Goal: Task Accomplishment & Management: Manage account settings

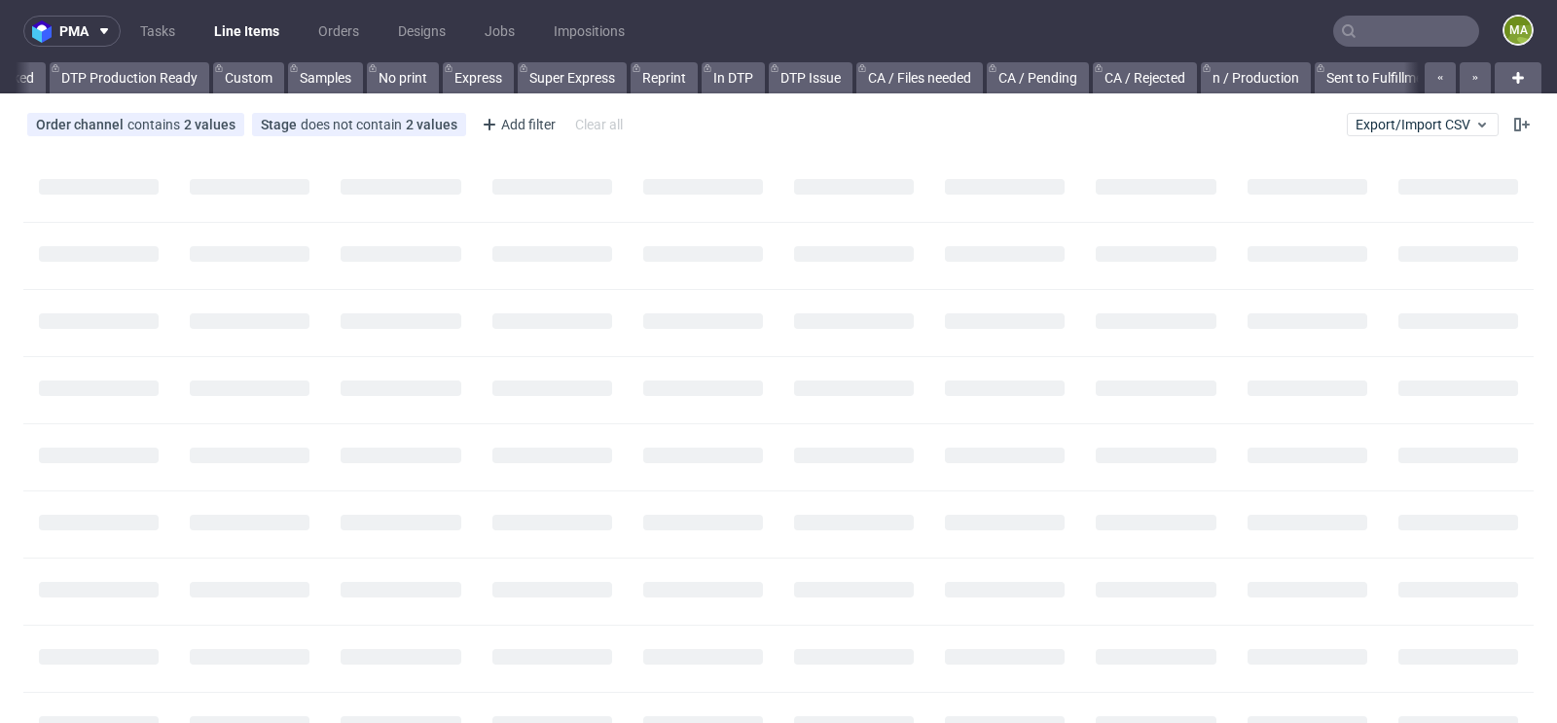
click at [1395, 34] on input "text" at bounding box center [1406, 31] width 146 height 31
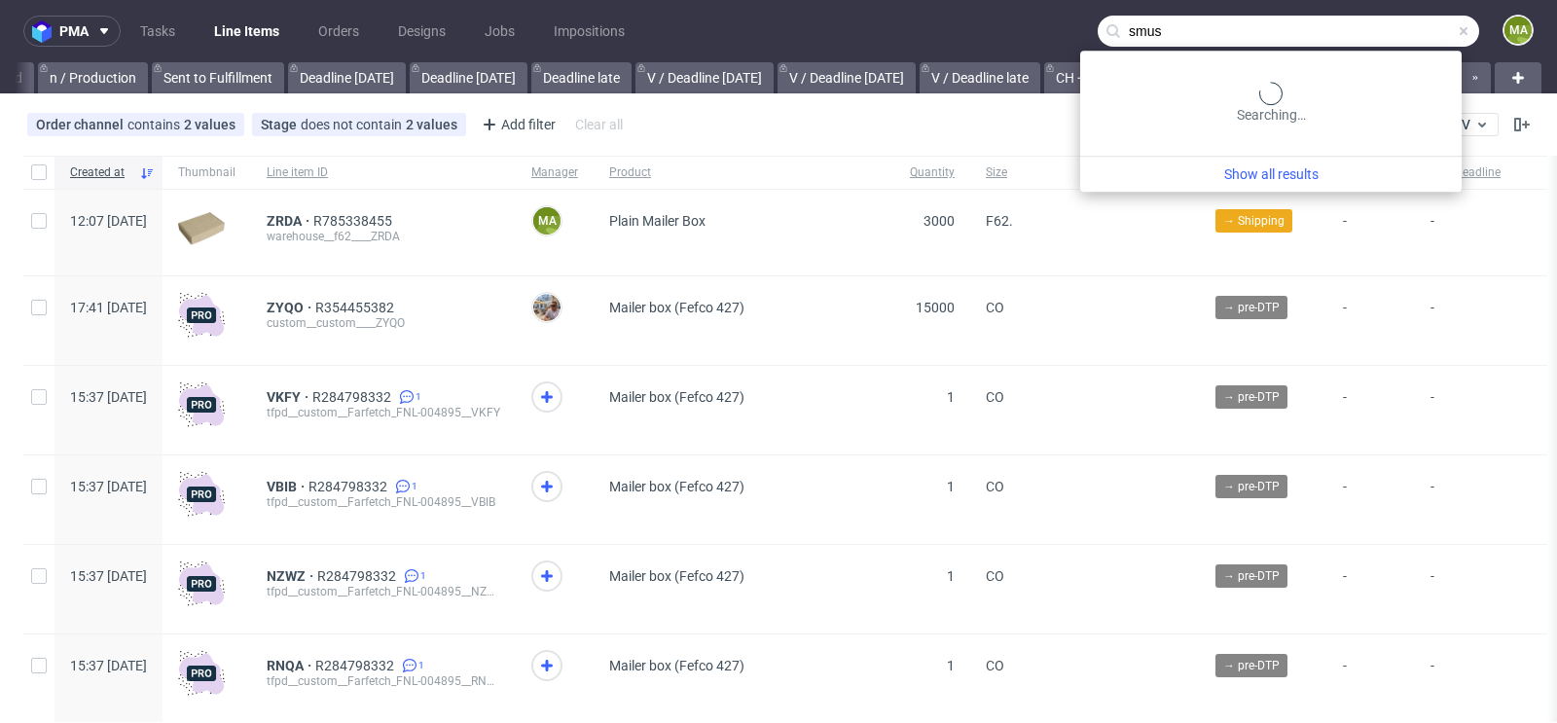
scroll to position [0, 2200]
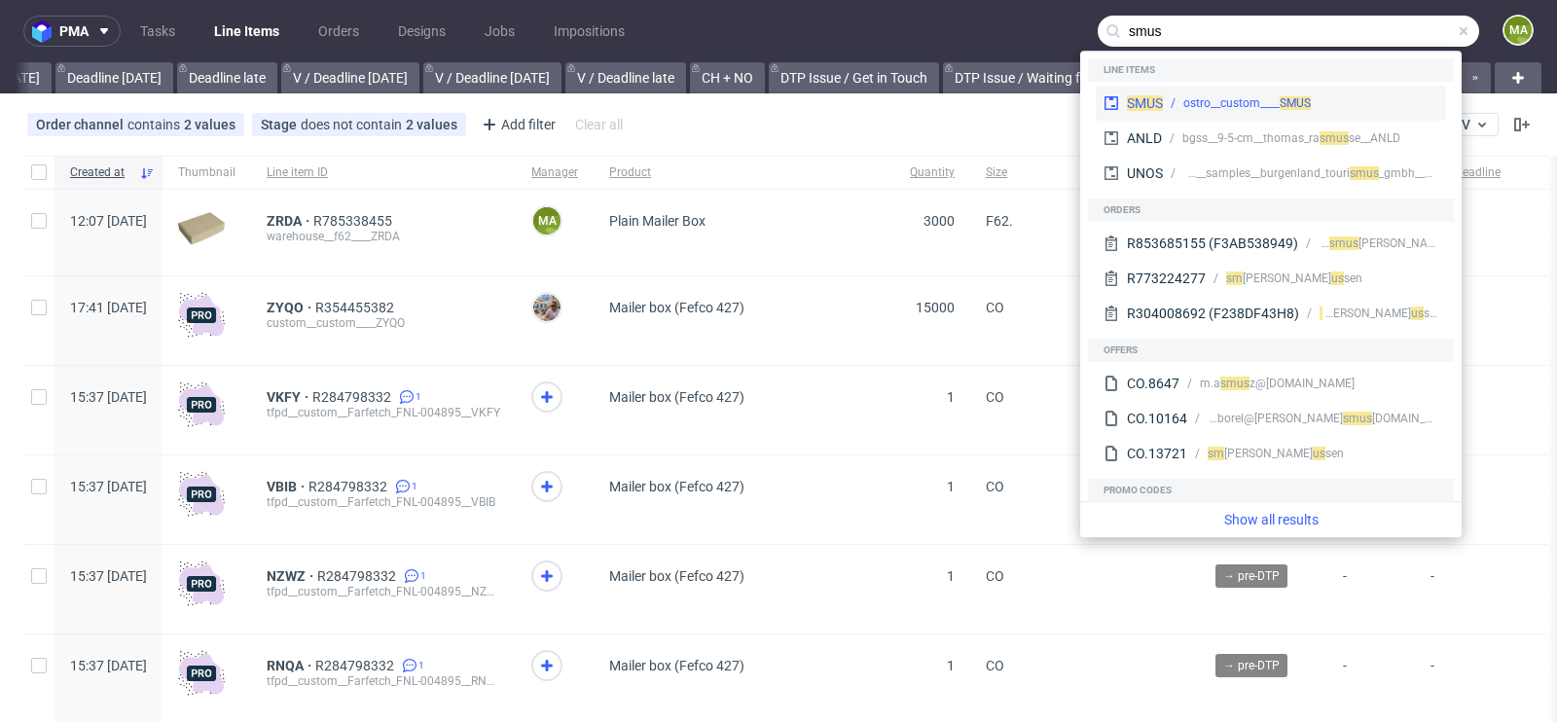
type input "smus"
click at [1215, 97] on div "ostro__custom____ SMUS" at bounding box center [1246, 103] width 127 height 18
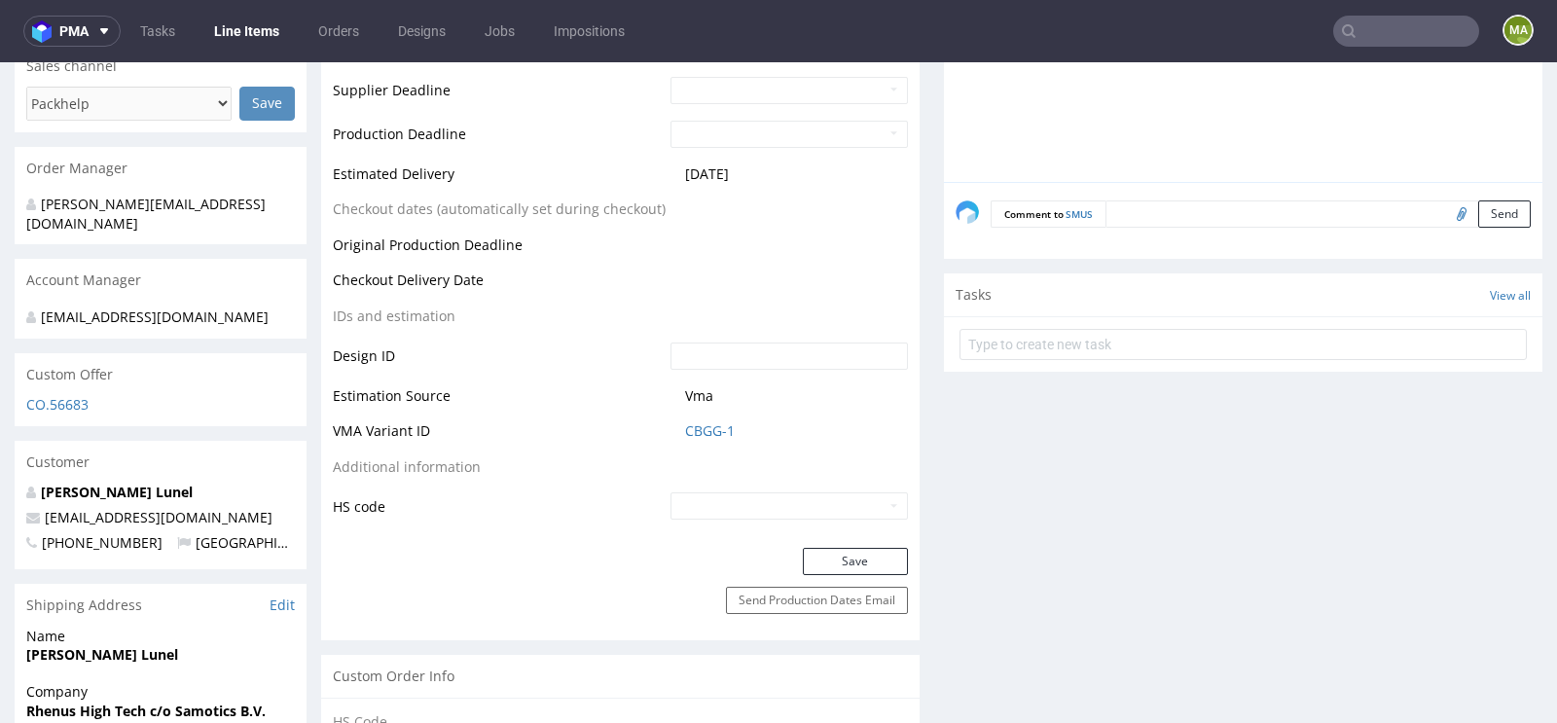
scroll to position [928, 0]
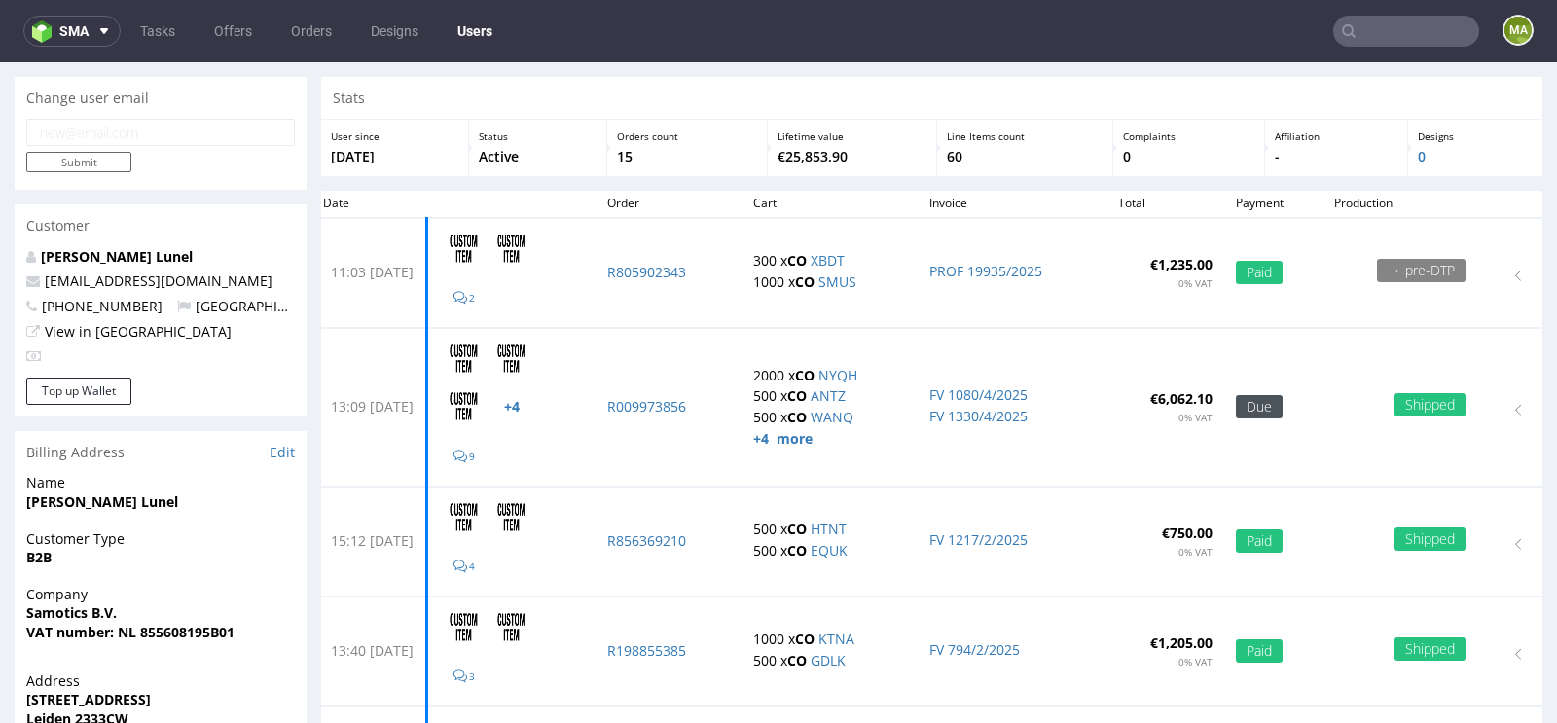
scroll to position [71, 0]
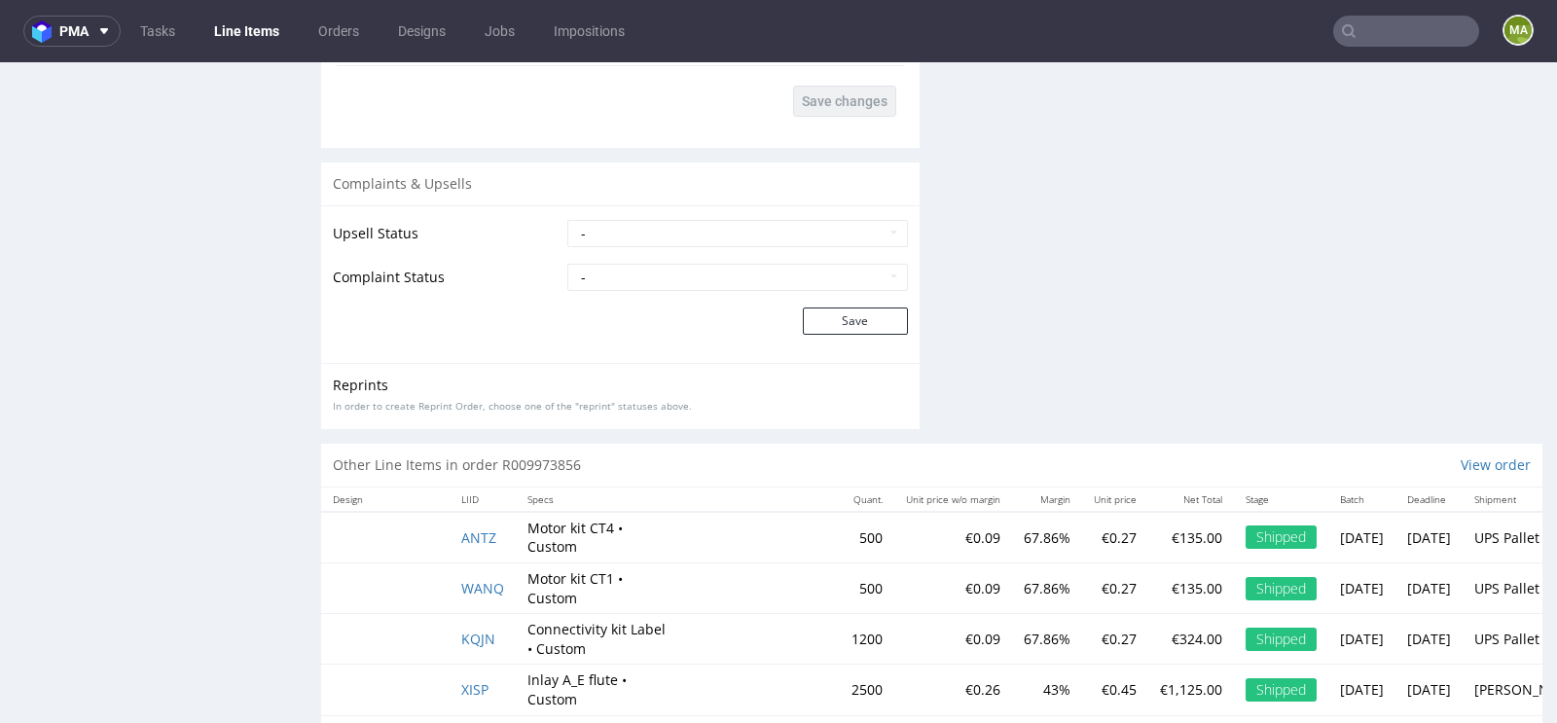
scroll to position [3699, 0]
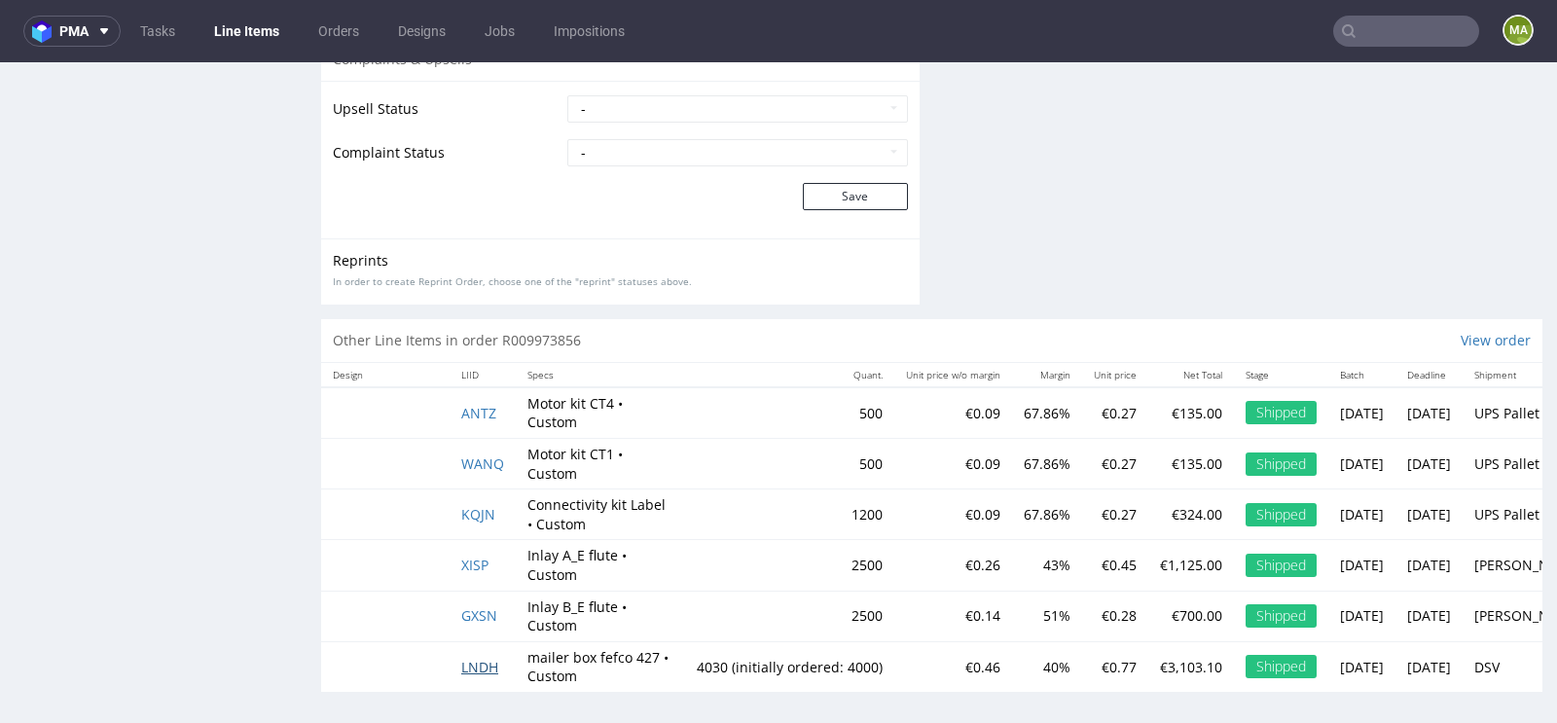
click at [475, 658] on span "LNDH" at bounding box center [479, 667] width 37 height 18
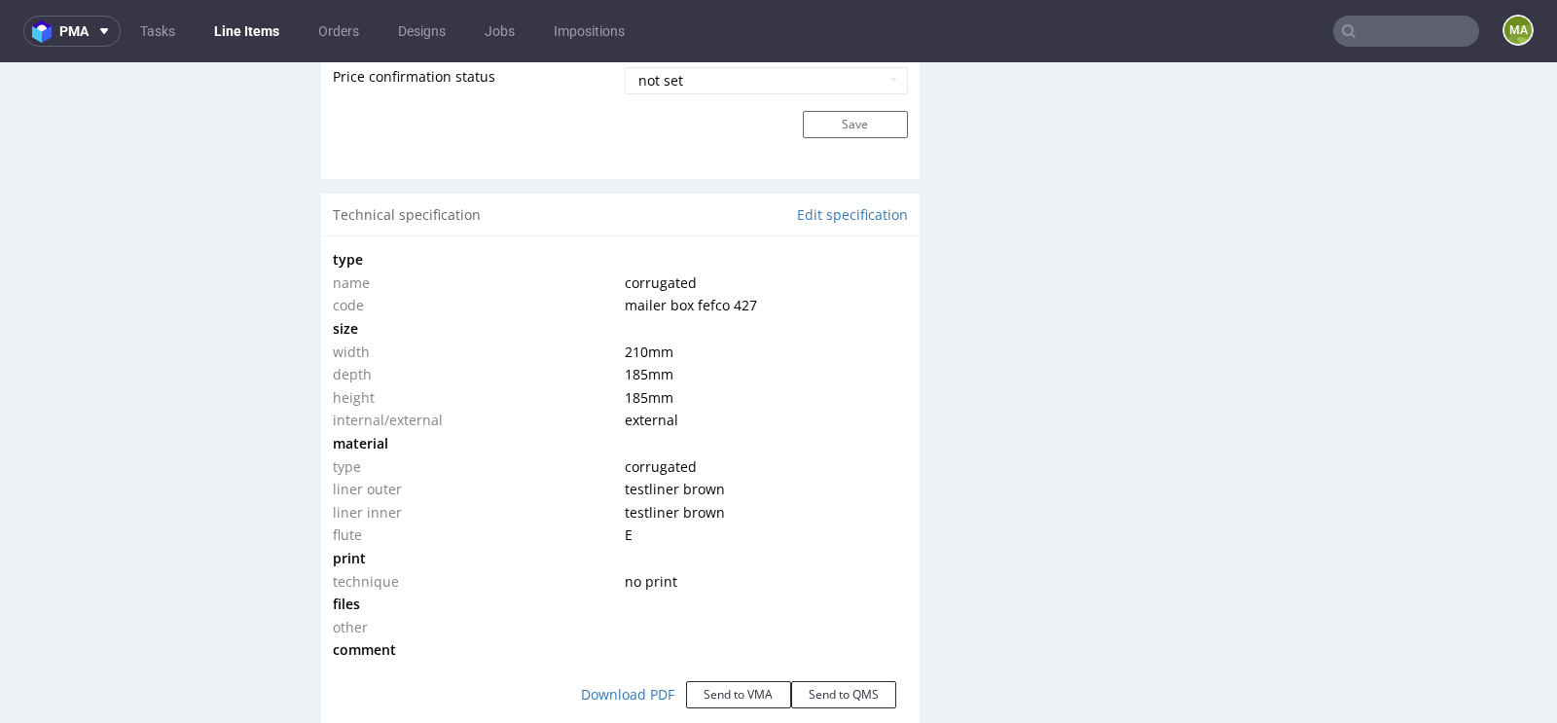
scroll to position [1710, 0]
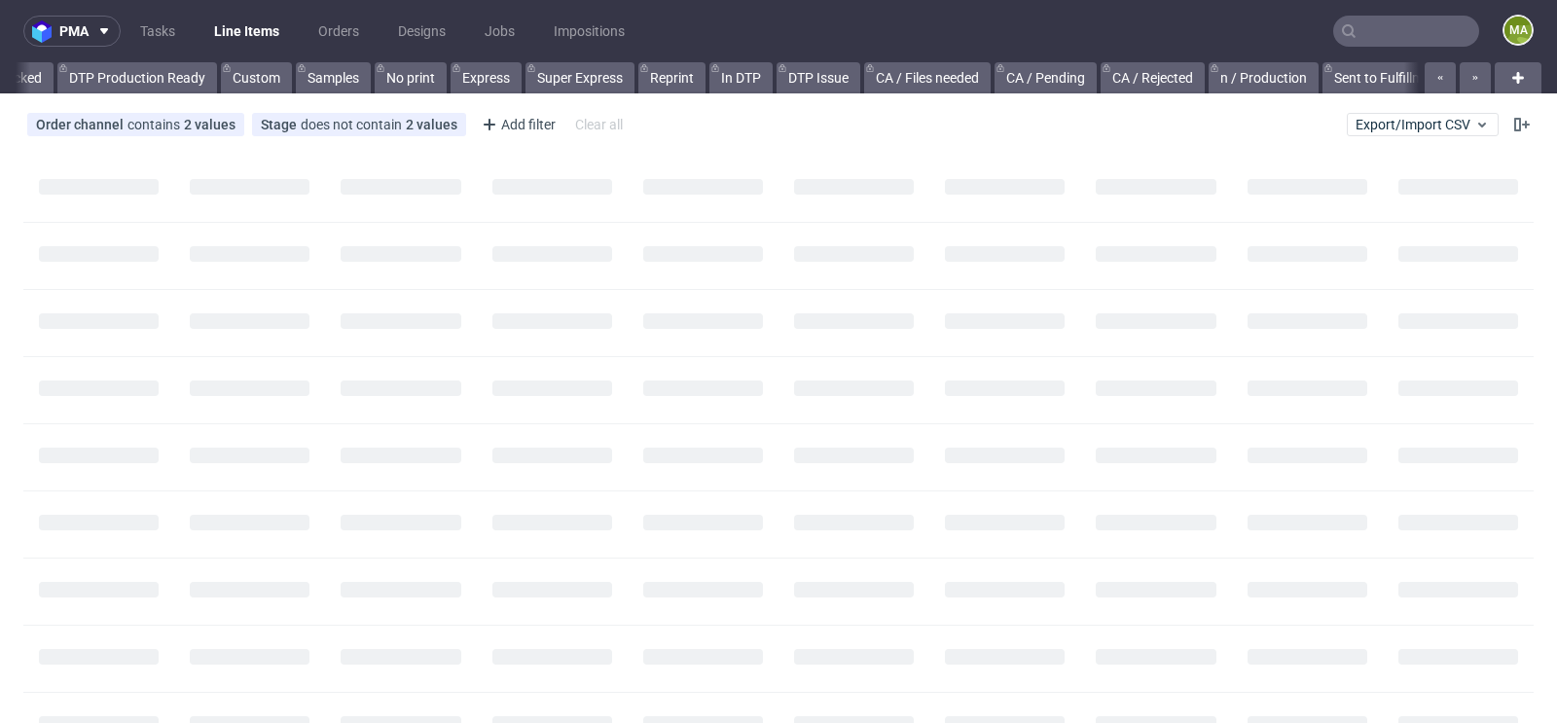
click at [1397, 22] on input "text" at bounding box center [1406, 31] width 146 height 31
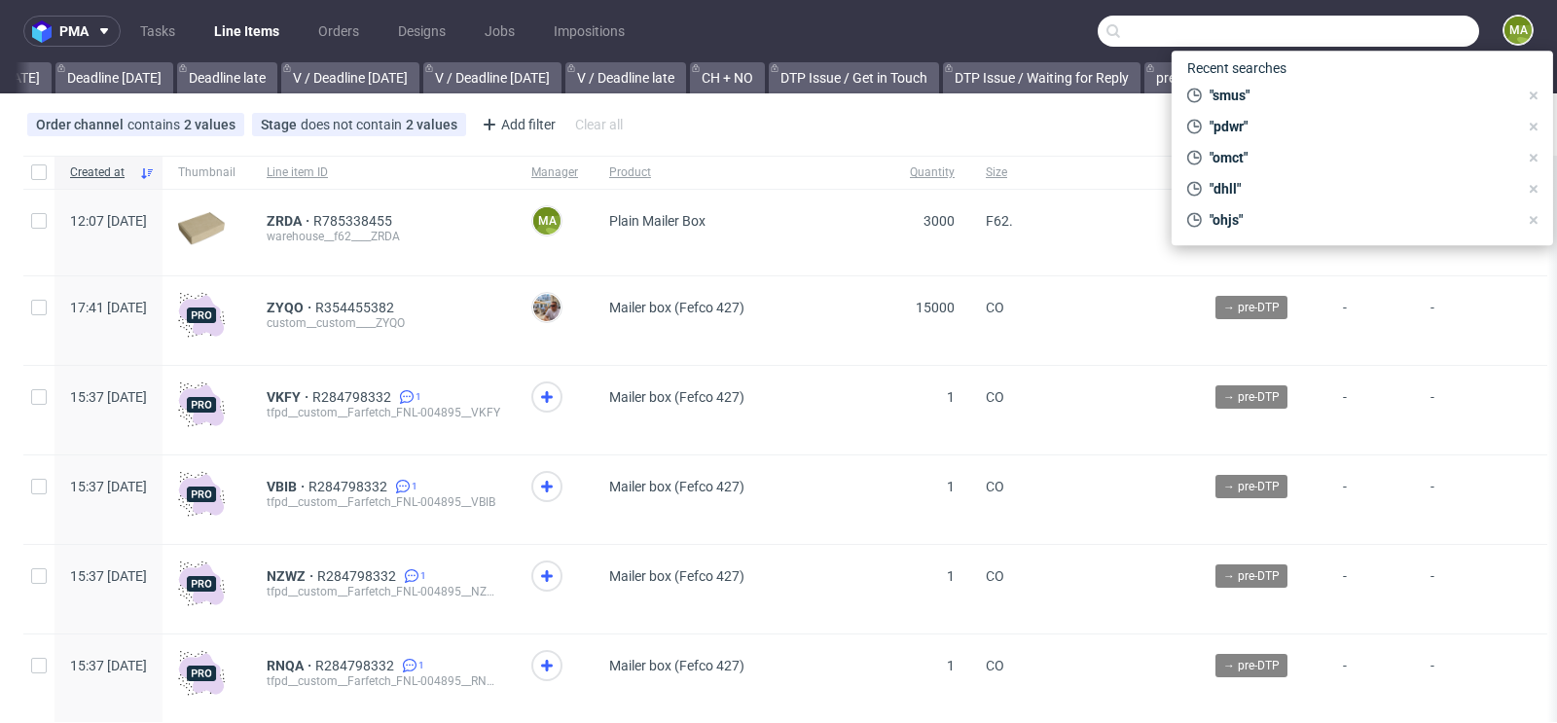
scroll to position [0, 2200]
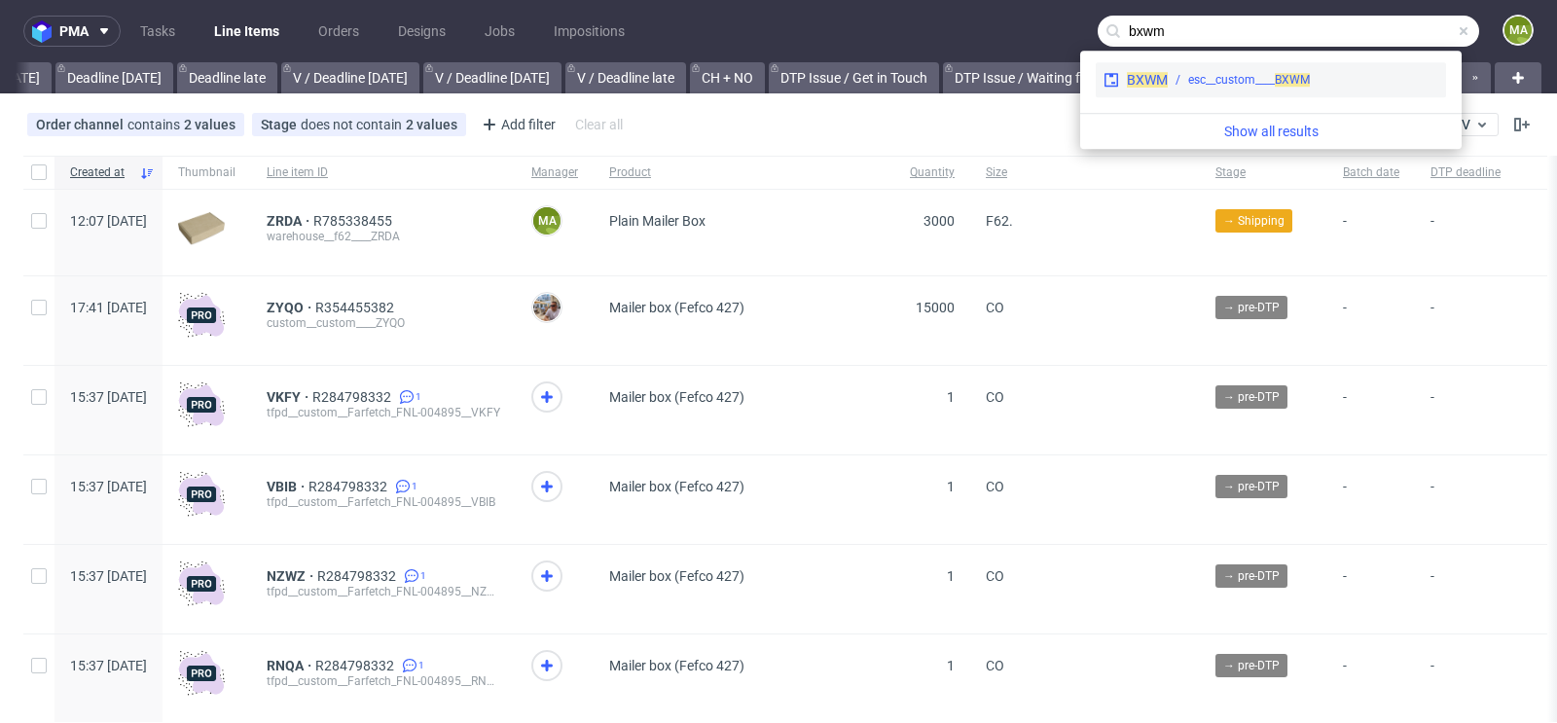
type input "bxwm"
click at [1296, 75] on span "BXWM" at bounding box center [1291, 80] width 35 height 14
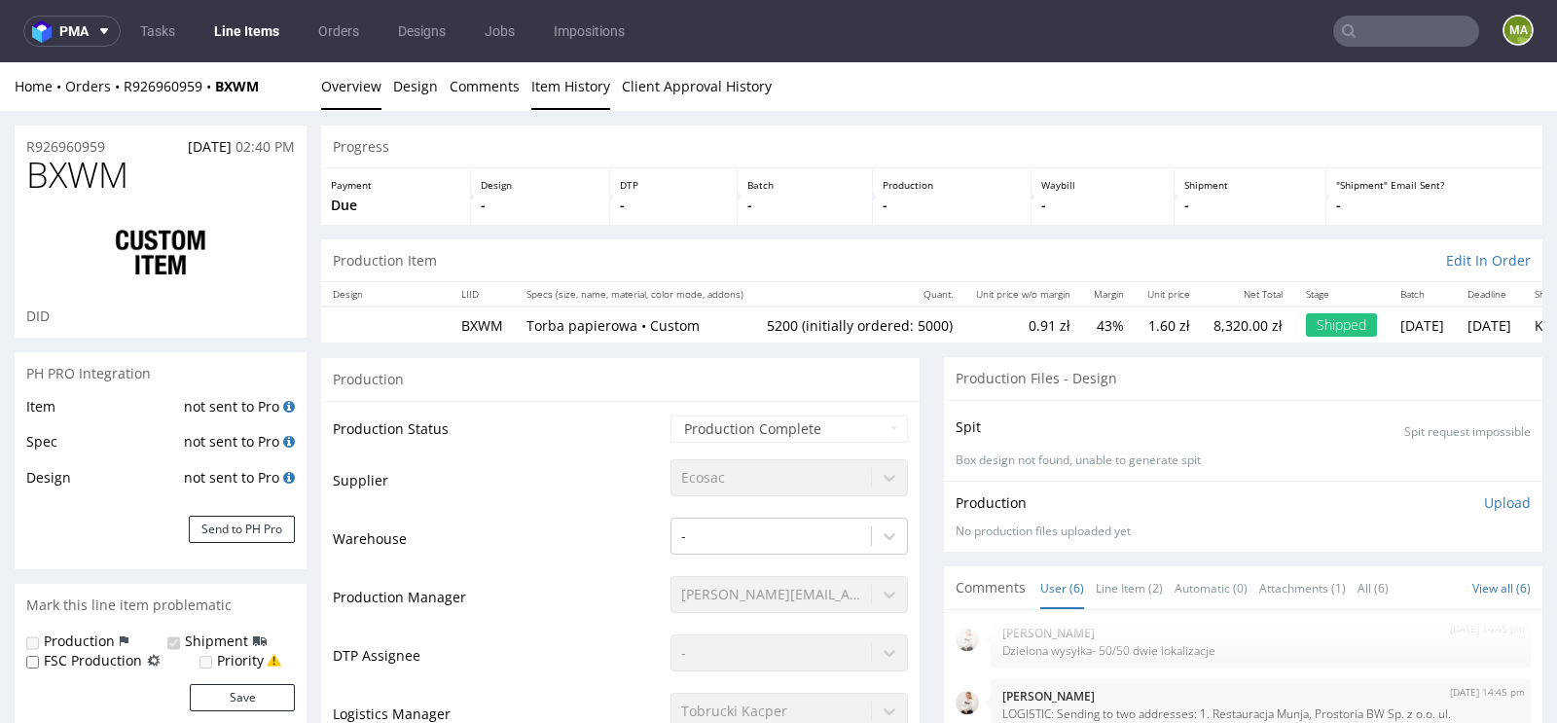
click at [540, 95] on link "Item History" at bounding box center [570, 86] width 79 height 48
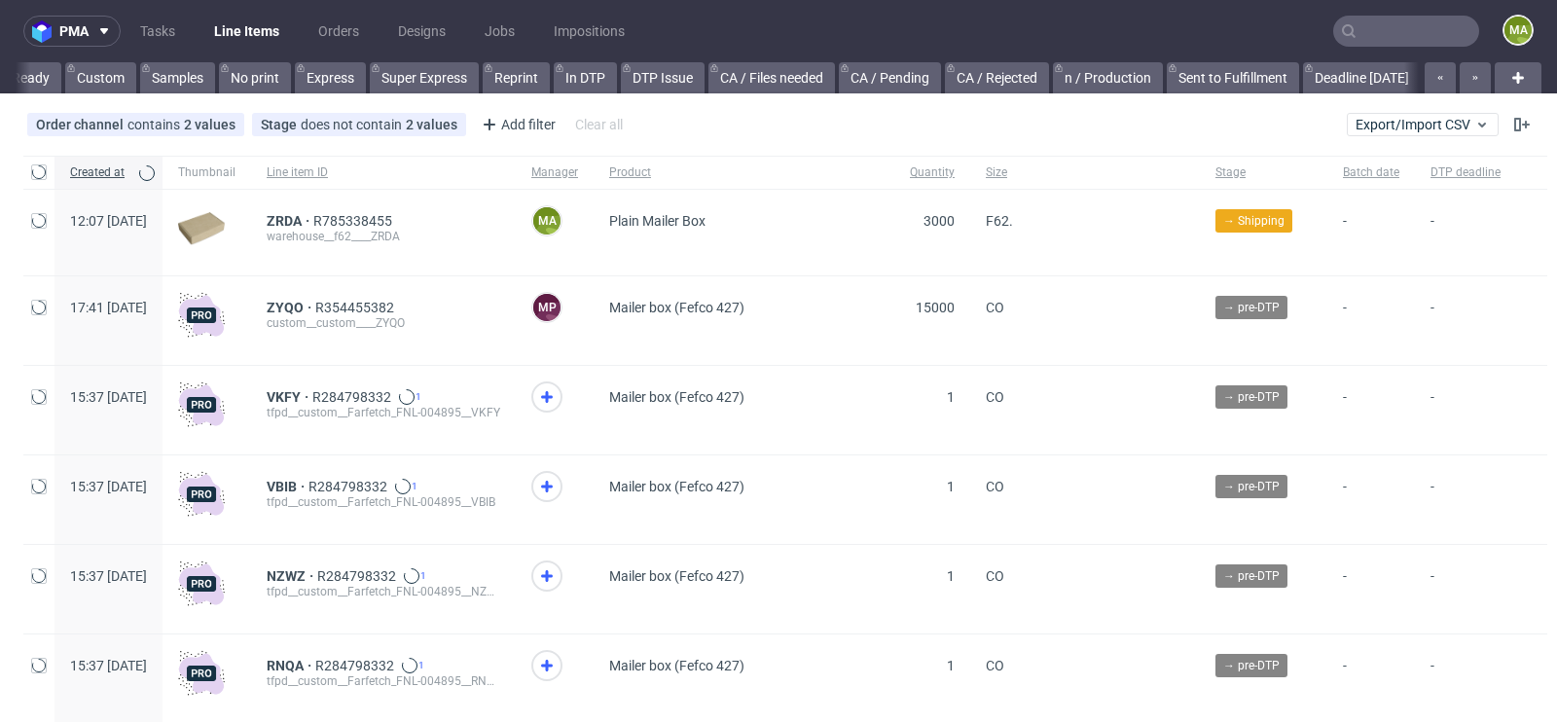
click at [1402, 26] on input "text" at bounding box center [1406, 31] width 146 height 31
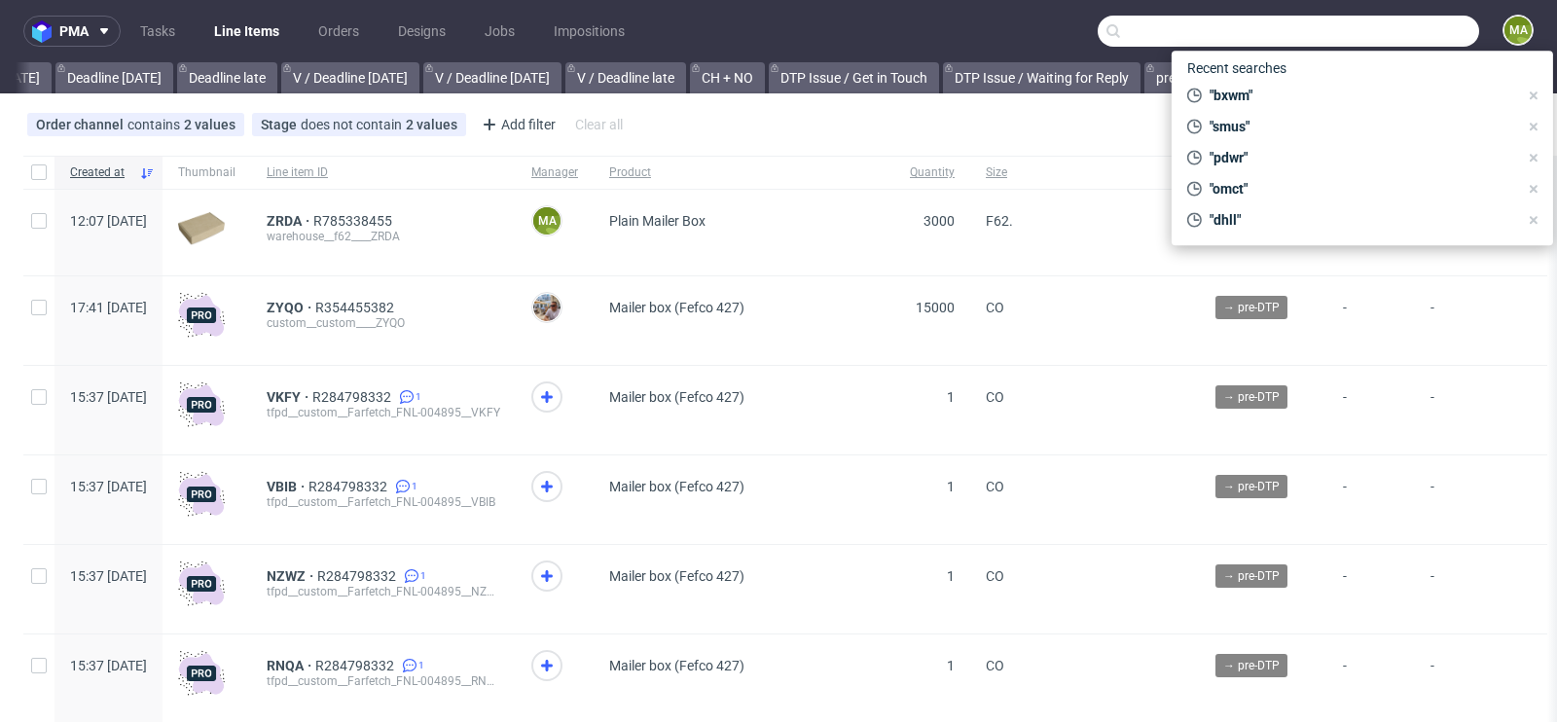
scroll to position [0, 2200]
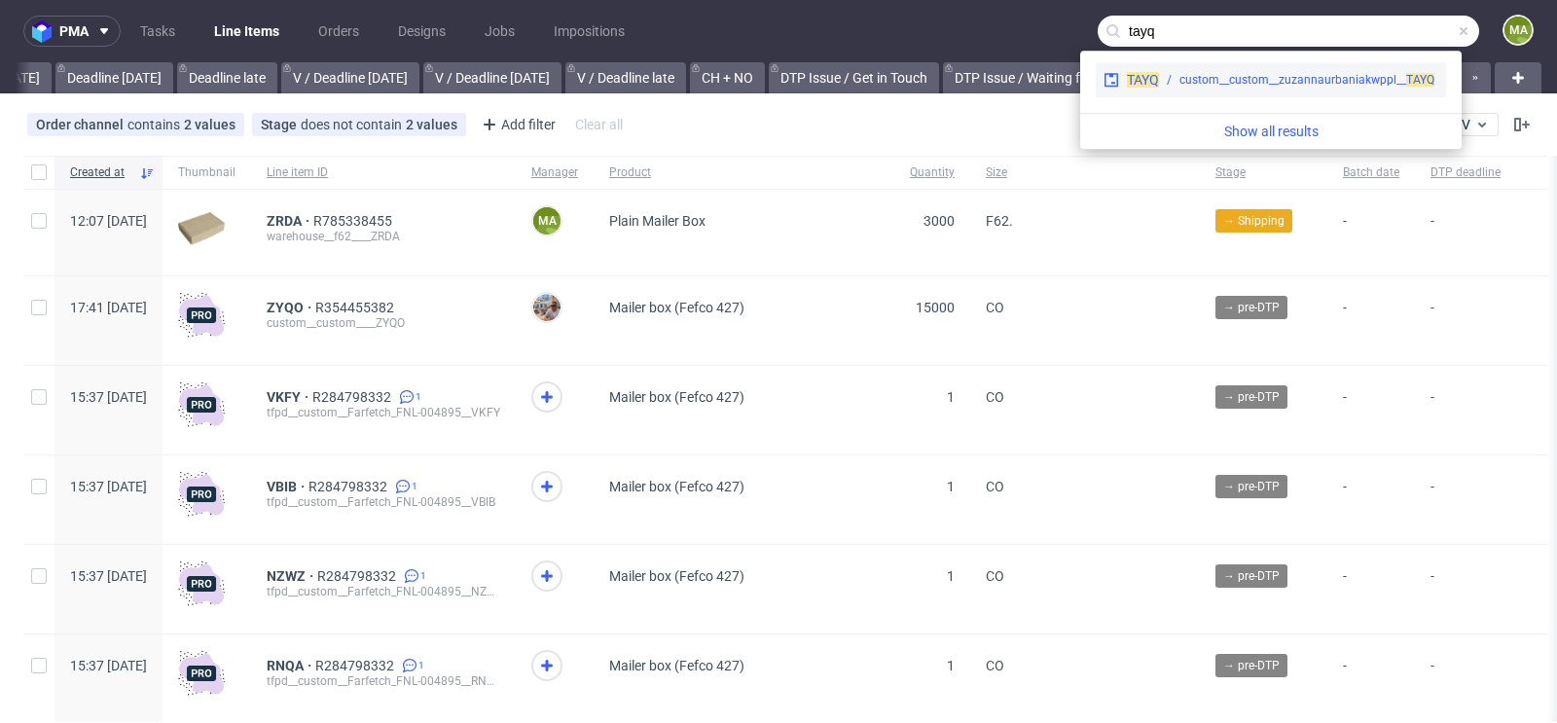
type input "tayq"
click at [1207, 79] on div "custom__custom__zuzannaurbaniakwppl__ TAYQ" at bounding box center [1306, 80] width 255 height 18
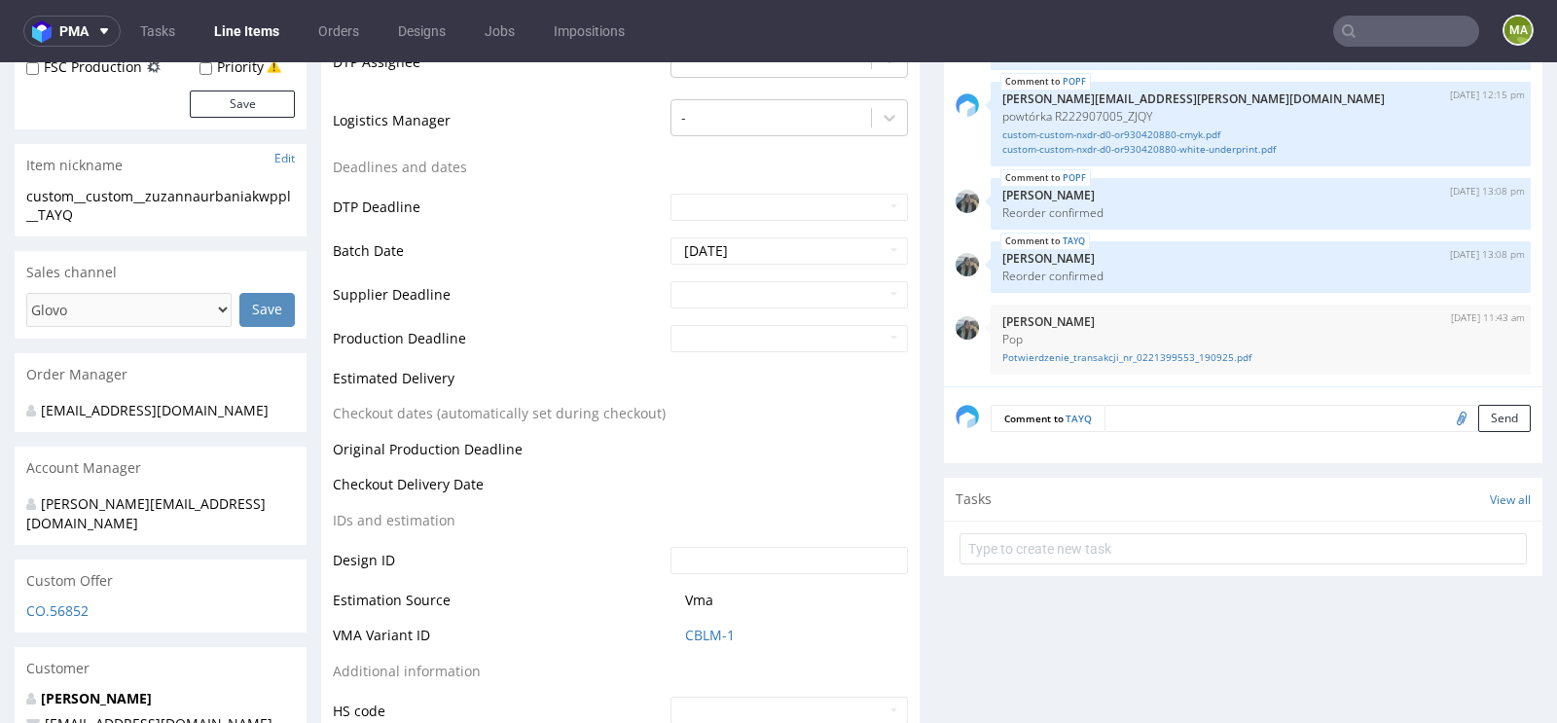
scroll to position [615, 0]
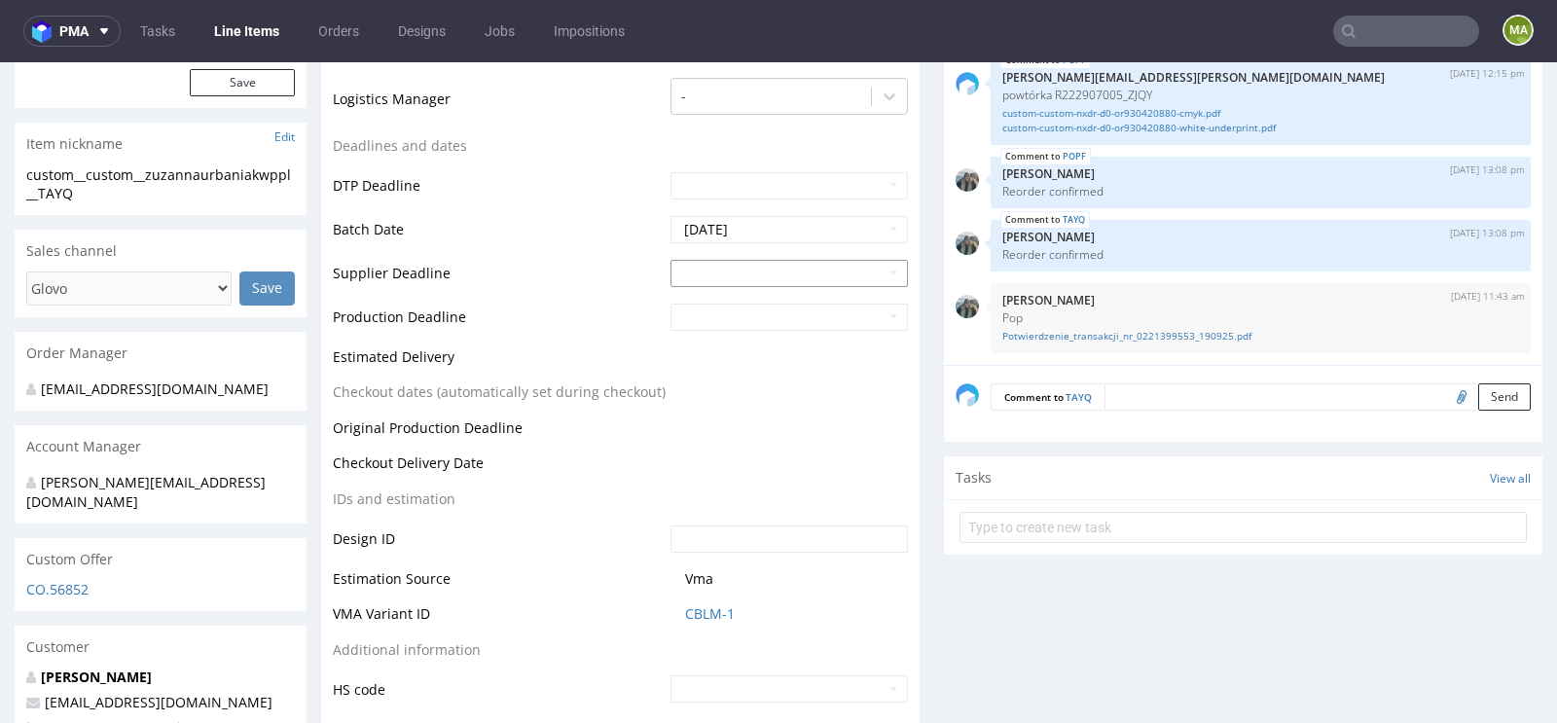
click at [746, 269] on input "text" at bounding box center [788, 273] width 237 height 27
click at [720, 515] on td "6" at bounding box center [713, 518] width 30 height 29
click at [772, 277] on input "2025-10-06" at bounding box center [788, 273] width 237 height 27
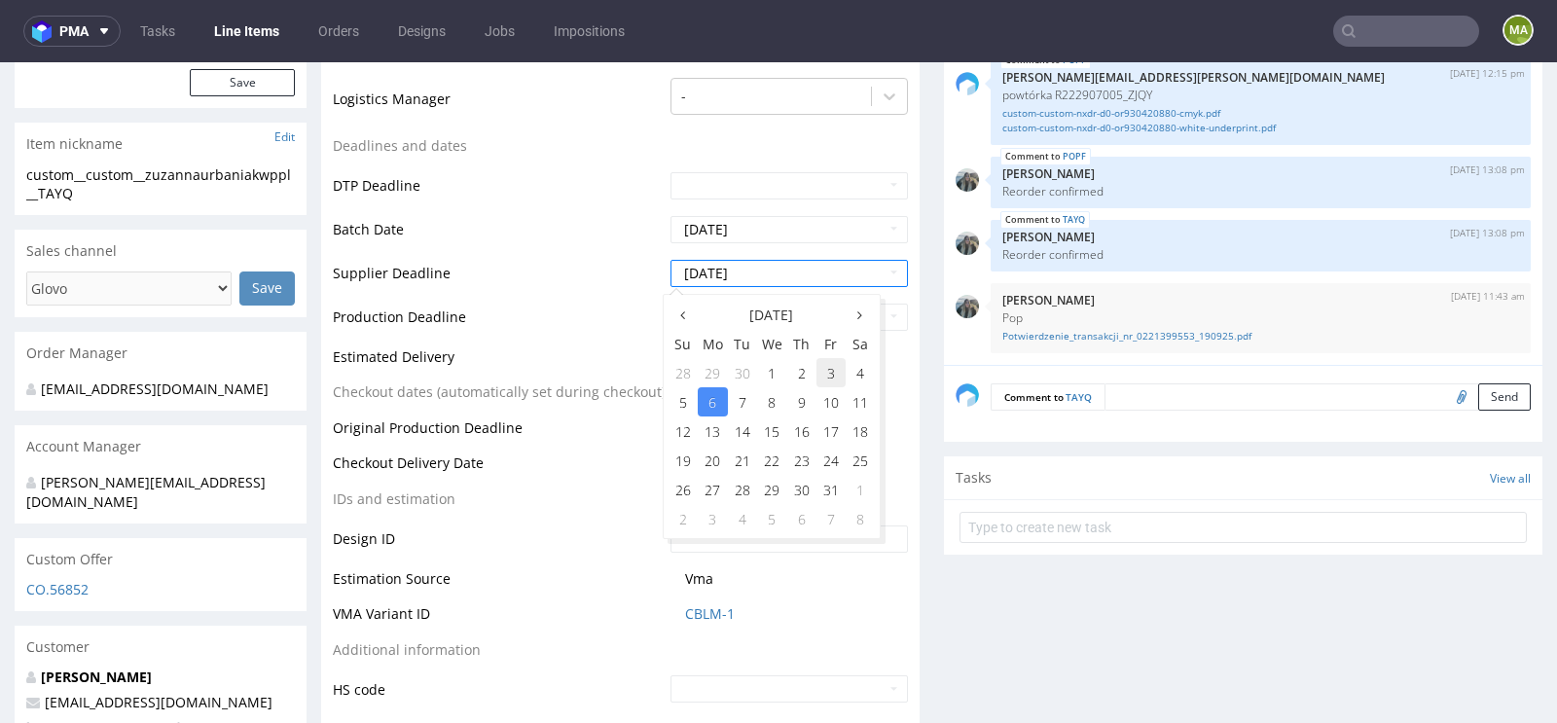
click at [816, 370] on td "3" at bounding box center [830, 372] width 29 height 29
type input "2025-10-03"
click at [759, 318] on input "text" at bounding box center [788, 317] width 237 height 27
click at [716, 560] on td "6" at bounding box center [713, 562] width 30 height 29
click at [721, 315] on input "2025-10-06" at bounding box center [788, 317] width 237 height 27
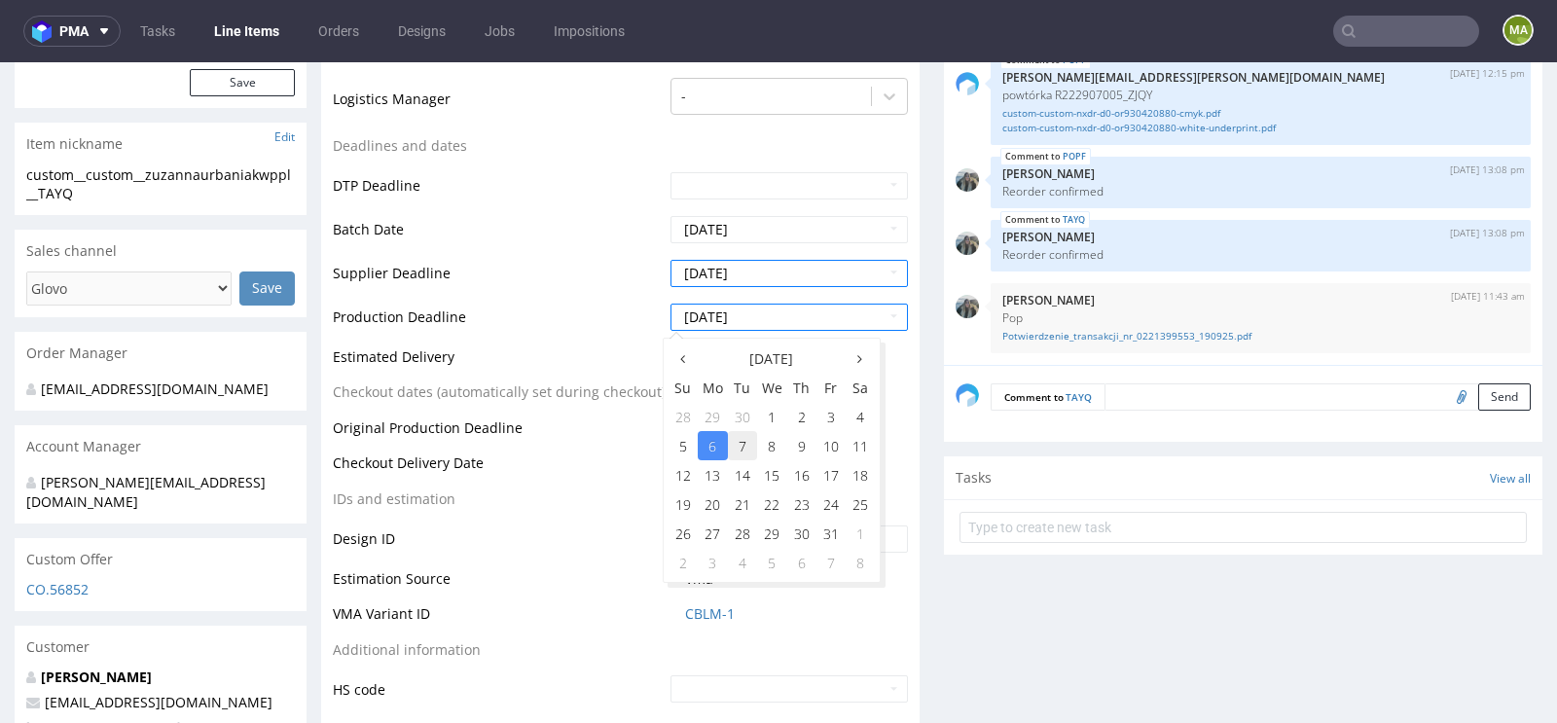
click at [736, 449] on td "7" at bounding box center [742, 445] width 29 height 29
type input "2025-10-07"
click at [571, 424] on td "Original Production Deadline" at bounding box center [499, 434] width 333 height 36
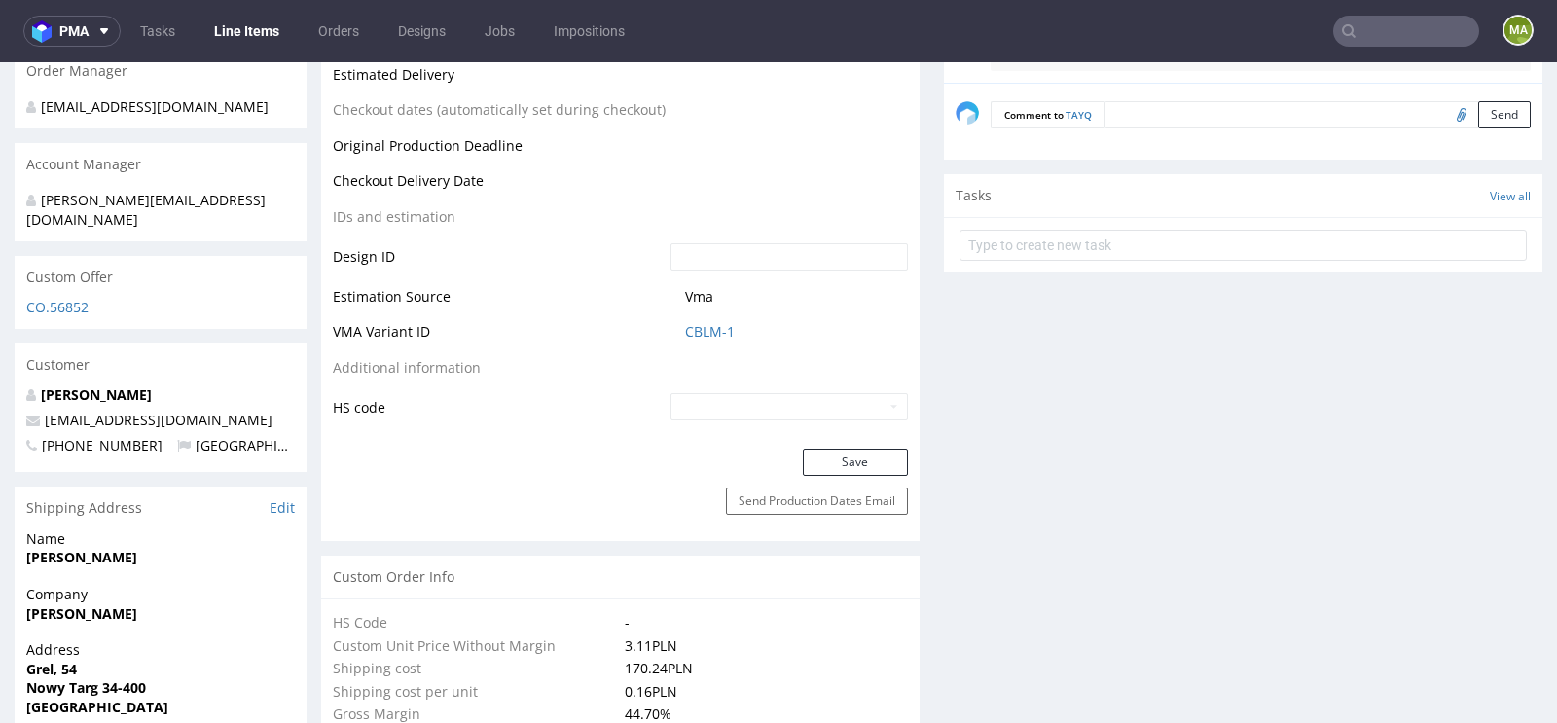
scroll to position [1036, 0]
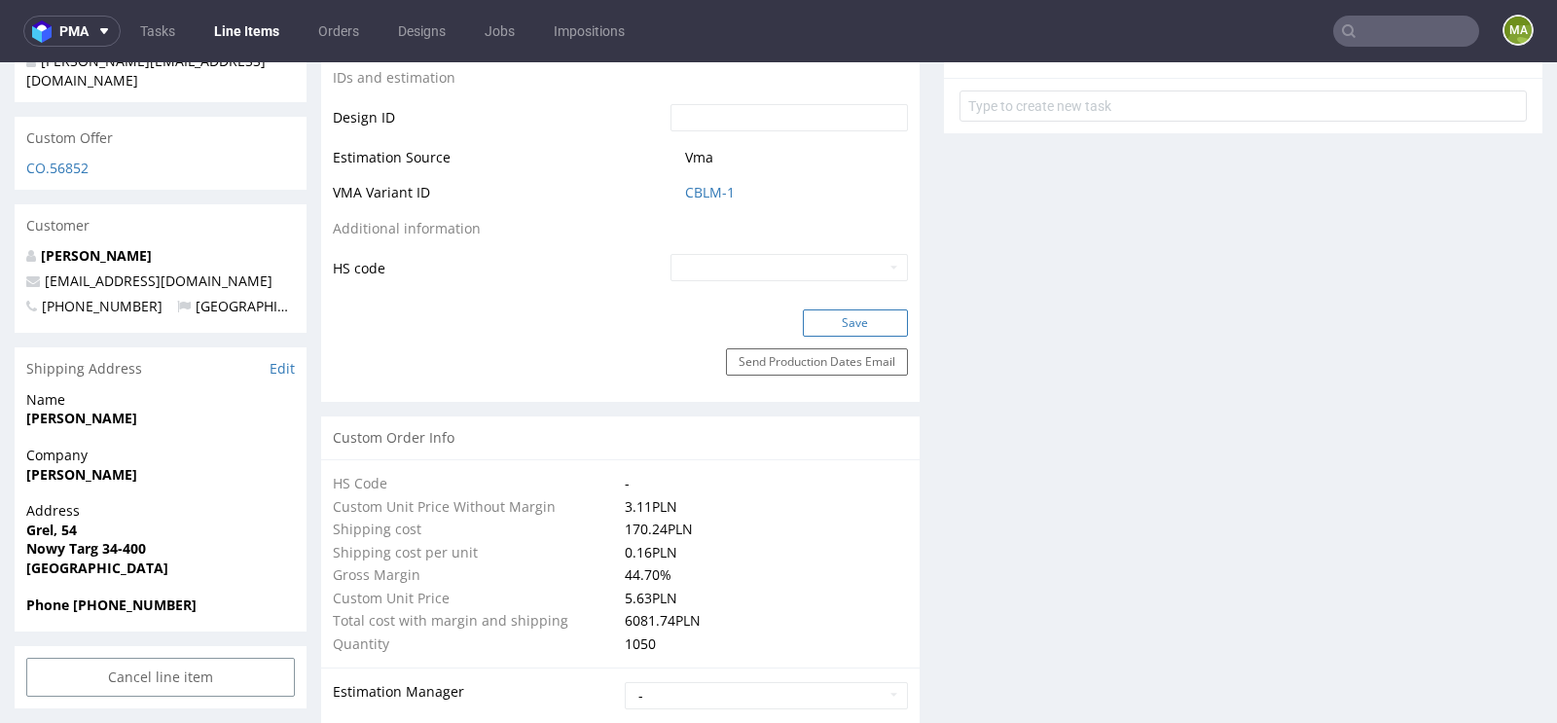
click at [853, 317] on button "Save" at bounding box center [855, 322] width 105 height 27
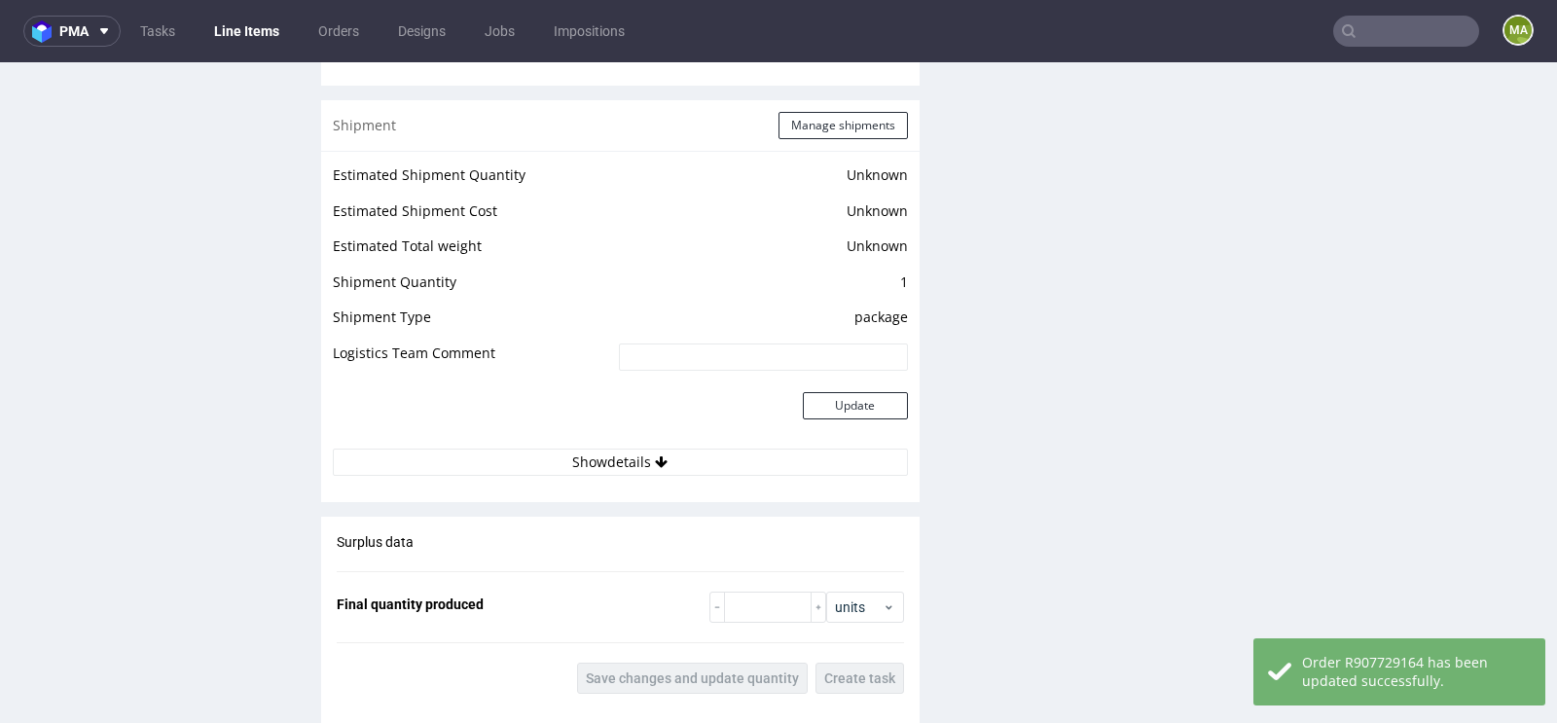
scroll to position [3436, 0]
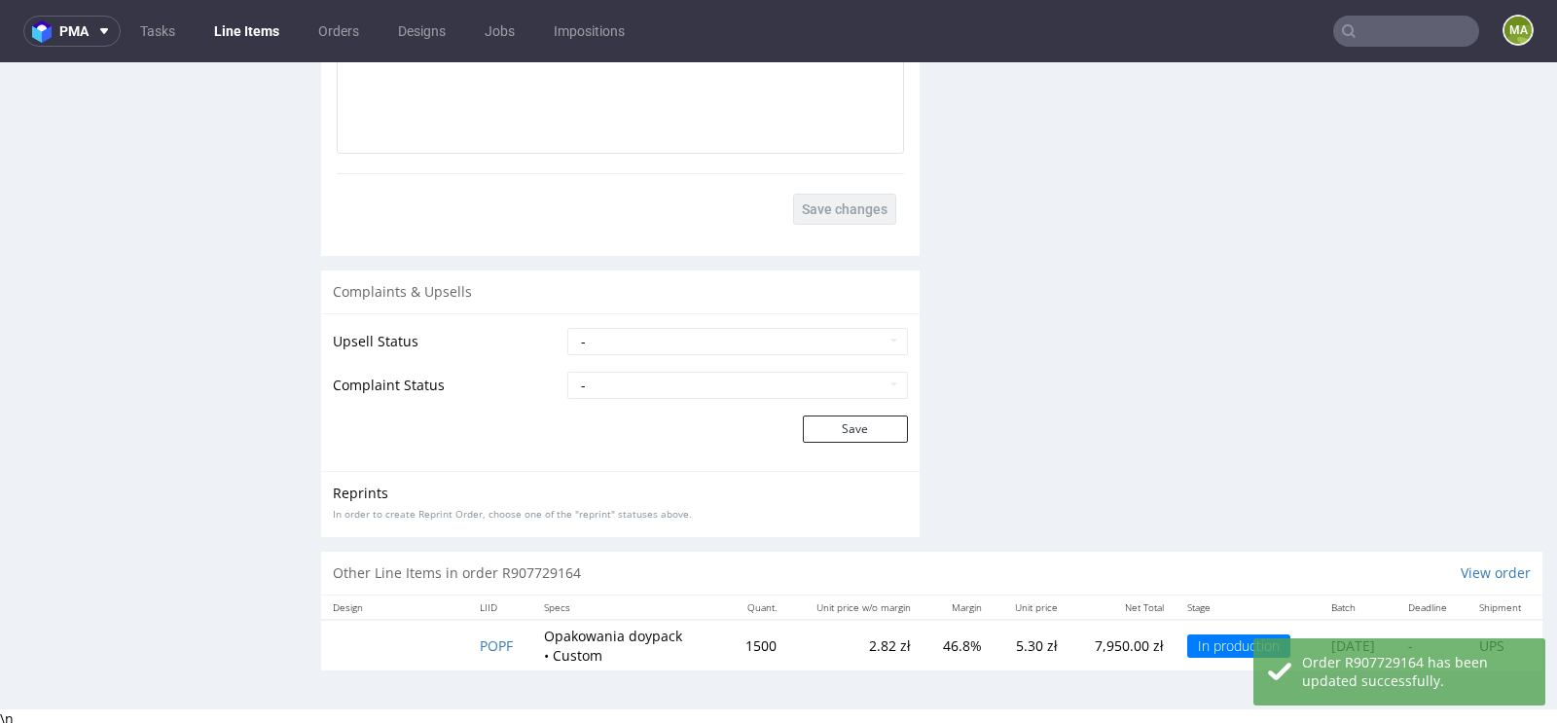
click at [484, 628] on td "POPF" at bounding box center [500, 645] width 64 height 51
click at [484, 636] on span "POPF" at bounding box center [496, 645] width 33 height 18
click at [480, 644] on span "POPF" at bounding box center [496, 645] width 33 height 18
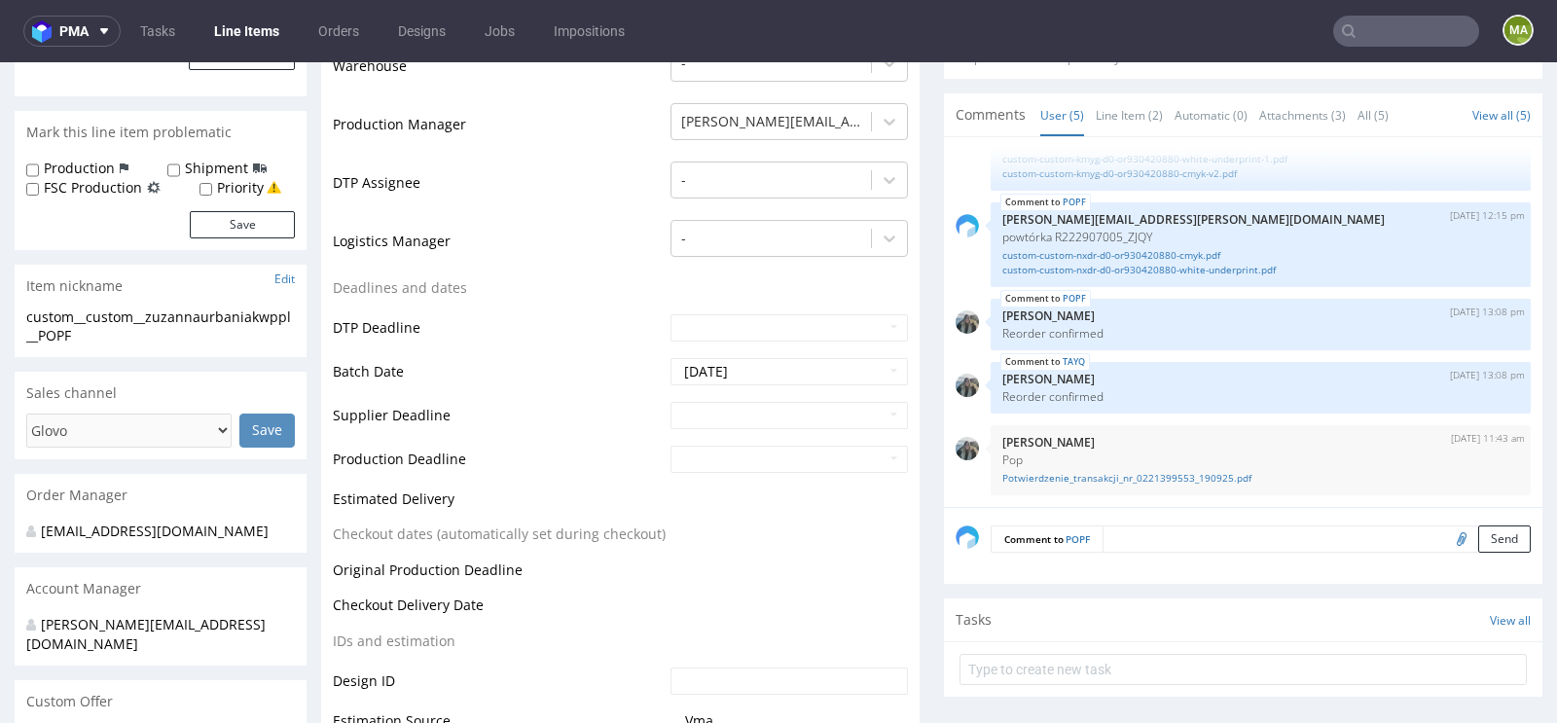
scroll to position [591, 0]
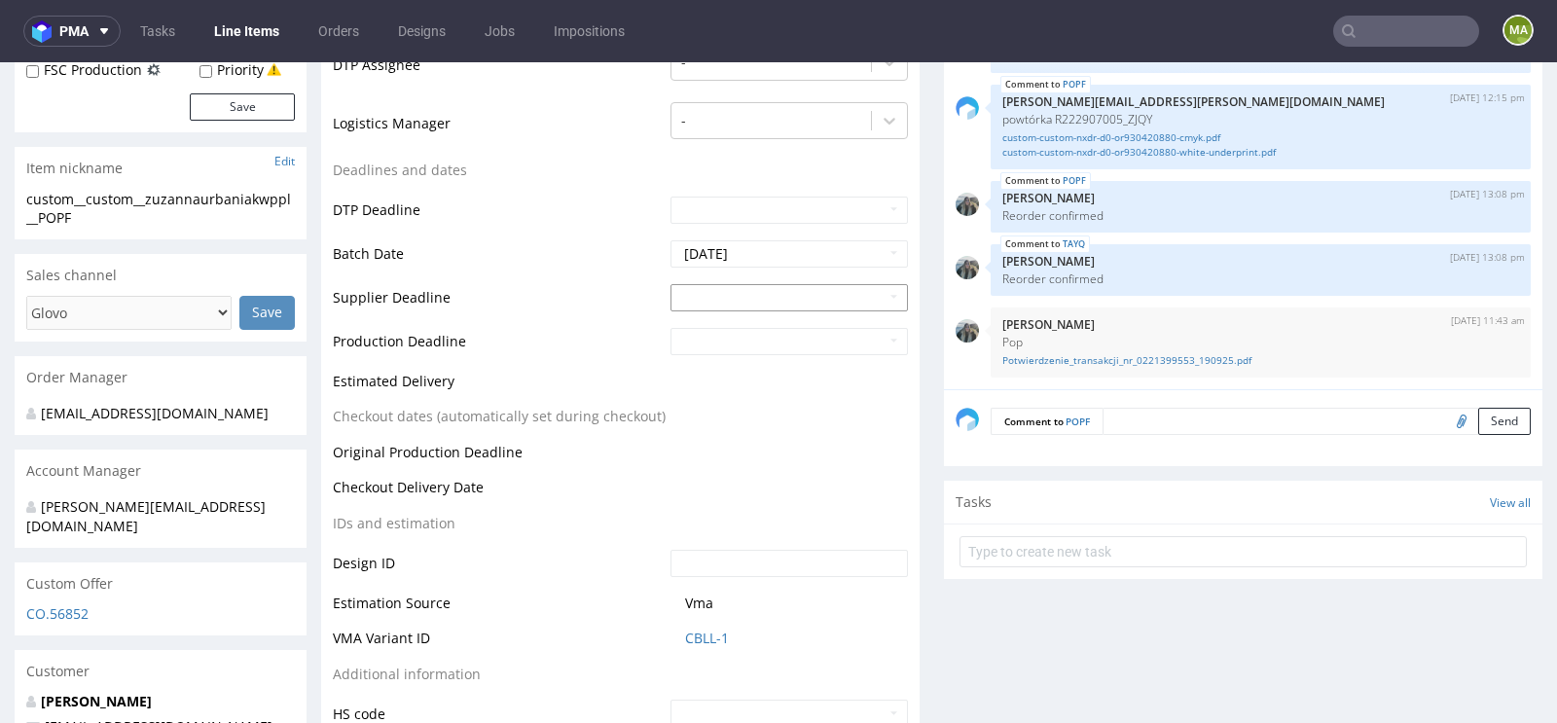
click at [720, 289] on input "text" at bounding box center [788, 297] width 237 height 27
click at [734, 399] on td "2" at bounding box center [742, 396] width 29 height 29
click at [774, 299] on input "2025-09-02" at bounding box center [788, 297] width 237 height 27
click at [767, 393] on td "3" at bounding box center [772, 396] width 30 height 29
click at [766, 298] on input "2025-09-03" at bounding box center [788, 297] width 237 height 27
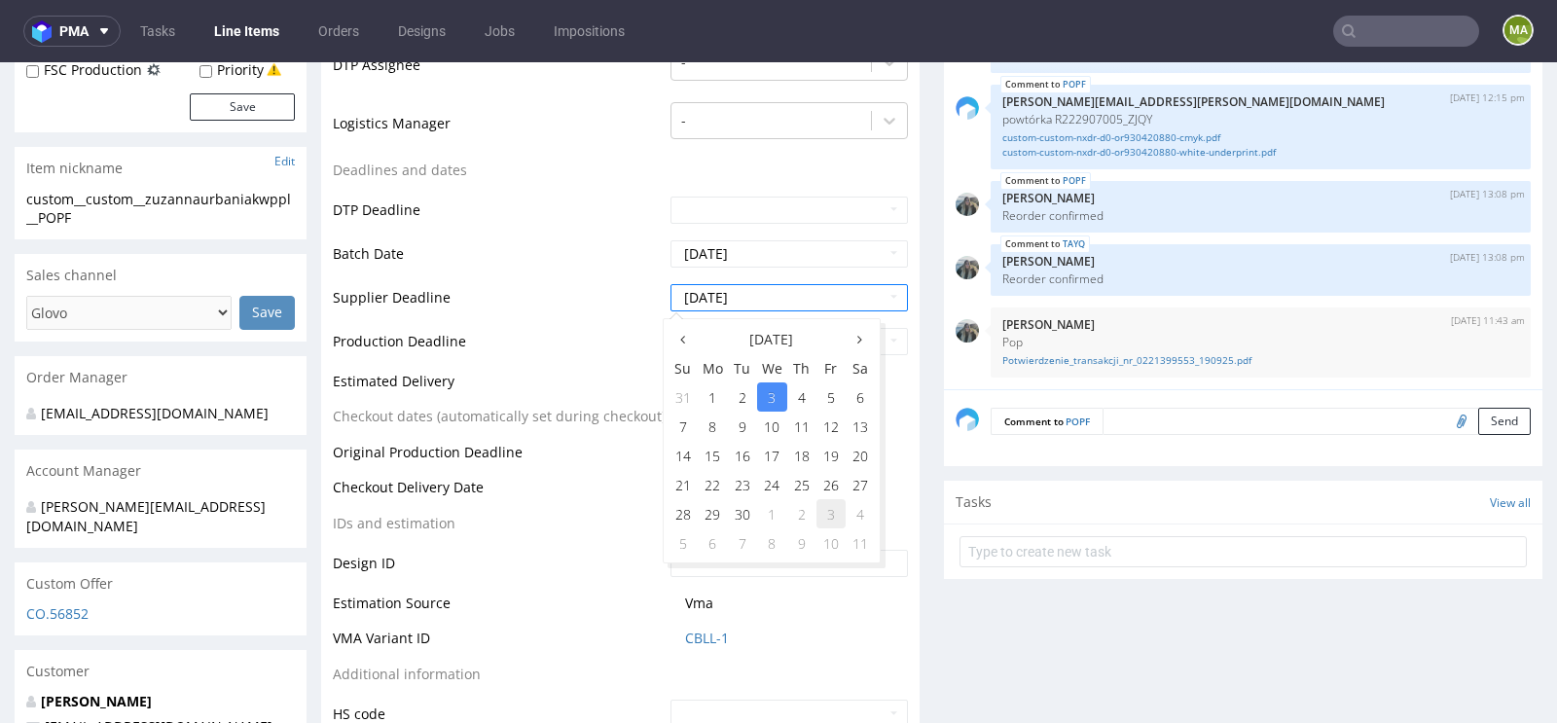
click at [822, 515] on td "3" at bounding box center [830, 513] width 29 height 29
type input "[DATE]"
click at [748, 333] on input "text" at bounding box center [788, 341] width 237 height 27
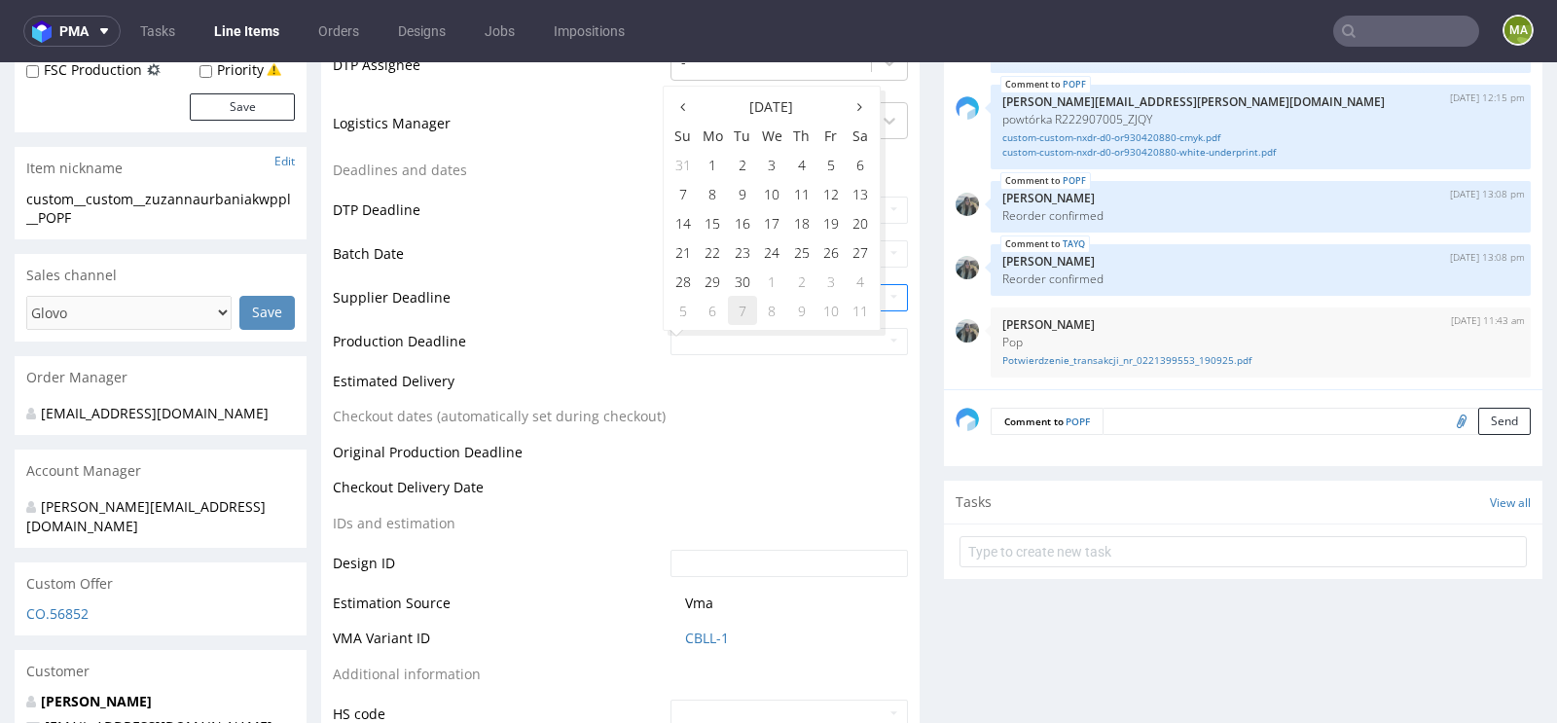
click at [738, 310] on td "7" at bounding box center [742, 310] width 29 height 29
type input "[DATE]"
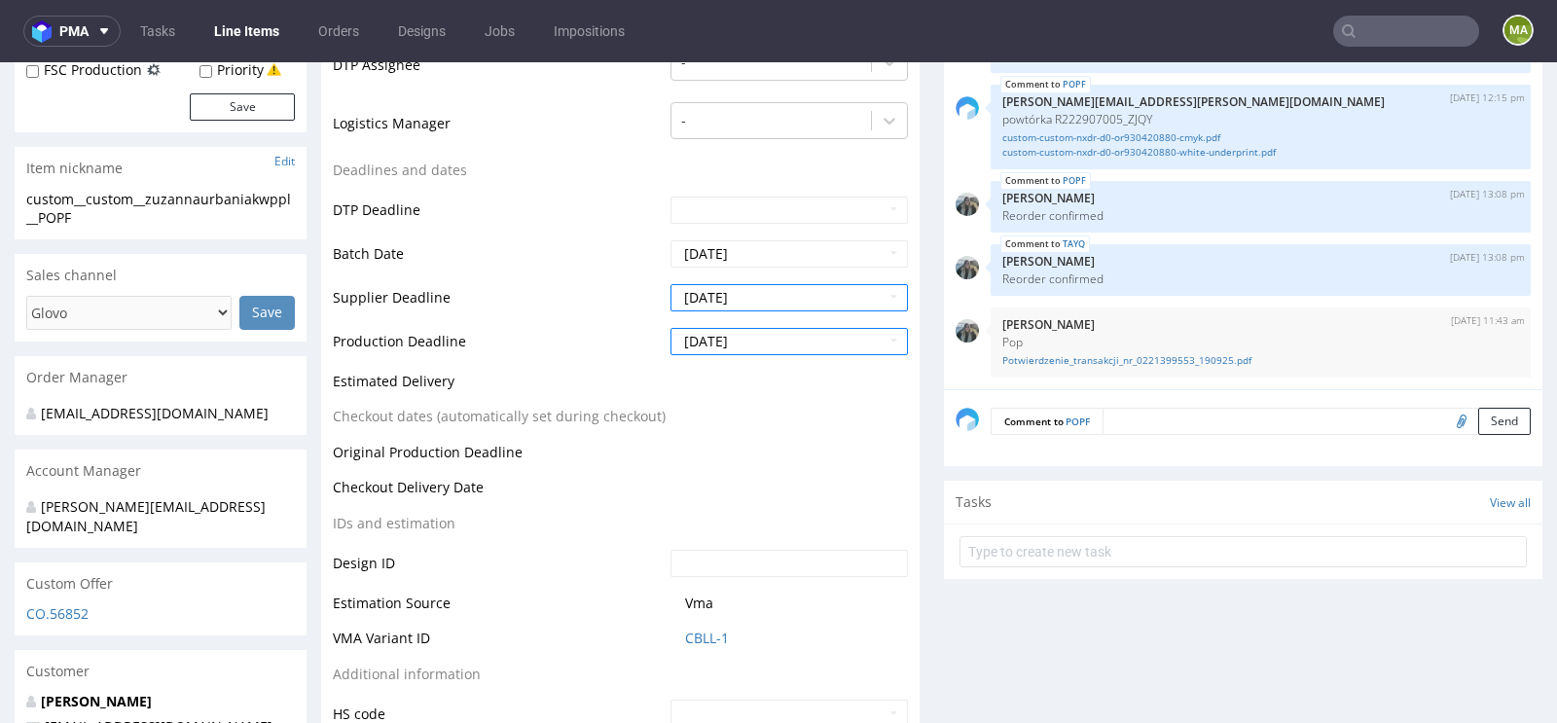
click at [556, 377] on td "Estimated Delivery" at bounding box center [499, 388] width 333 height 36
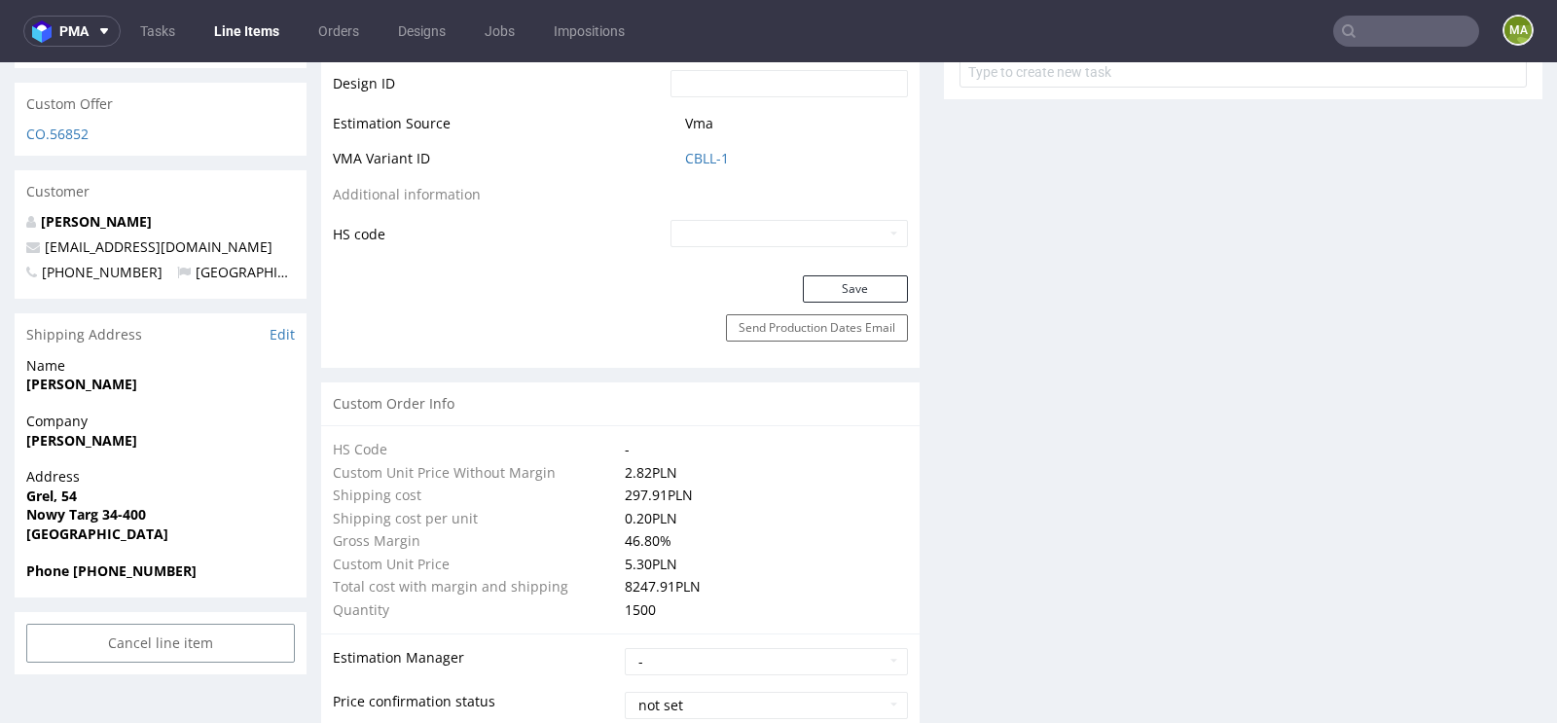
scroll to position [1094, 0]
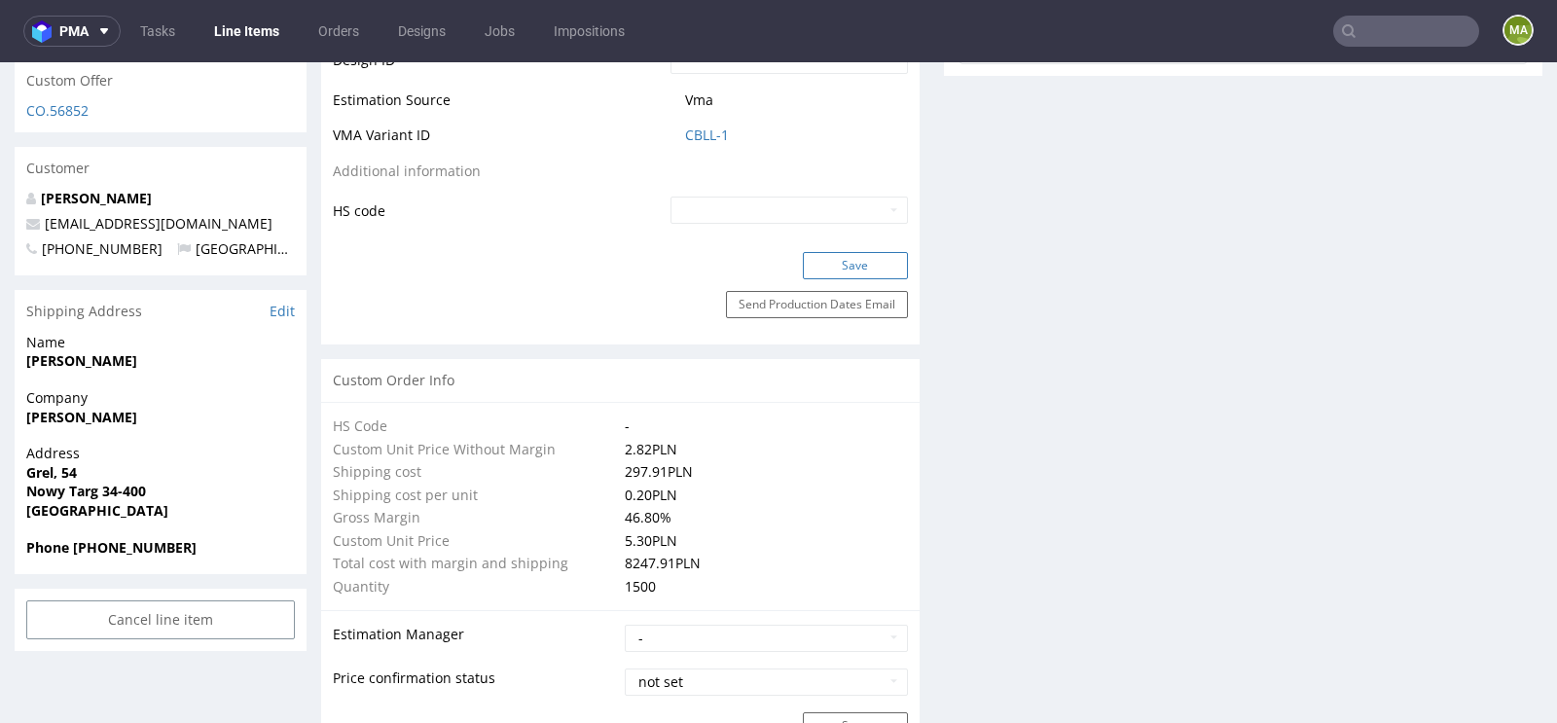
click at [859, 273] on button "Save" at bounding box center [855, 265] width 105 height 27
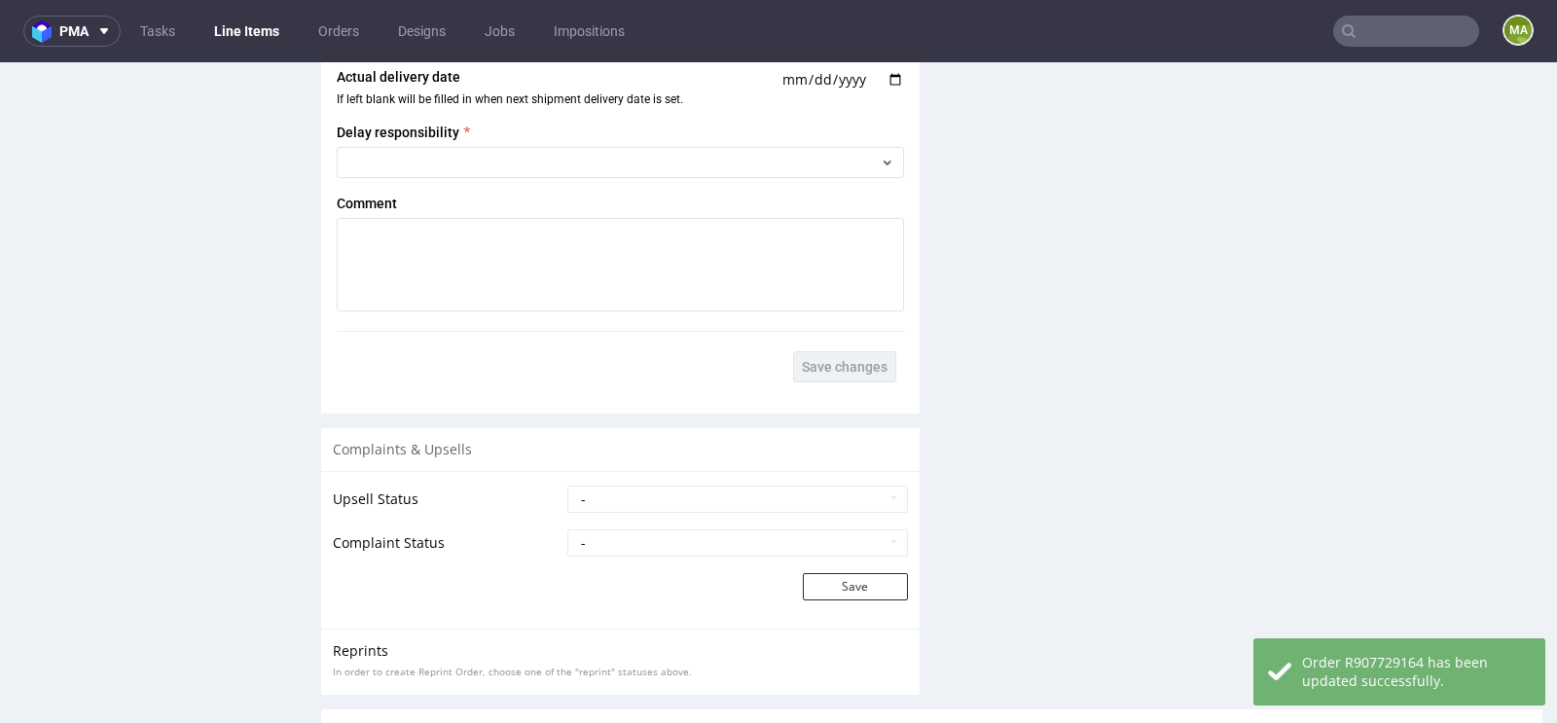
scroll to position [3431, 0]
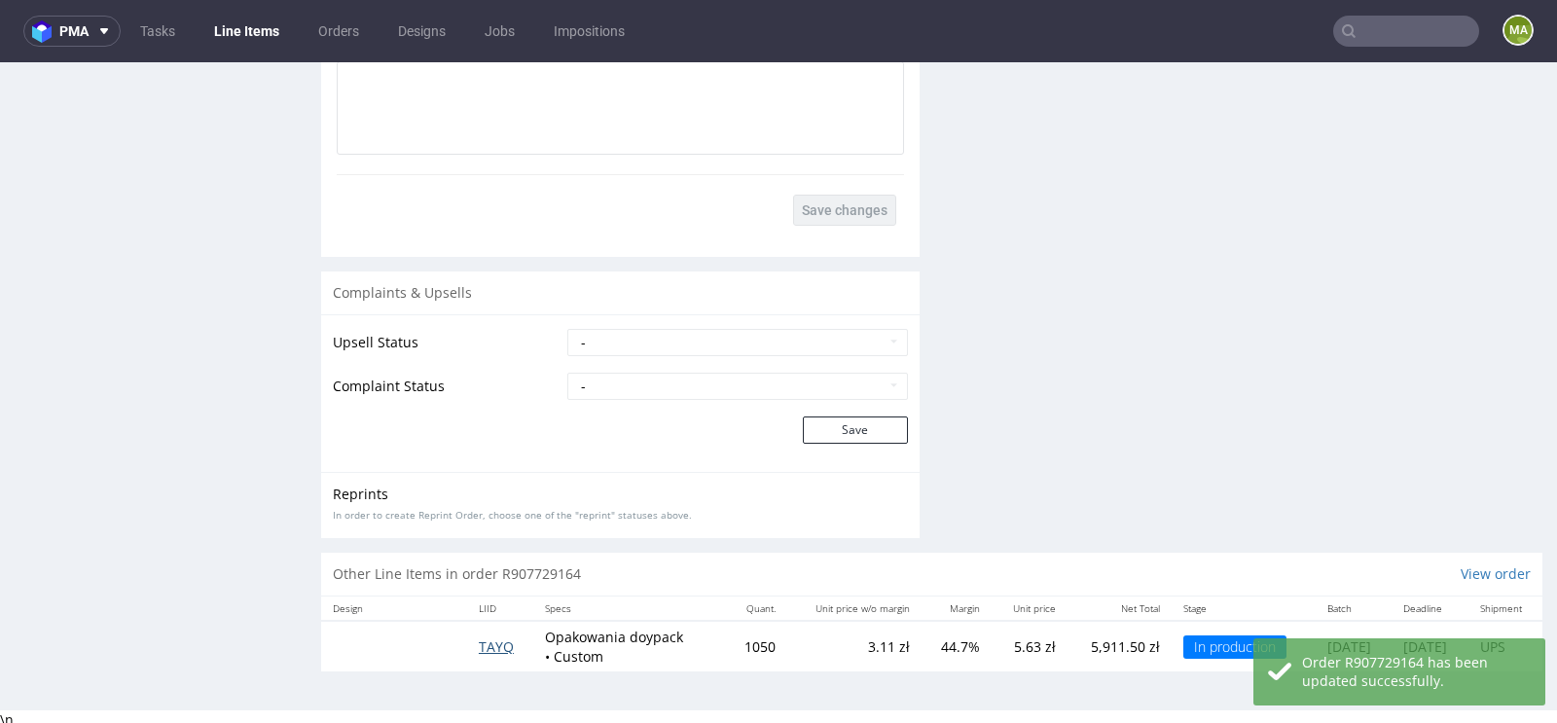
click at [479, 648] on span "TAYQ" at bounding box center [496, 646] width 35 height 18
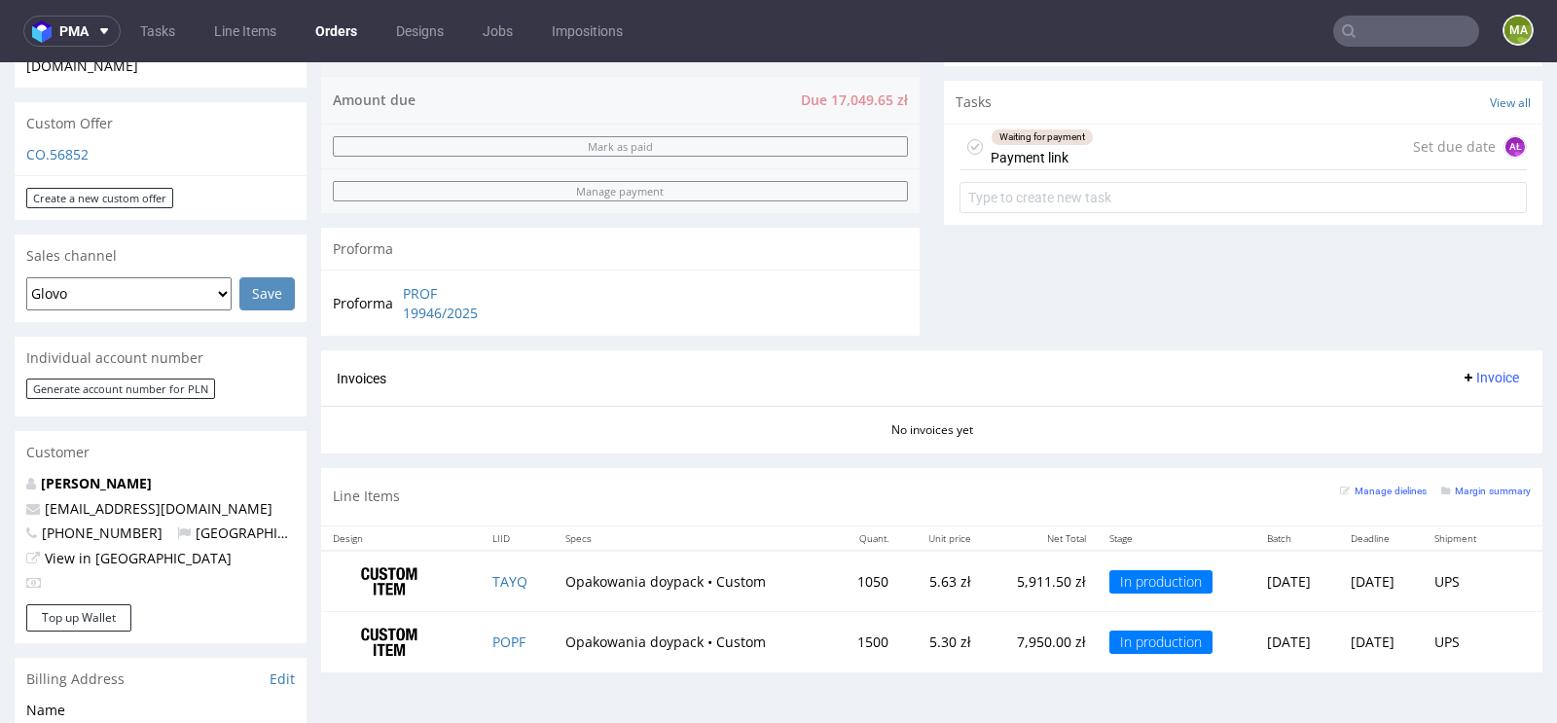
scroll to position [692, 0]
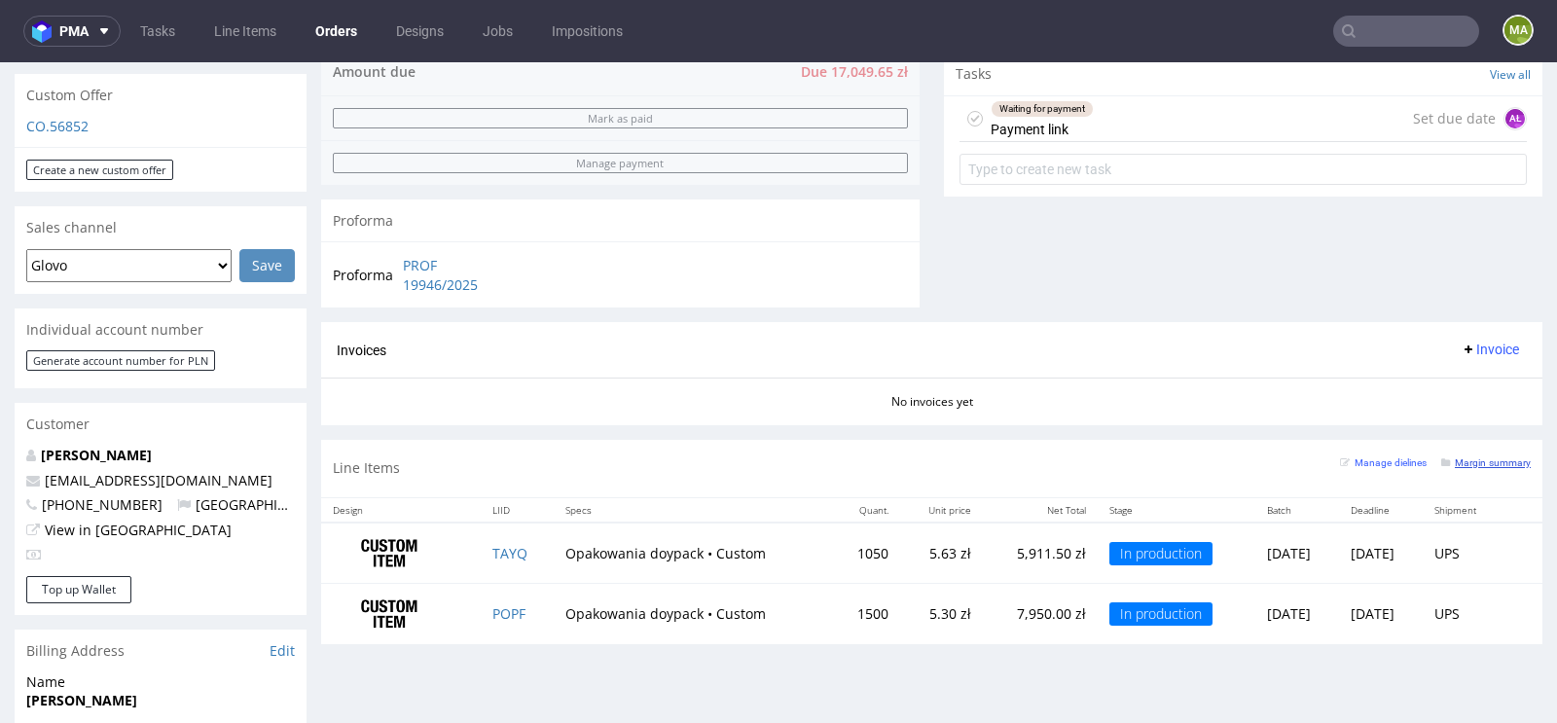
click at [1499, 457] on small "Margin summary" at bounding box center [1486, 462] width 90 height 11
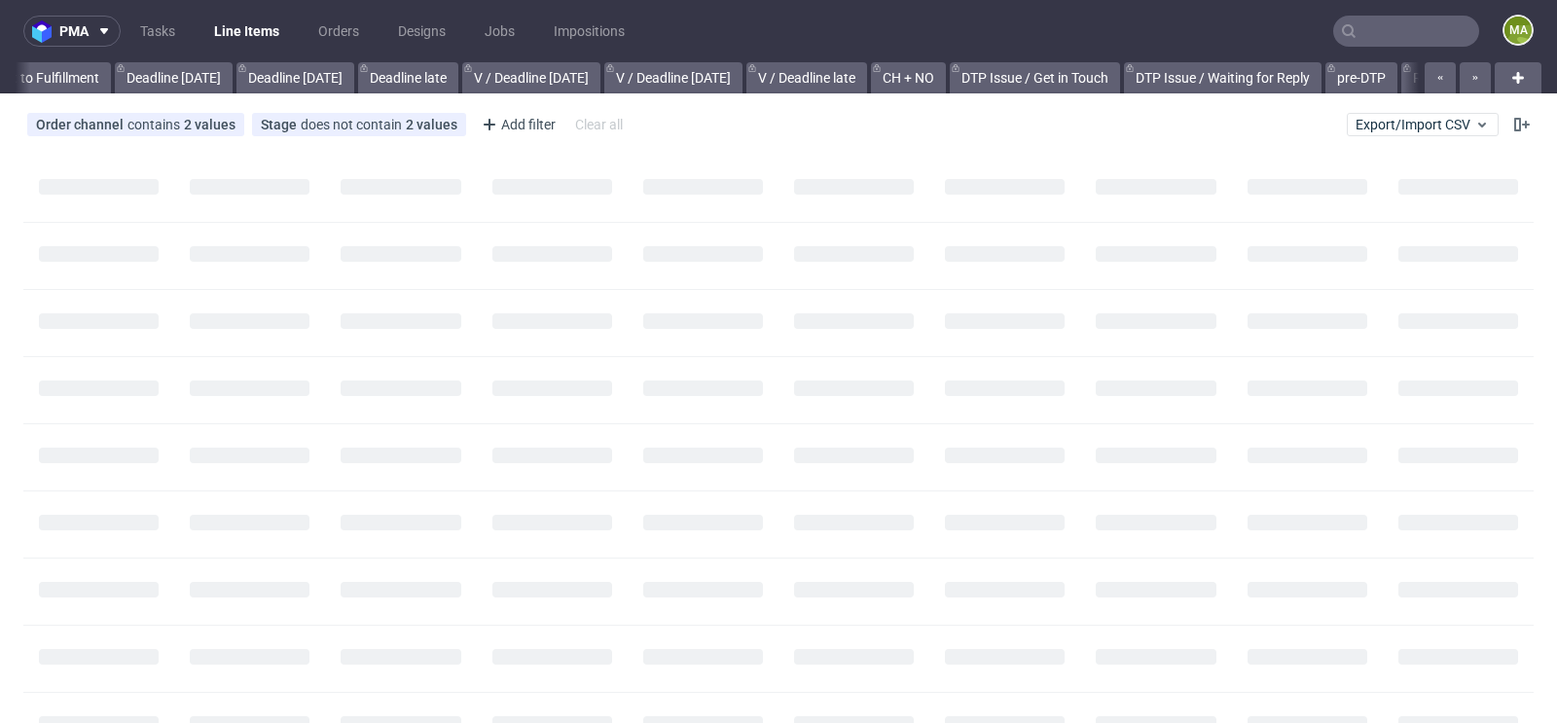
click at [1364, 31] on input "text" at bounding box center [1406, 31] width 146 height 31
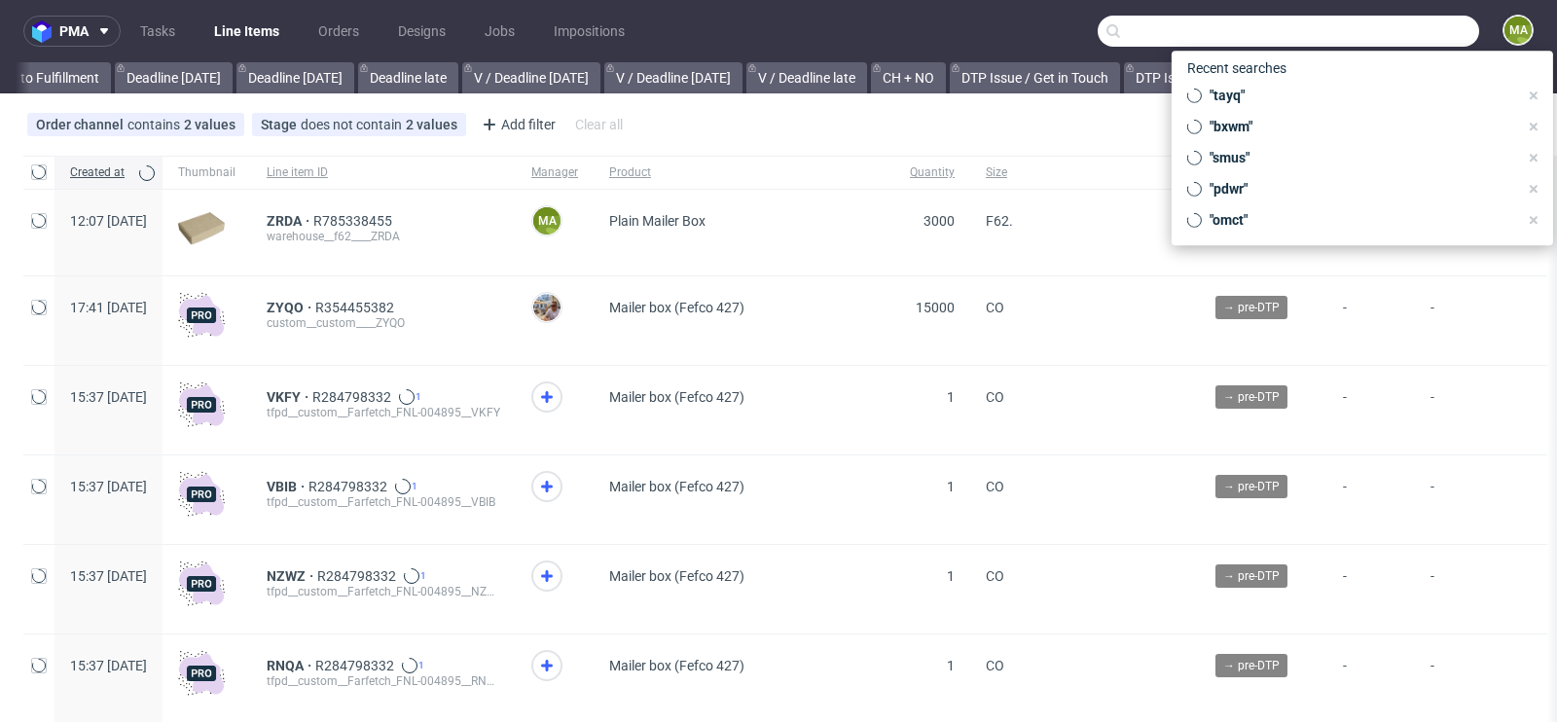
scroll to position [0, 2200]
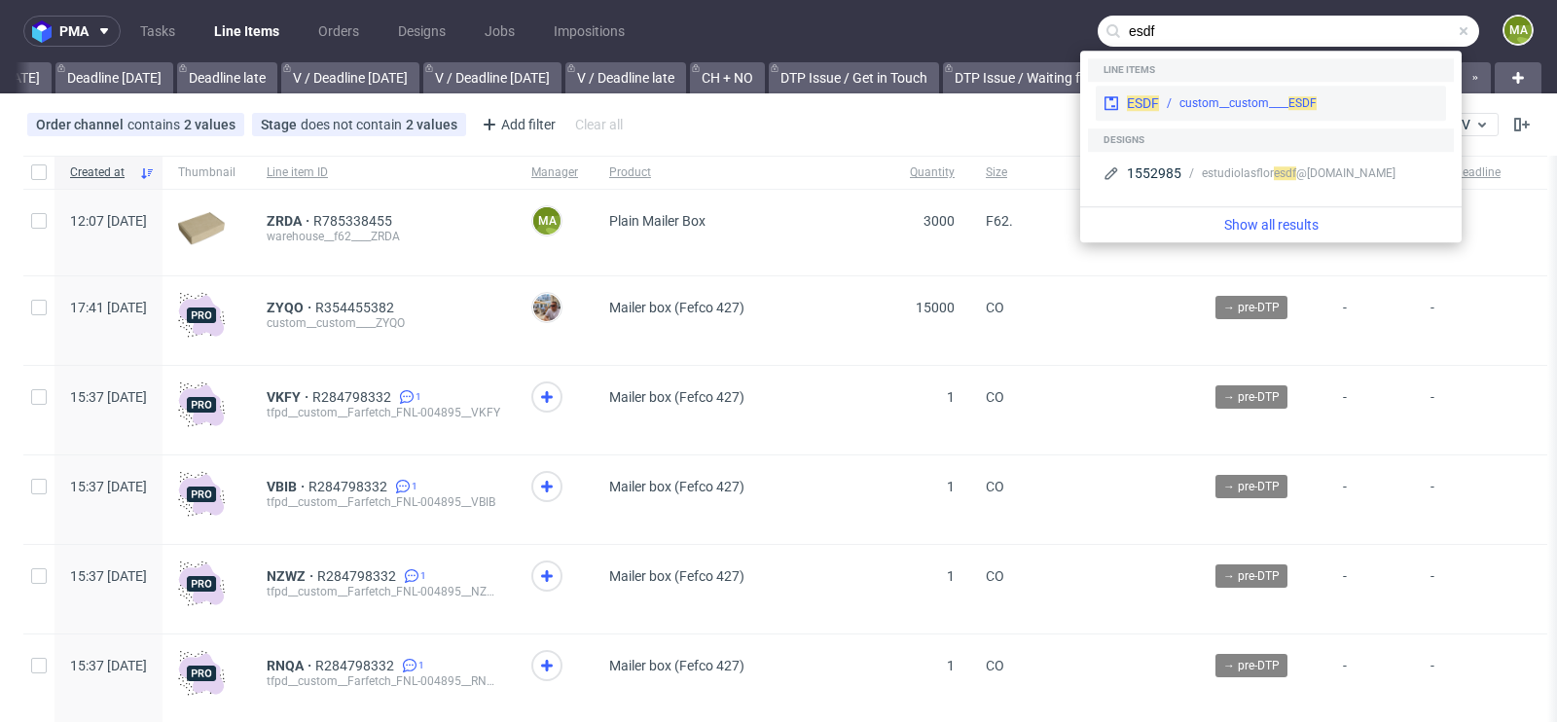
type input "esdf"
click at [1211, 107] on div "custom__custom____ ESDF" at bounding box center [1247, 103] width 137 height 18
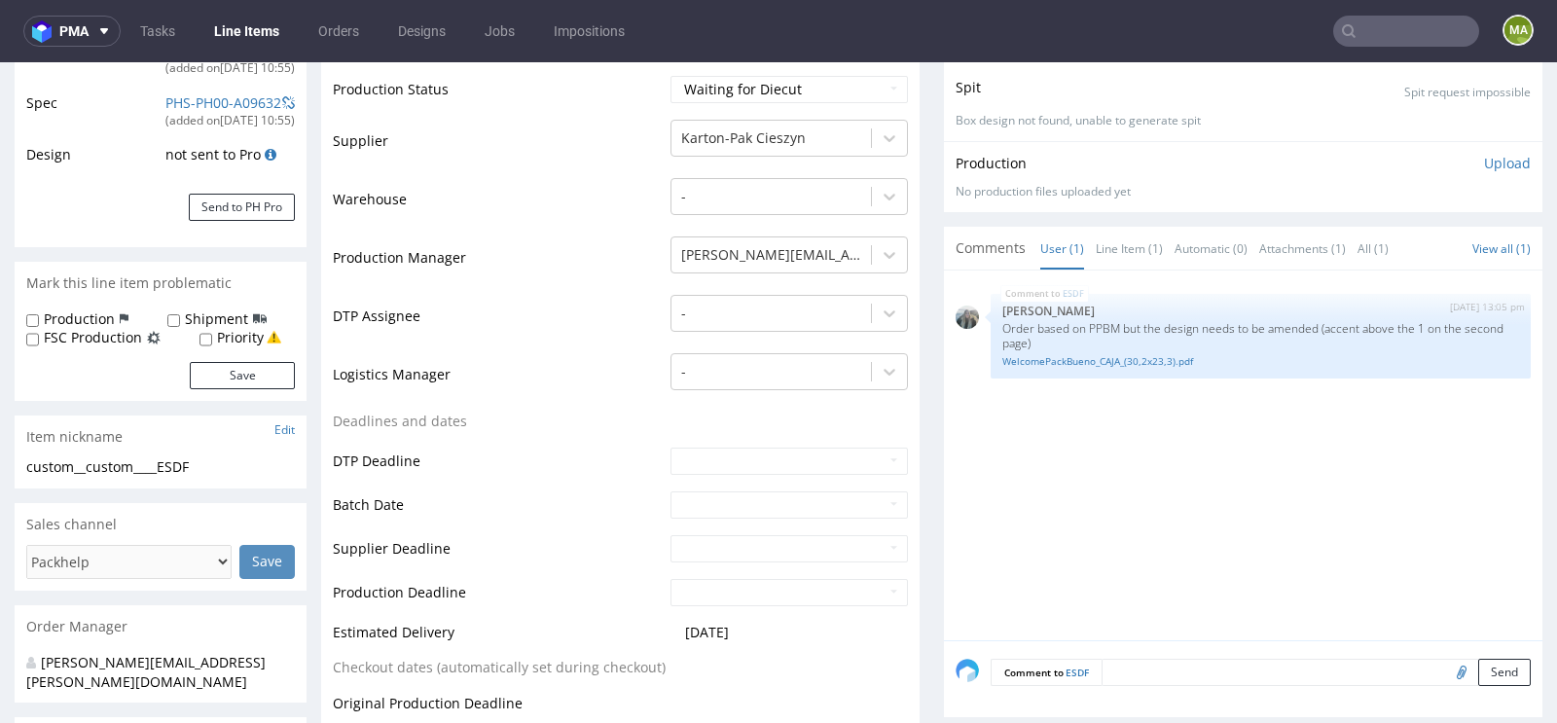
scroll to position [501, 0]
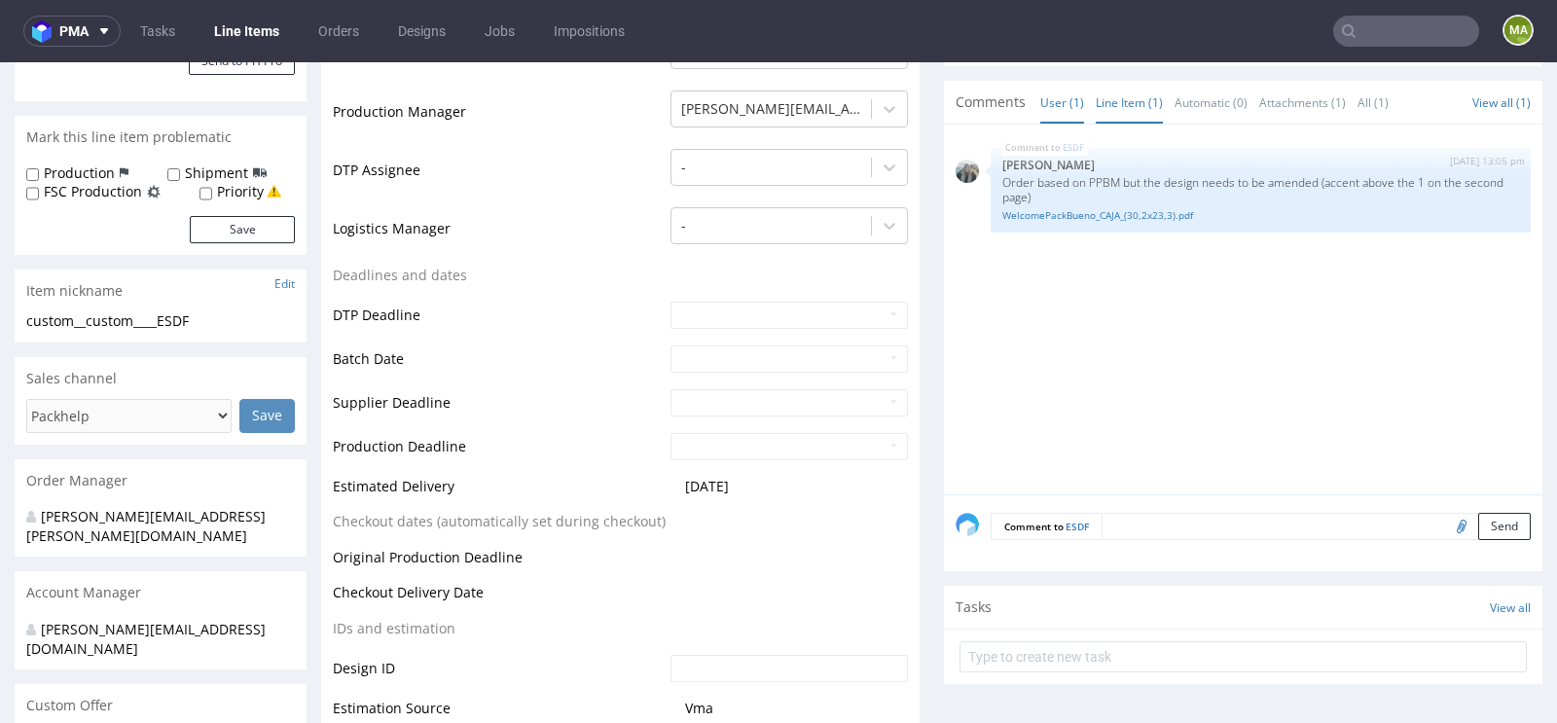
click at [1134, 112] on link "Line Item (1)" at bounding box center [1128, 103] width 67 height 42
click at [1192, 520] on textarea at bounding box center [1315, 526] width 429 height 27
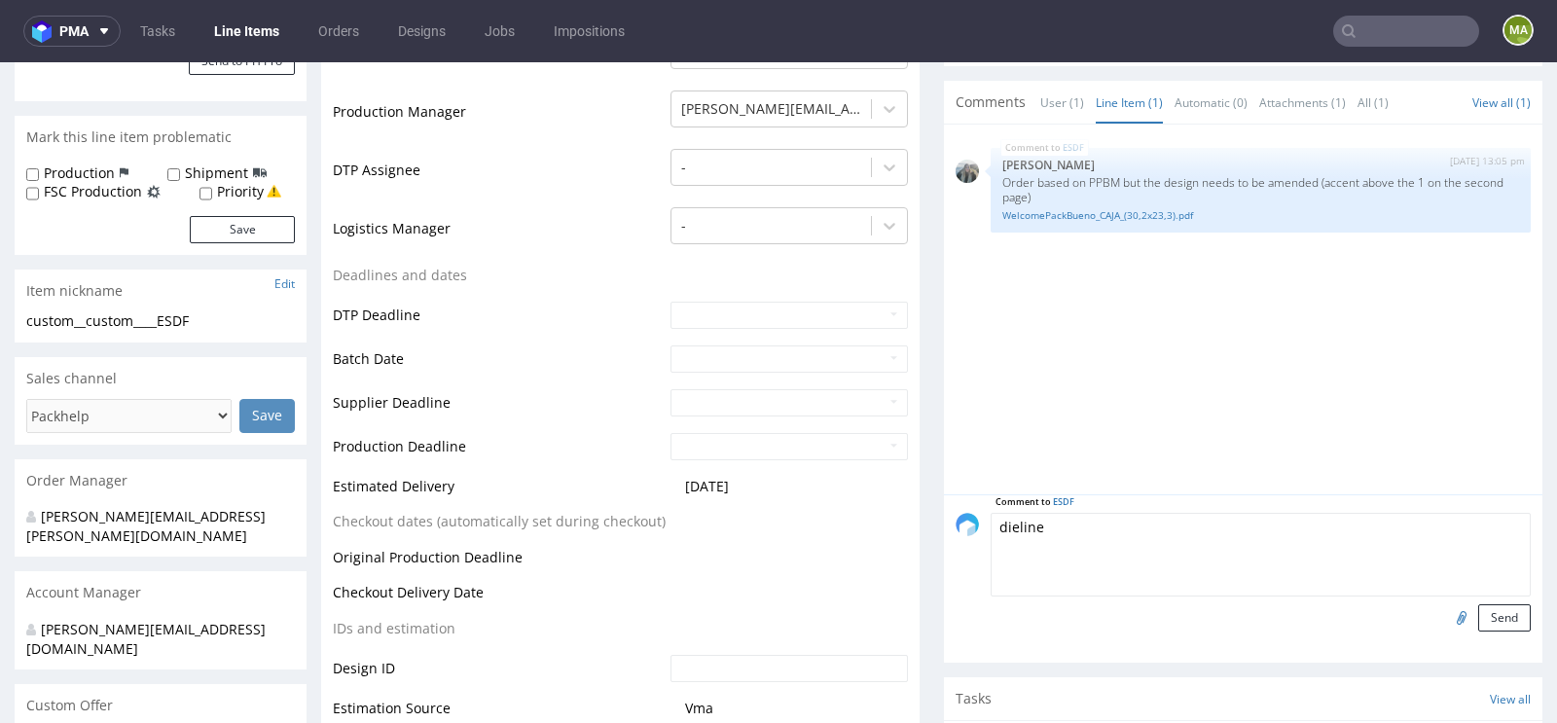
type textarea "dieline"
click at [1449, 606] on input "file" at bounding box center [1458, 616] width 27 height 25
type input "C:\fakepath\320x265x60-zew.pdf"
click at [1488, 617] on button "Send" at bounding box center [1504, 617] width 53 height 27
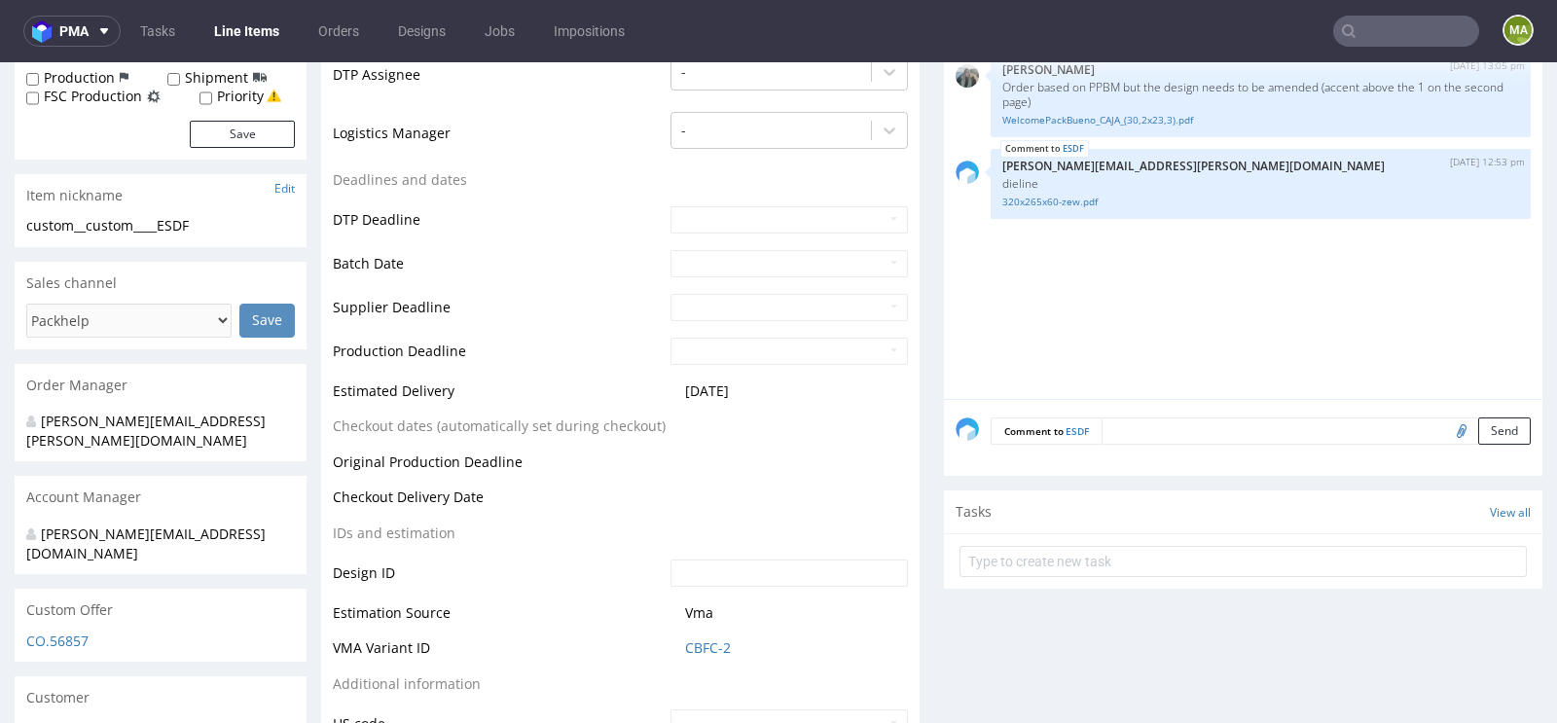
scroll to position [584, 0]
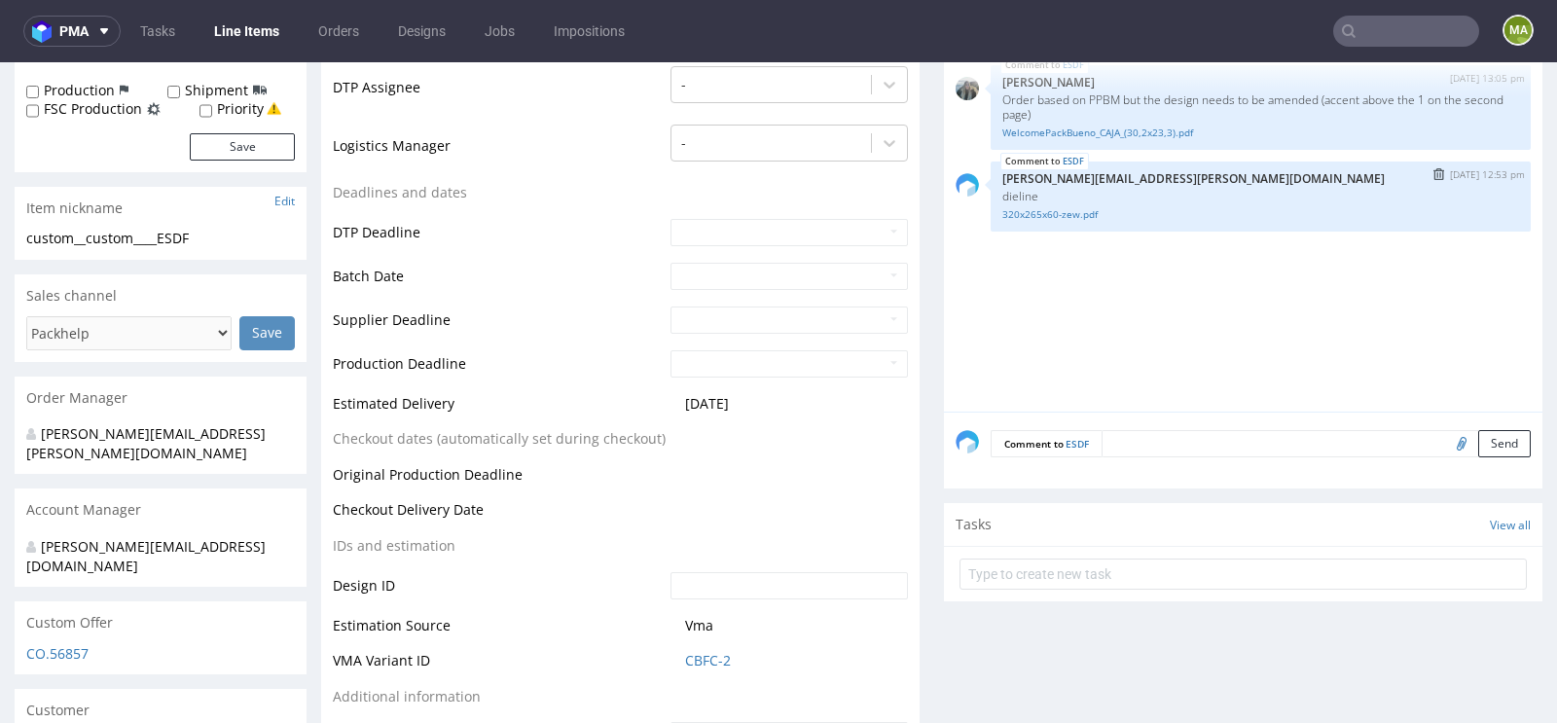
click at [1433, 172] on img "submit" at bounding box center [1438, 174] width 11 height 12
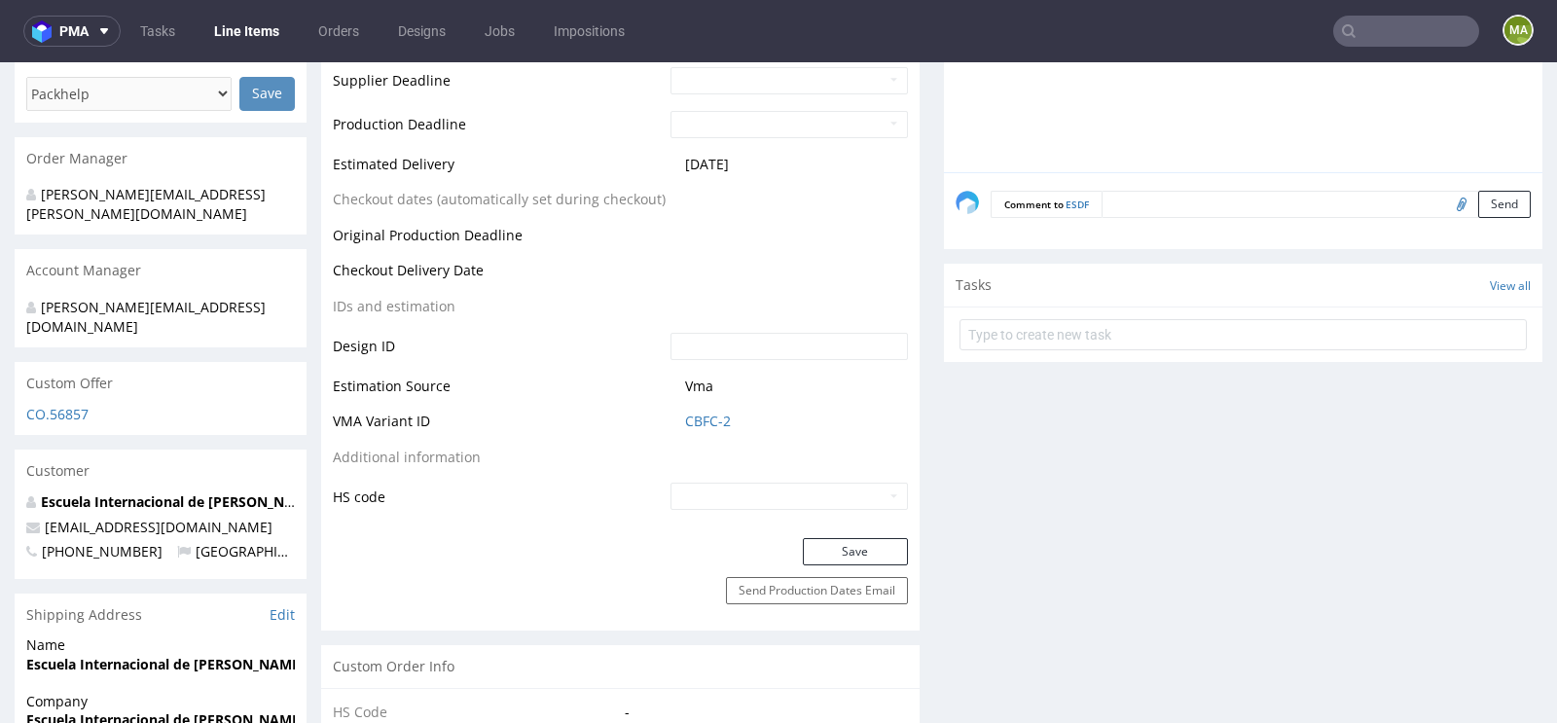
scroll to position [851, 0]
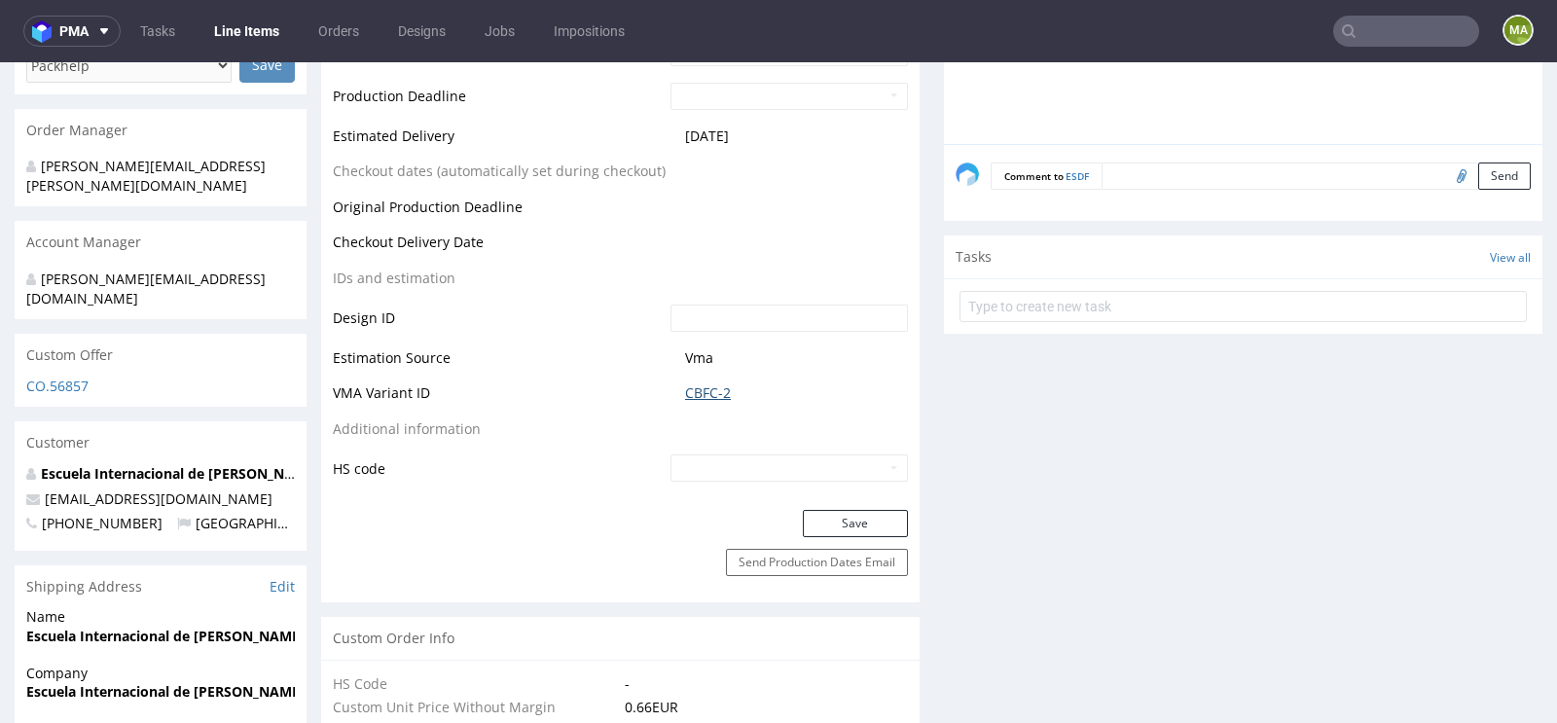
click at [711, 395] on link "CBFC-2" at bounding box center [708, 392] width 46 height 19
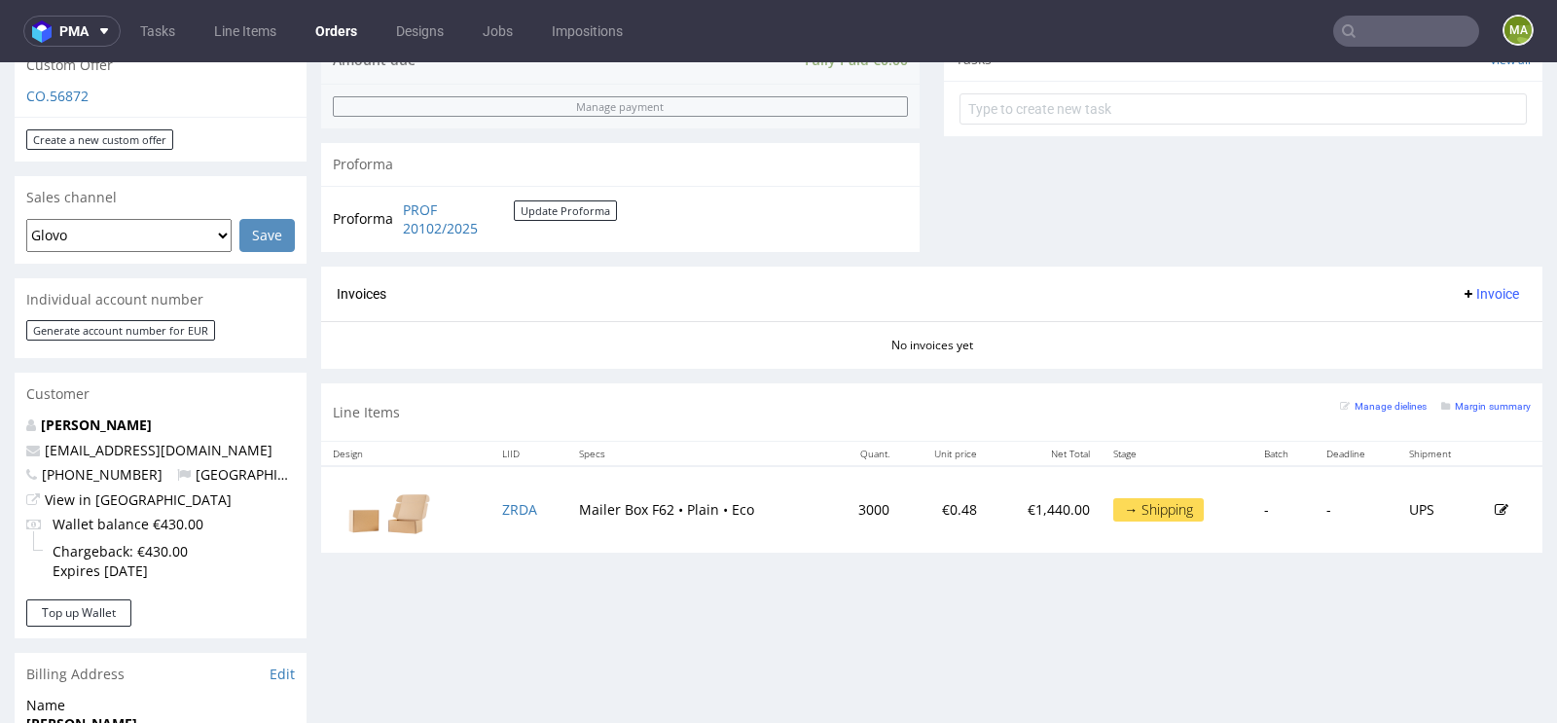
scroll to position [723, 0]
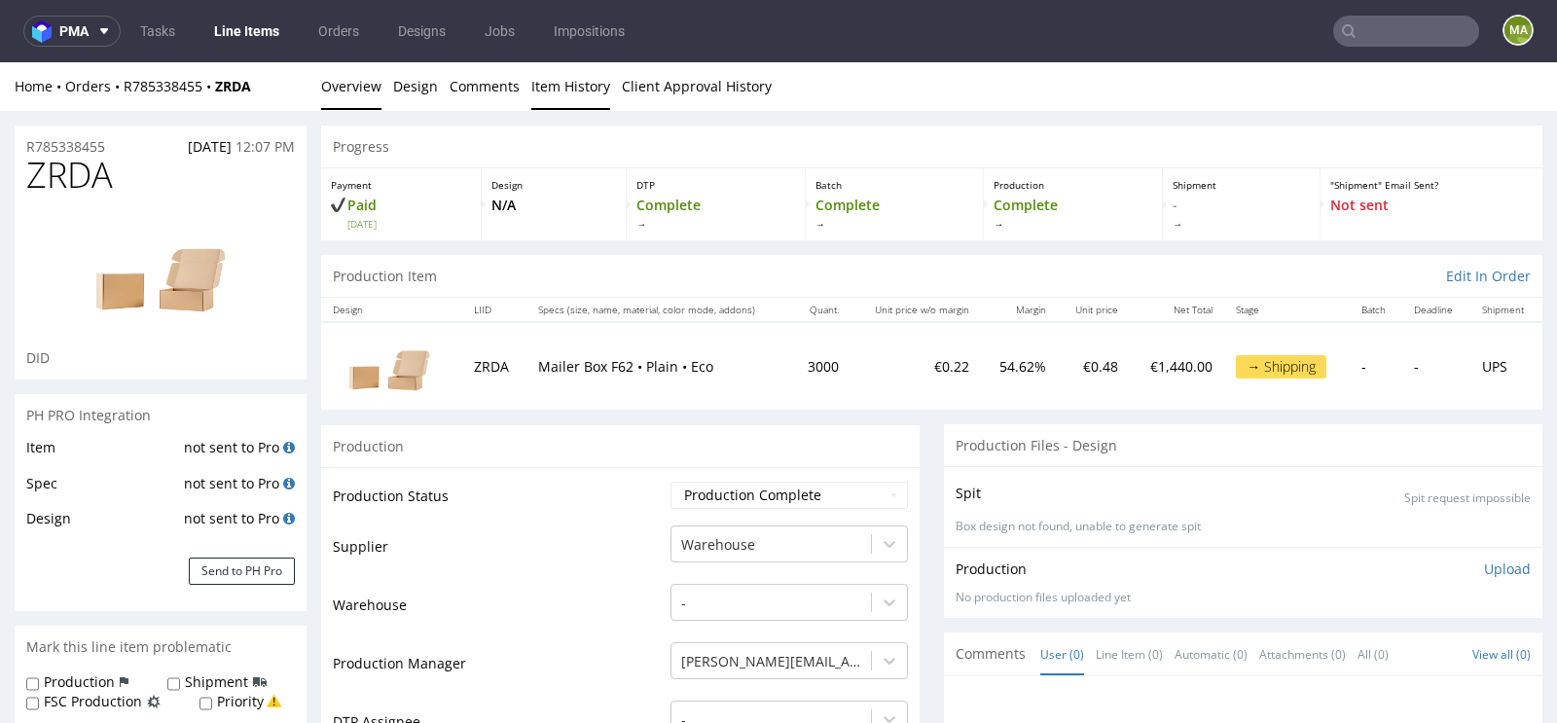
click at [570, 102] on link "Item History" at bounding box center [570, 86] width 79 height 48
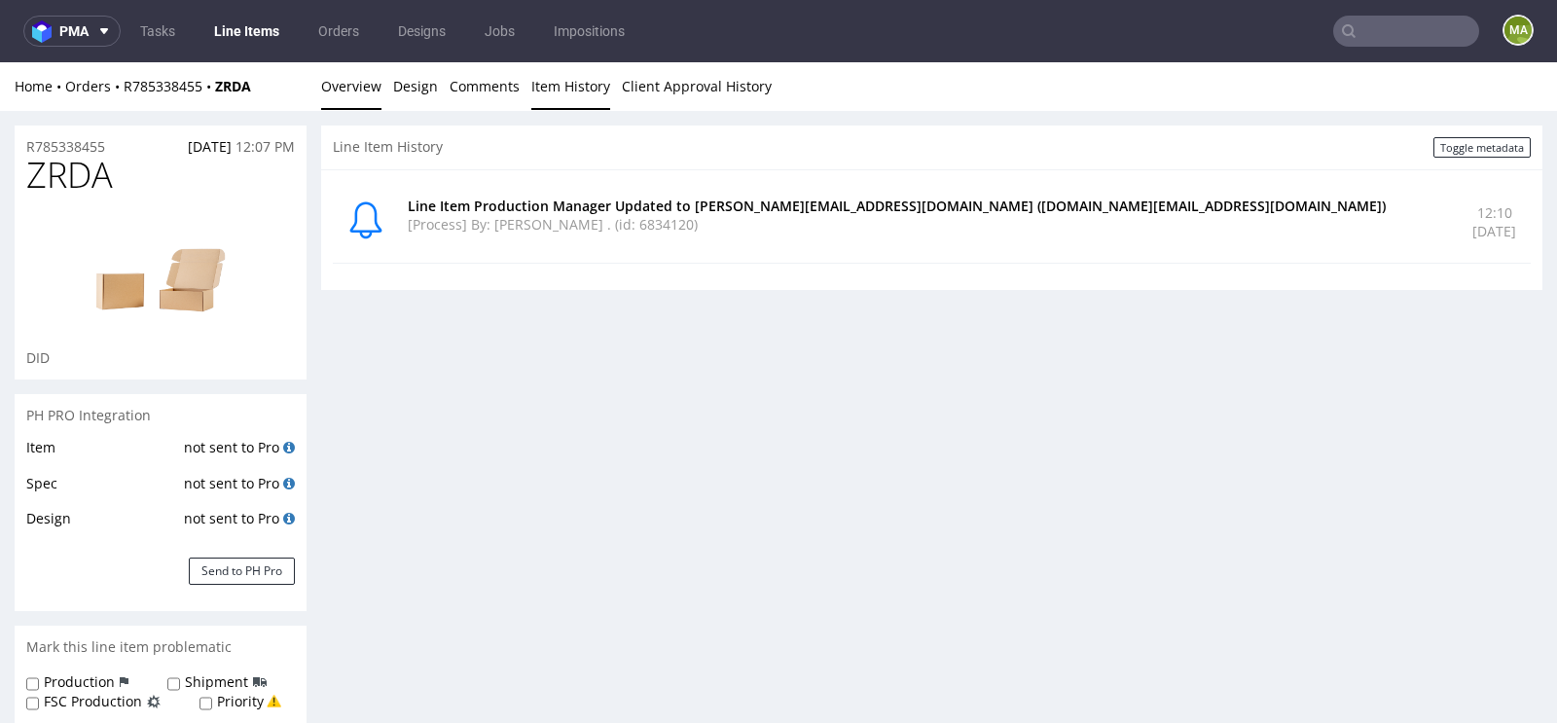
click at [369, 98] on link "Overview" at bounding box center [351, 86] width 60 height 48
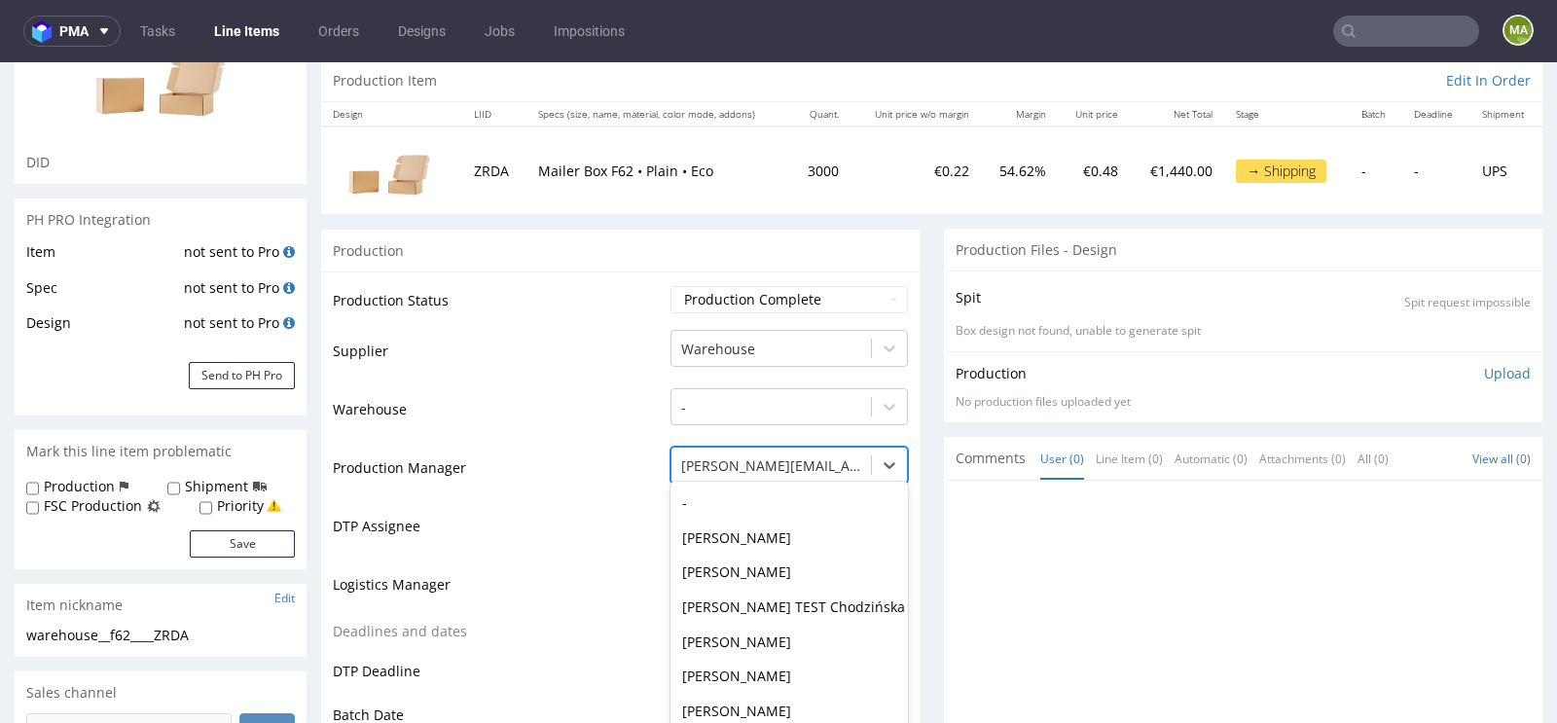
scroll to position [247, 0]
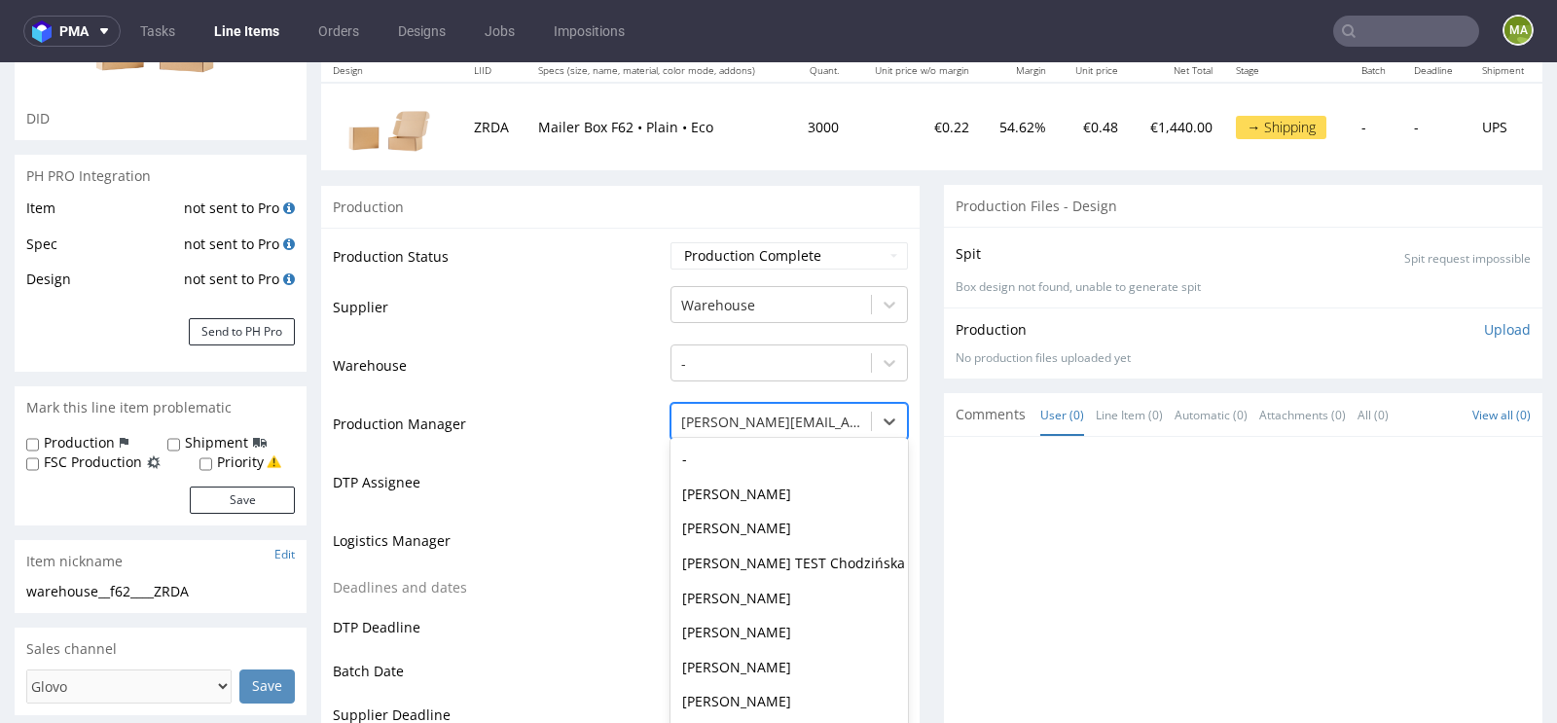
click at [720, 430] on div "maciej.sikora@packhelp.com selected, 56 of 62. 62 results available. Use Up and…" at bounding box center [788, 416] width 237 height 27
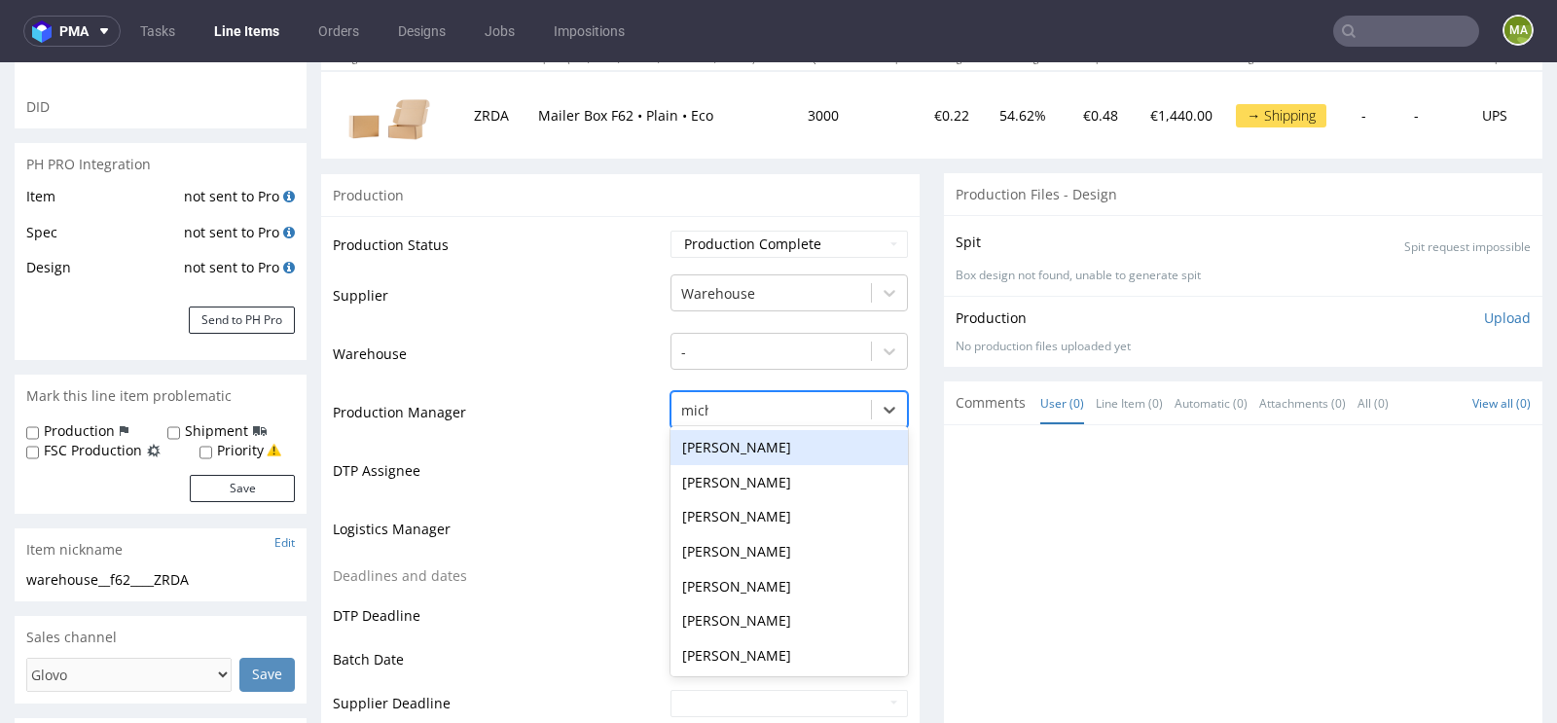
scroll to position [0, 0]
type input "michal"
click at [752, 448] on div "Michał Fedorowicz" at bounding box center [788, 447] width 237 height 35
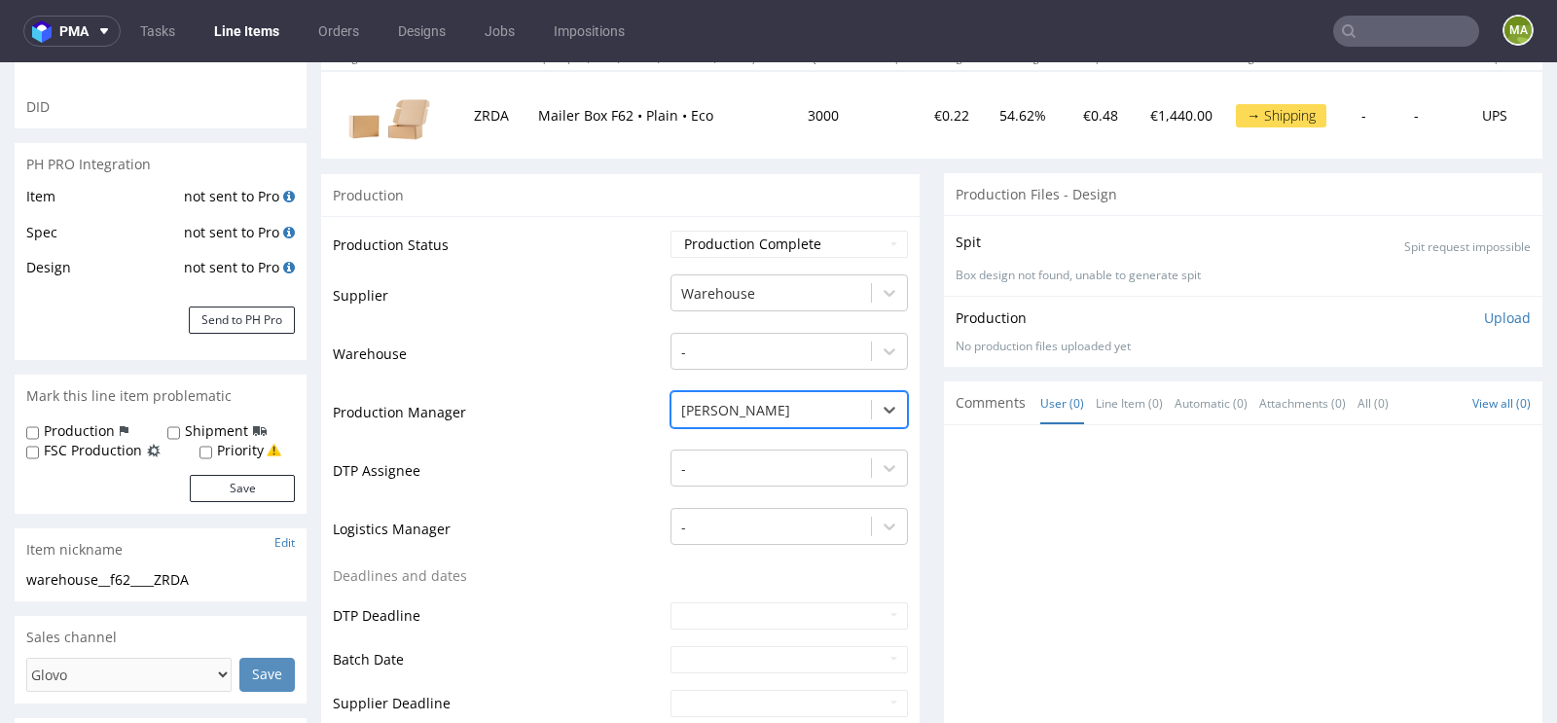
click at [566, 525] on td "Logistics Manager" at bounding box center [499, 535] width 333 height 58
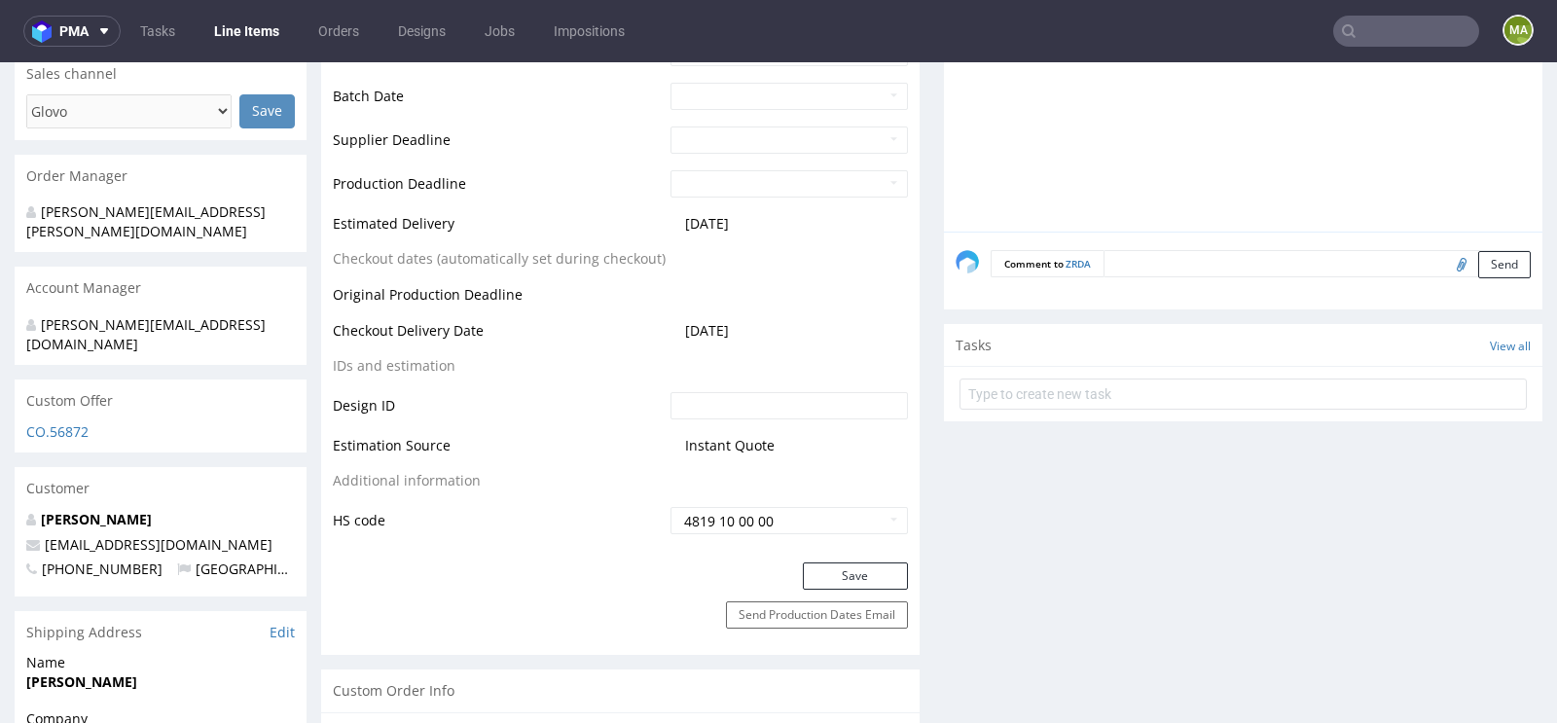
scroll to position [841, 0]
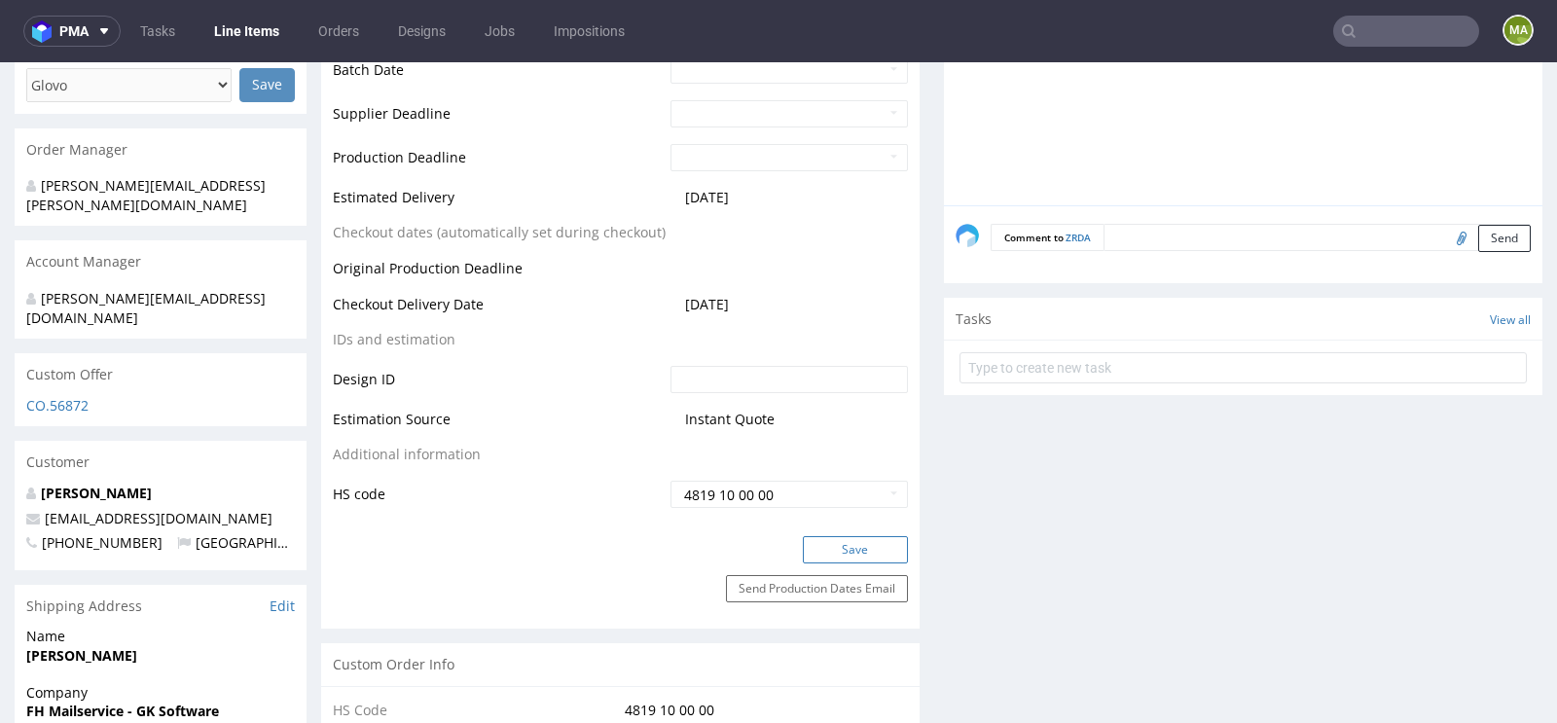
click at [845, 552] on button "Save" at bounding box center [855, 549] width 105 height 27
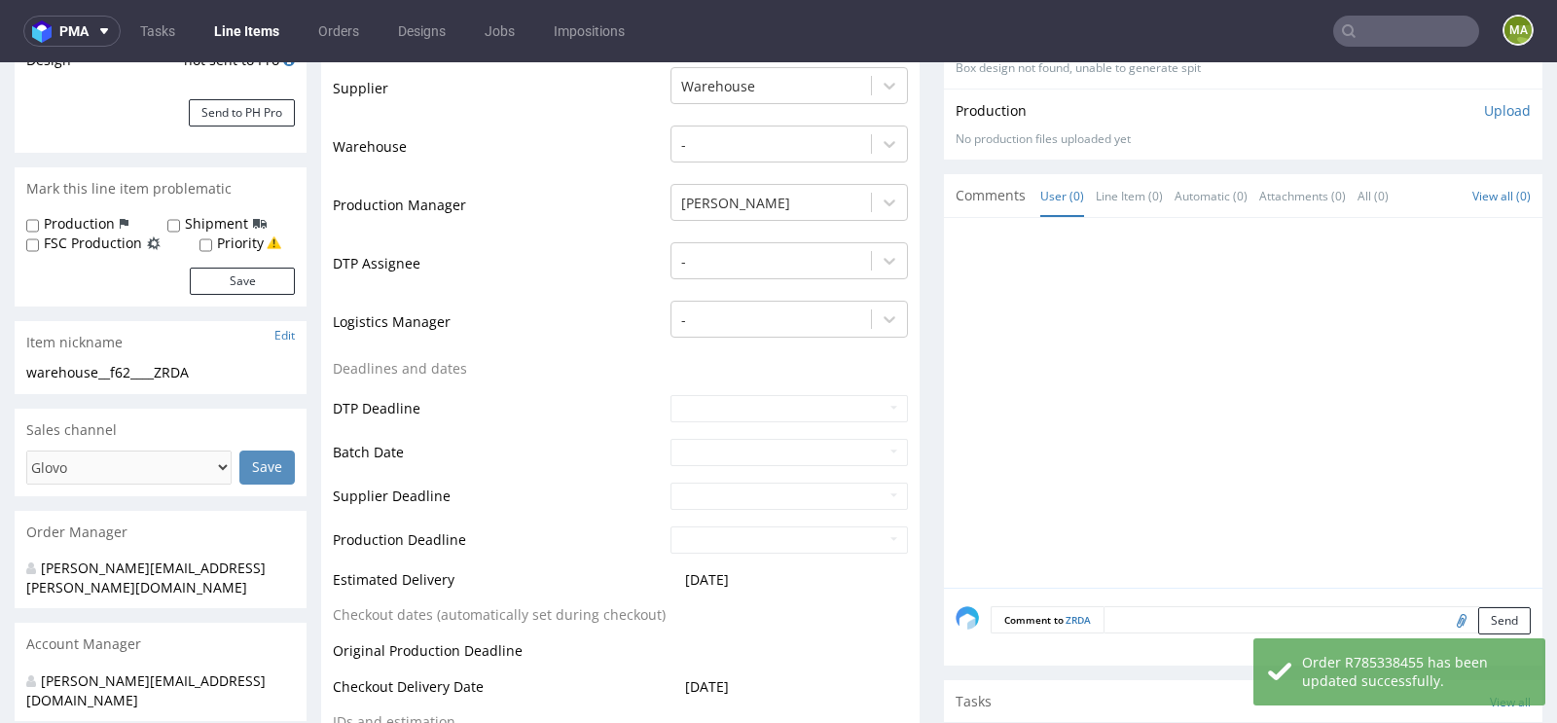
scroll to position [0, 0]
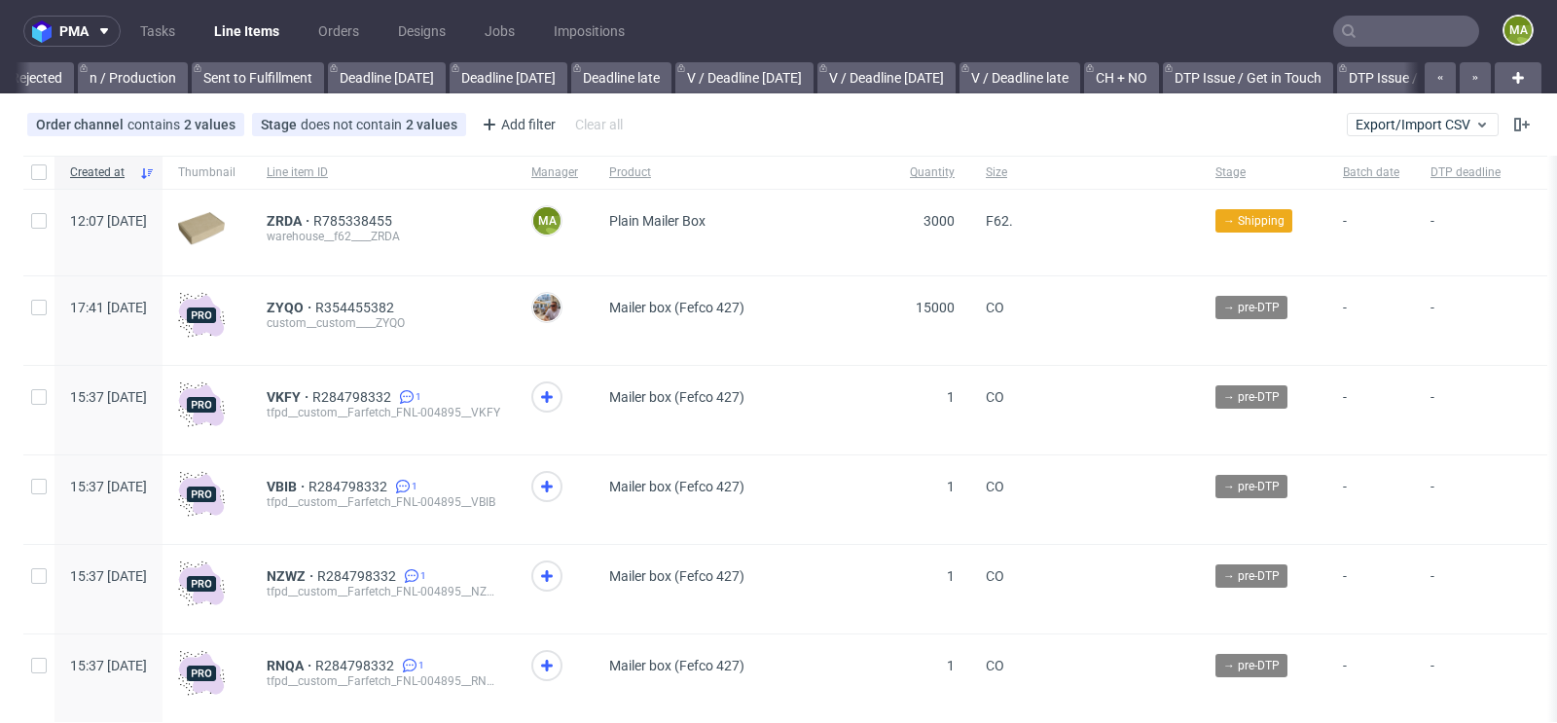
scroll to position [0, 2200]
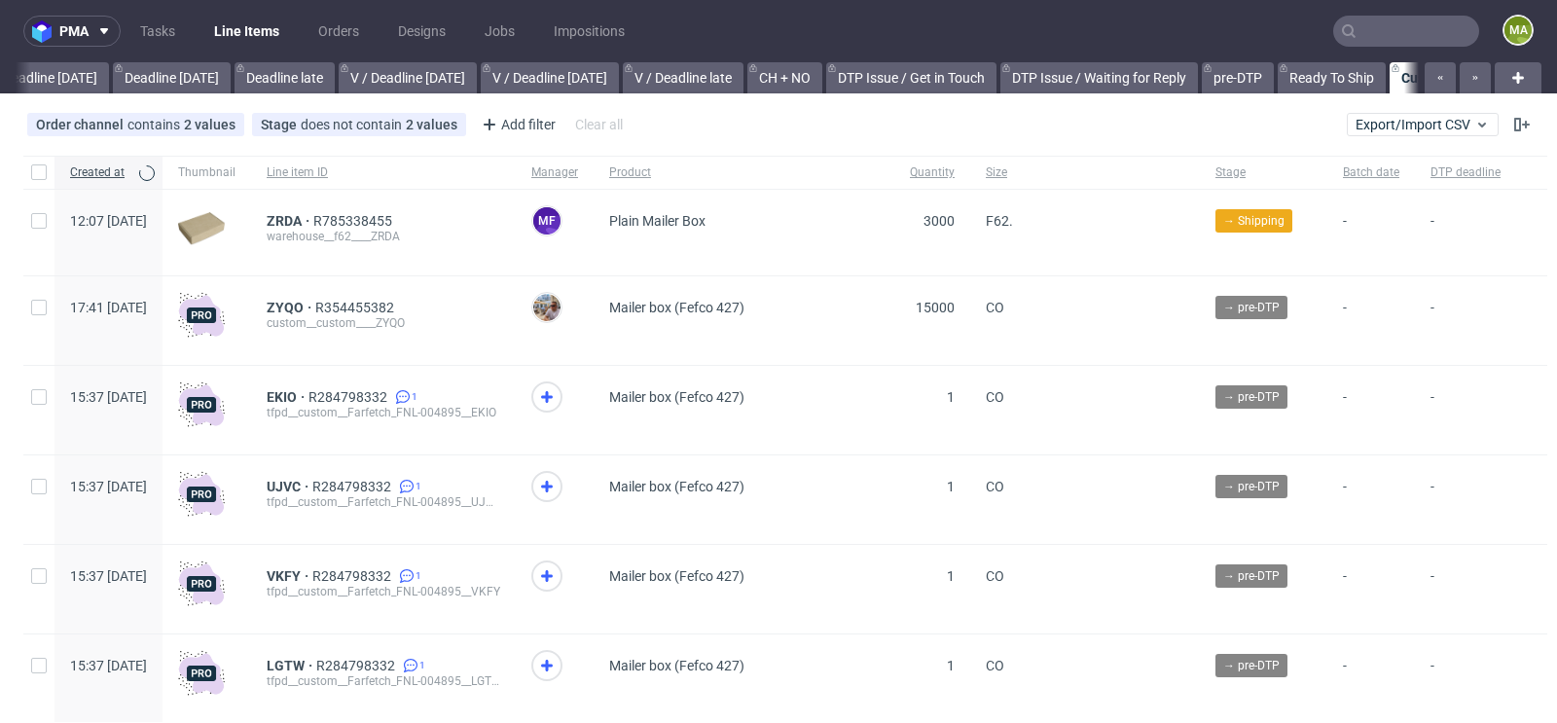
scroll to position [0, 2200]
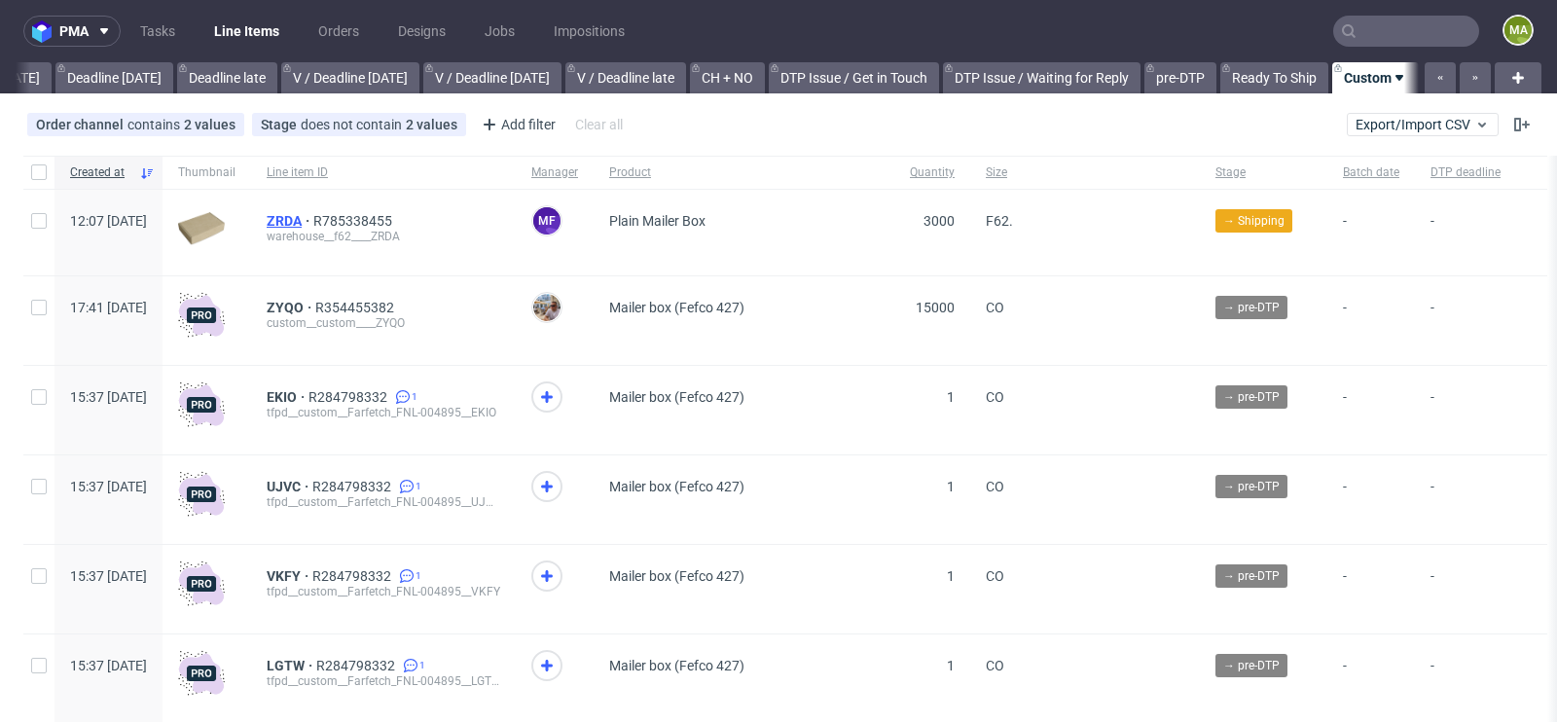
click at [313, 215] on span "ZRDA" at bounding box center [290, 221] width 47 height 16
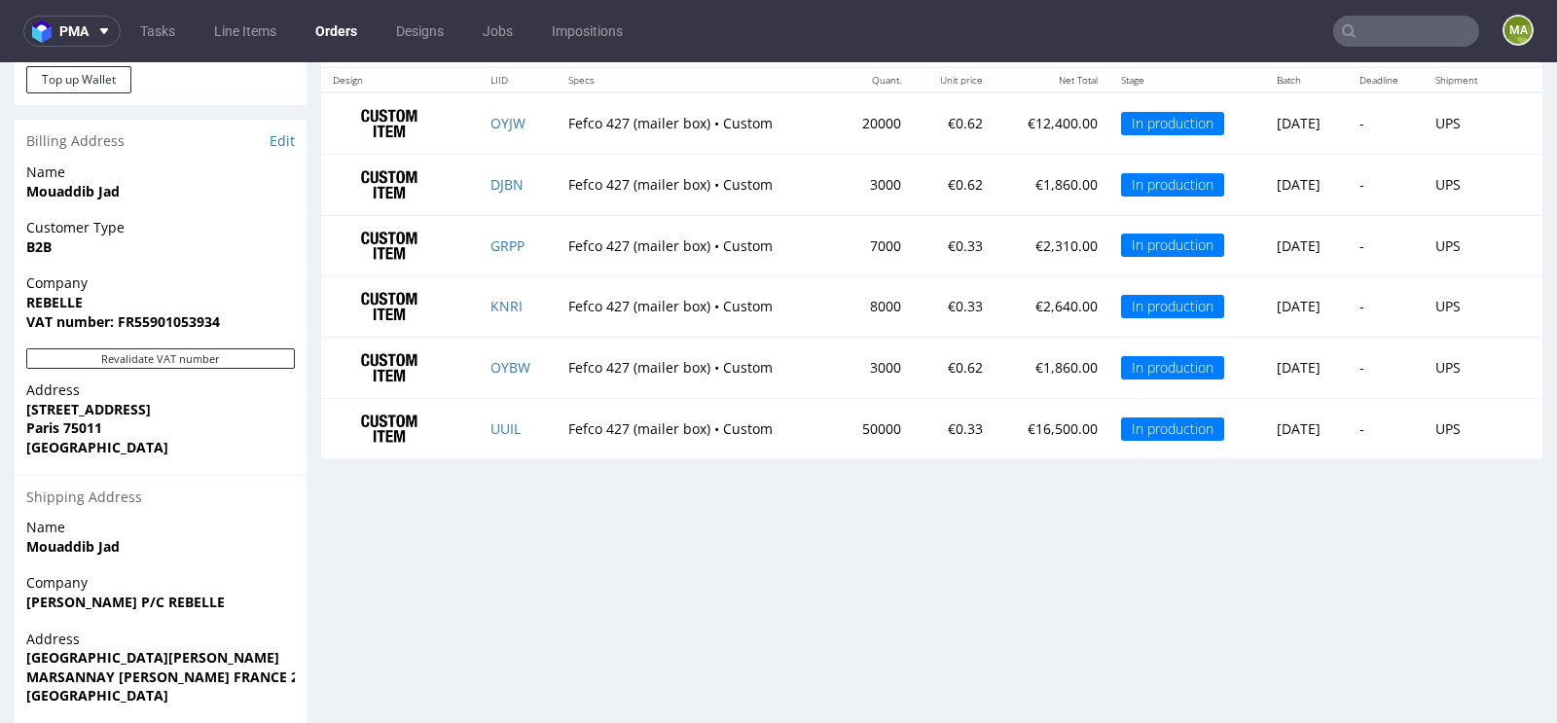
scroll to position [1174, 0]
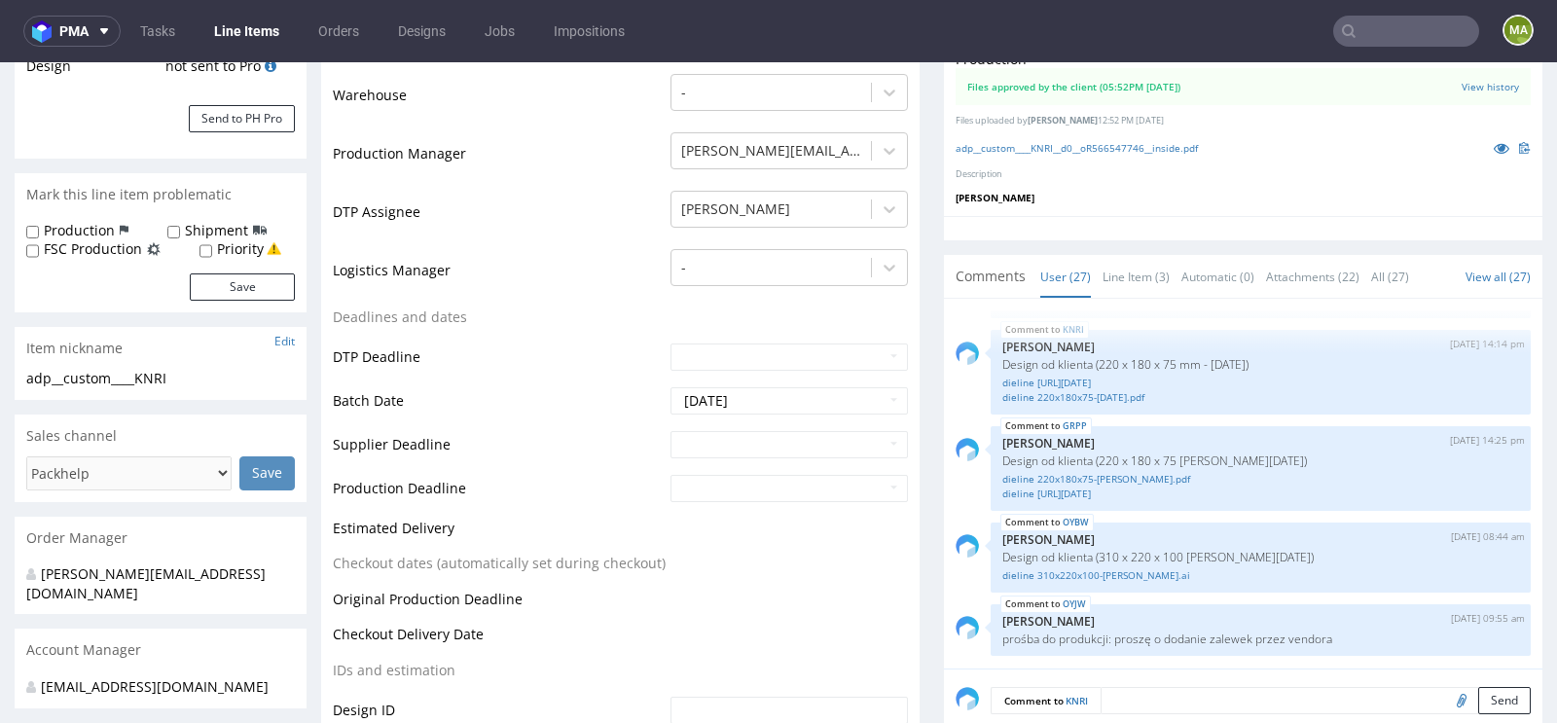
scroll to position [452, 0]
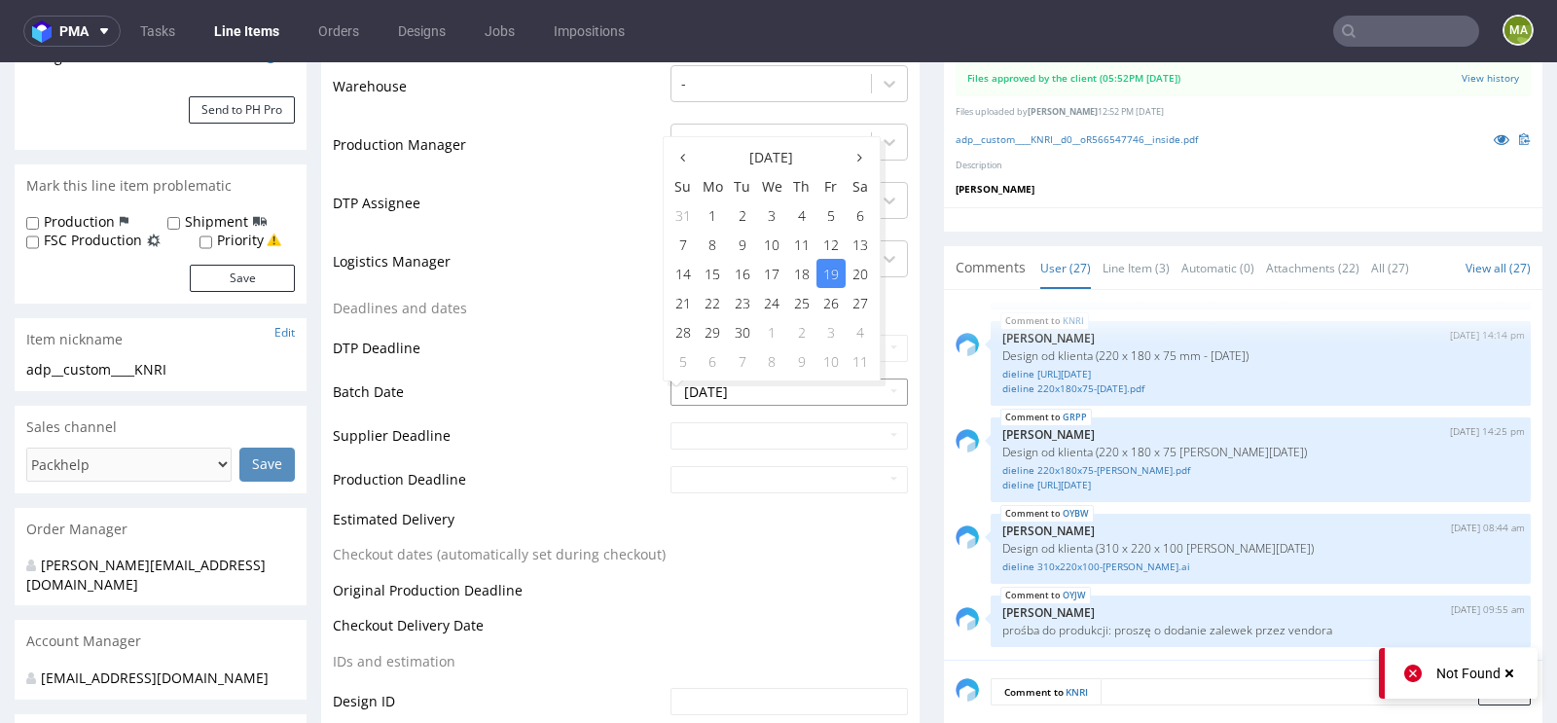
click at [743, 398] on input "[DATE]" at bounding box center [788, 391] width 237 height 27
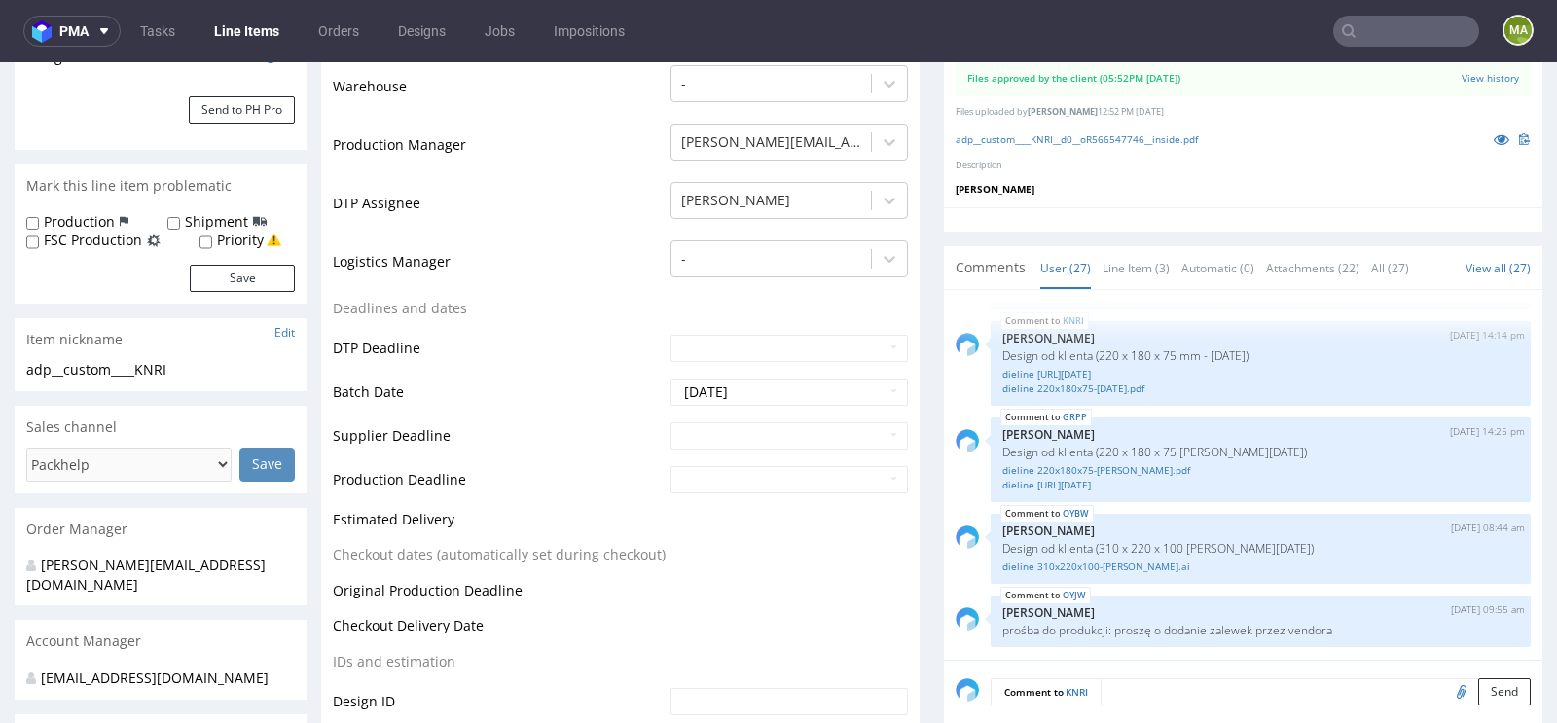
click at [496, 454] on td "Supplier Deadline" at bounding box center [499, 442] width 333 height 44
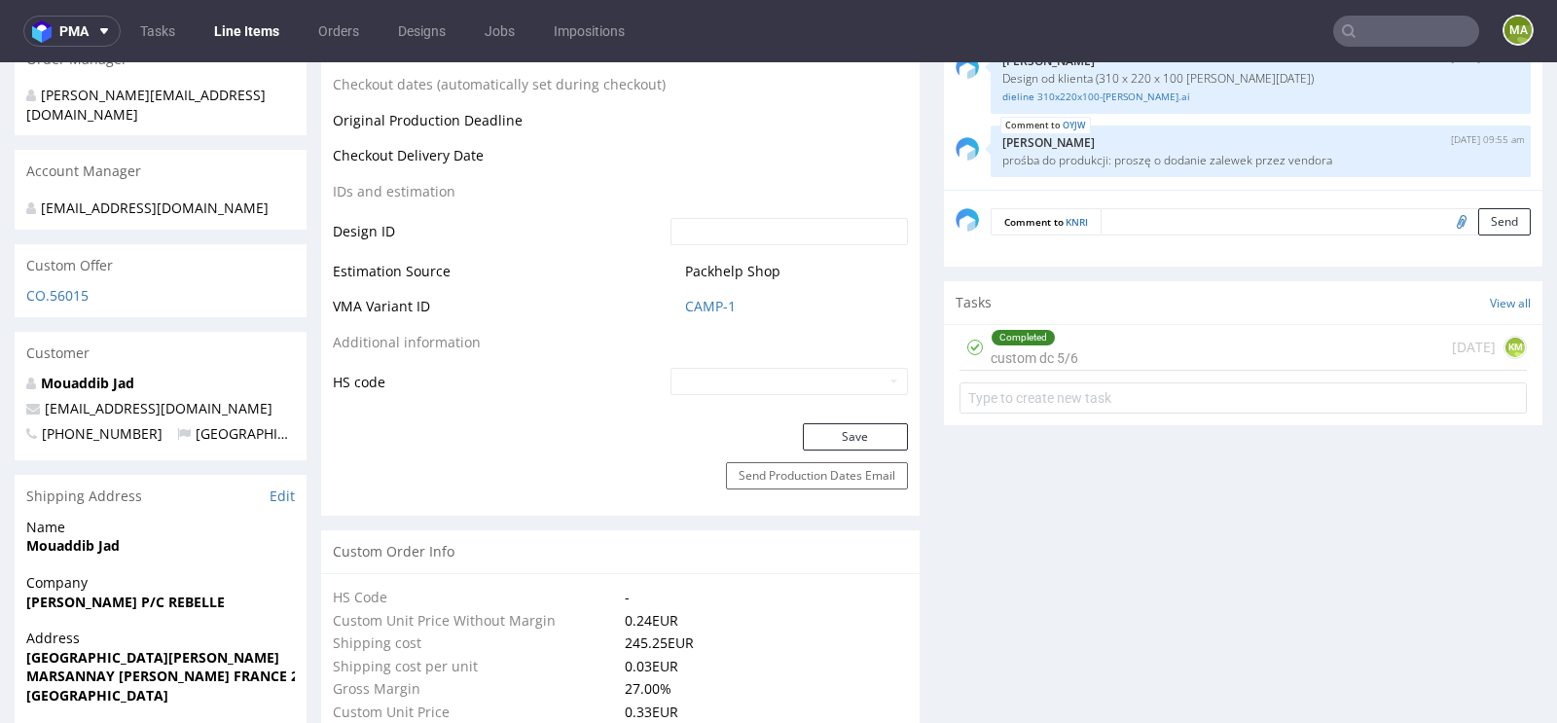
scroll to position [965, 0]
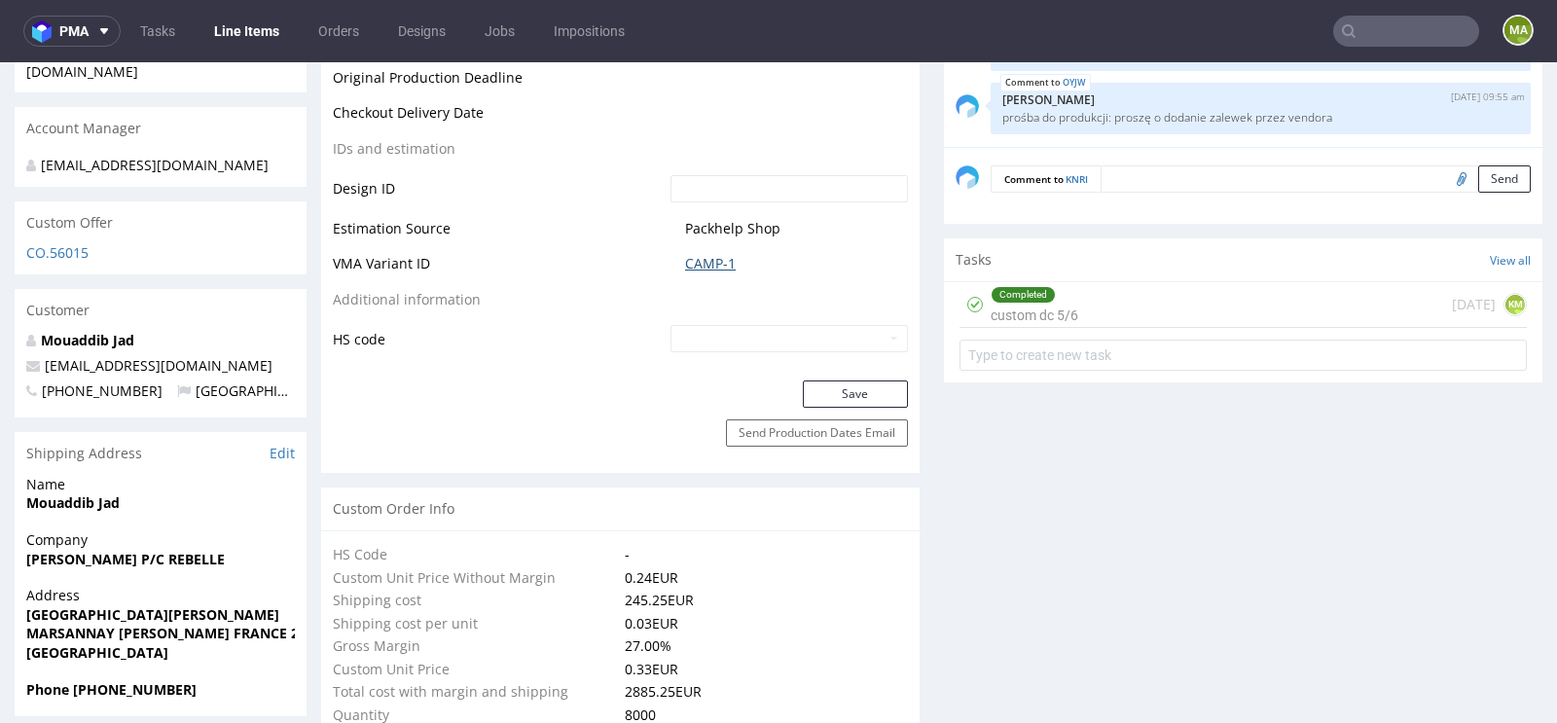
click at [720, 267] on link "CAMP-1" at bounding box center [710, 263] width 51 height 19
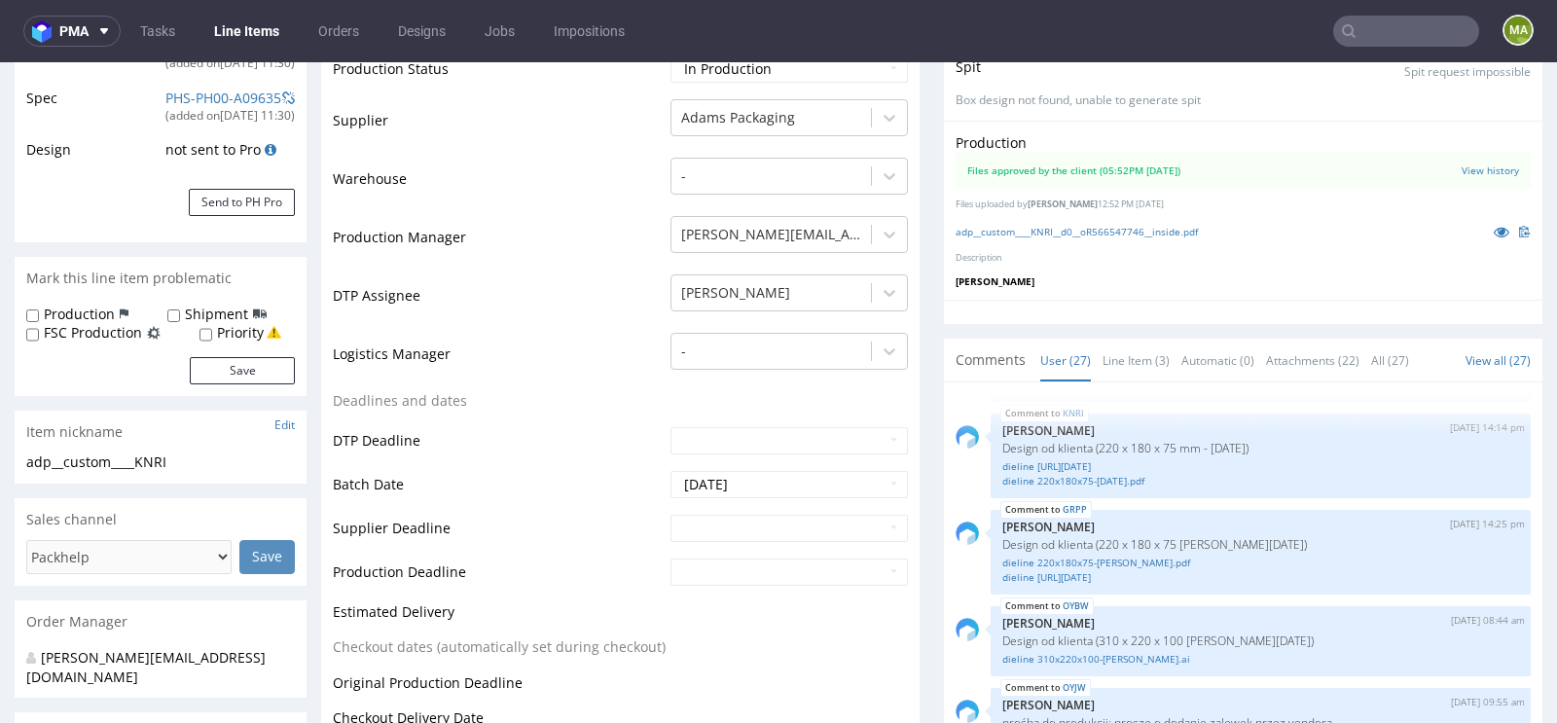
scroll to position [348, 0]
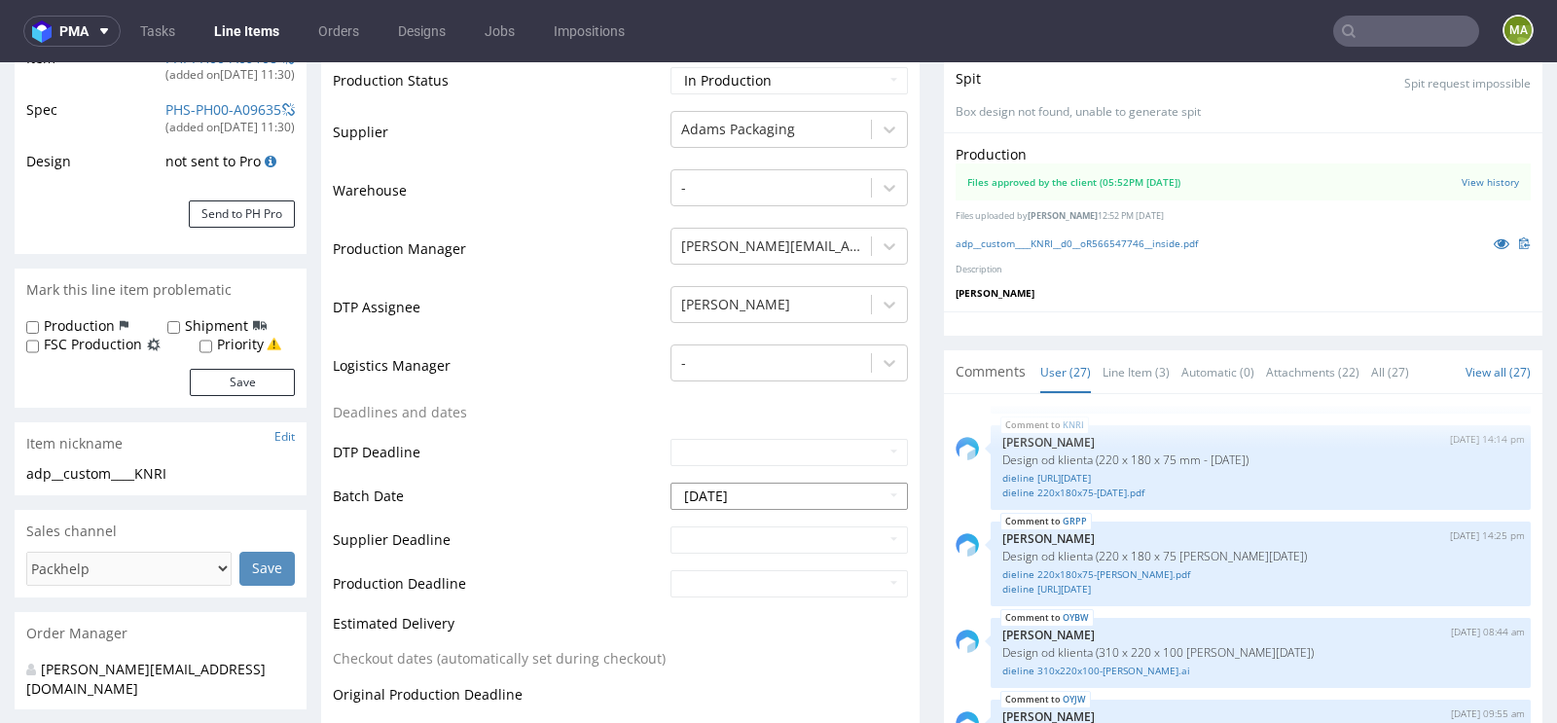
click at [794, 495] on input "[DATE]" at bounding box center [788, 496] width 237 height 27
click at [556, 471] on td "DTP Deadline" at bounding box center [499, 459] width 333 height 44
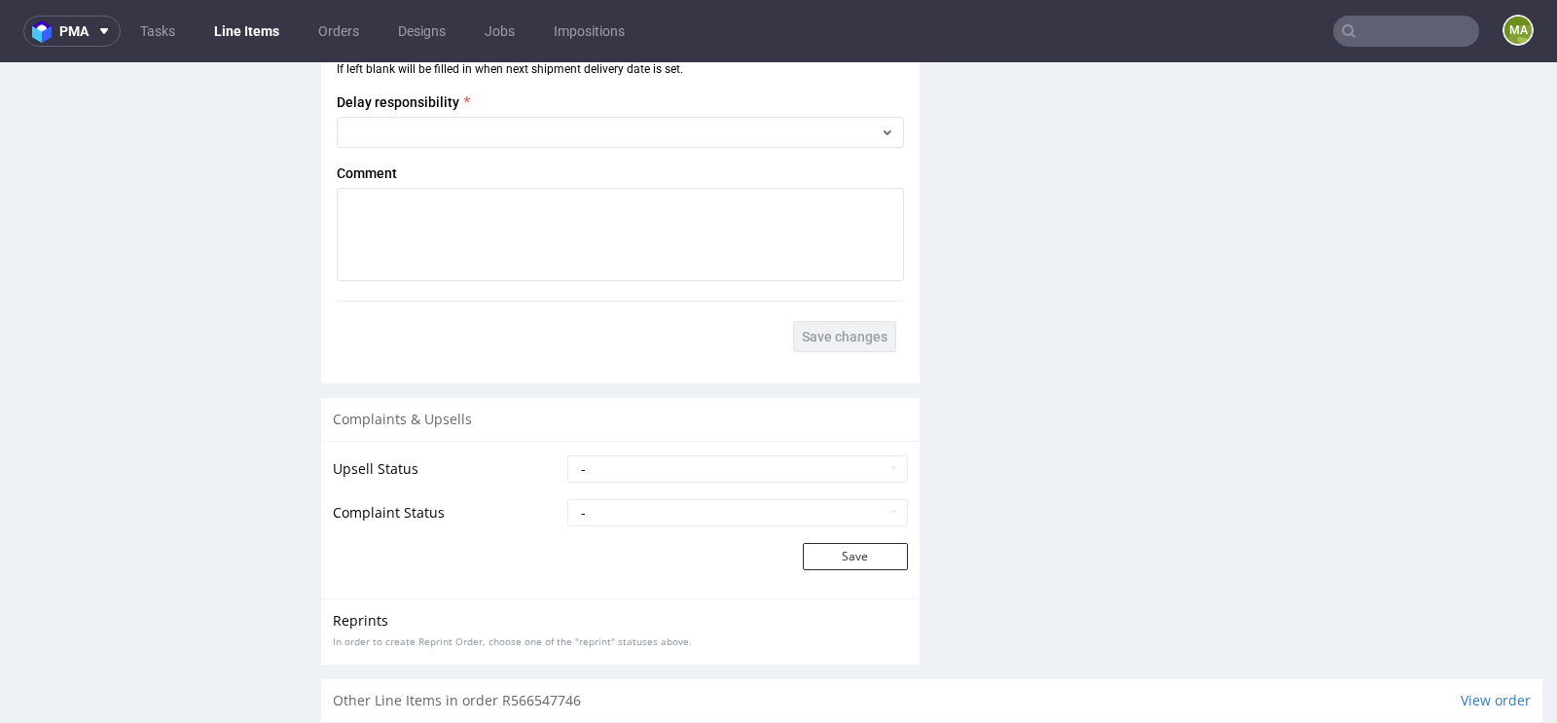
scroll to position [3425, 0]
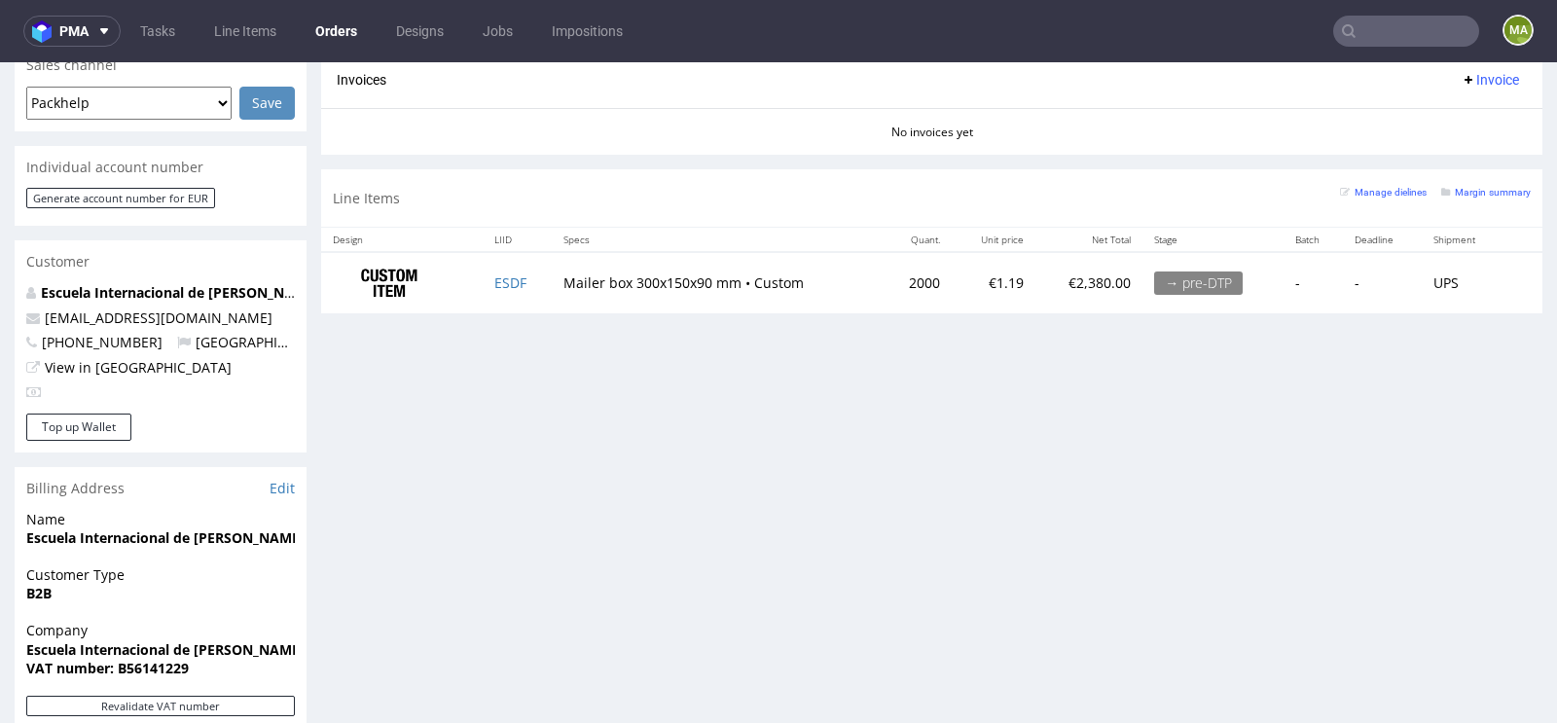
scroll to position [863, 0]
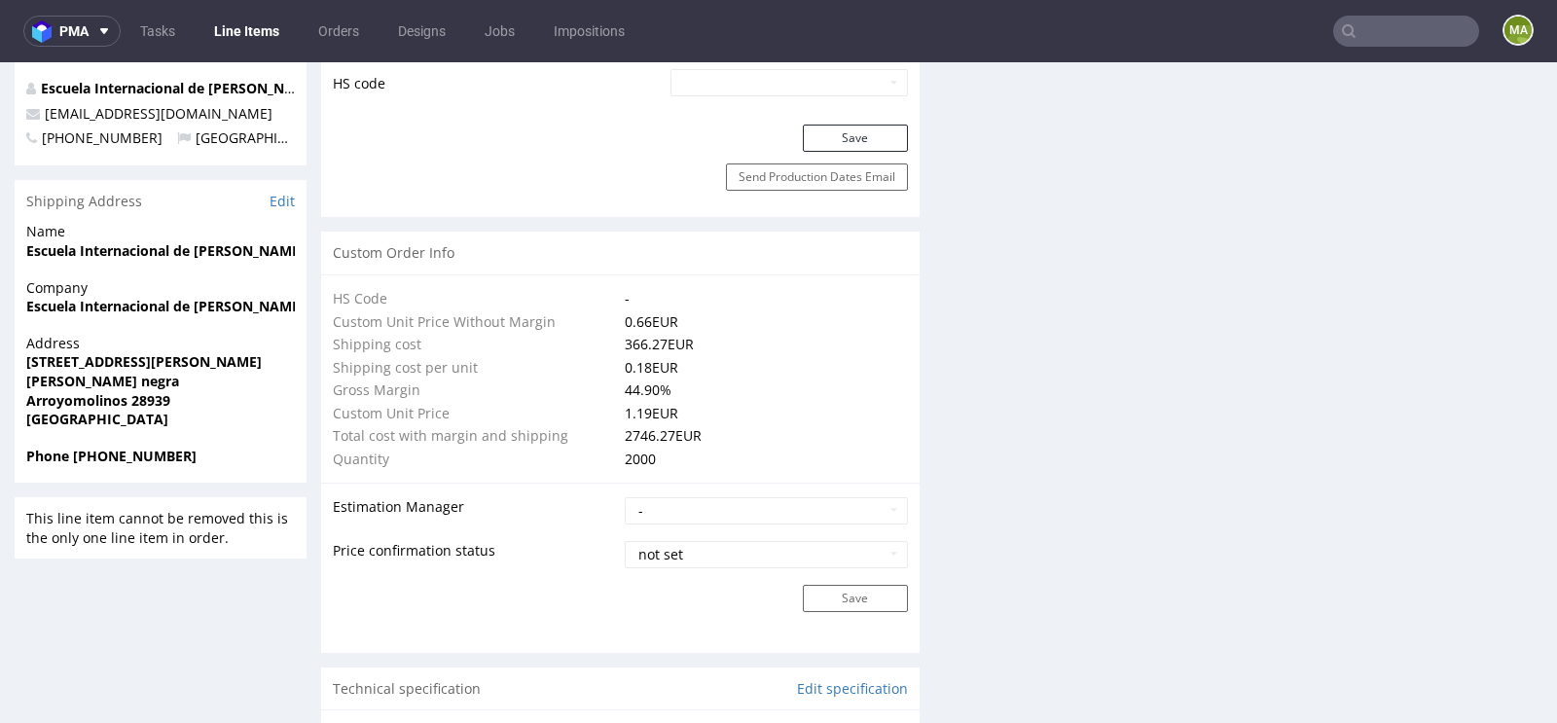
scroll to position [1367, 0]
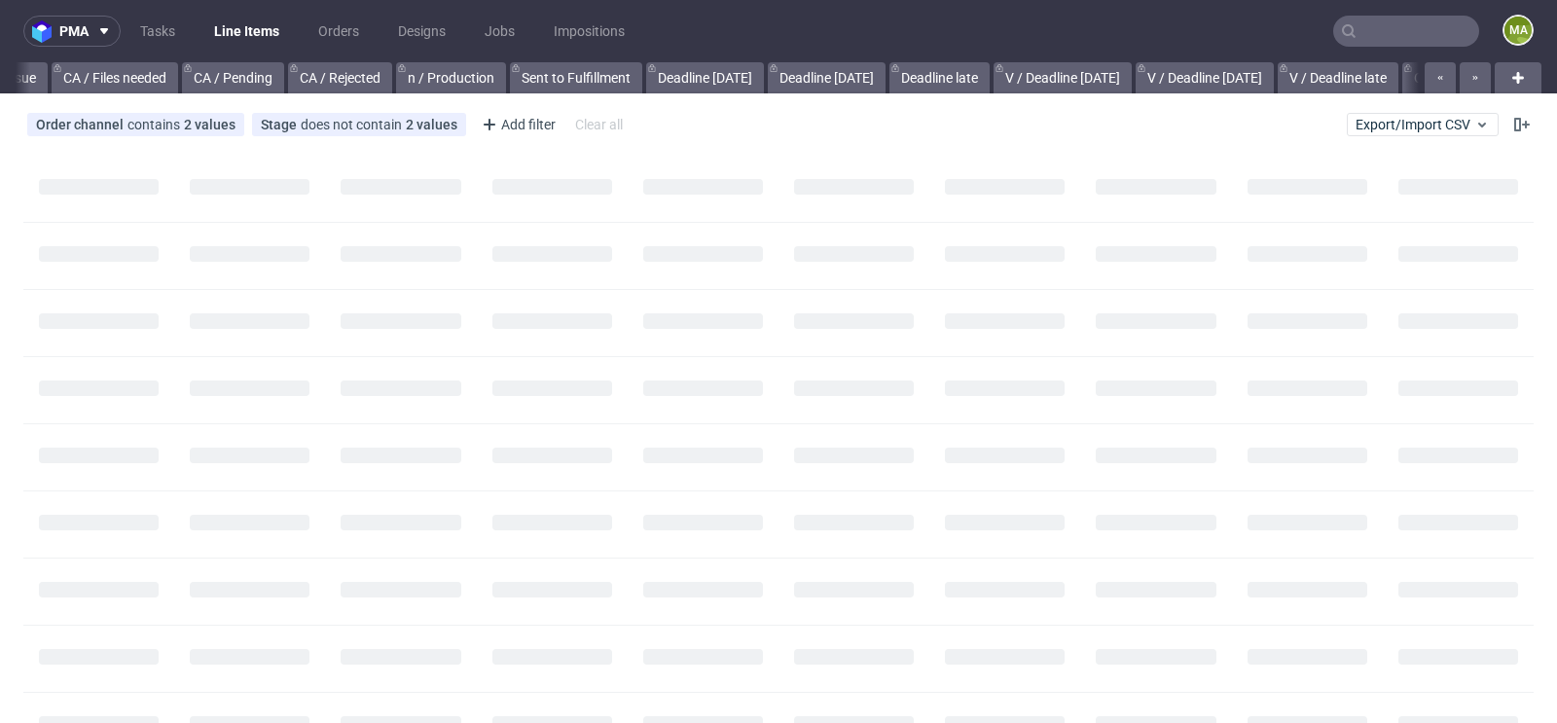
click at [1382, 40] on input "text" at bounding box center [1406, 31] width 146 height 31
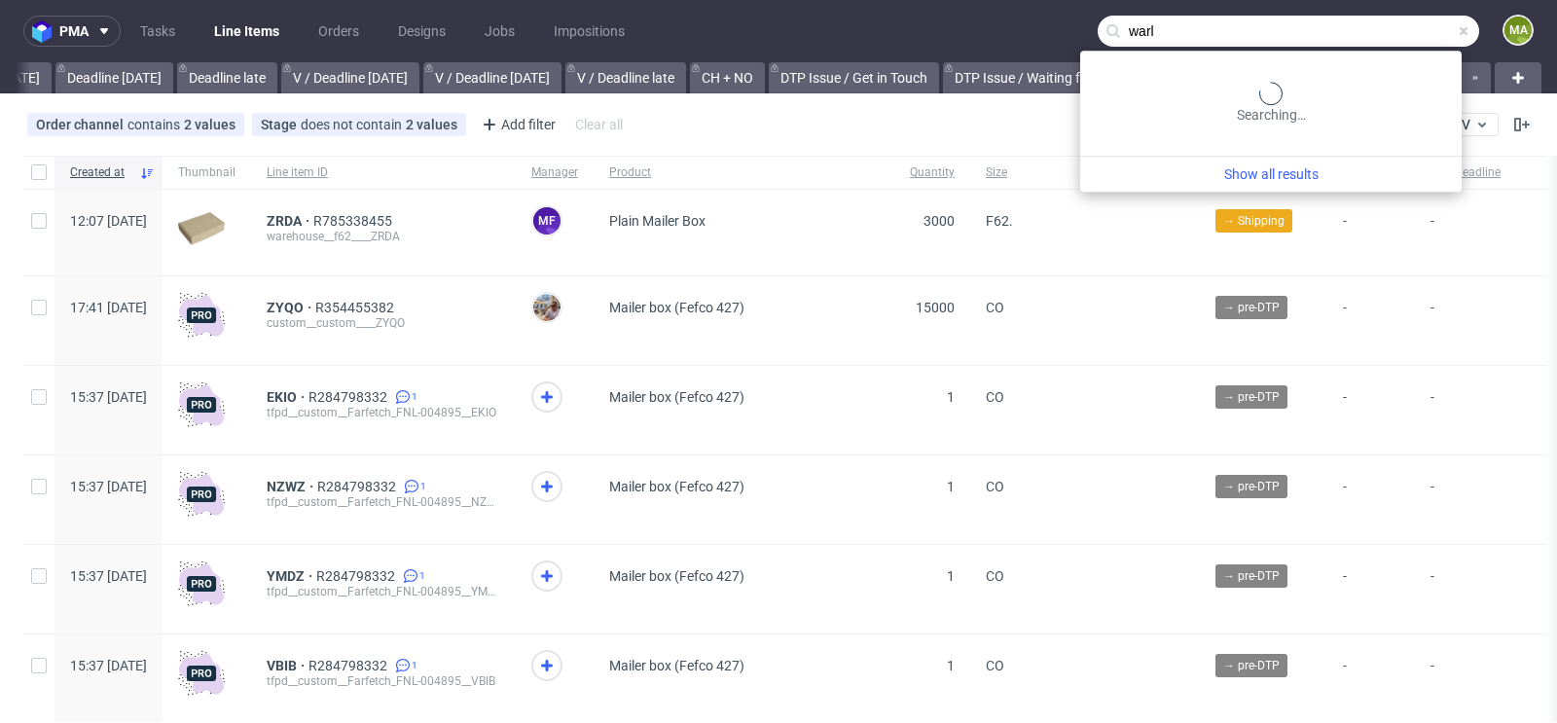
scroll to position [0, 2200]
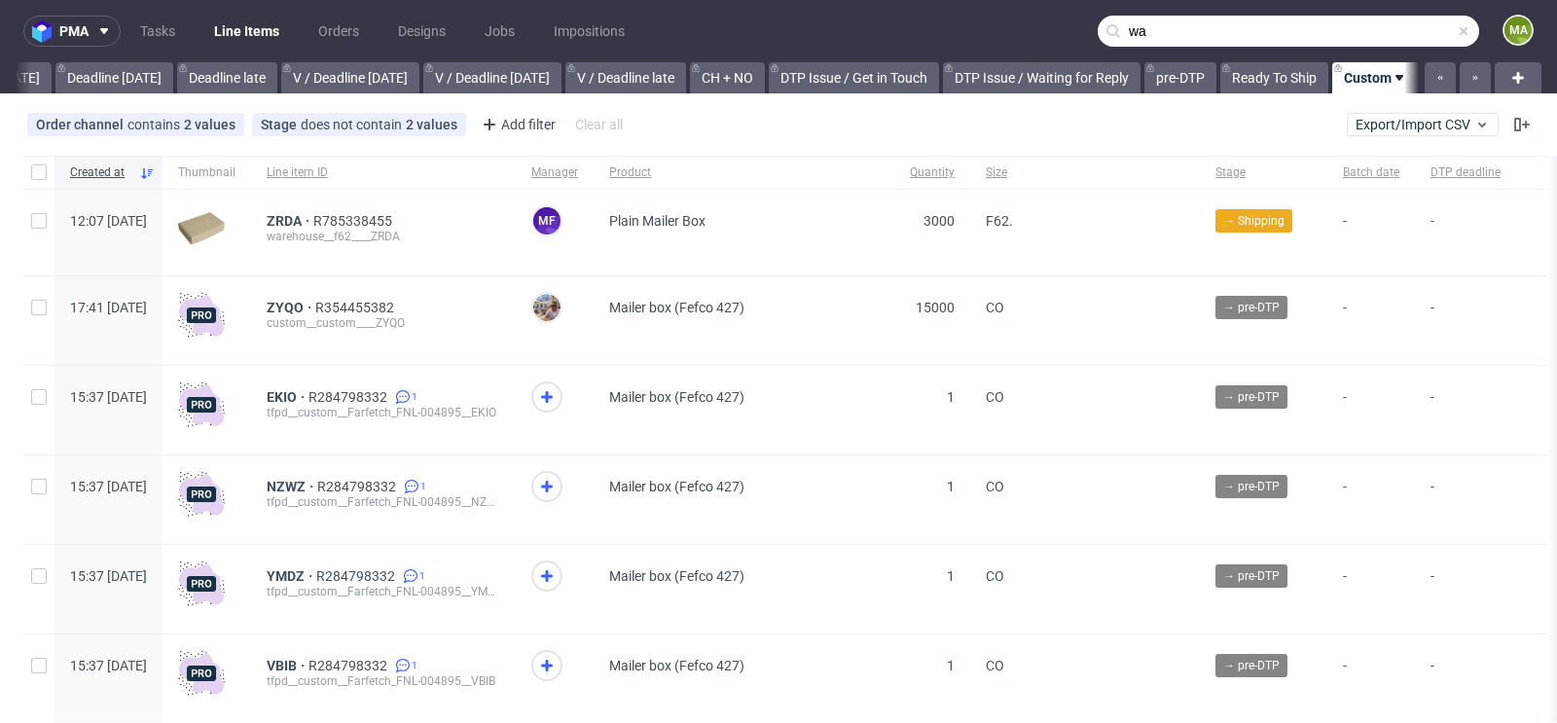
type input "w"
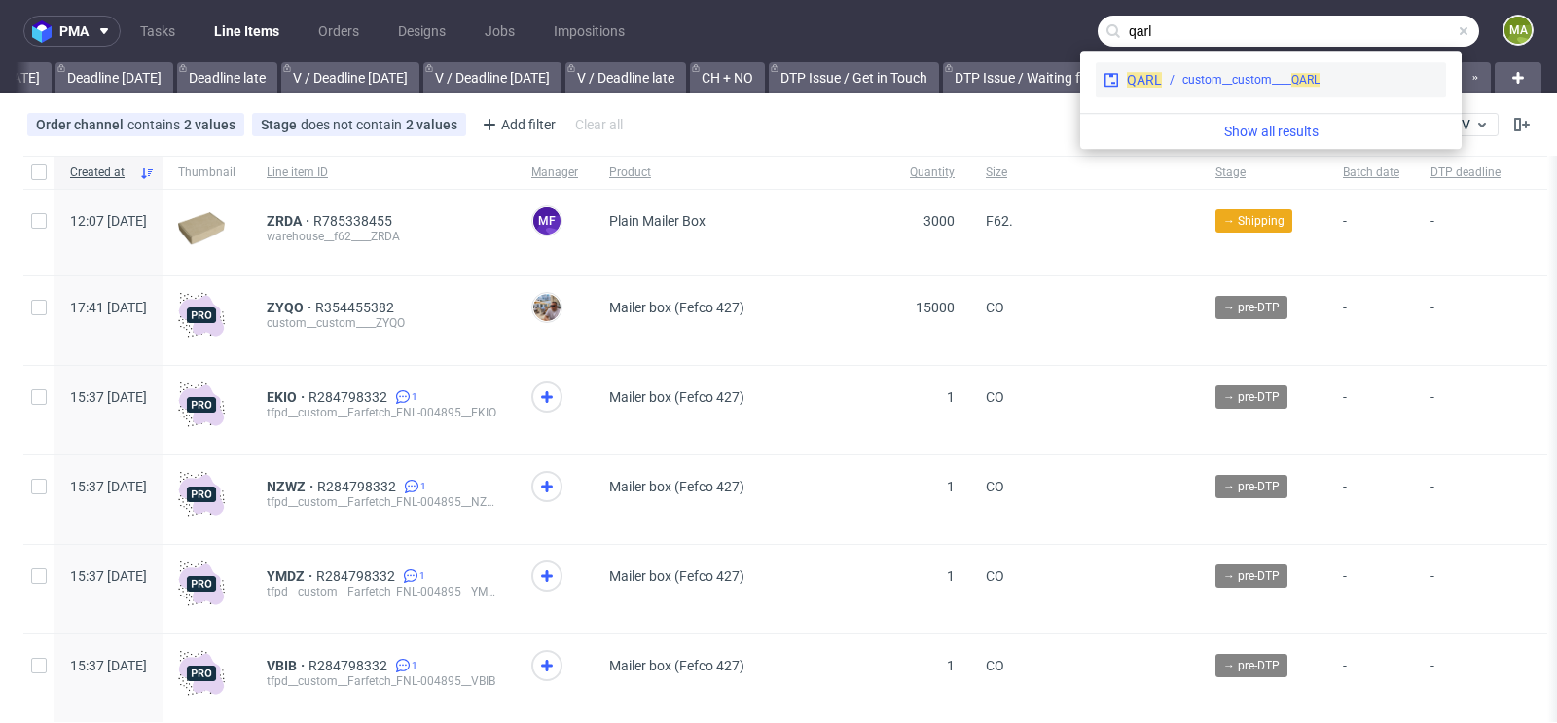
type input "qarl"
click at [1257, 90] on div "QARL custom__custom____ QARL" at bounding box center [1270, 79] width 350 height 35
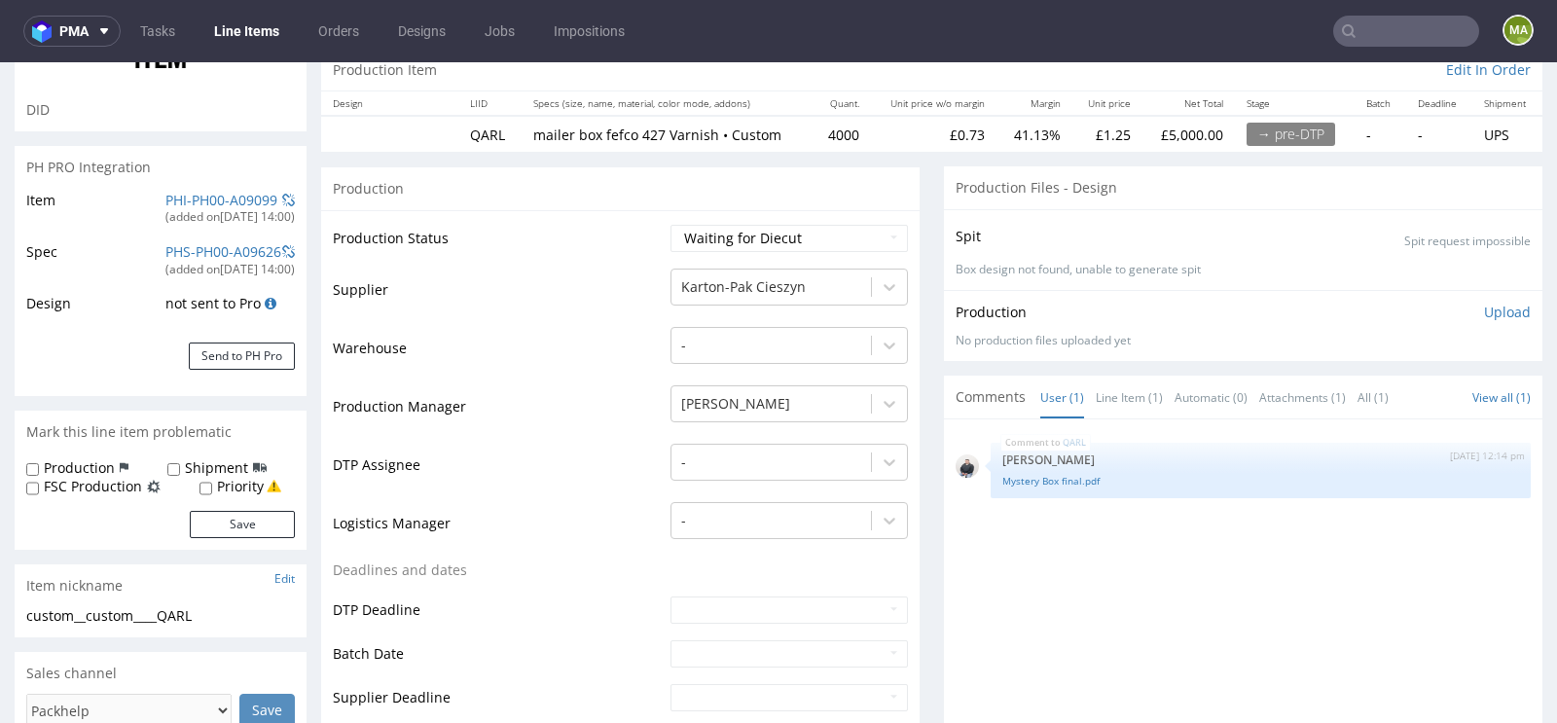
scroll to position [326, 0]
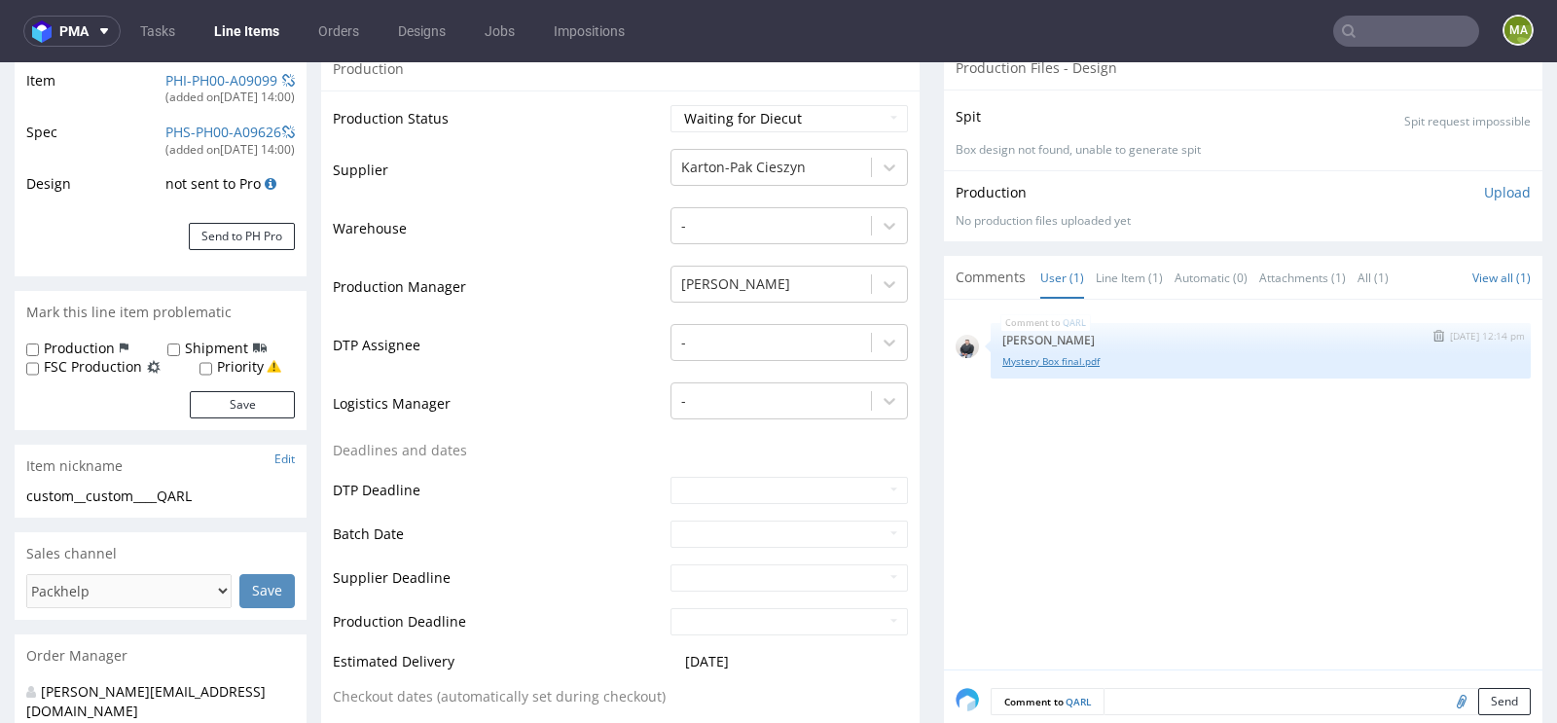
click at [1053, 361] on link "Mystery Box final.pdf" at bounding box center [1260, 361] width 517 height 15
click at [1140, 278] on link "Line Item (1)" at bounding box center [1128, 278] width 67 height 42
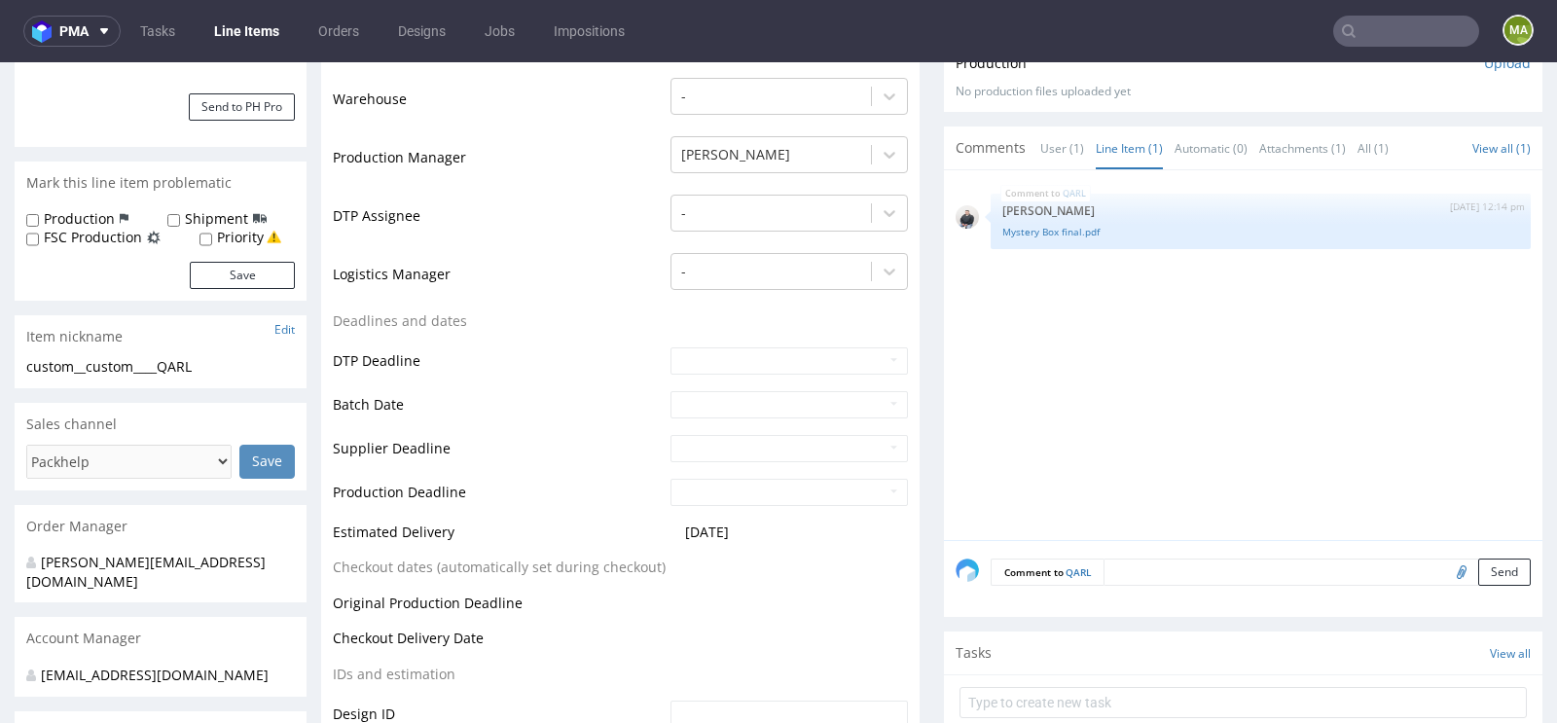
scroll to position [465, 0]
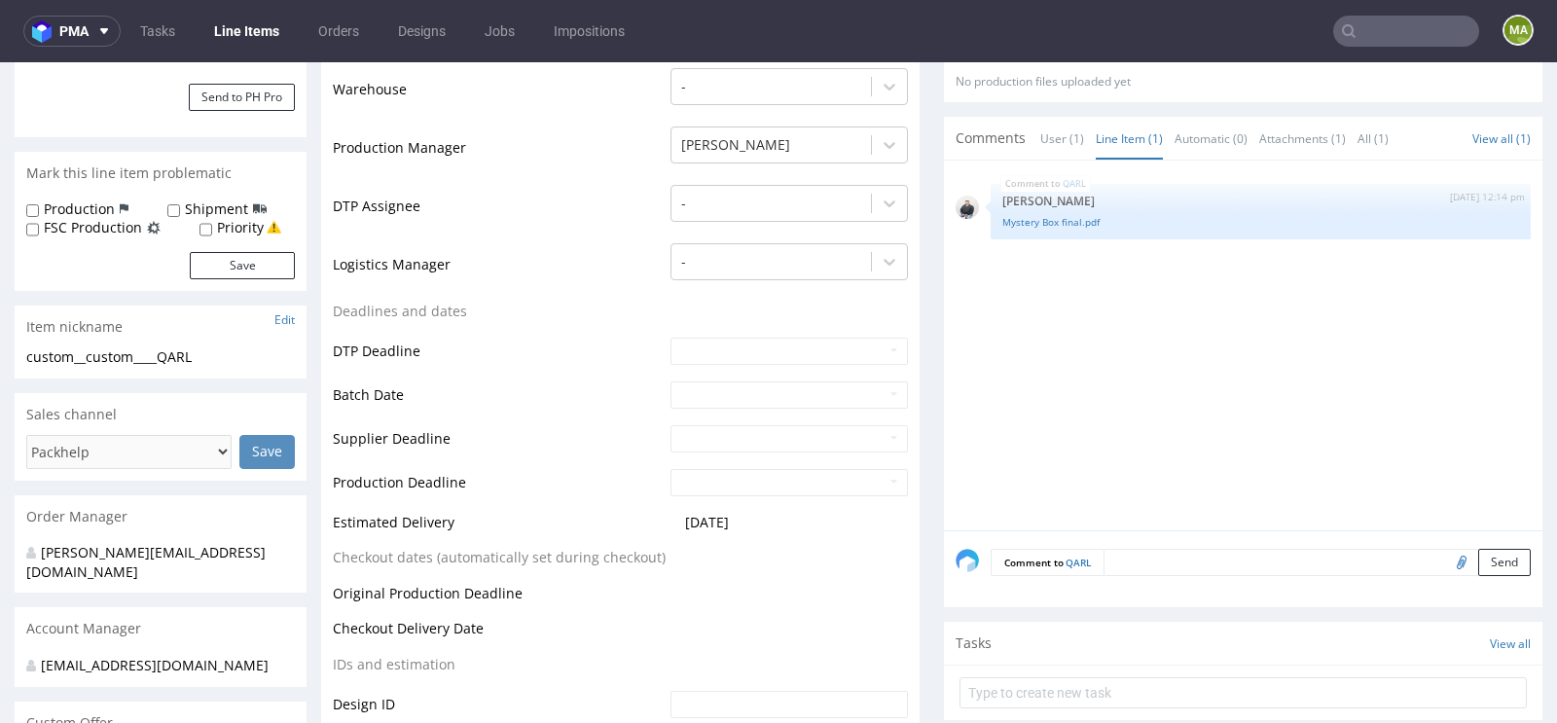
click at [1153, 542] on div "Comment to QARL Send" at bounding box center [1243, 569] width 598 height 78
click at [1149, 549] on textarea at bounding box center [1316, 562] width 427 height 27
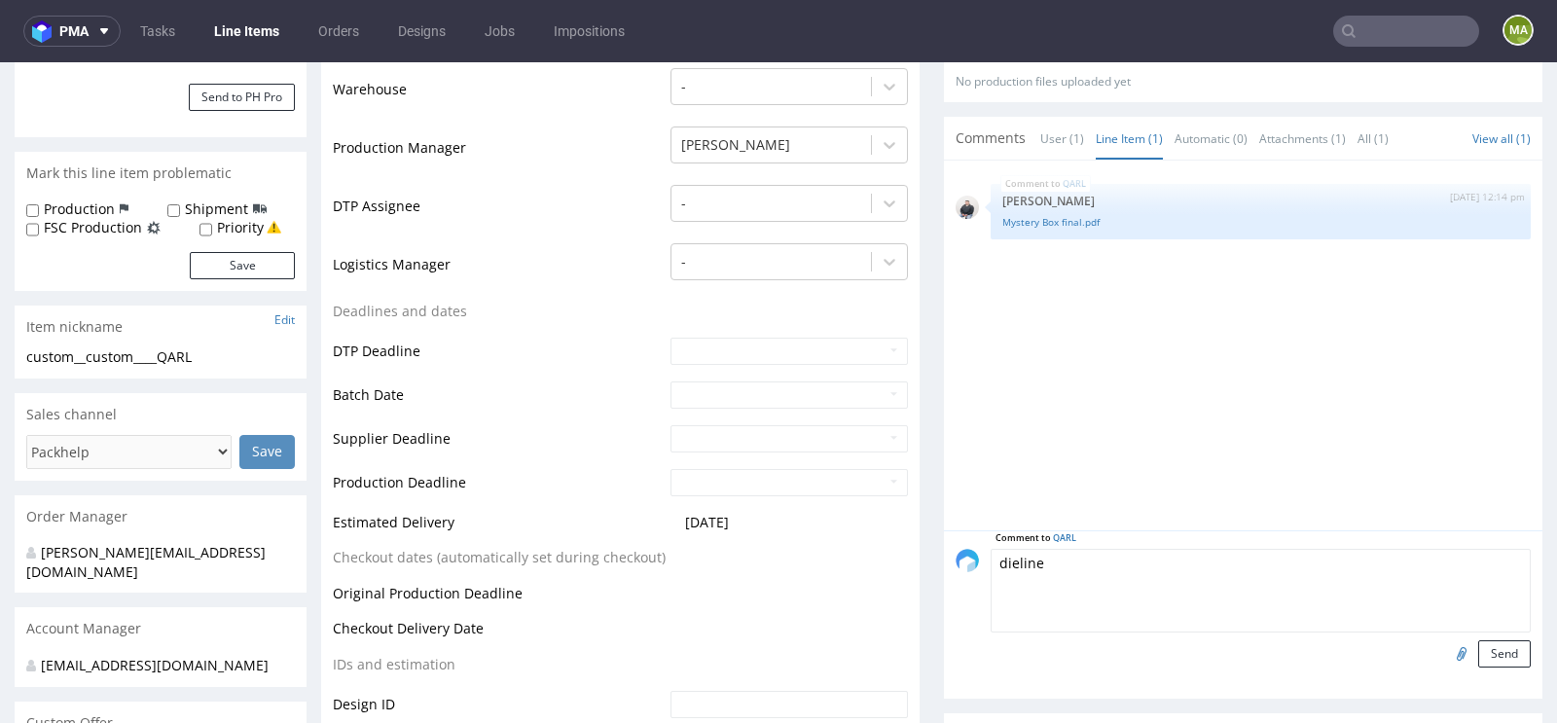
type textarea "dieline"
click at [1445, 649] on input "file" at bounding box center [1458, 652] width 27 height 25
type input "C:\fakepath\320x265x60-zew.pdf"
click at [1486, 653] on button "Send" at bounding box center [1504, 653] width 53 height 27
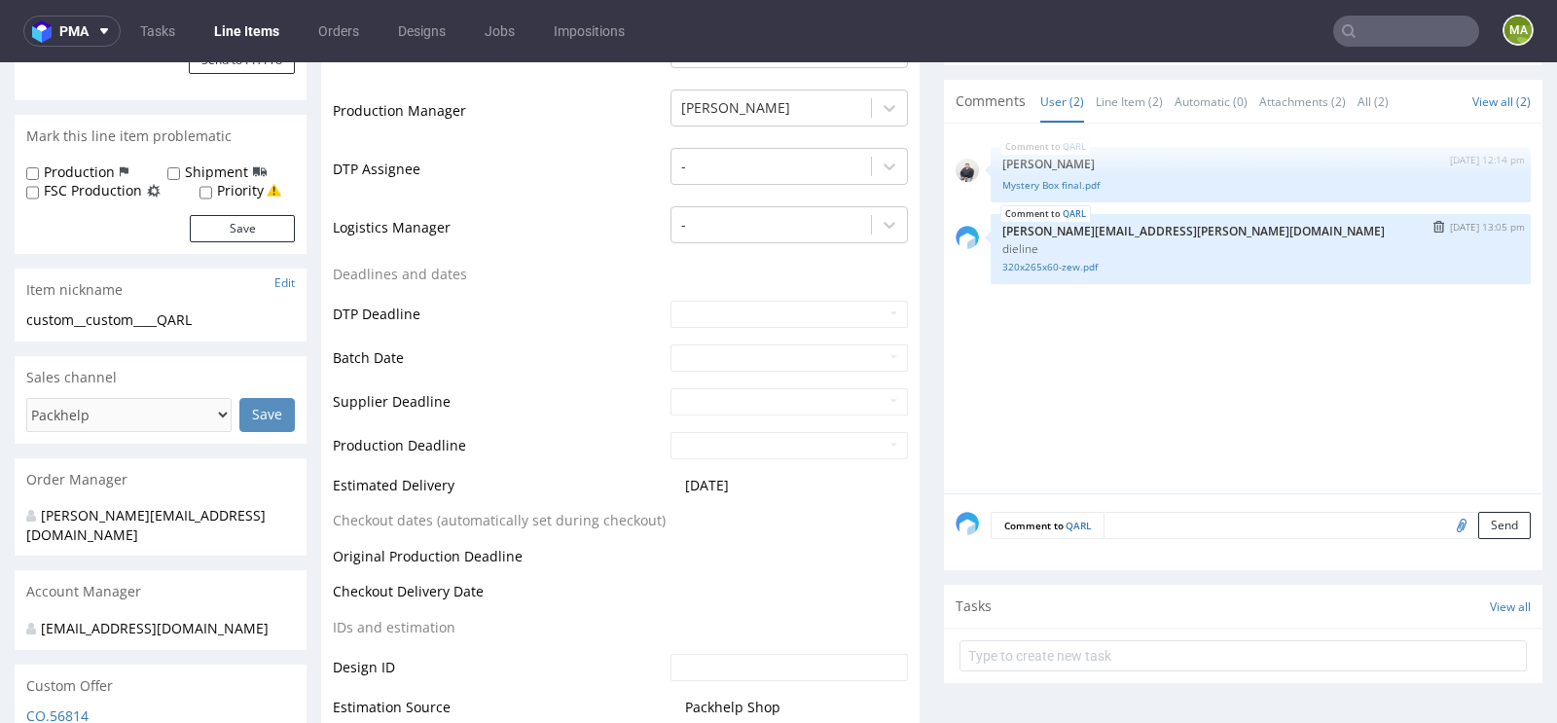
scroll to position [498, 0]
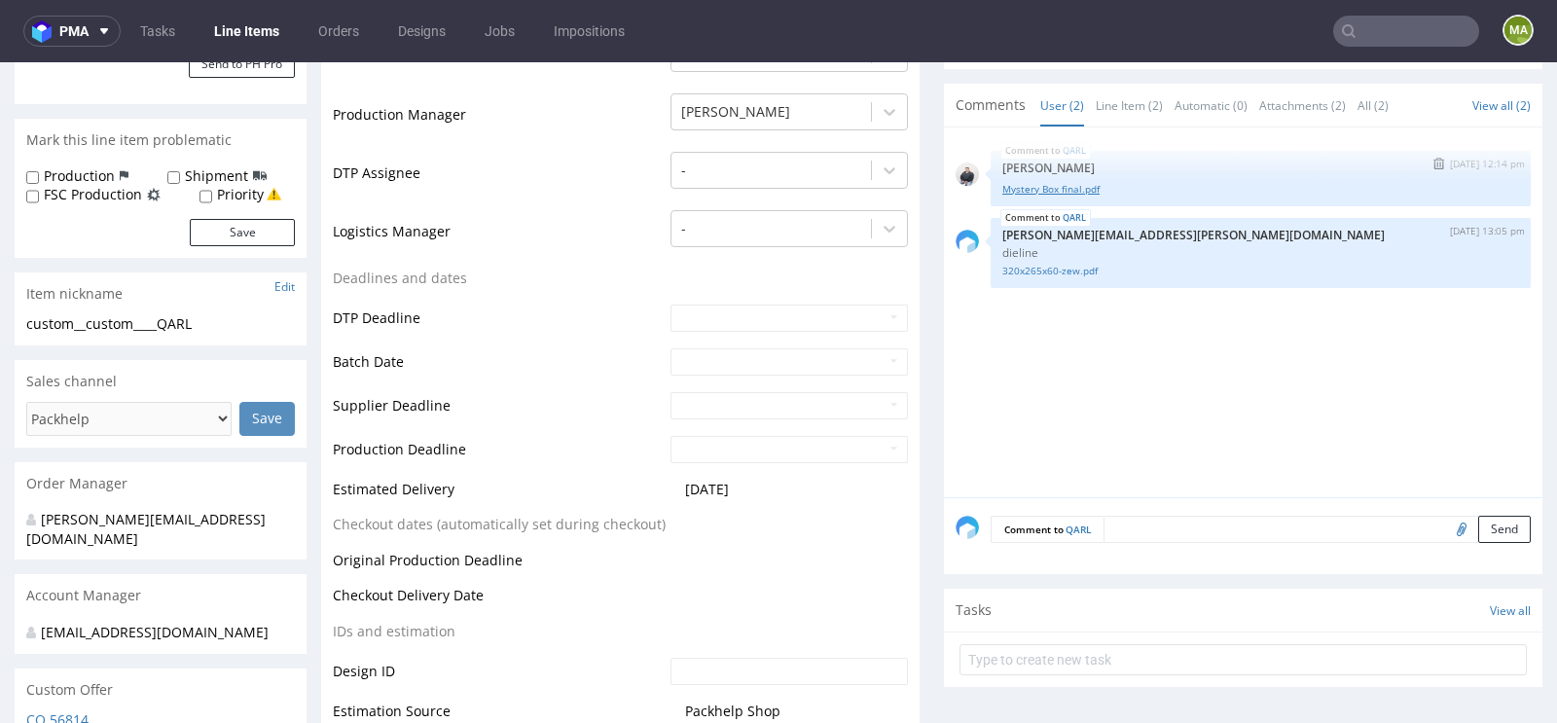
click at [1072, 186] on link "Mystery Box final.pdf" at bounding box center [1260, 189] width 517 height 15
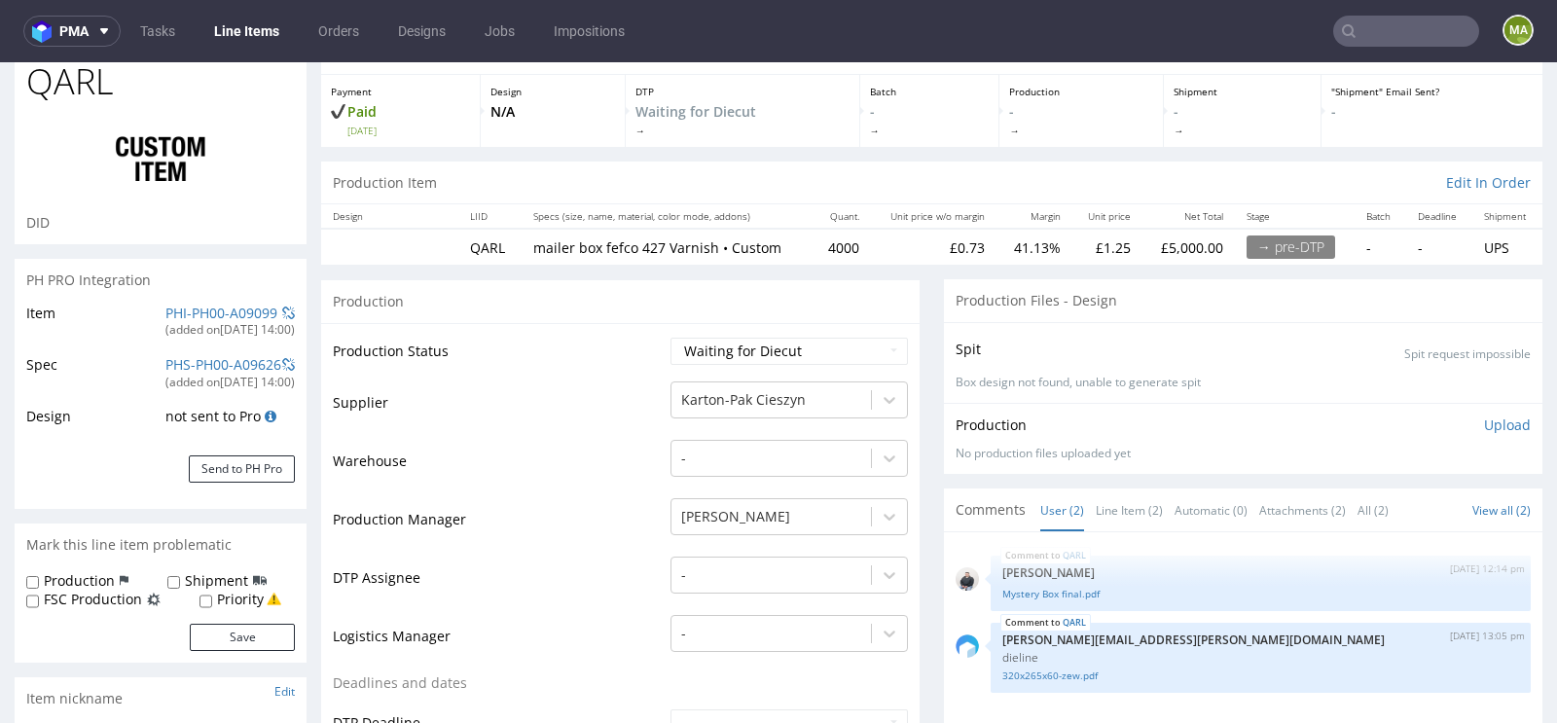
scroll to position [80, 0]
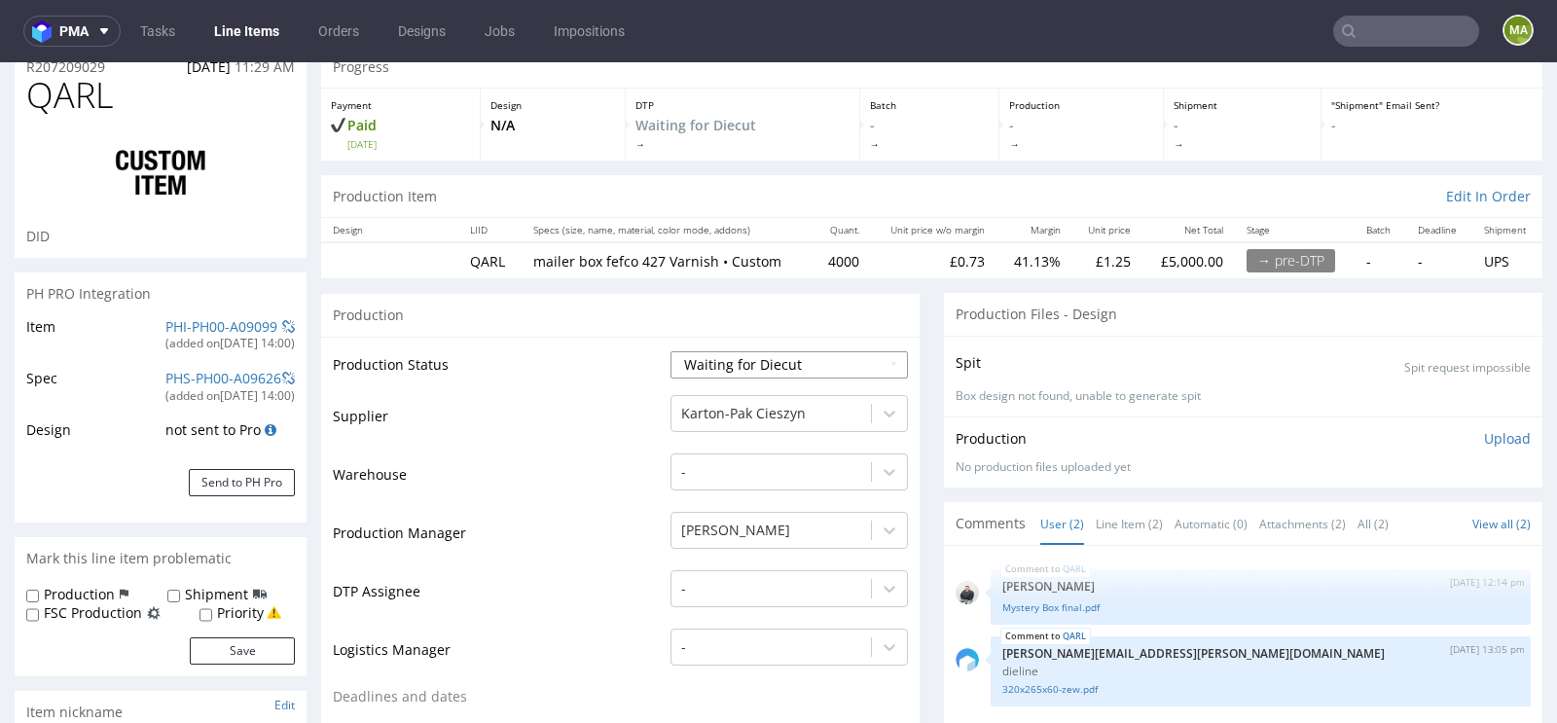
click at [762, 364] on select "Waiting for Artwork Waiting for Diecut Waiting for Mockup Waiting for DTP Waiti…" at bounding box center [788, 364] width 237 height 27
select select "dtp_waiting_for_check"
click at [670, 351] on select "Waiting for Artwork Waiting for Diecut Waiting for Mockup Waiting for DTP Waiti…" at bounding box center [788, 364] width 237 height 27
click at [554, 539] on td "Production Manager" at bounding box center [499, 539] width 333 height 58
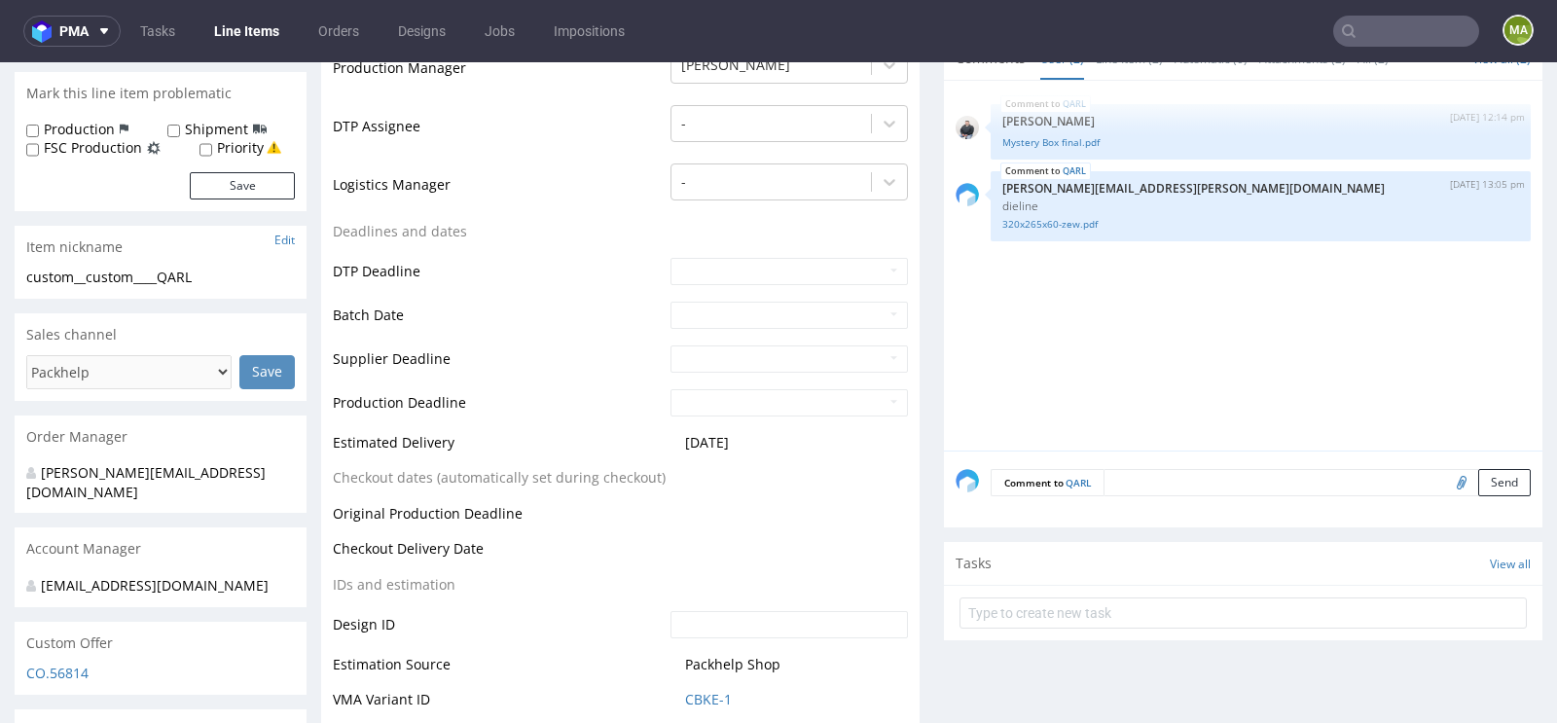
scroll to position [679, 0]
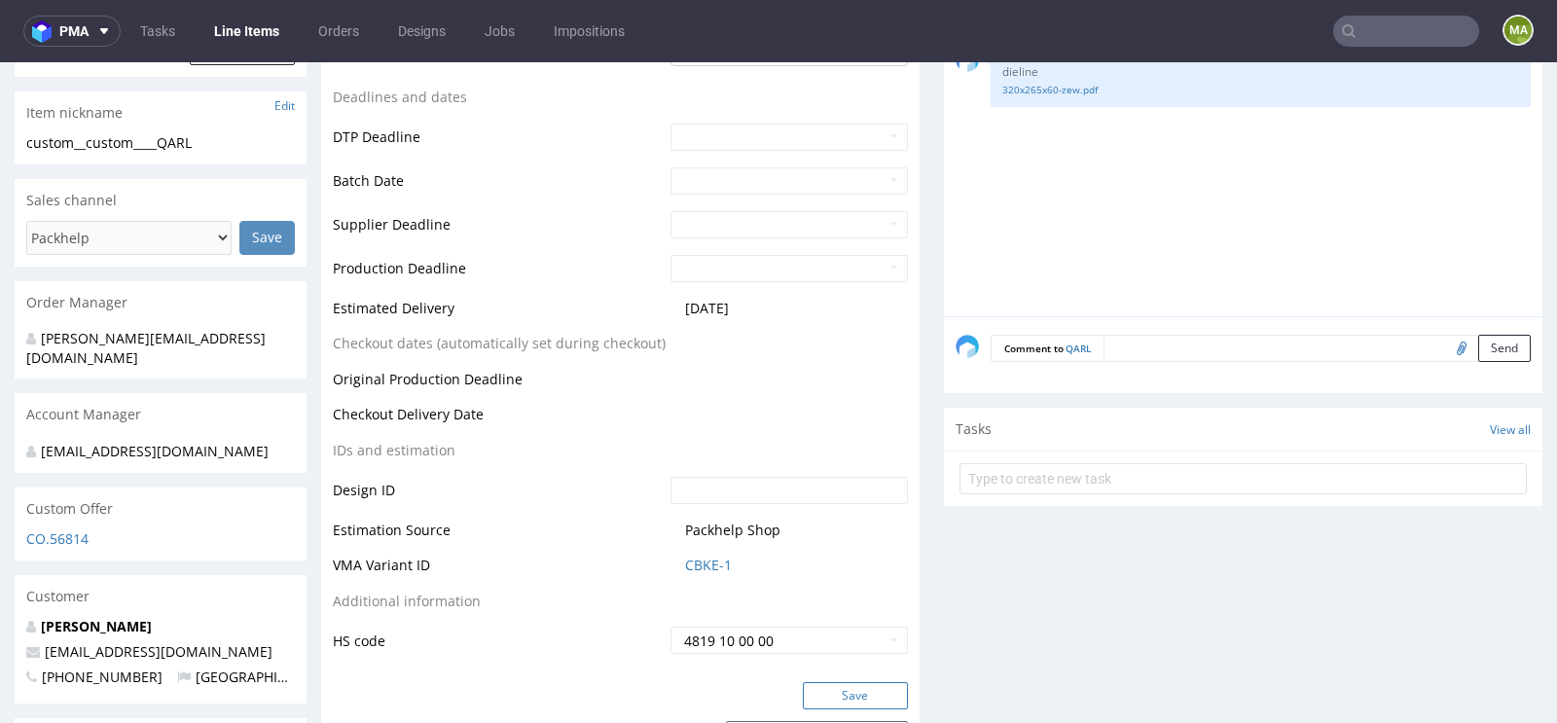
click at [836, 682] on button "Save" at bounding box center [855, 695] width 105 height 27
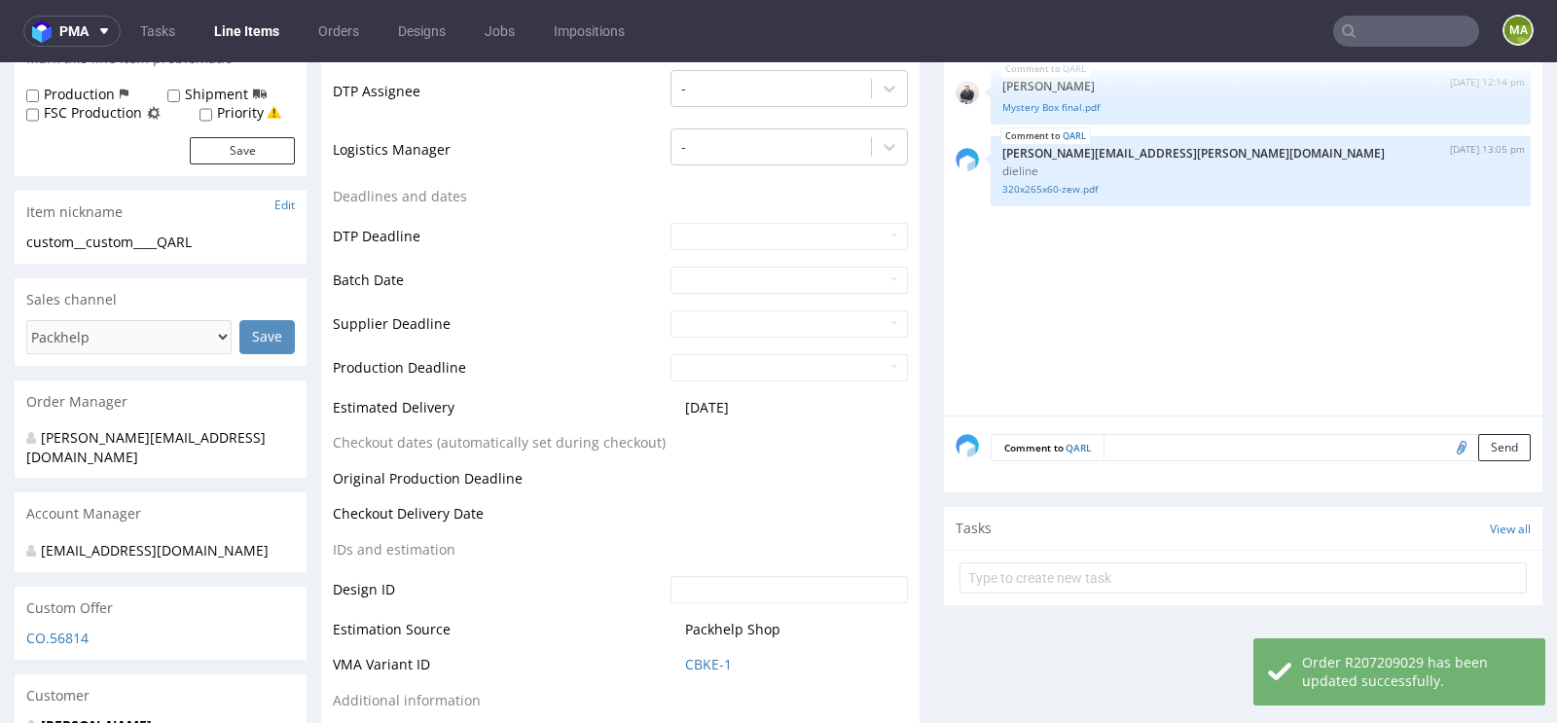
scroll to position [0, 0]
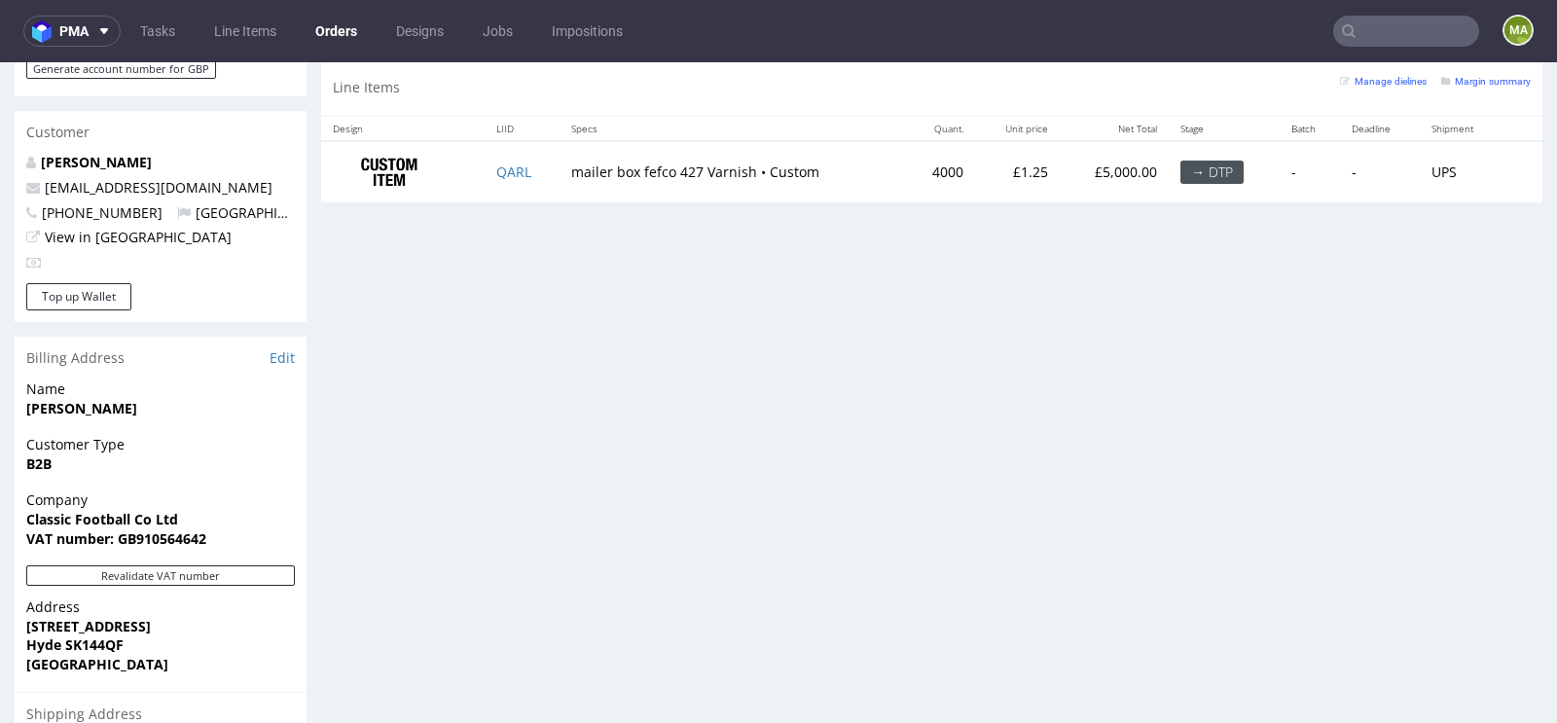
scroll to position [964, 0]
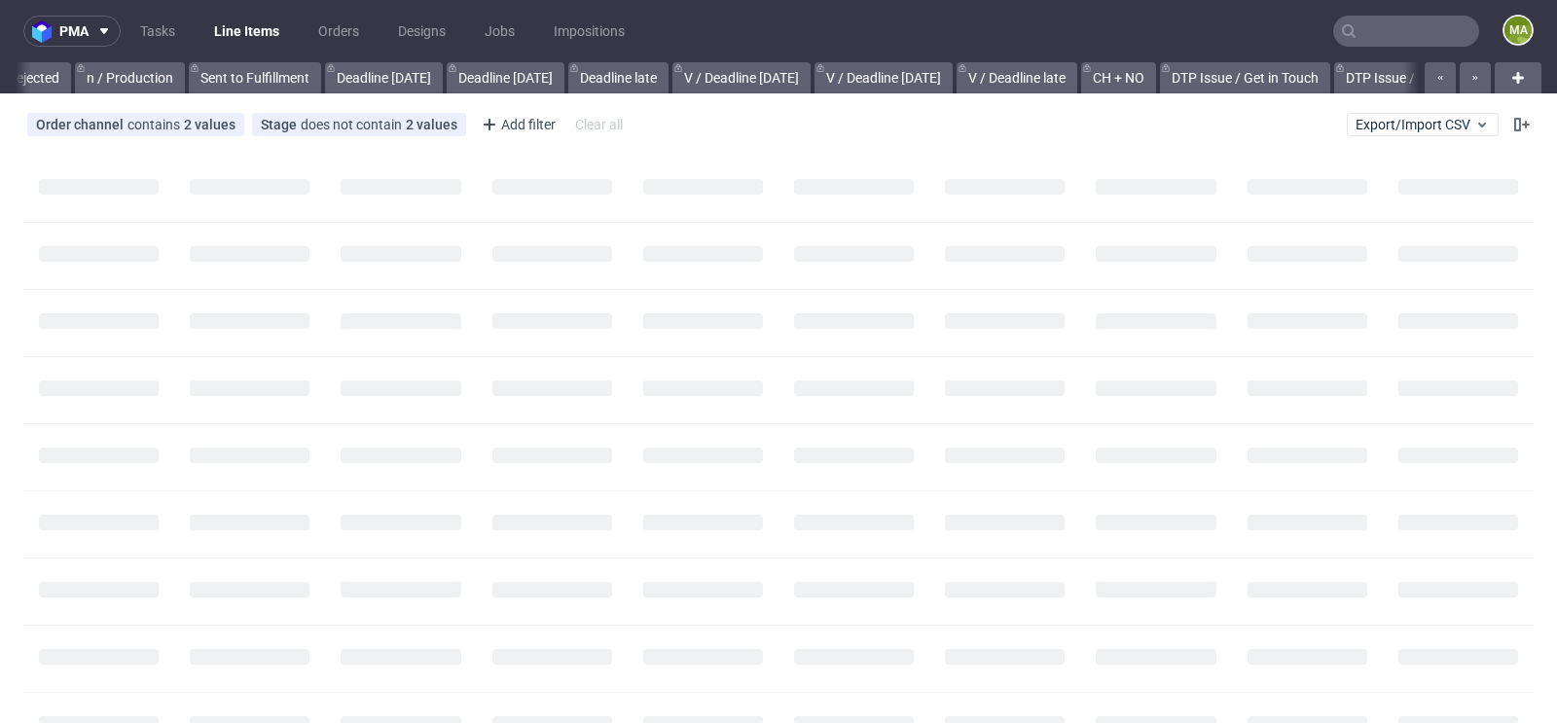
click at [1353, 33] on input "text" at bounding box center [1406, 31] width 146 height 31
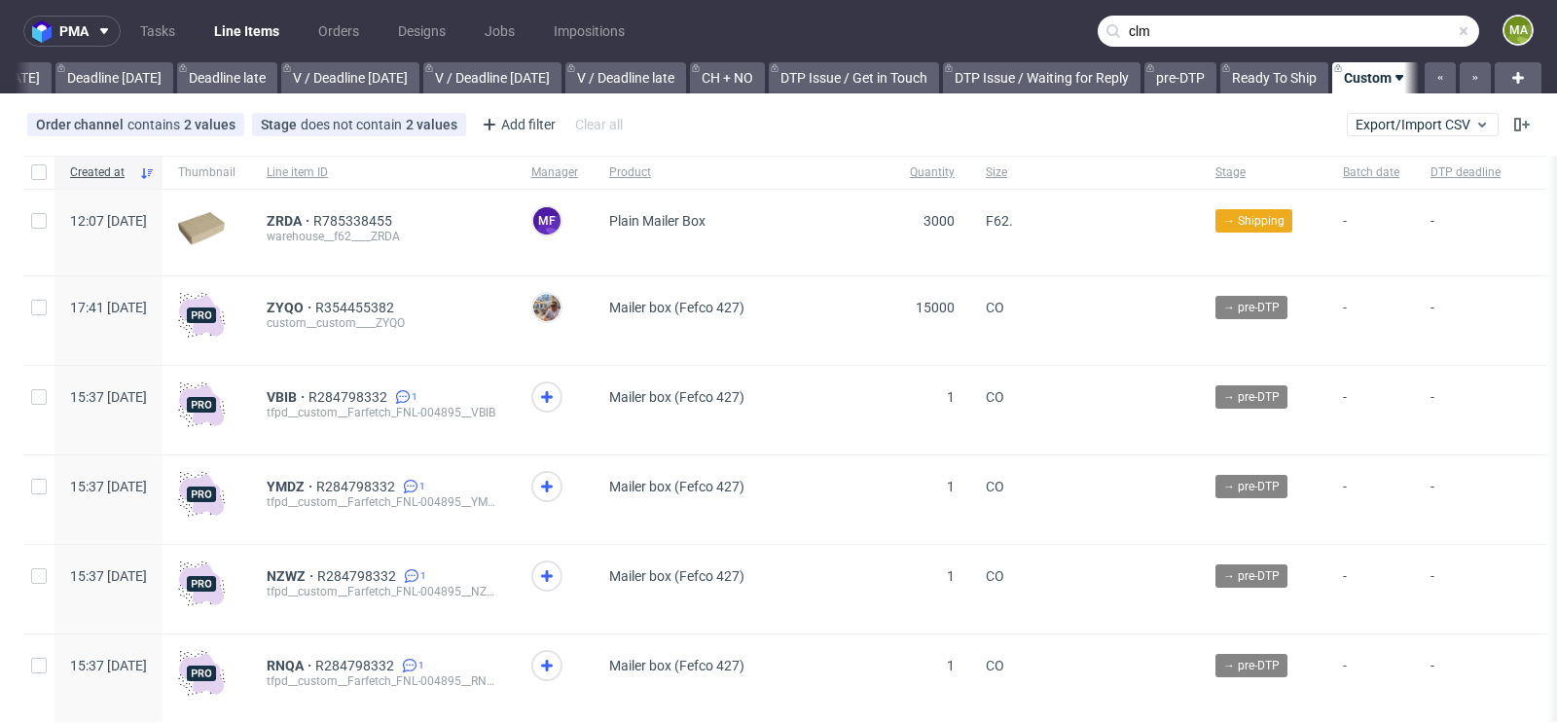
scroll to position [0, 2200]
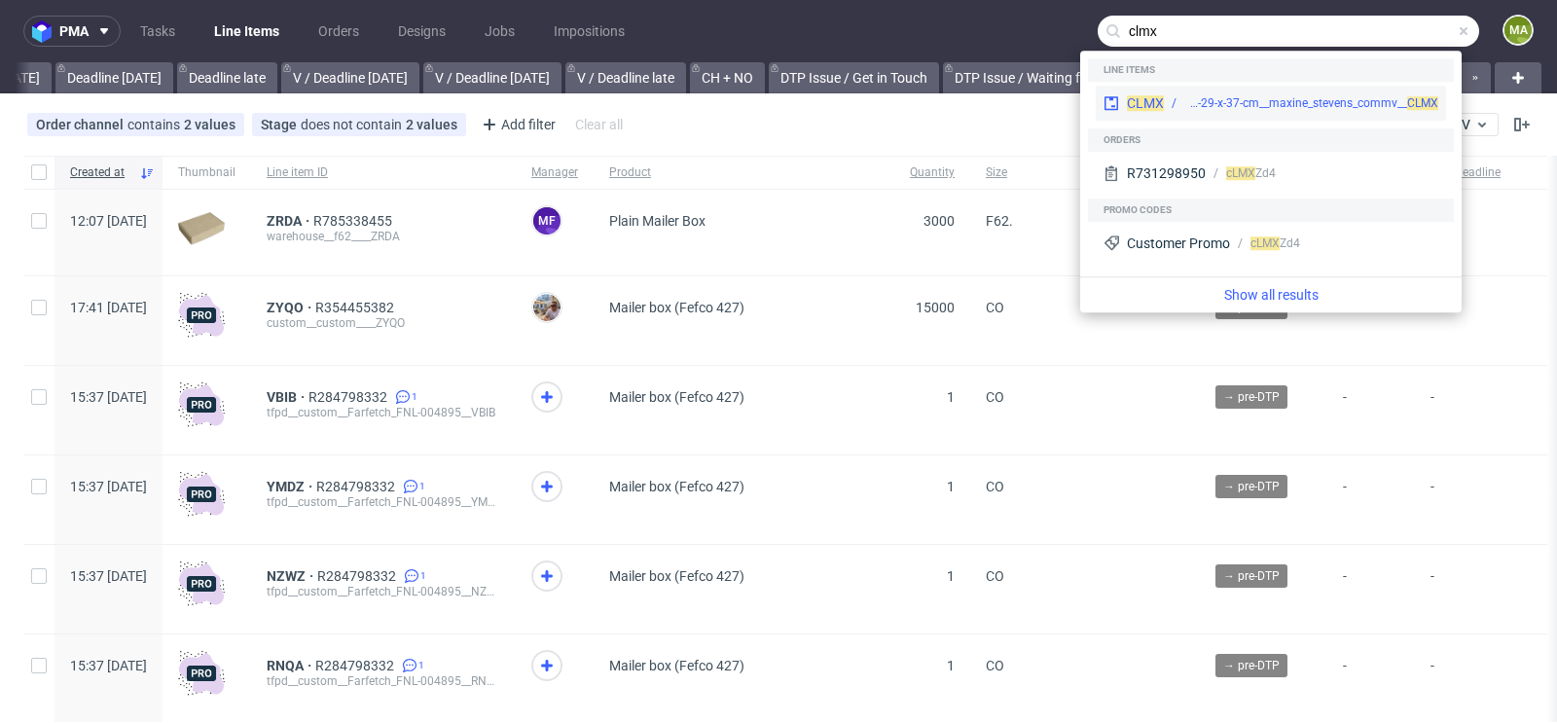
type input "clmx"
click at [1214, 98] on div "bng__pe68-29-x-37-cm__maxine_stevens_commv__ CLMX" at bounding box center [1311, 103] width 254 height 18
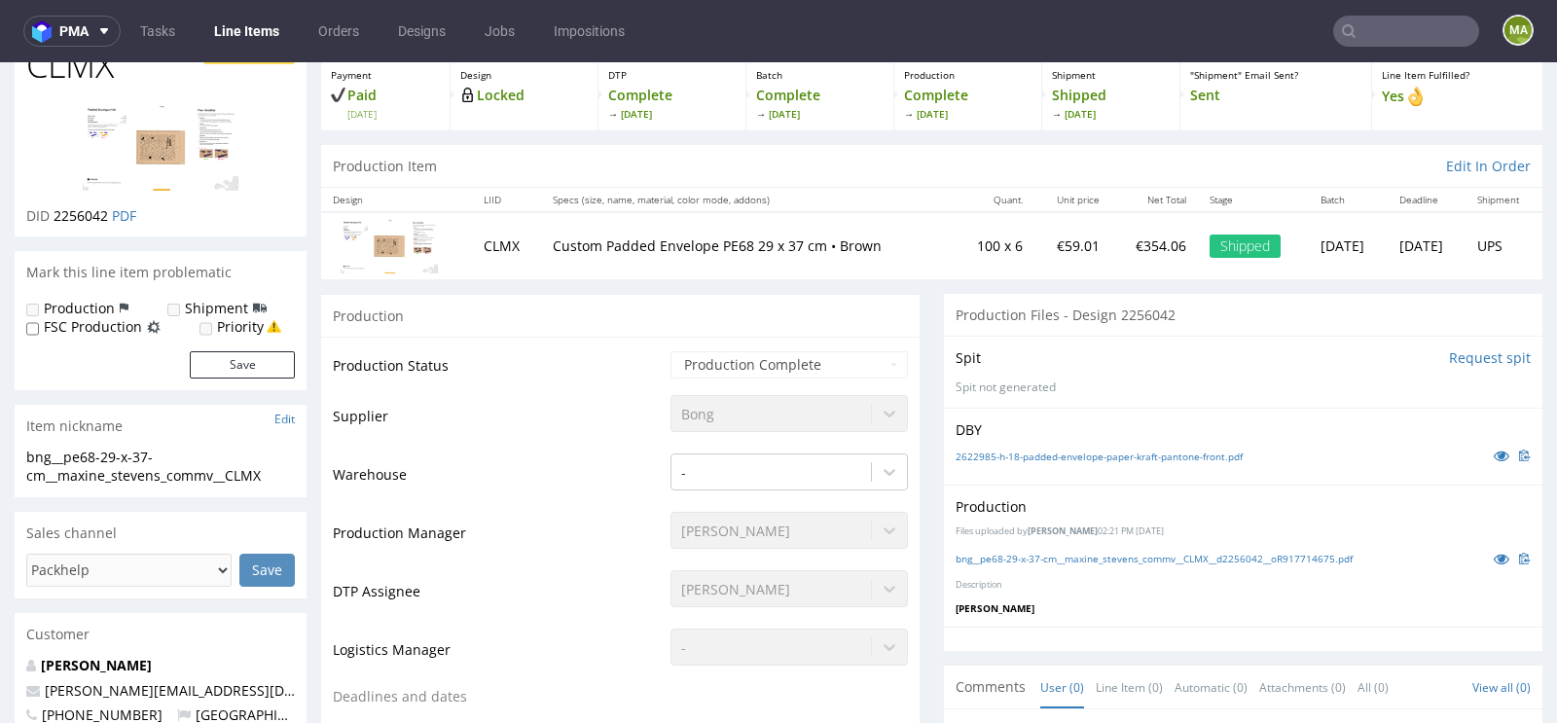
scroll to position [111, 0]
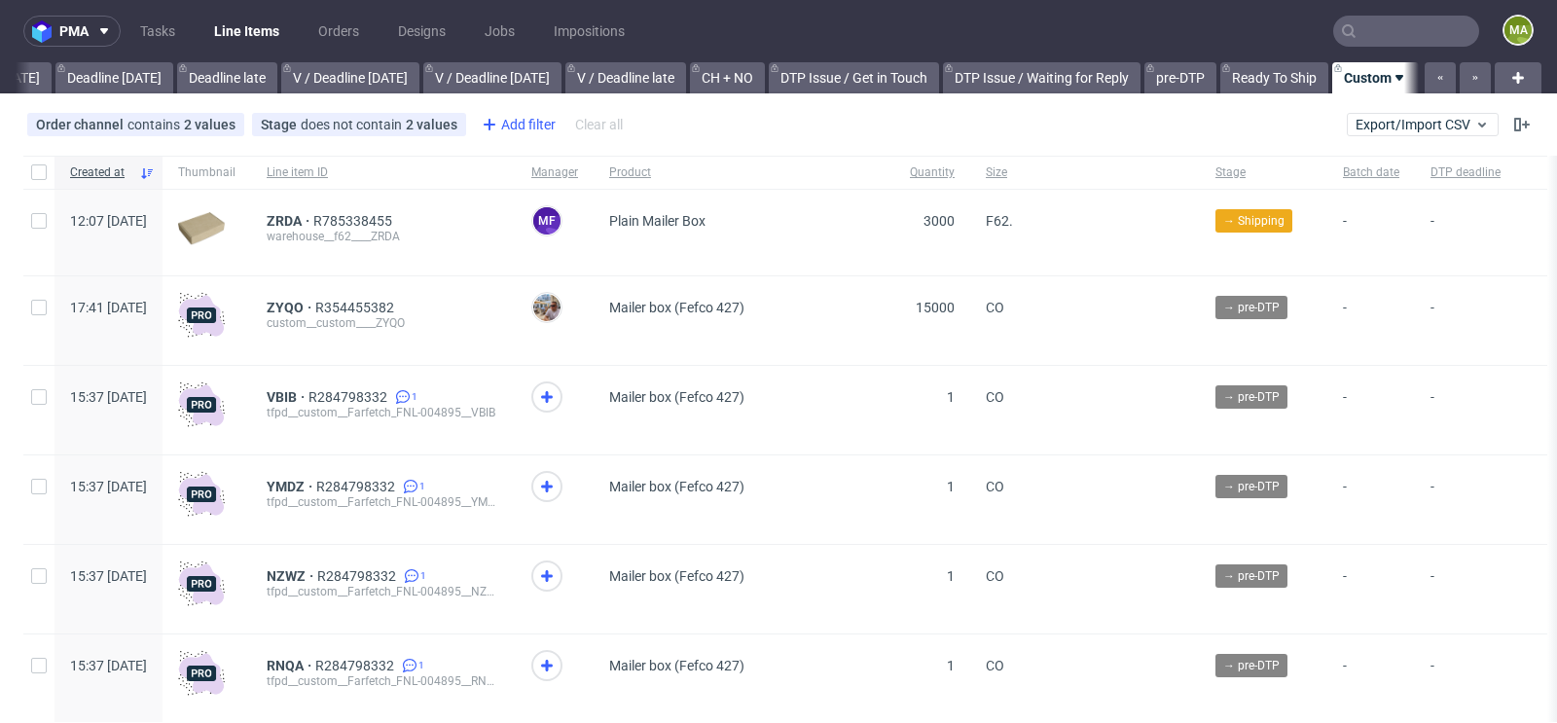
scroll to position [0, 2200]
click at [523, 127] on div "Add filter" at bounding box center [517, 124] width 86 height 31
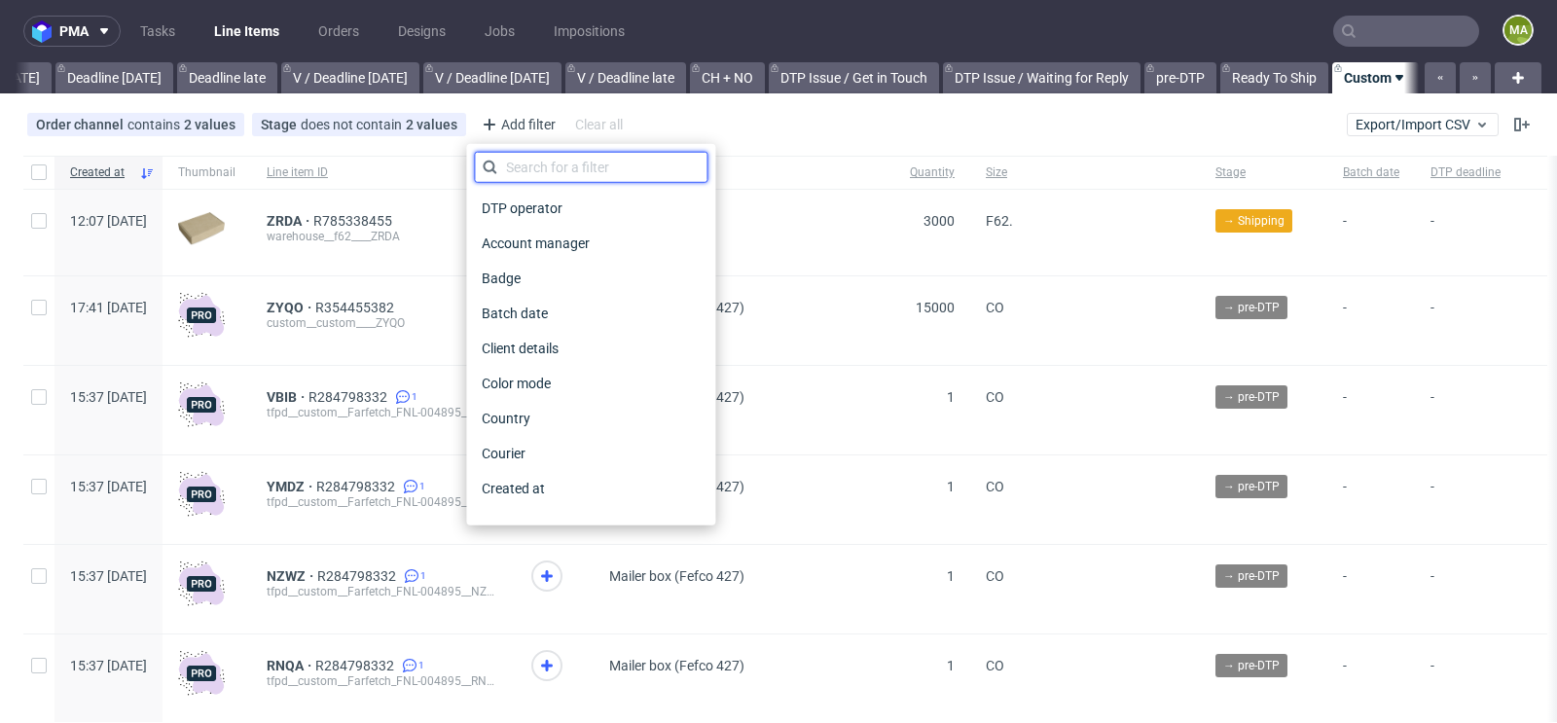
click at [533, 161] on input "text" at bounding box center [590, 167] width 233 height 31
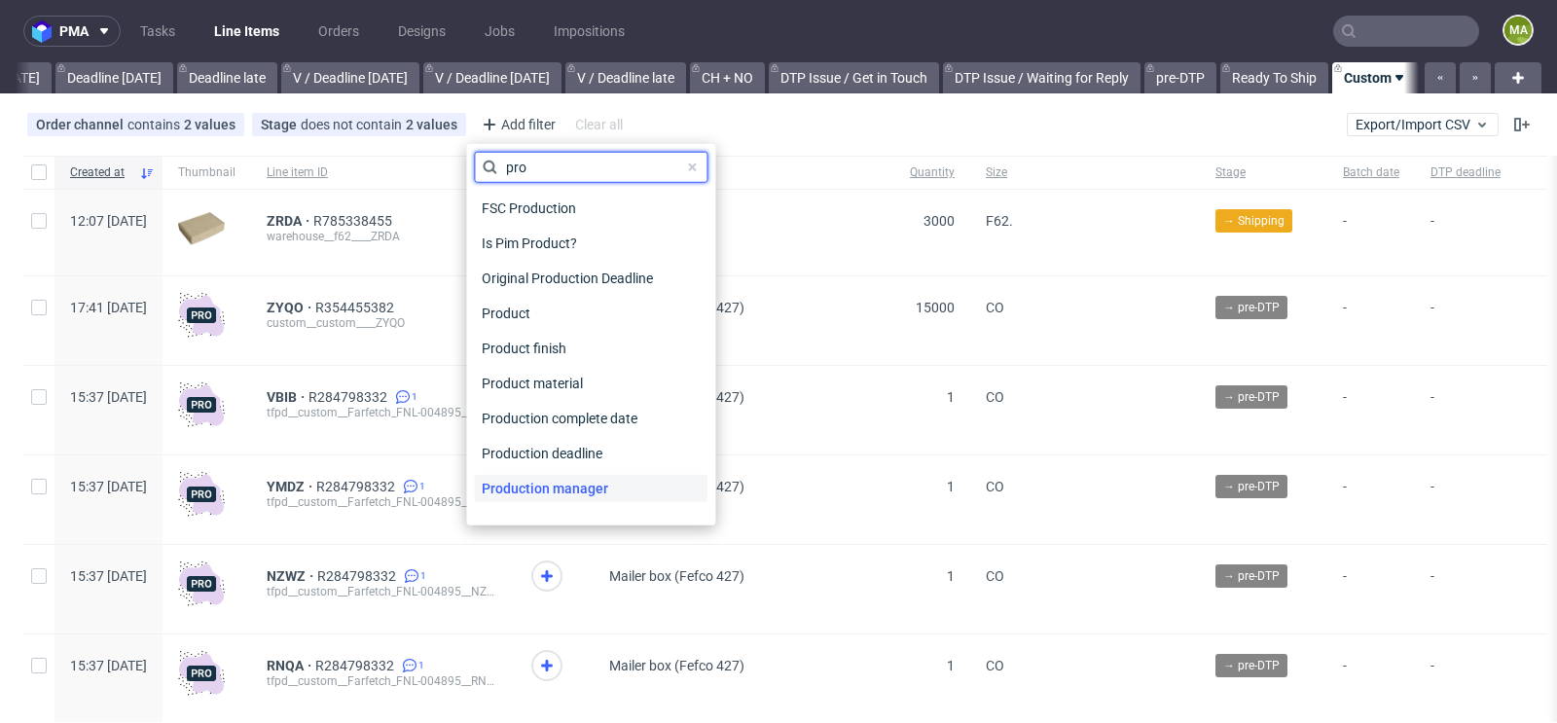
type input "pro"
click at [571, 483] on span "Production manager" at bounding box center [545, 488] width 142 height 27
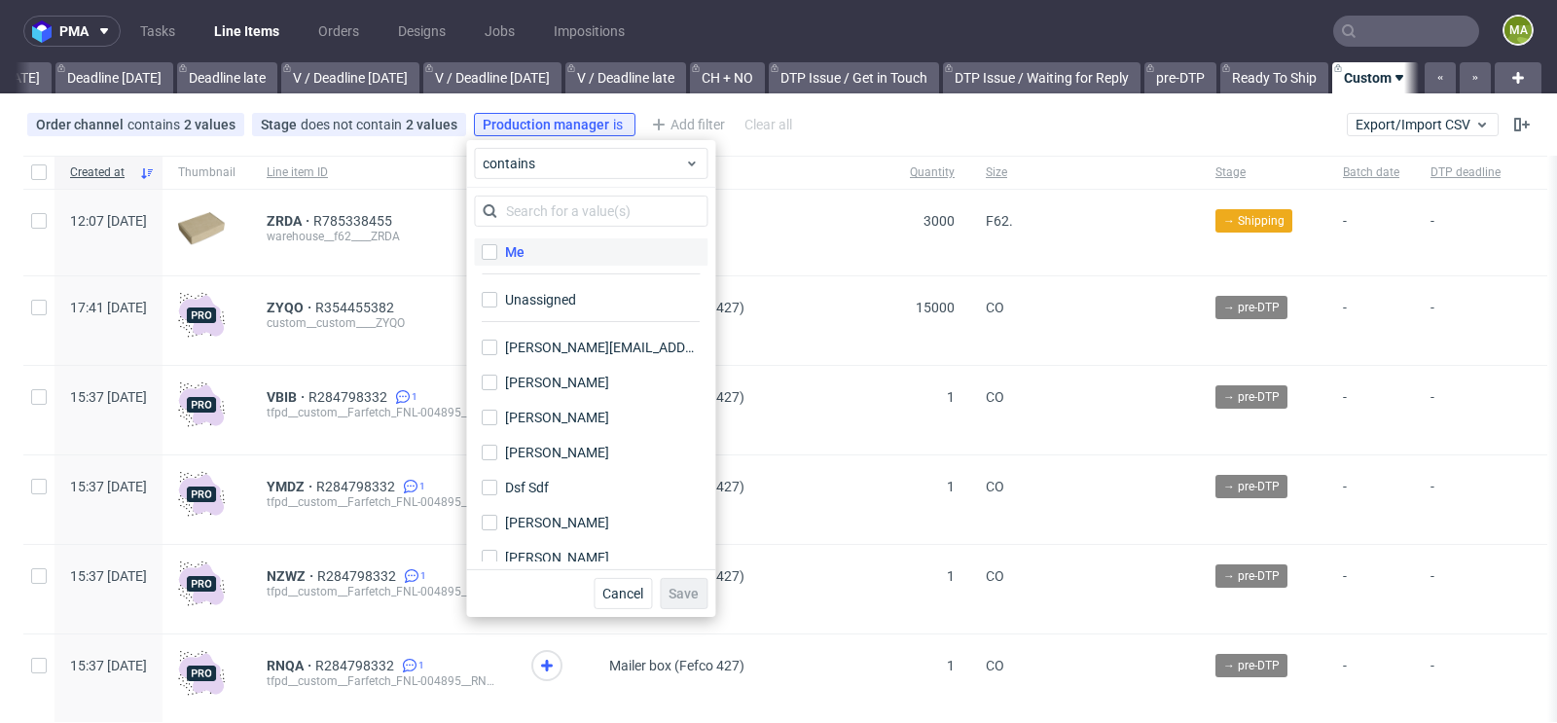
click at [521, 255] on div "Me" at bounding box center [514, 251] width 19 height 19
click at [497, 255] on input "Me" at bounding box center [490, 252] width 16 height 16
checkbox input "true"
click at [683, 595] on span "Save" at bounding box center [683, 594] width 30 height 14
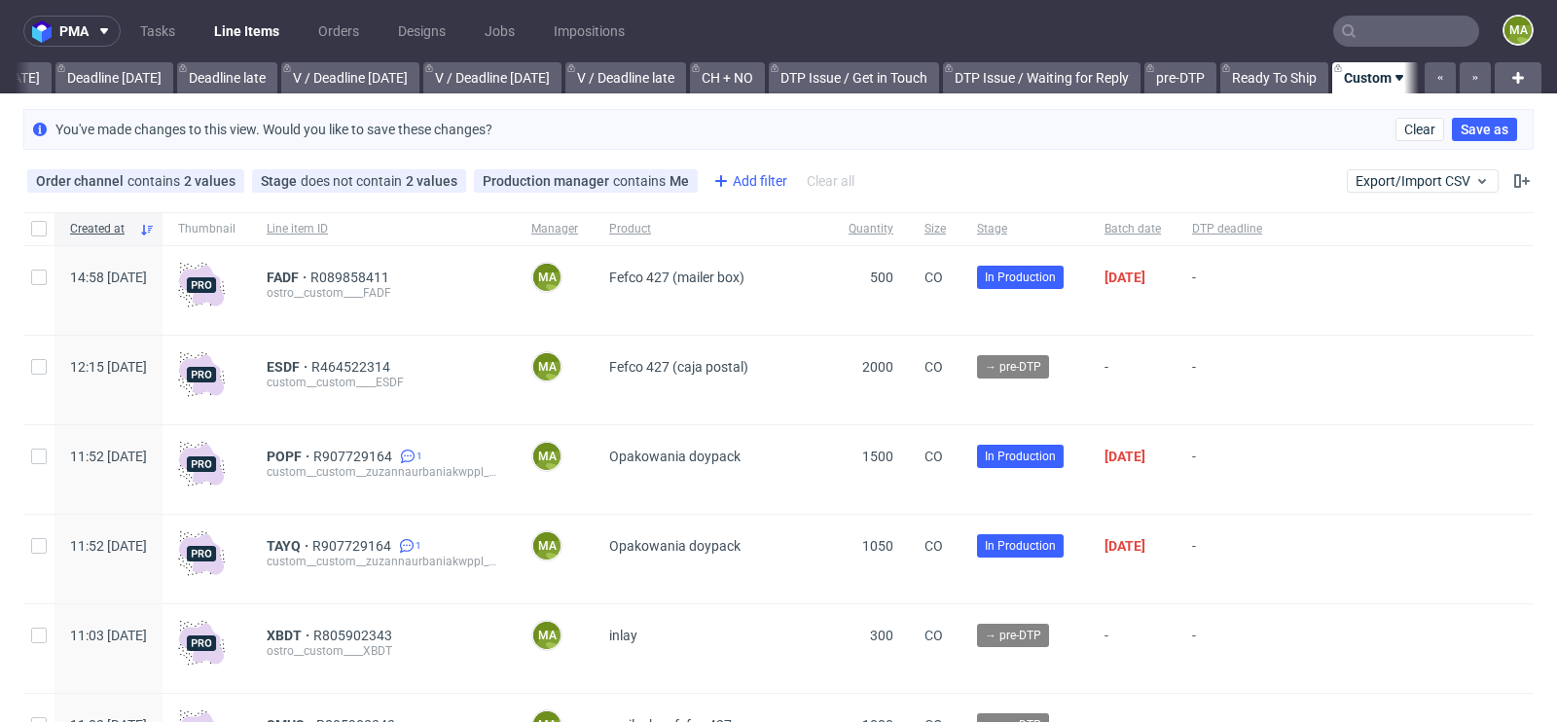
click at [747, 174] on div "Add filter" at bounding box center [748, 180] width 86 height 31
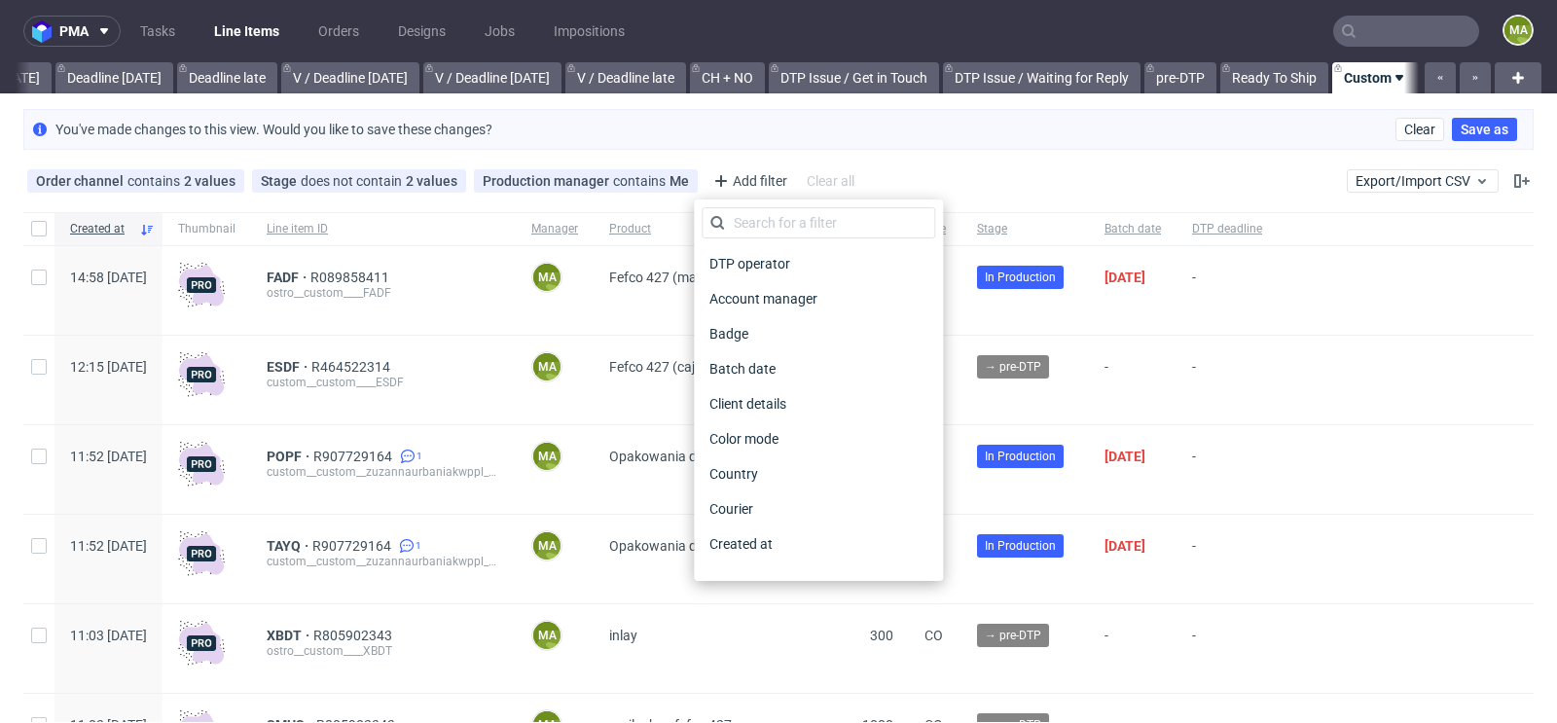
click at [903, 161] on div "Order channel contains 2 values Custom, Plus Stage does not contain 2 values Ca…" at bounding box center [778, 181] width 1557 height 47
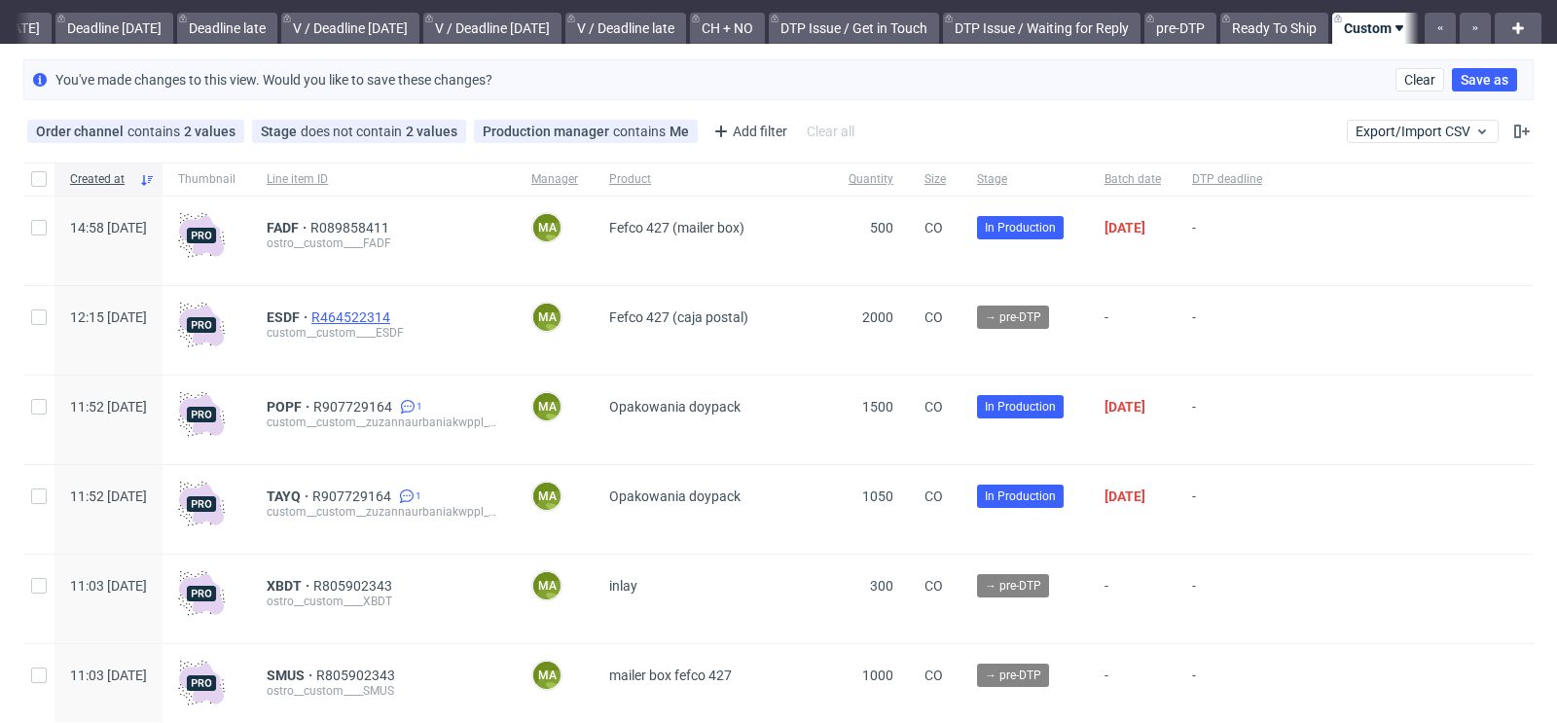
scroll to position [54, 0]
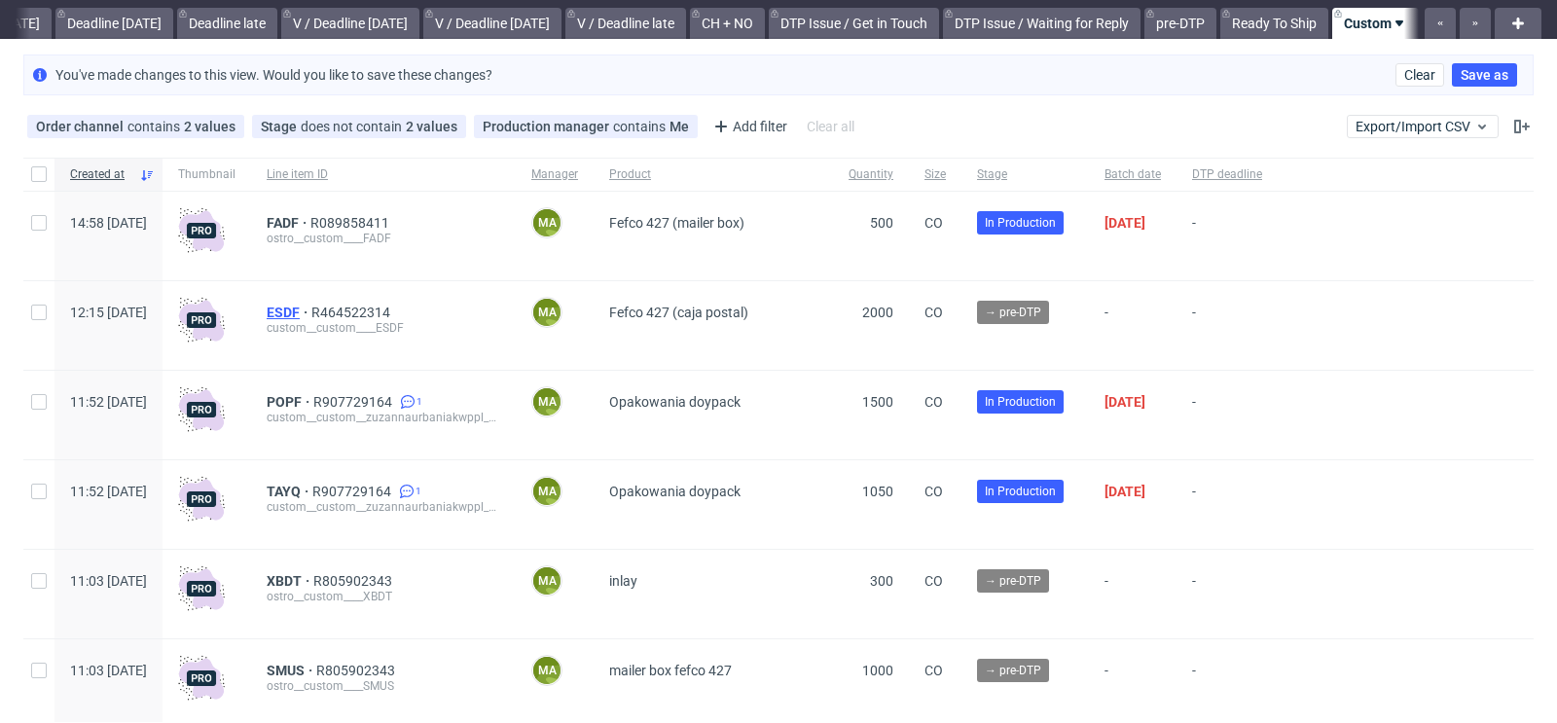
click at [311, 314] on span "ESDF" at bounding box center [289, 313] width 45 height 16
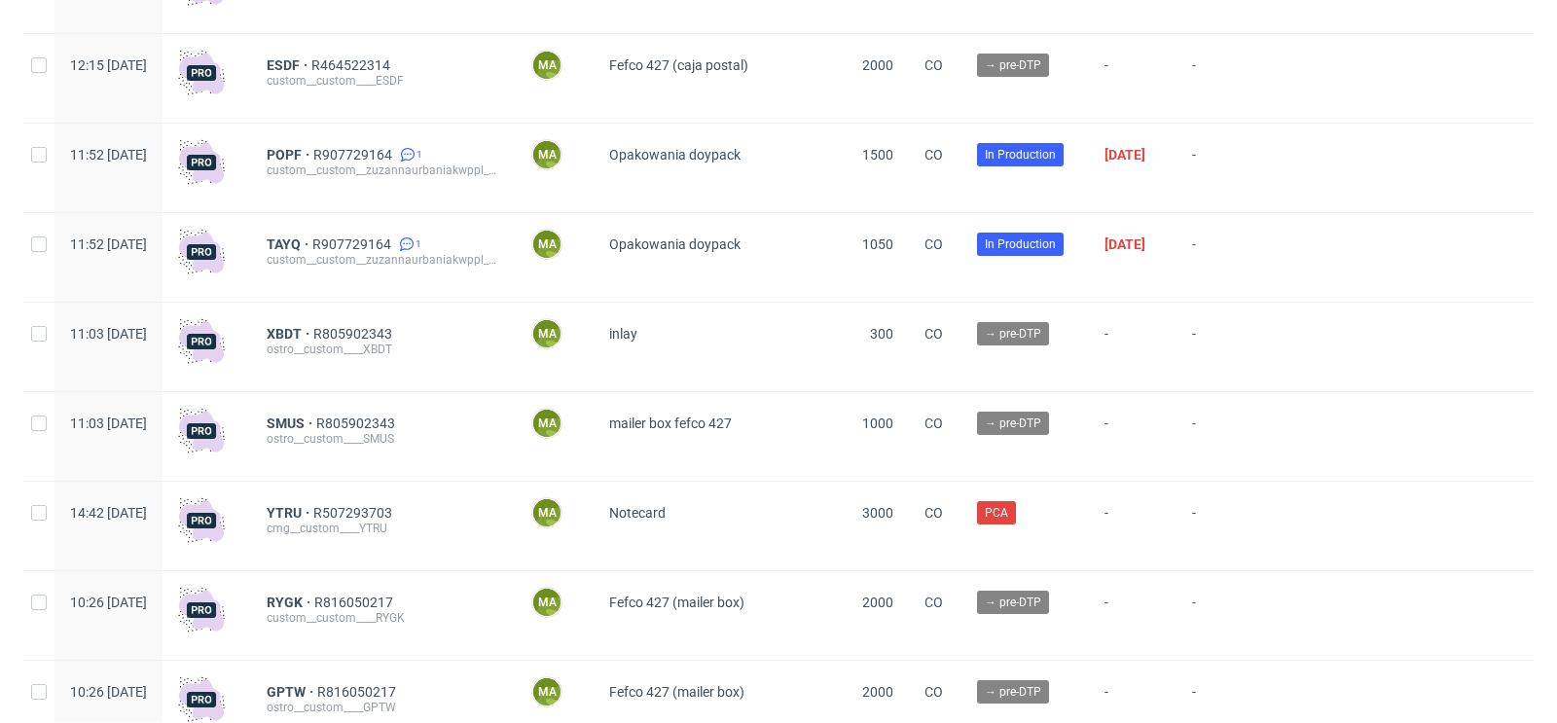
scroll to position [307, 0]
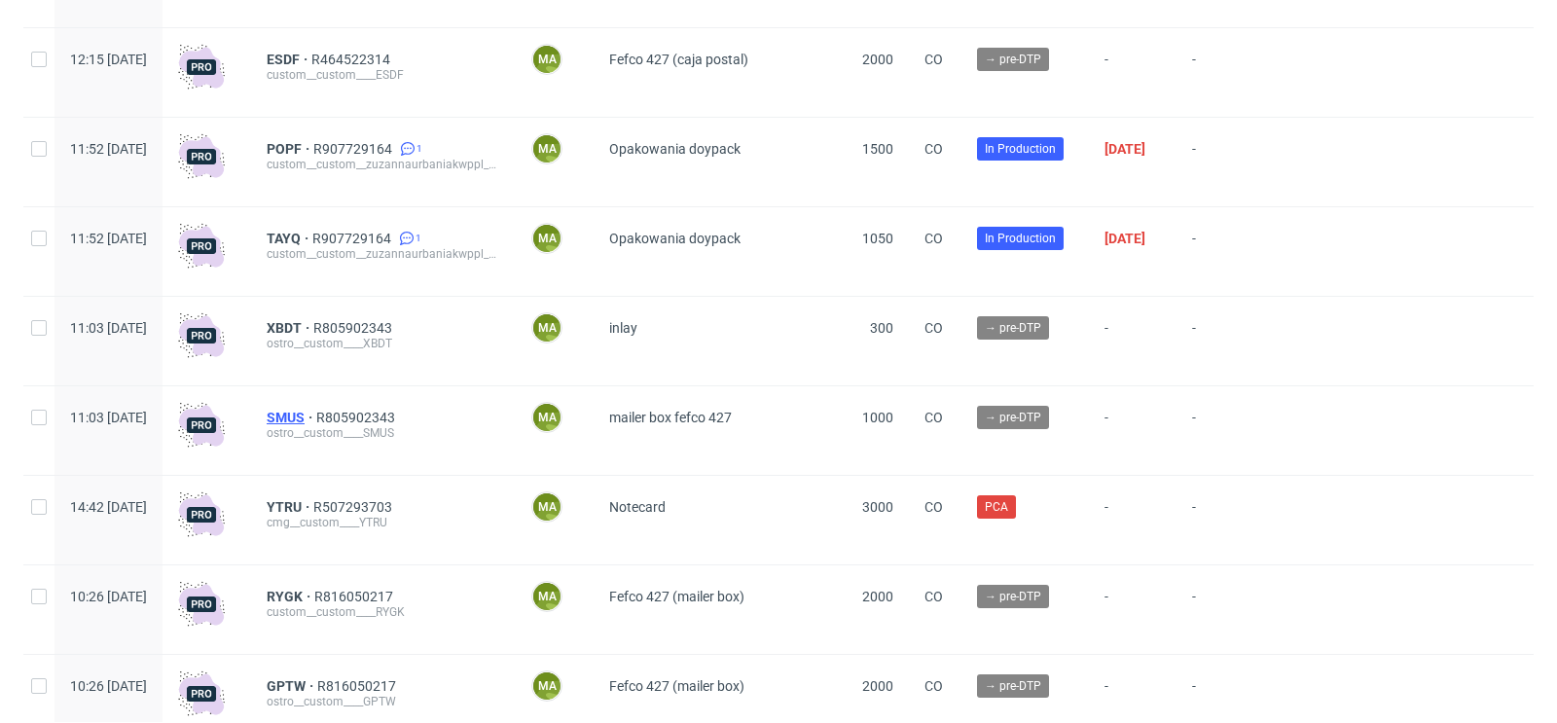
click at [316, 420] on span "SMUS" at bounding box center [292, 418] width 50 height 16
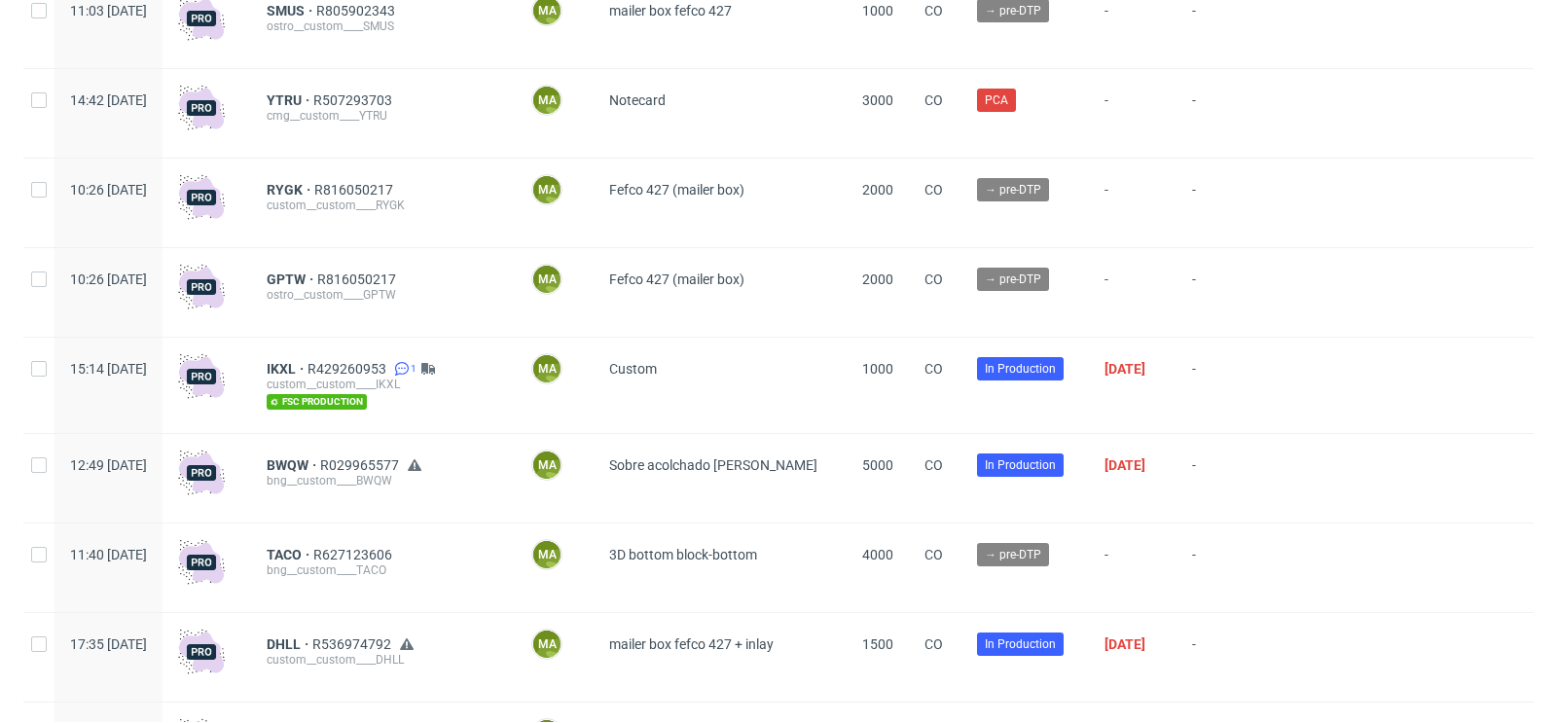
scroll to position [749, 0]
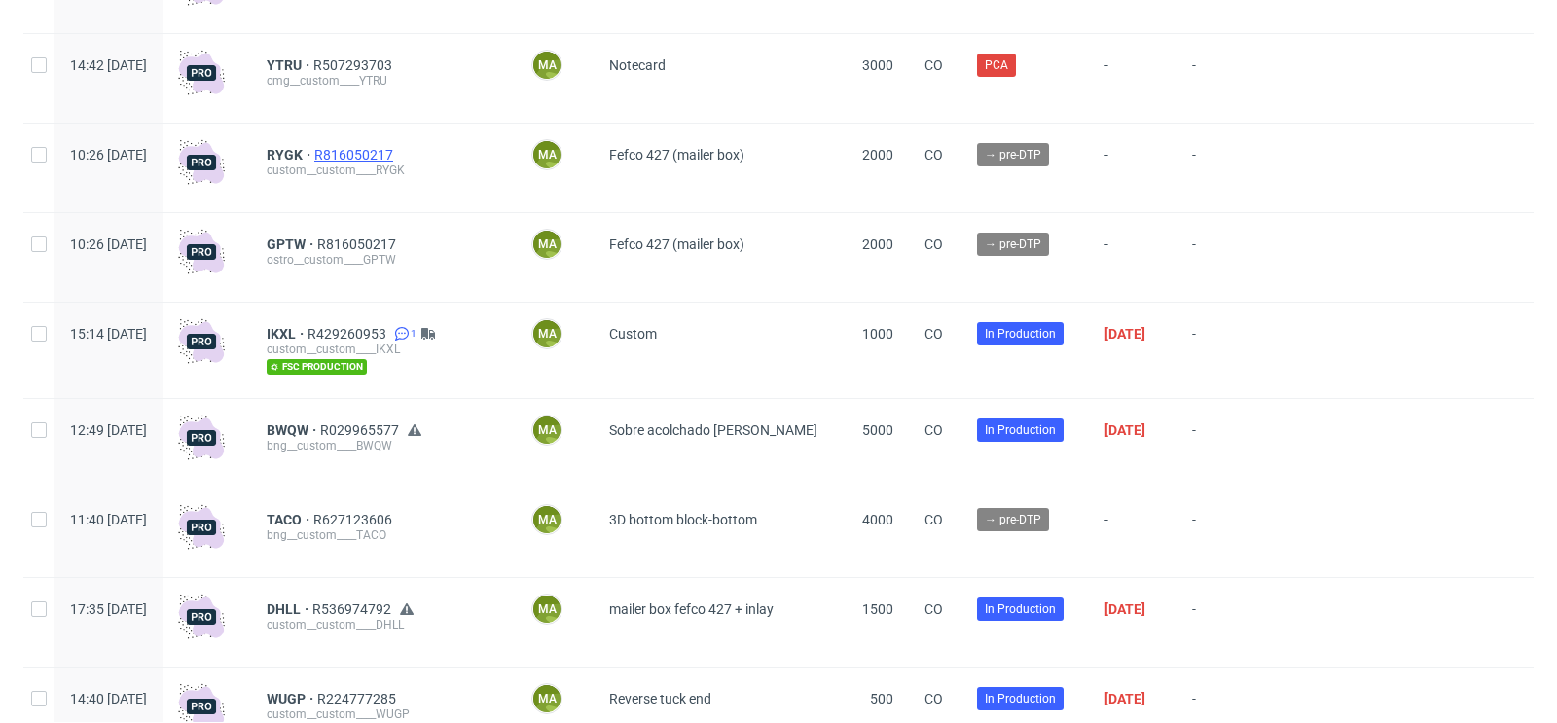
click at [397, 157] on span "R816050217" at bounding box center [355, 155] width 83 height 16
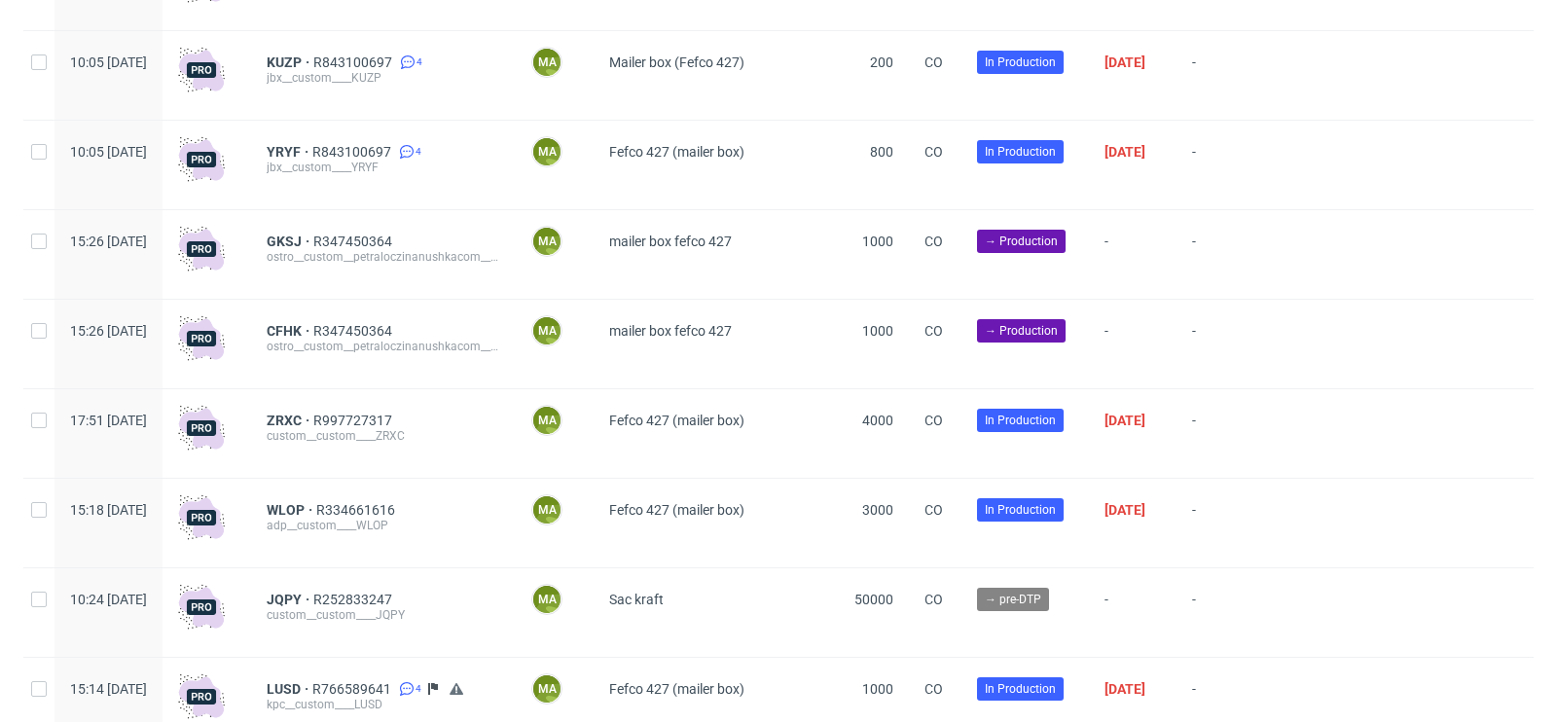
scroll to position [1773, 0]
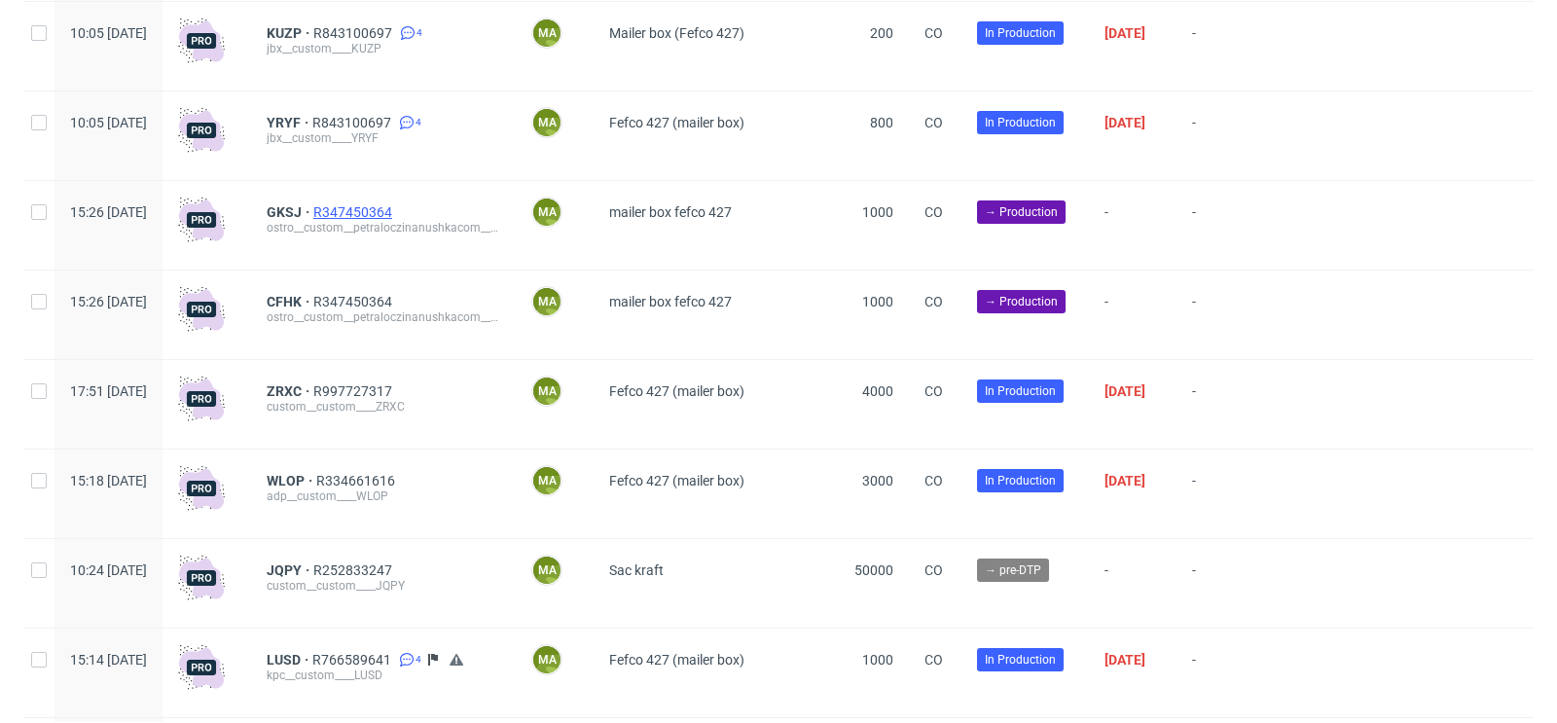
click at [396, 215] on span "R347450364" at bounding box center [354, 212] width 83 height 16
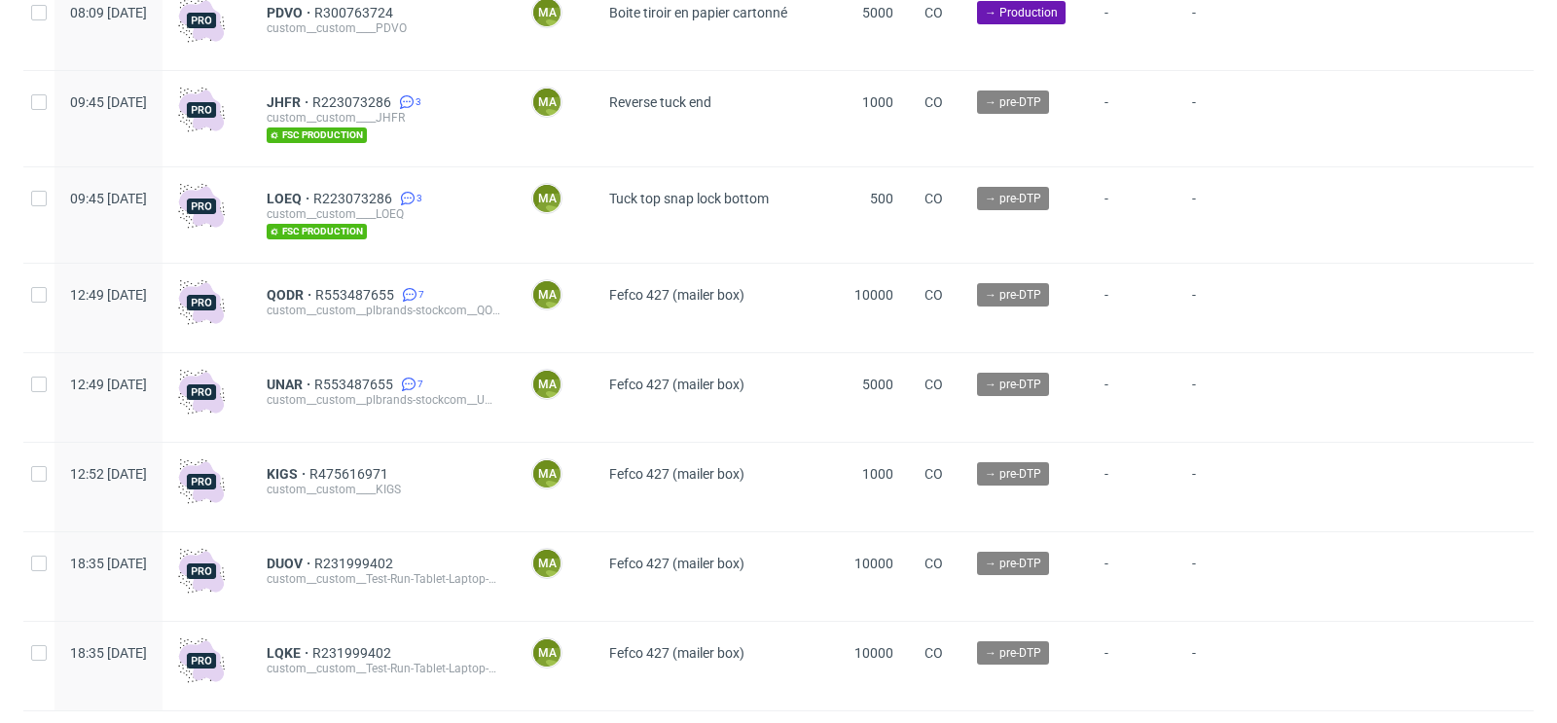
scroll to position [5448, 0]
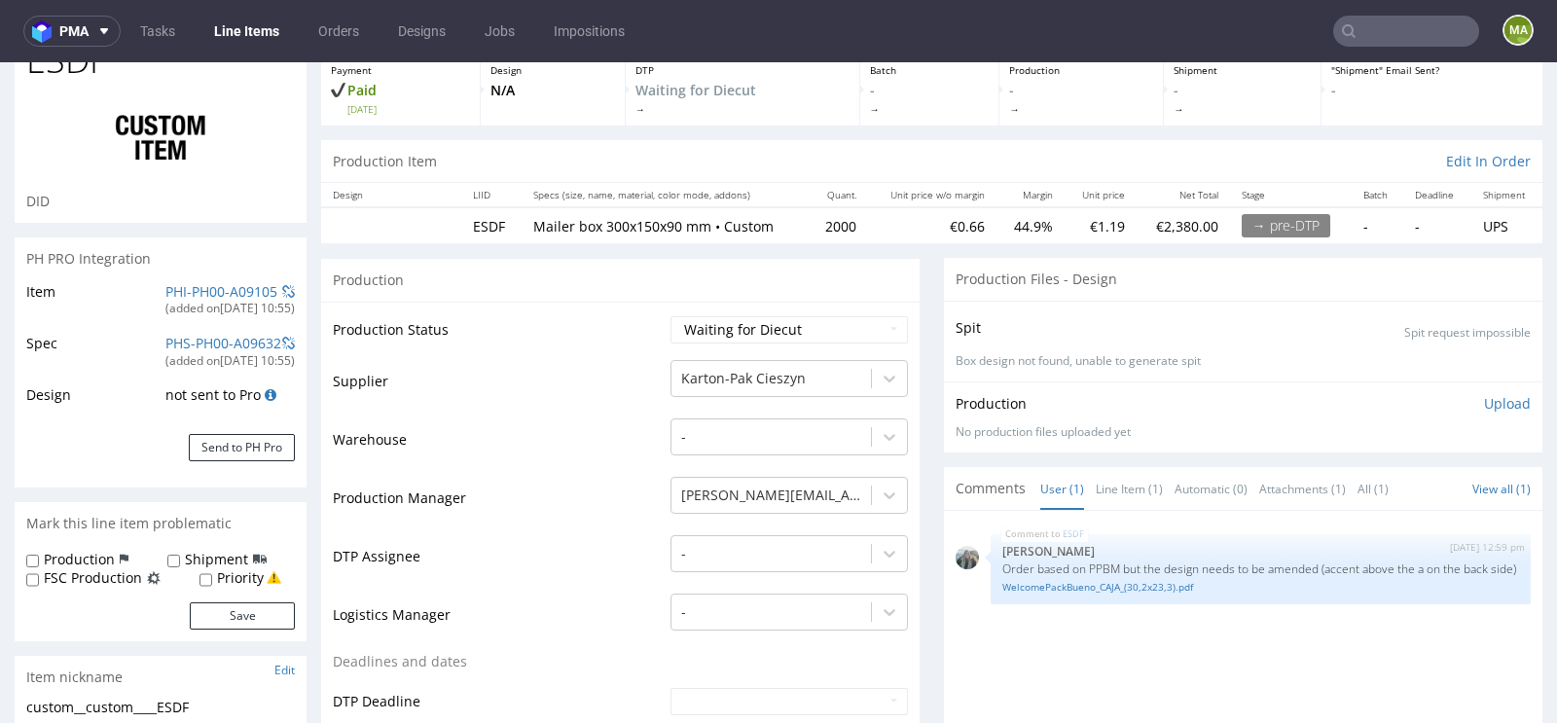
scroll to position [117, 0]
click at [1133, 482] on link "Line Item (1)" at bounding box center [1128, 487] width 67 height 42
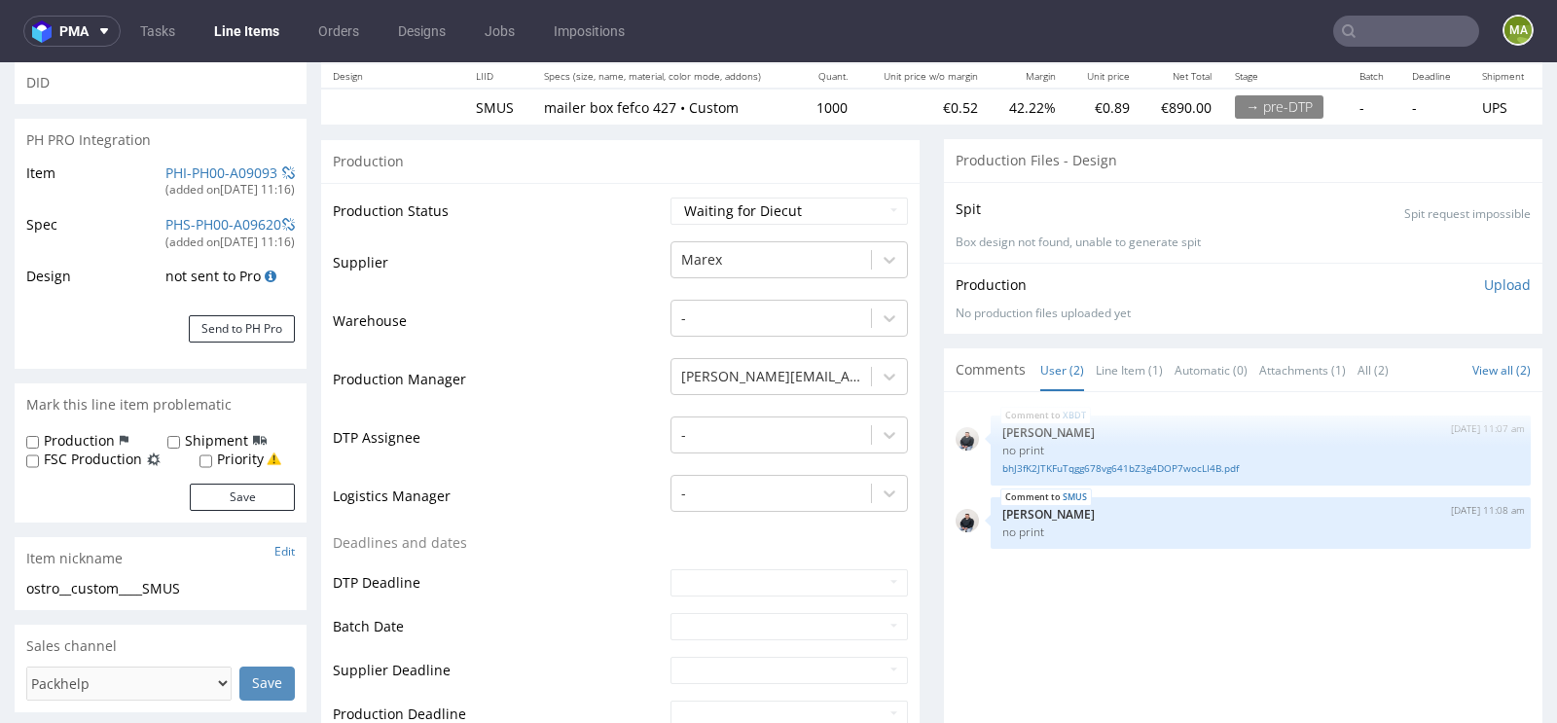
scroll to position [419, 0]
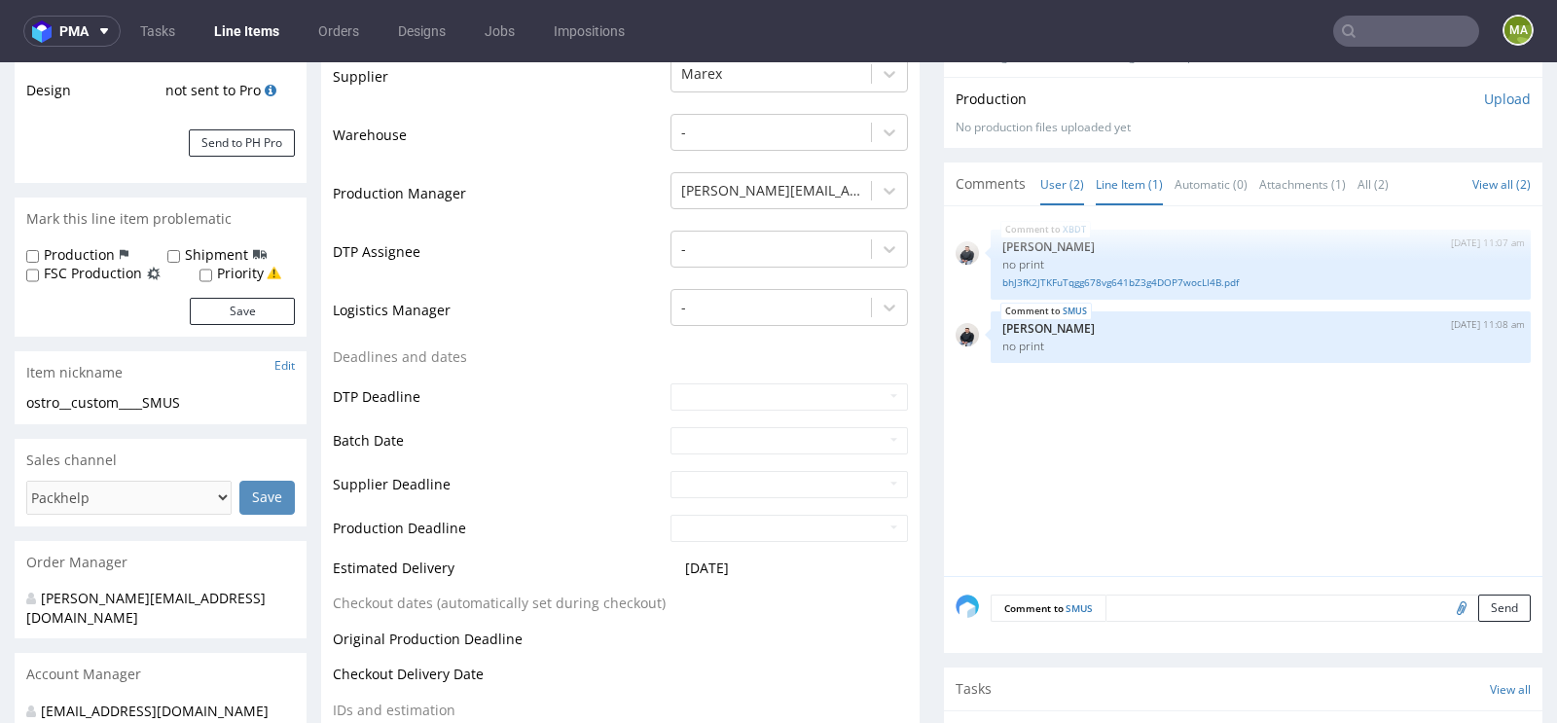
click at [1130, 191] on link "Line Item (1)" at bounding box center [1128, 184] width 67 height 42
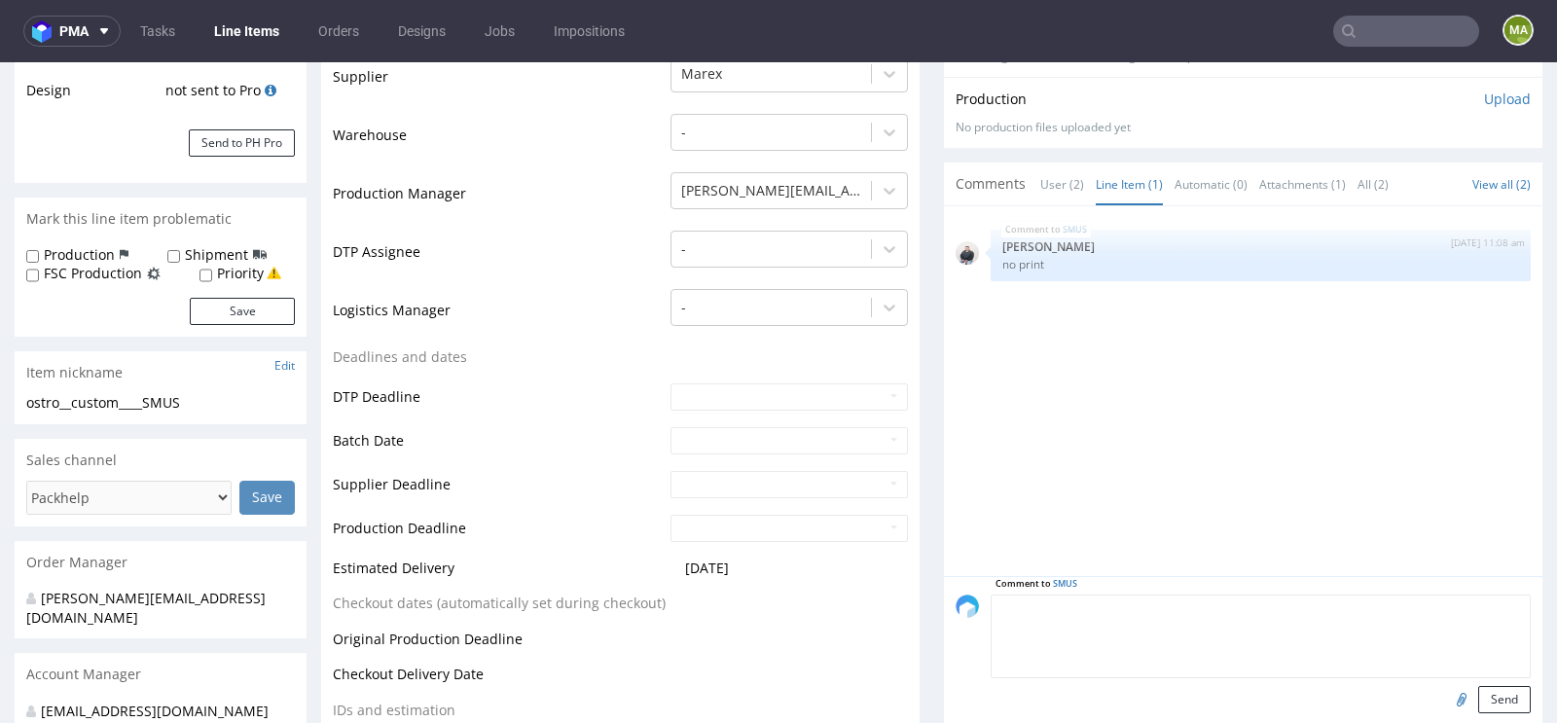
click at [1150, 609] on textarea at bounding box center [1260, 636] width 540 height 84
type textarea "wymiary pudełka do potwierdzenia"
click at [1497, 691] on button "Send" at bounding box center [1504, 699] width 53 height 27
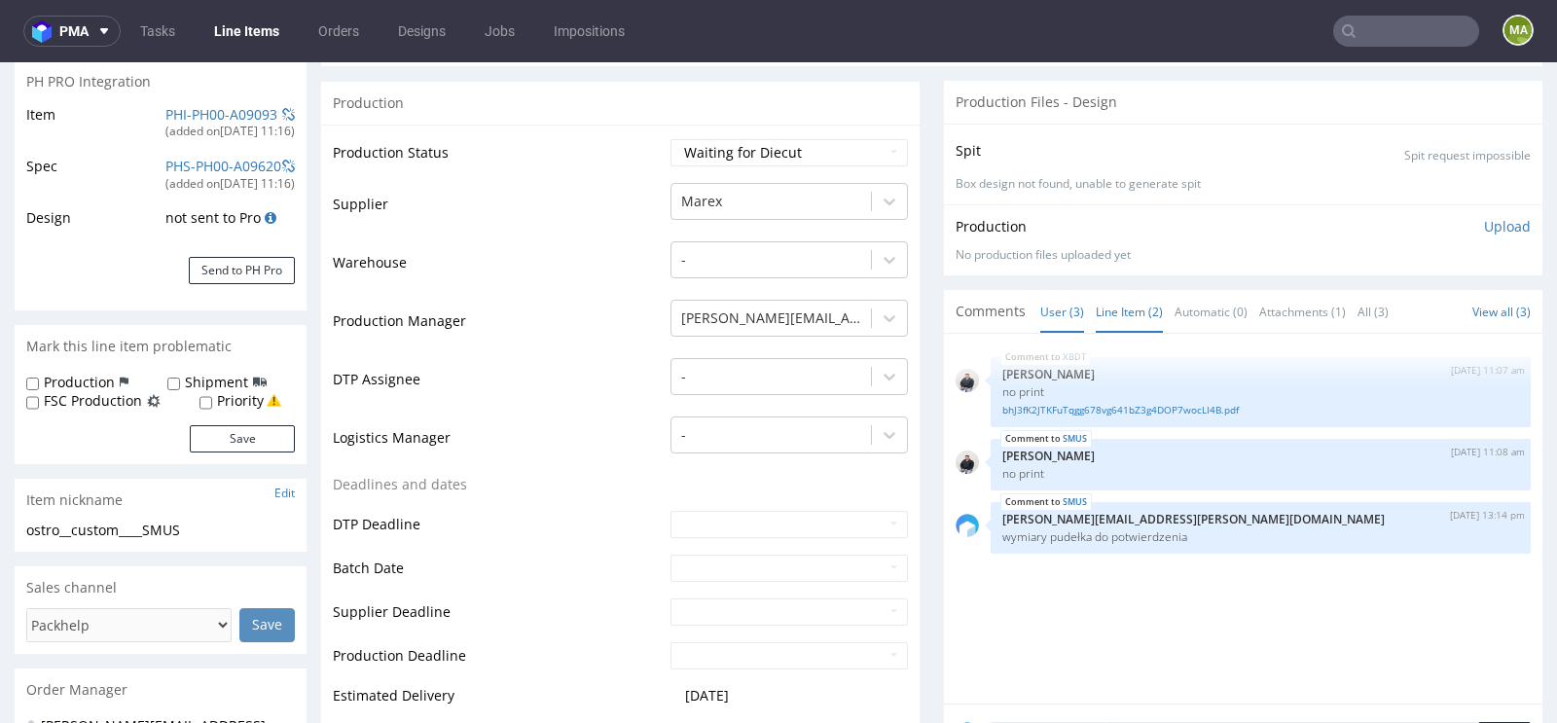
scroll to position [346, 0]
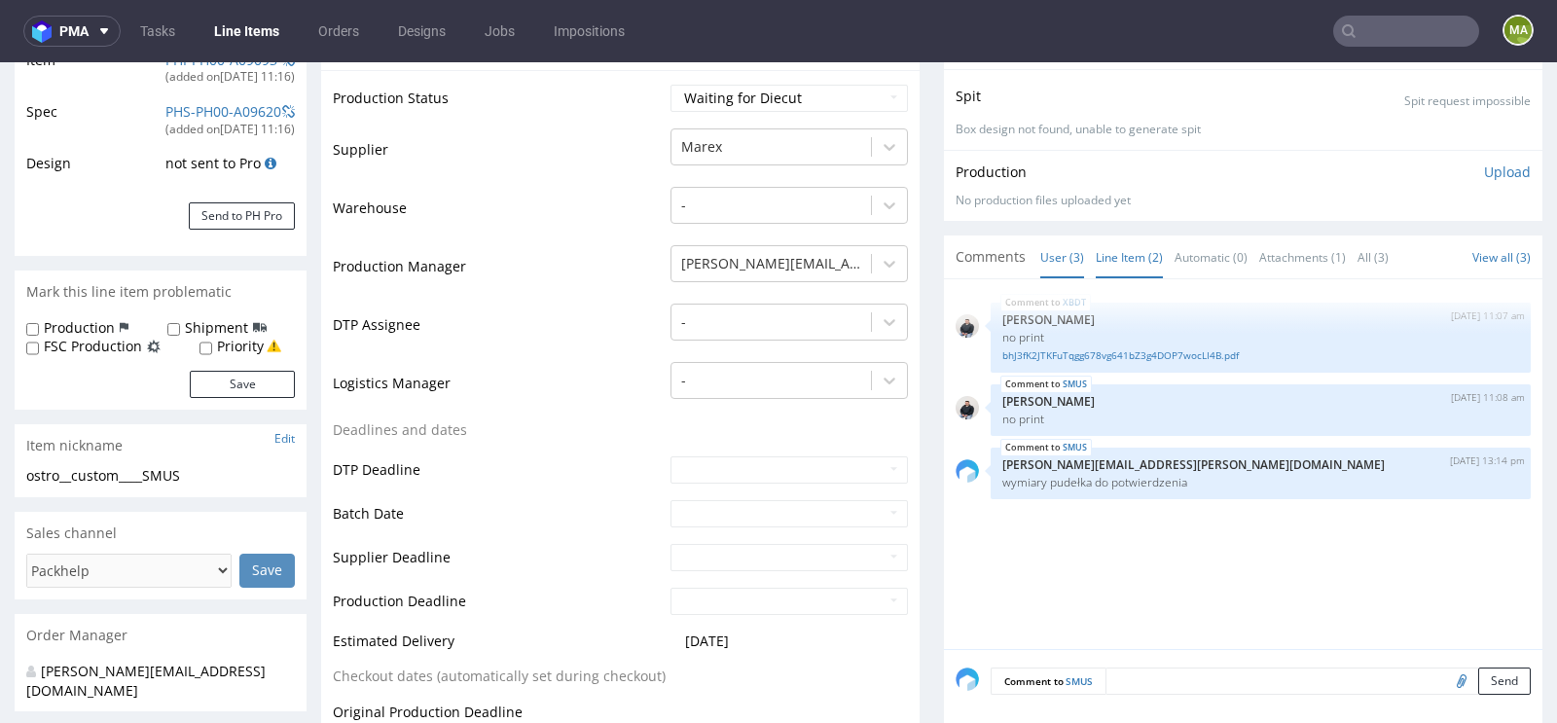
click at [1138, 237] on link "Line Item (2)" at bounding box center [1128, 257] width 67 height 42
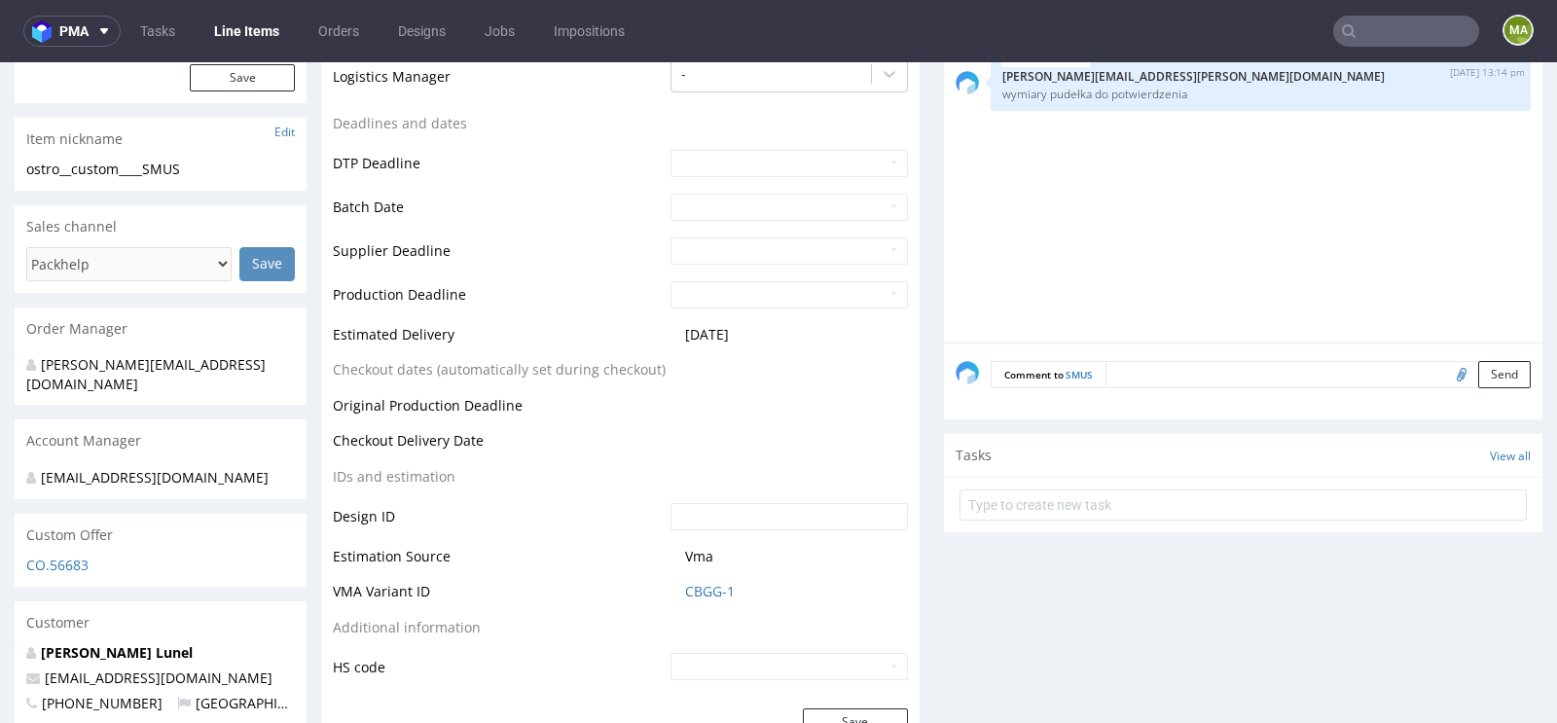
scroll to position [634, 0]
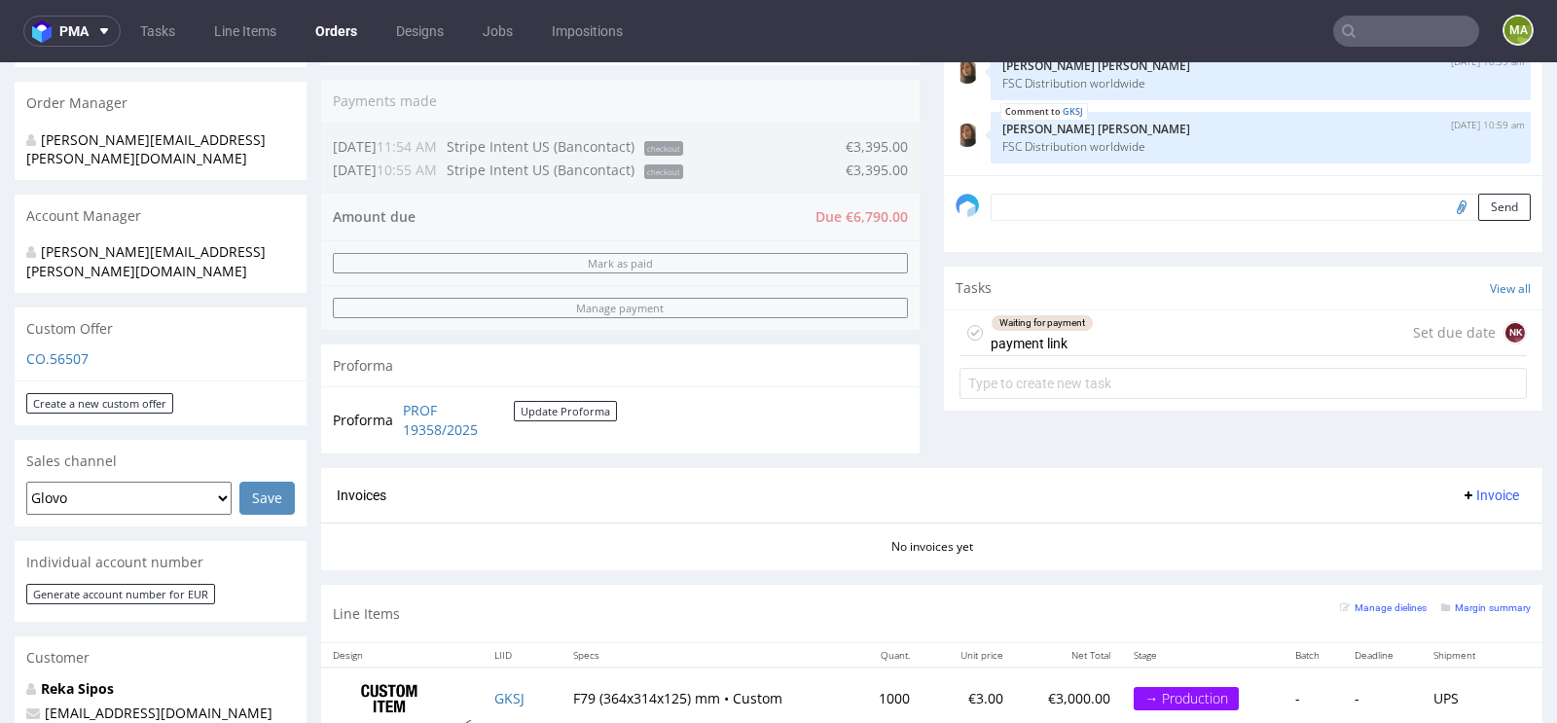
scroll to position [507, 0]
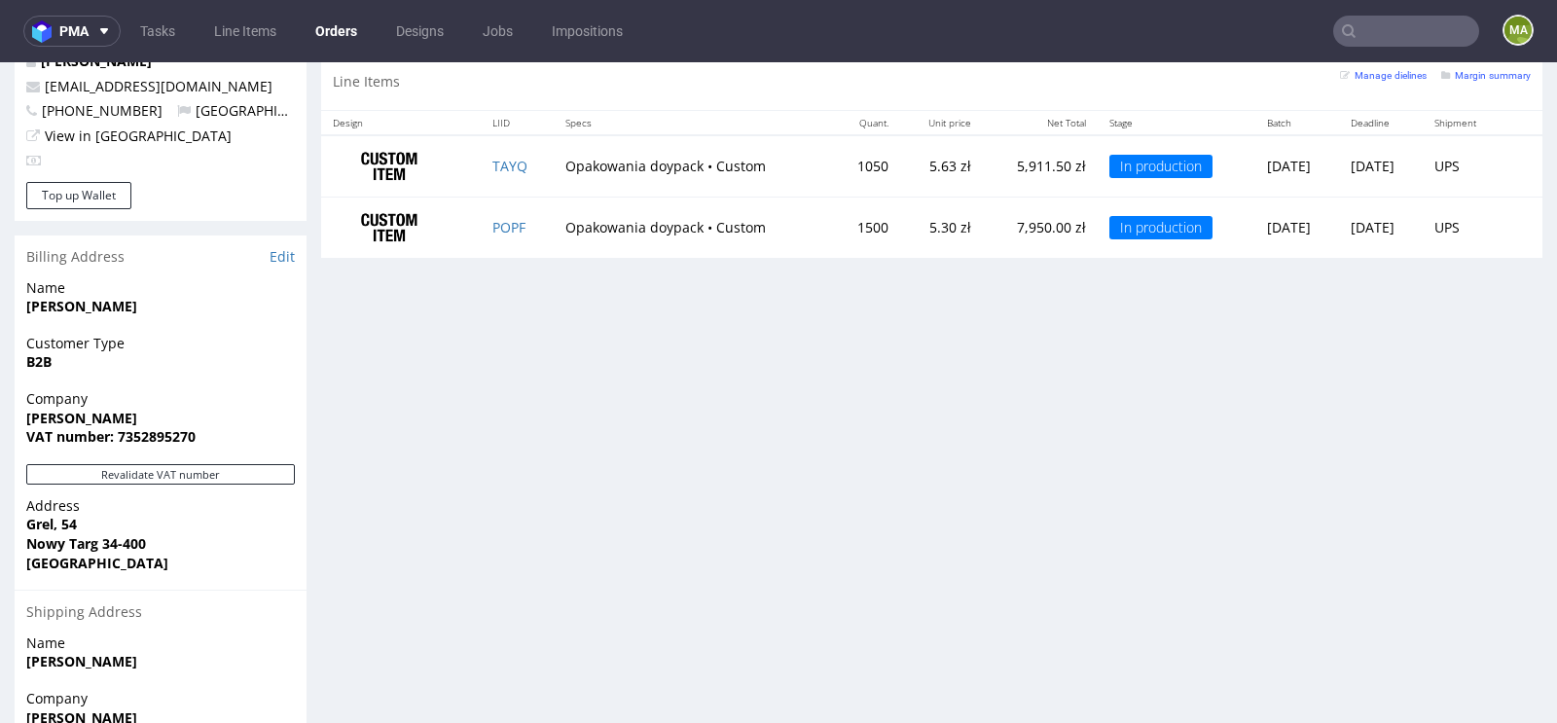
scroll to position [1093, 0]
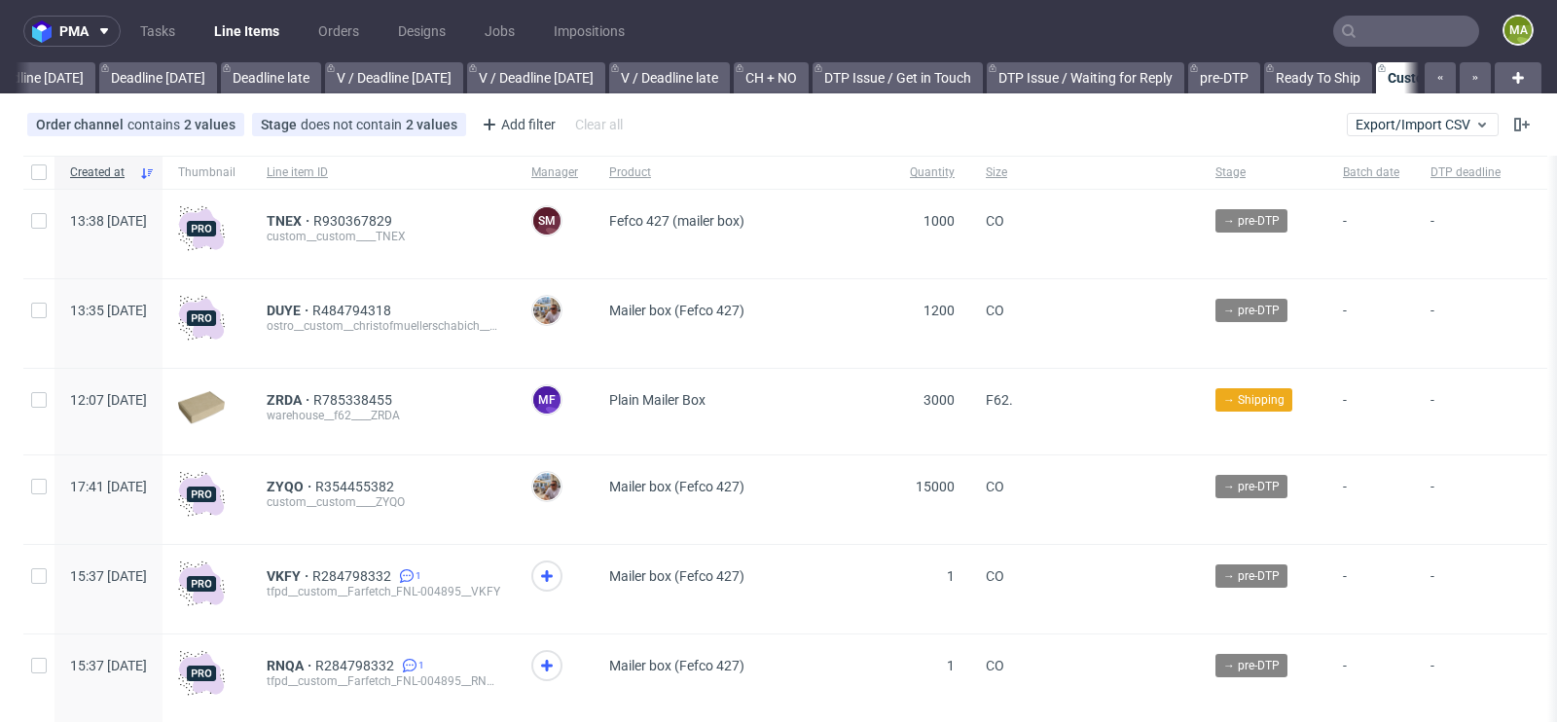
scroll to position [0, 2200]
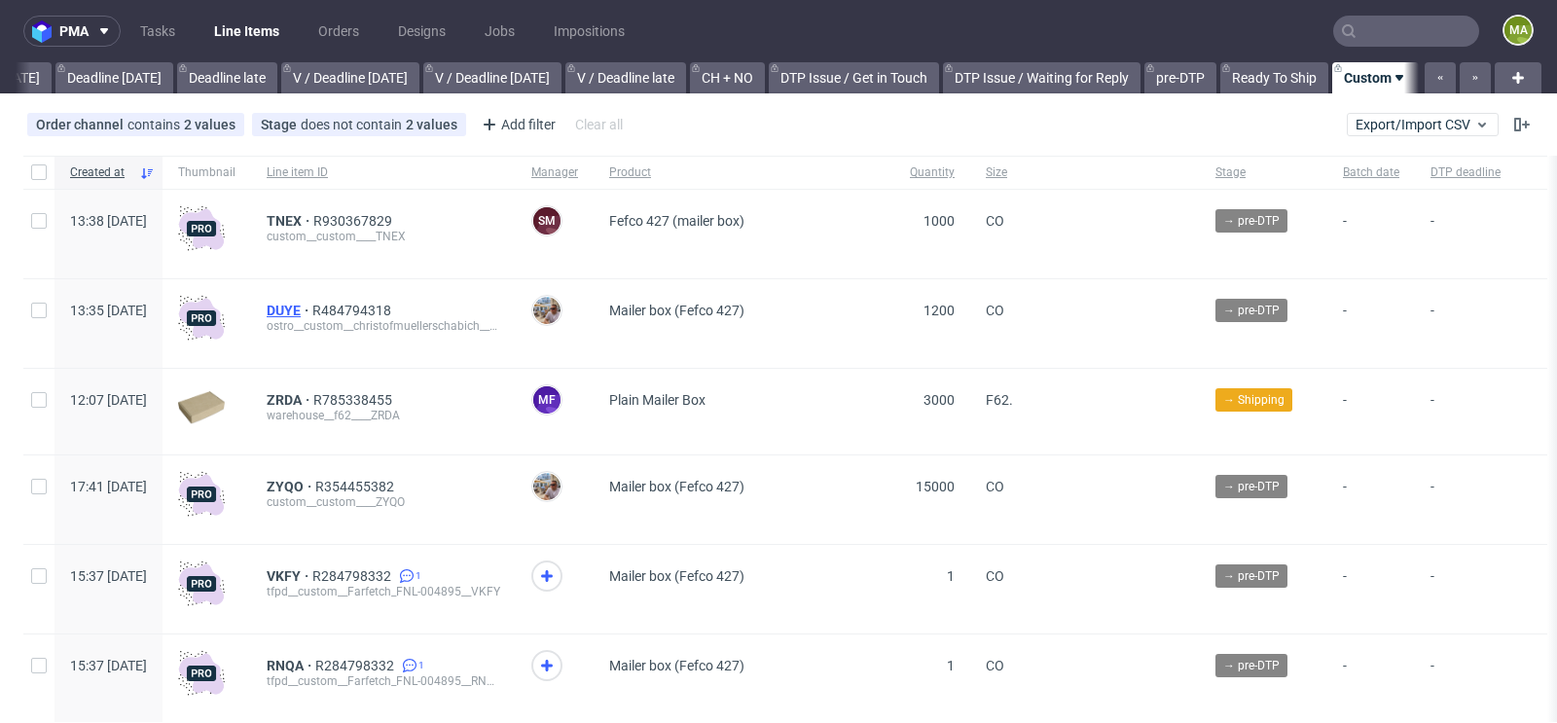
click at [312, 308] on span "DUYE" at bounding box center [290, 311] width 46 height 16
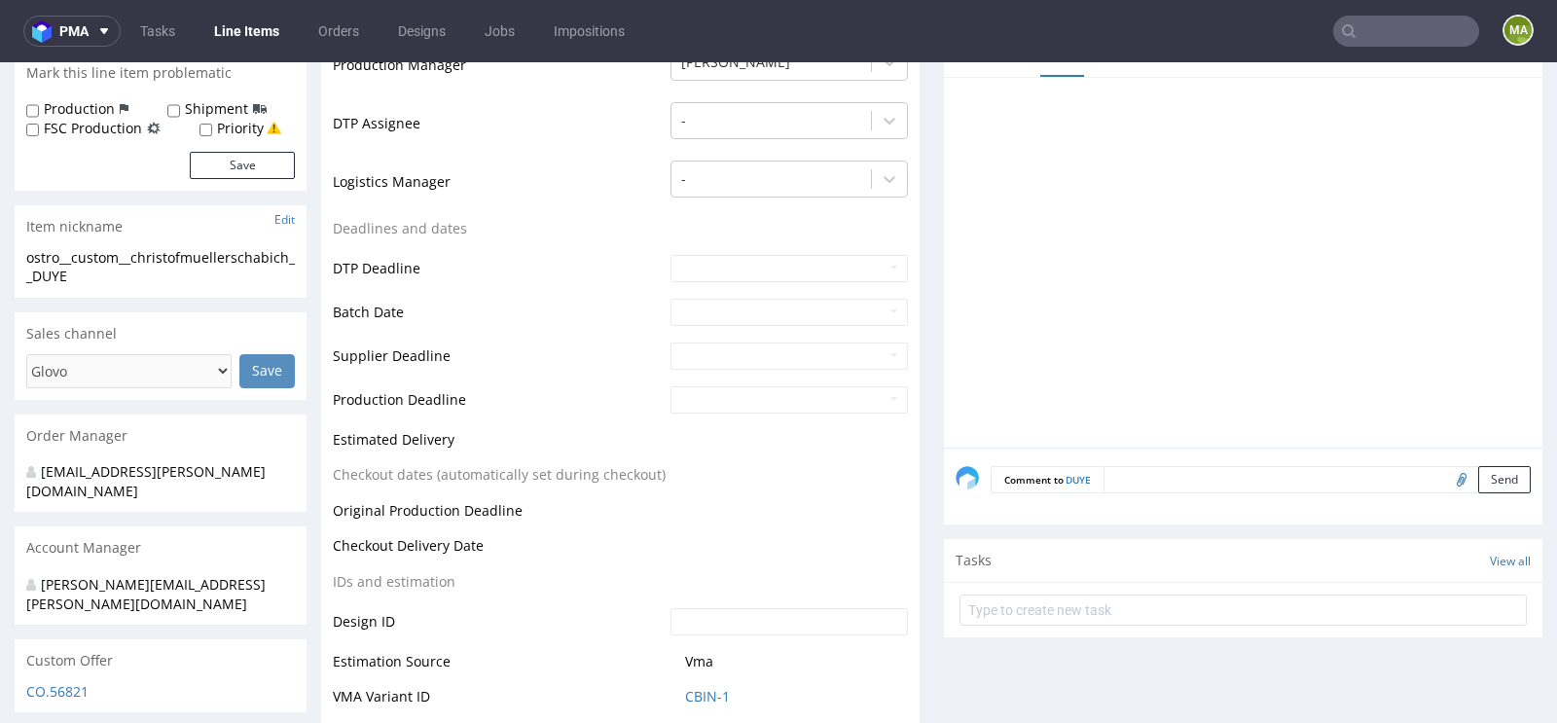
scroll to position [619, 0]
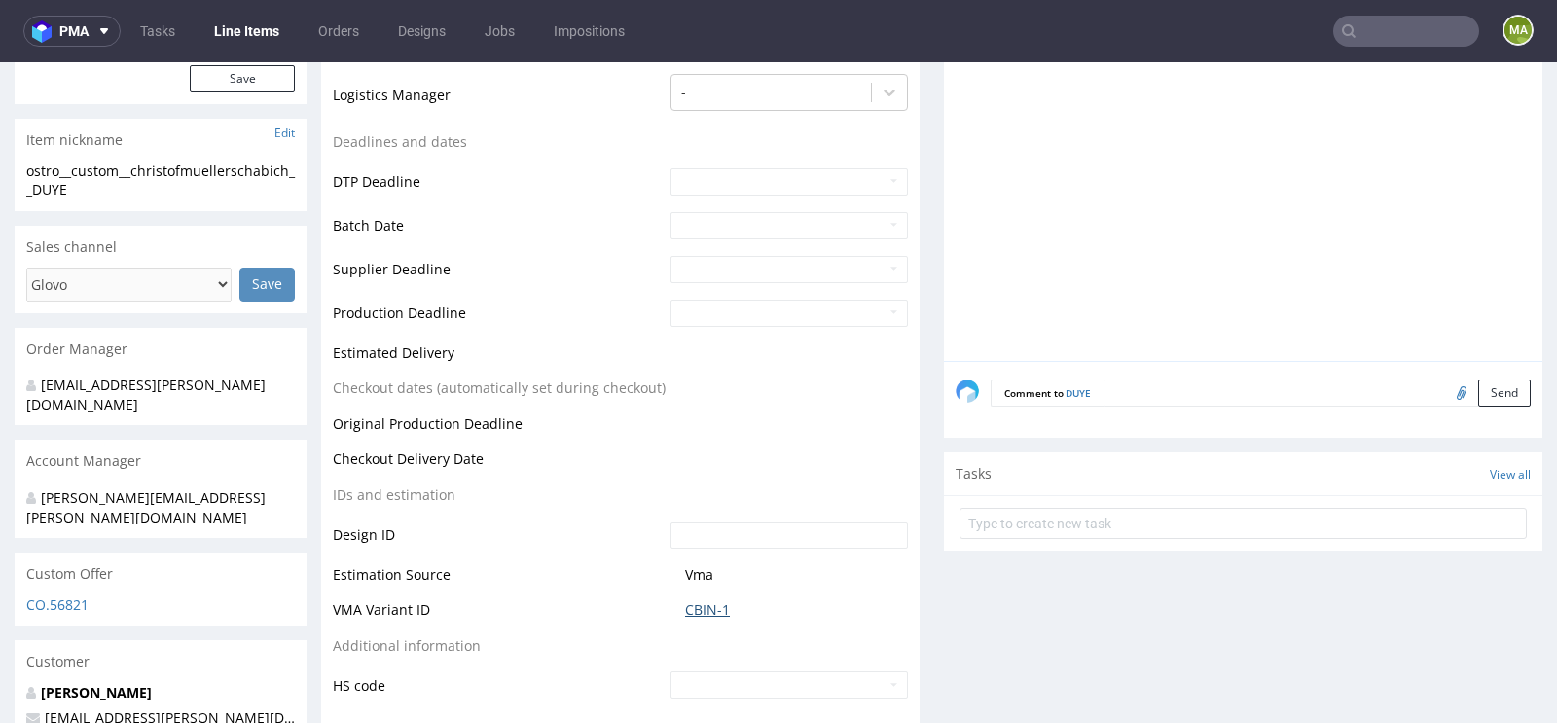
click at [716, 614] on link "CBIN-1" at bounding box center [707, 609] width 45 height 19
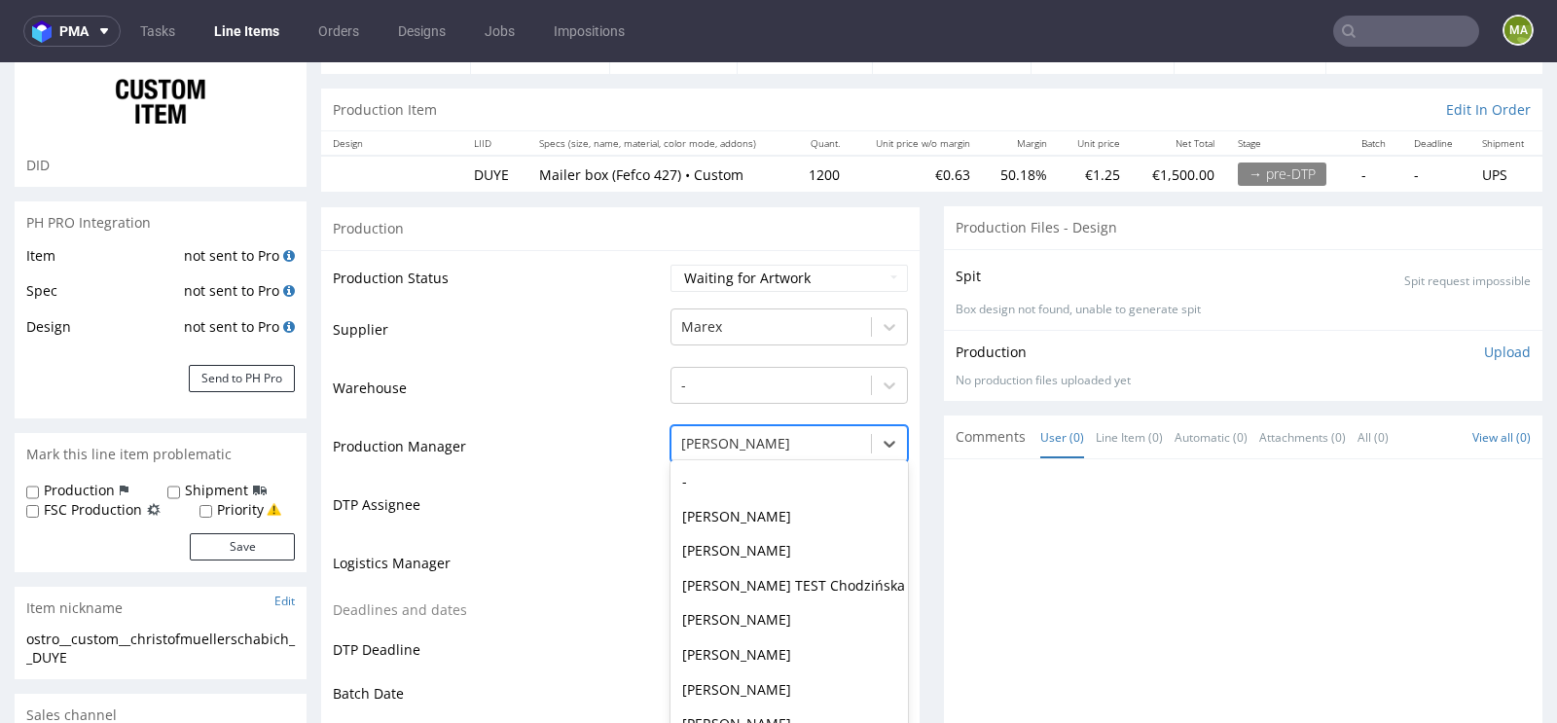
click at [767, 439] on div "Michał Palasek selected, 28 of 62. 62 results available. Use Up and Down to cho…" at bounding box center [788, 438] width 237 height 27
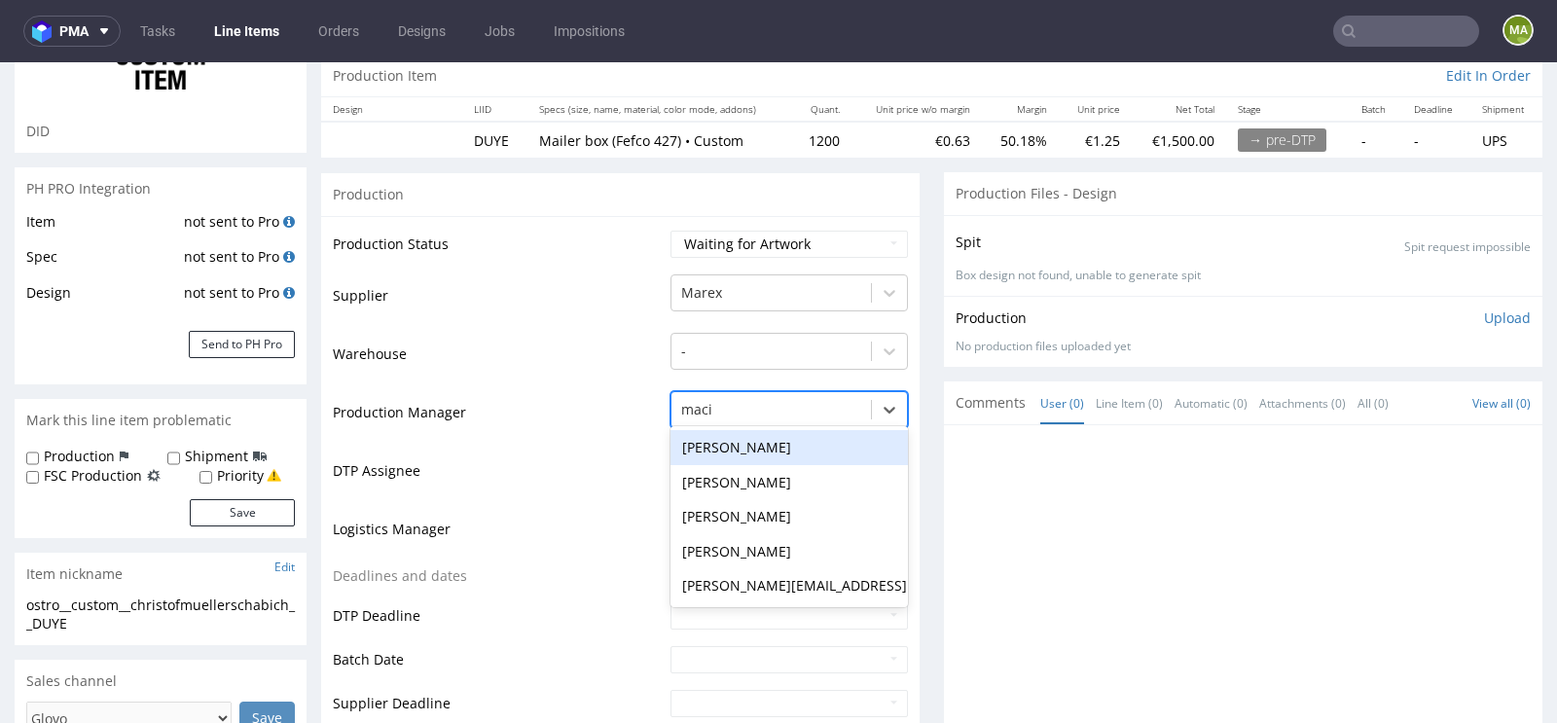
type input "maciej"
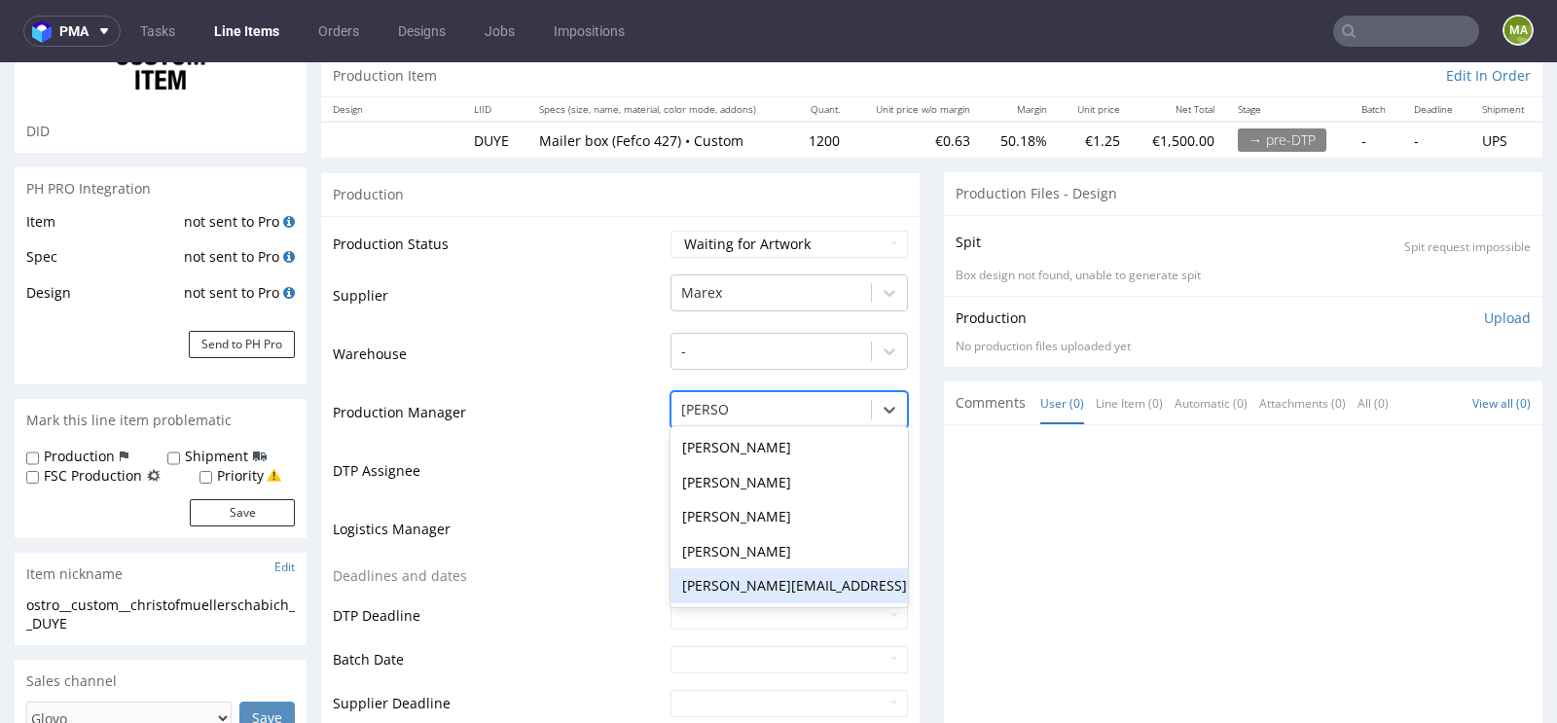
click at [717, 577] on div "[PERSON_NAME][EMAIL_ADDRESS][PERSON_NAME][DOMAIN_NAME]" at bounding box center [788, 585] width 237 height 35
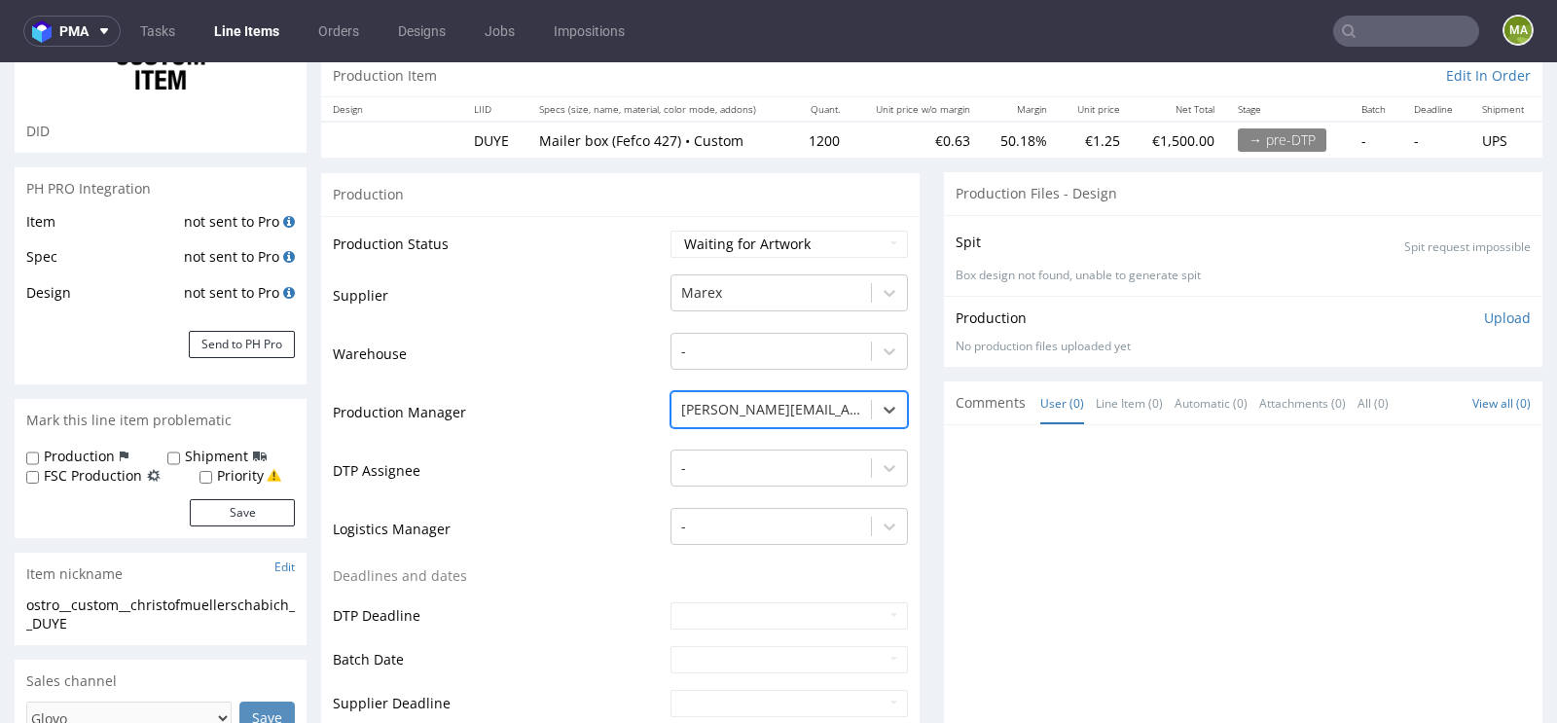
click at [572, 551] on td "Logistics Manager" at bounding box center [499, 535] width 333 height 58
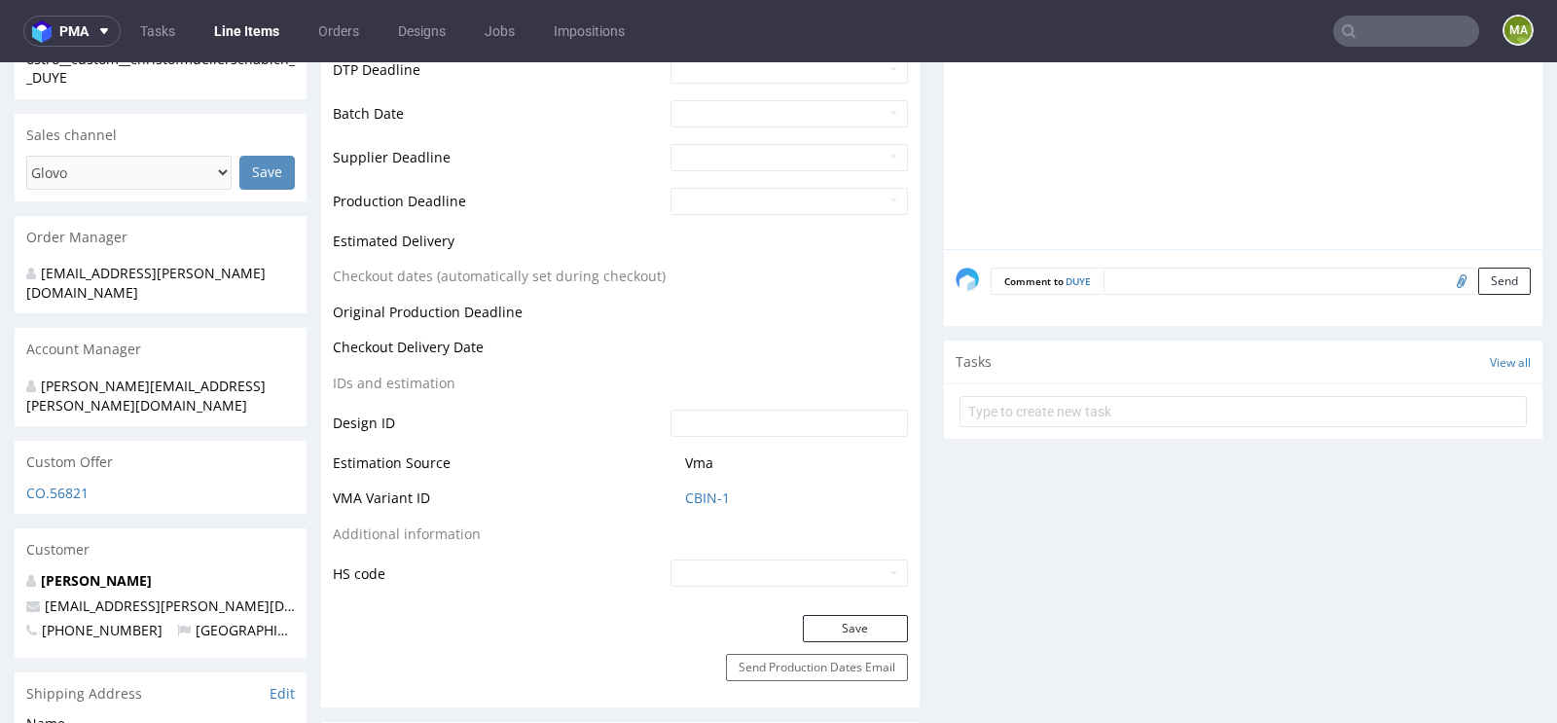
scroll to position [747, 0]
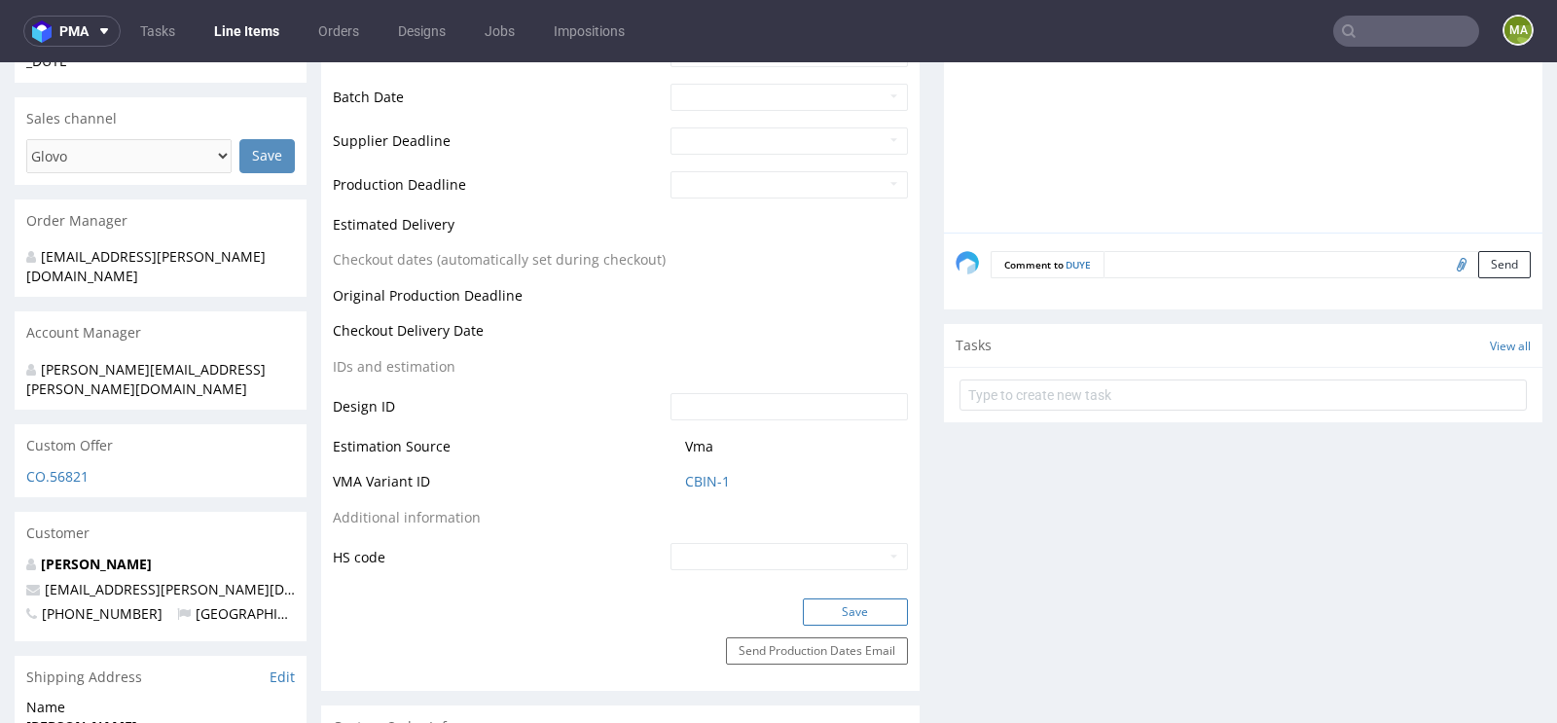
click at [855, 619] on button "Save" at bounding box center [855, 611] width 105 height 27
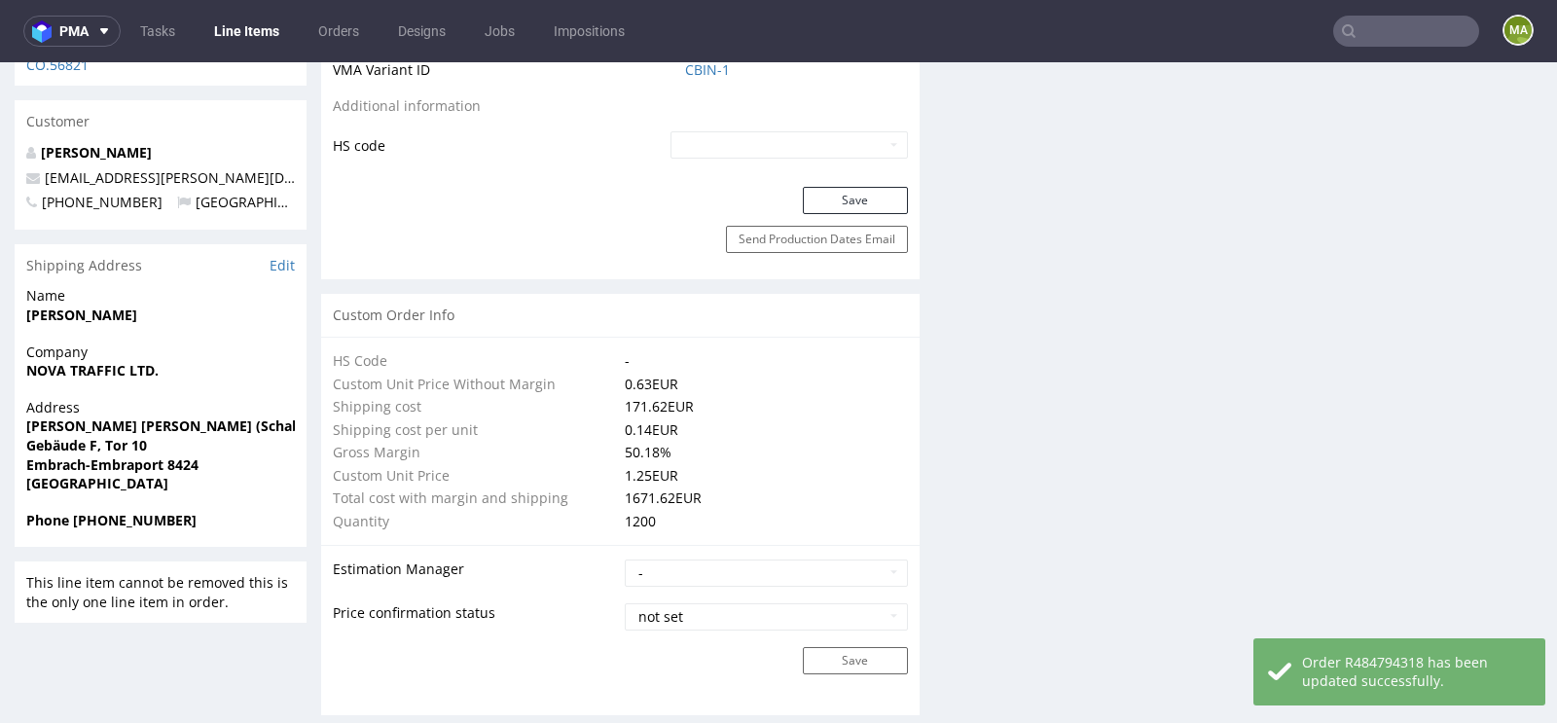
scroll to position [0, 0]
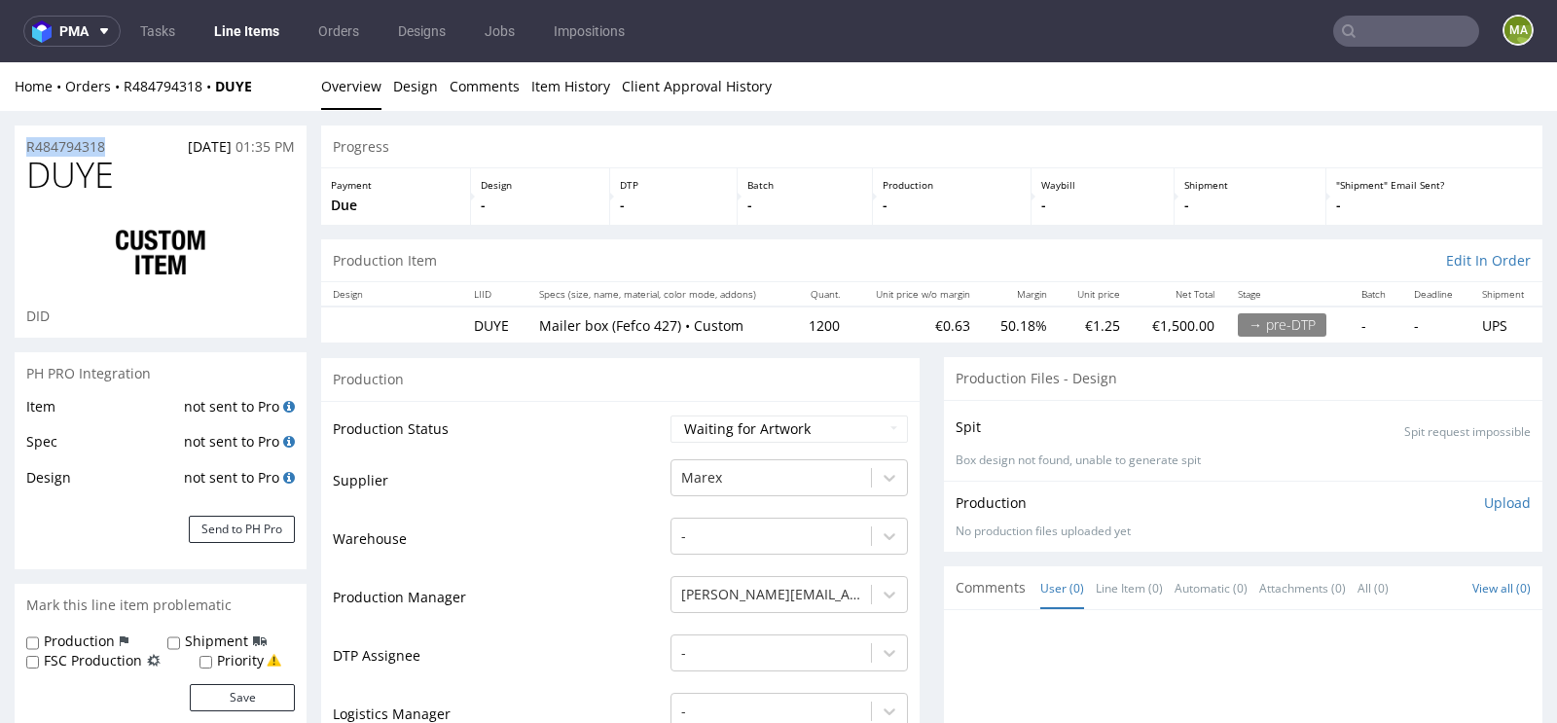
drag, startPoint x: 127, startPoint y: 148, endPoint x: 0, endPoint y: 148, distance: 127.4
copy p "R484794318"
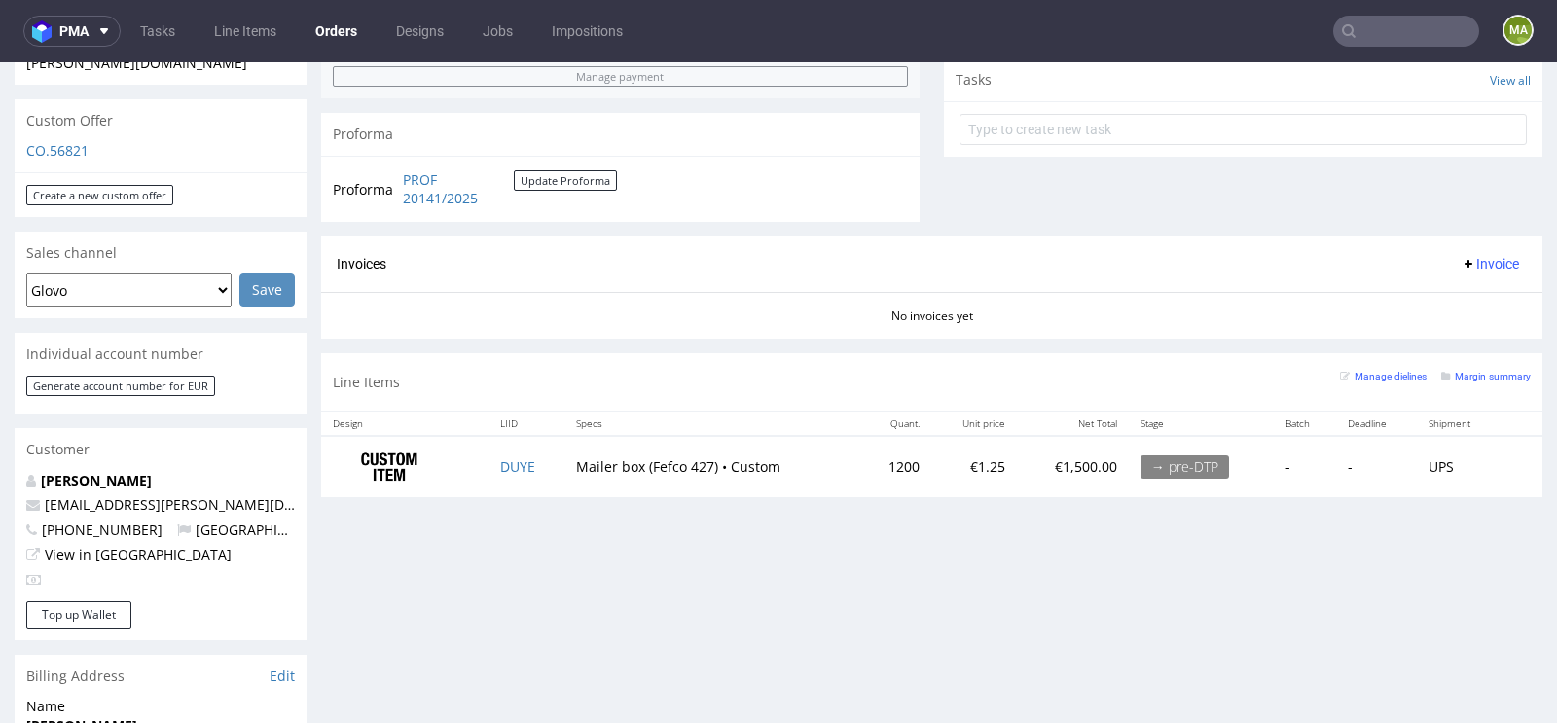
scroll to position [945, 0]
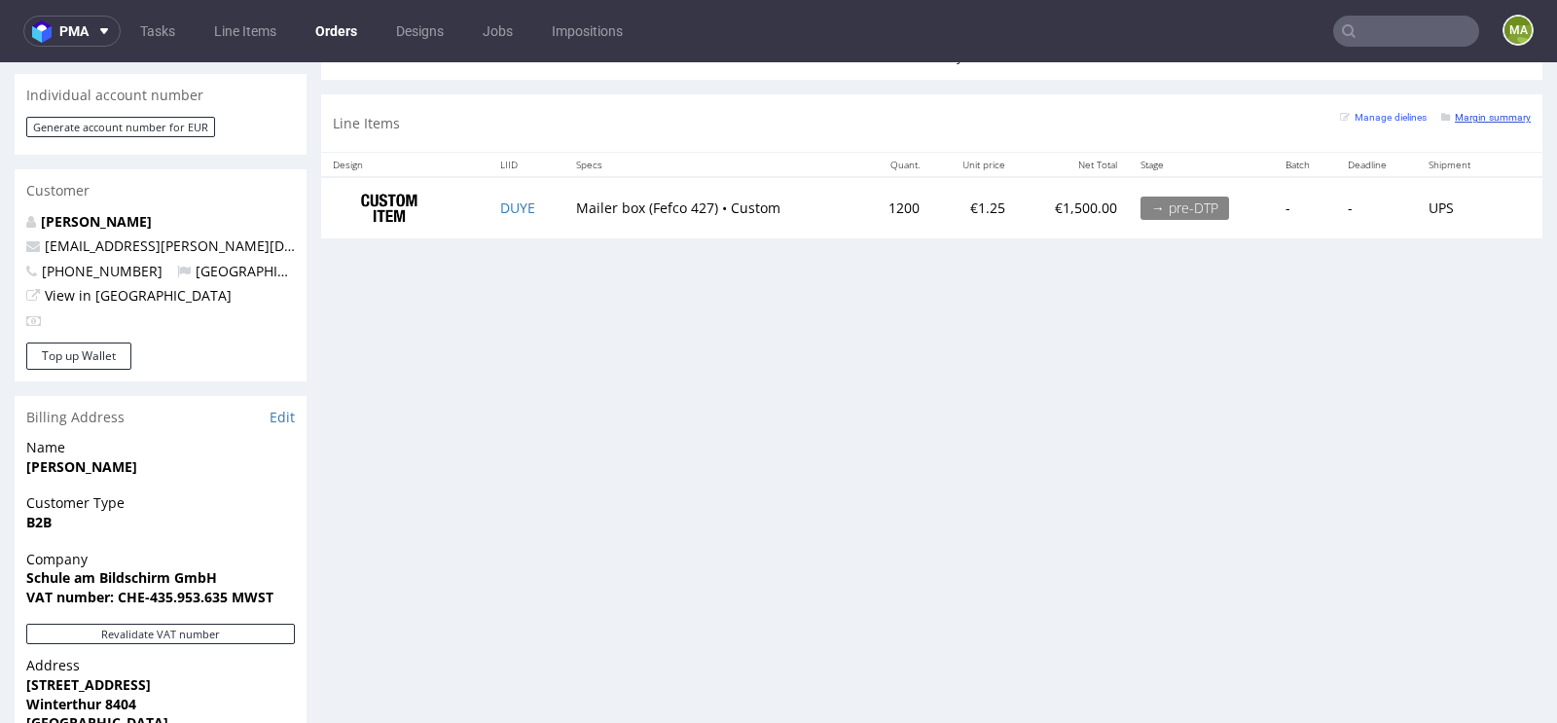
click at [1490, 116] on small "Margin summary" at bounding box center [1486, 117] width 90 height 11
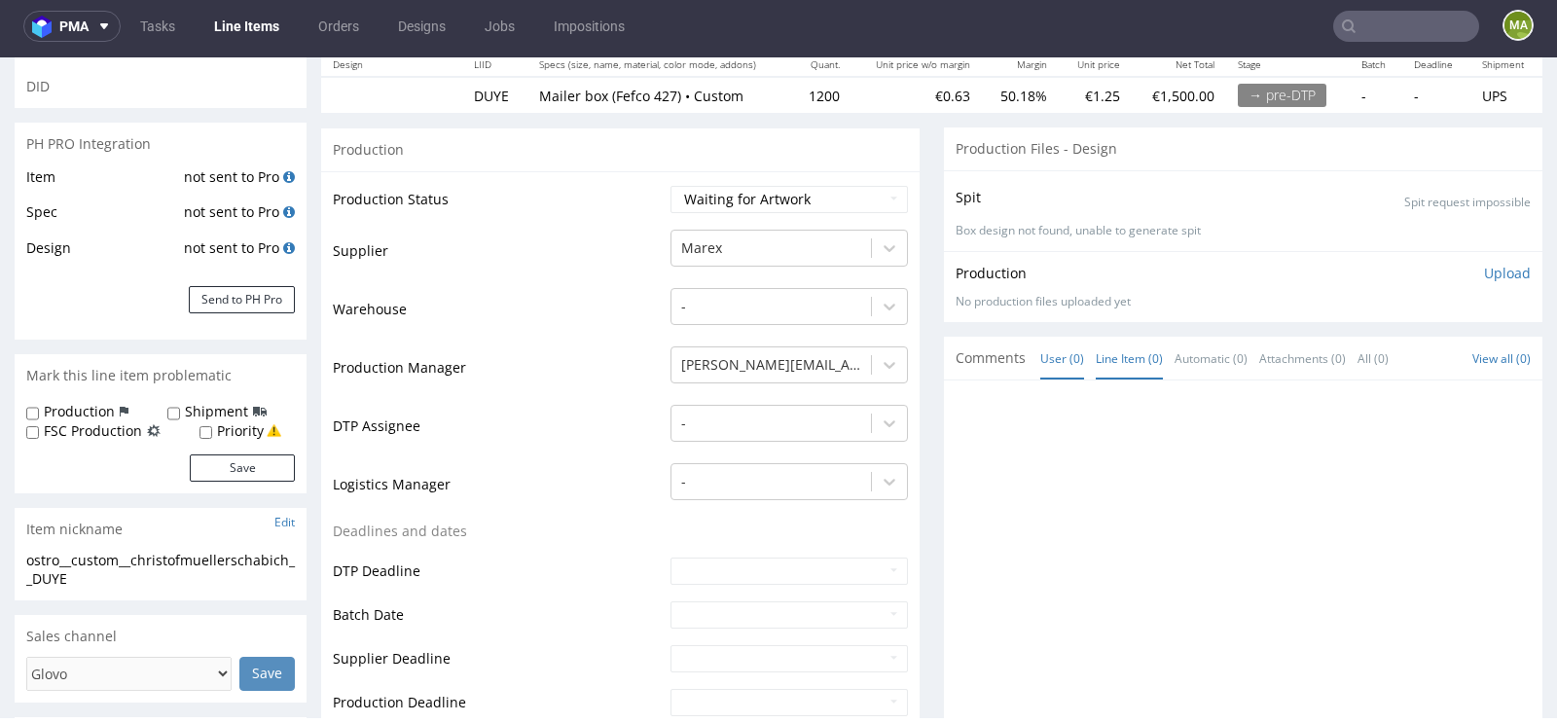
click at [1126, 352] on link "Line Item (0)" at bounding box center [1128, 359] width 67 height 42
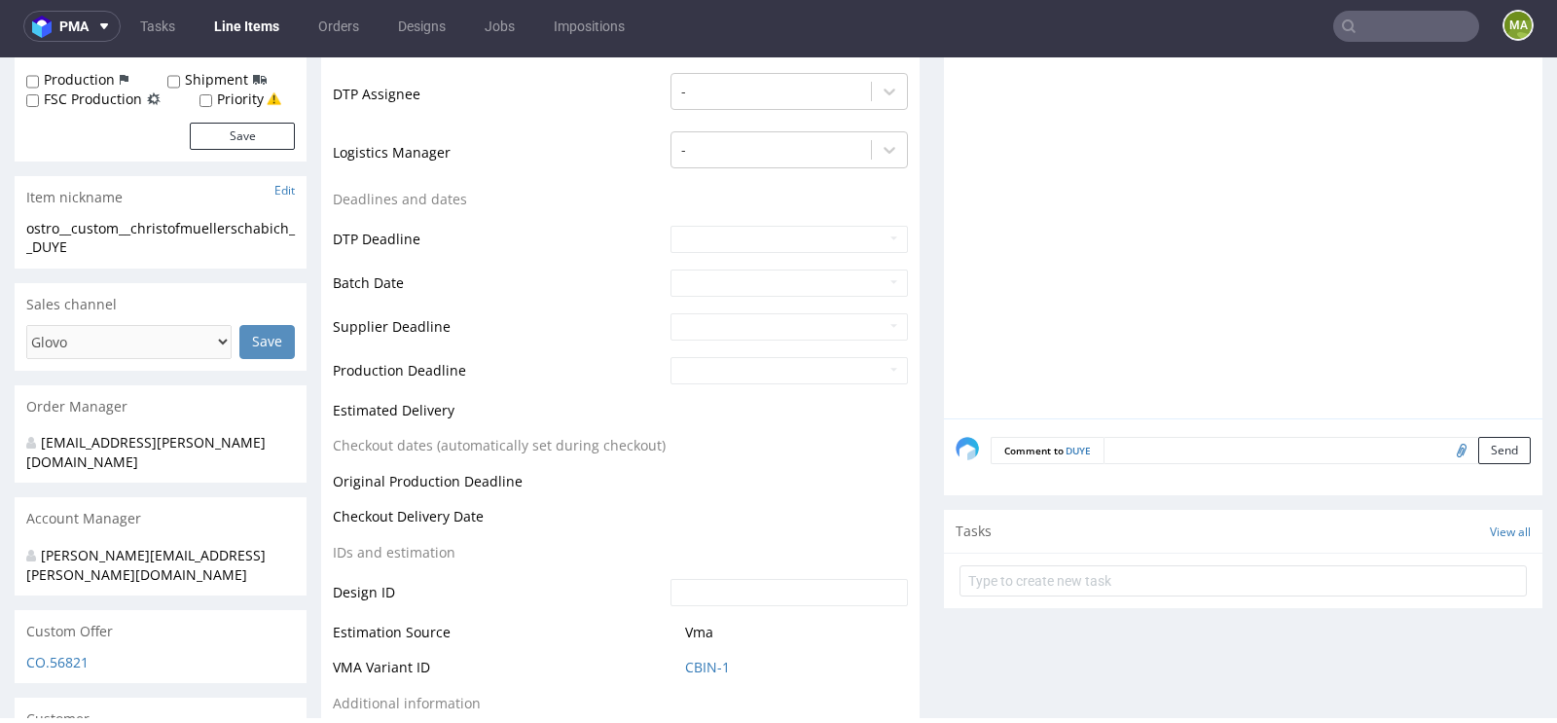
scroll to position [618, 0]
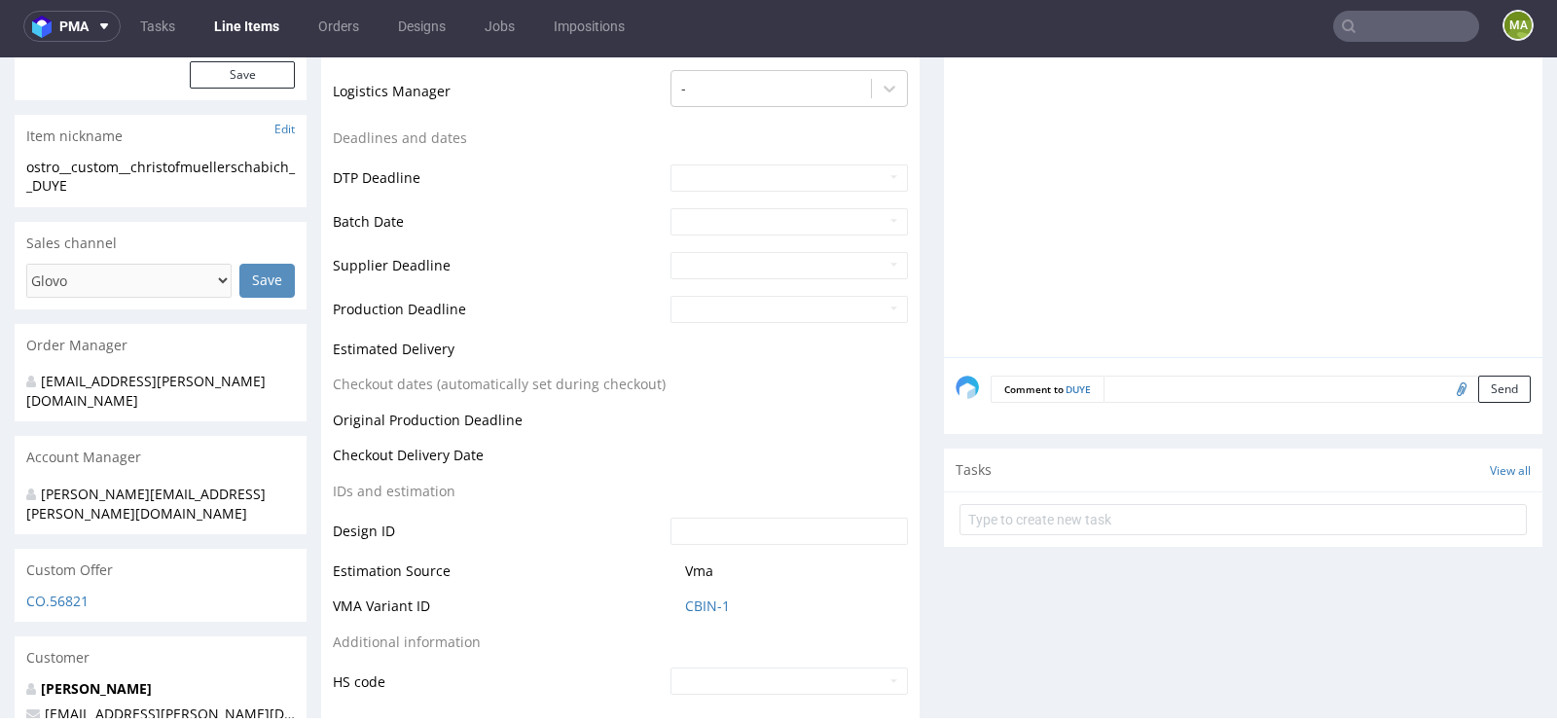
click at [1146, 382] on textarea at bounding box center [1316, 389] width 427 height 27
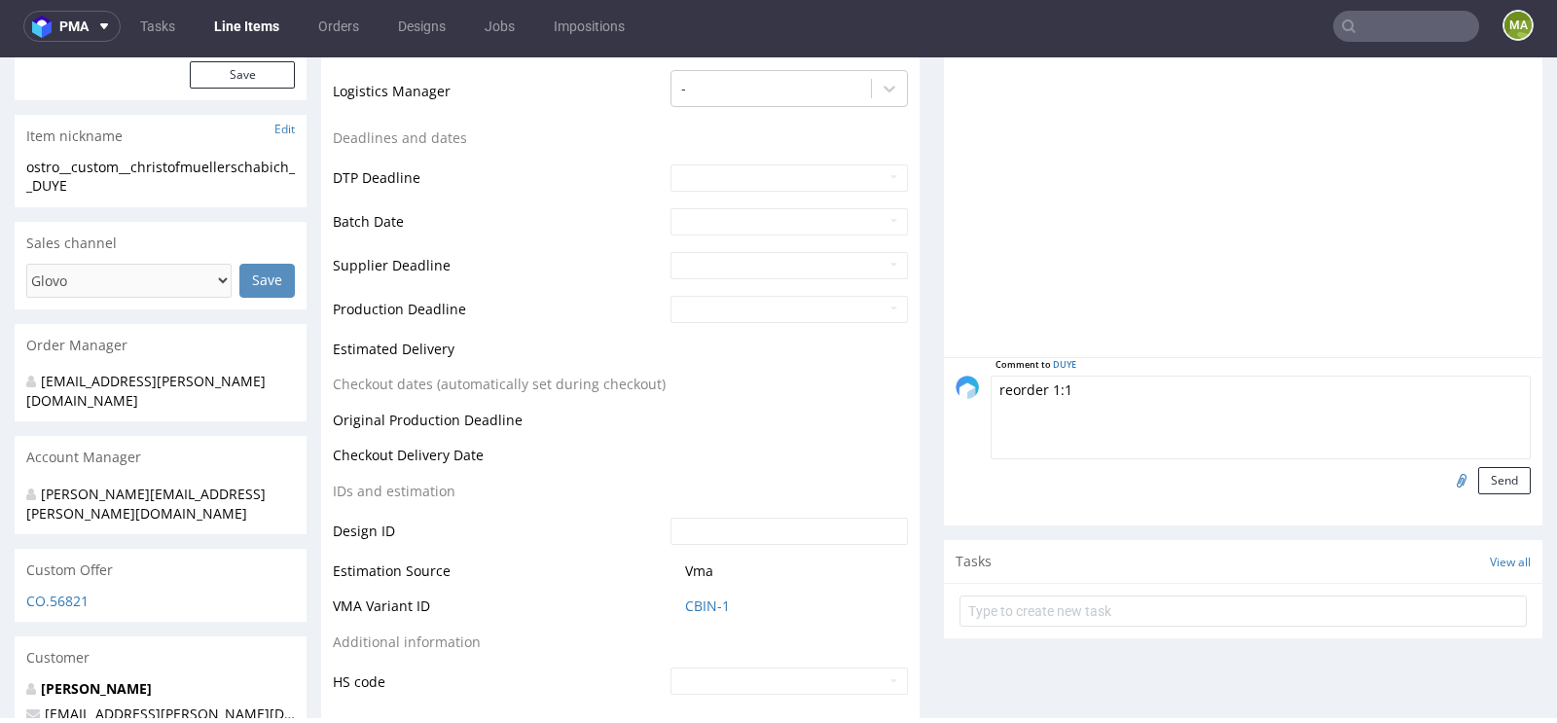
paste textarea "R284552100_UKFN"
type textarea "reorder 1:1 R284552100_UKFN? please confirm artwork"
click at [1446, 479] on input "file" at bounding box center [1458, 479] width 27 height 25
type input "C:\fakepath\ostro-custom-gfhl-d0-or998715098-outside.pdf"
click at [1513, 468] on div "Comment to DUYE reorder 1:1 R284552100_UKFN? please confirm artwork Send" at bounding box center [1243, 441] width 598 height 168
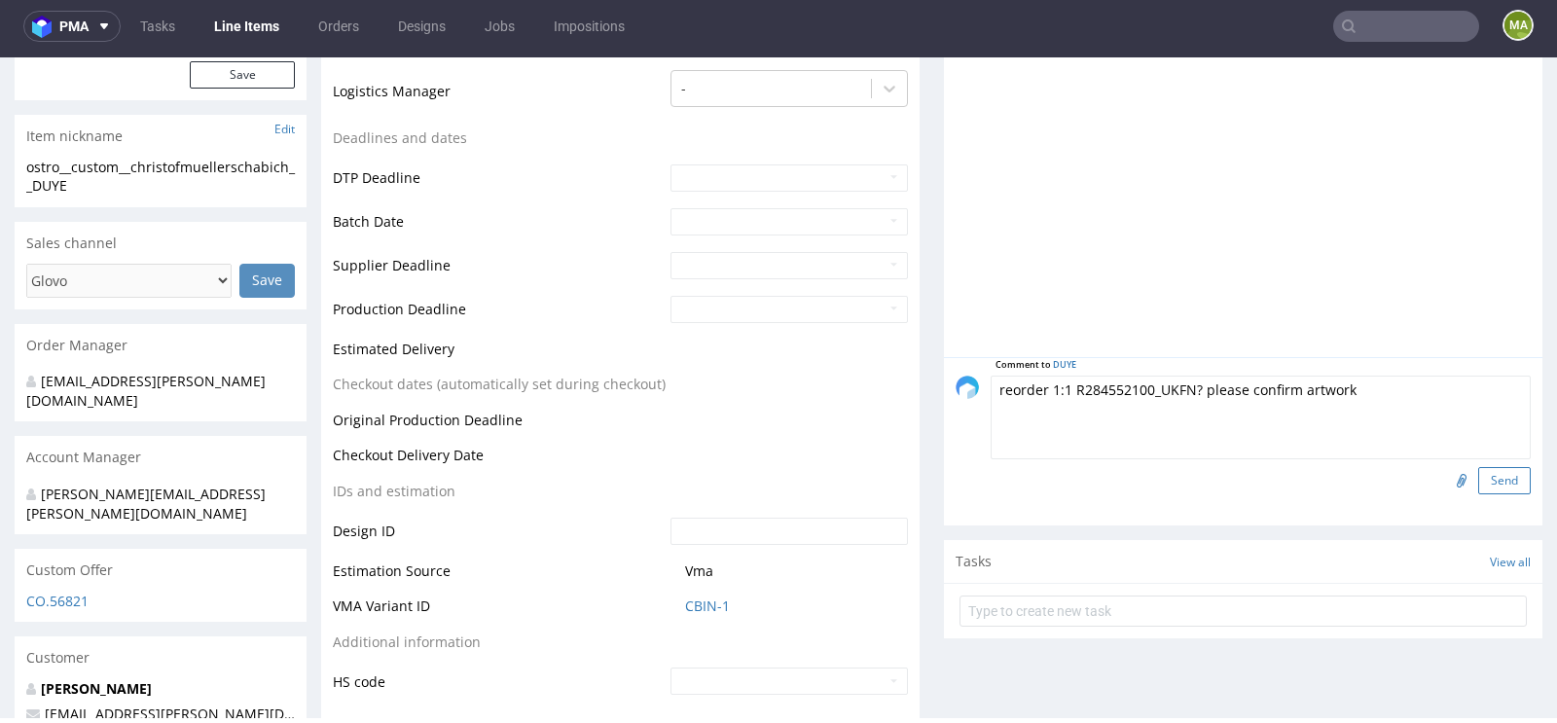
click at [1505, 473] on button "Send" at bounding box center [1504, 480] width 53 height 27
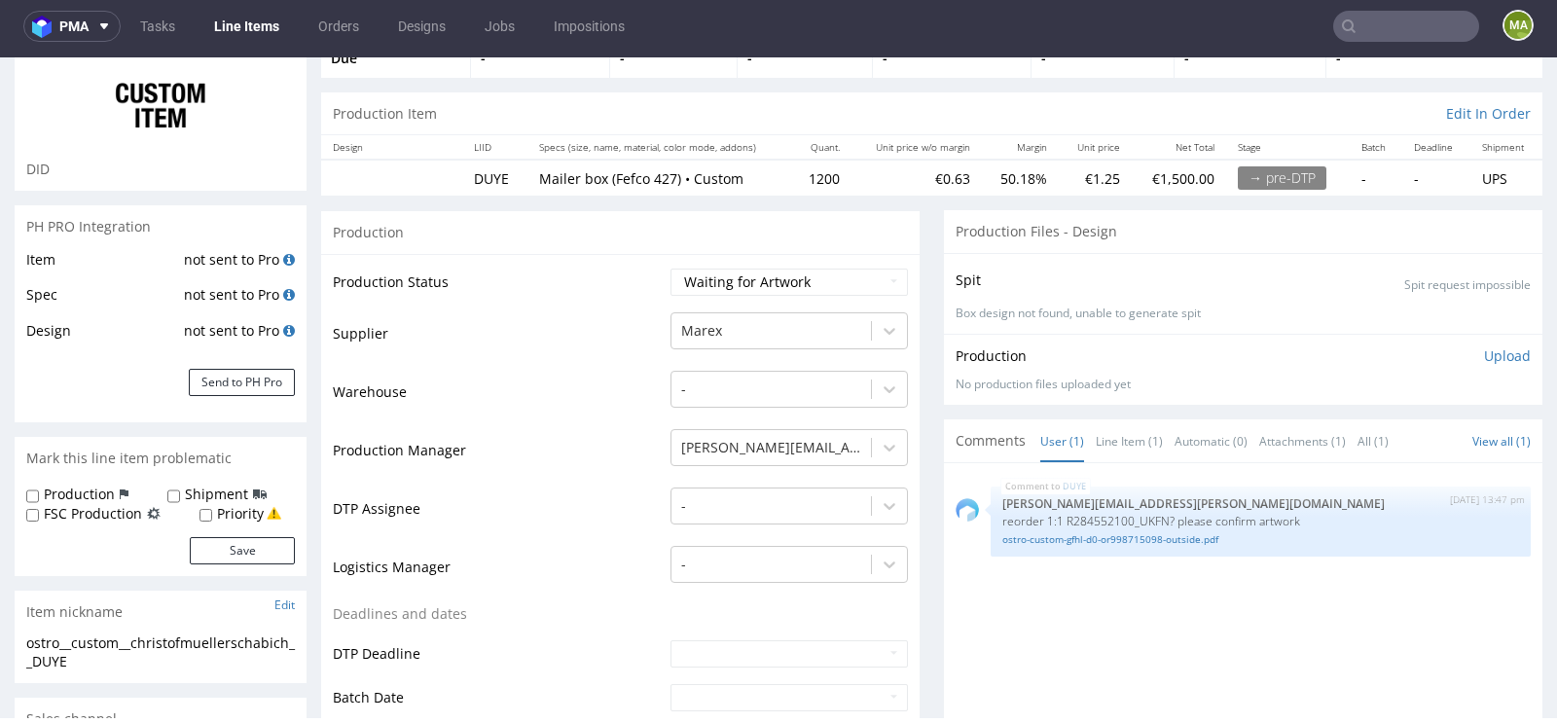
scroll to position [0, 0]
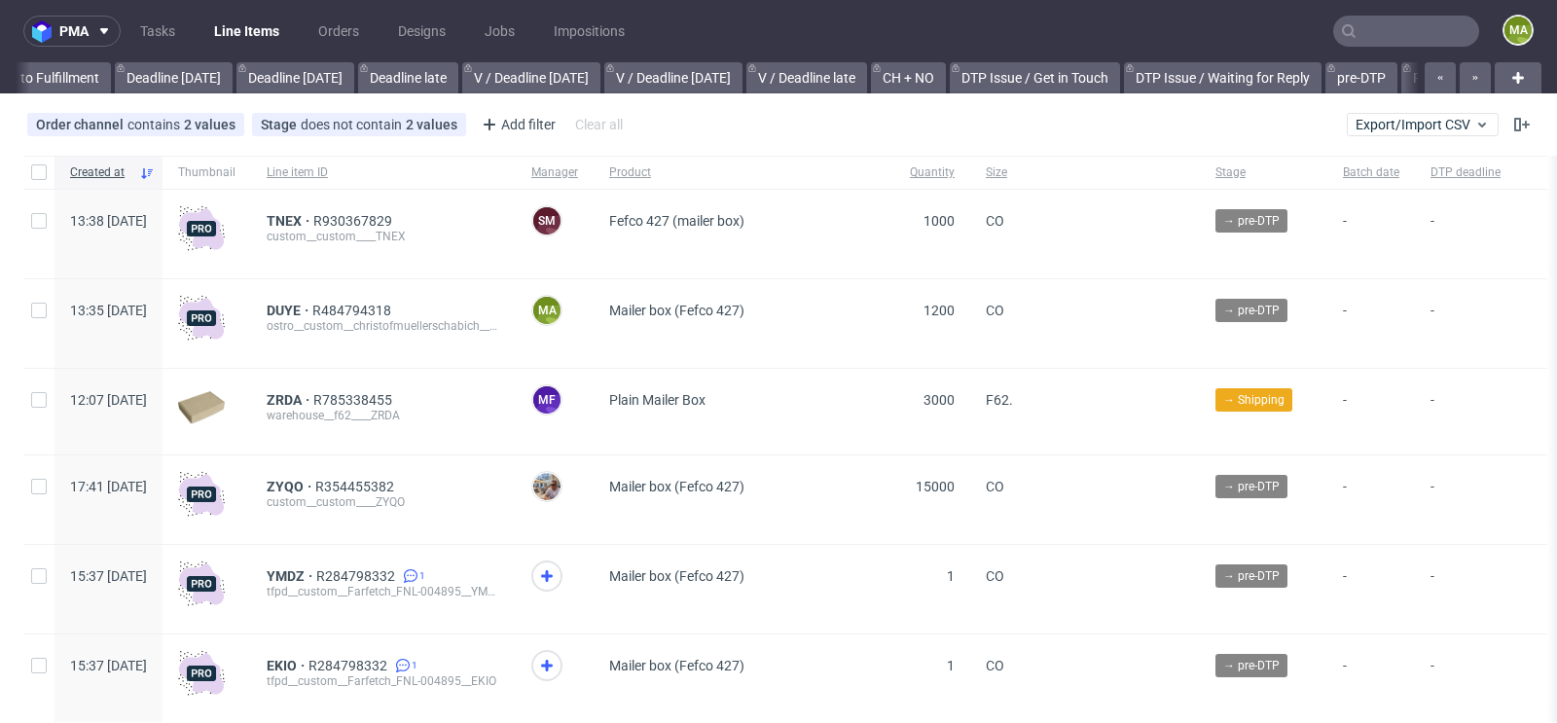
scroll to position [0, 2200]
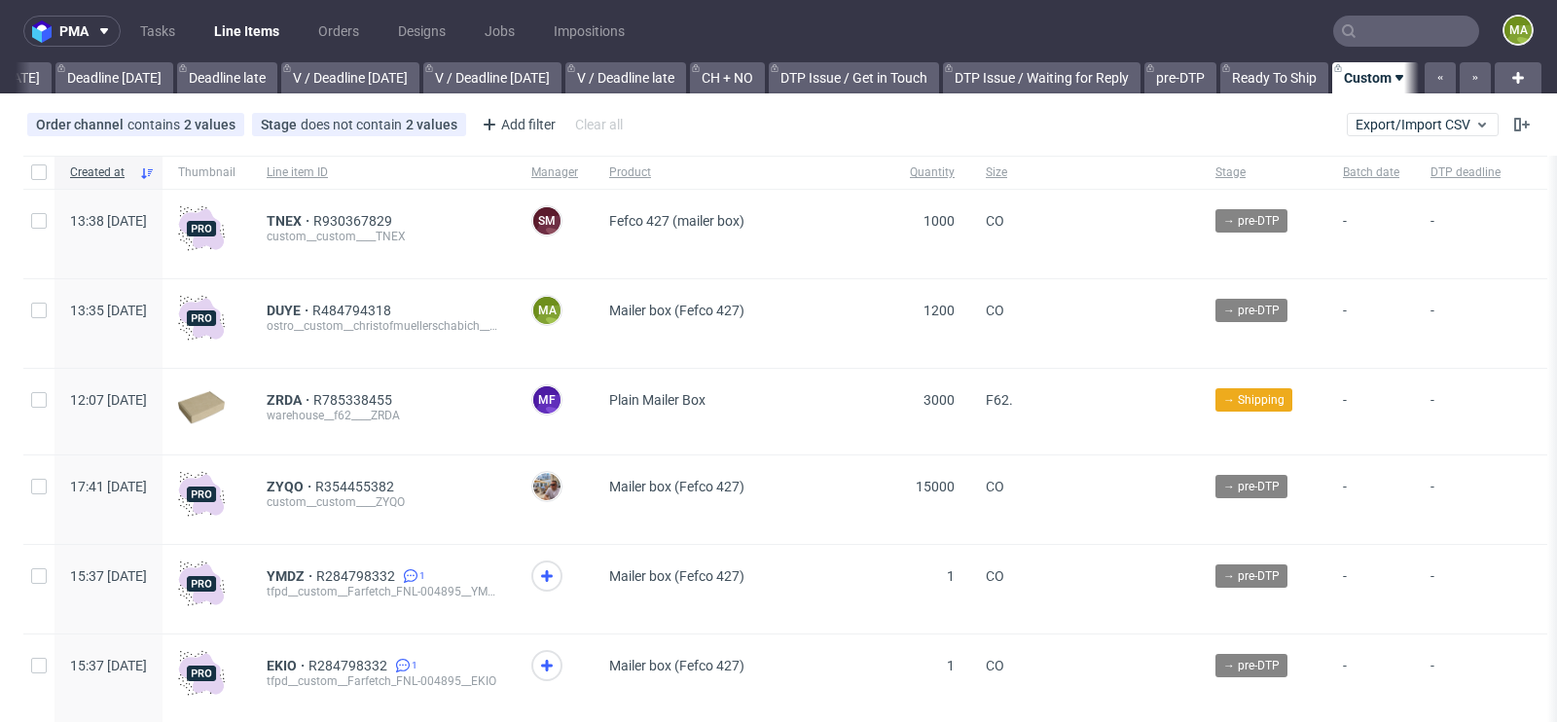
scroll to position [0, 2200]
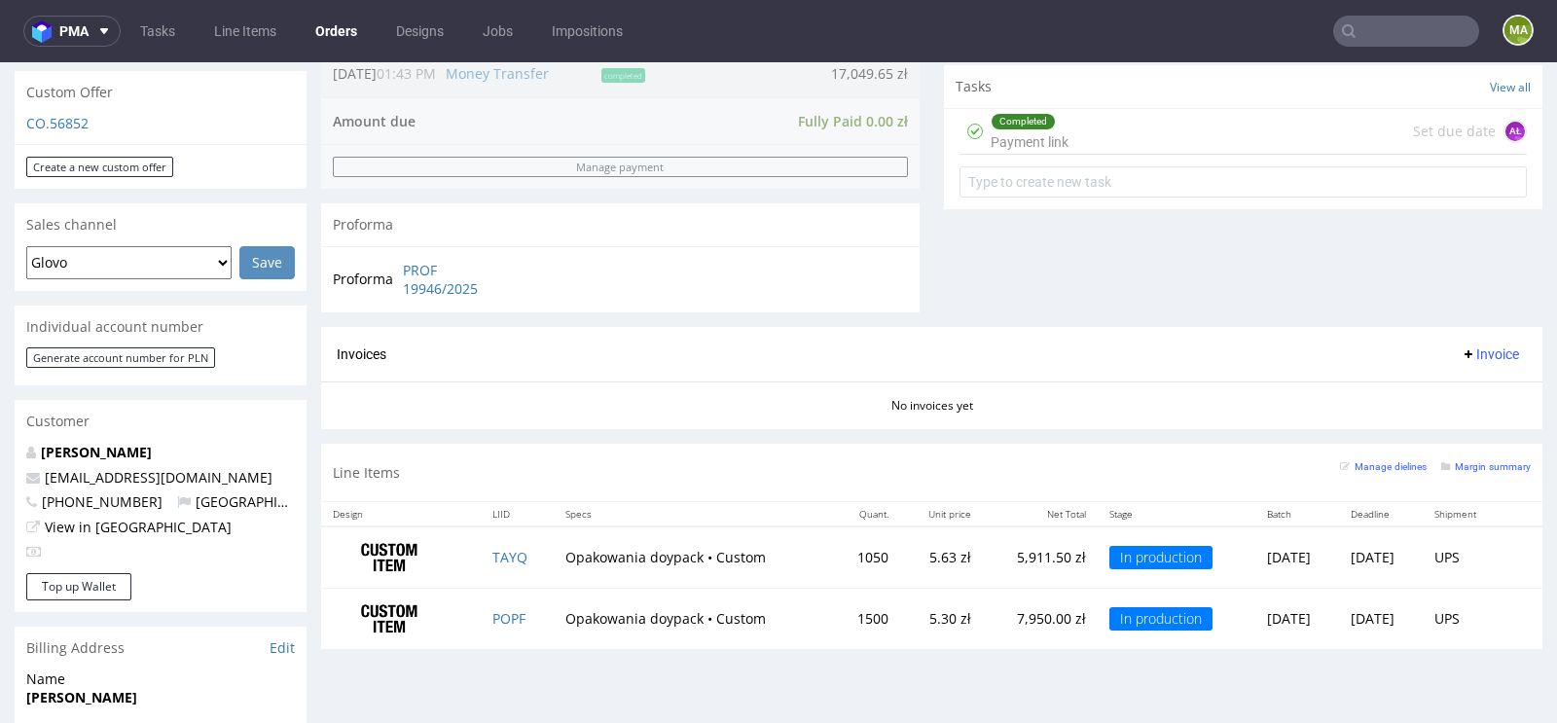
scroll to position [760, 0]
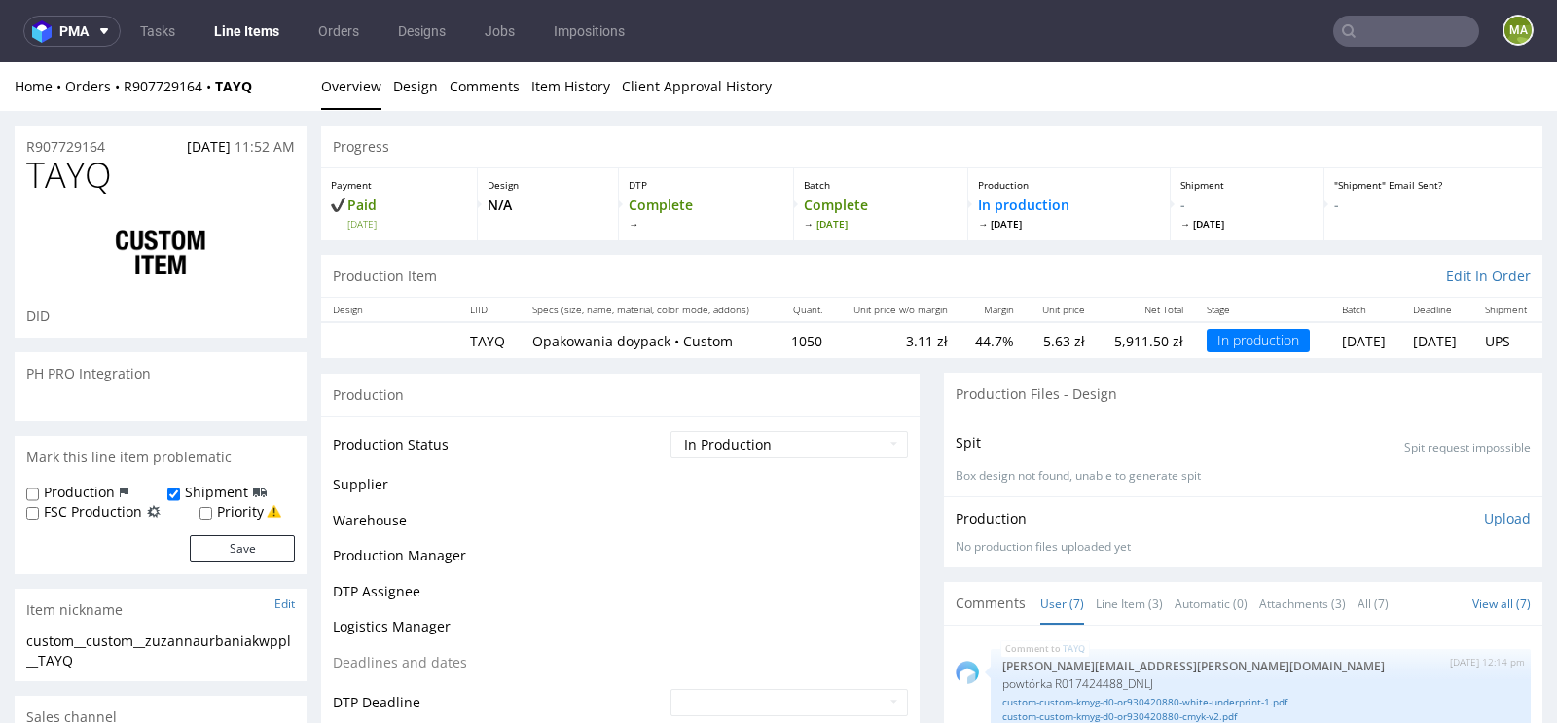
scroll to position [181, 0]
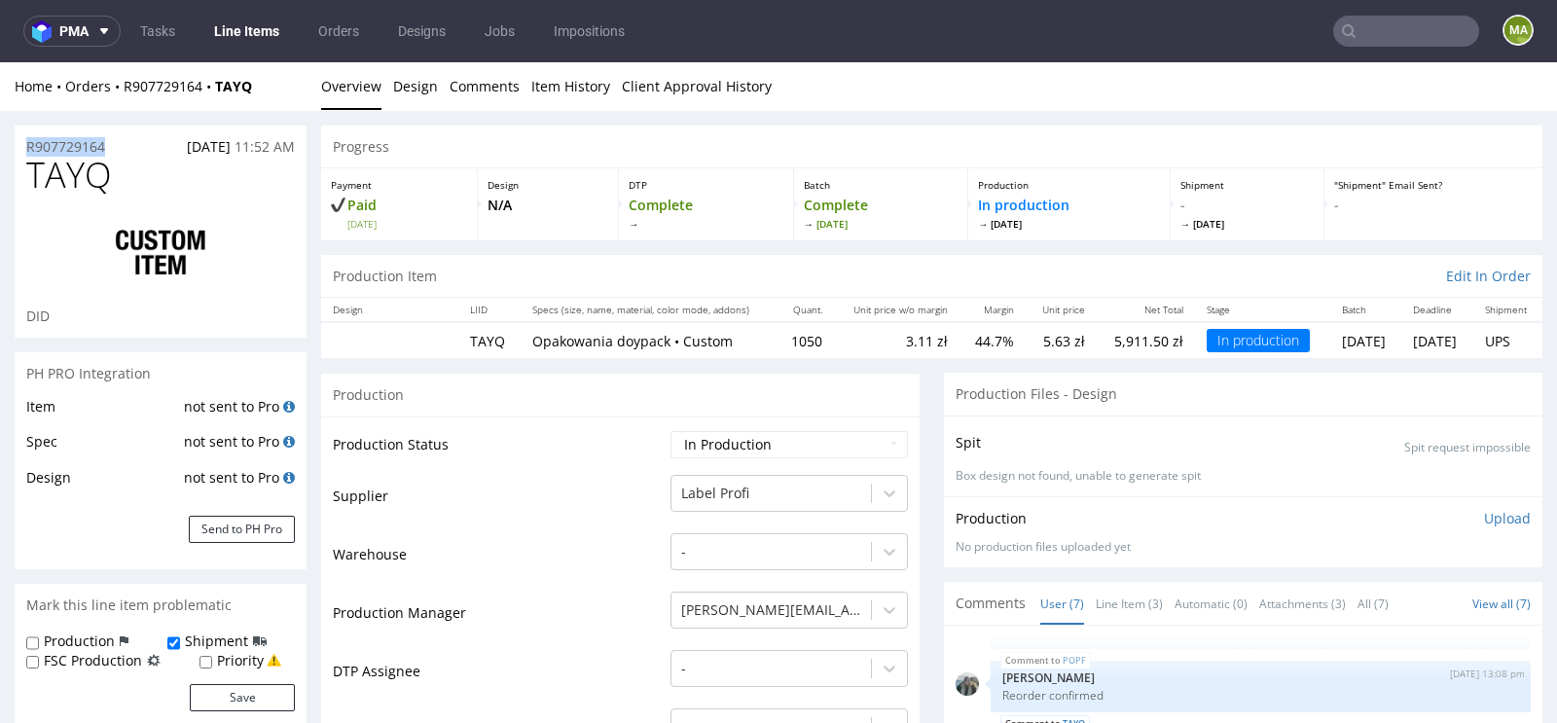
drag, startPoint x: 126, startPoint y: 148, endPoint x: 0, endPoint y: 147, distance: 126.5
copy p "R907729164"
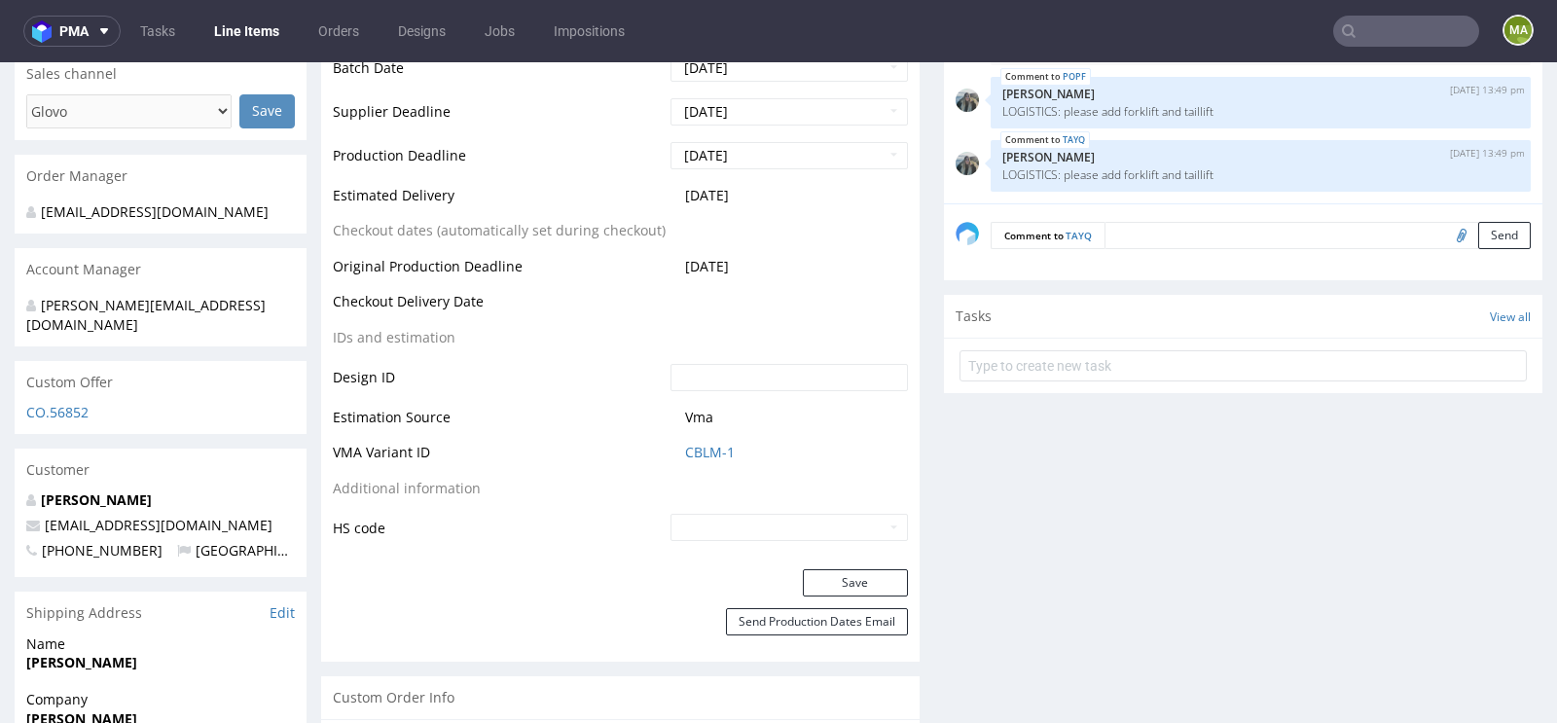
scroll to position [803, 0]
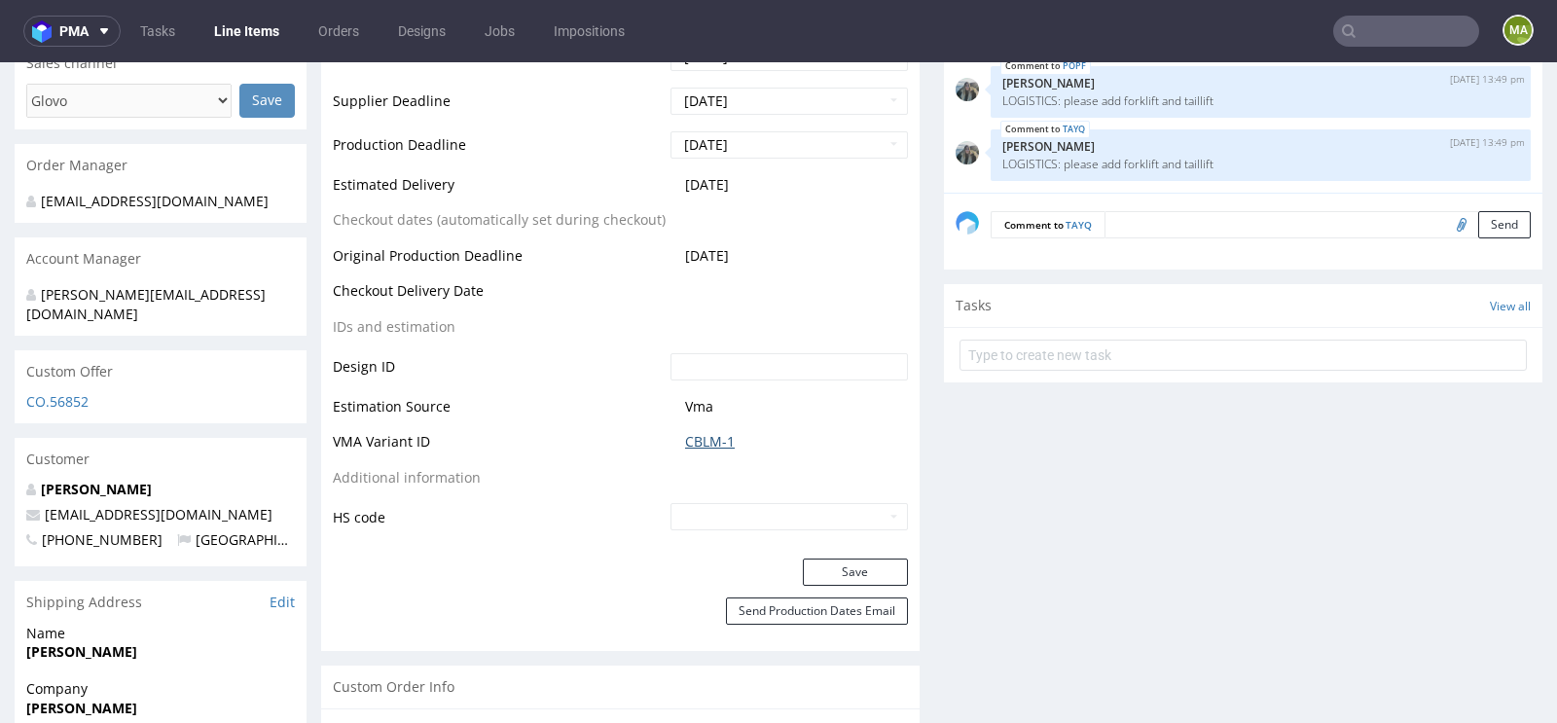
click at [688, 444] on link "CBLM-1" at bounding box center [710, 441] width 50 height 19
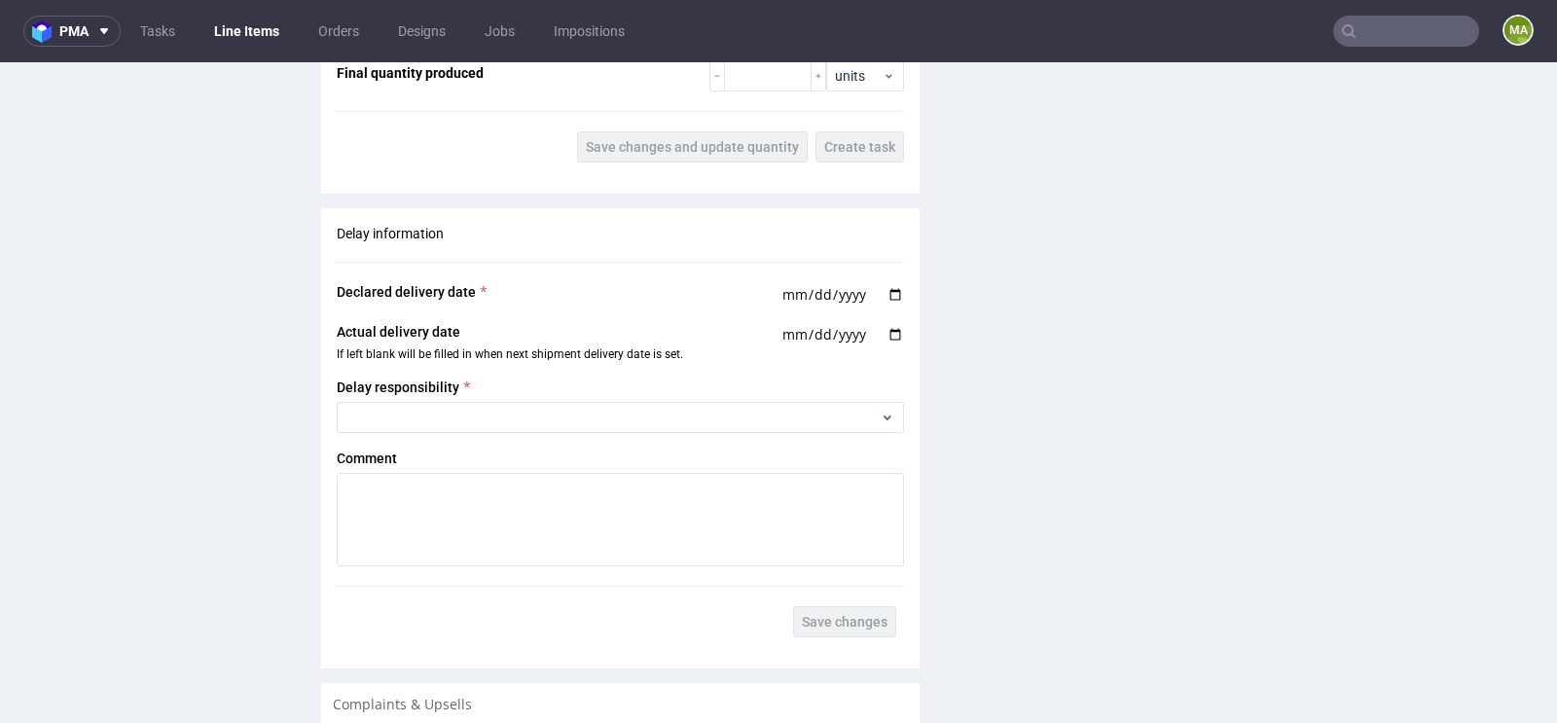
scroll to position [3432, 0]
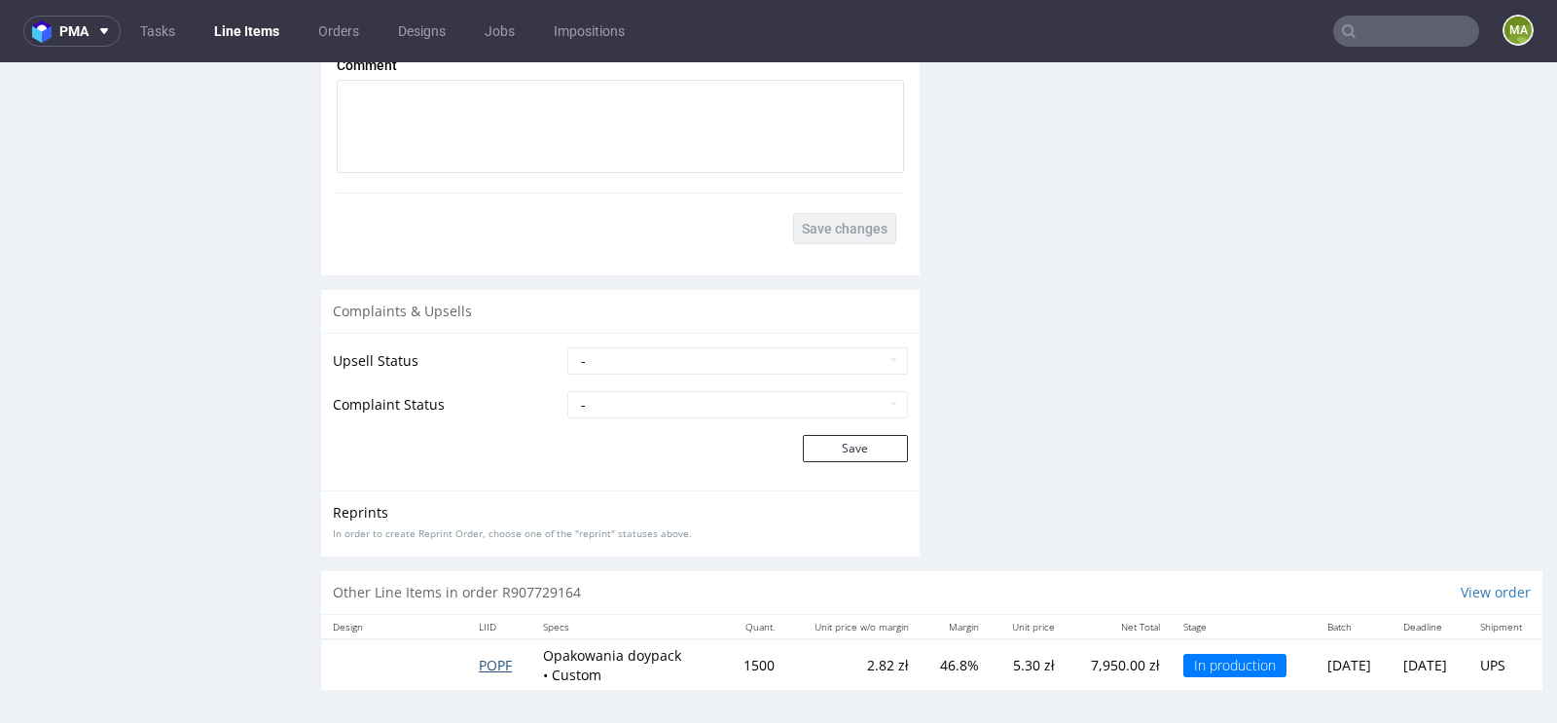
click at [491, 662] on span "POPF" at bounding box center [495, 665] width 33 height 18
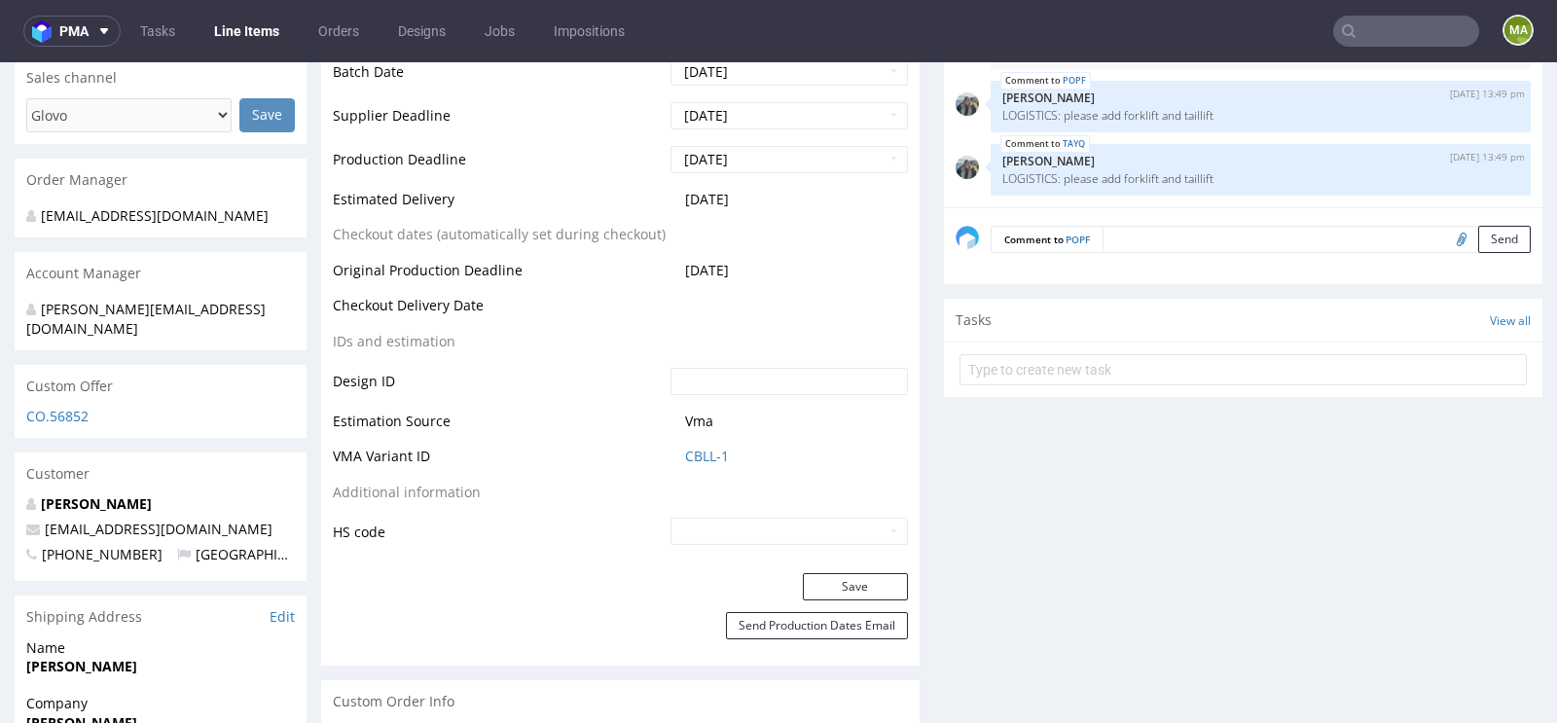
scroll to position [792, 0]
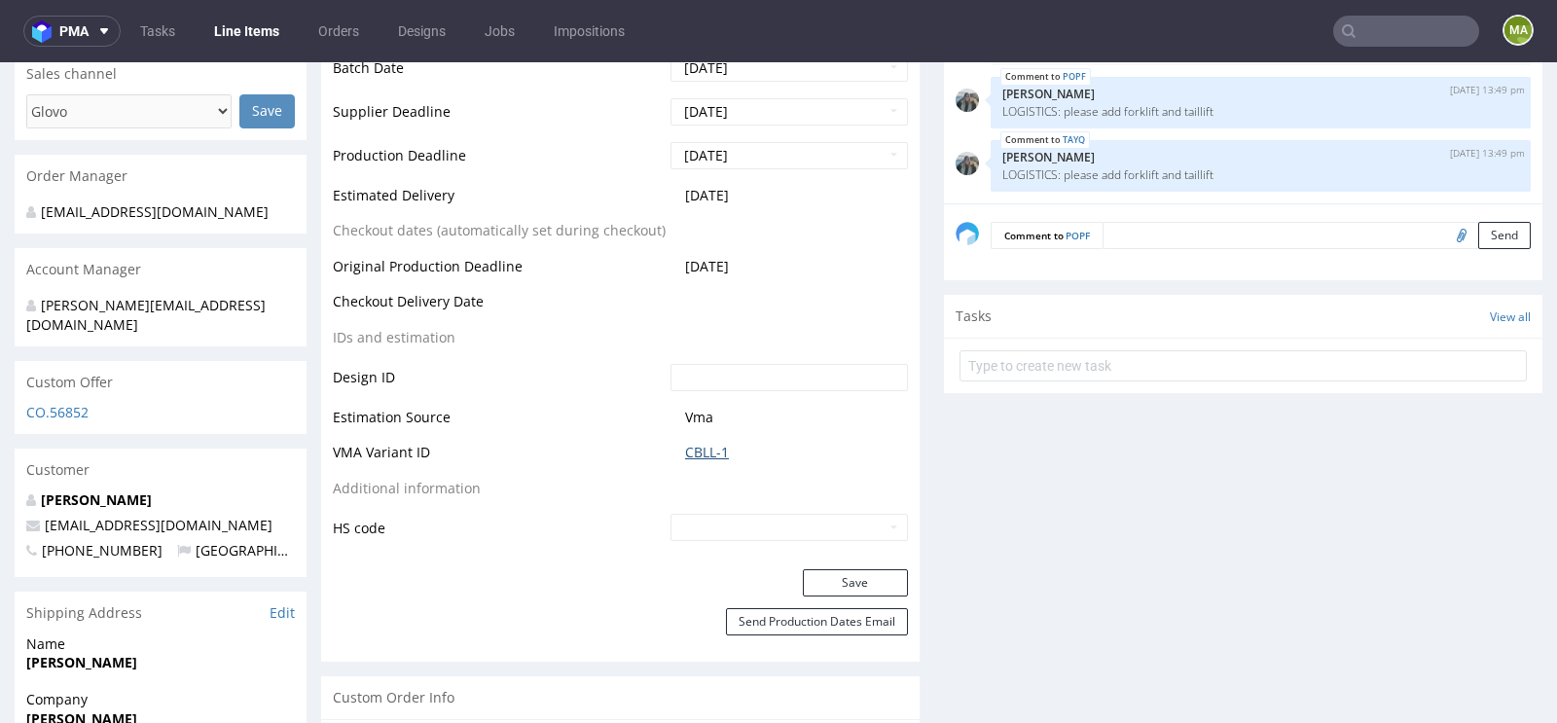
click at [714, 450] on link "CBLL-1" at bounding box center [707, 452] width 44 height 19
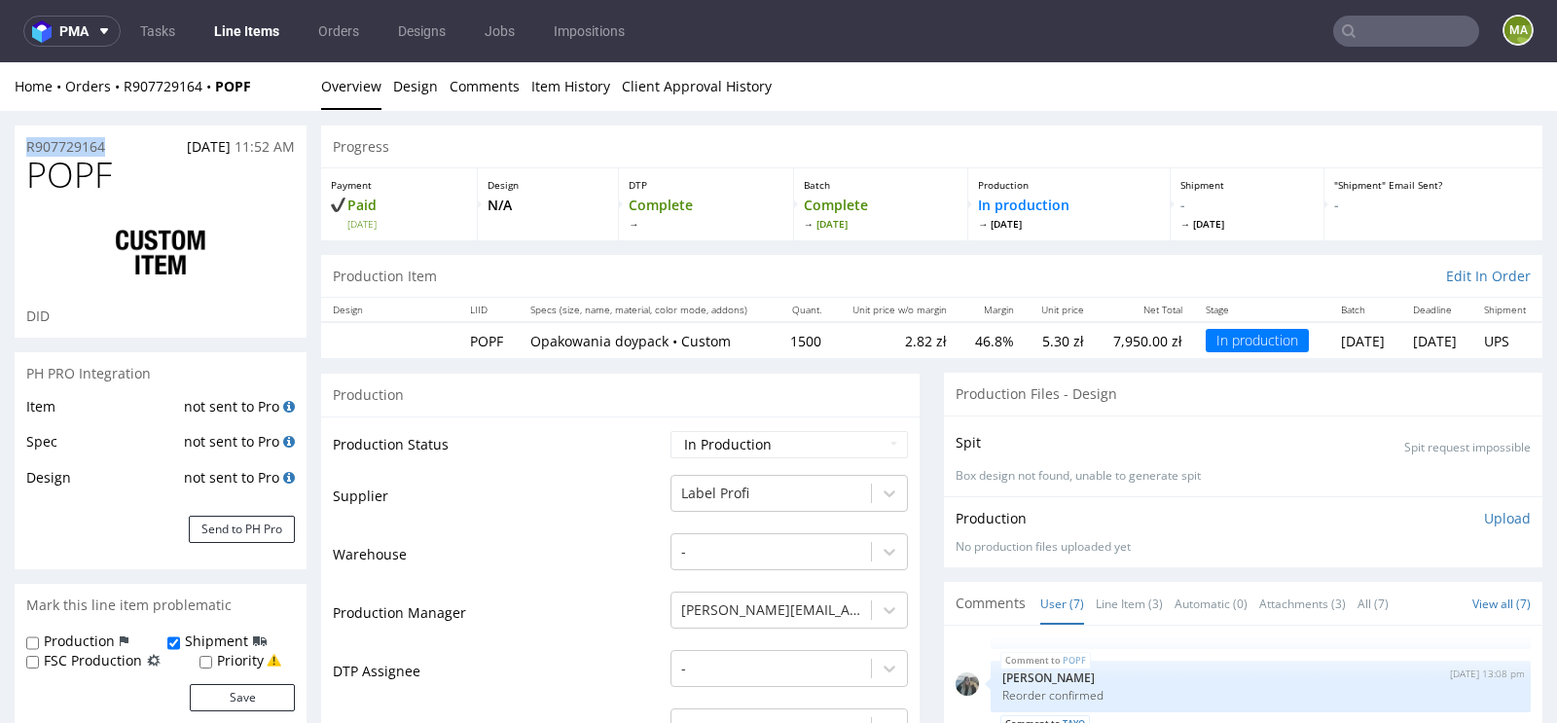
drag, startPoint x: 115, startPoint y: 146, endPoint x: 0, endPoint y: 146, distance: 114.8
copy p "R907729164"
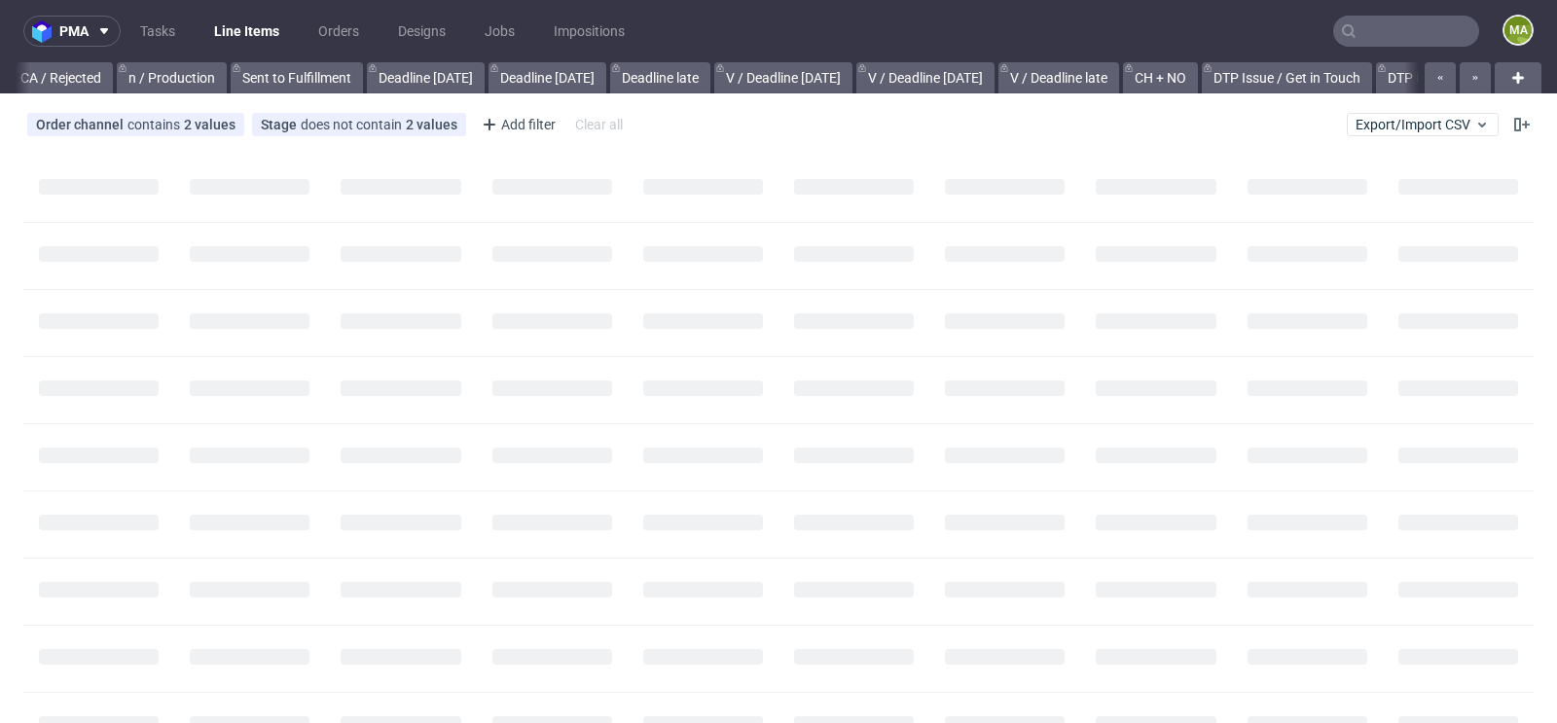
click at [1399, 24] on input "text" at bounding box center [1406, 31] width 146 height 31
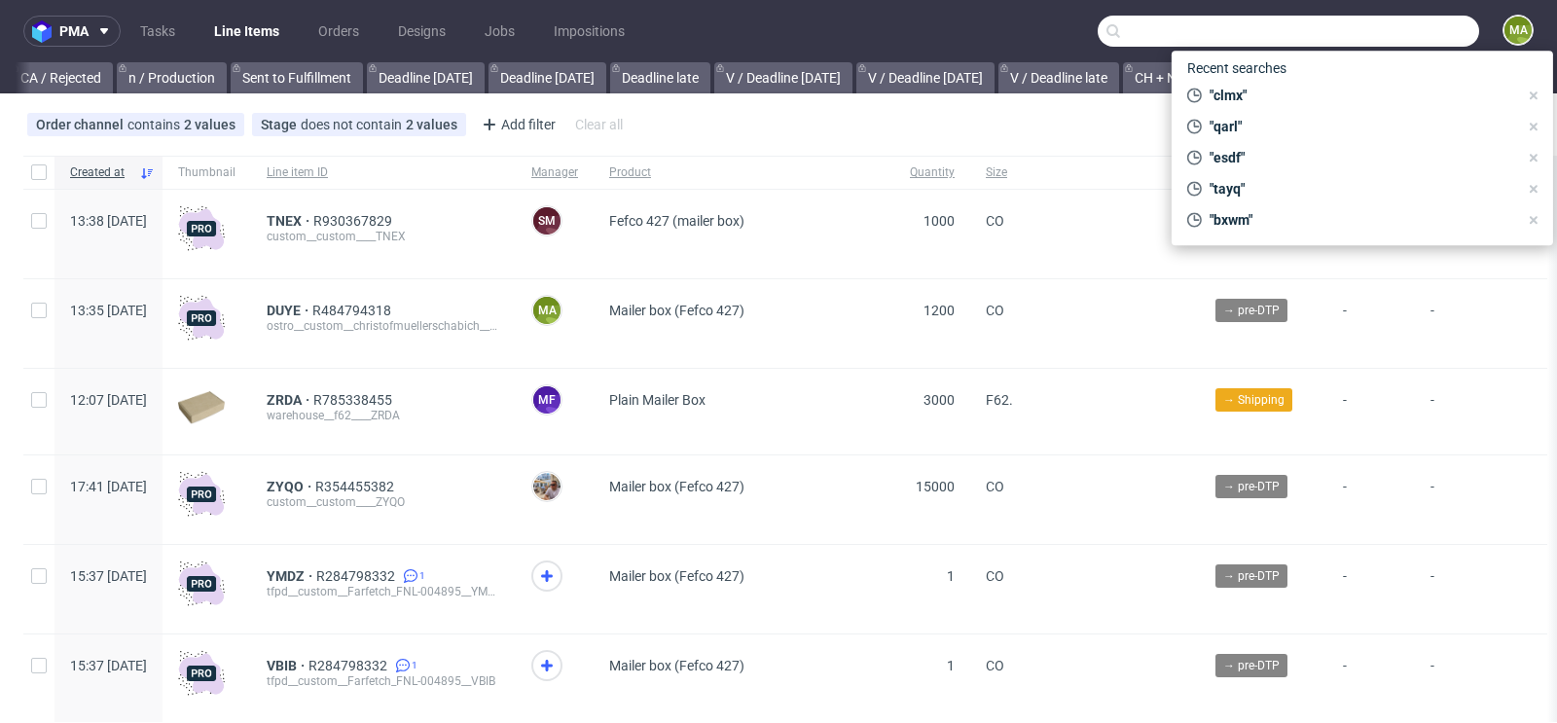
scroll to position [0, 2200]
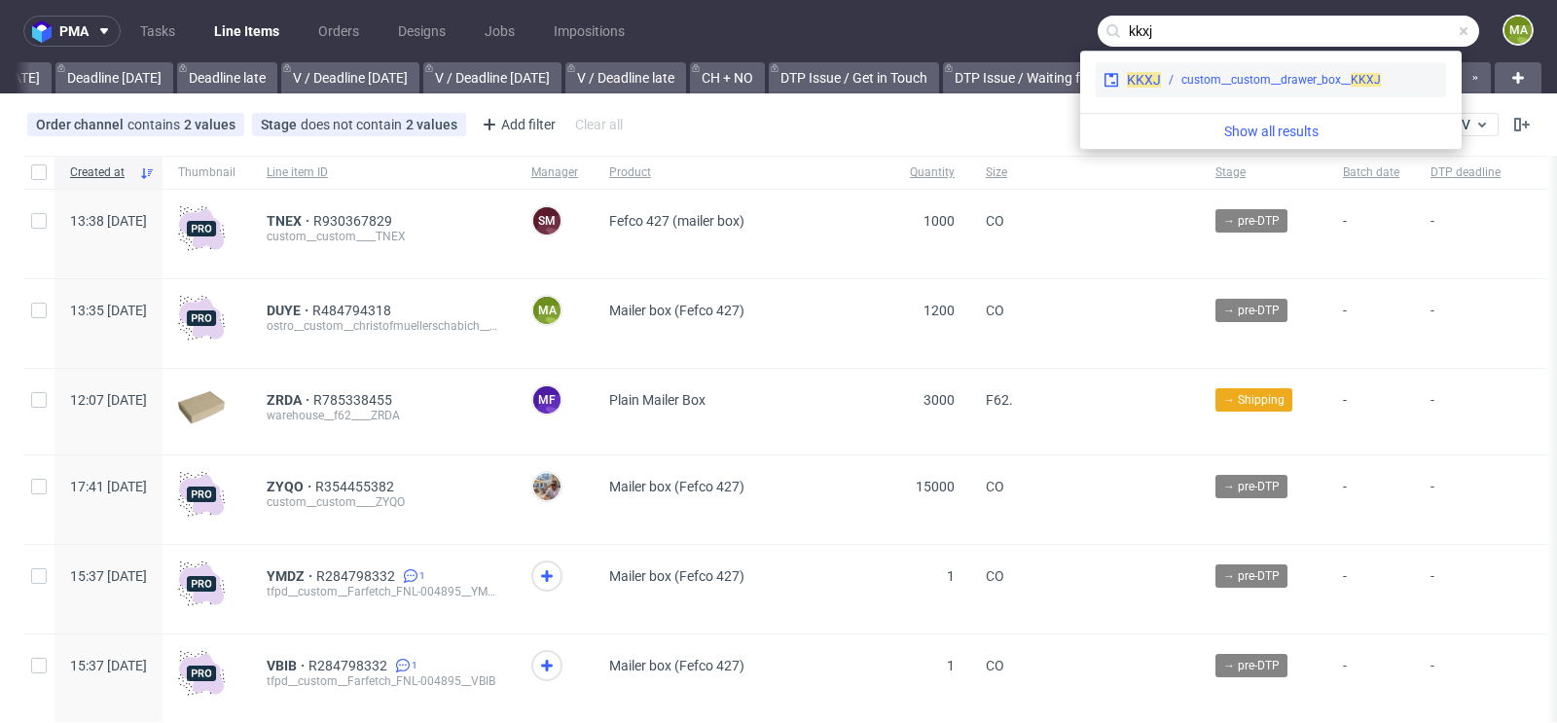
type input "kkxj"
click at [1272, 83] on div "custom__custom__drawer_box__ KKXJ" at bounding box center [1280, 80] width 199 height 18
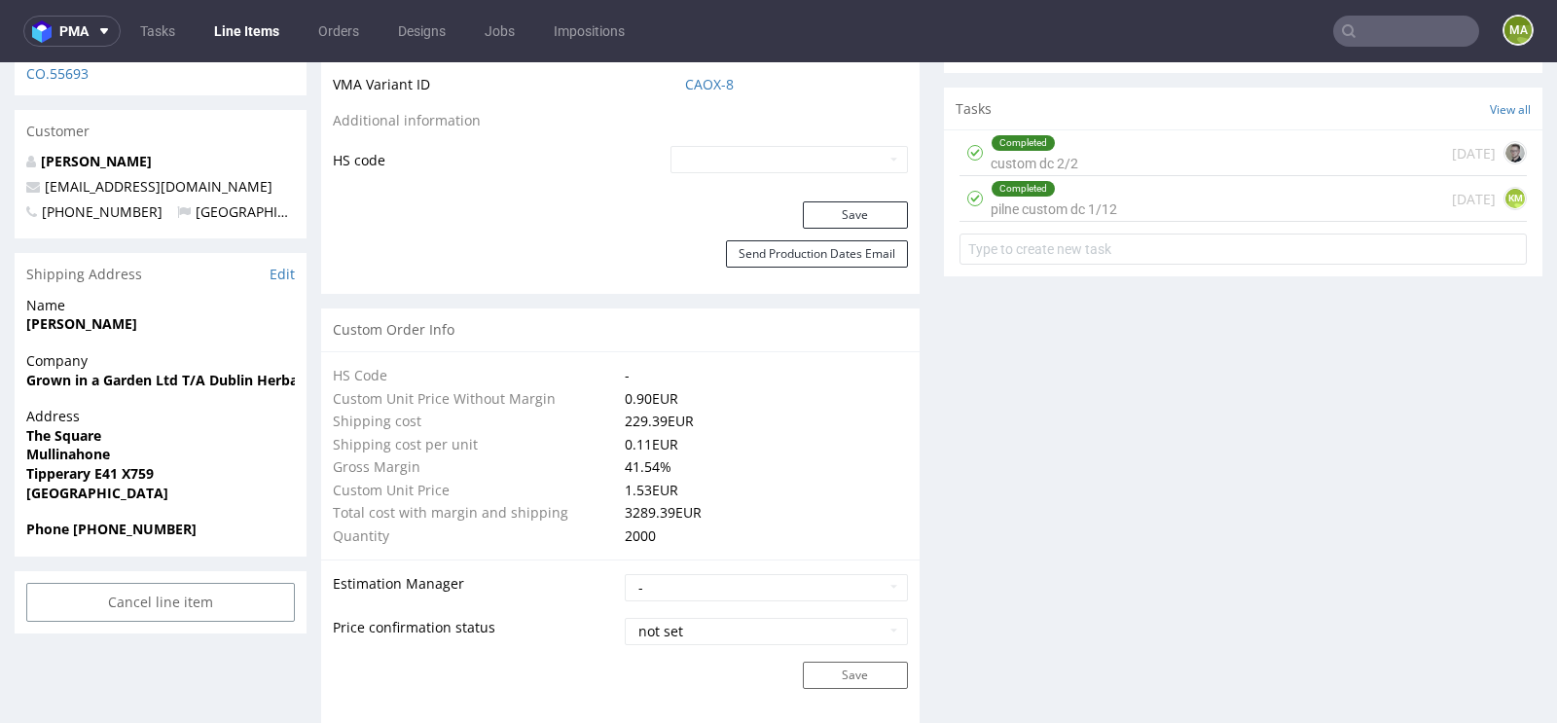
scroll to position [1076, 0]
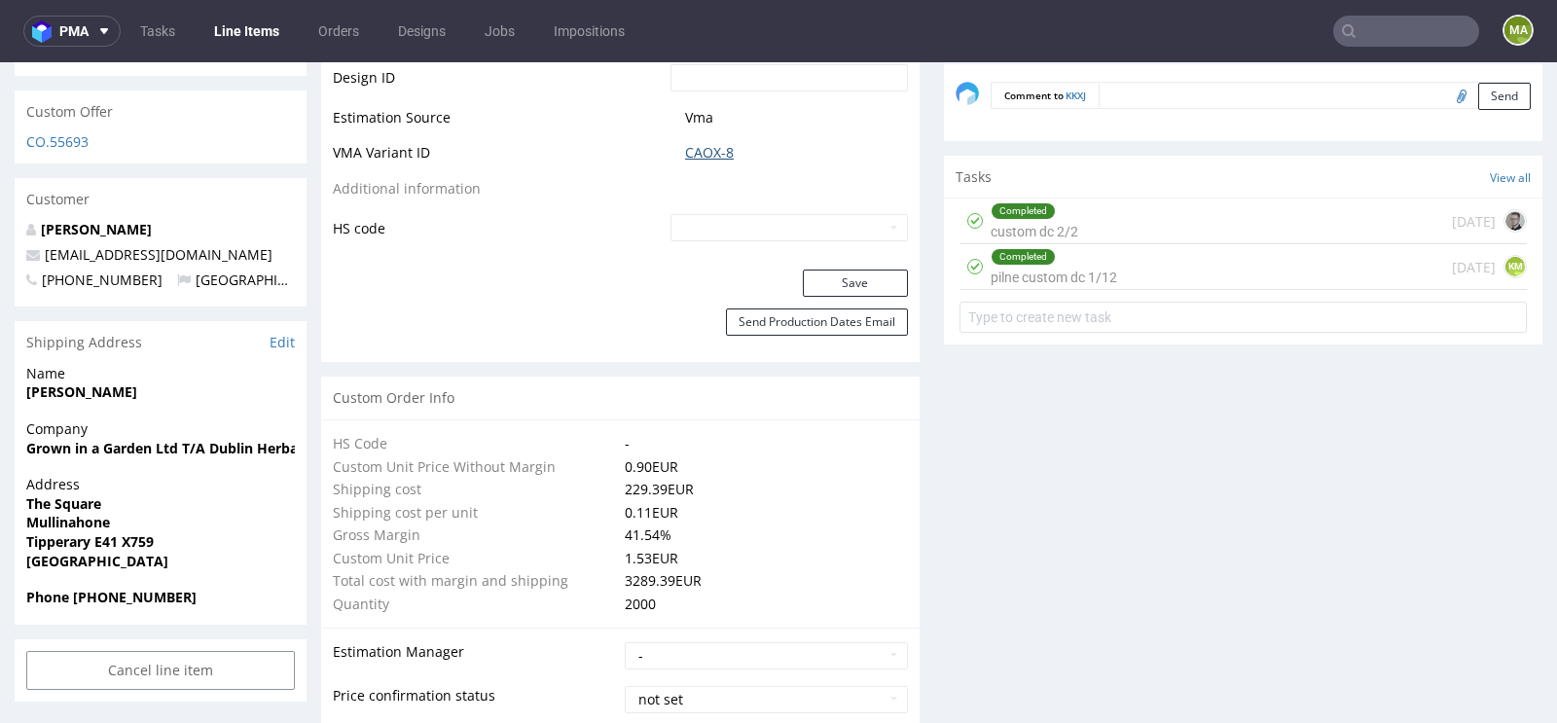
click at [715, 162] on link "CAOX-8" at bounding box center [709, 152] width 49 height 19
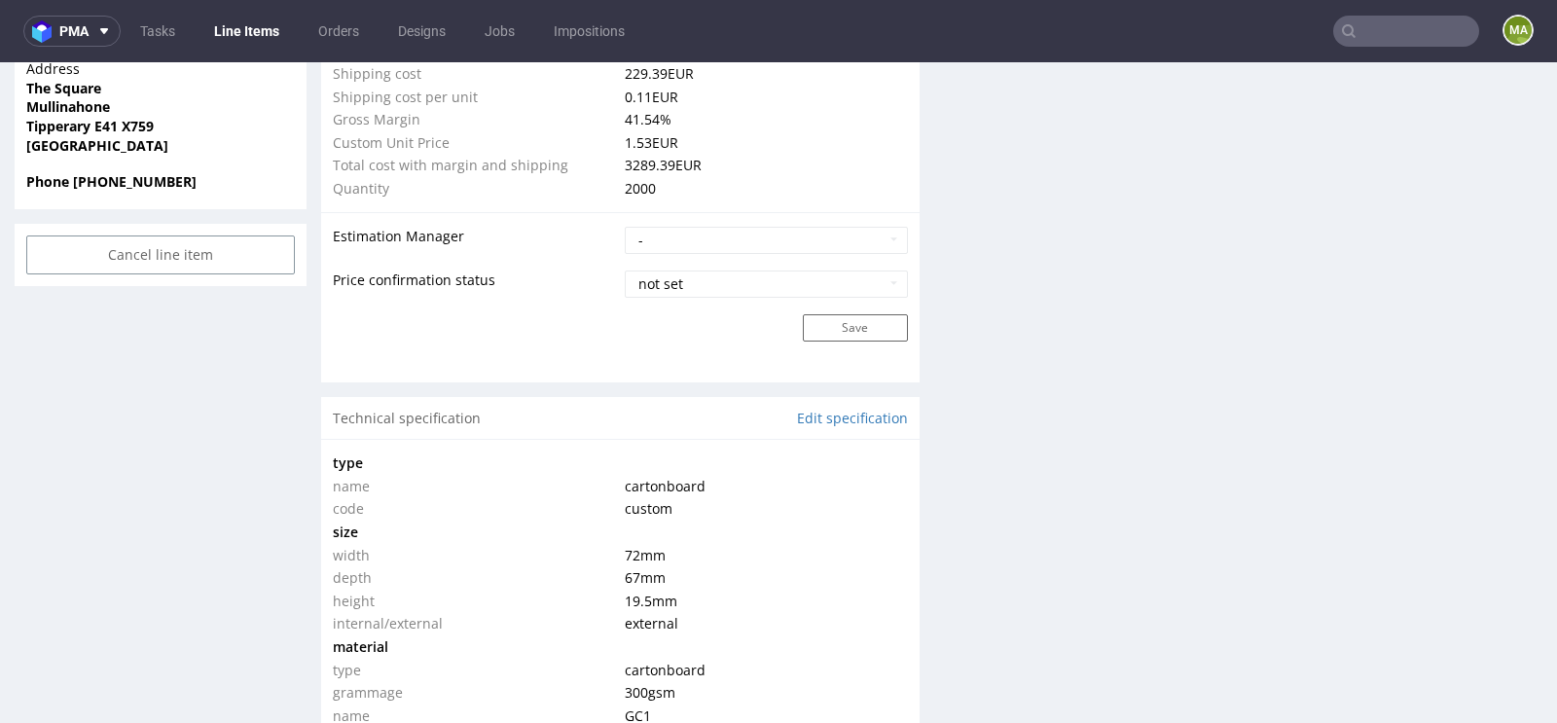
scroll to position [0, 0]
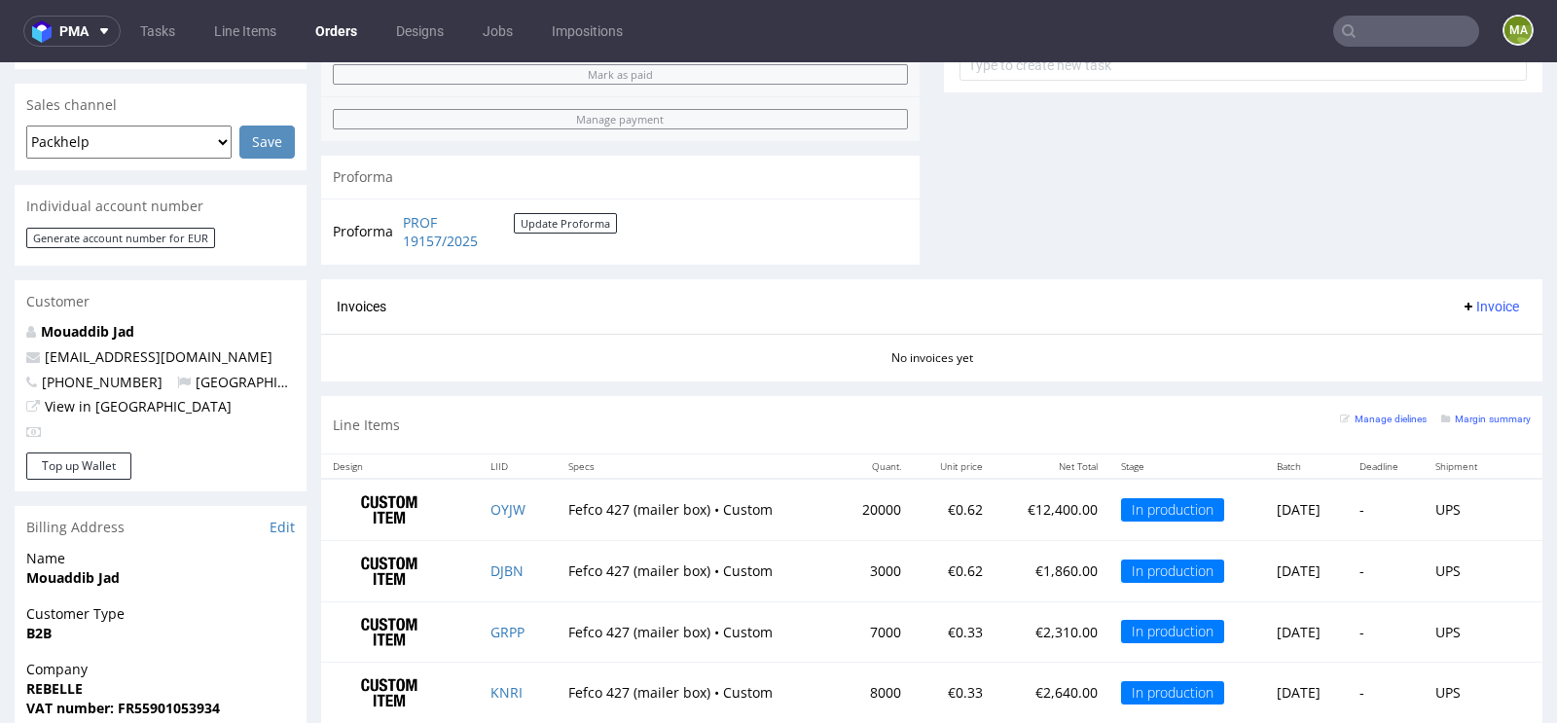
scroll to position [841, 0]
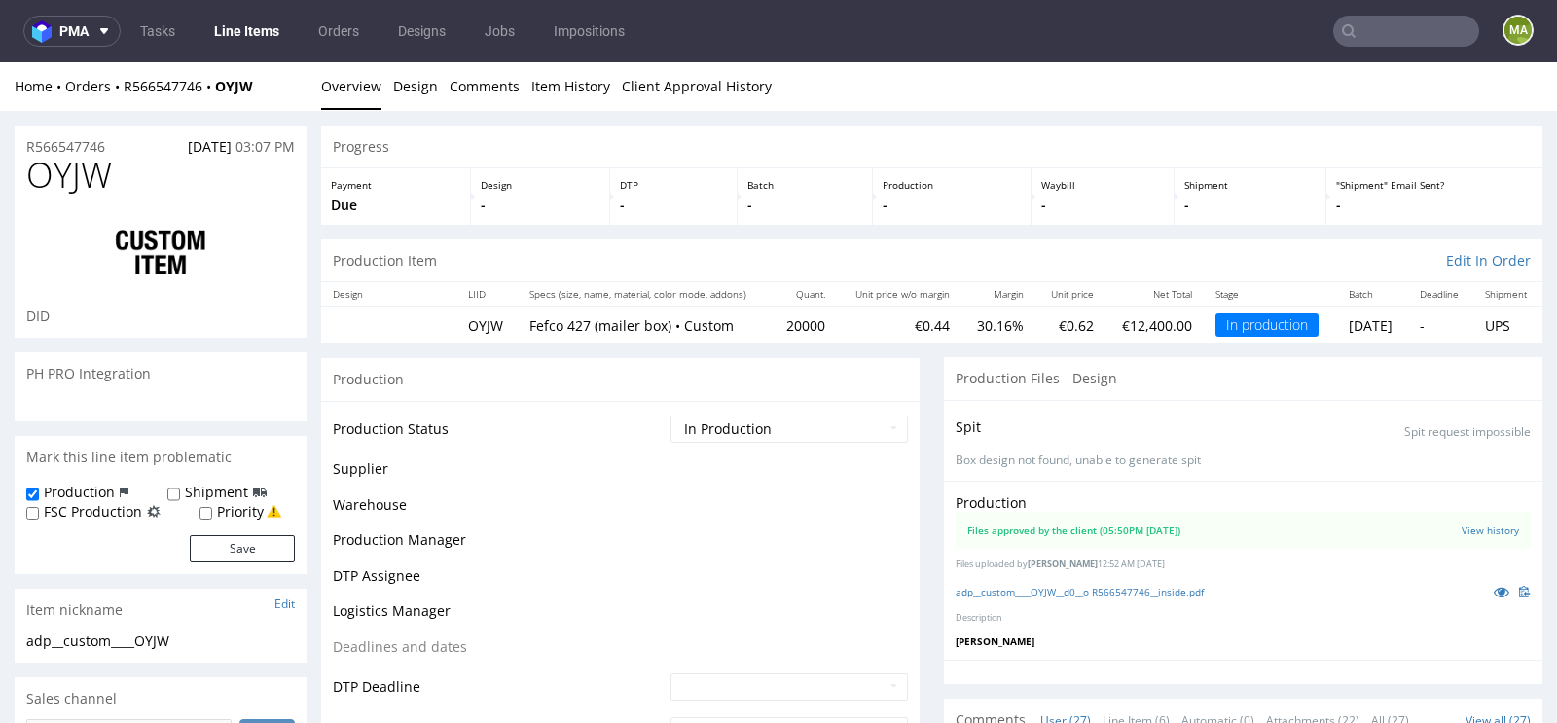
scroll to position [2358, 0]
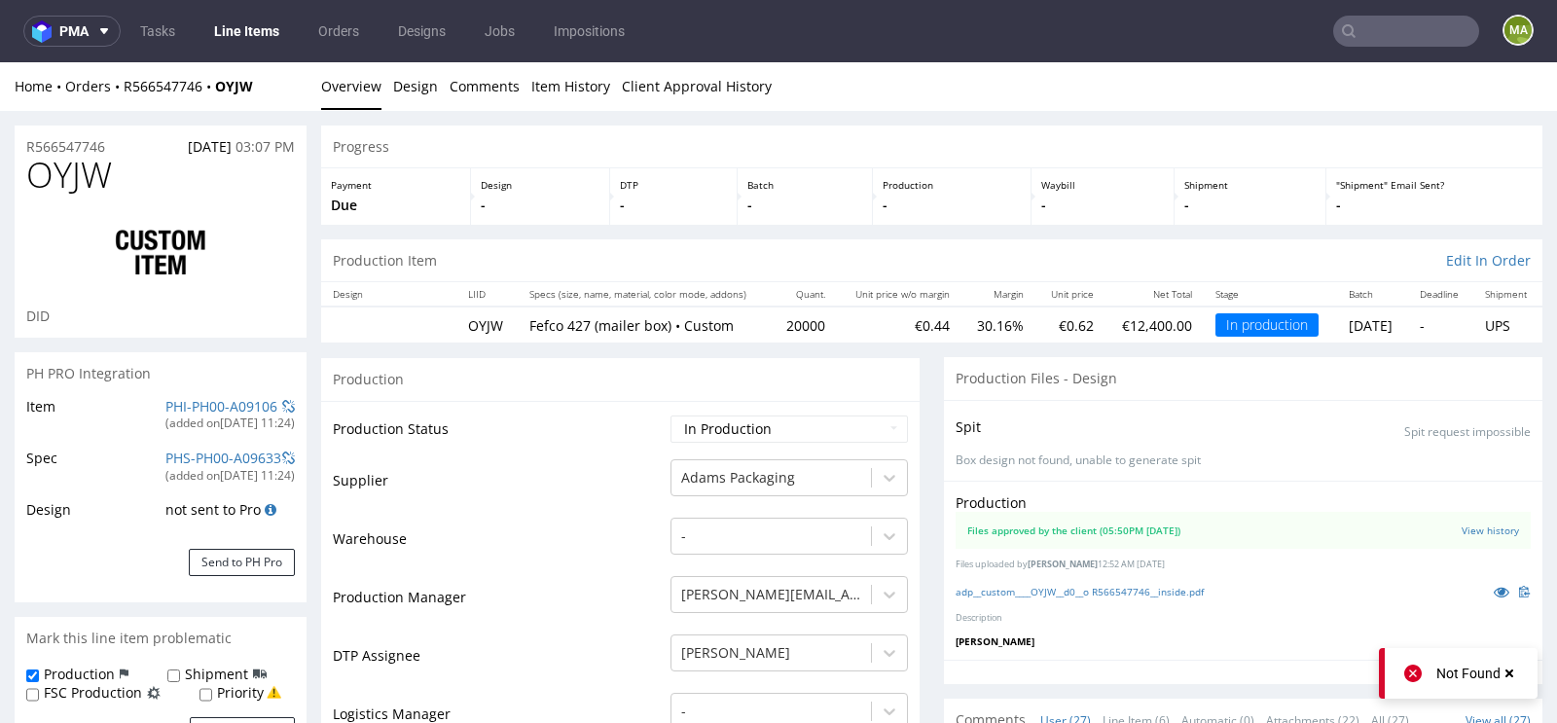
click at [188, 395] on td "PHI-PH00-A09106 (added on [DATE] 11:24 )" at bounding box center [228, 421] width 134 height 52
click at [183, 399] on link "PHI-PH00-A09106" at bounding box center [221, 406] width 112 height 18
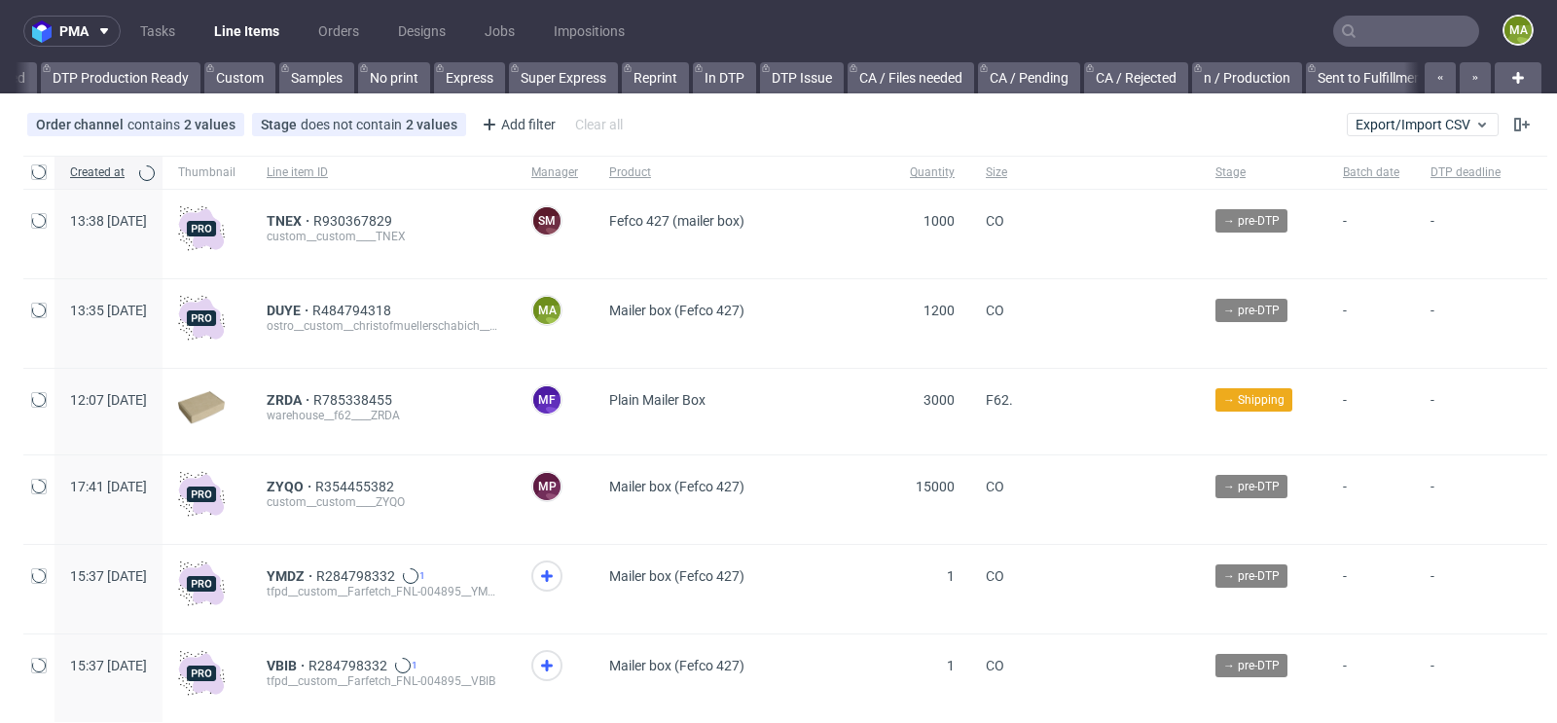
click at [1426, 31] on input "text" at bounding box center [1406, 31] width 146 height 31
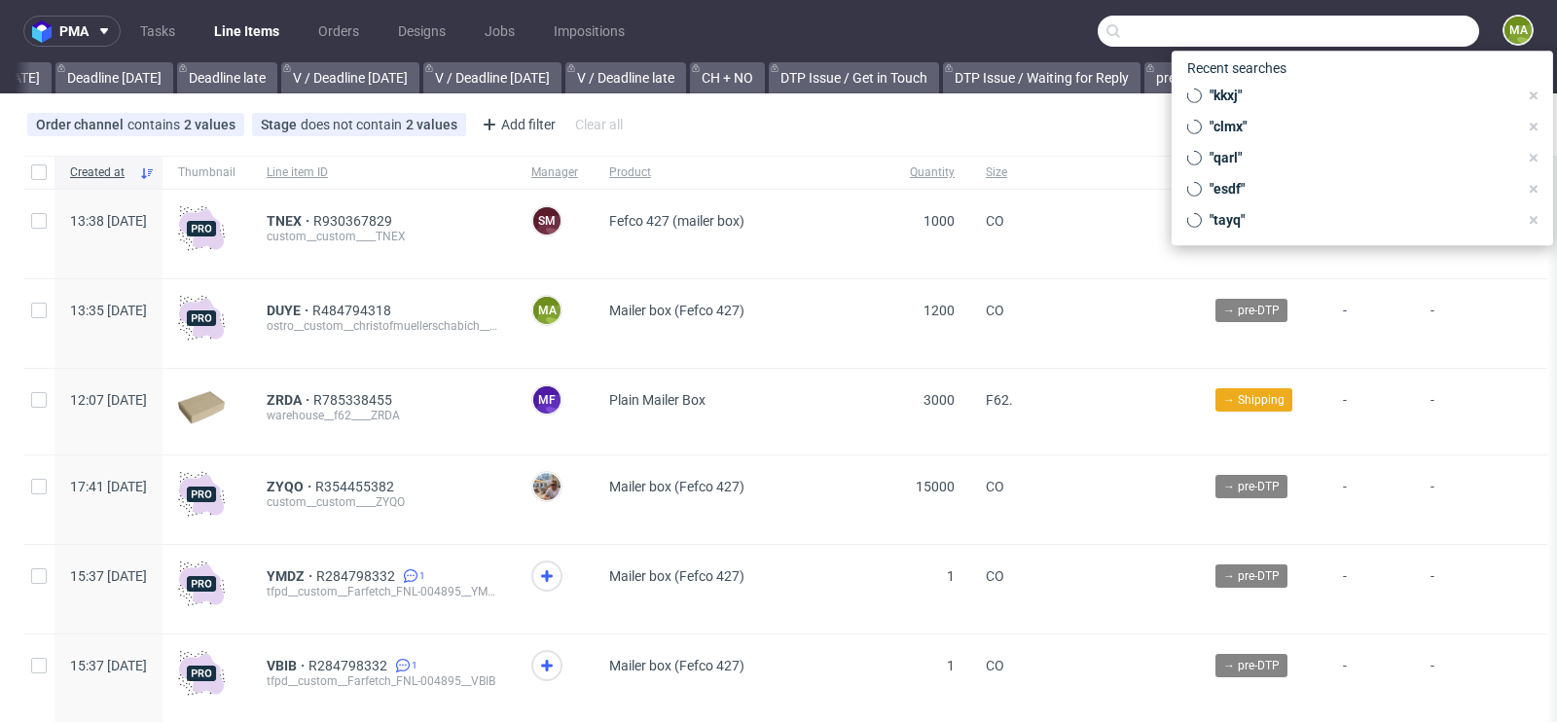
scroll to position [0, 2200]
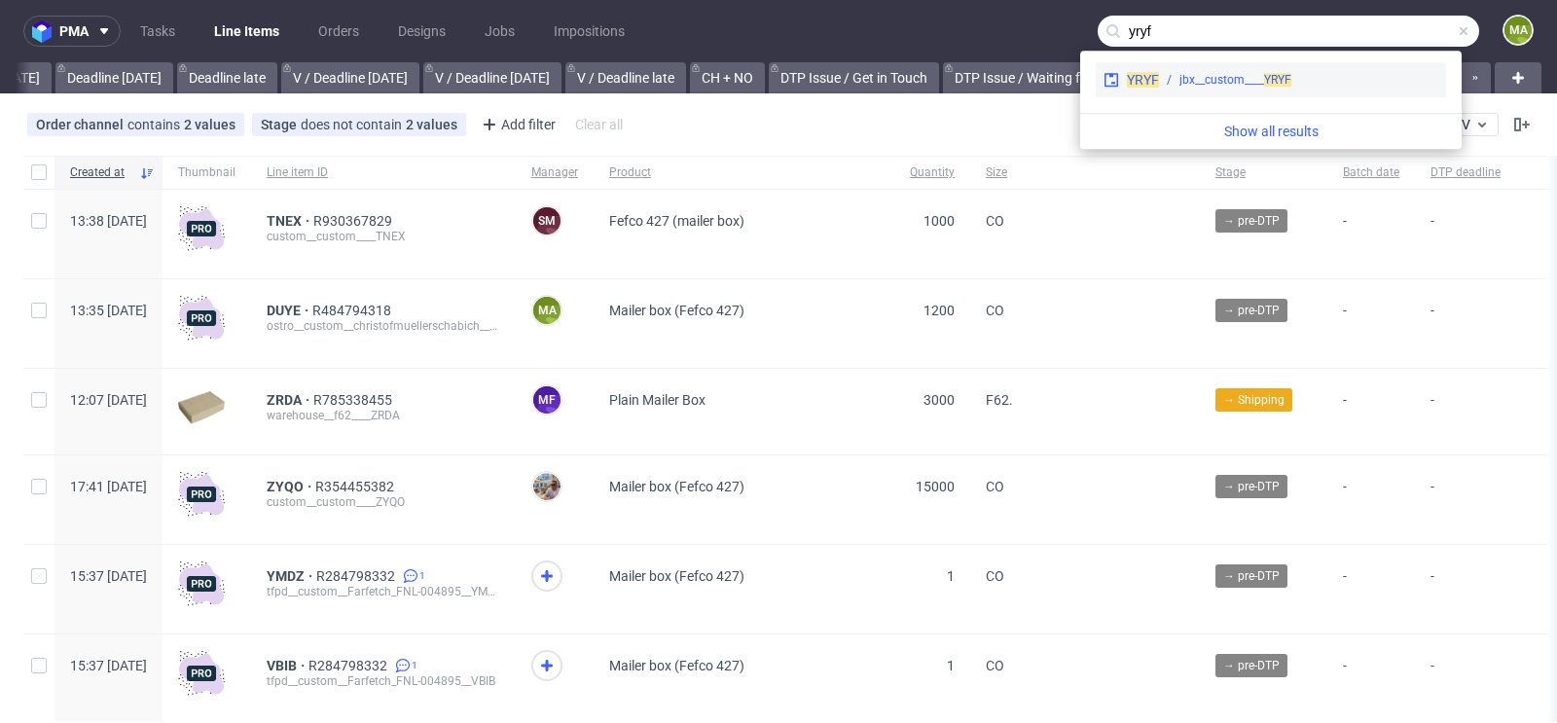
type input "yryf"
click at [1260, 81] on div "jbx__custom____ YRYF" at bounding box center [1235, 80] width 112 height 18
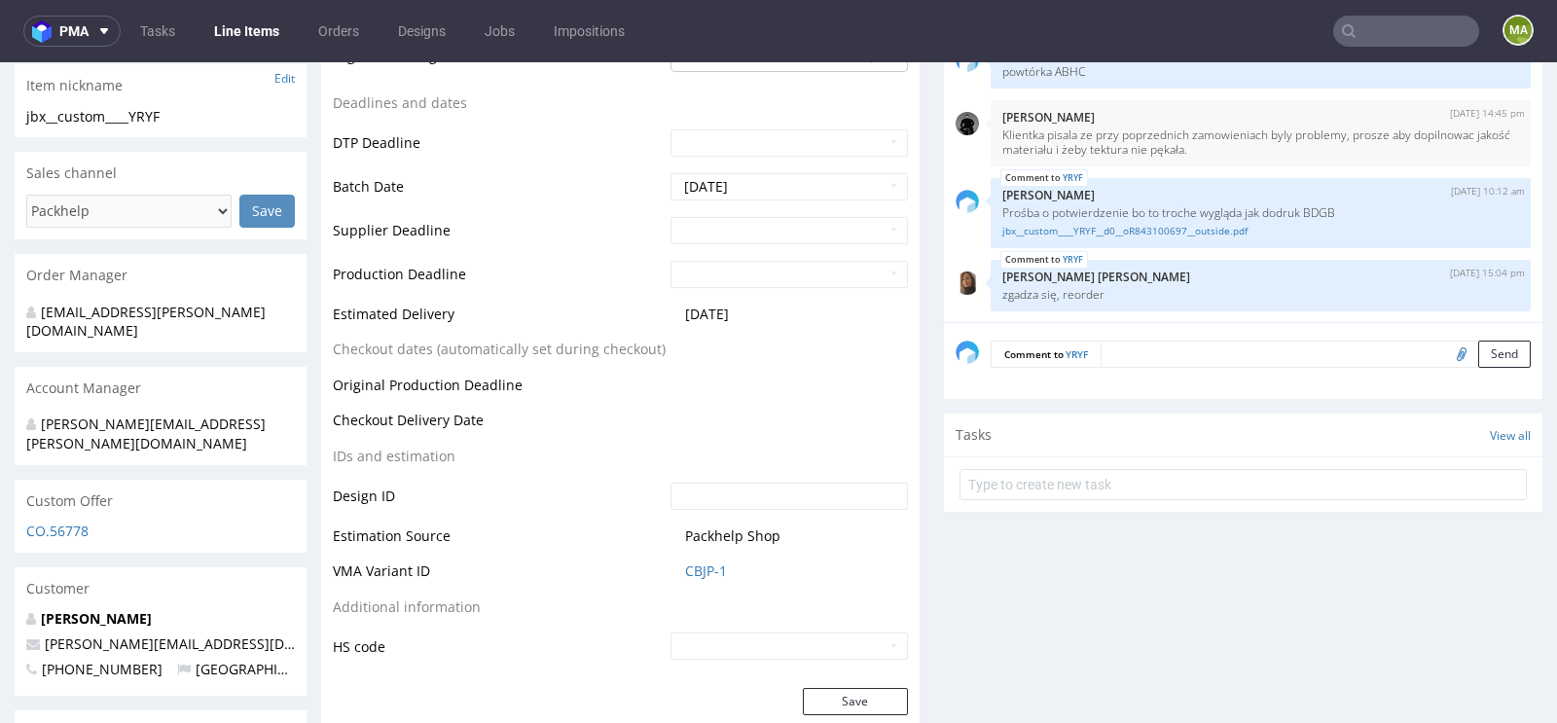
scroll to position [648, 0]
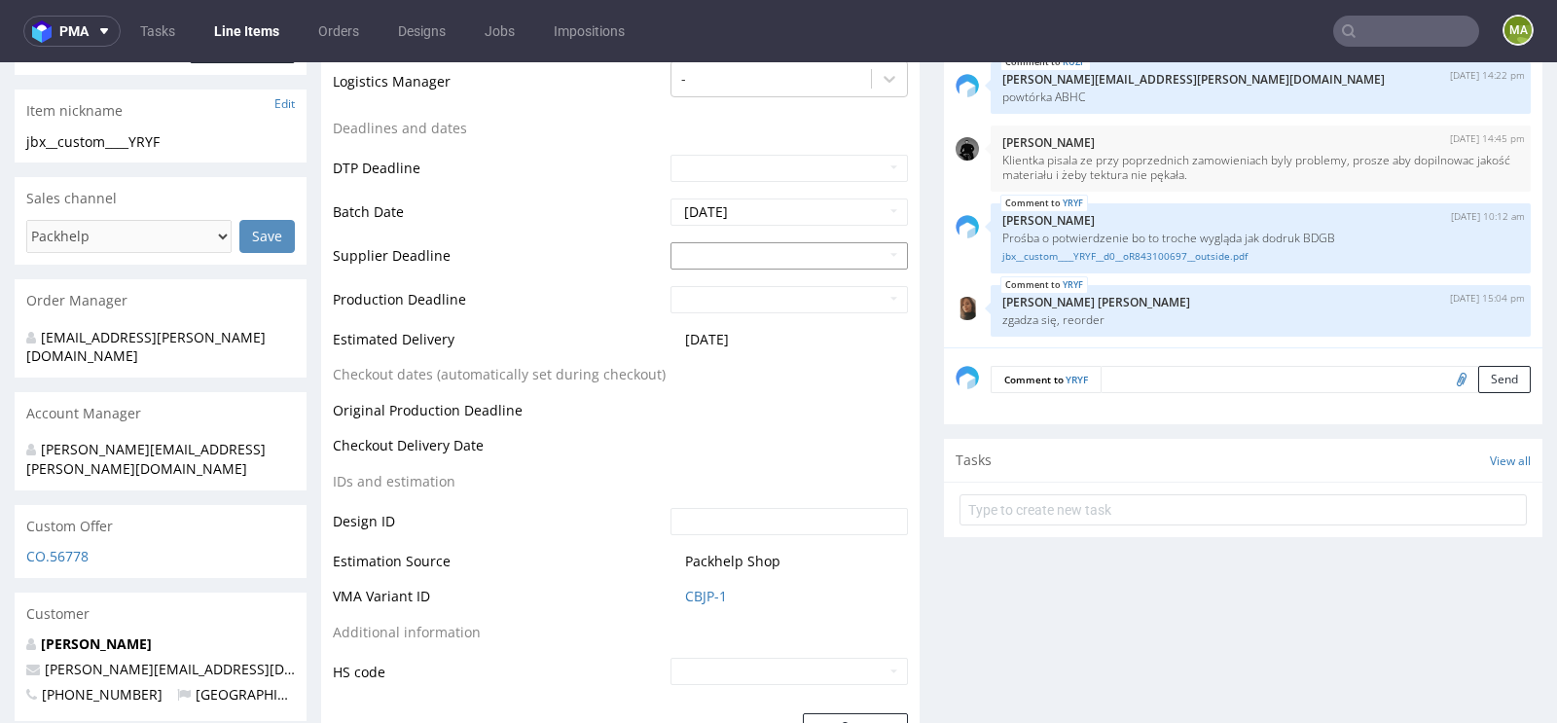
click at [698, 245] on input "text" at bounding box center [788, 255] width 237 height 27
click at [716, 494] on td "6" at bounding box center [713, 500] width 30 height 29
click at [748, 246] on input "2025-10-06" at bounding box center [788, 255] width 237 height 27
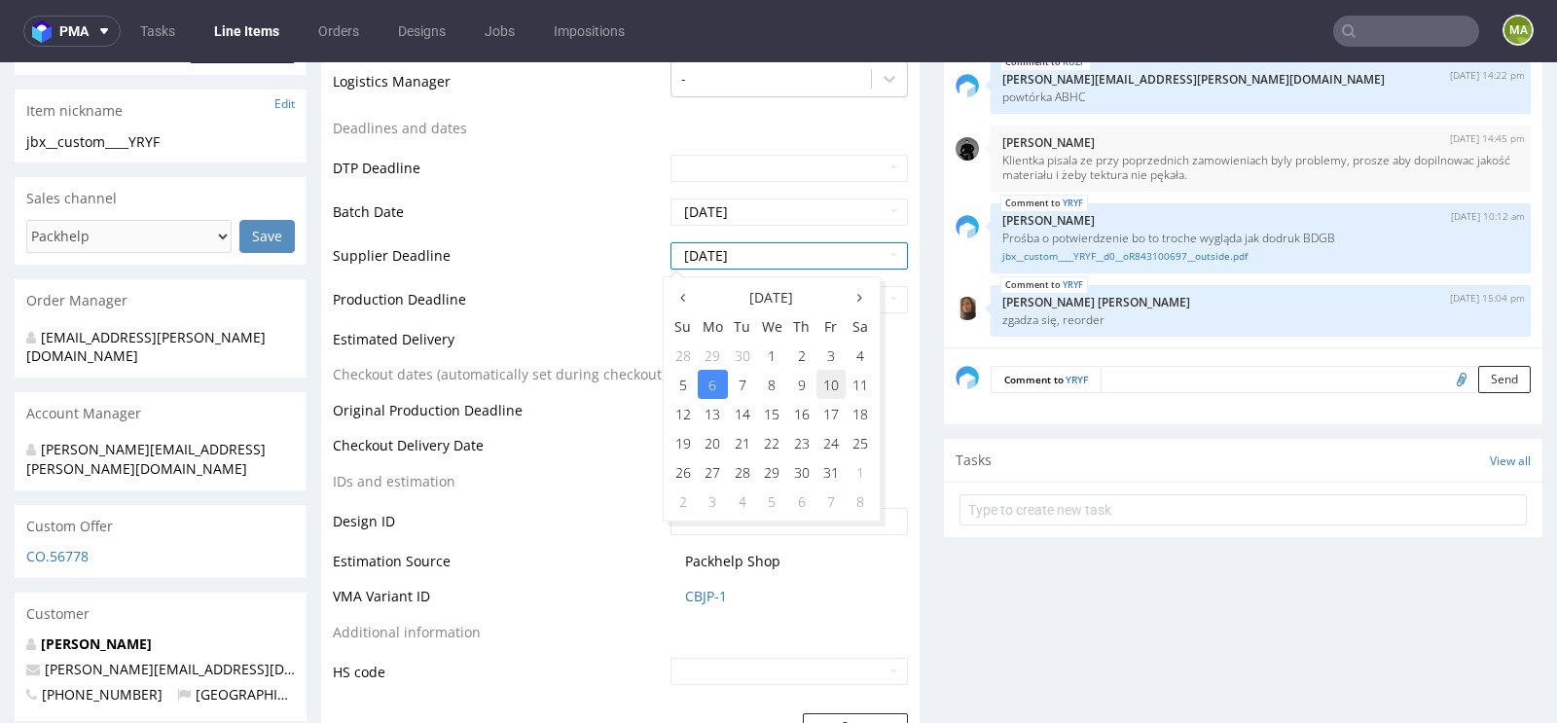
click at [823, 386] on td "10" at bounding box center [830, 384] width 29 height 29
type input "2025-10-10"
click at [757, 291] on input "text" at bounding box center [788, 299] width 237 height 27
click at [741, 538] on td "7" at bounding box center [742, 544] width 29 height 29
click at [777, 299] on input "2025-10-07" at bounding box center [788, 299] width 237 height 27
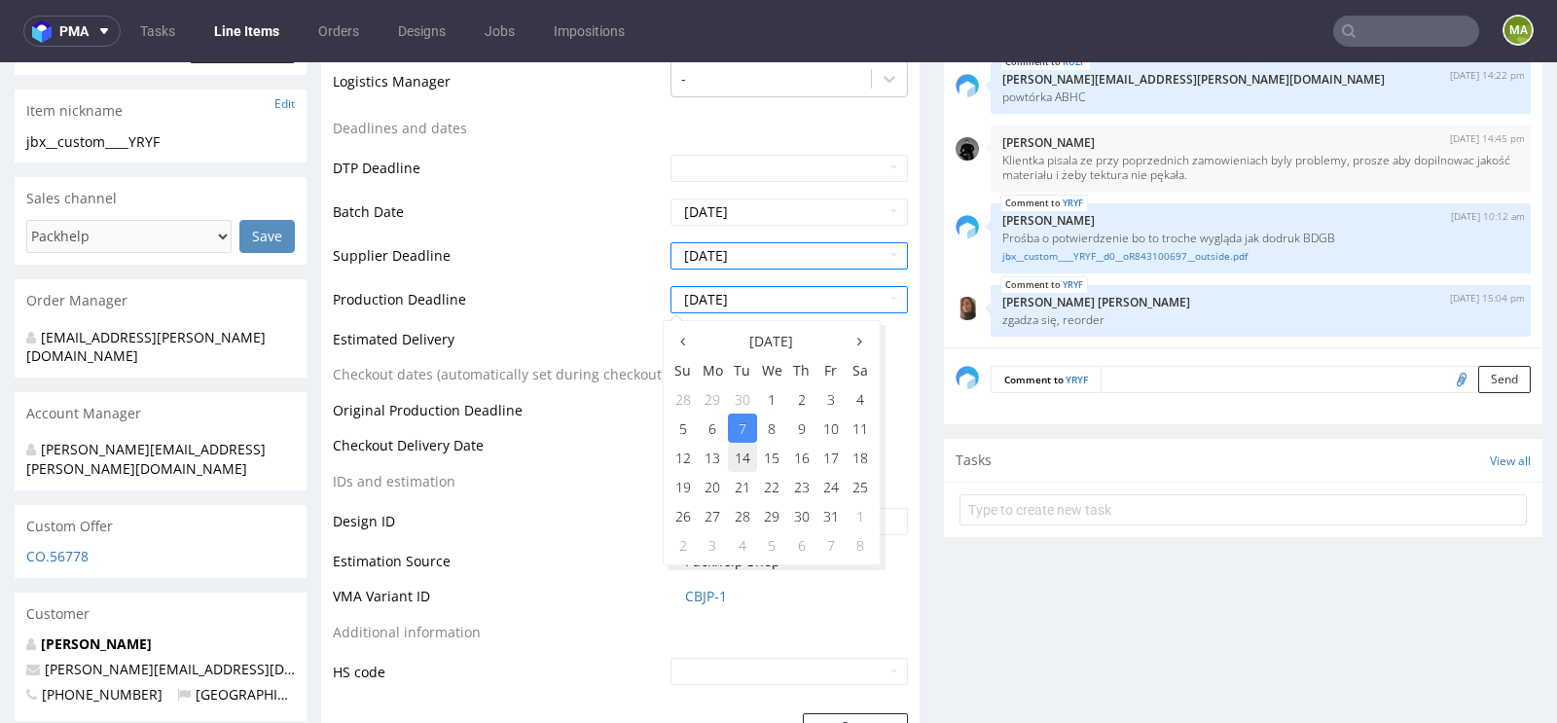
click at [736, 458] on td "14" at bounding box center [742, 457] width 29 height 29
type input "2025-10-14"
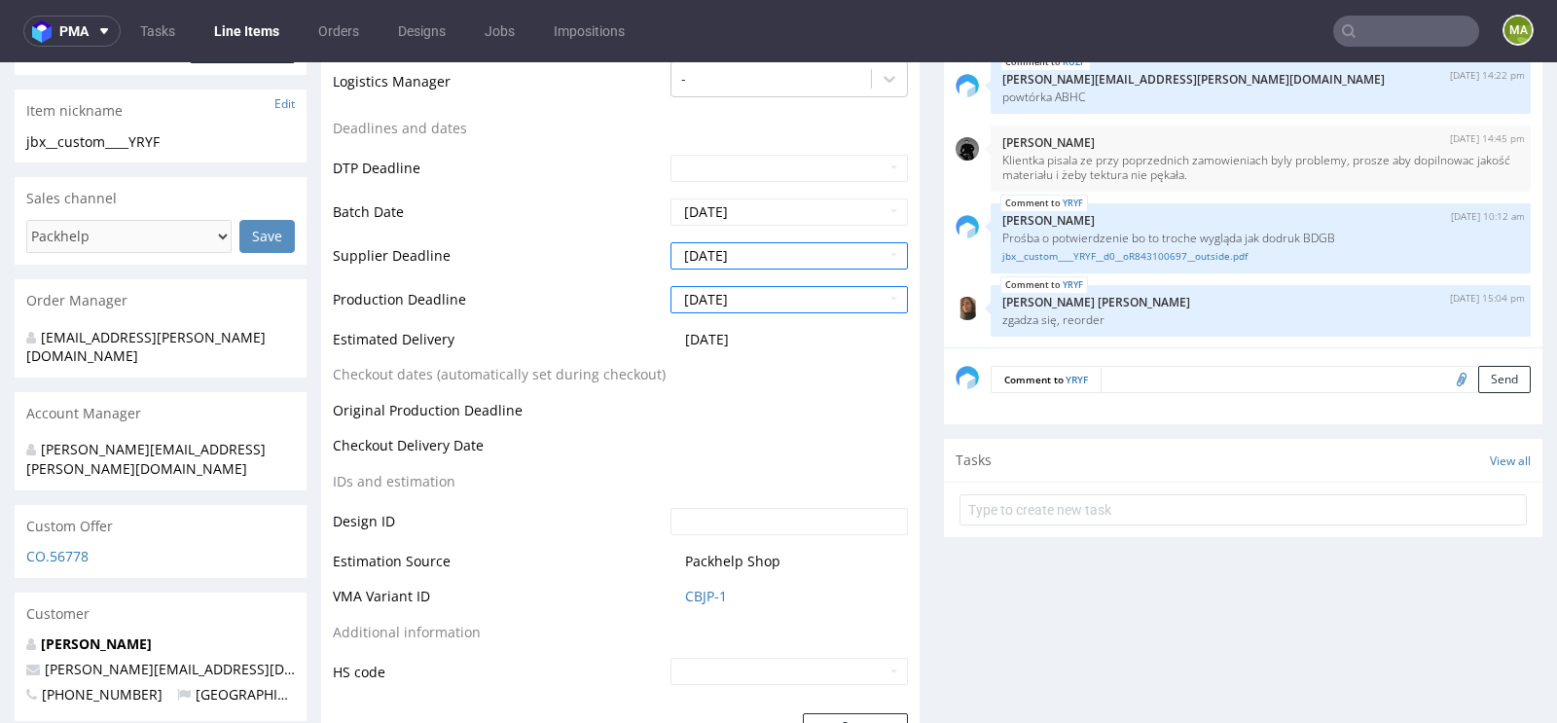
click at [567, 457] on td "Checkout Delivery Date" at bounding box center [499, 452] width 333 height 36
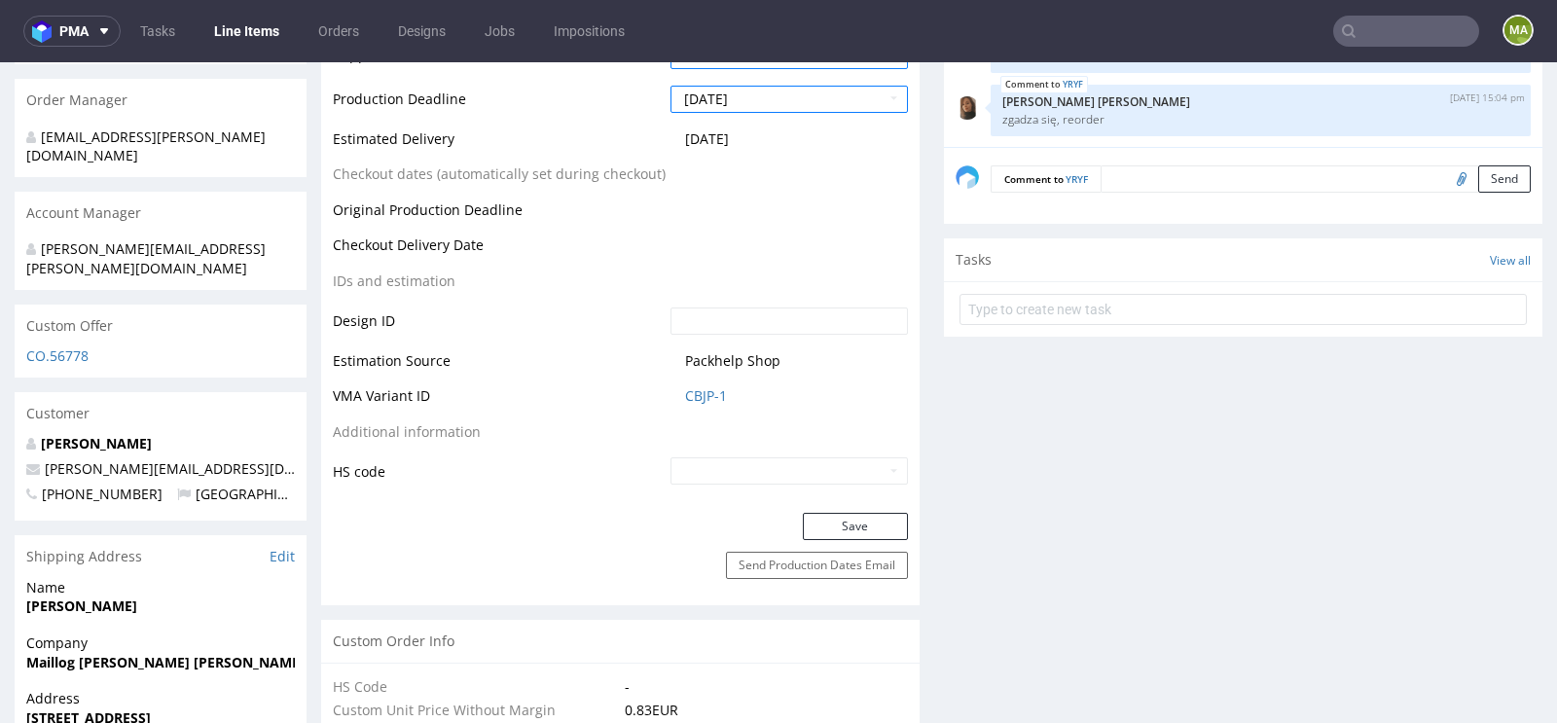
scroll to position [944, 0]
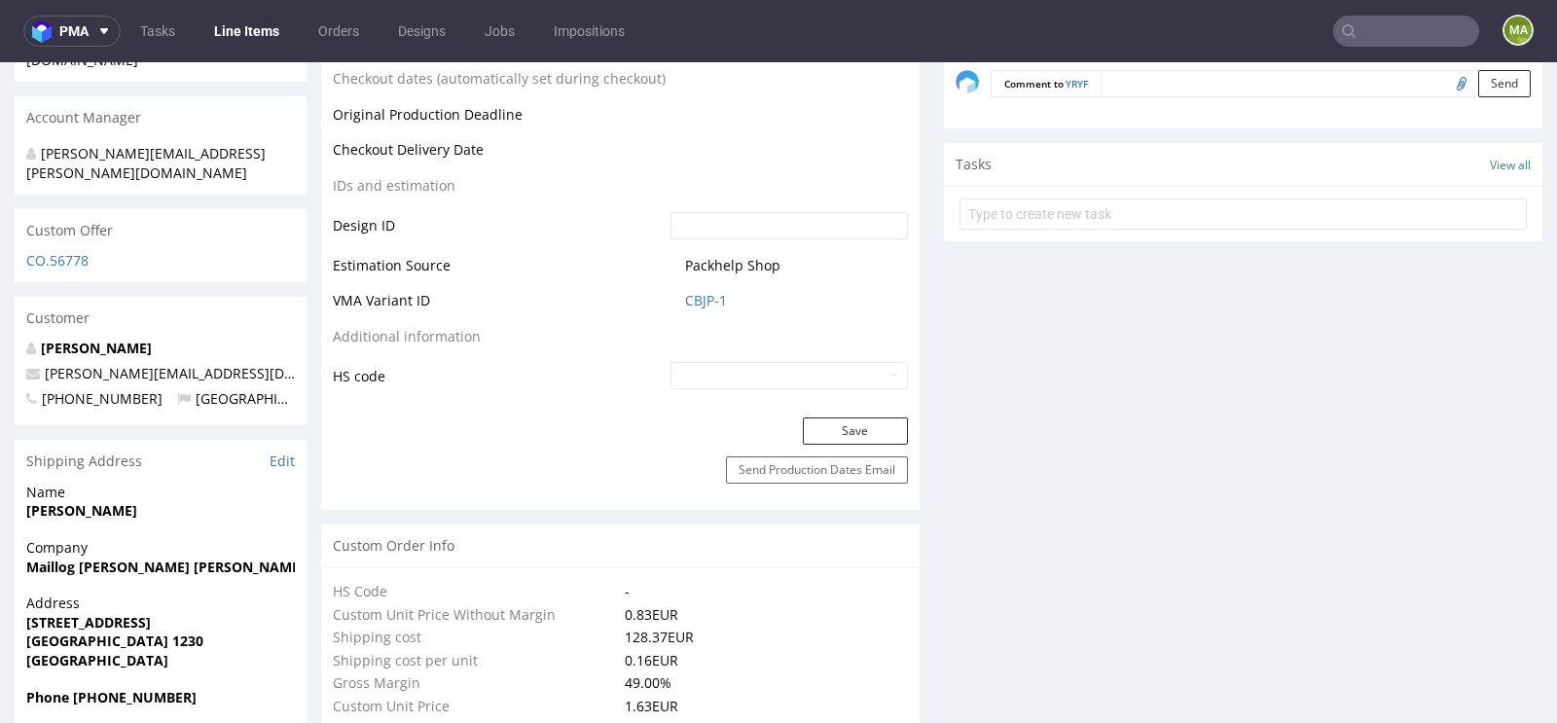
click at [829, 451] on div "Save" at bounding box center [620, 436] width 598 height 39
click at [832, 439] on button "Save" at bounding box center [855, 430] width 105 height 27
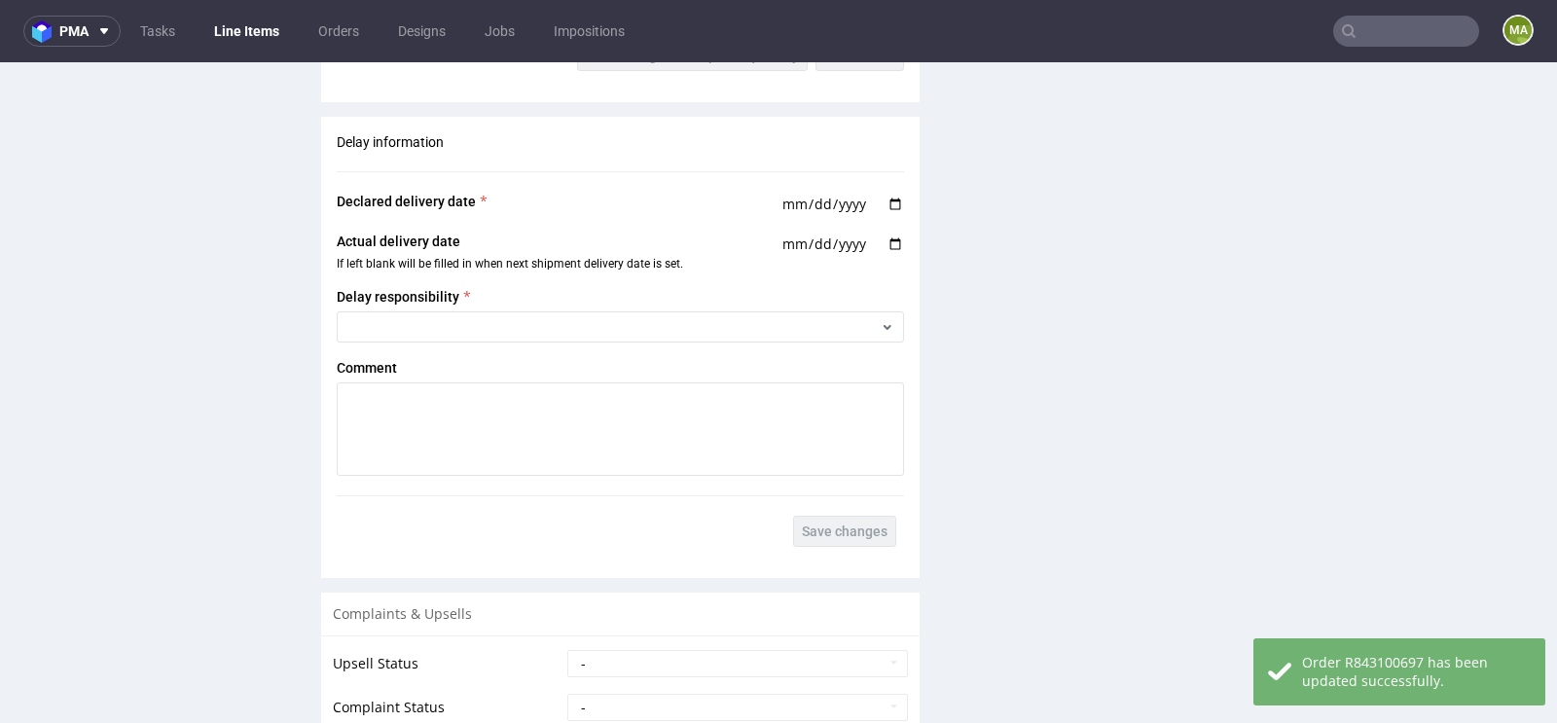
scroll to position [3410, 0]
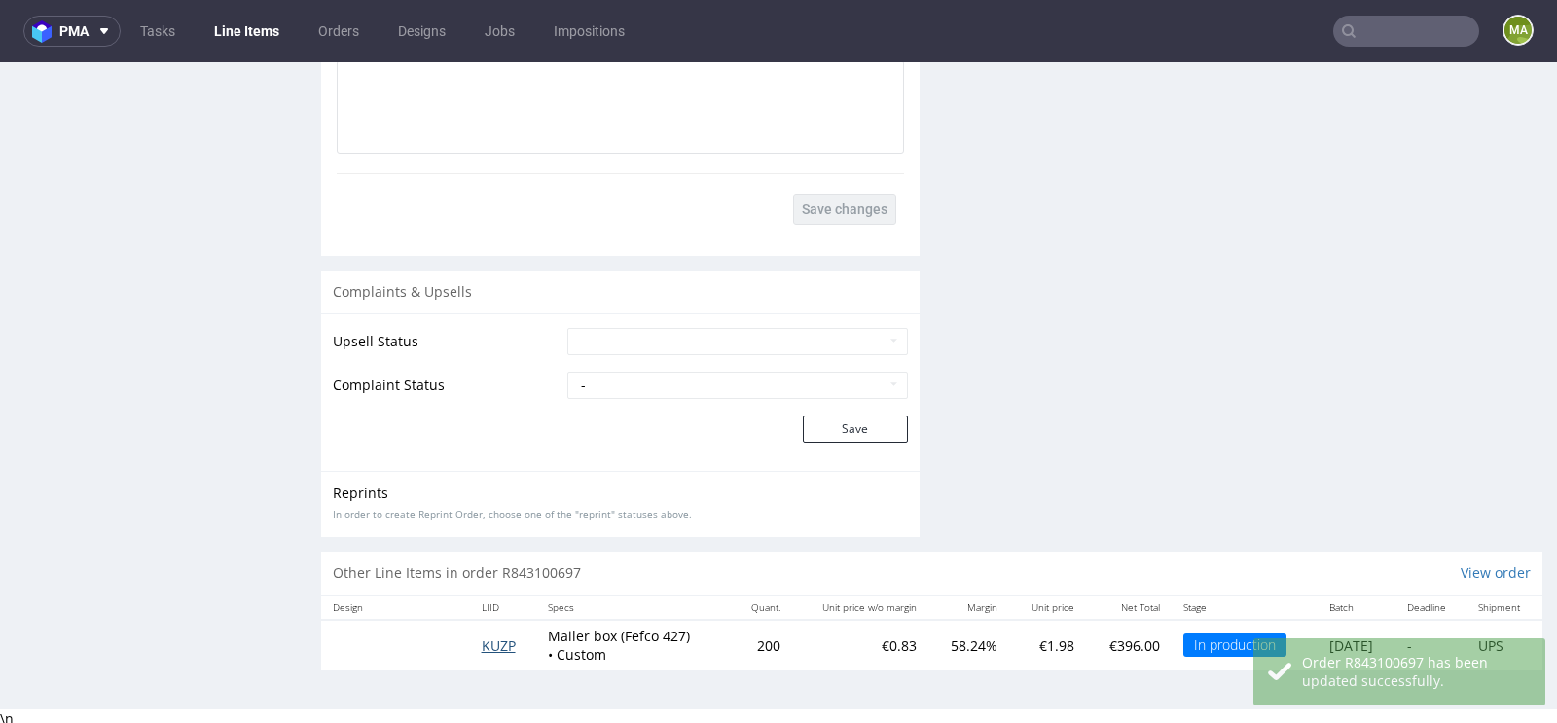
click at [499, 644] on span "KUZP" at bounding box center [499, 645] width 34 height 18
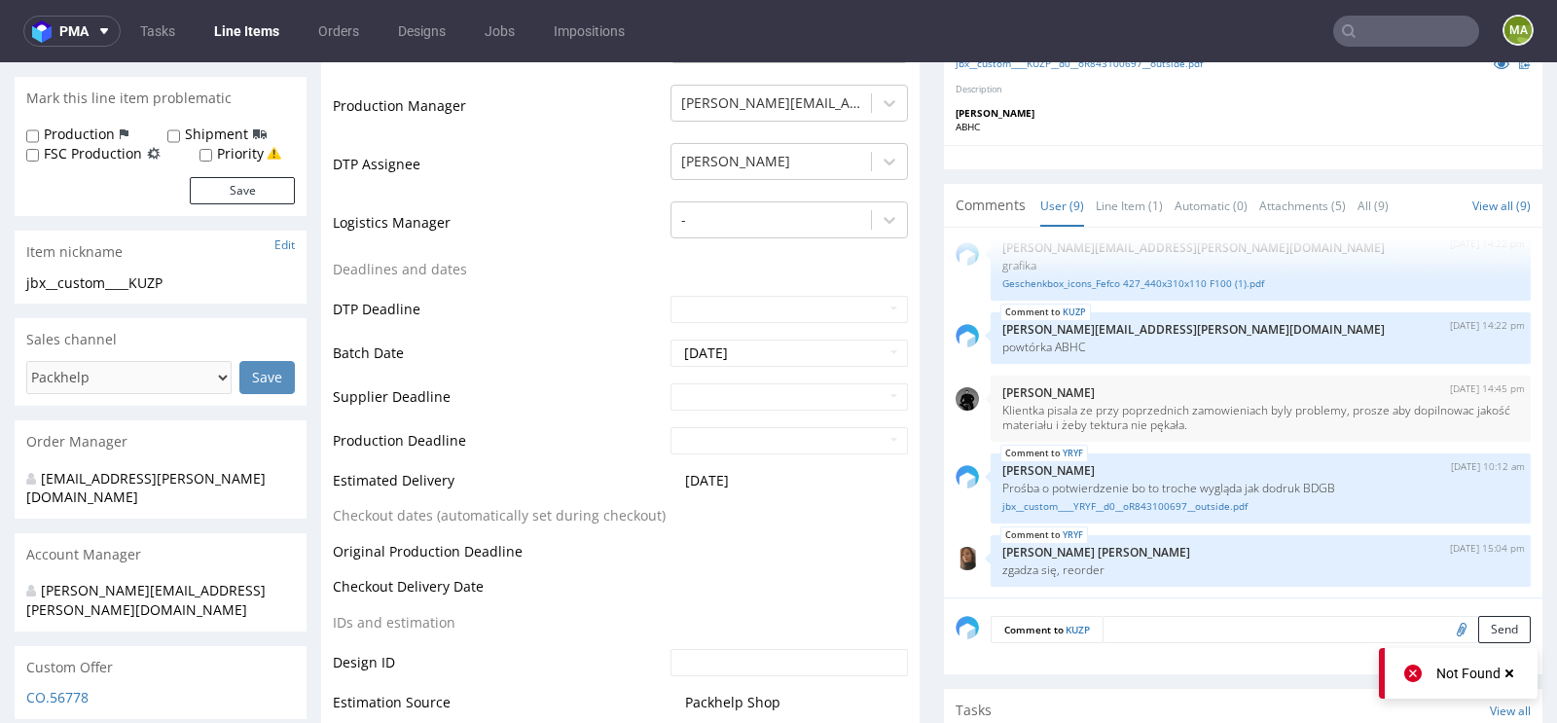
scroll to position [519, 0]
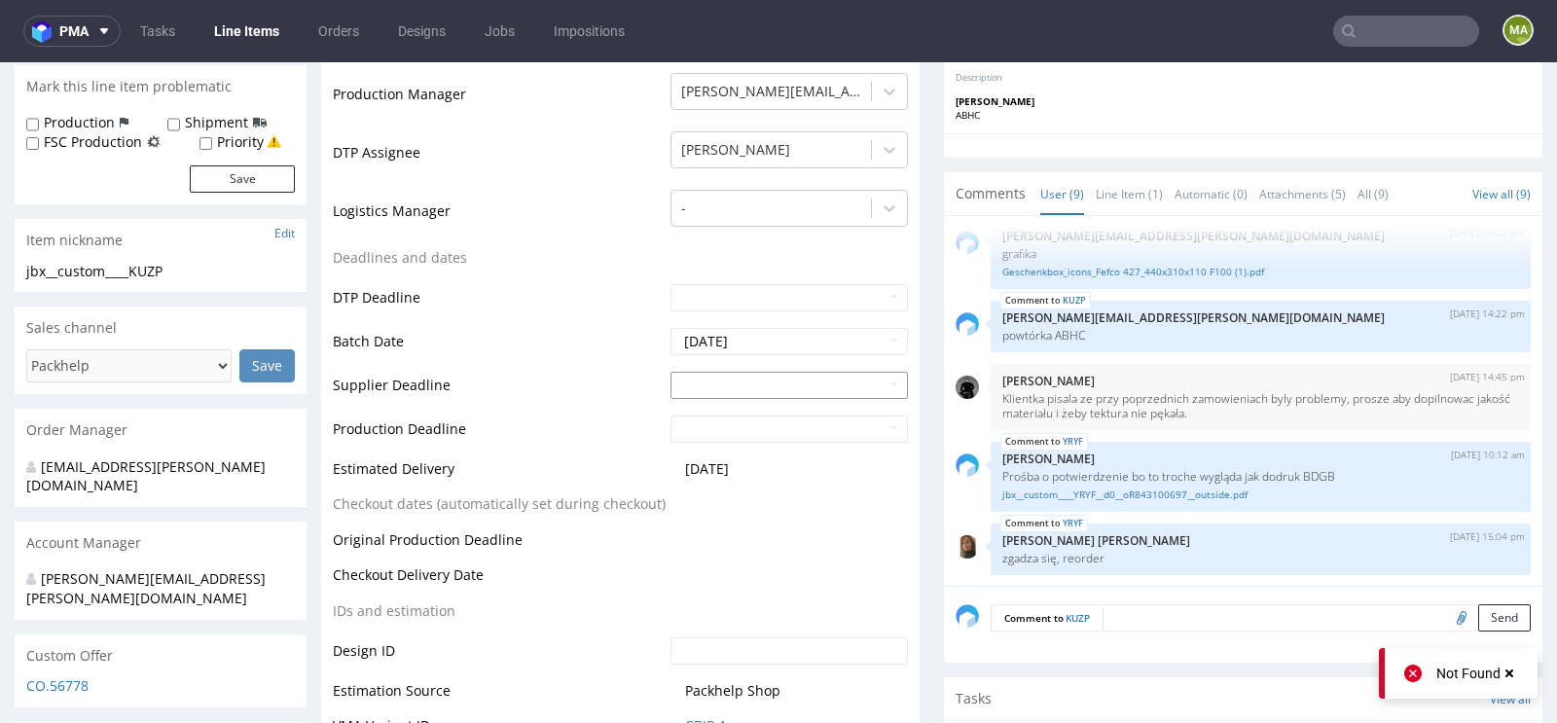
click at [751, 383] on input "text" at bounding box center [788, 385] width 237 height 27
click at [825, 358] on td "10" at bounding box center [830, 354] width 29 height 29
type input "2025-10-10"
click at [748, 424] on input "text" at bounding box center [788, 428] width 237 height 27
click at [753, 402] on td "7" at bounding box center [742, 397] width 29 height 29
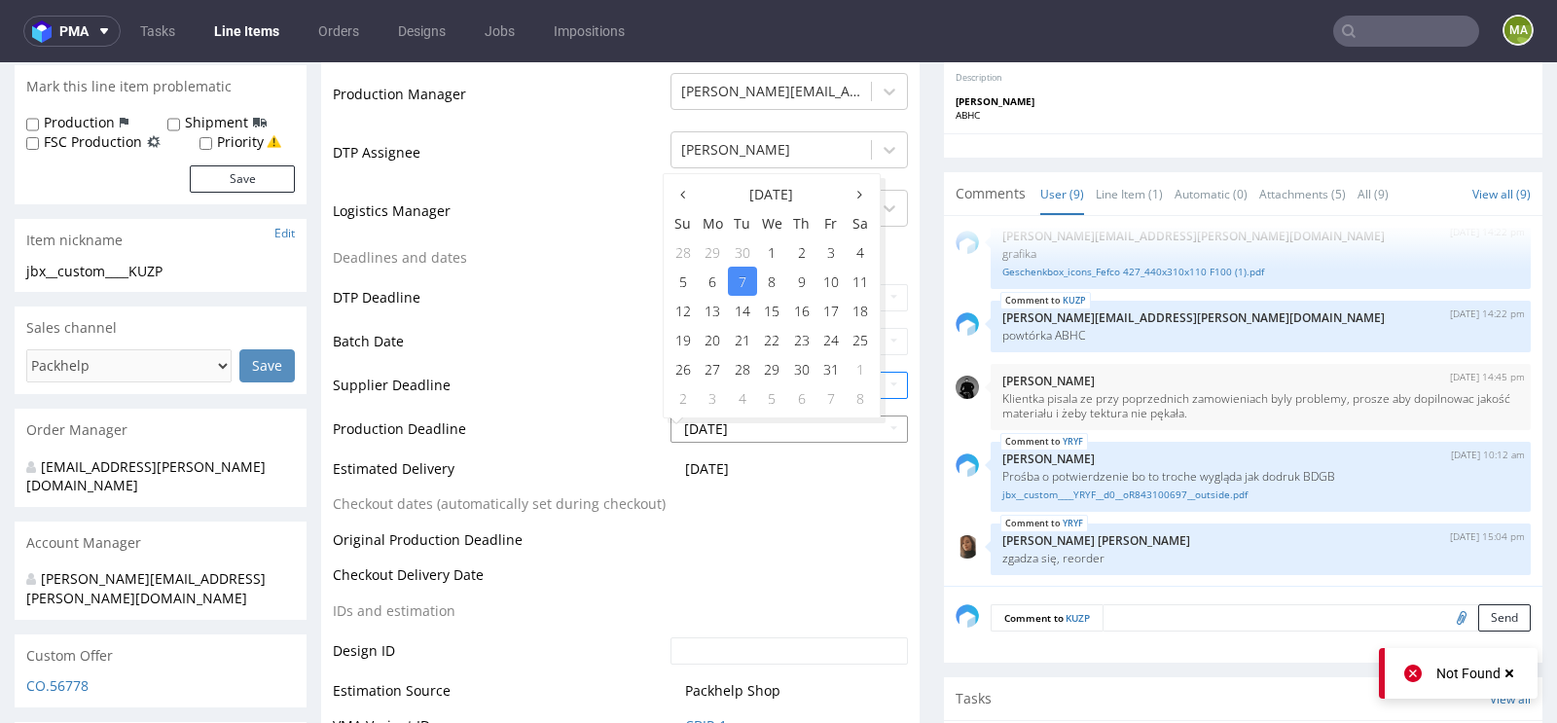
click at [739, 431] on input "2025-10-07" at bounding box center [788, 428] width 237 height 27
click at [732, 311] on td "14" at bounding box center [742, 310] width 29 height 29
type input "2025-10-14"
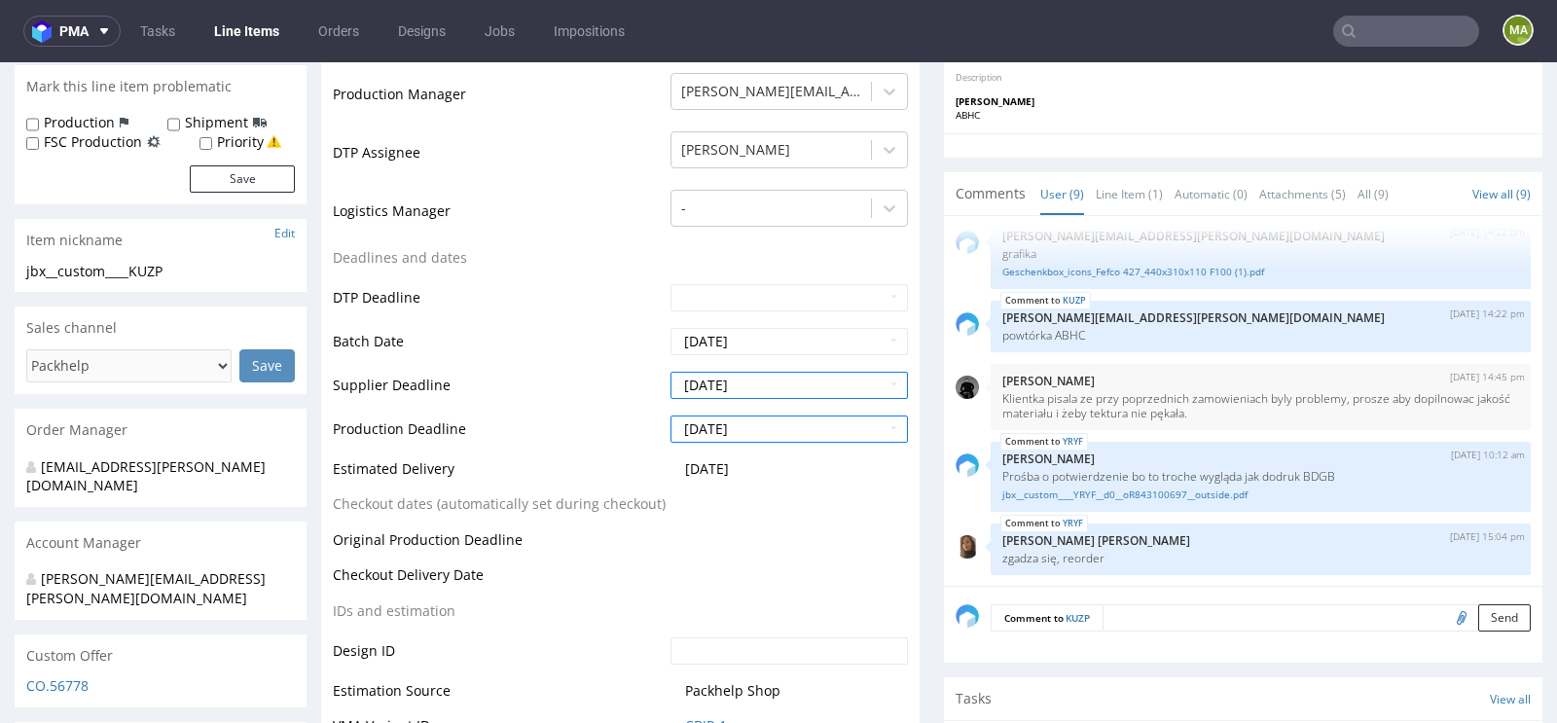
click at [593, 401] on td "Supplier Deadline" at bounding box center [499, 392] width 333 height 44
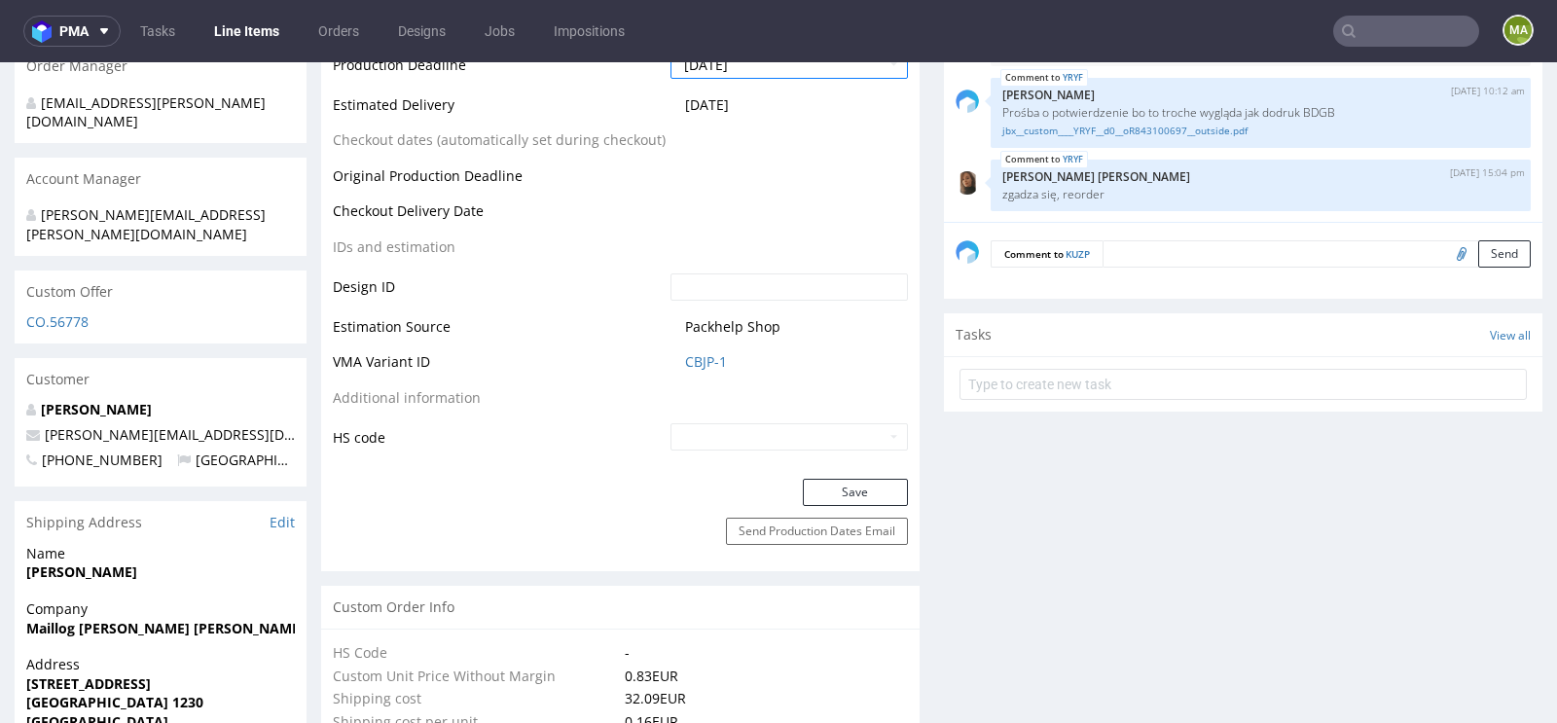
scroll to position [1064, 0]
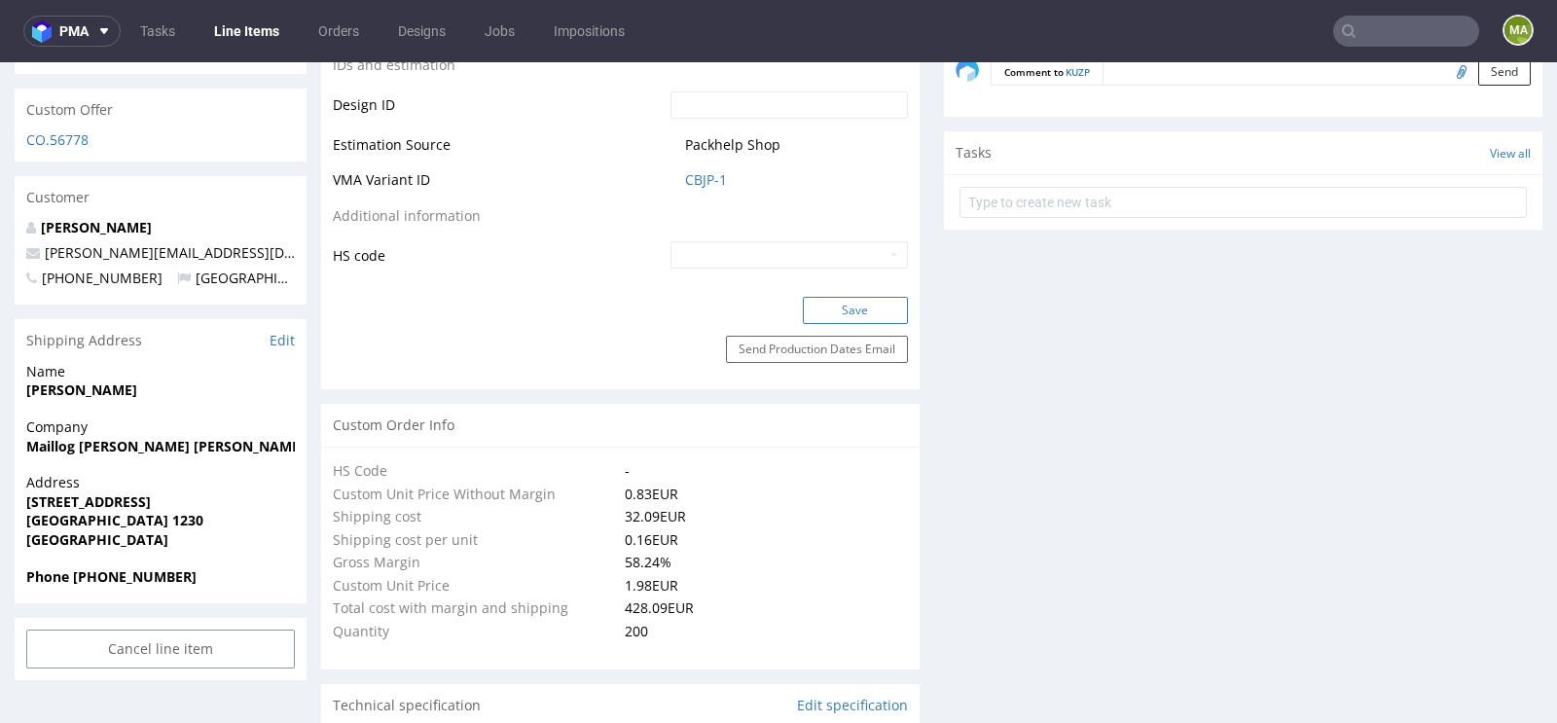
click at [889, 307] on button "Save" at bounding box center [855, 310] width 105 height 27
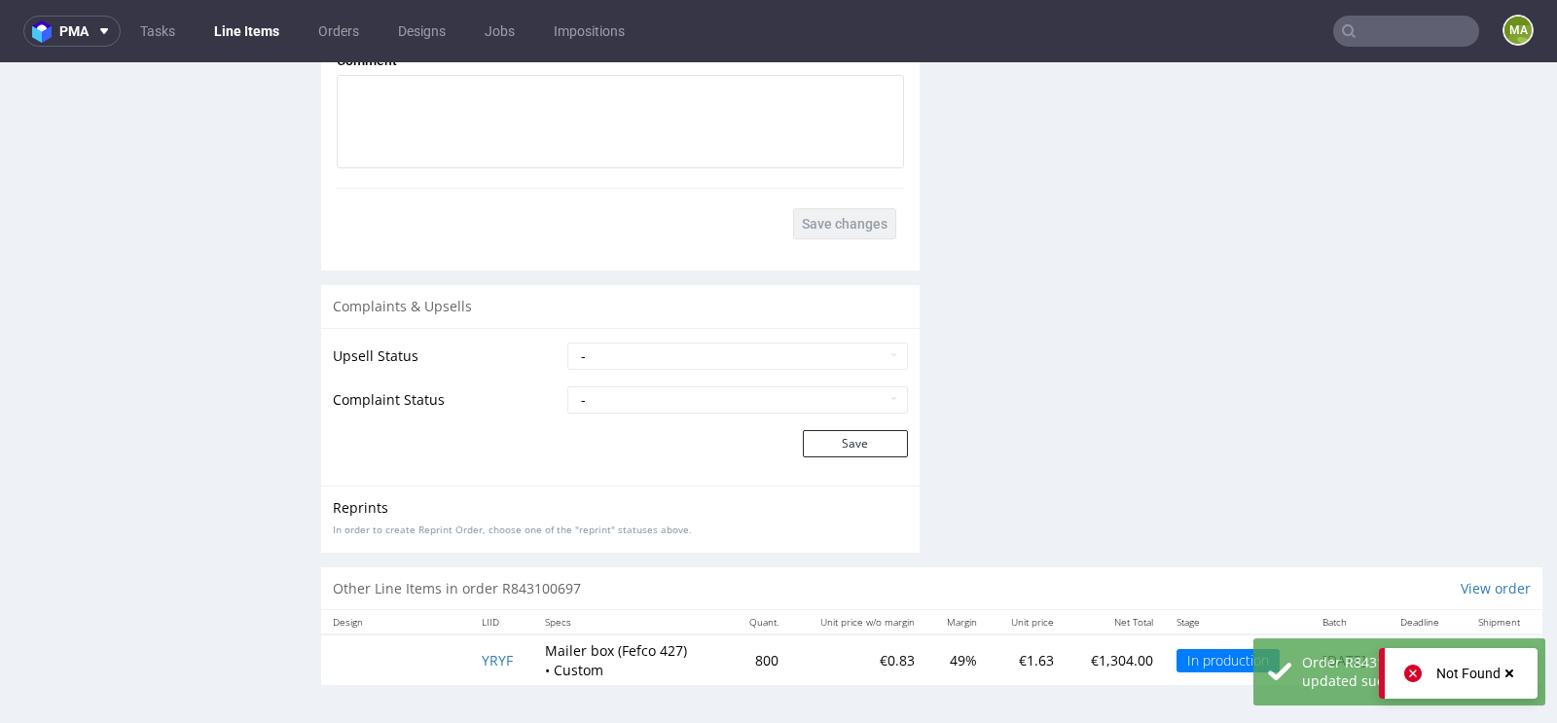
scroll to position [3338, 0]
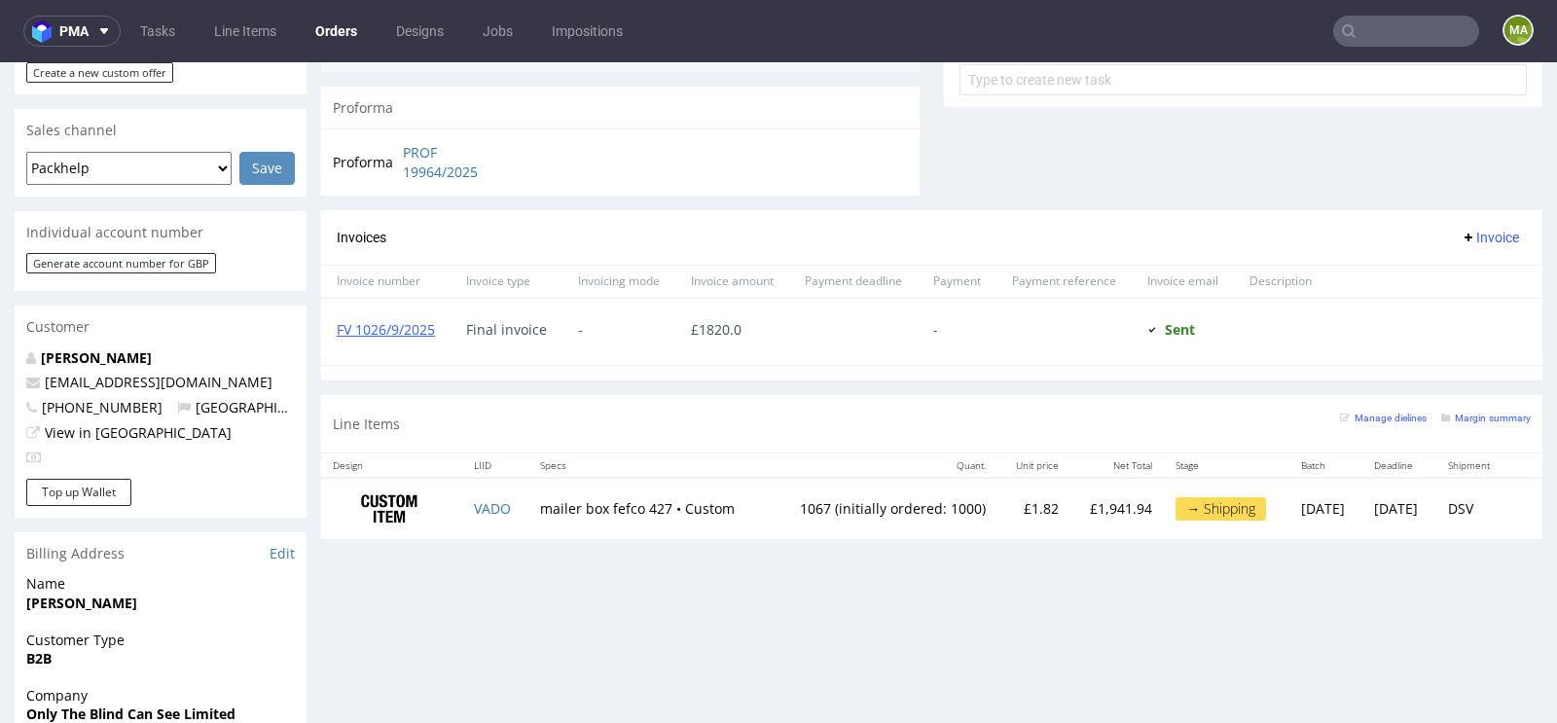
scroll to position [752, 0]
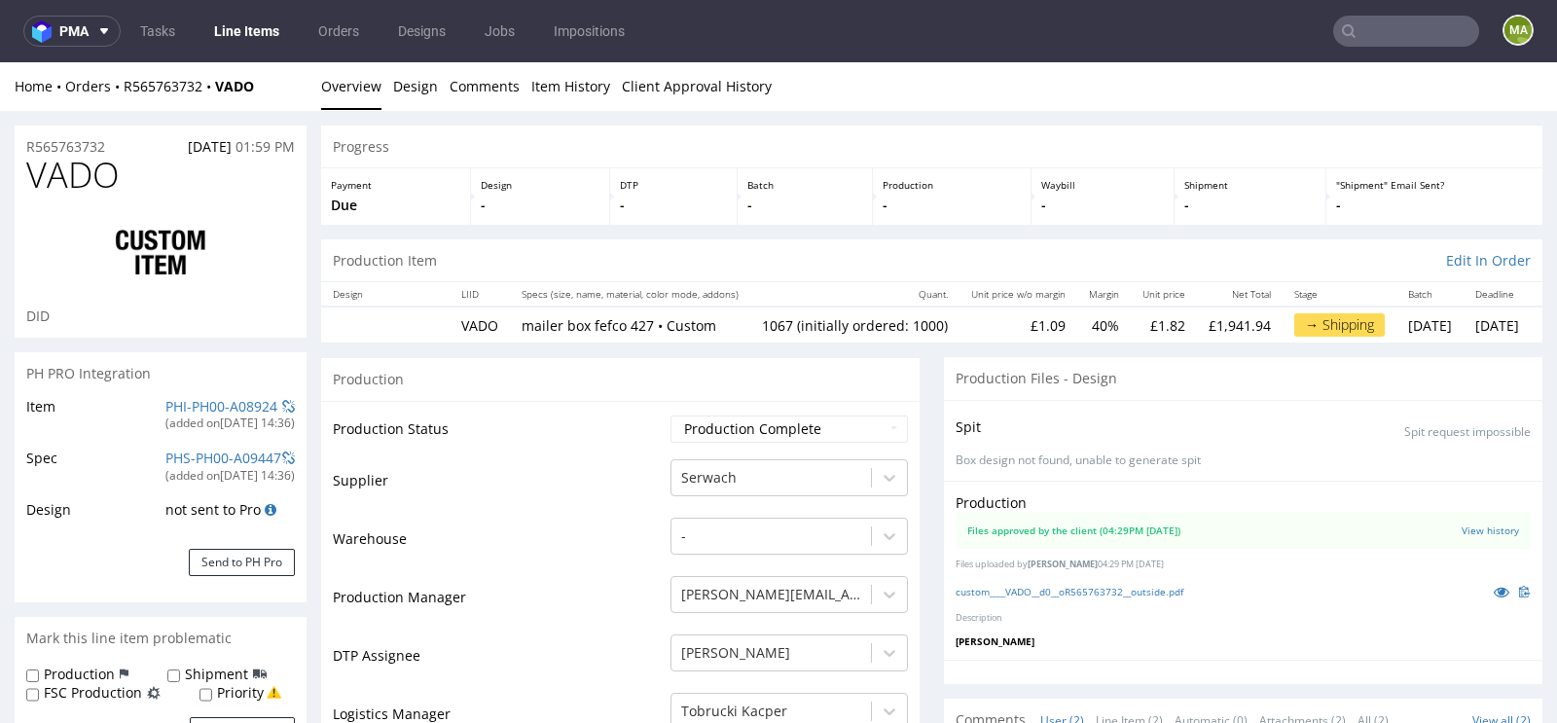
select select "in_progress"
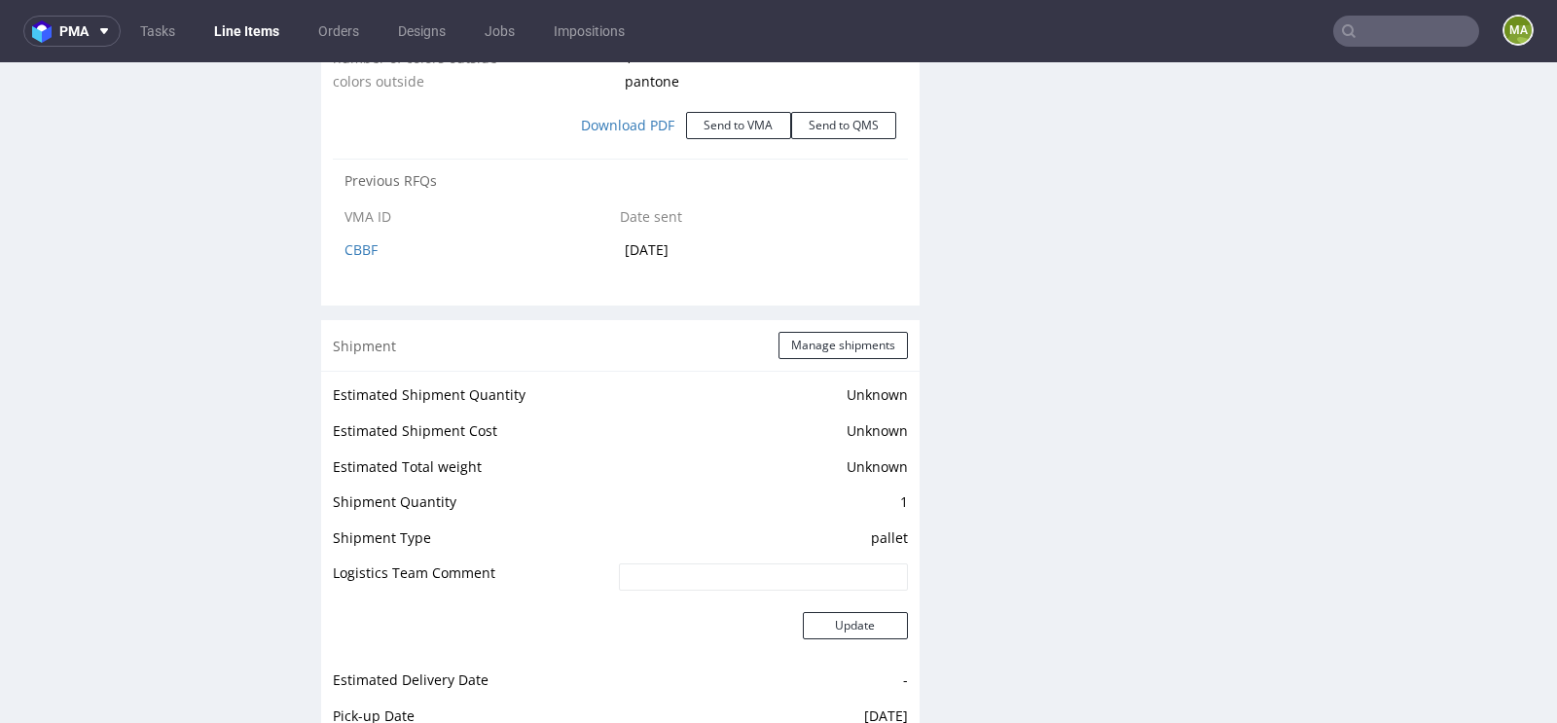
scroll to position [2241, 0]
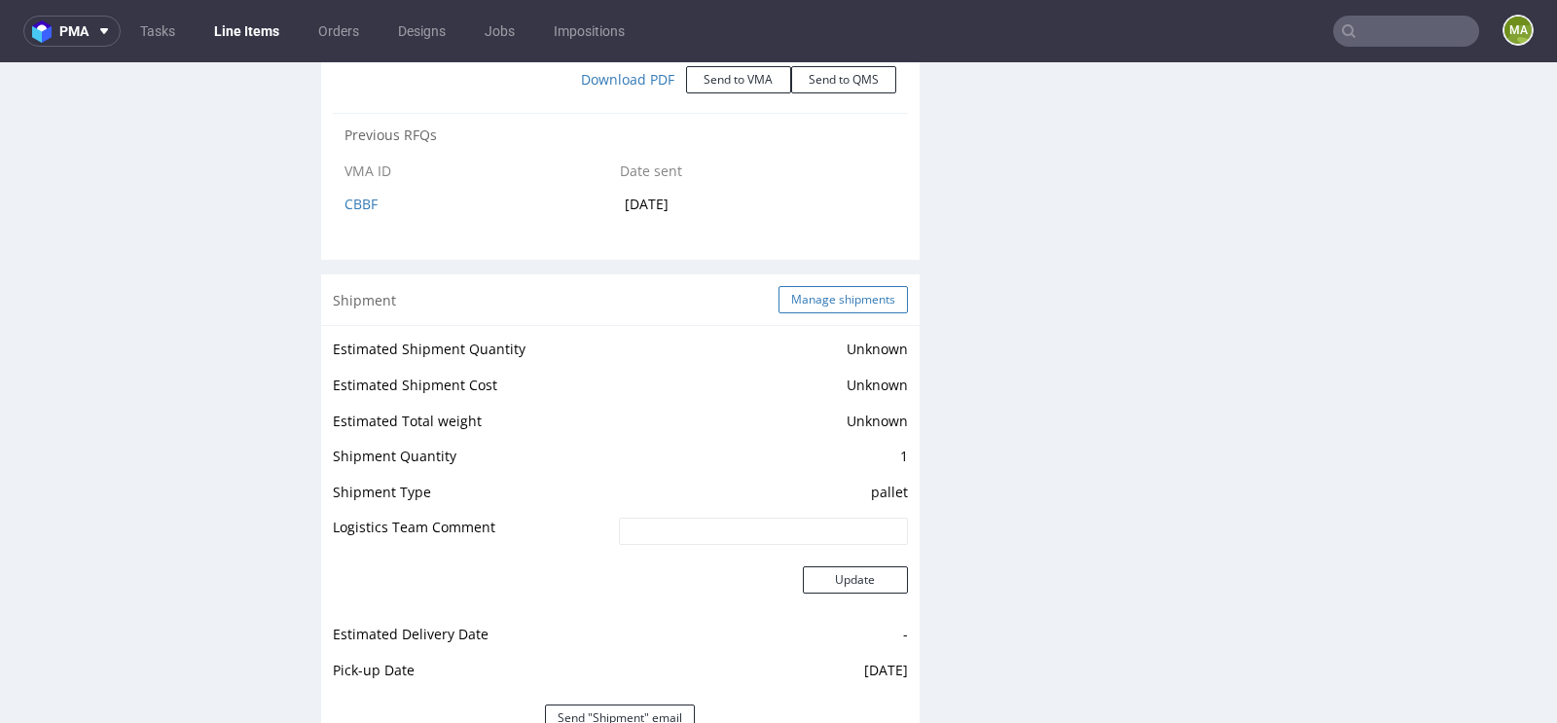
click at [787, 294] on button "Manage shipments" at bounding box center [842, 299] width 129 height 27
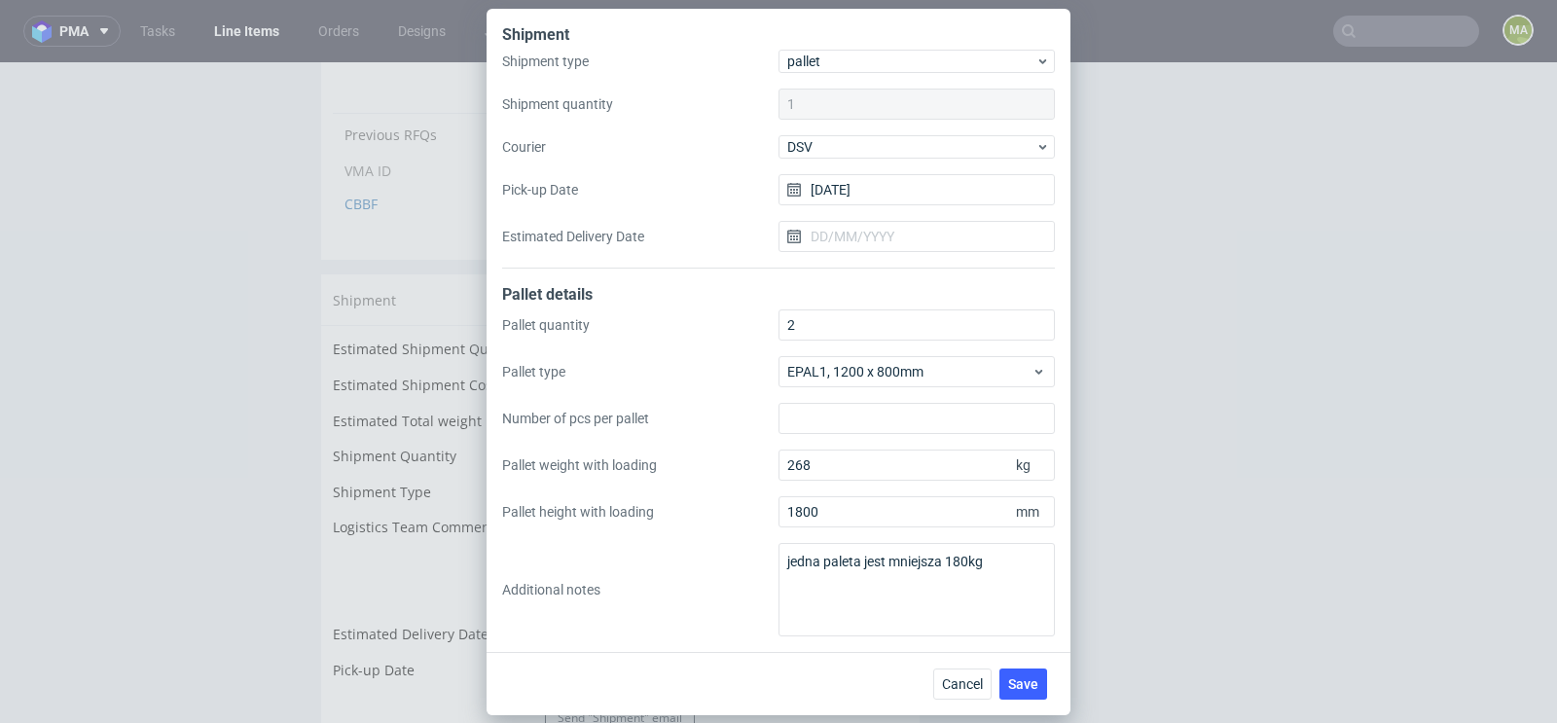
click at [402, 348] on div "Shipment Shipment type pallet Shipment quantity 1 Courier DSV Pick-up Date [DAT…" at bounding box center [778, 361] width 1557 height 723
click at [951, 674] on button "Cancel" at bounding box center [962, 683] width 58 height 31
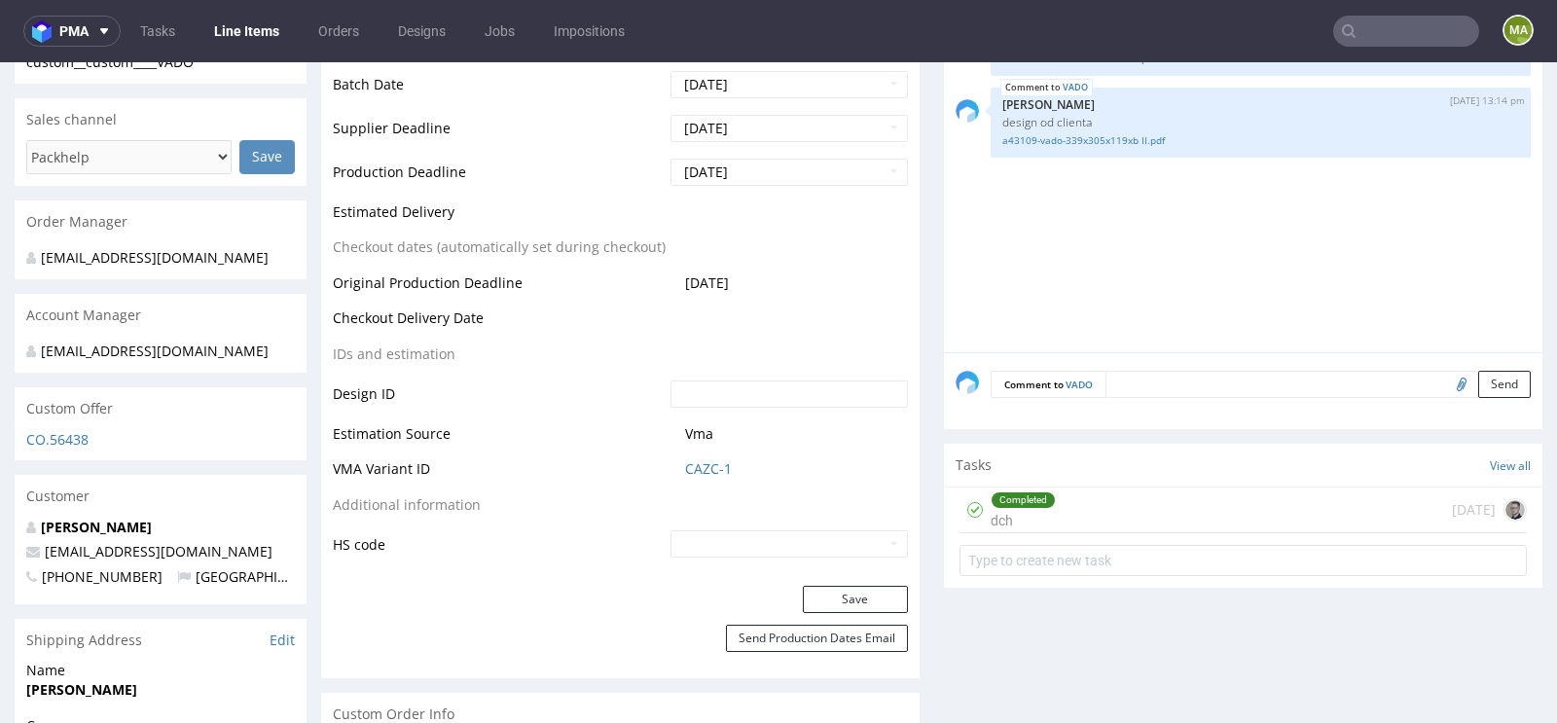
scroll to position [769, 0]
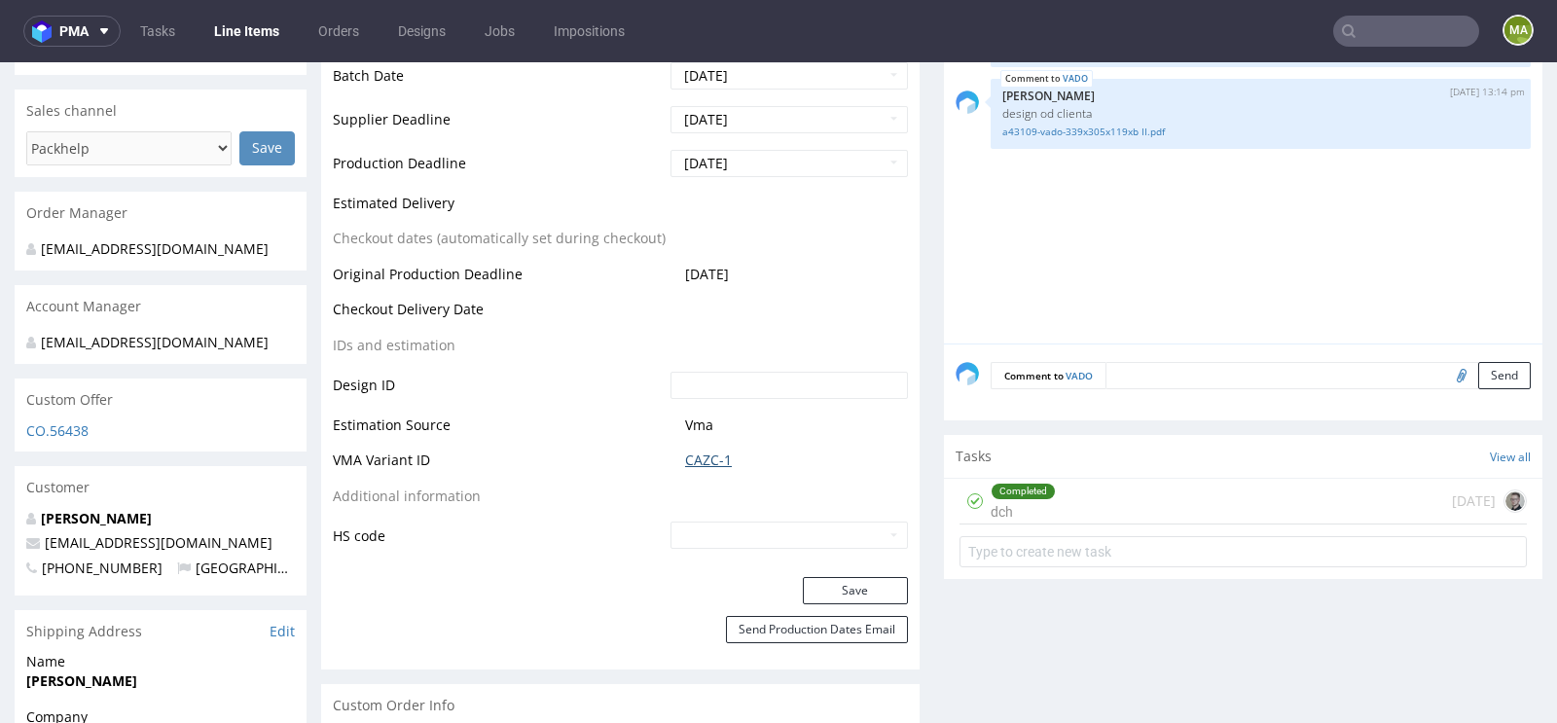
click at [707, 459] on link "CAZC-1" at bounding box center [708, 459] width 47 height 19
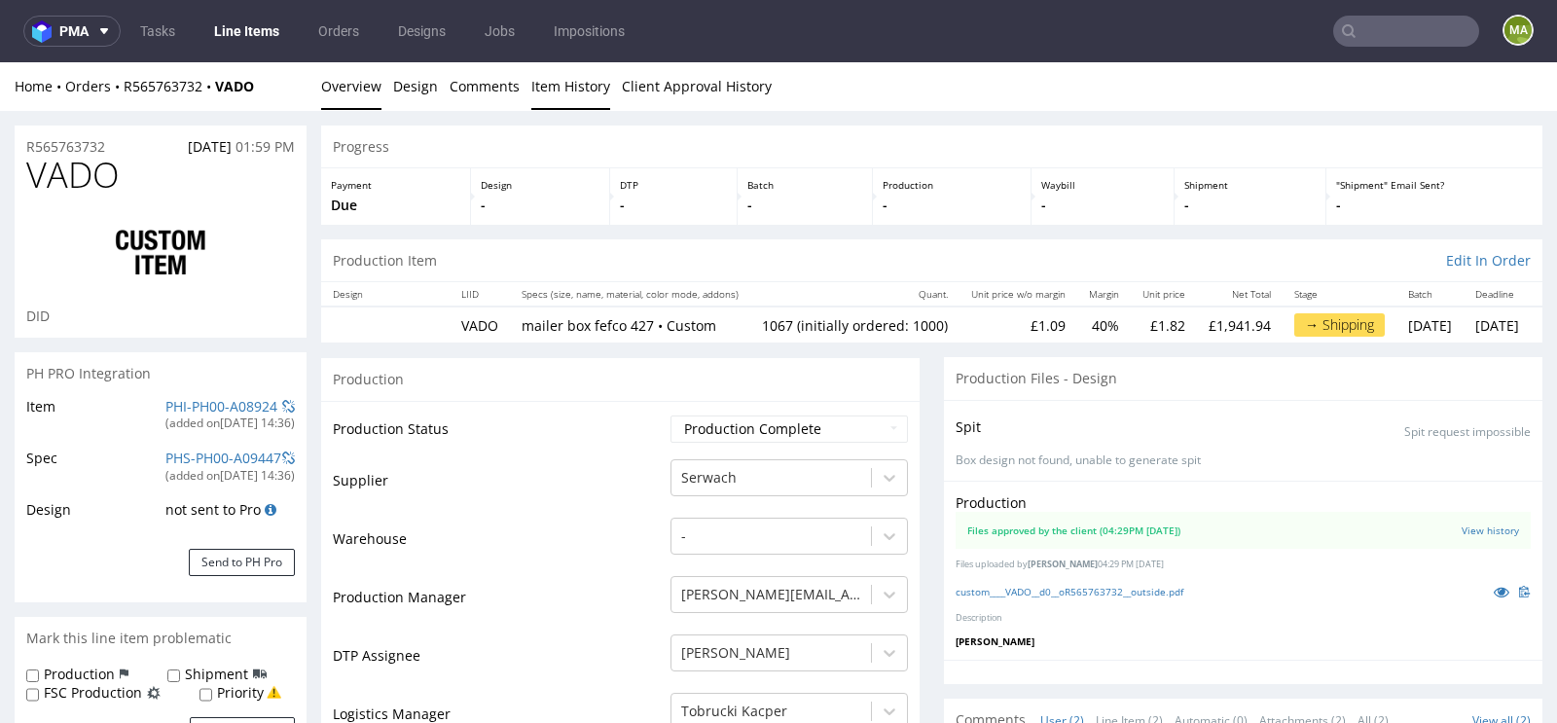
click at [555, 70] on link "Item History" at bounding box center [570, 86] width 79 height 48
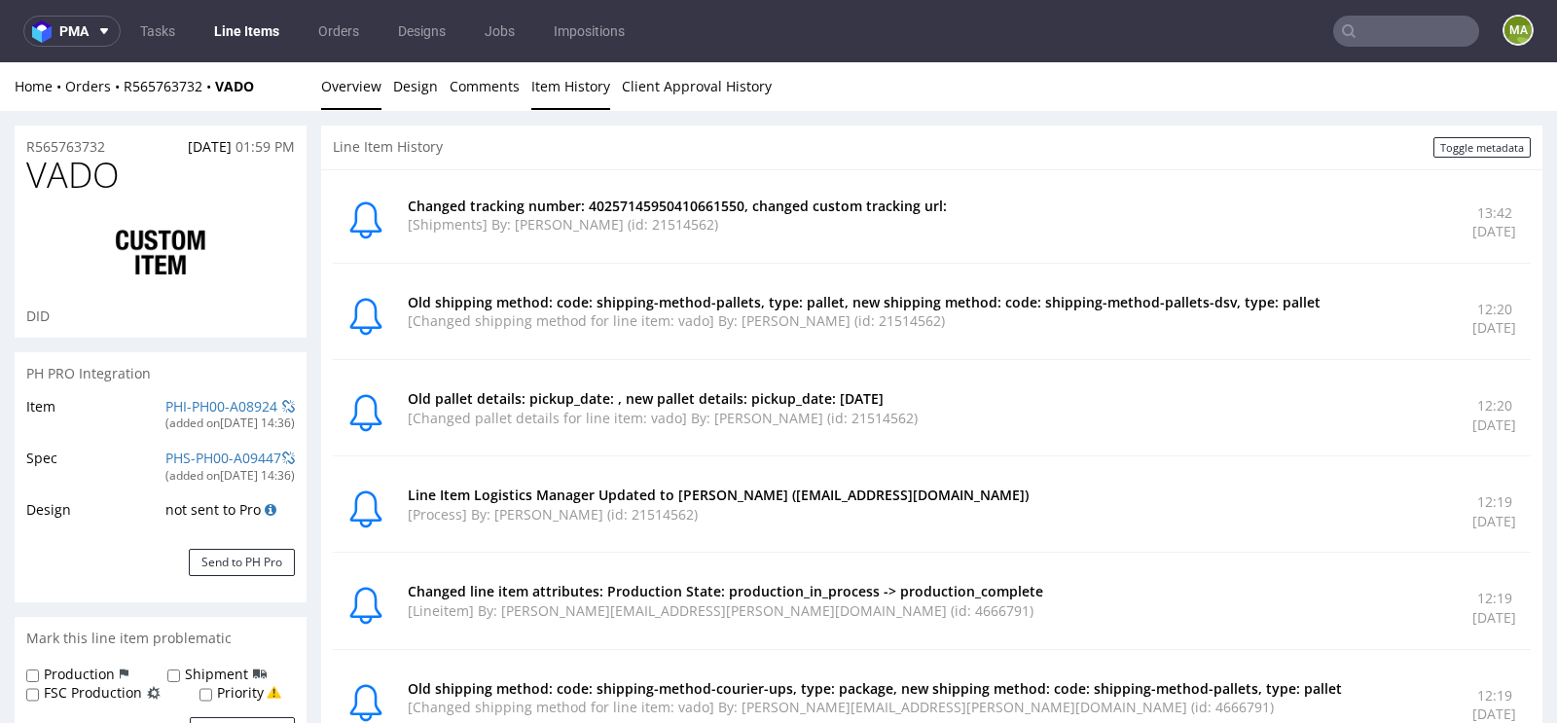
click at [368, 87] on link "Overview" at bounding box center [351, 86] width 60 height 48
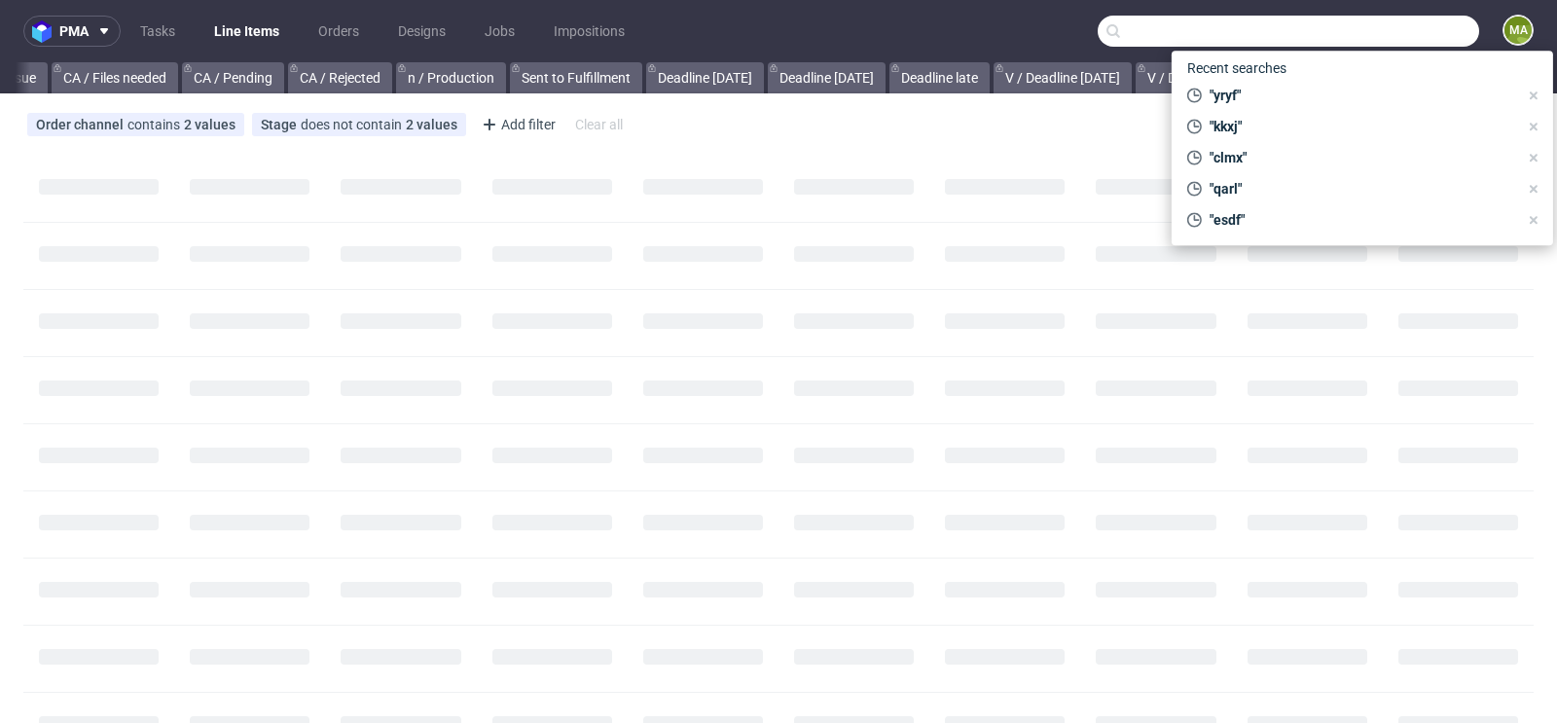
click at [1402, 33] on input "text" at bounding box center [1287, 31] width 381 height 31
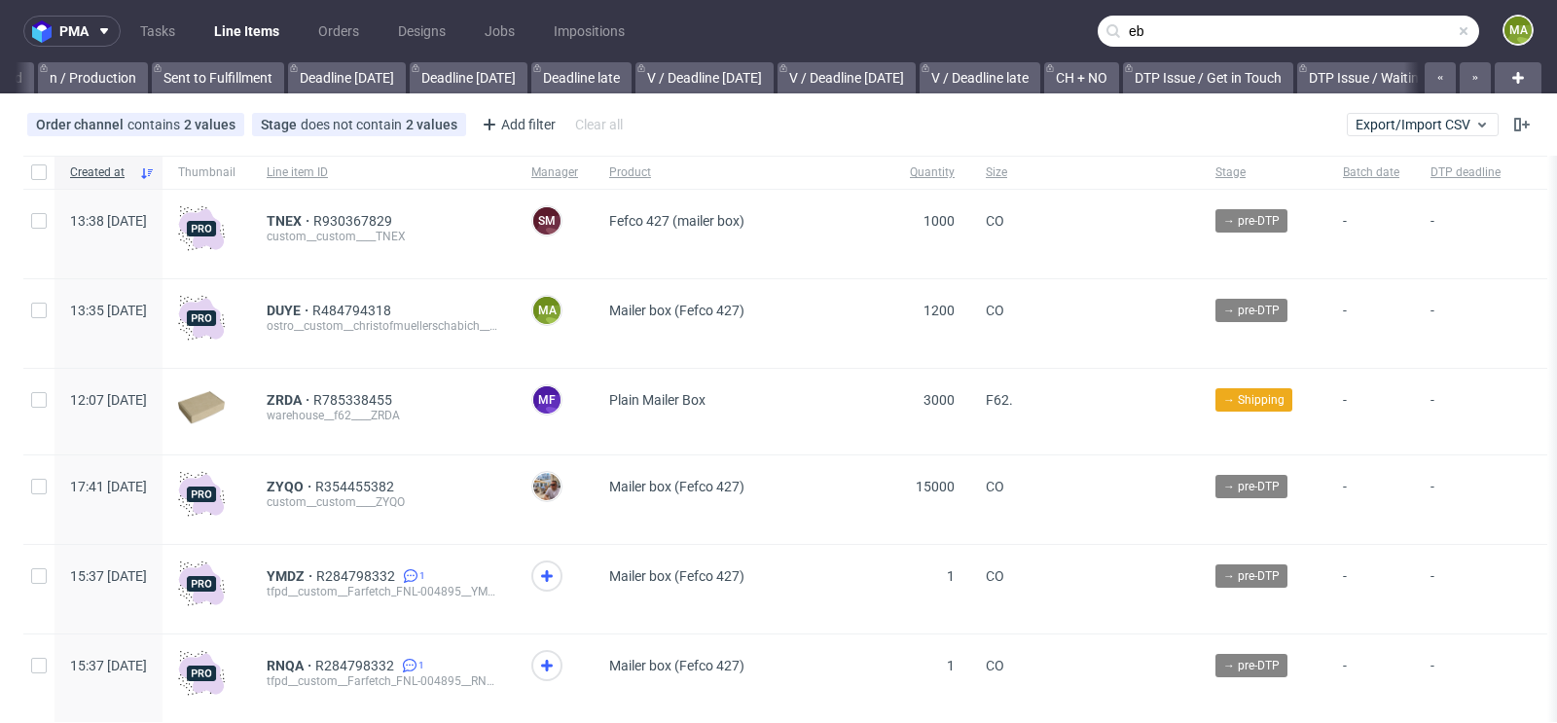
scroll to position [0, 2200]
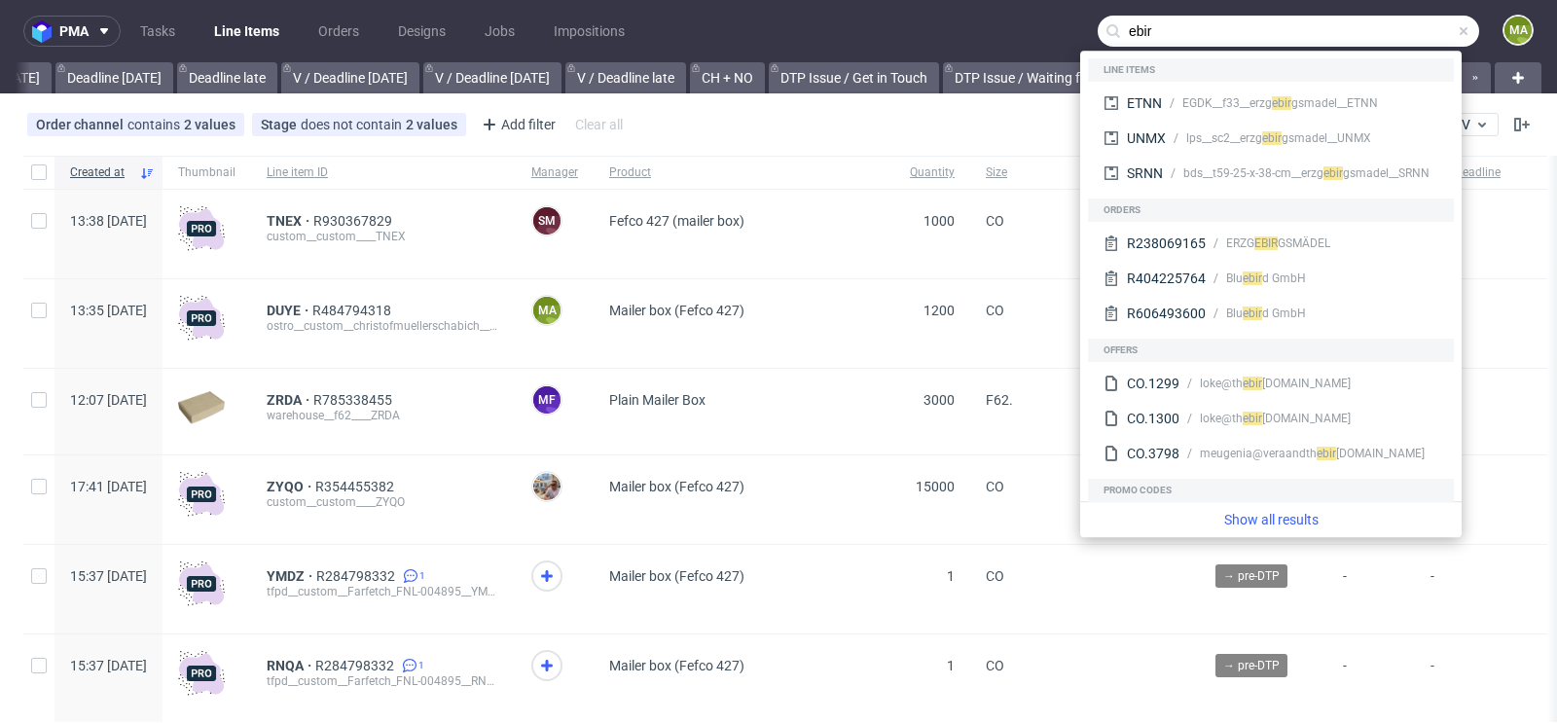
type input "ebir"
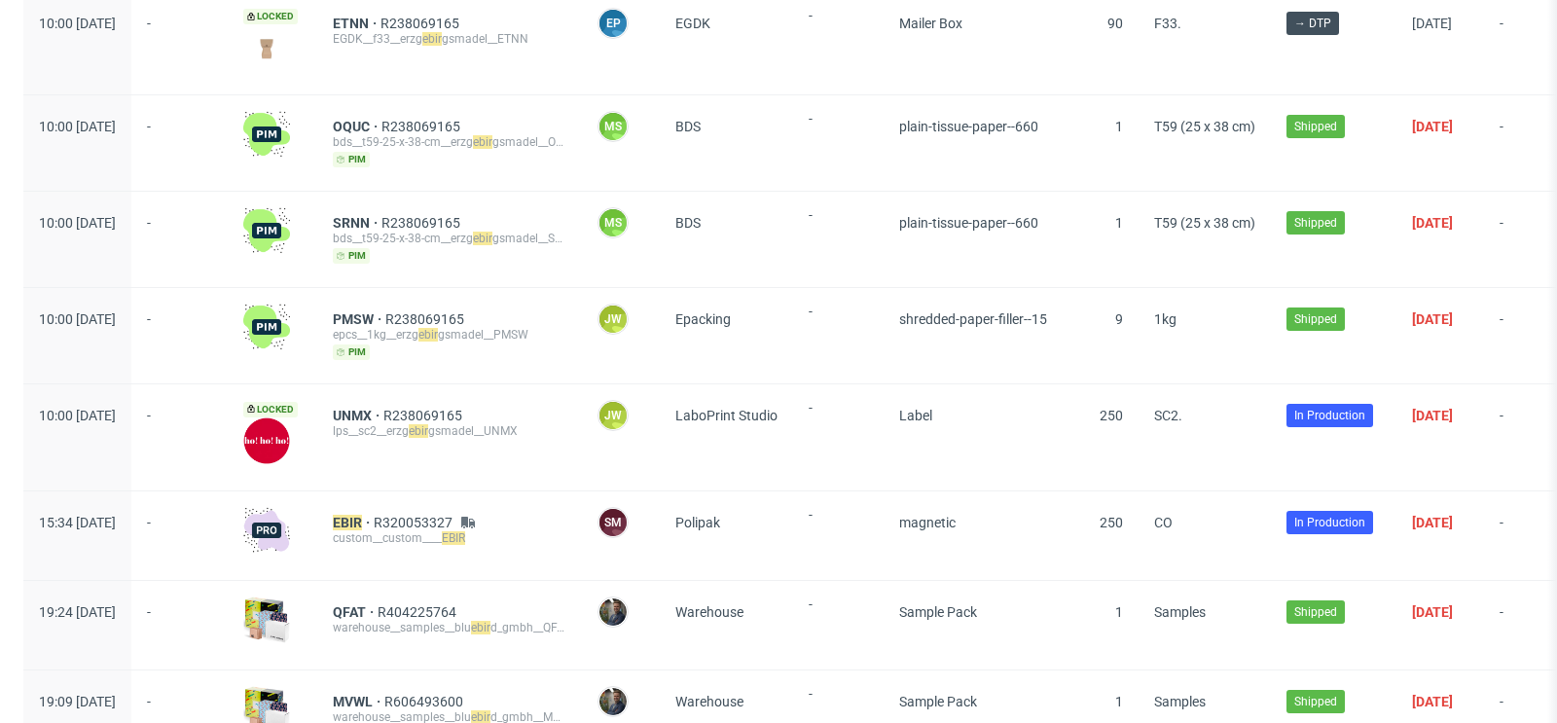
scroll to position [256, 0]
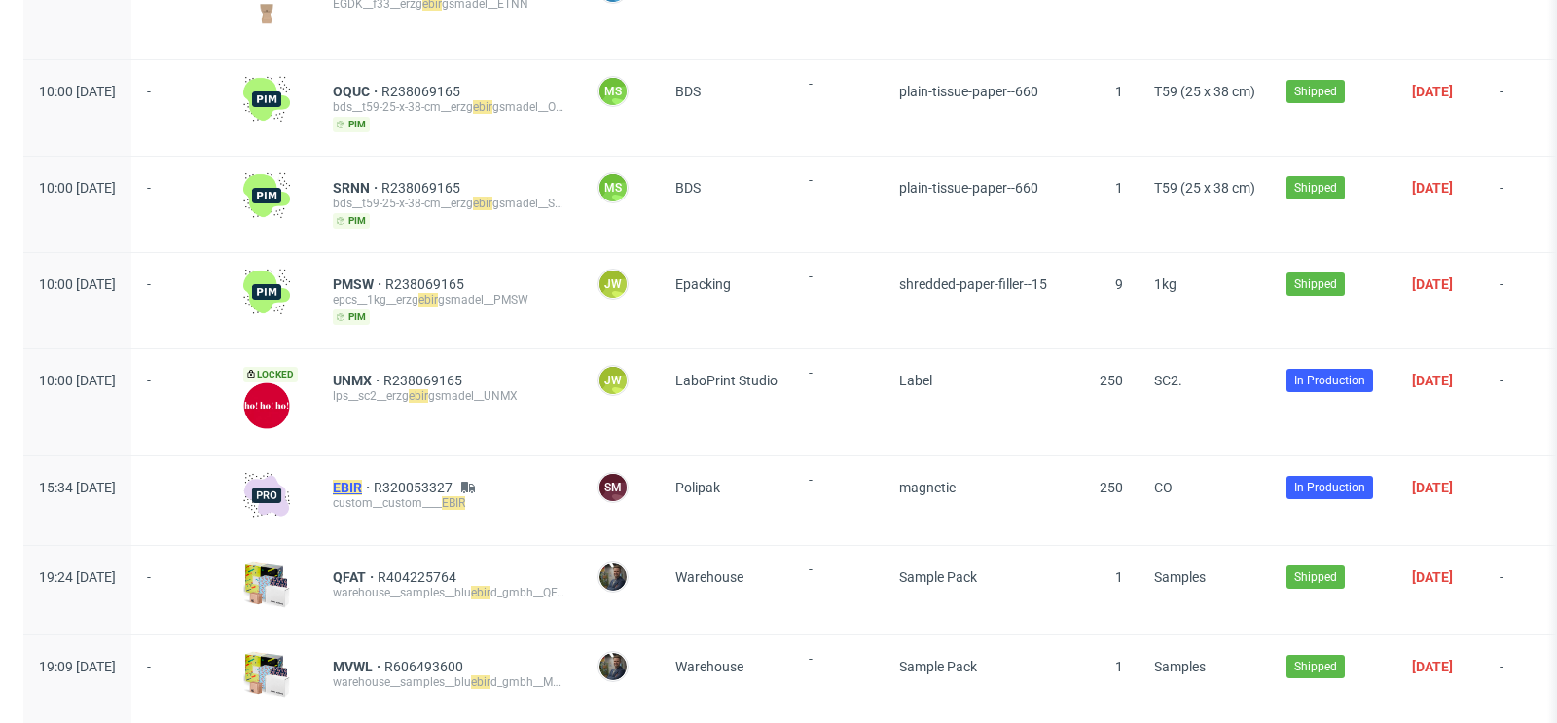
click at [374, 480] on span "EBIR" at bounding box center [353, 488] width 41 height 16
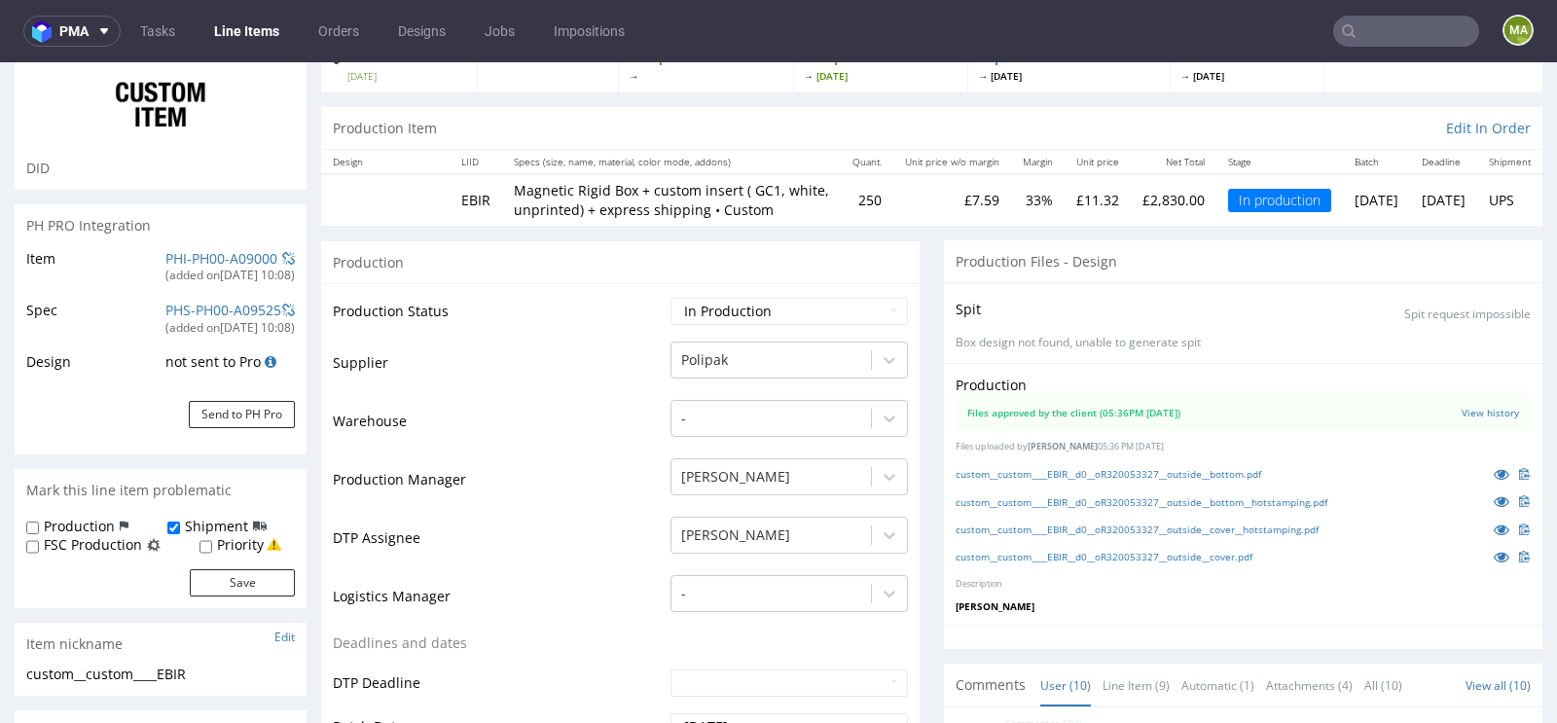
scroll to position [150, 0]
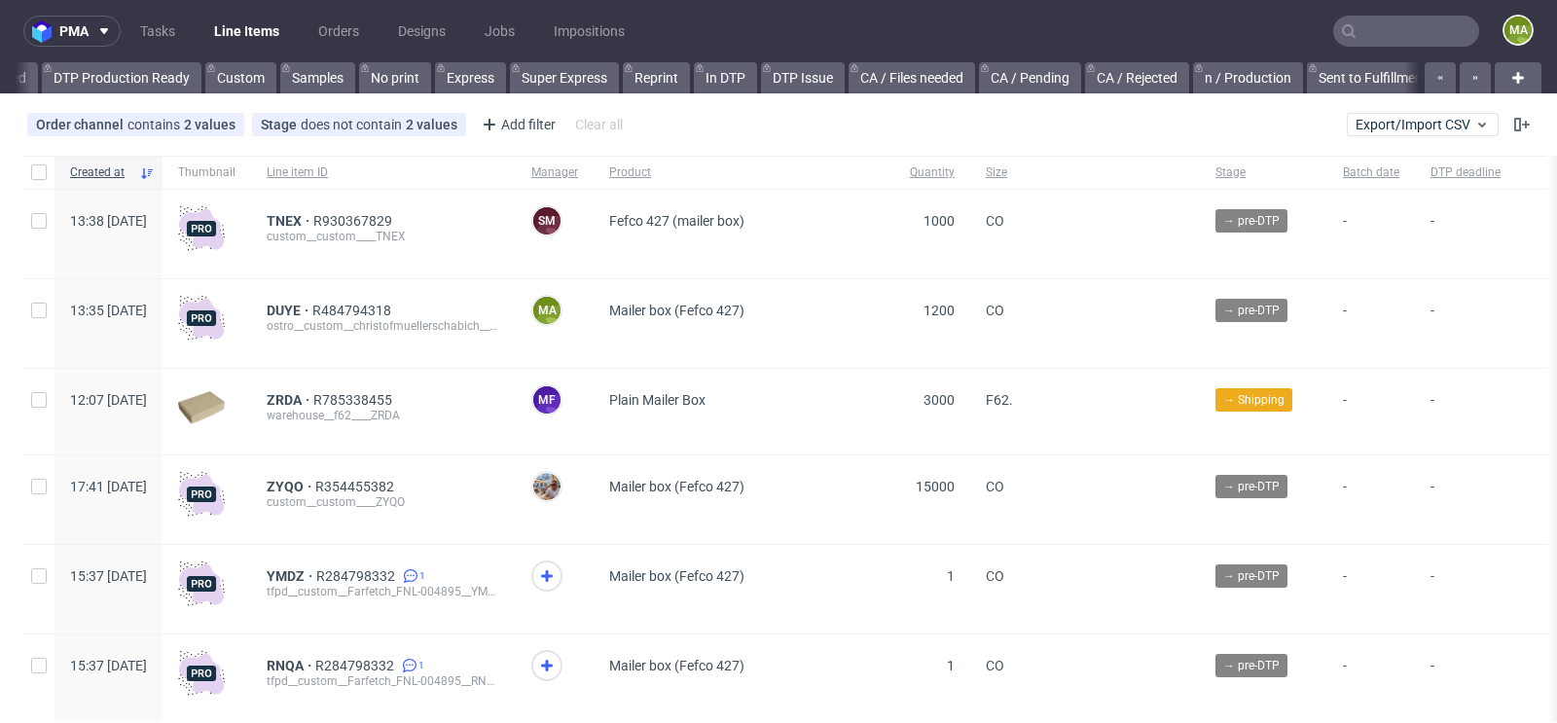
scroll to position [0, 2200]
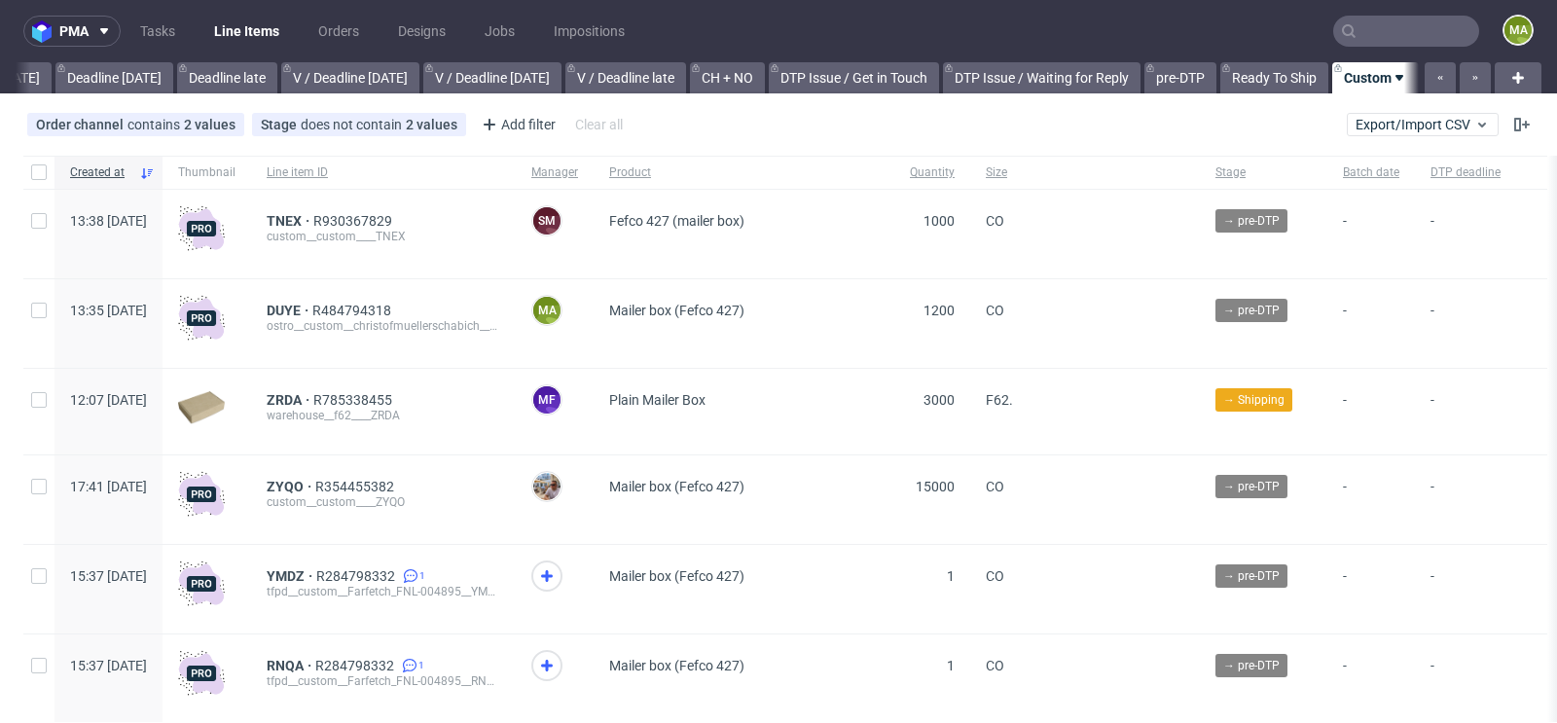
click at [1375, 33] on input "text" at bounding box center [1406, 31] width 146 height 31
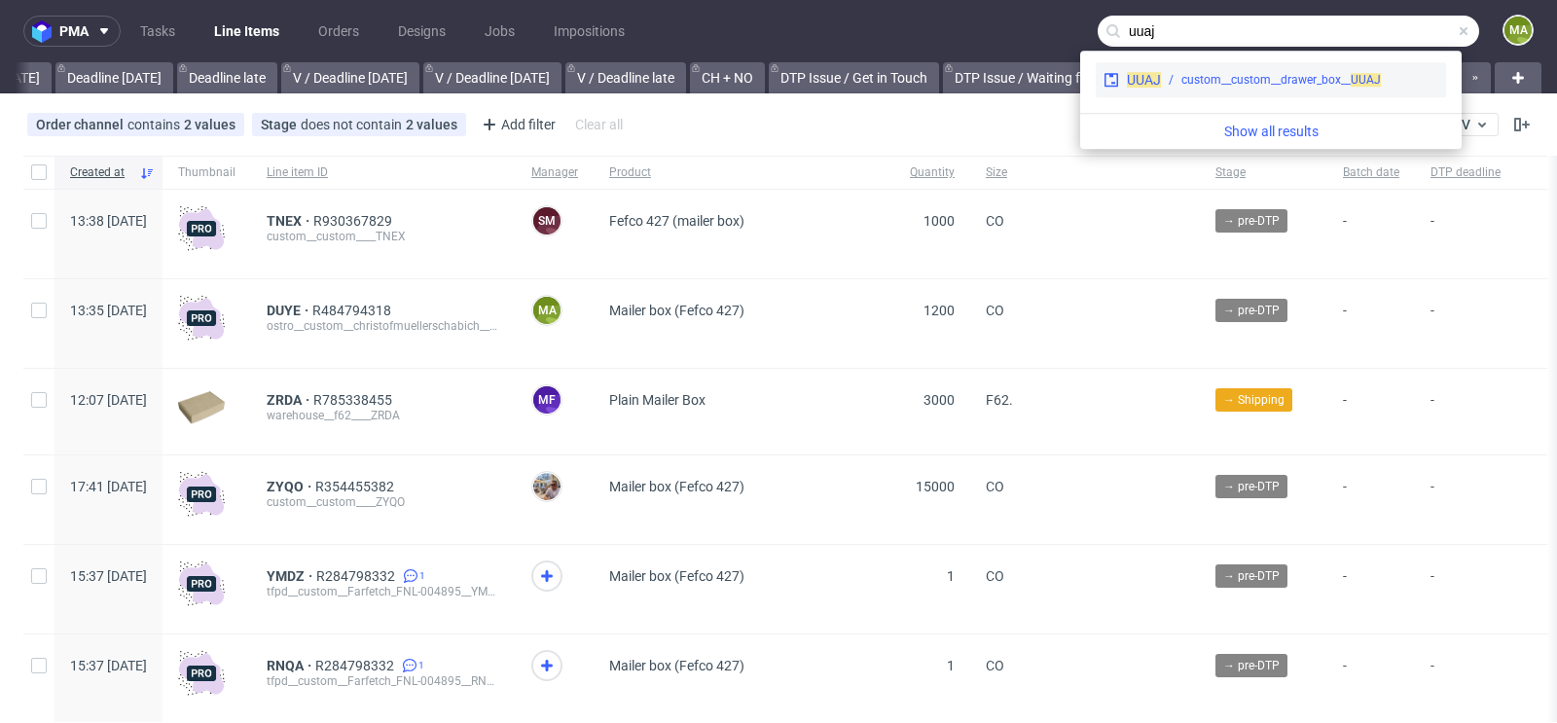
type input "uuaj"
click at [1214, 77] on div "custom__custom__drawer_box__ UUAJ" at bounding box center [1280, 80] width 199 height 18
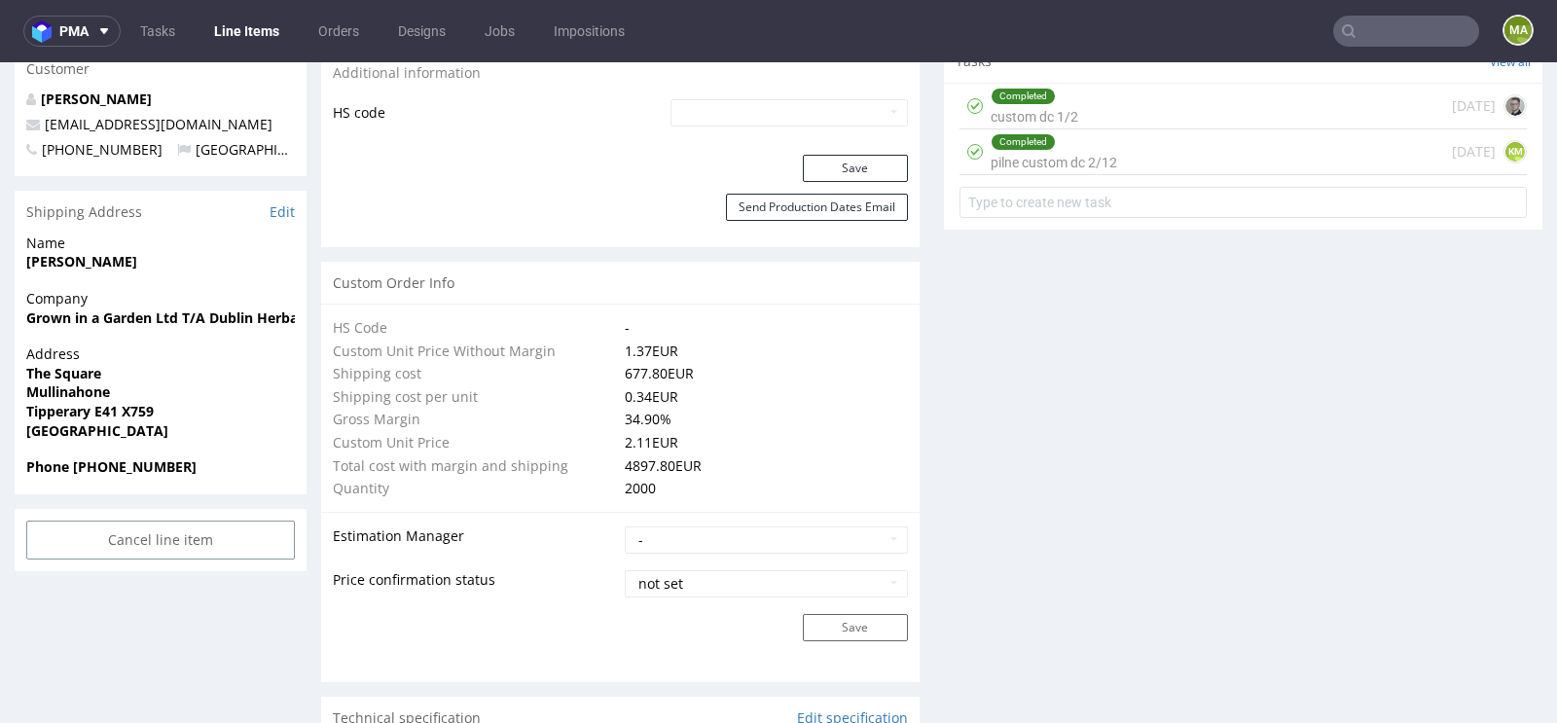
scroll to position [1125, 0]
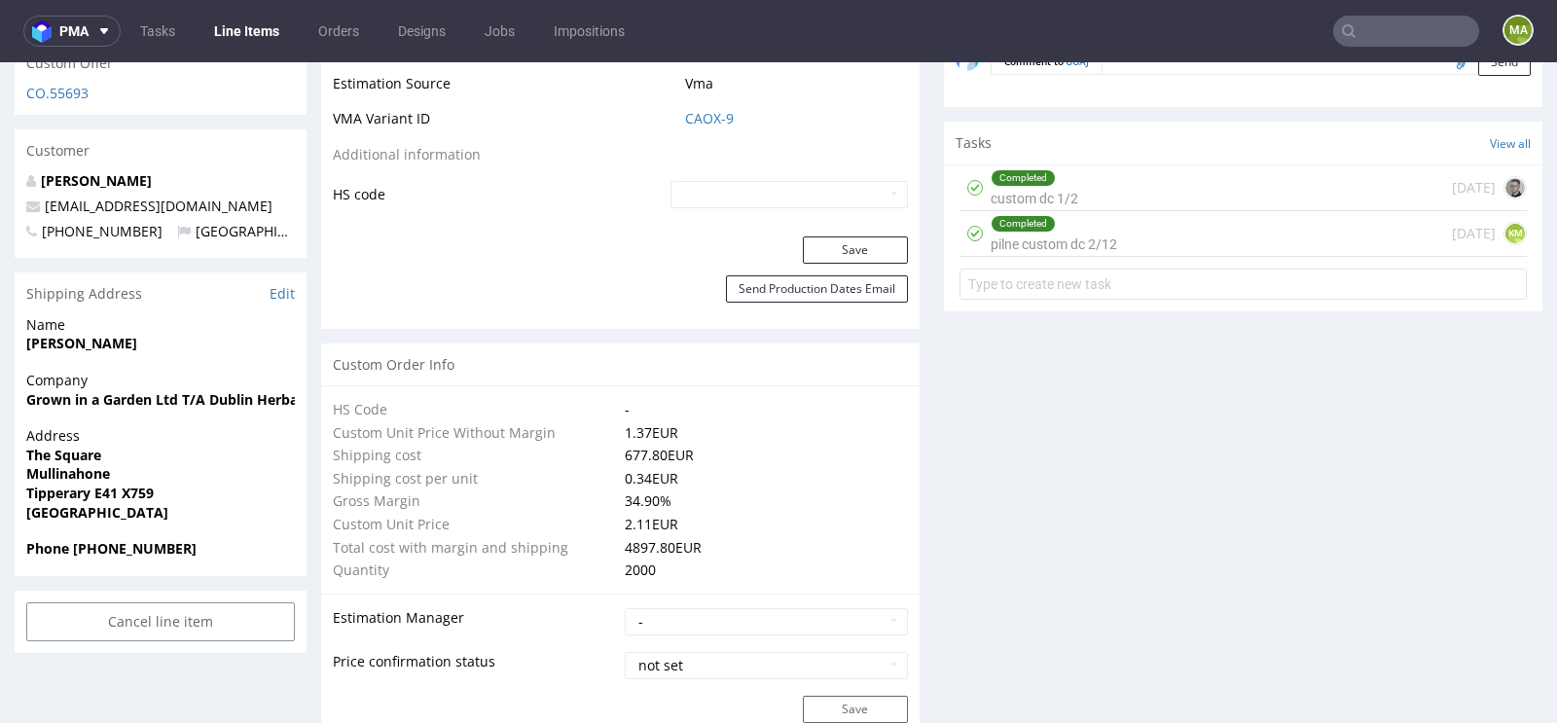
click at [718, 126] on td "CAOX-9" at bounding box center [786, 125] width 242 height 36
click at [719, 116] on link "CAOX-9" at bounding box center [709, 118] width 49 height 19
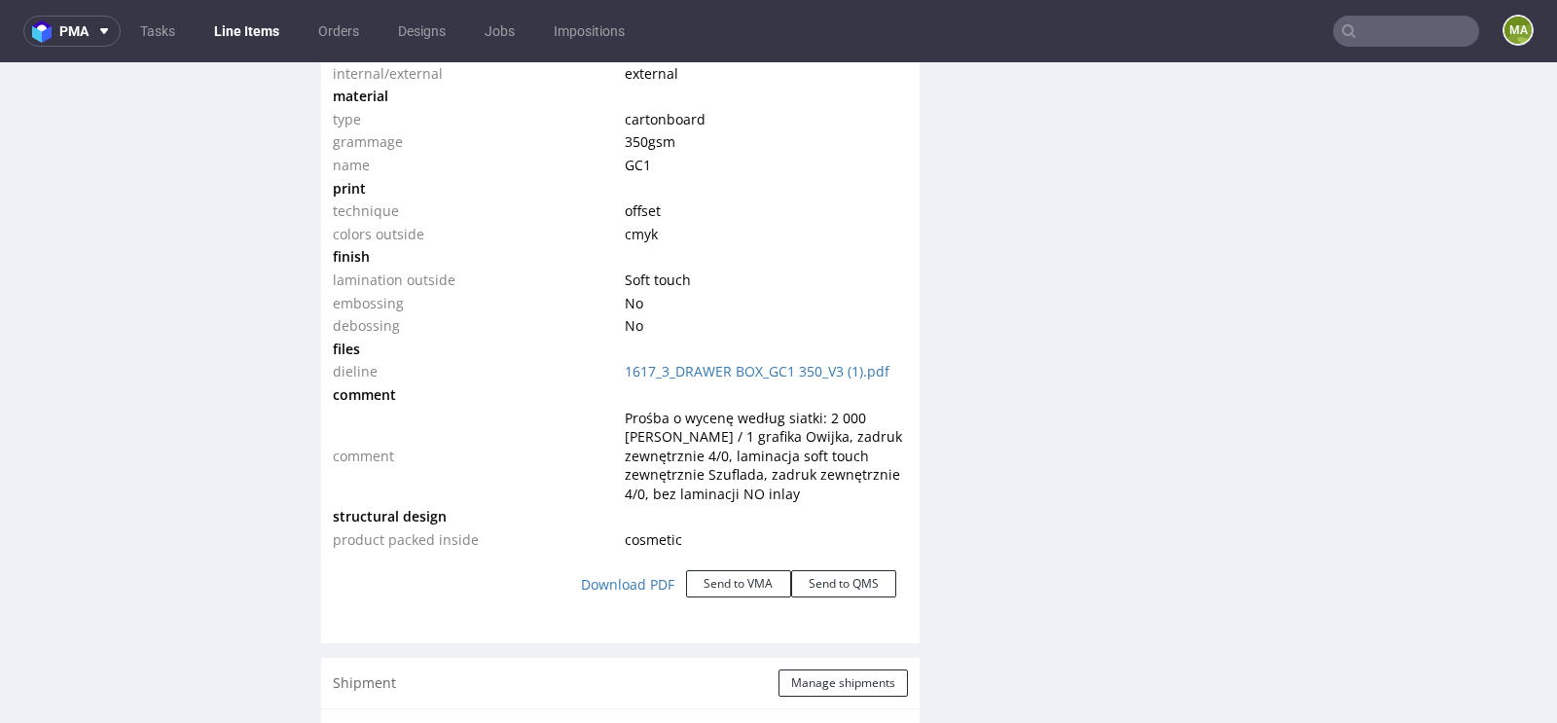
scroll to position [2063, 0]
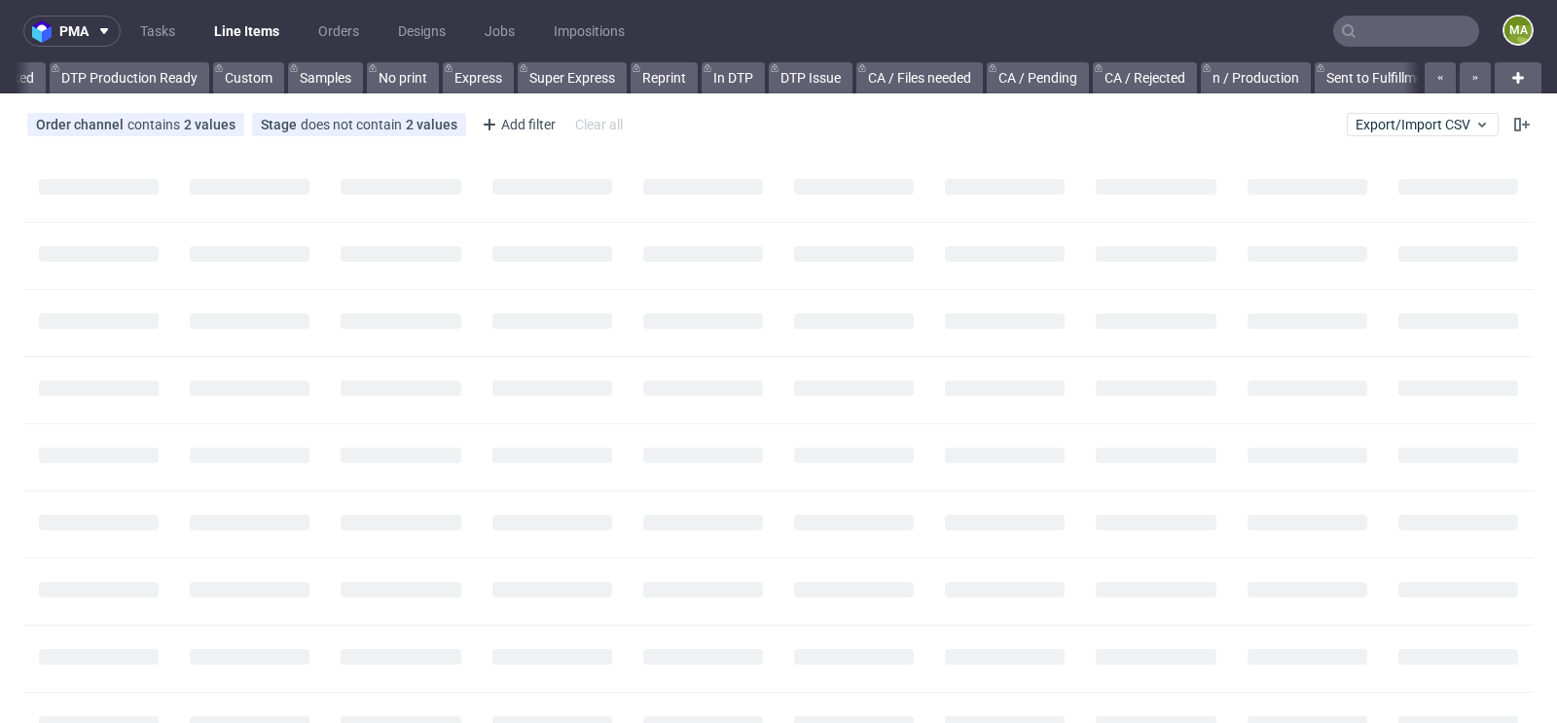
click at [1351, 31] on input "text" at bounding box center [1406, 31] width 146 height 31
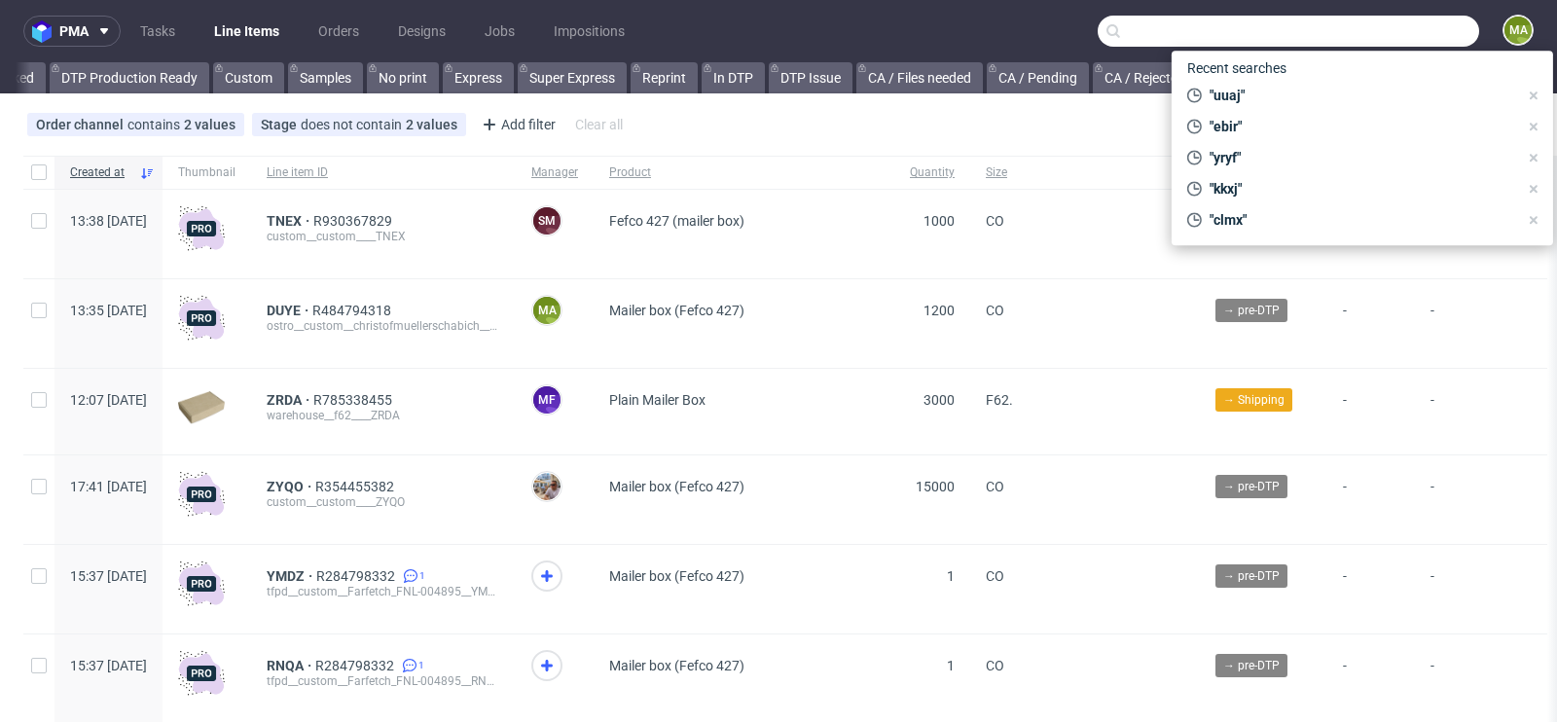
scroll to position [0, 2200]
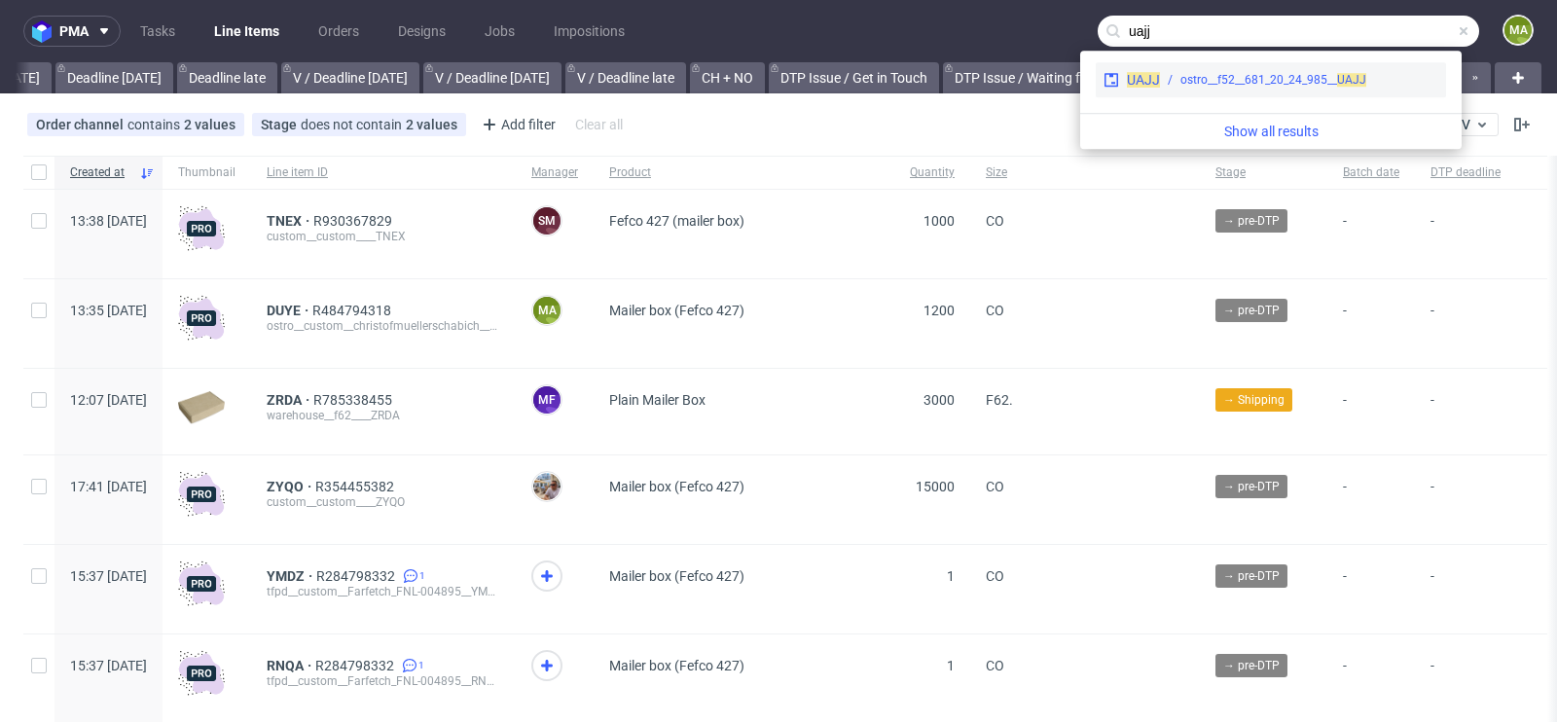
type input "uajj"
click at [1291, 73] on div "ostro__f52__681_20_24_985__ UAJJ" at bounding box center [1273, 80] width 186 height 18
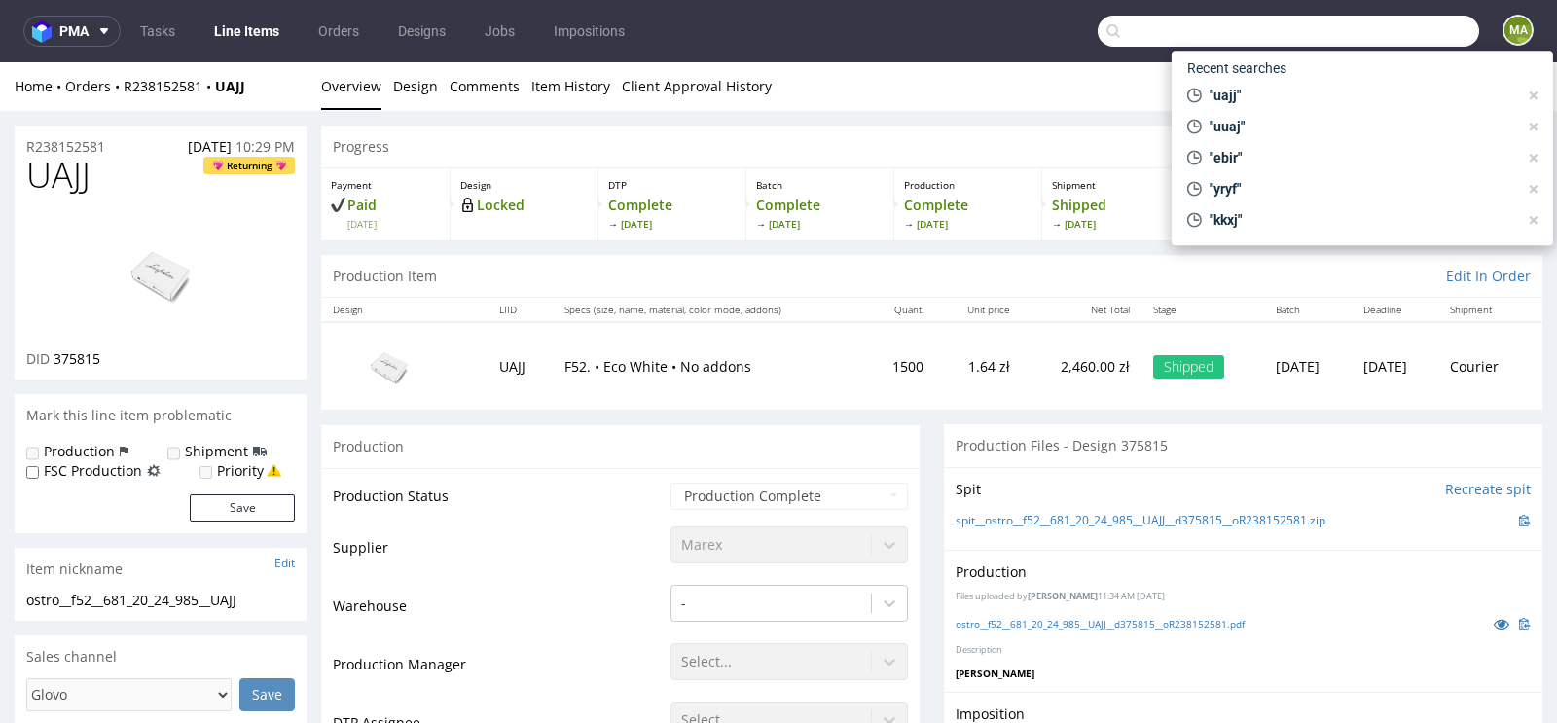
click at [1384, 29] on input "text" at bounding box center [1287, 31] width 381 height 31
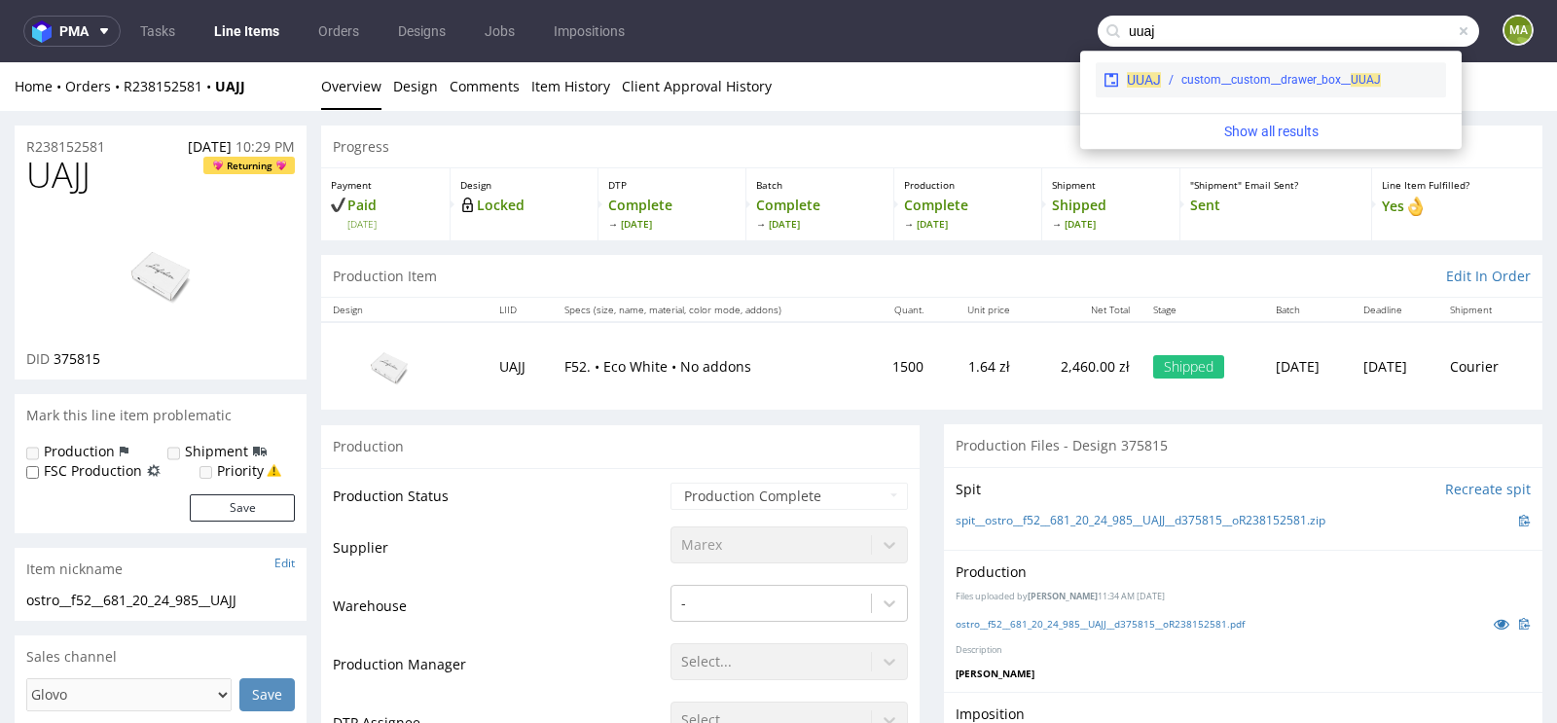
type input "uuaj"
click at [1237, 78] on div "custom__custom__drawer_box__ UUAJ" at bounding box center [1280, 80] width 199 height 18
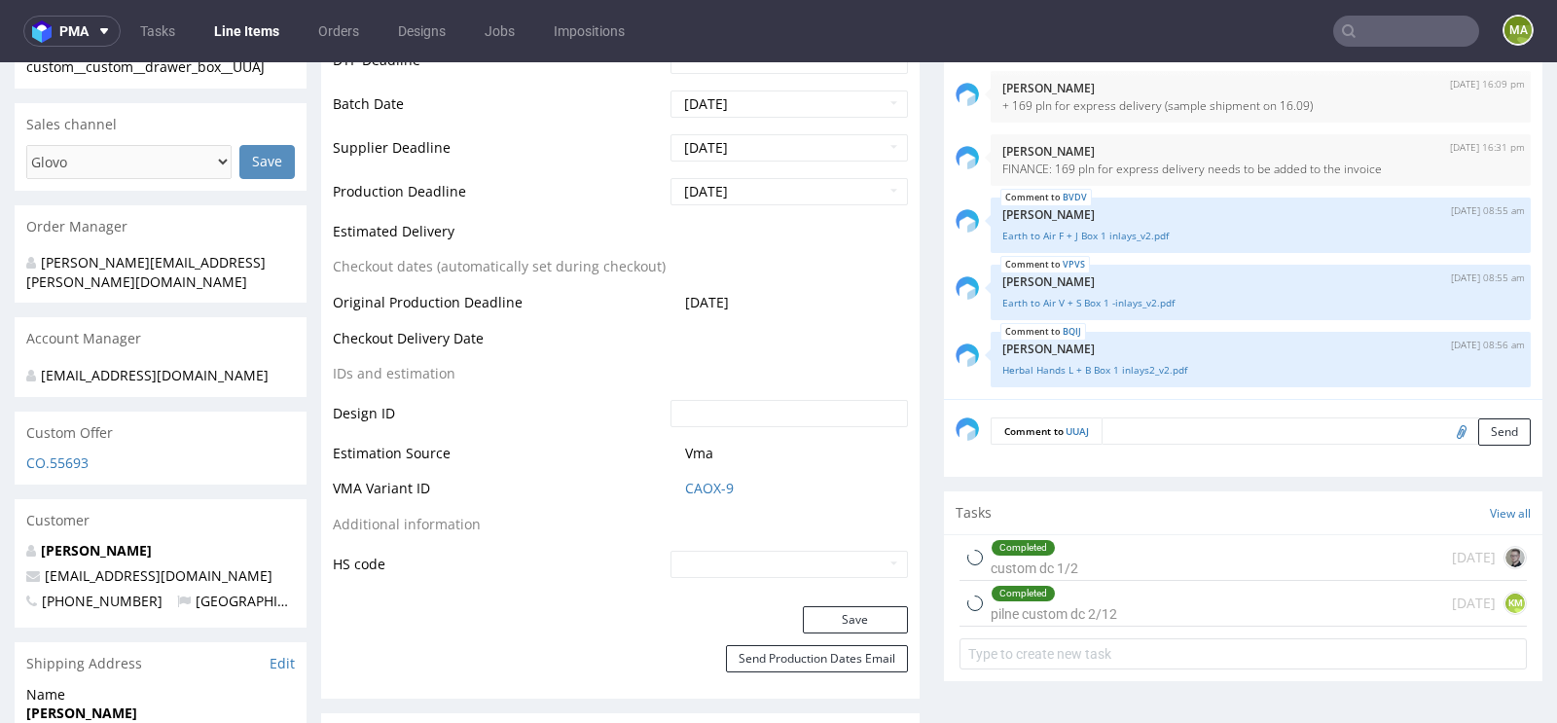
scroll to position [813, 0]
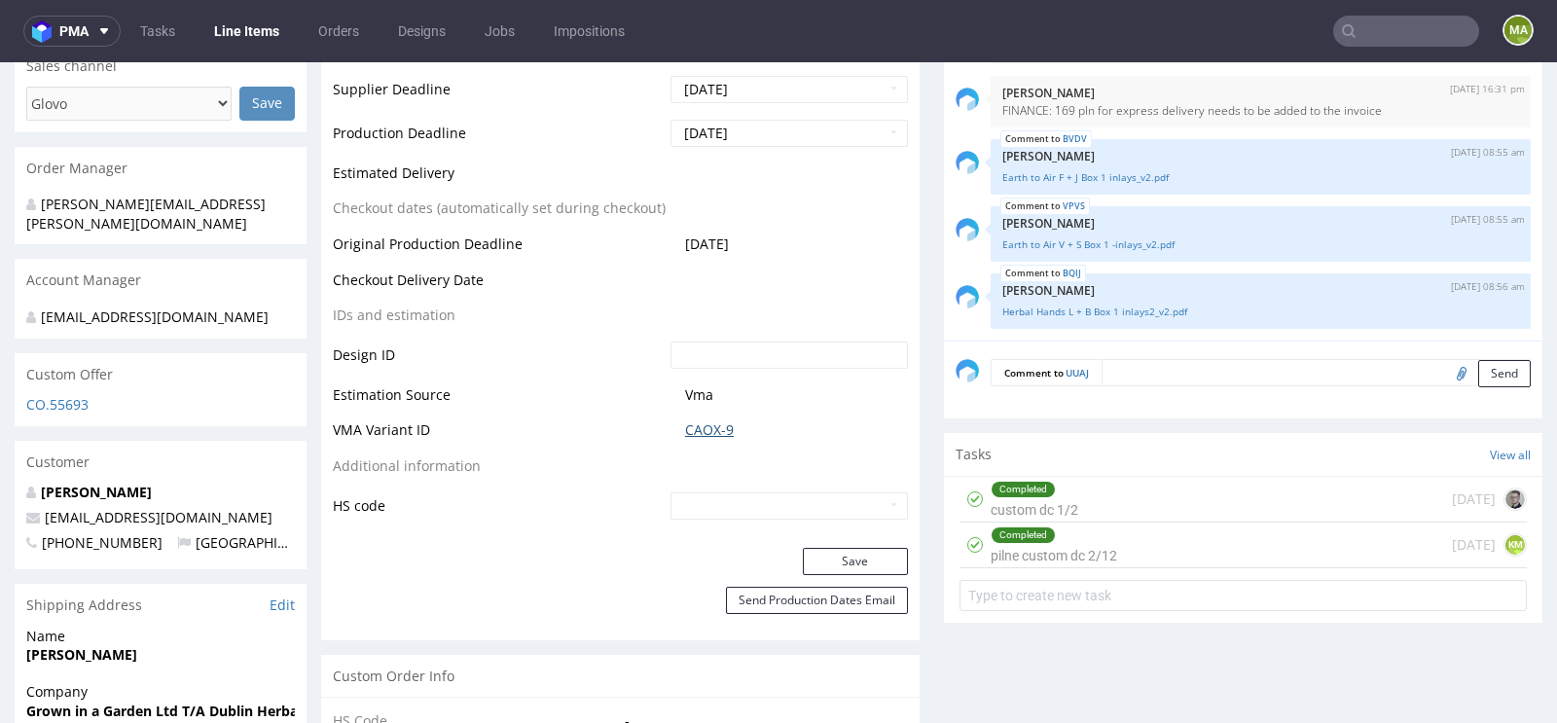
click at [712, 420] on link "CAOX-9" at bounding box center [709, 429] width 49 height 19
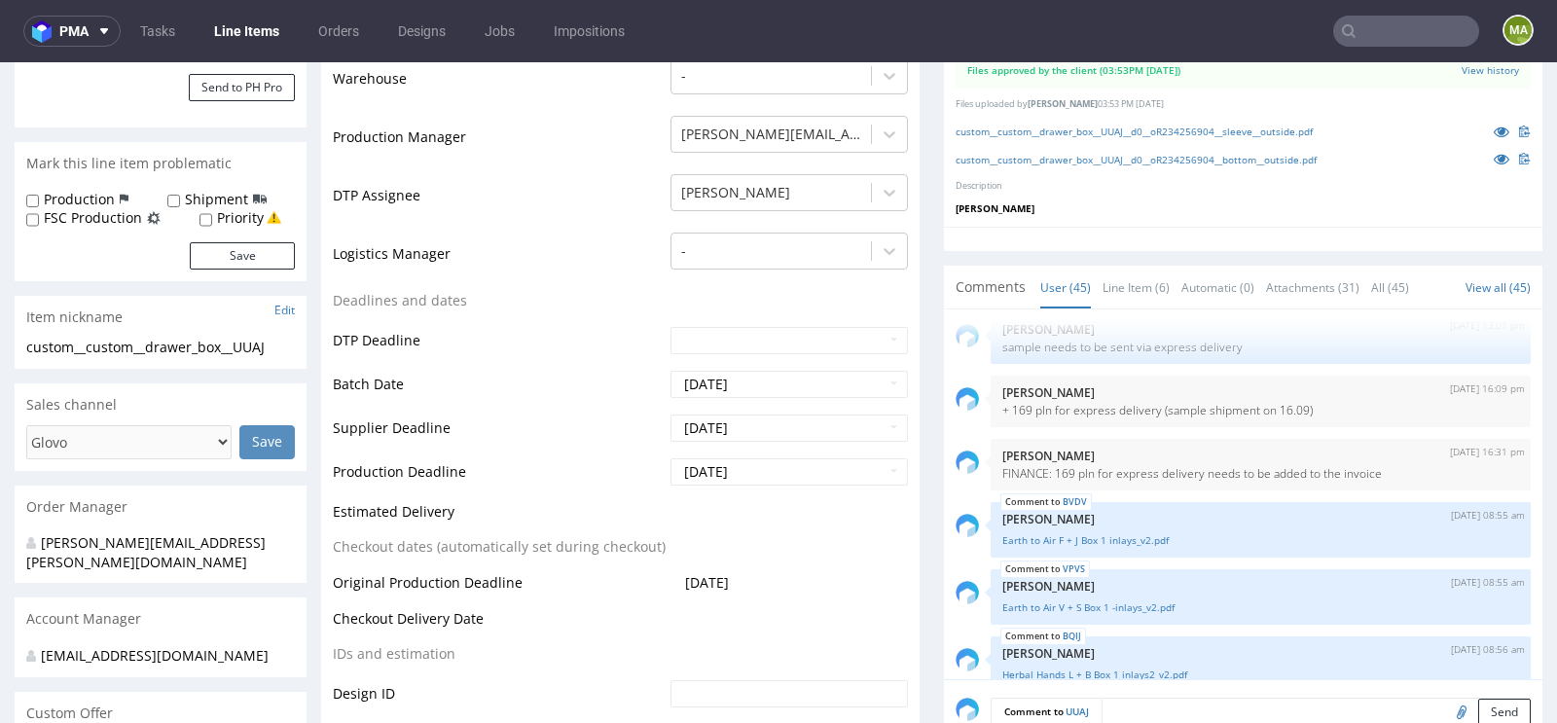
scroll to position [473, 0]
click at [1493, 127] on icon at bounding box center [1501, 133] width 16 height 14
click at [1493, 161] on icon at bounding box center [1501, 161] width 16 height 14
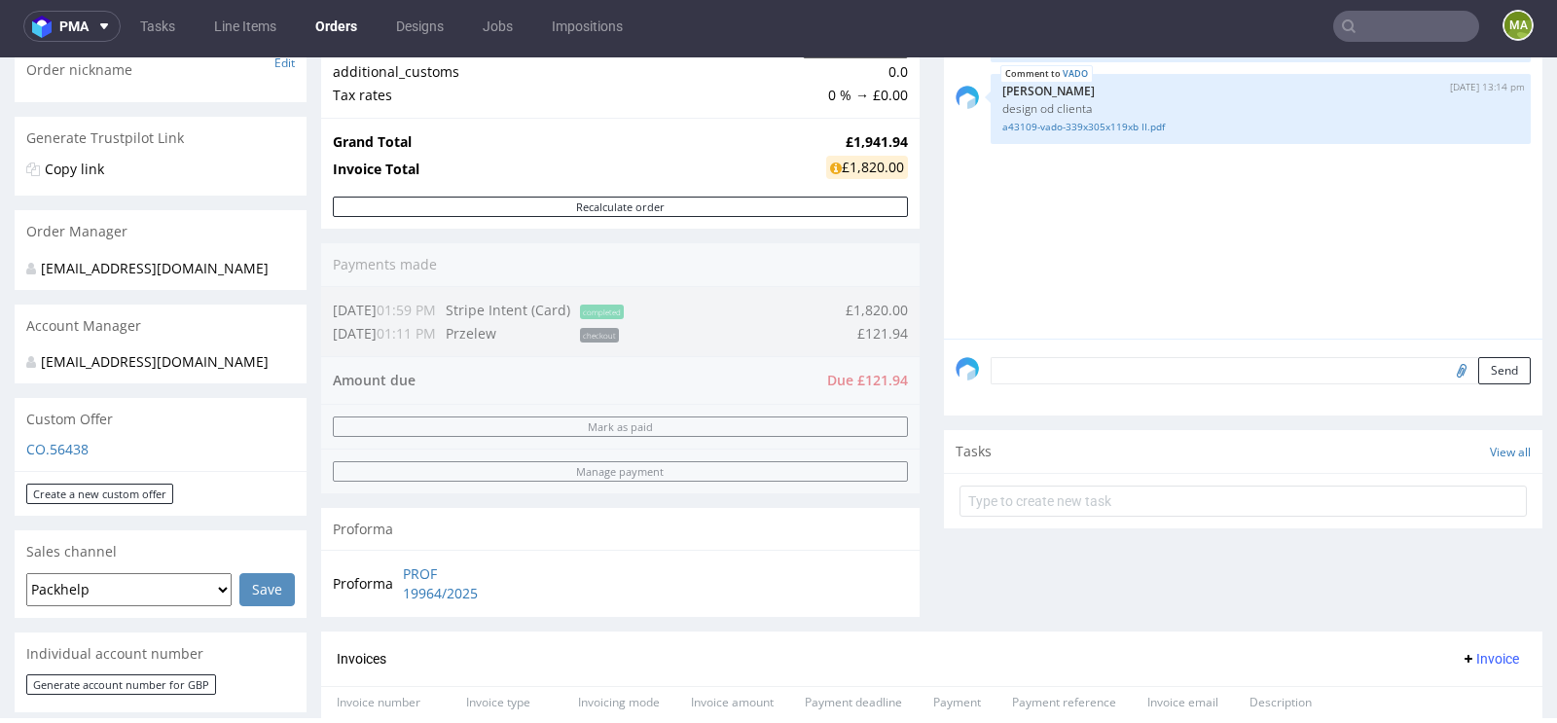
scroll to position [122, 0]
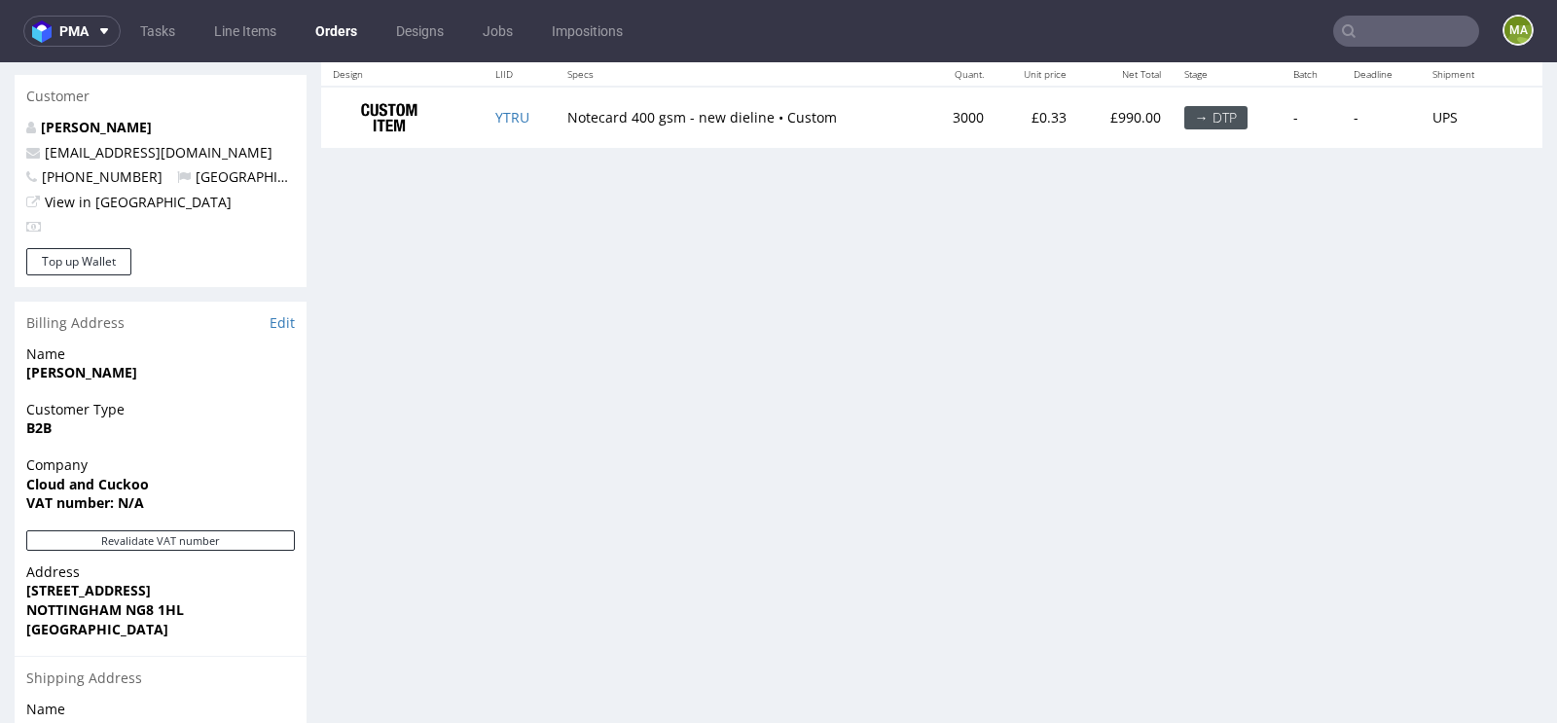
scroll to position [681, 0]
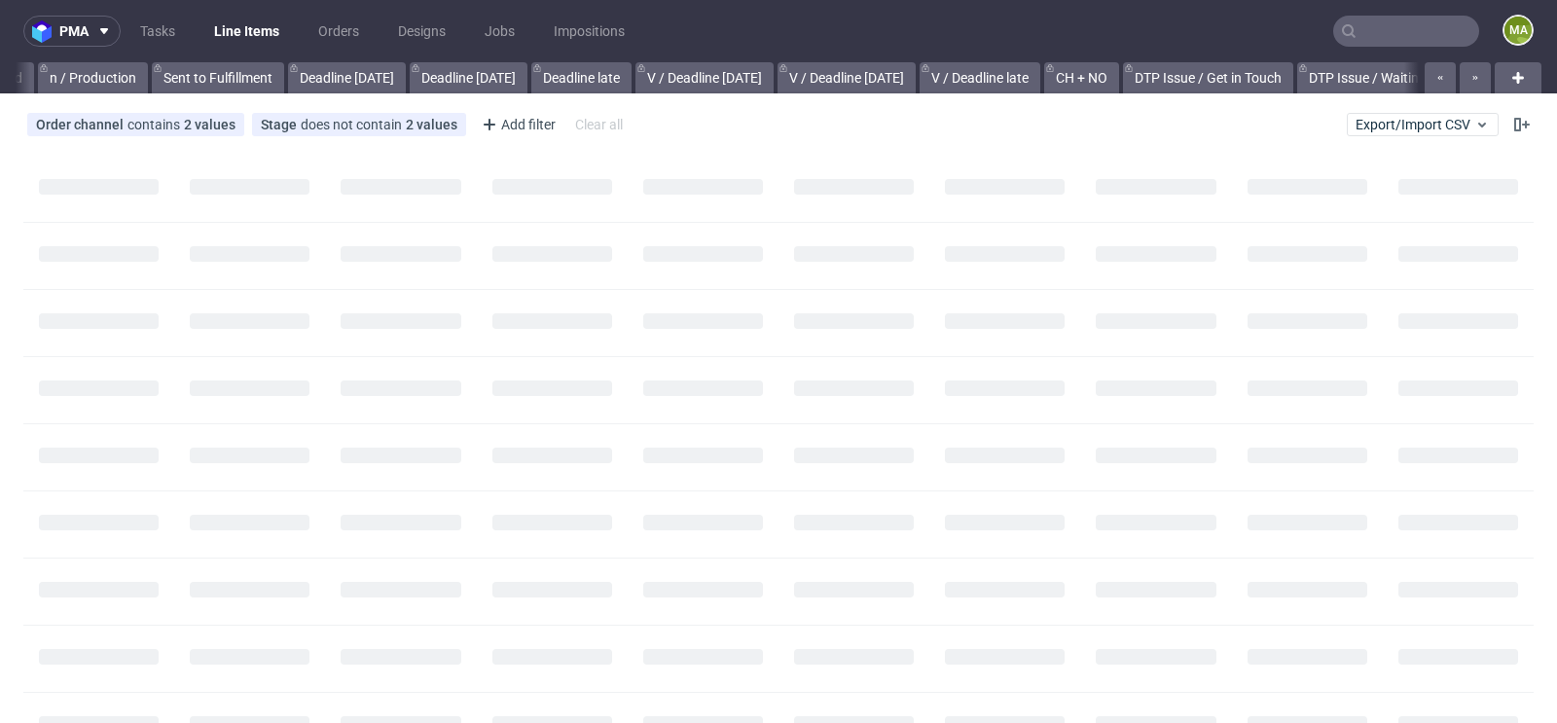
click at [1382, 33] on input "text" at bounding box center [1406, 31] width 146 height 31
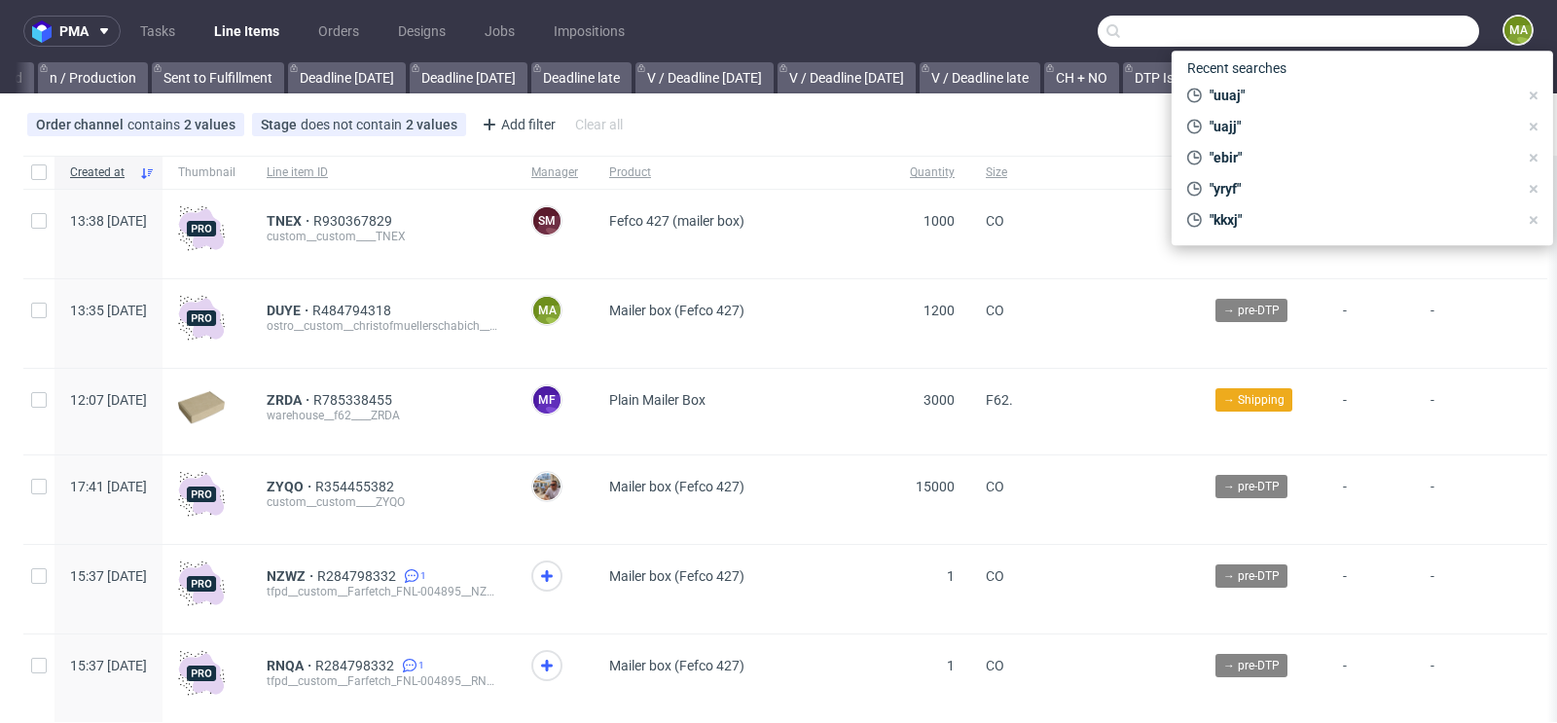
scroll to position [0, 2200]
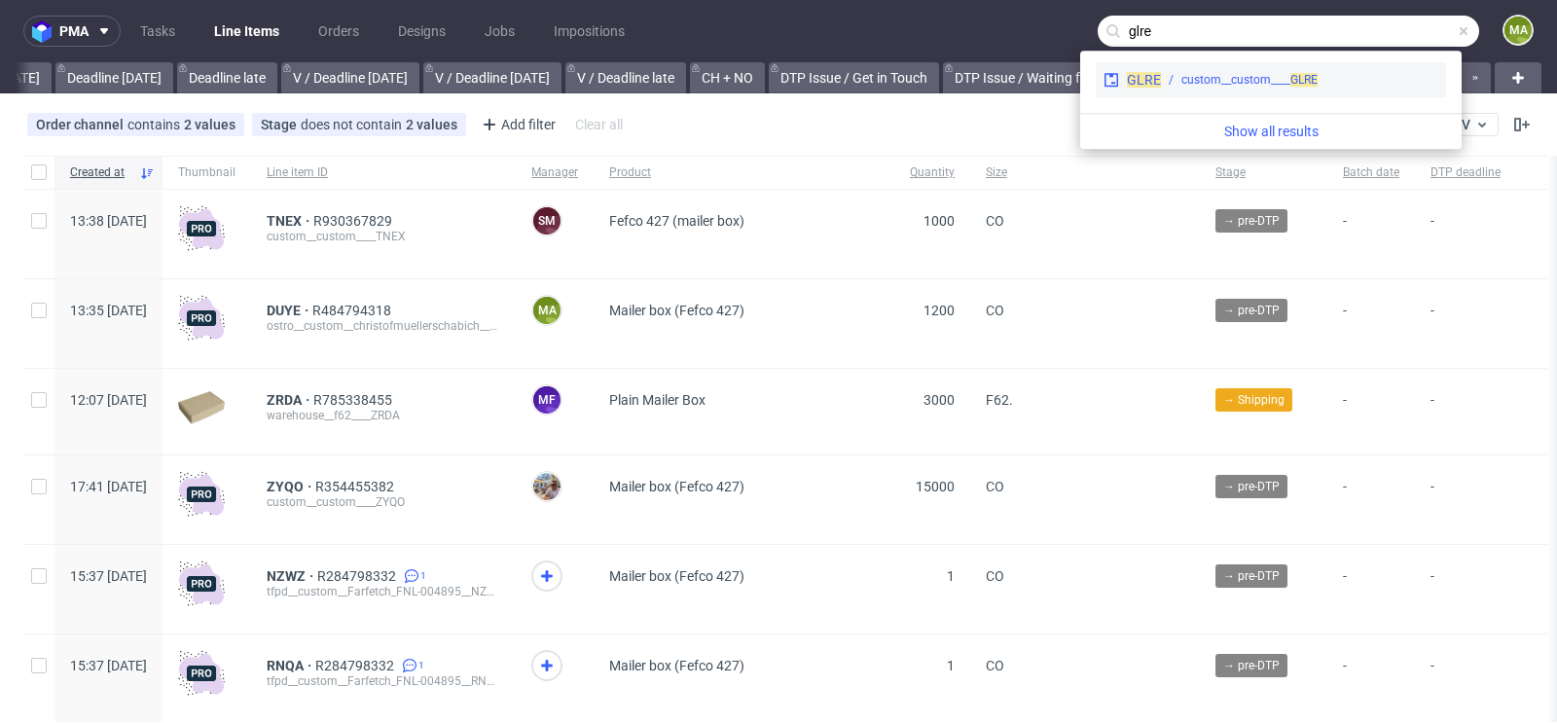
type input "glre"
click at [1238, 94] on div "GLRE custom__custom____ GLRE" at bounding box center [1270, 79] width 350 height 35
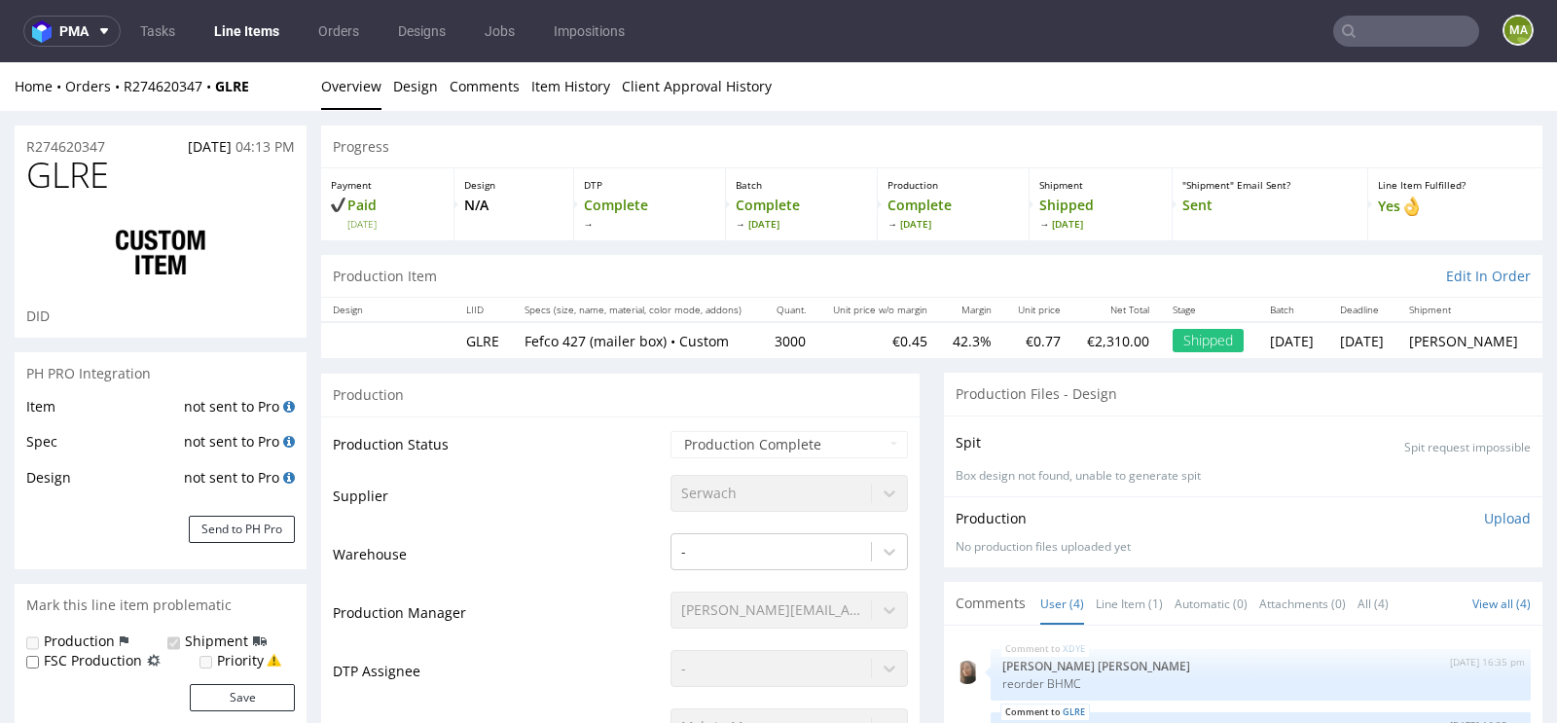
select select "in_progress"
drag, startPoint x: 126, startPoint y: 187, endPoint x: 0, endPoint y: 187, distance: 125.5
copy span "GLRE"
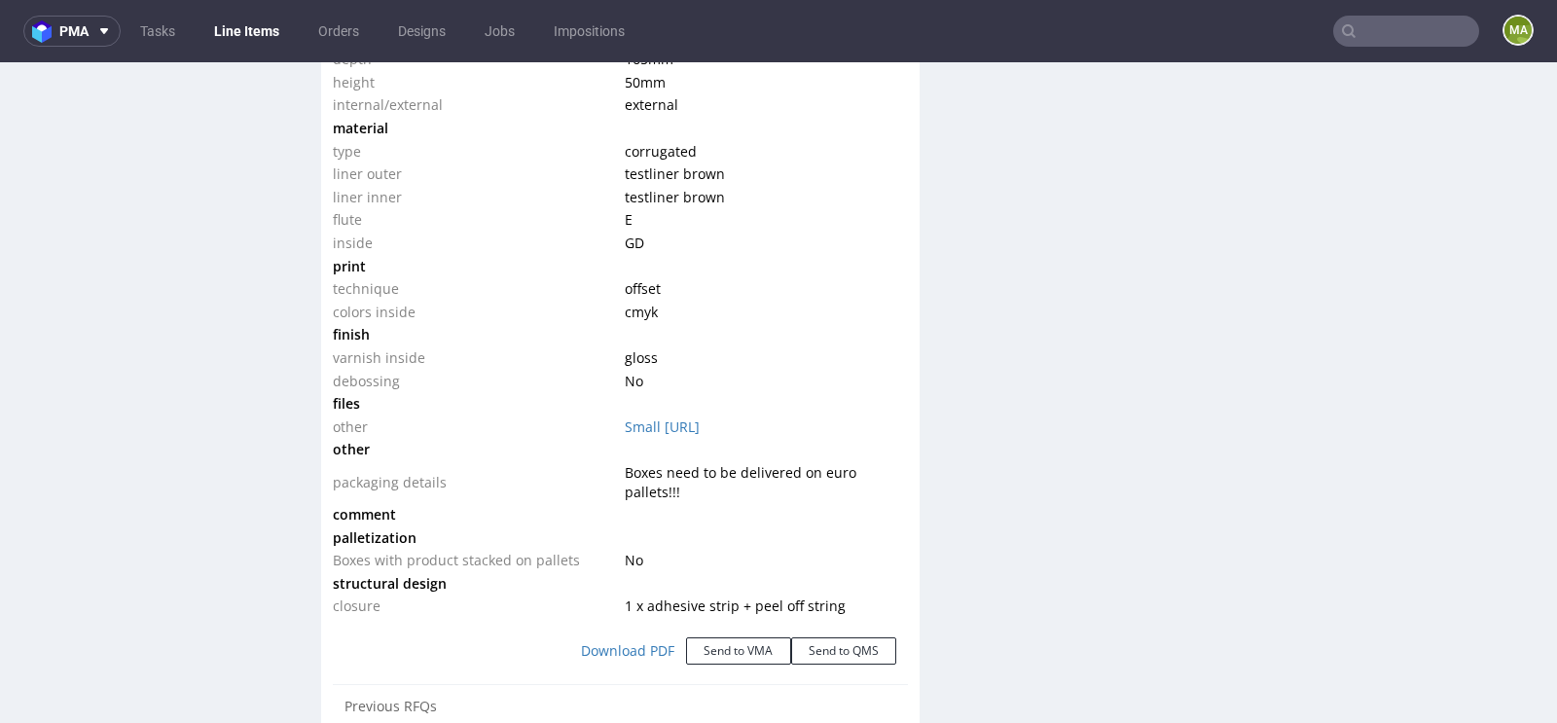
scroll to position [2027, 0]
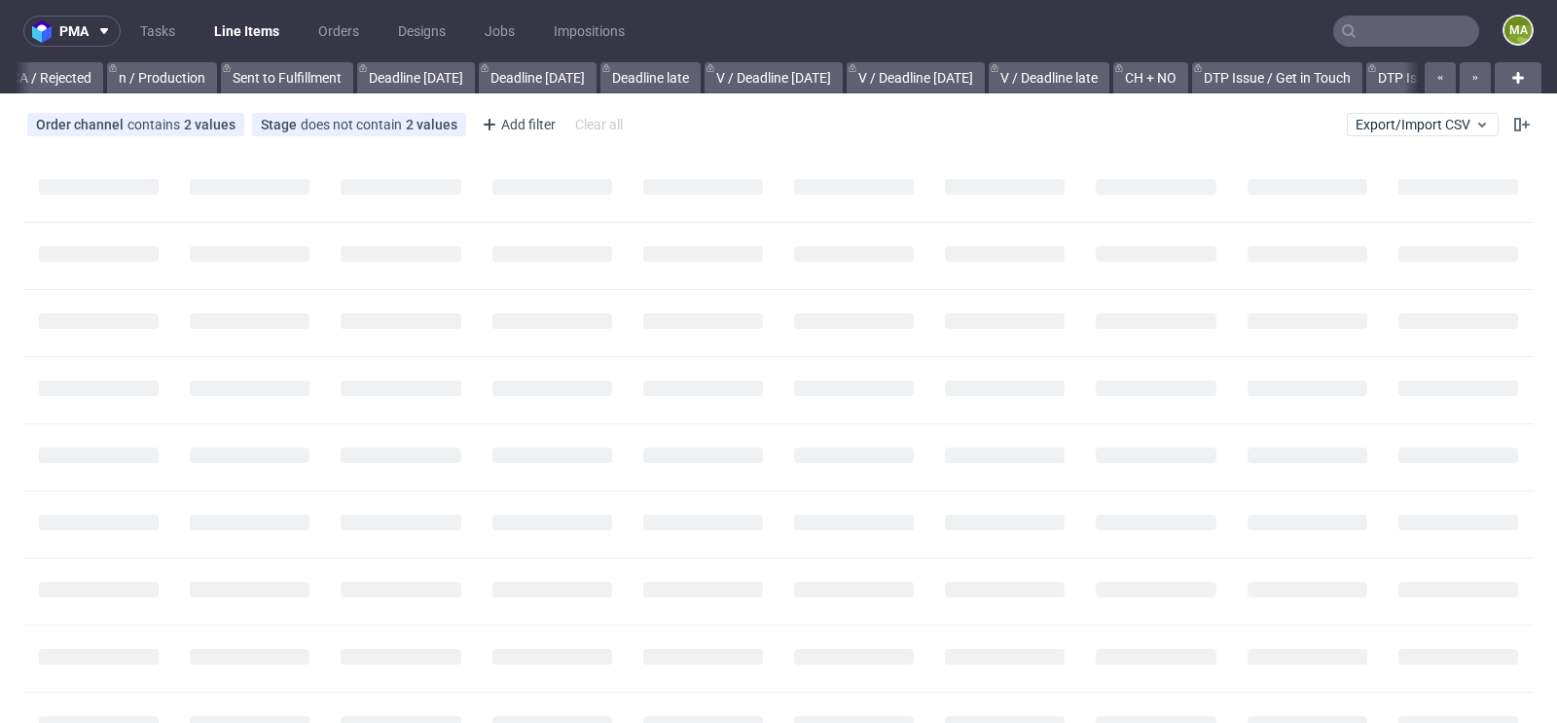
click at [1366, 28] on input "text" at bounding box center [1406, 31] width 146 height 31
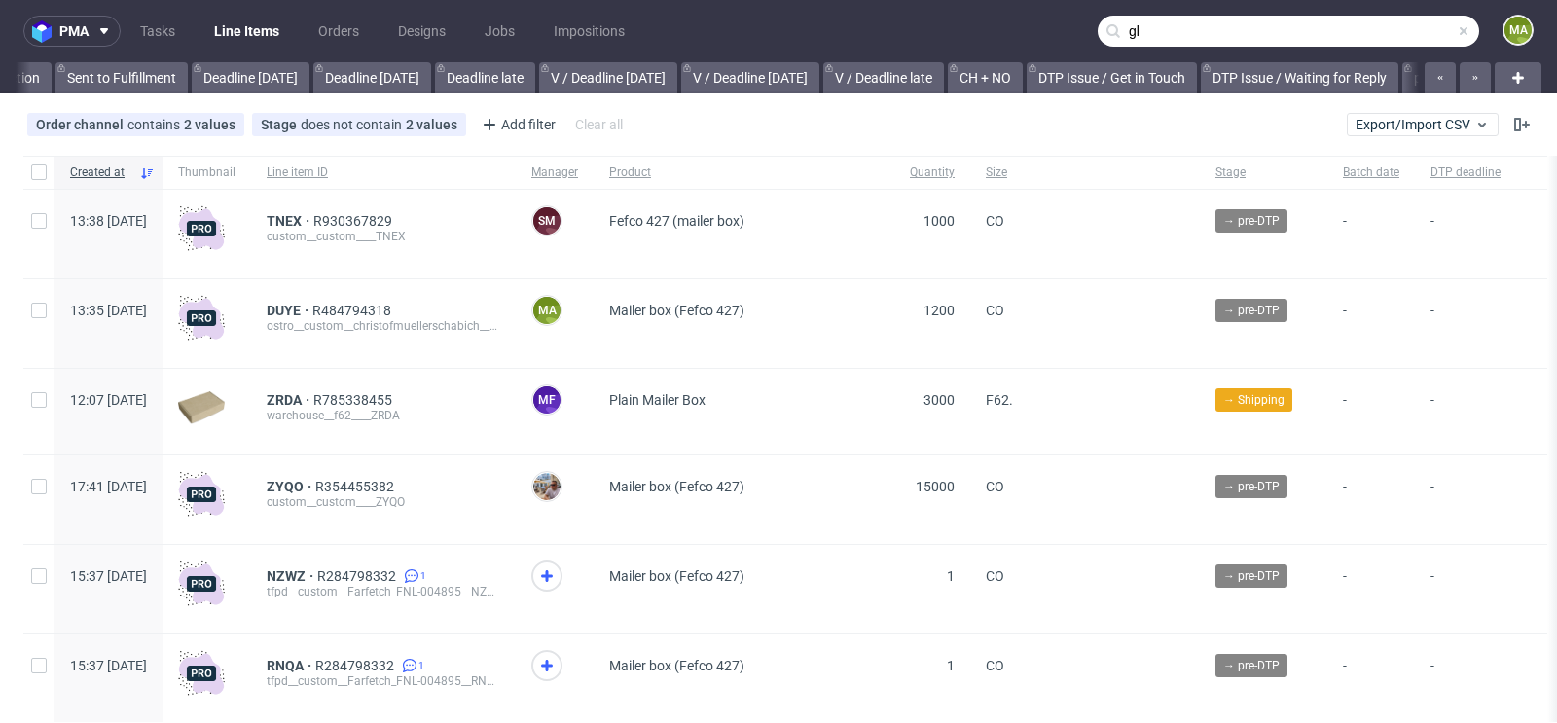
scroll to position [0, 2200]
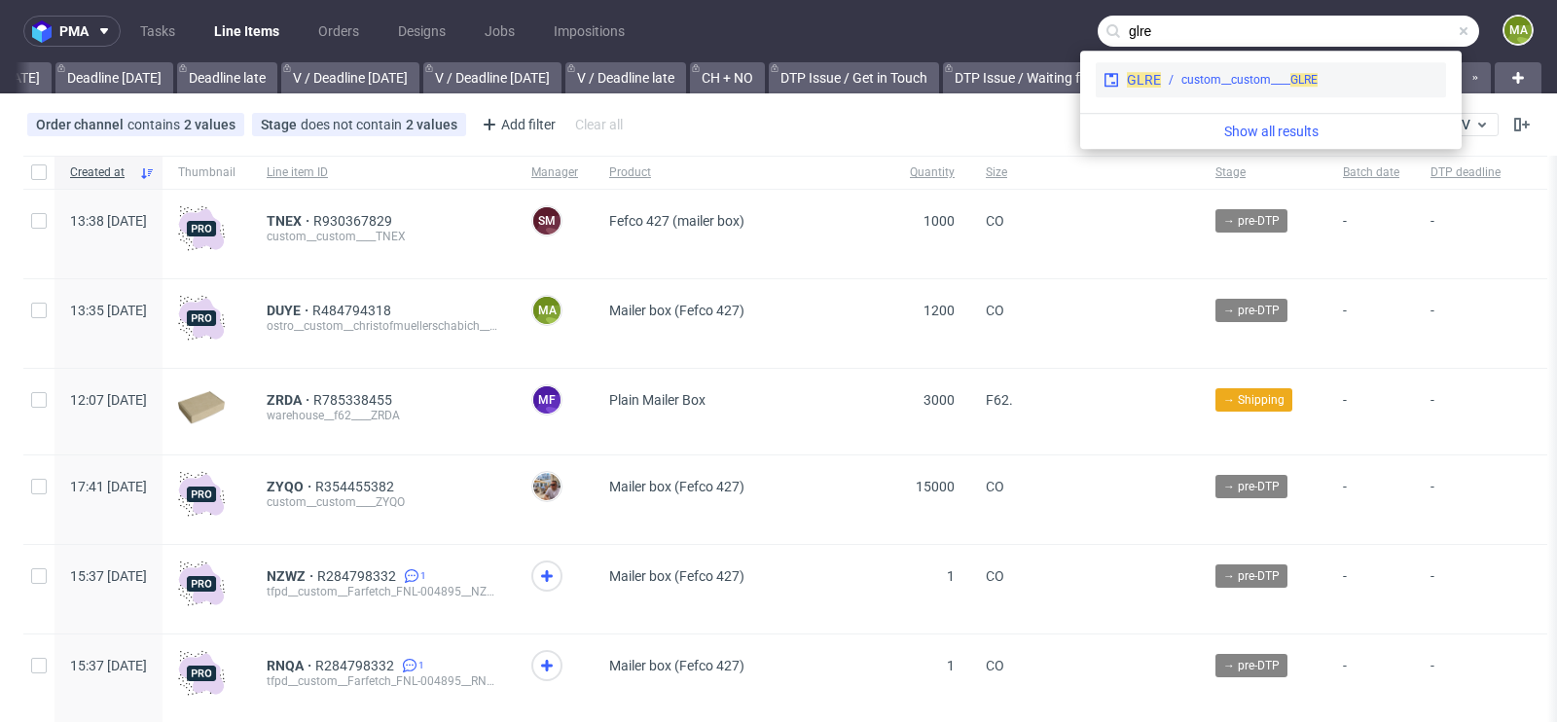
type input "glre"
click at [1296, 70] on div "GLRE custom__custom____ GLRE" at bounding box center [1270, 79] width 350 height 35
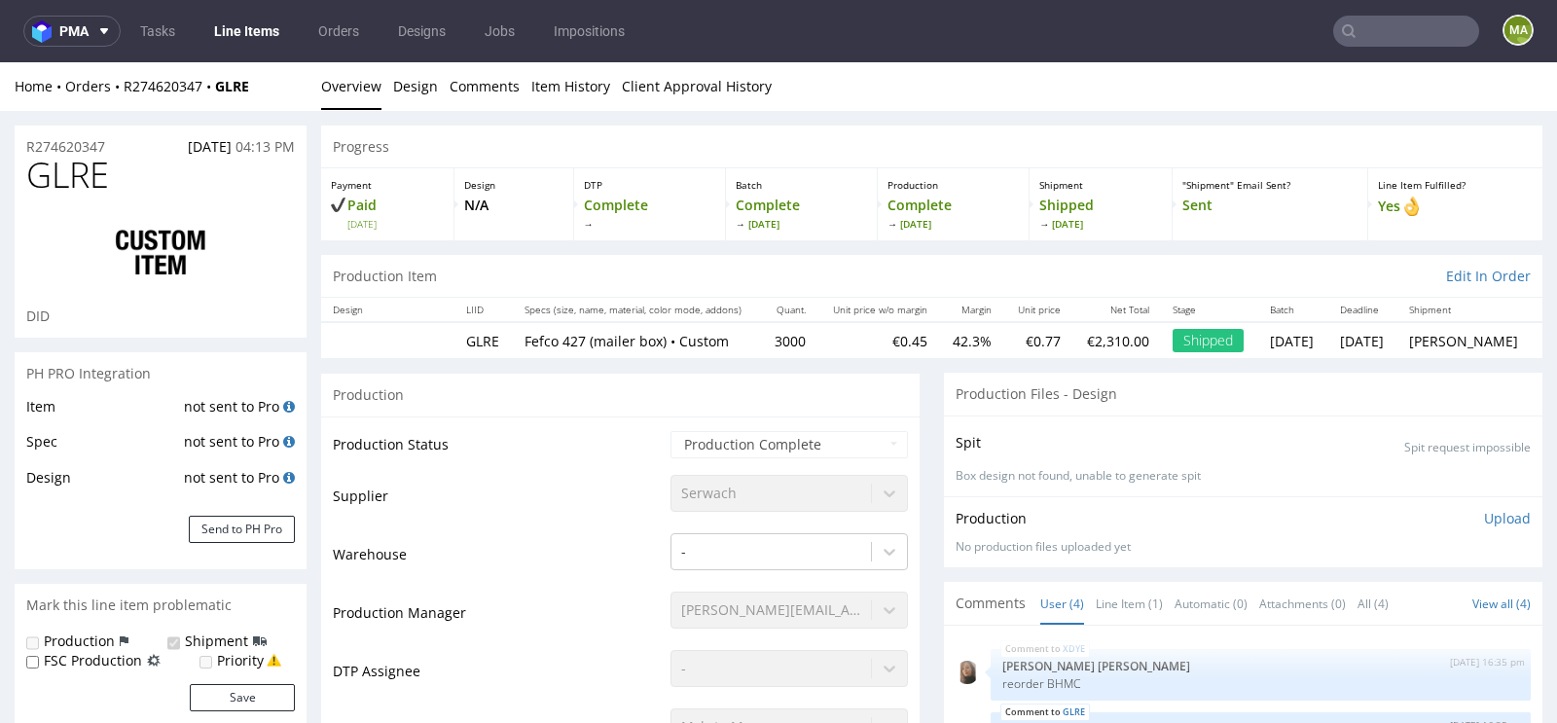
select select "in_progress"
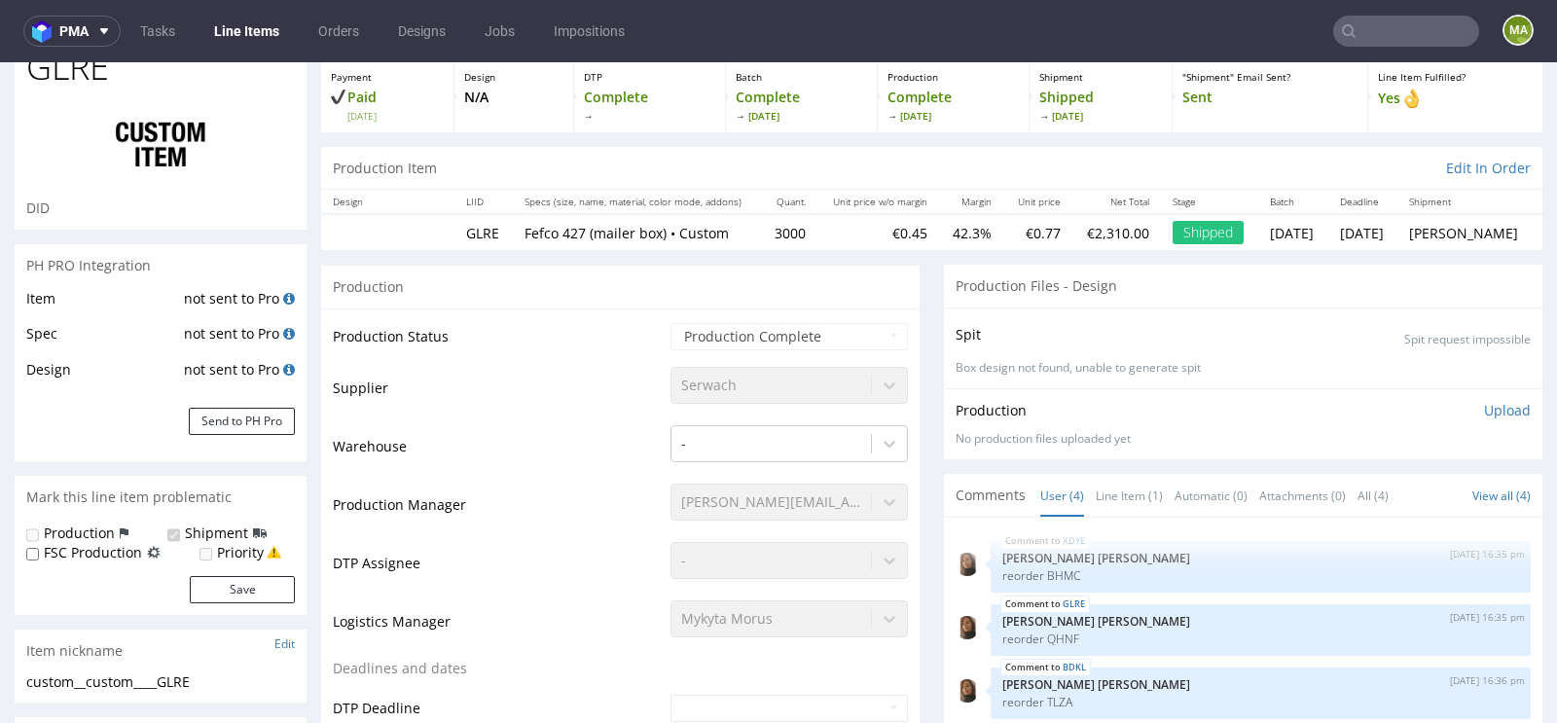
scroll to position [160, 0]
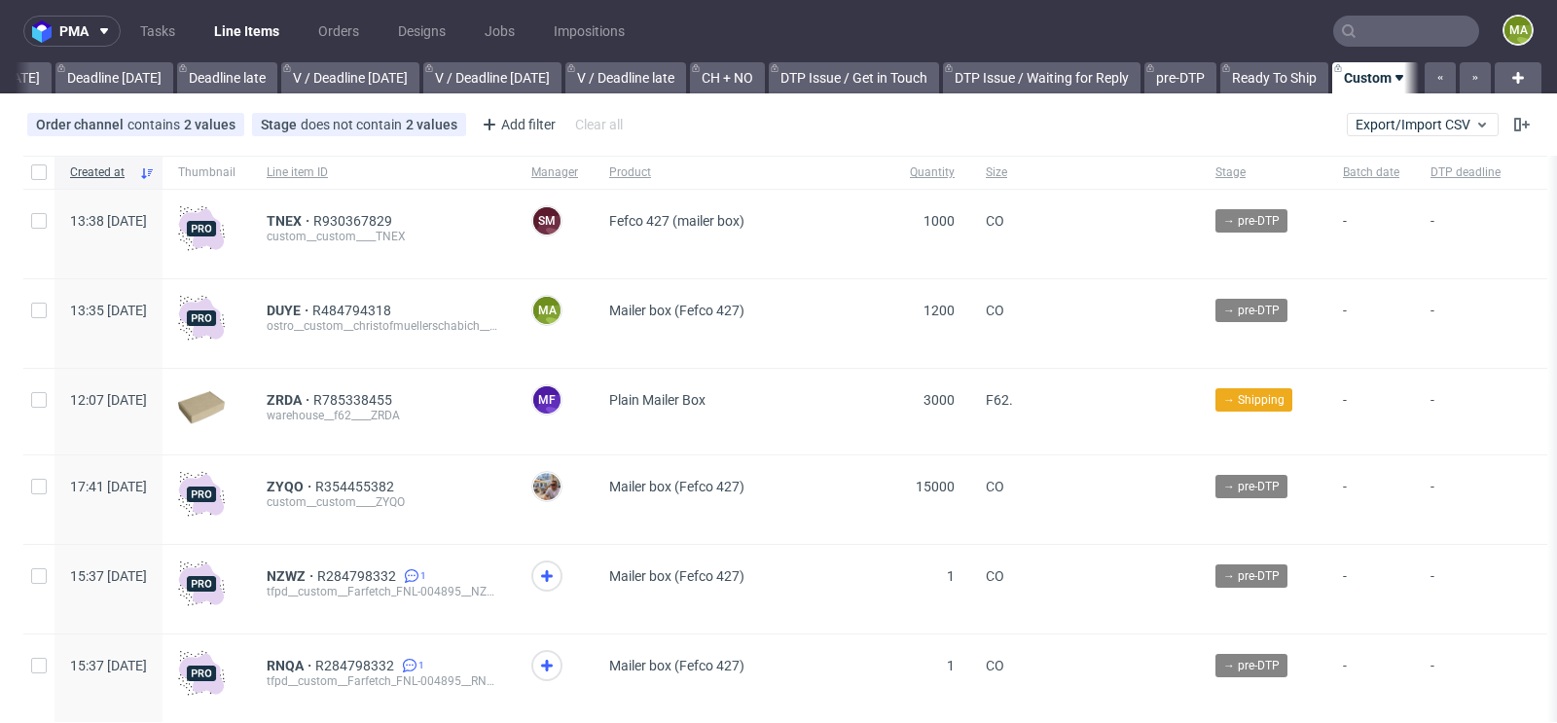
scroll to position [0, 2200]
click at [510, 125] on div "Add filter" at bounding box center [517, 124] width 86 height 31
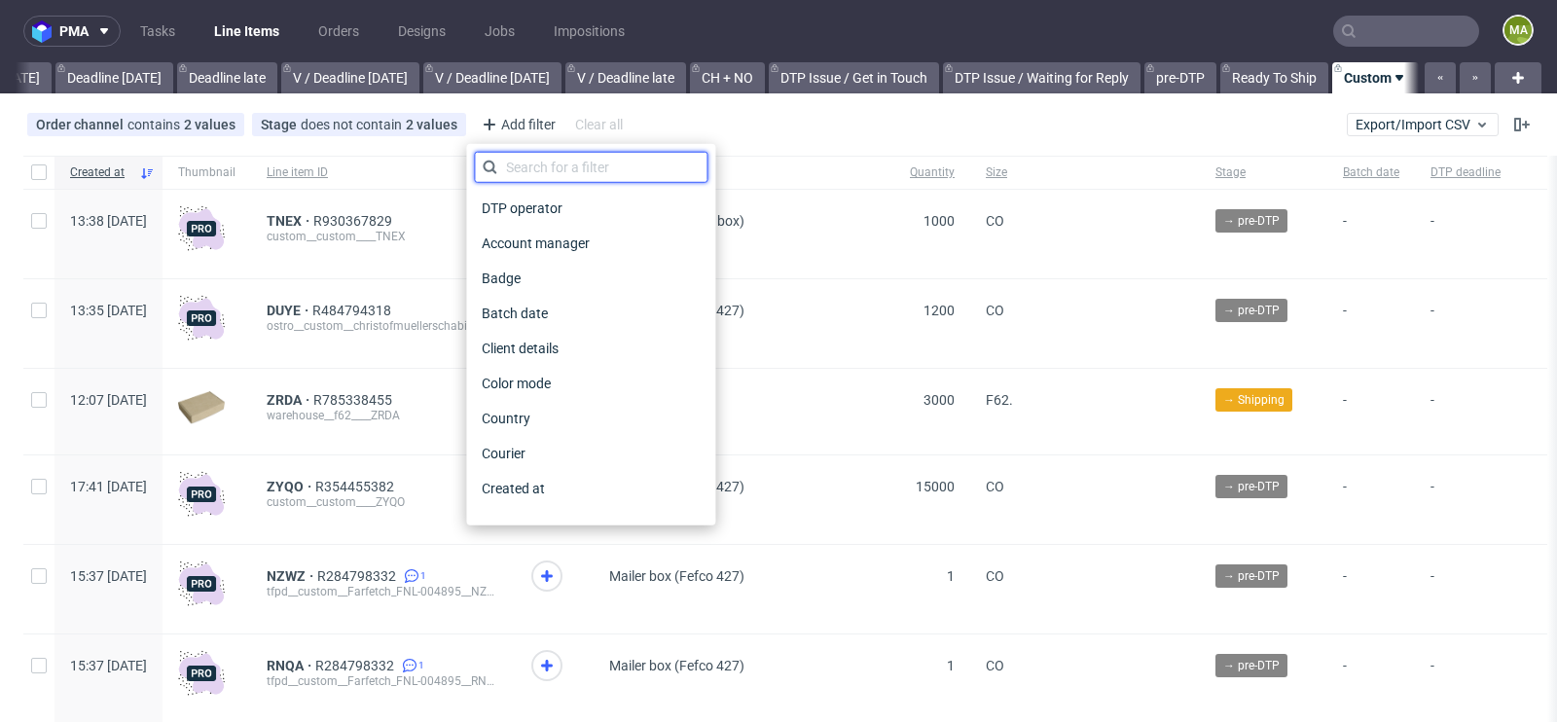
click at [523, 159] on input "text" at bounding box center [590, 167] width 233 height 31
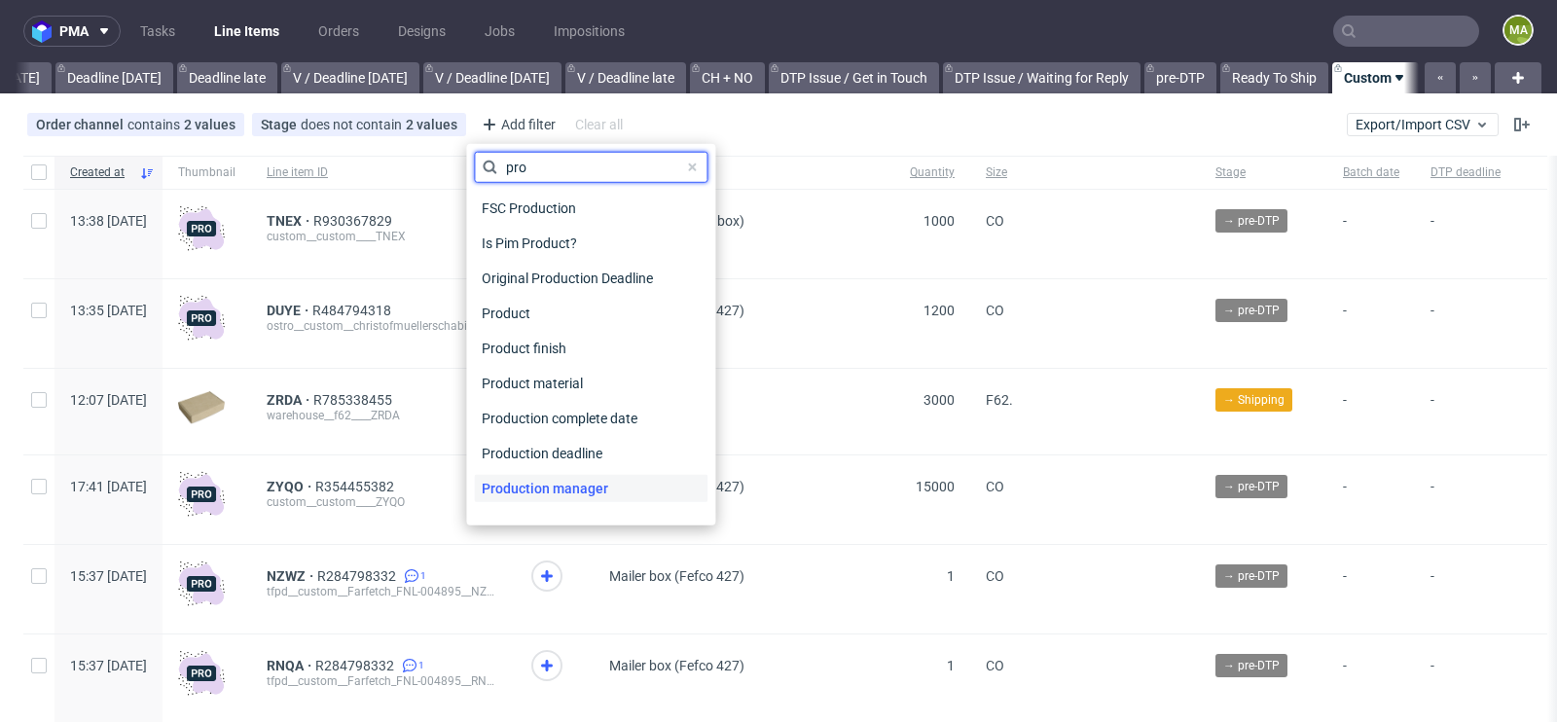
type input "pro"
click at [566, 476] on span "Production manager" at bounding box center [545, 488] width 142 height 27
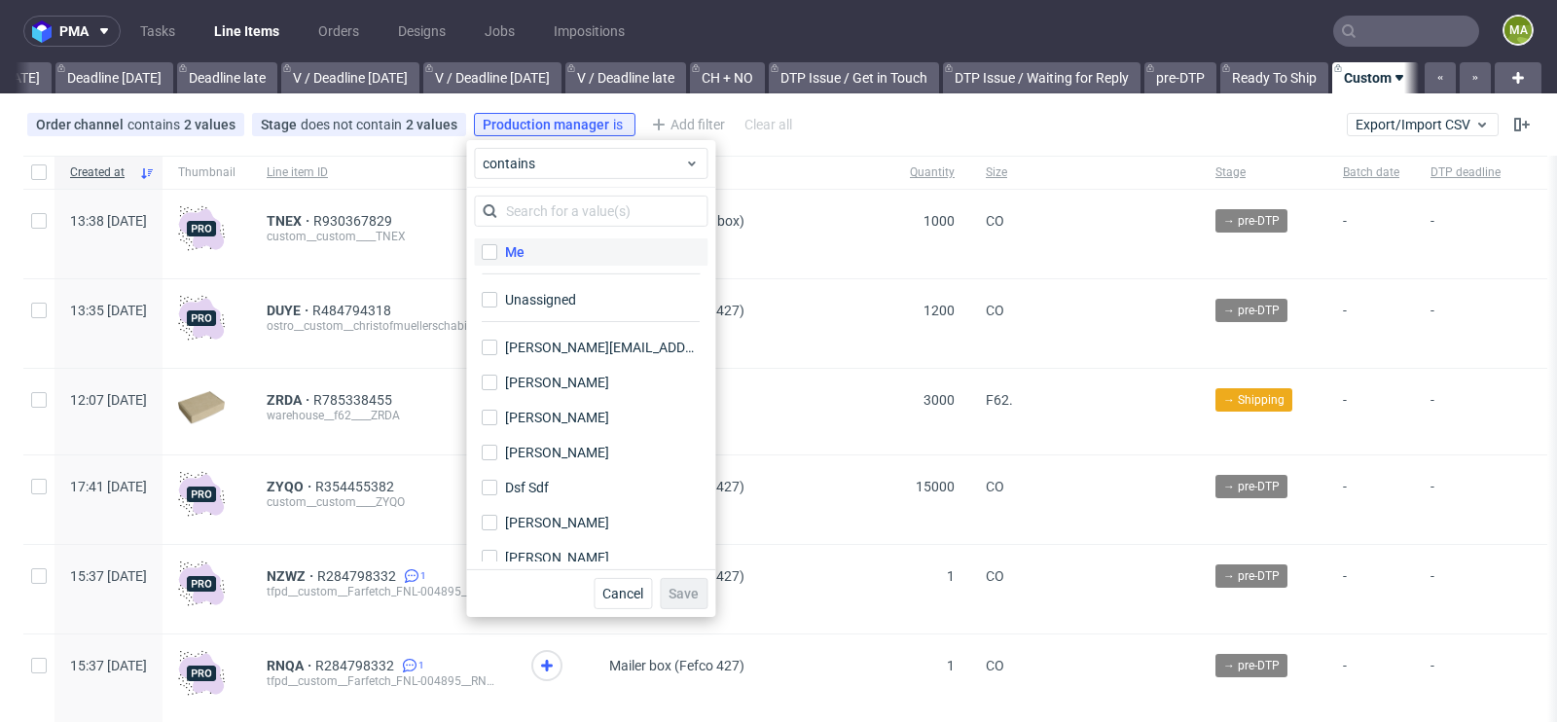
click at [553, 248] on label "Me" at bounding box center [590, 251] width 233 height 27
click at [497, 248] on input "Me" at bounding box center [490, 252] width 16 height 16
checkbox input "true"
click at [698, 600] on button "Save" at bounding box center [684, 593] width 48 height 31
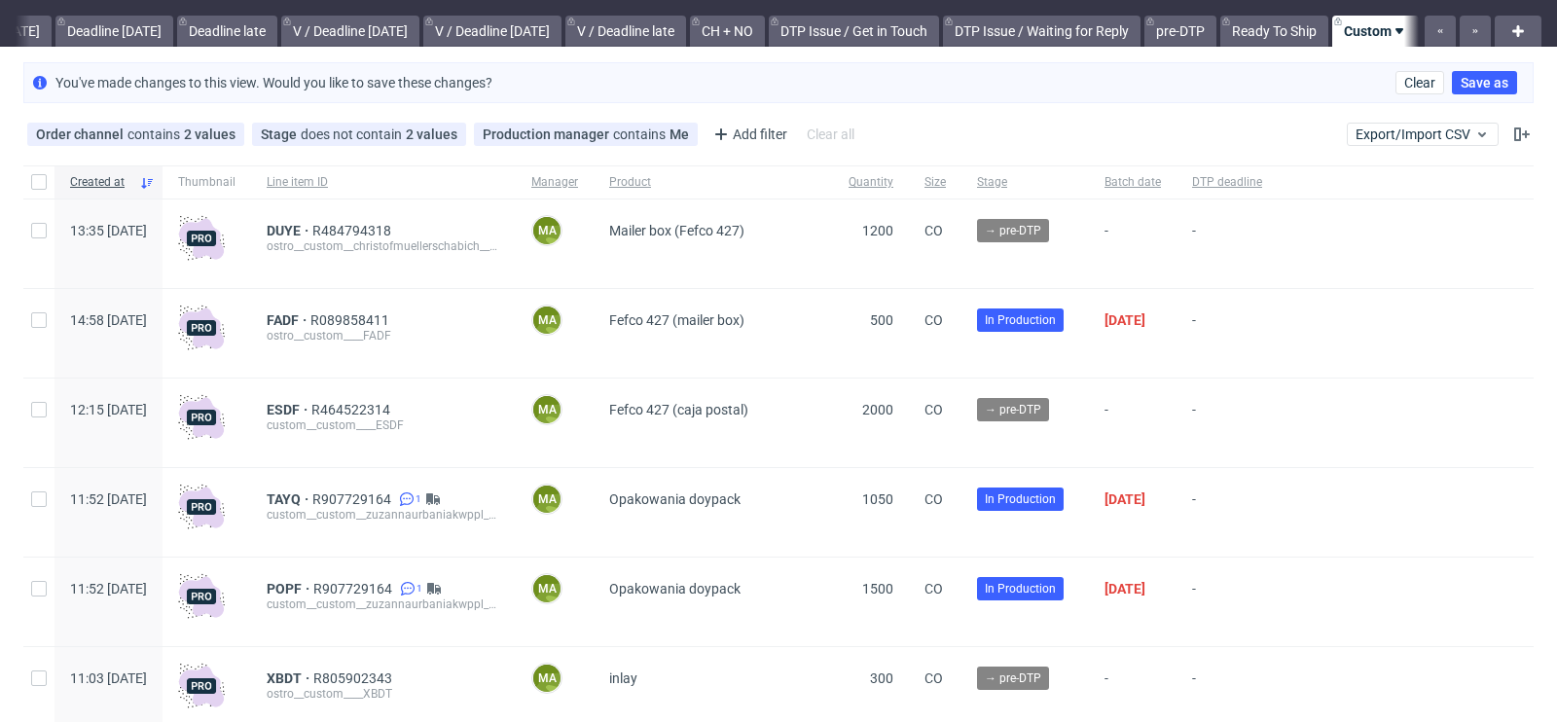
scroll to position [70, 0]
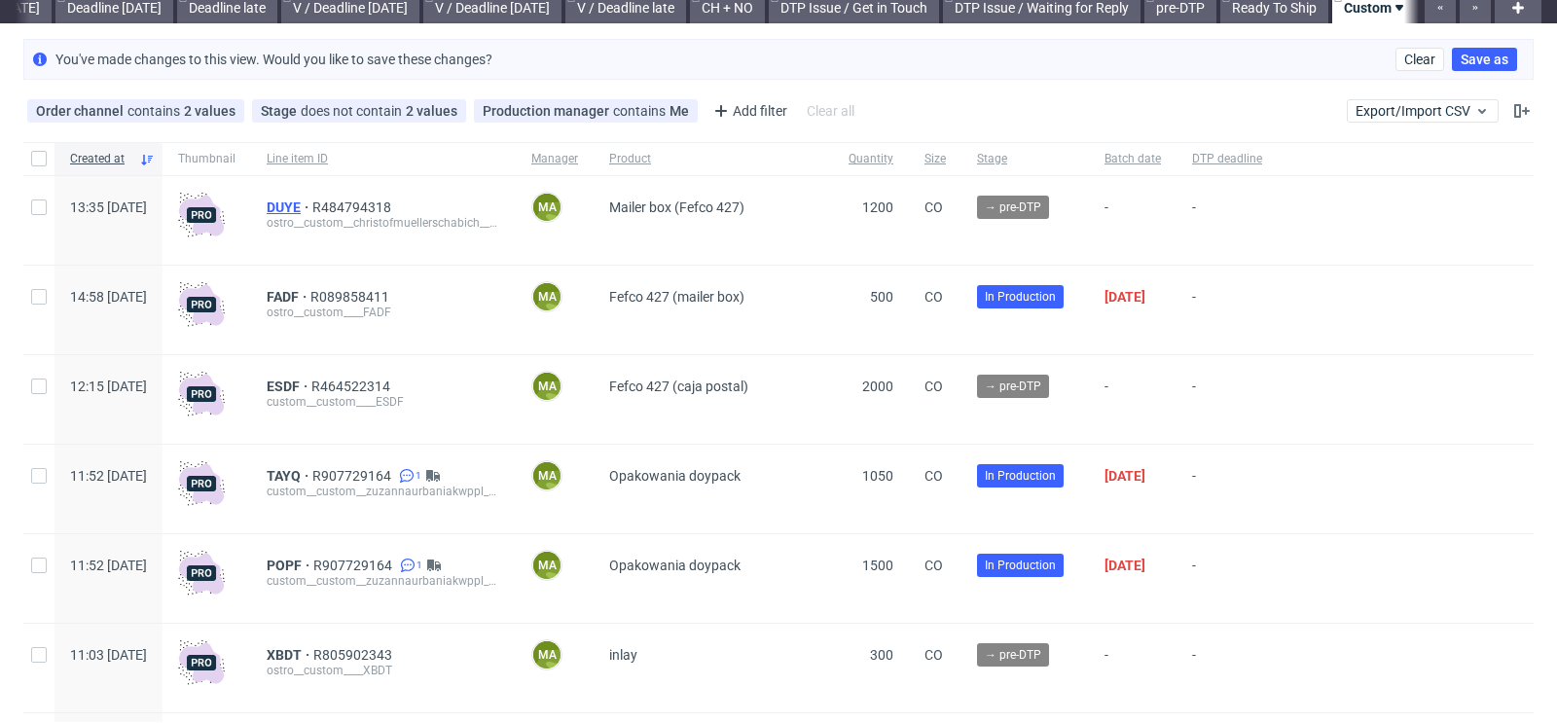
click at [312, 199] on span "DUYE" at bounding box center [290, 207] width 46 height 16
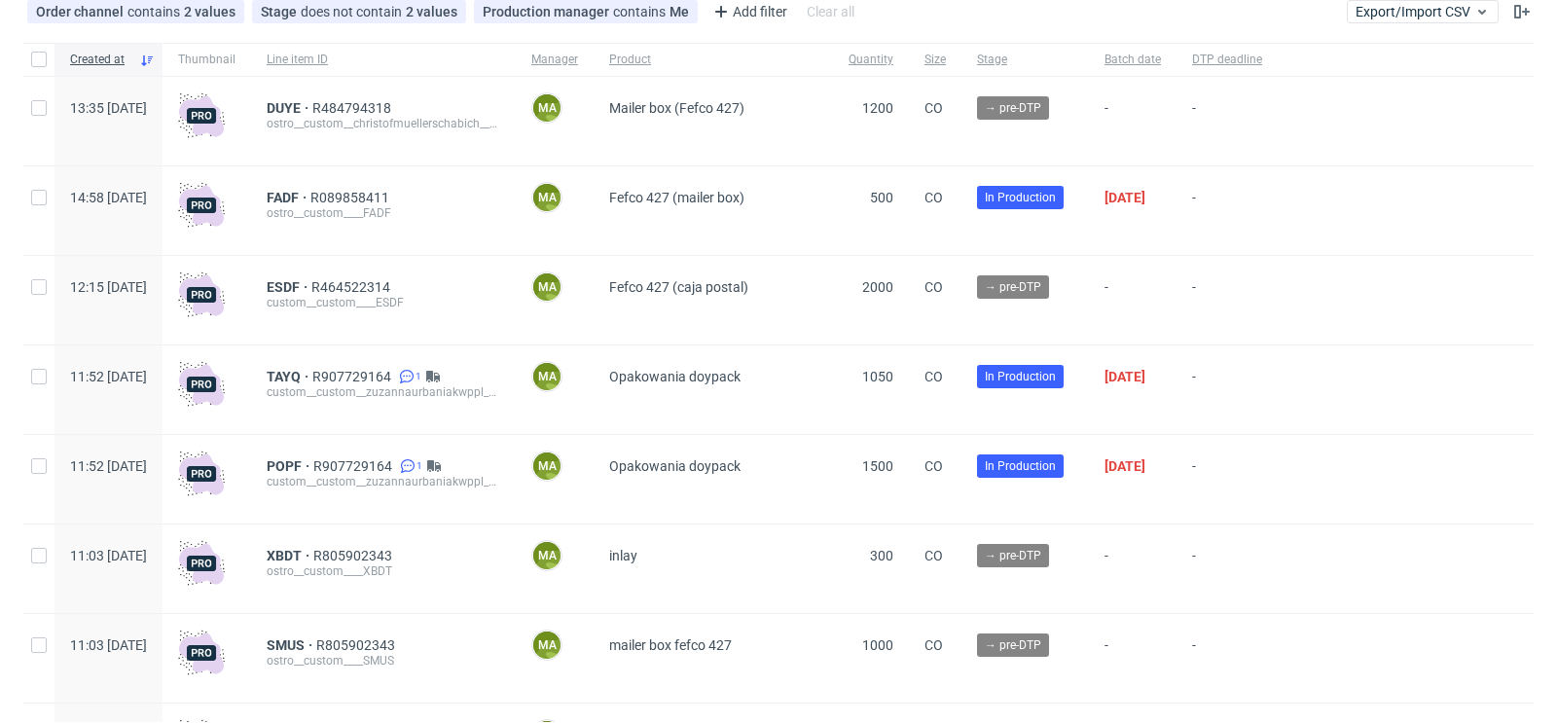
scroll to position [219, 0]
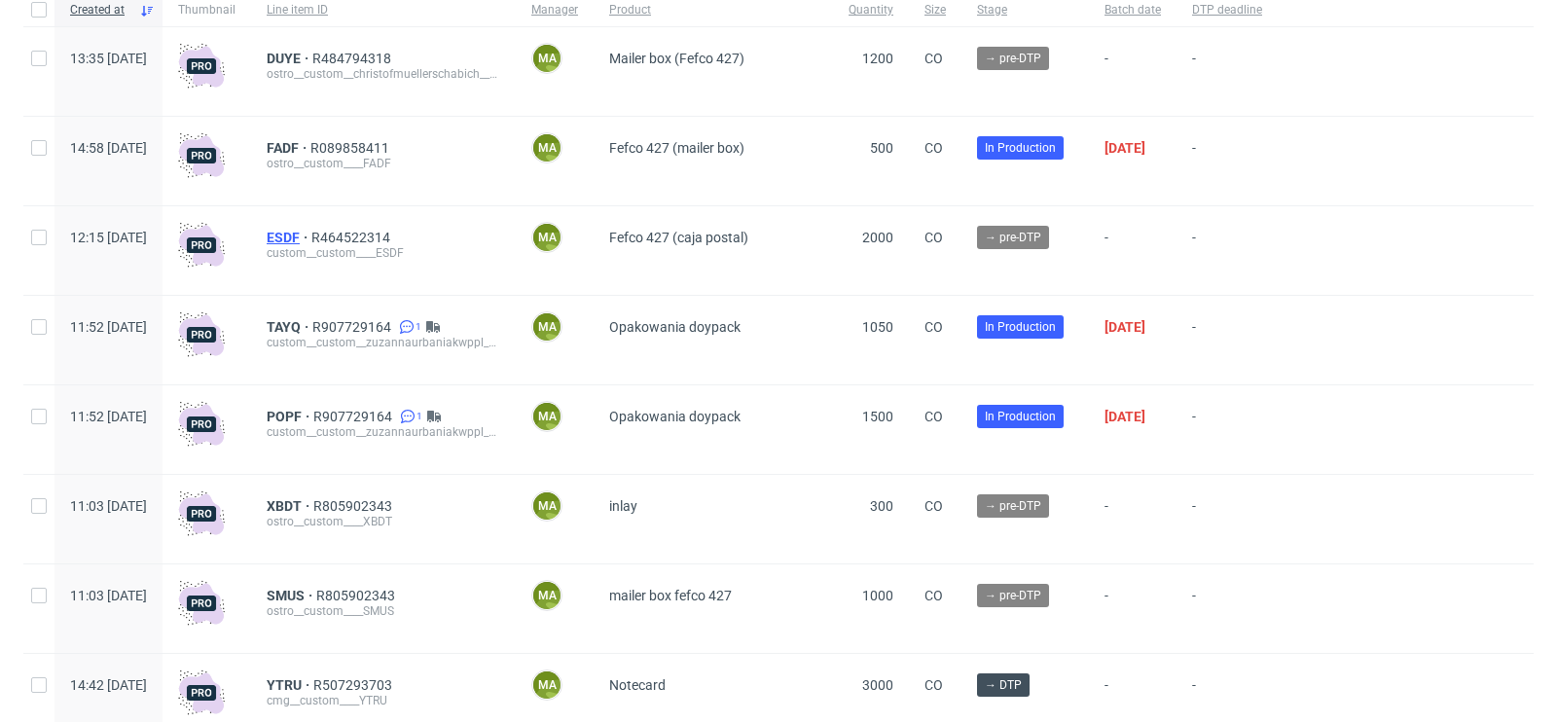
click at [311, 235] on span "ESDF" at bounding box center [289, 238] width 45 height 16
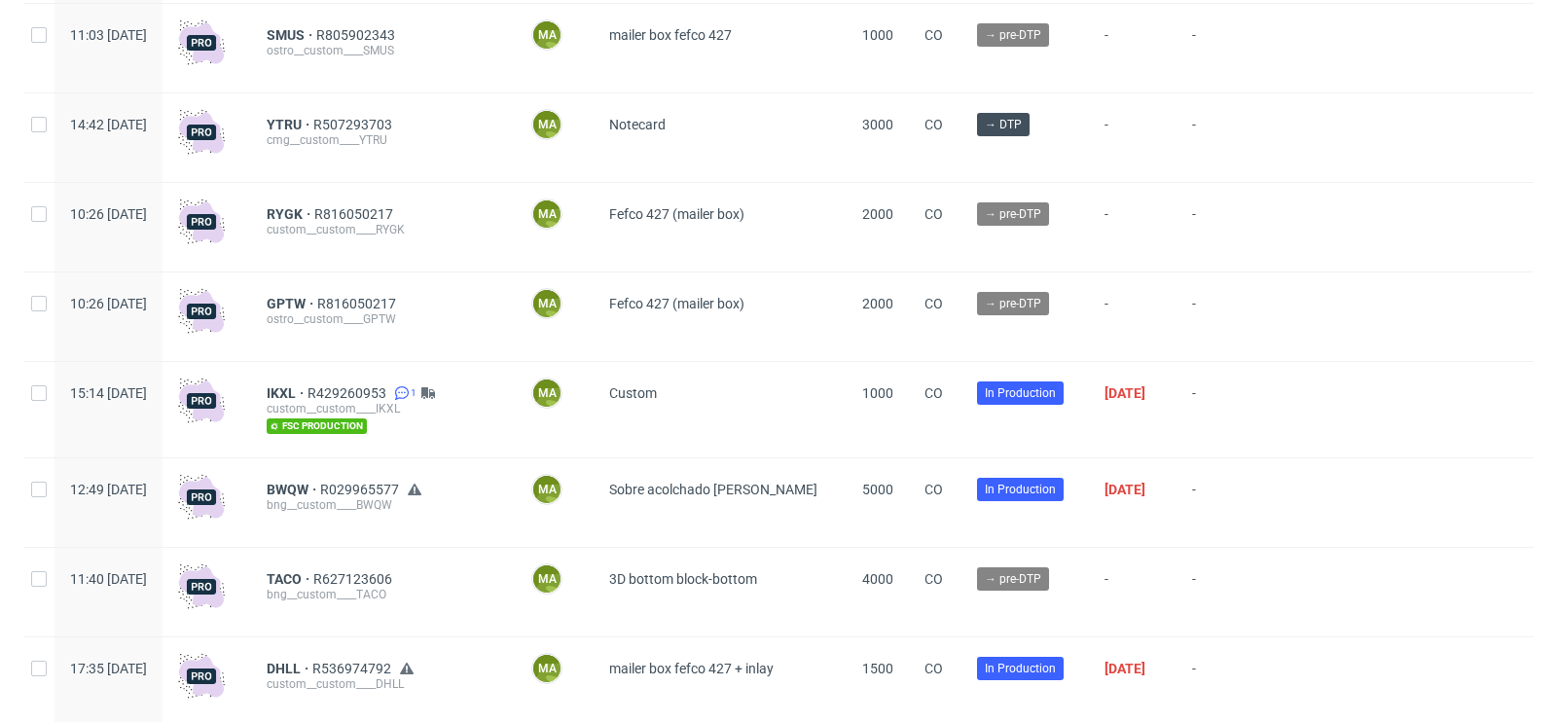
scroll to position [781, 0]
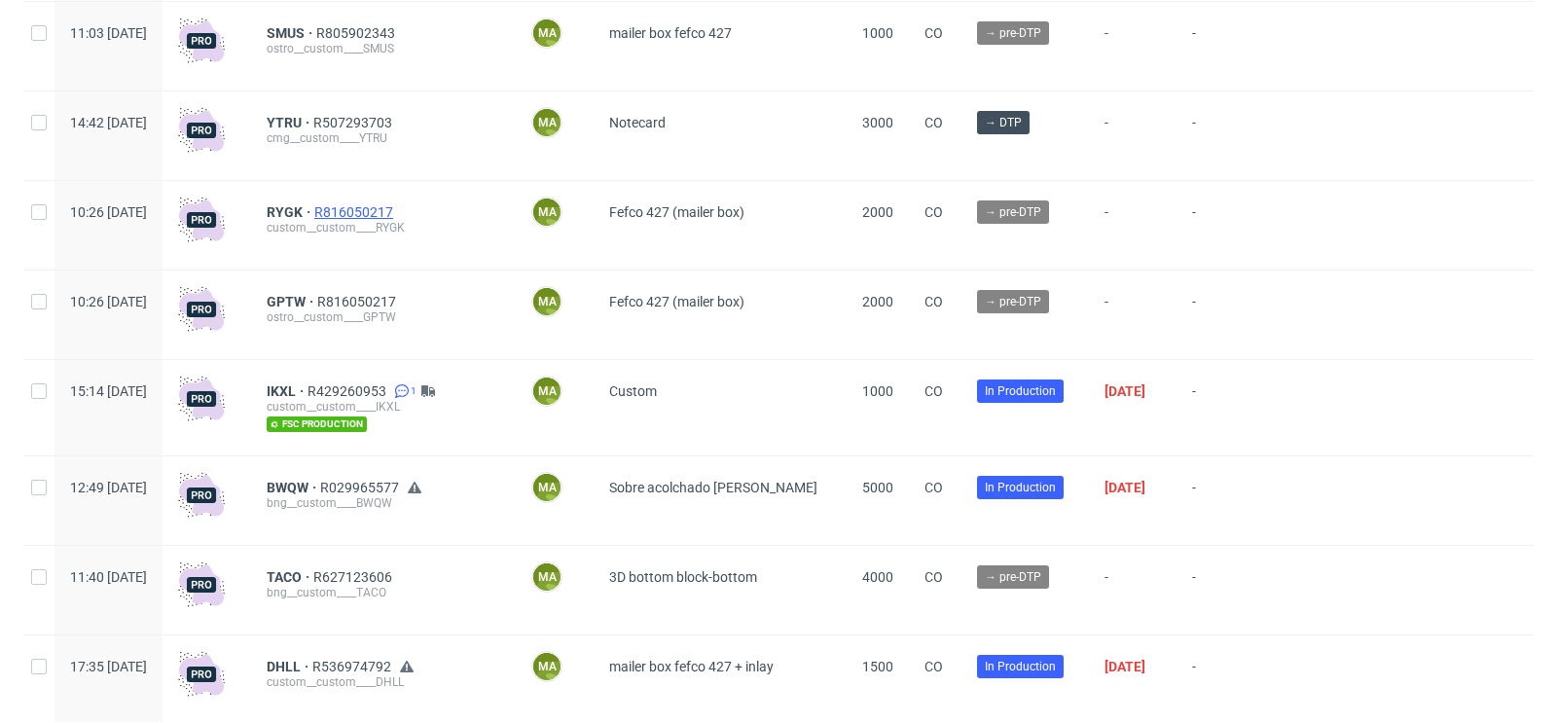
click at [397, 212] on span "R816050217" at bounding box center [355, 212] width 83 height 16
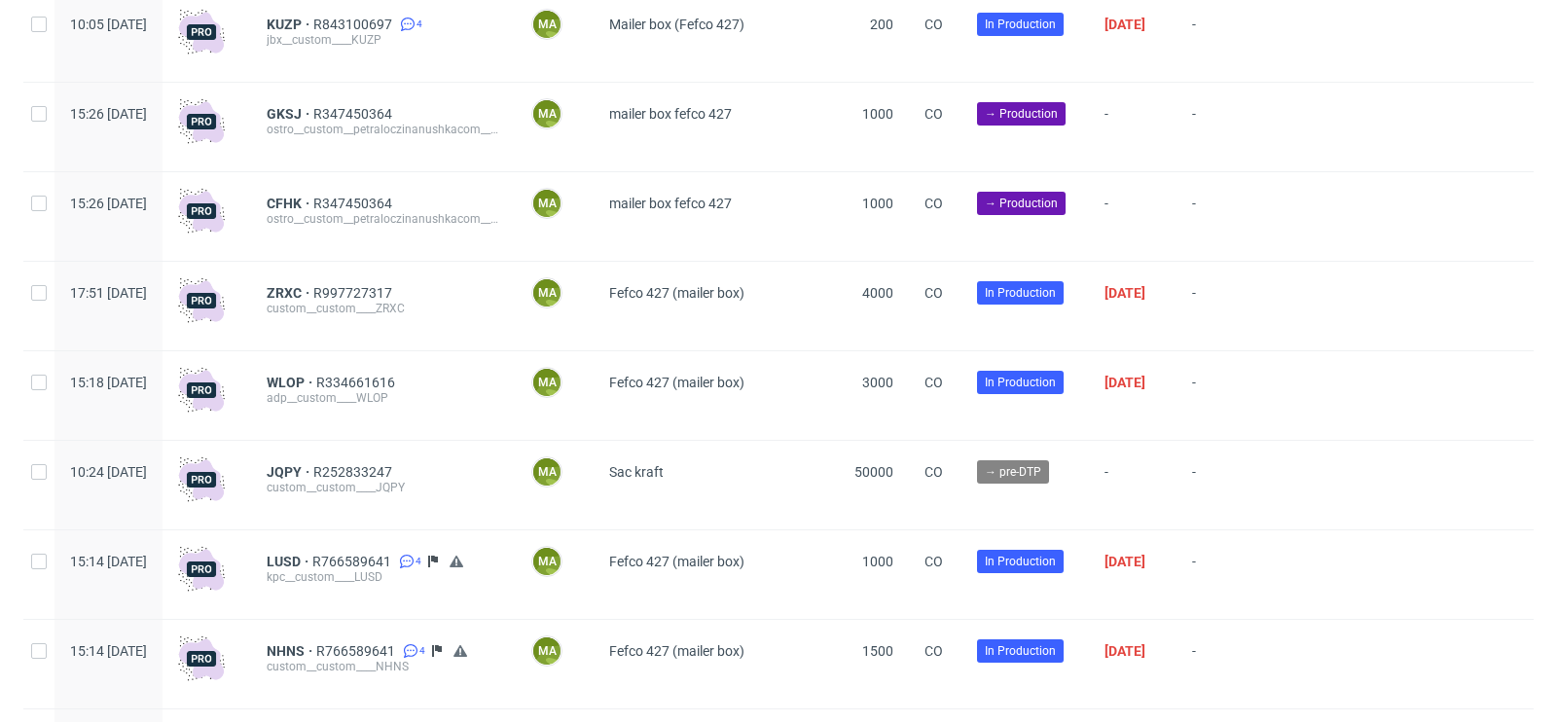
scroll to position [1972, 0]
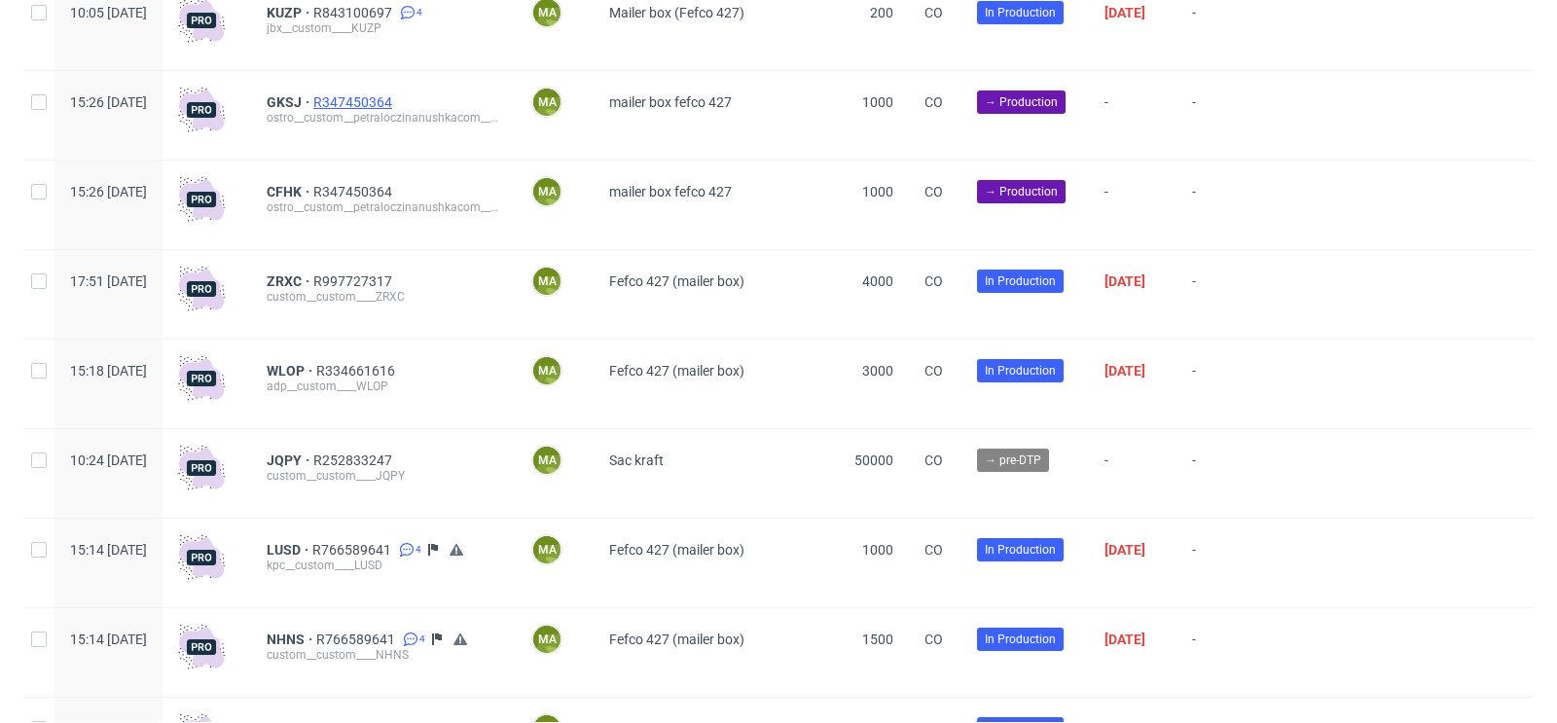
click at [396, 109] on span "R347450364" at bounding box center [354, 102] width 83 height 16
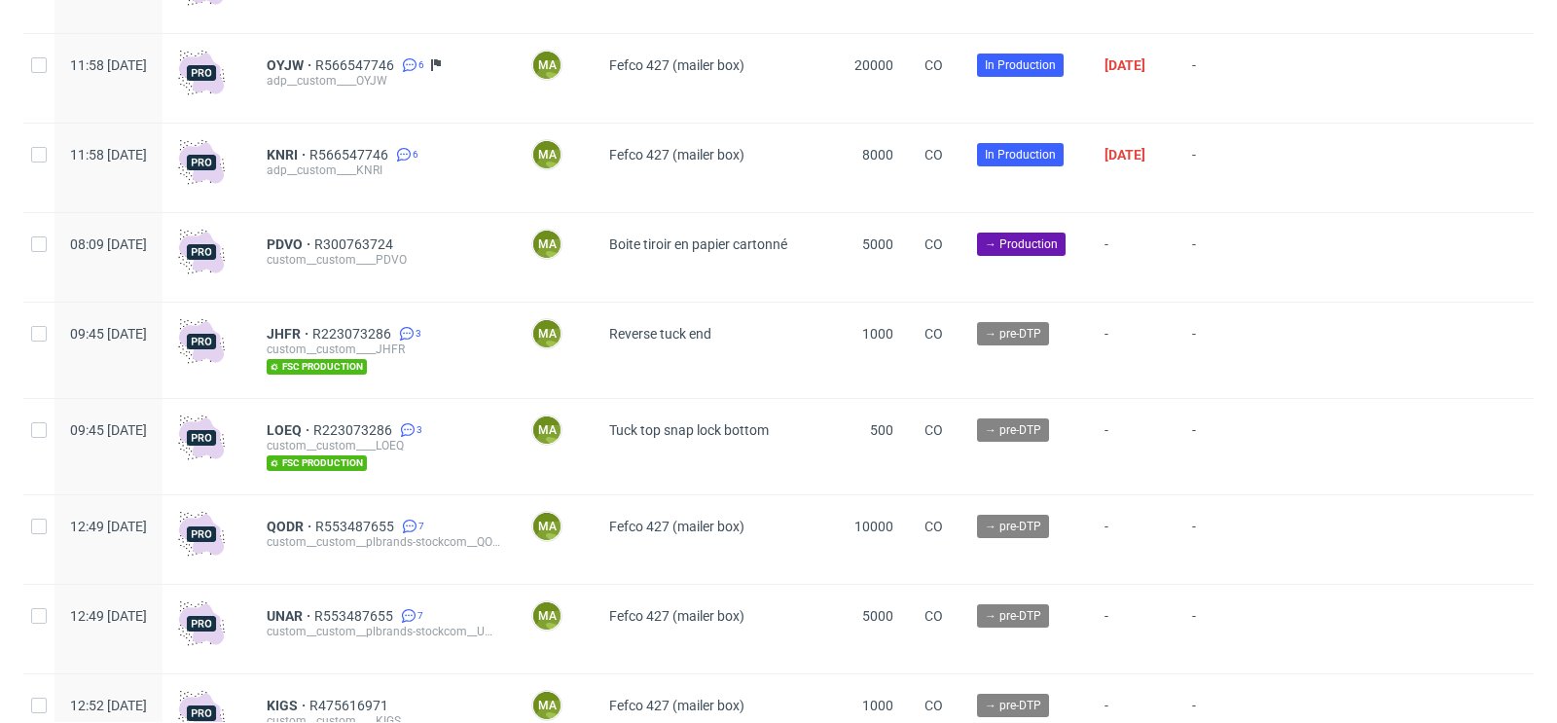
scroll to position [5240, 0]
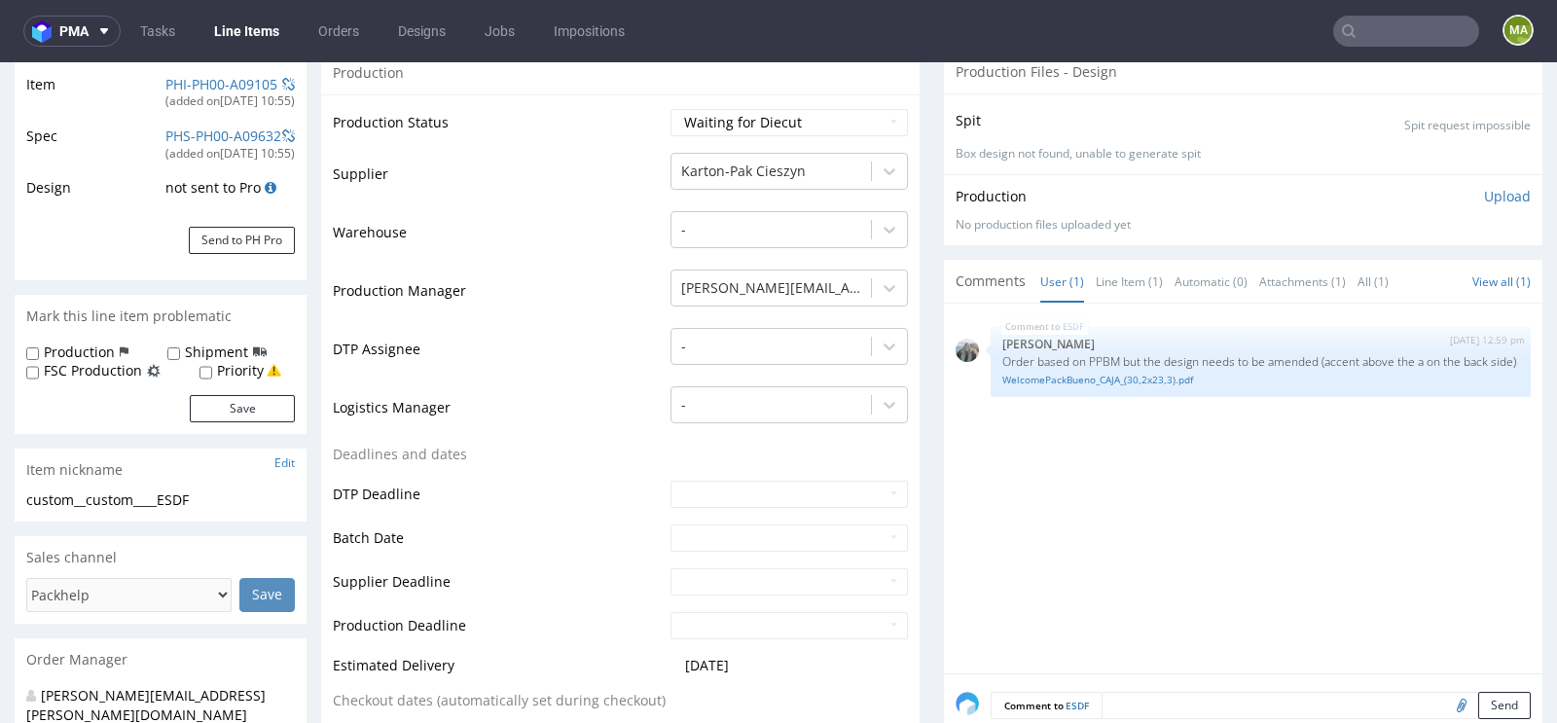
scroll to position [333, 0]
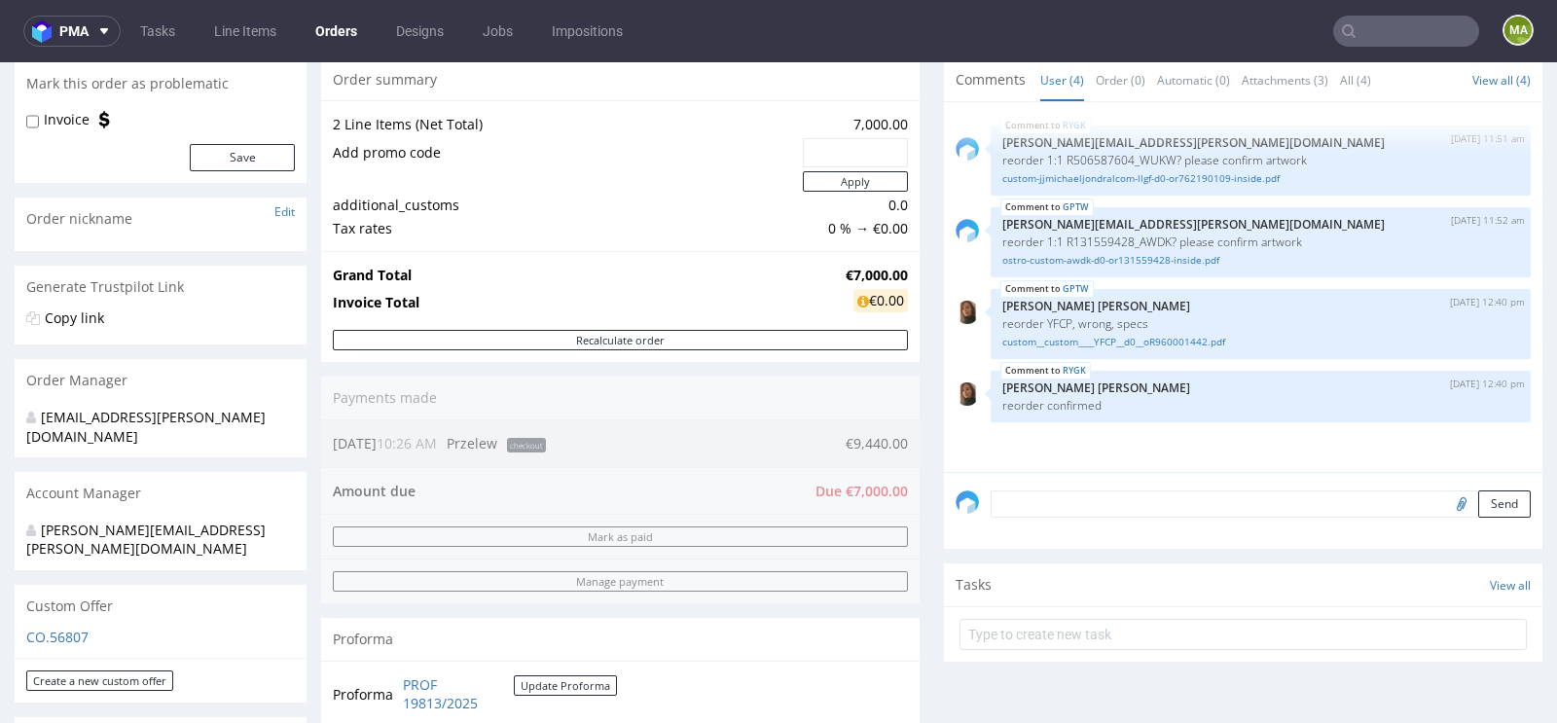
scroll to position [179, 0]
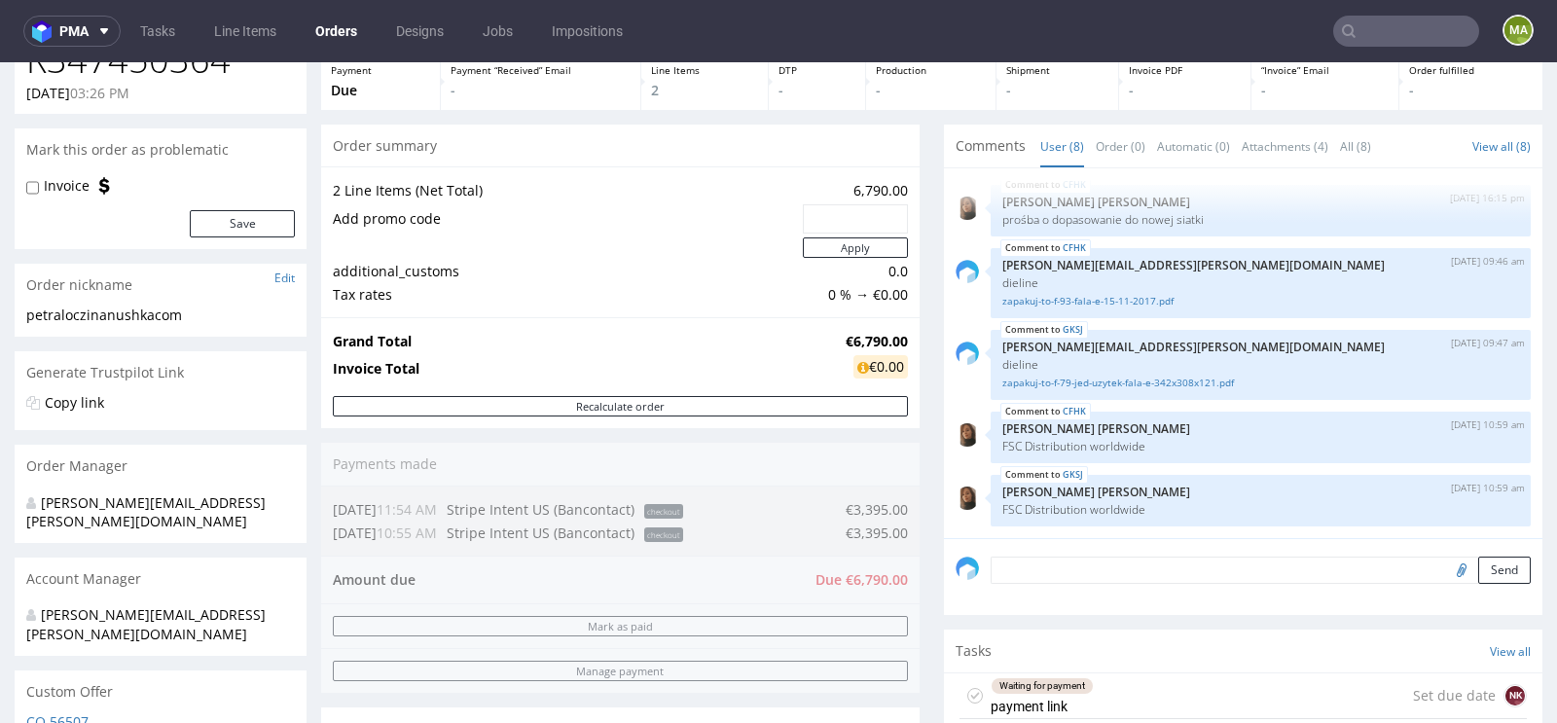
scroll to position [90, 0]
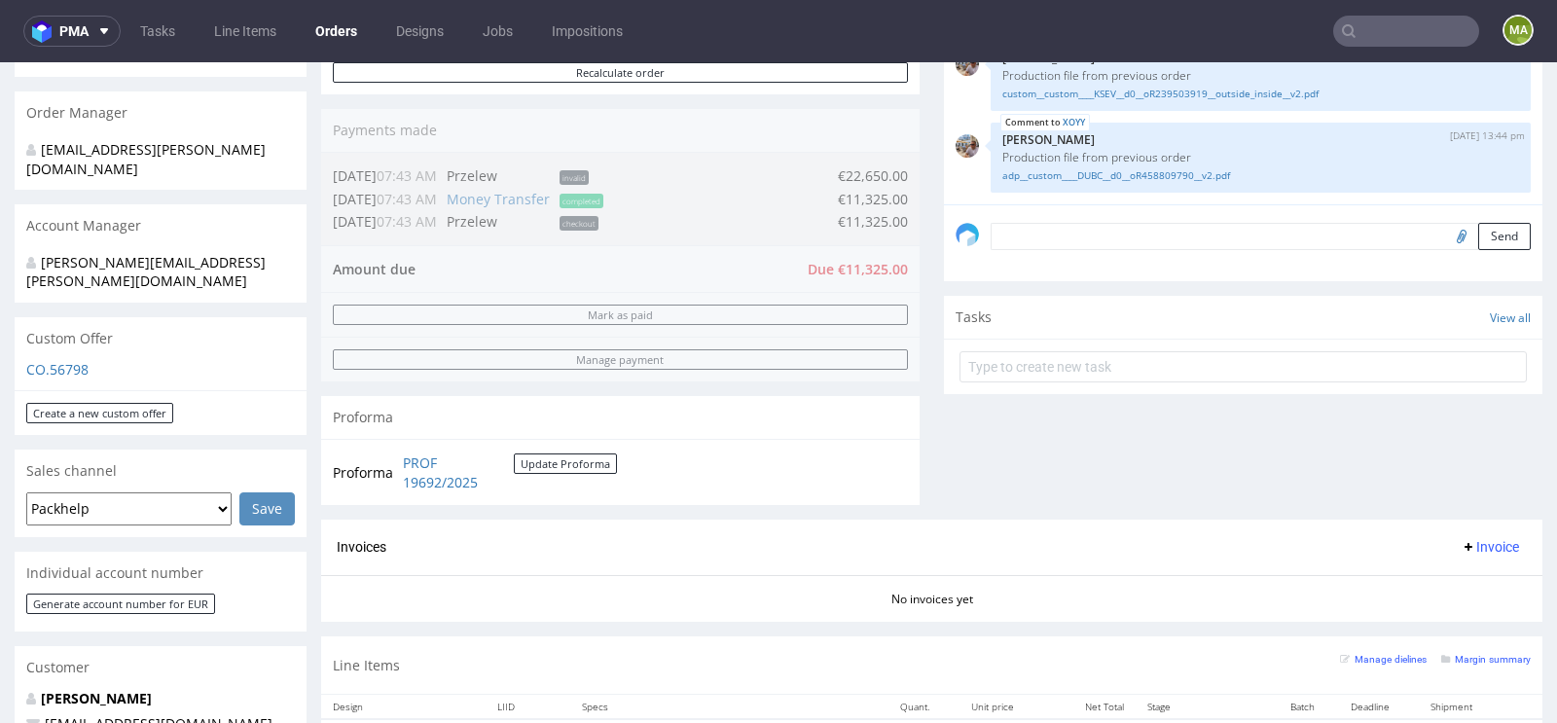
scroll to position [704, 0]
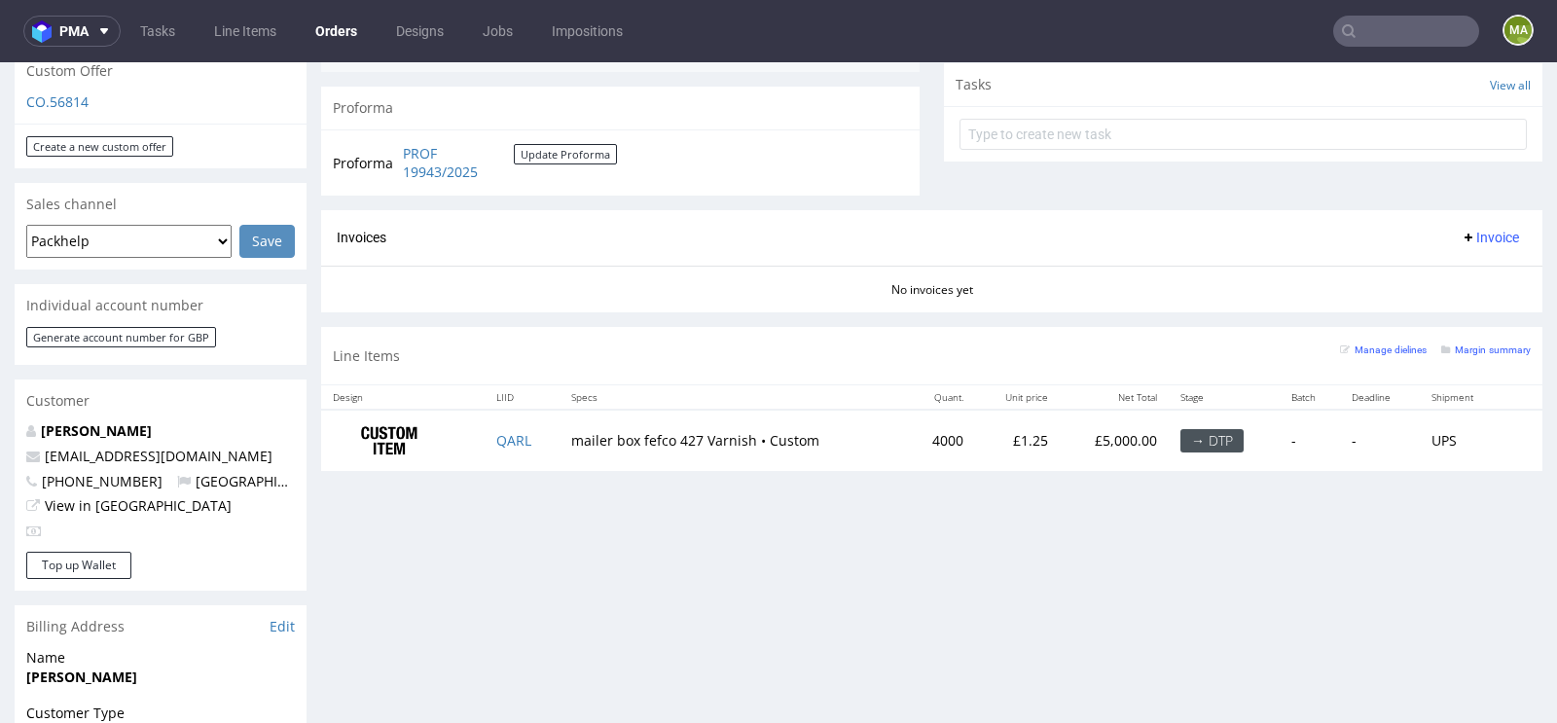
scroll to position [756, 0]
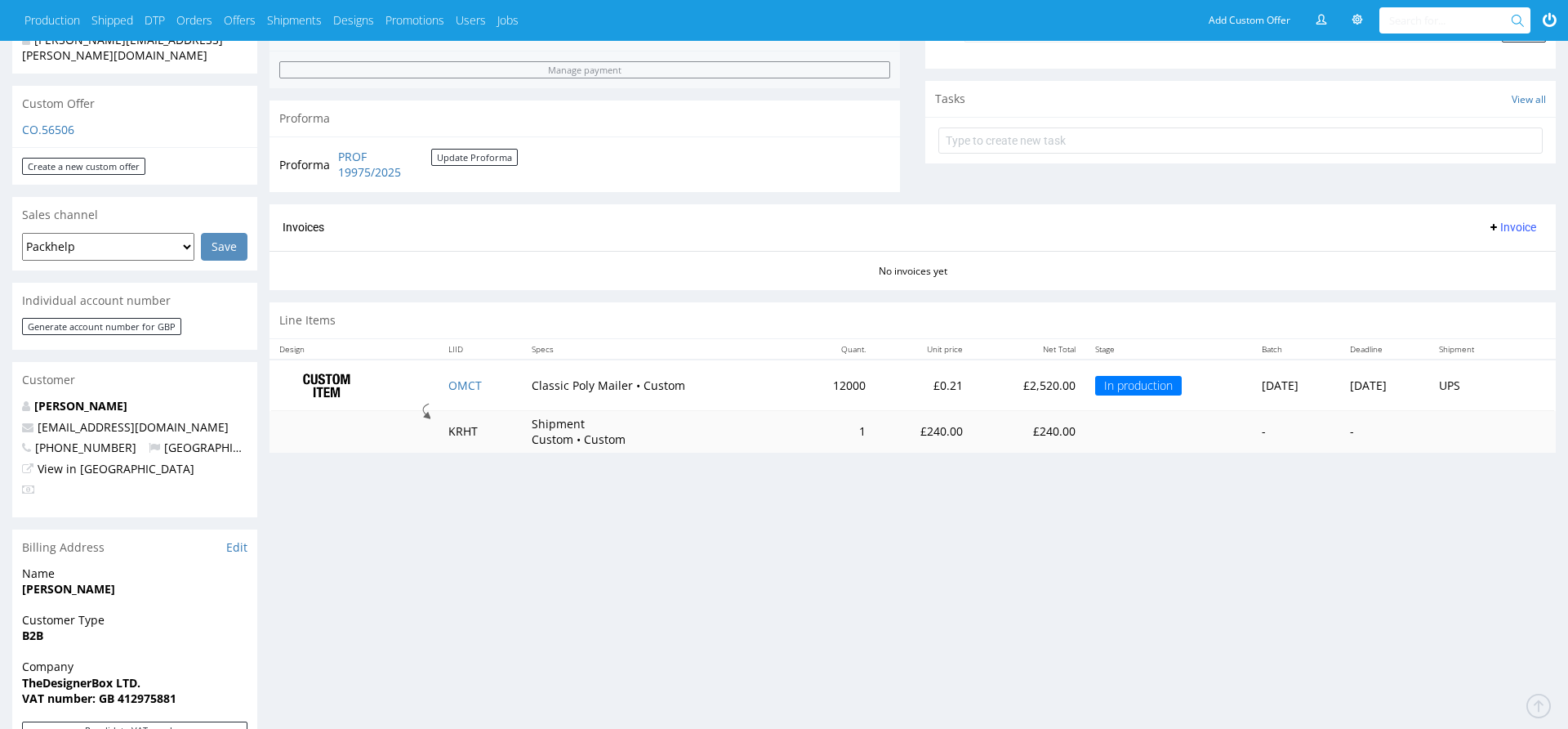
scroll to position [595, 0]
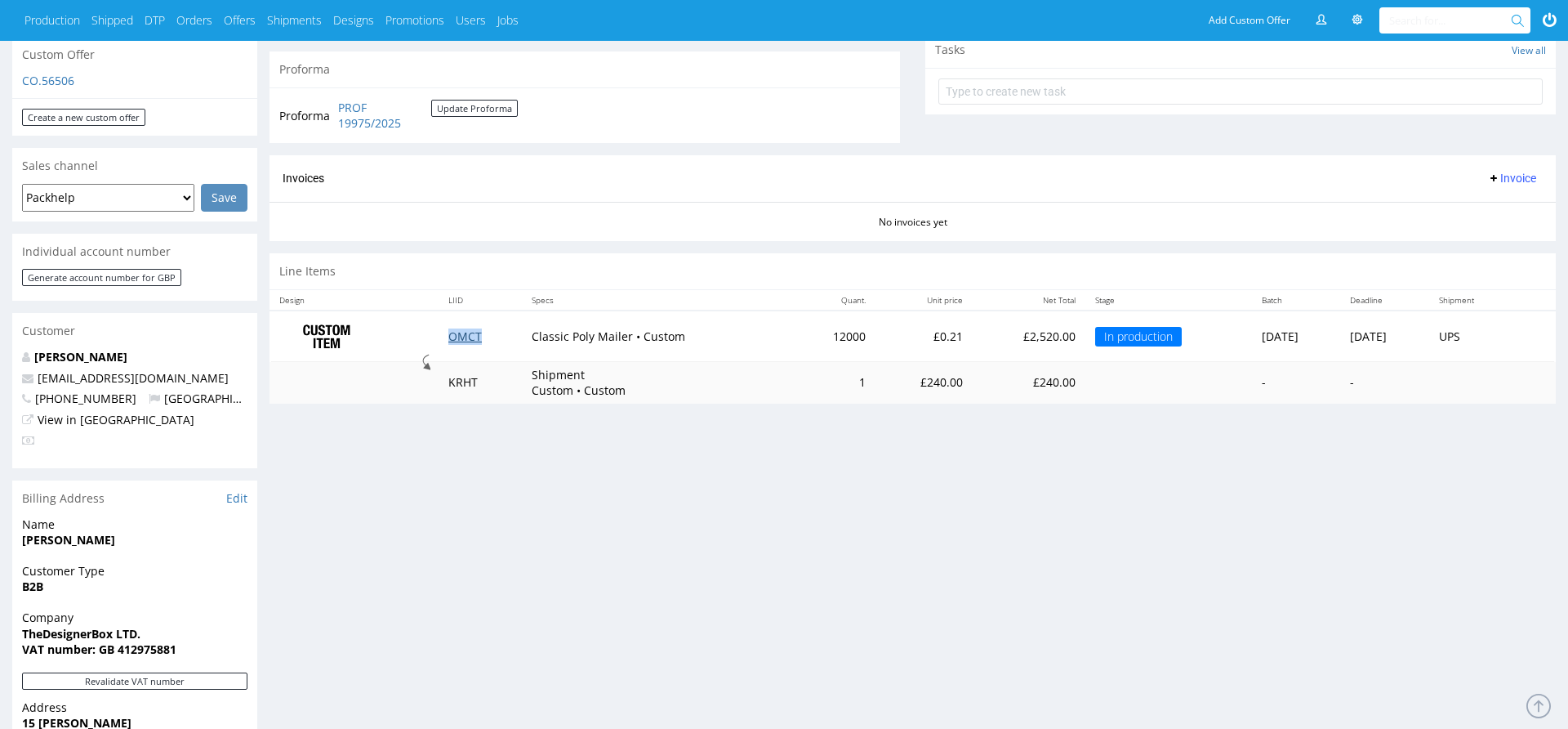
click at [474, 336] on link "OMCT" at bounding box center [465, 336] width 34 height 15
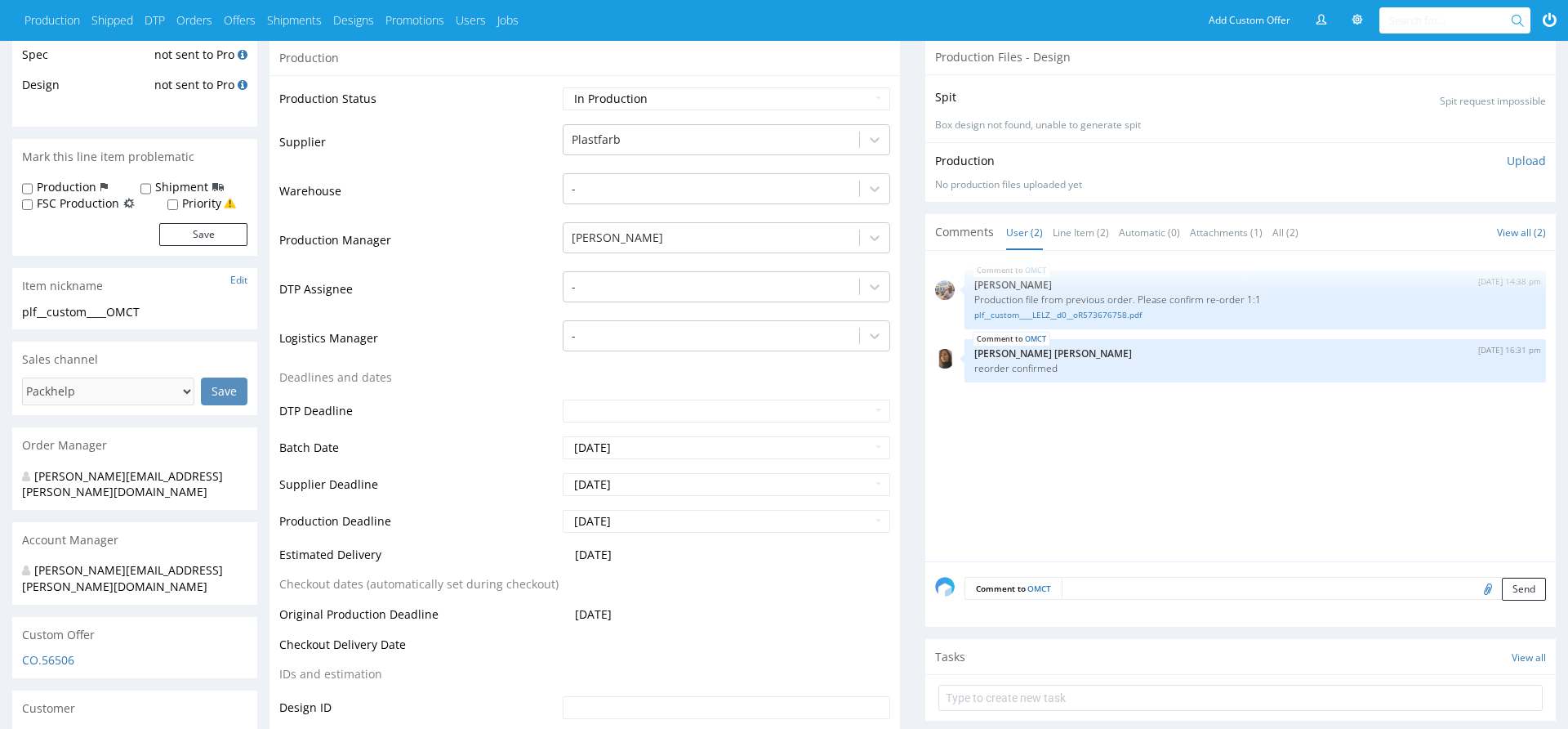
scroll to position [449, 0]
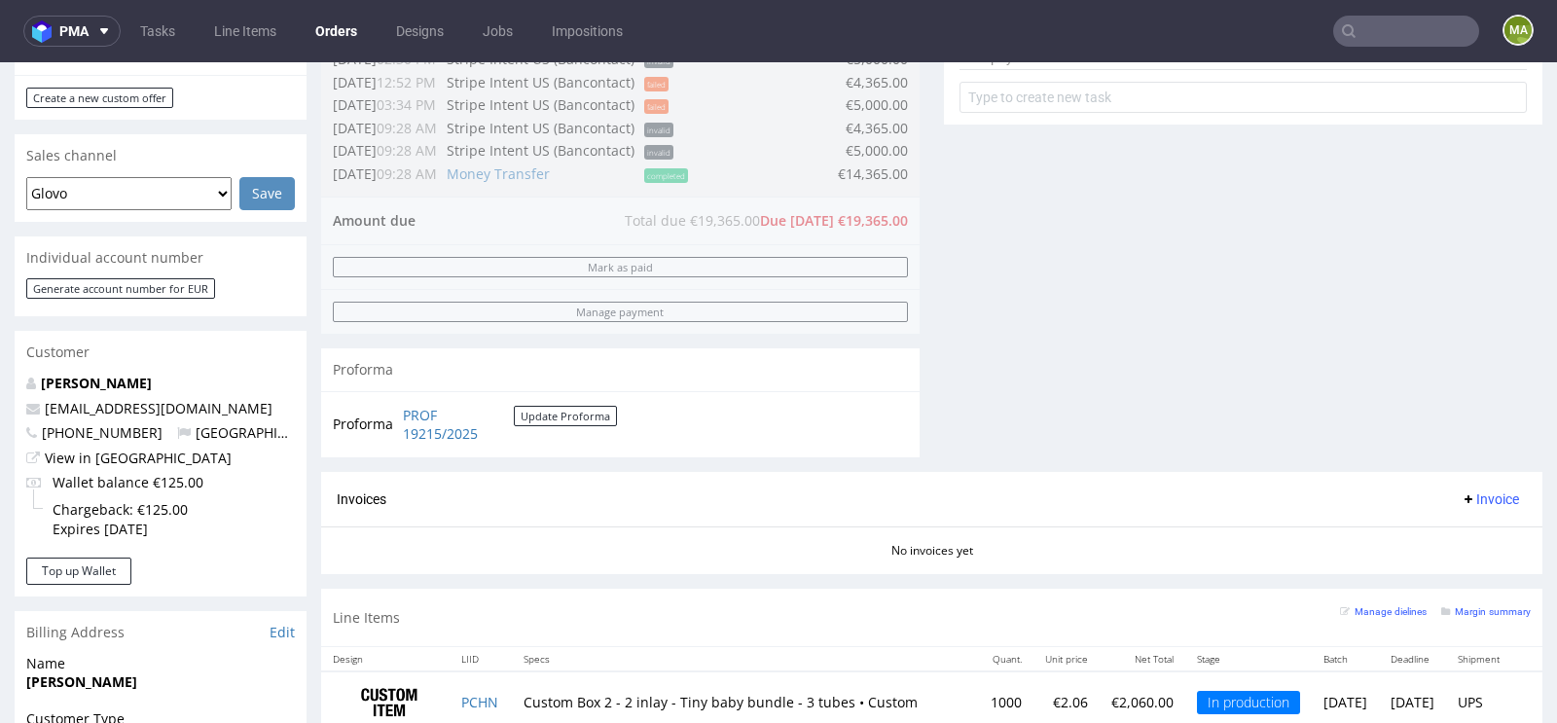
scroll to position [887, 0]
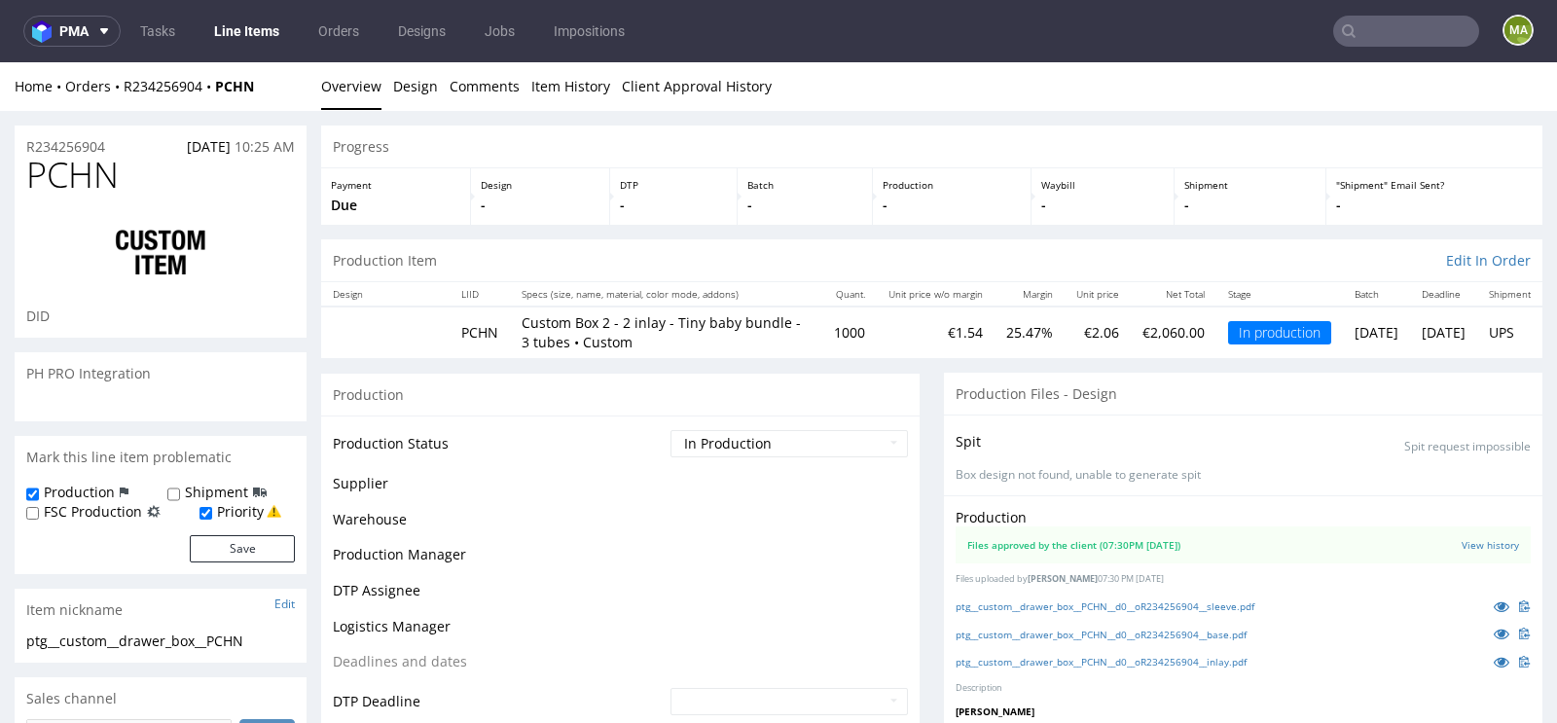
scroll to position [3697, 0]
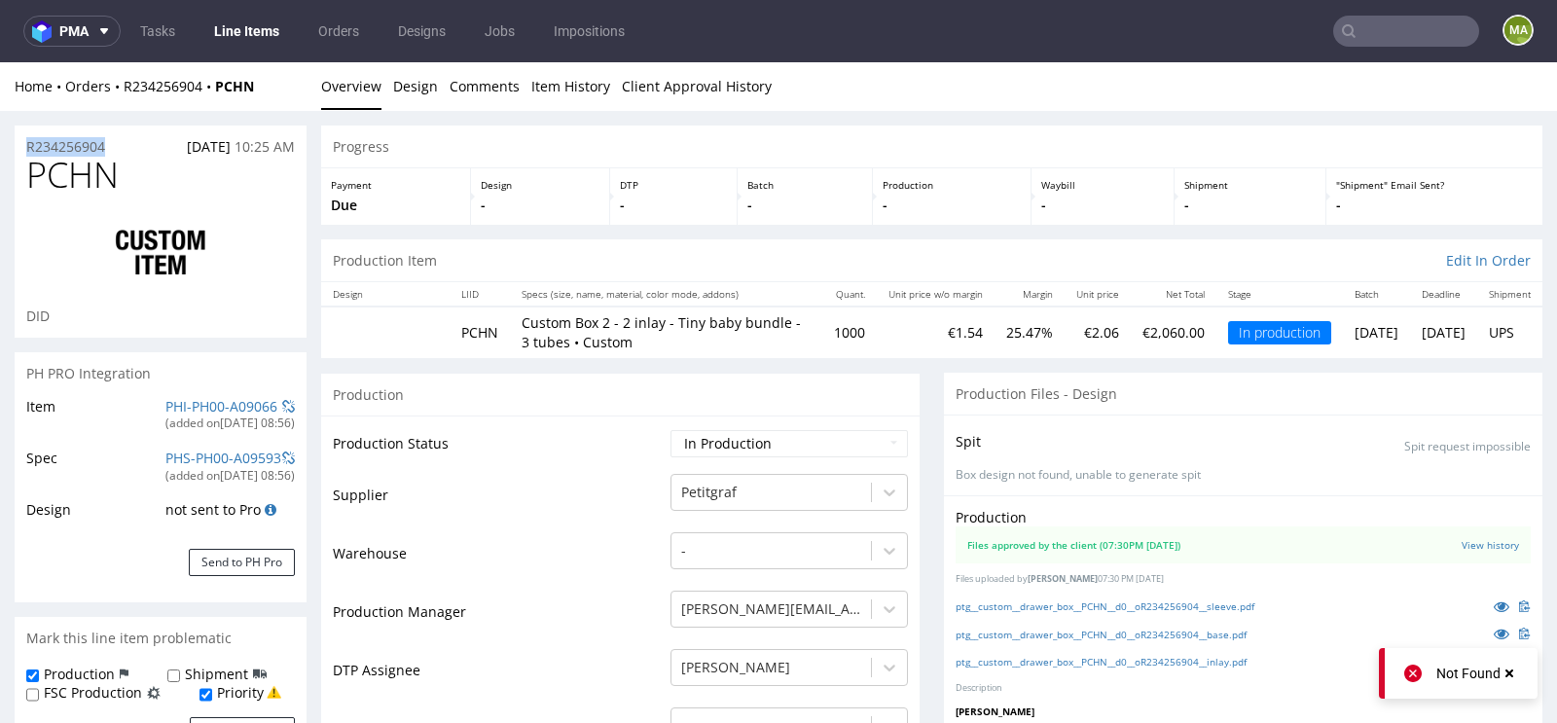
drag, startPoint x: 137, startPoint y: 138, endPoint x: 0, endPoint y: 149, distance: 137.6
copy p "R234256904"
click at [165, 401] on link "PHI-PH00-A09066" at bounding box center [221, 406] width 112 height 18
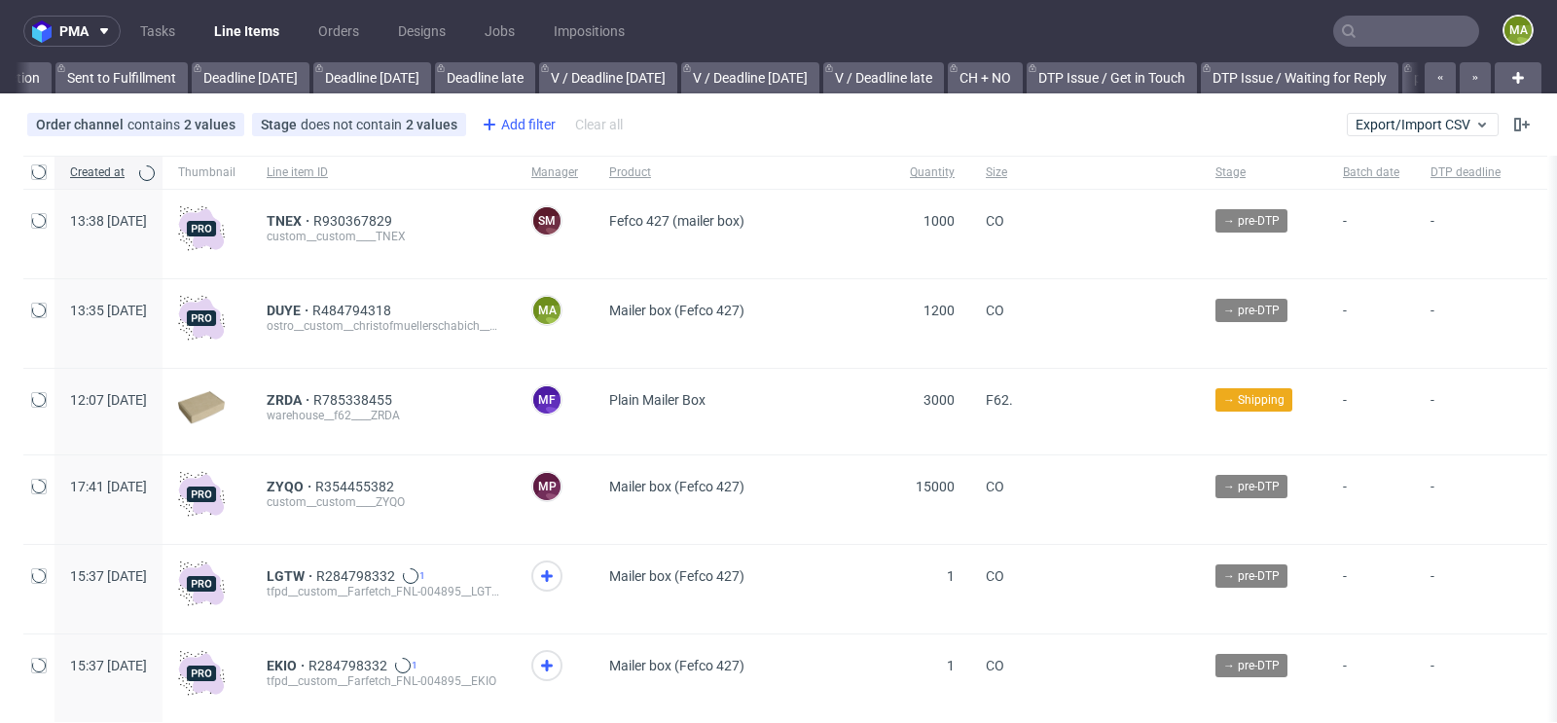
scroll to position [0, 2200]
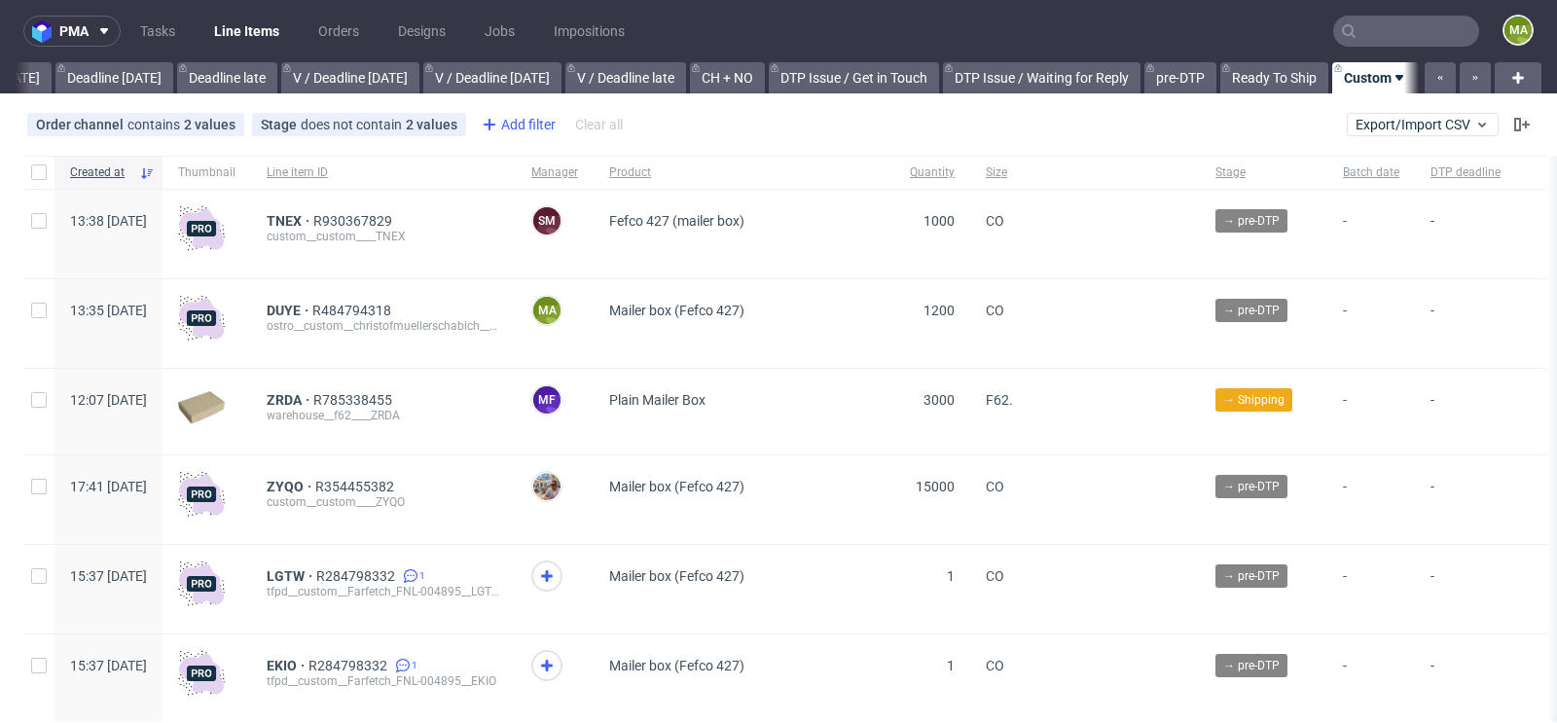
click at [524, 128] on div "Add filter" at bounding box center [517, 124] width 86 height 31
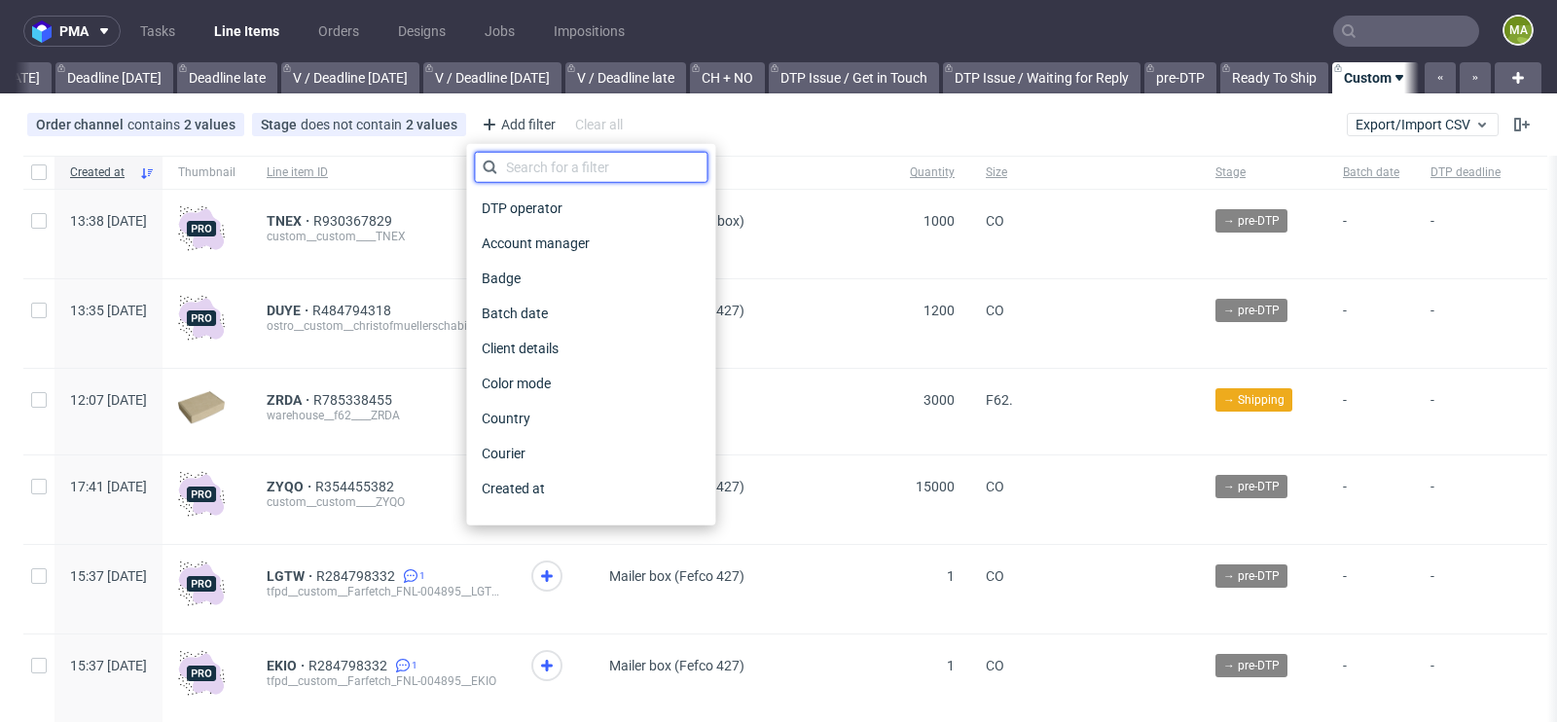
click at [535, 172] on input "text" at bounding box center [590, 167] width 233 height 31
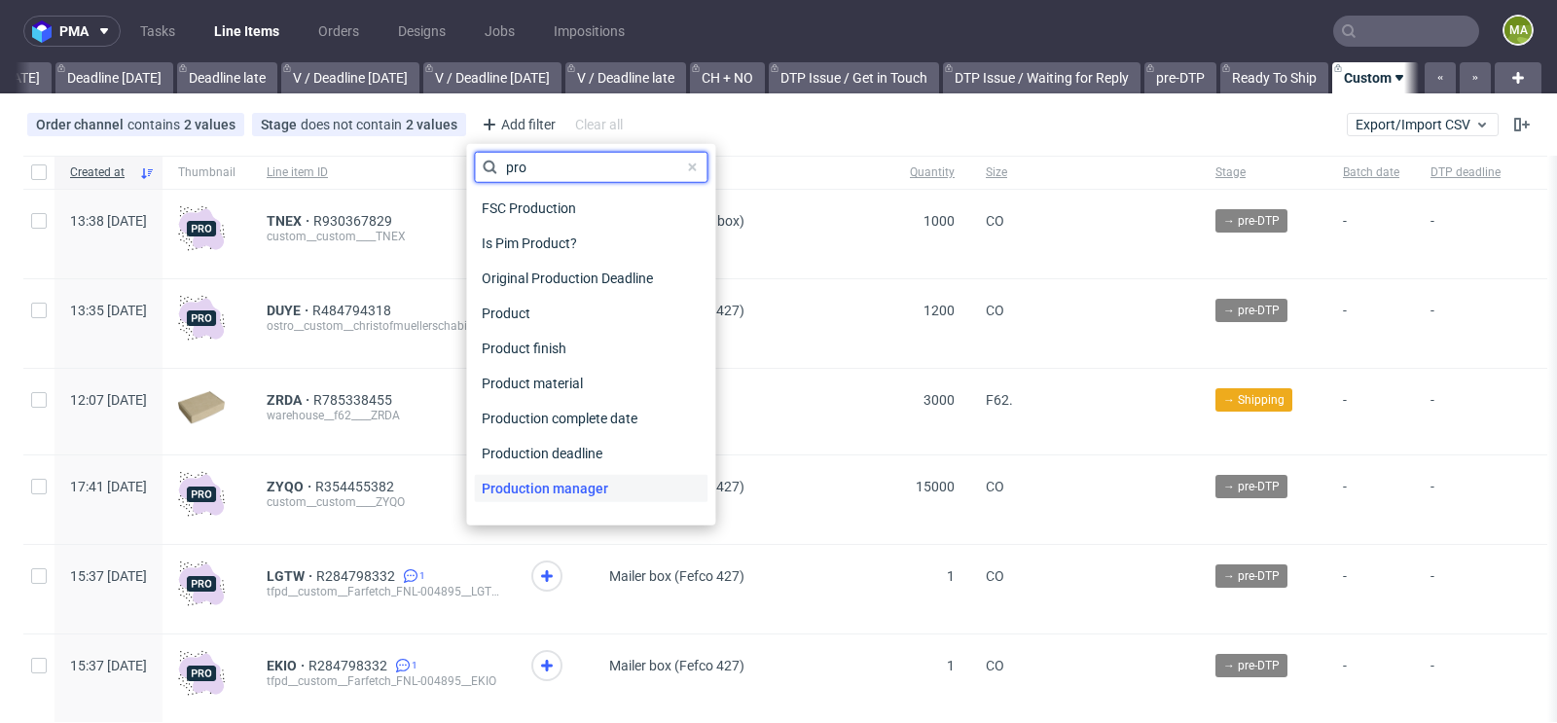
type input "pro"
click at [536, 490] on span "Production manager" at bounding box center [545, 488] width 142 height 27
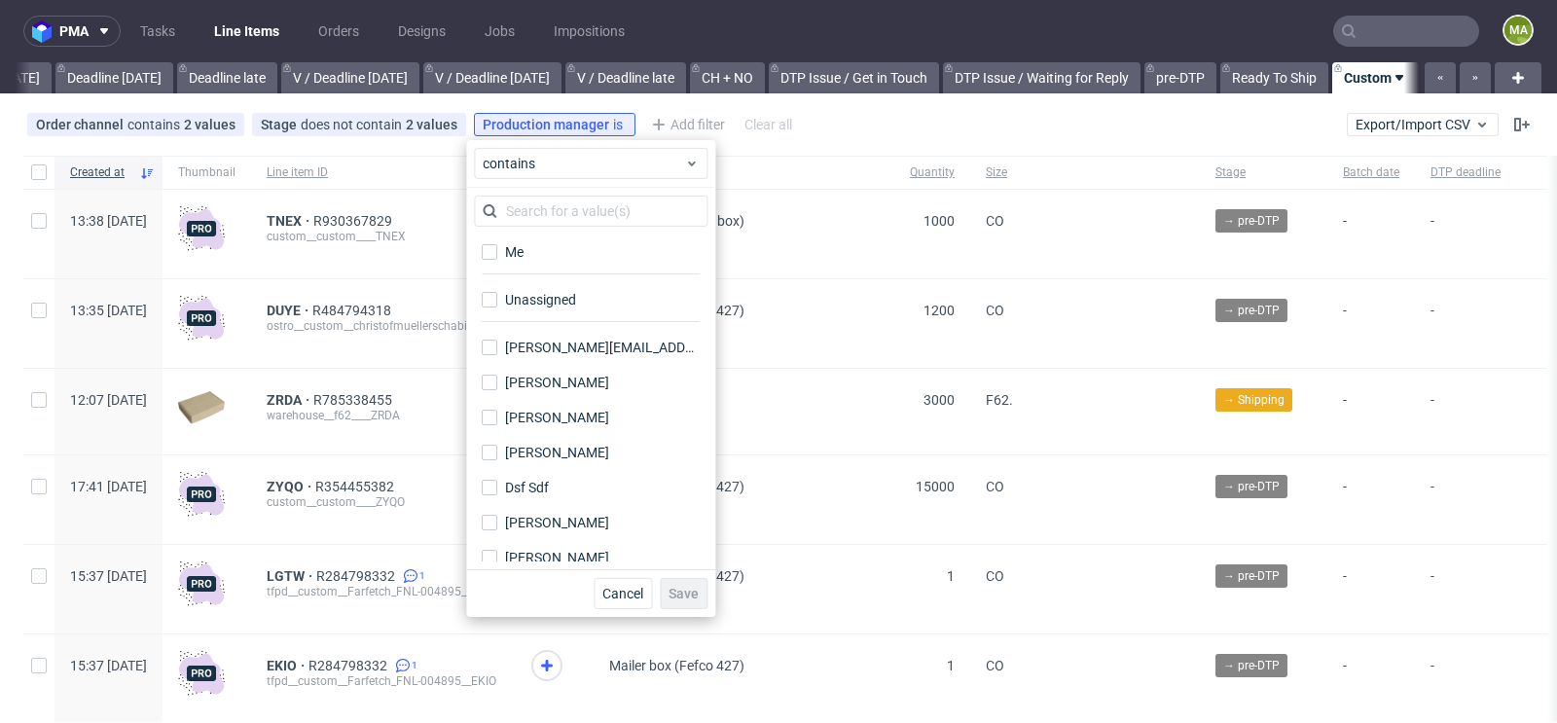
click at [535, 266] on div "Me" at bounding box center [590, 258] width 233 height 48
click at [535, 248] on label "Me" at bounding box center [590, 251] width 233 height 27
click at [497, 248] on input "Me" at bounding box center [490, 252] width 16 height 16
checkbox input "true"
click at [672, 587] on span "Save" at bounding box center [683, 594] width 30 height 14
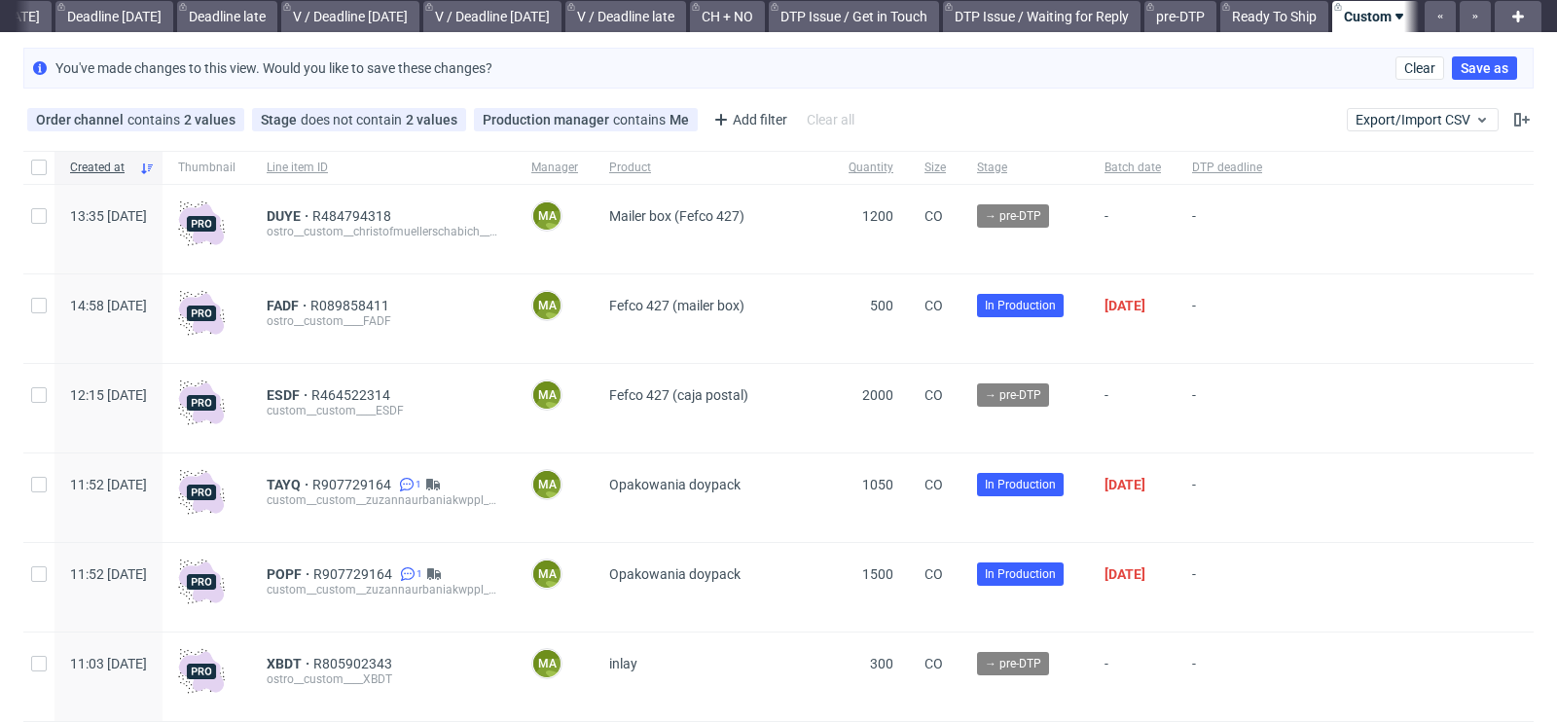
scroll to position [75, 0]
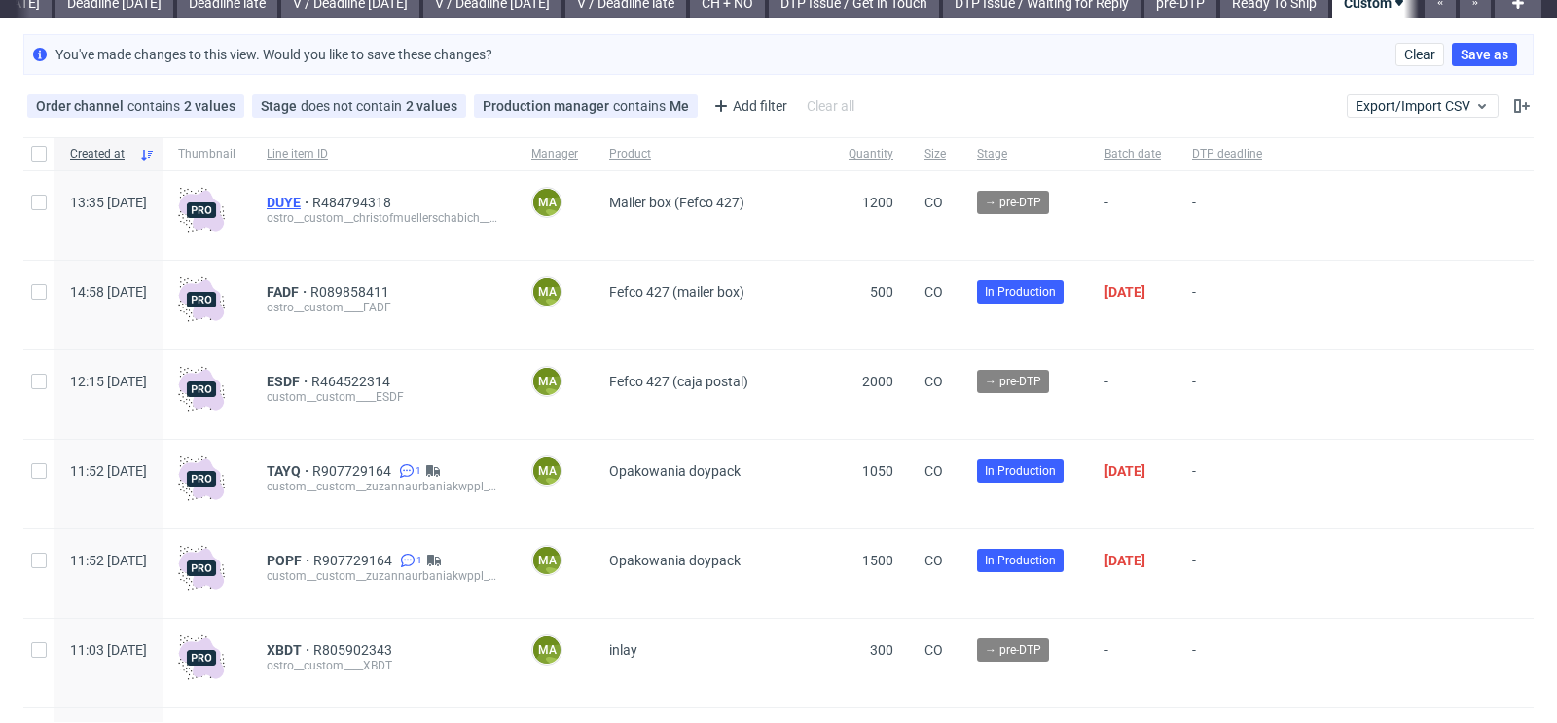
click at [312, 202] on span "DUYE" at bounding box center [290, 203] width 46 height 16
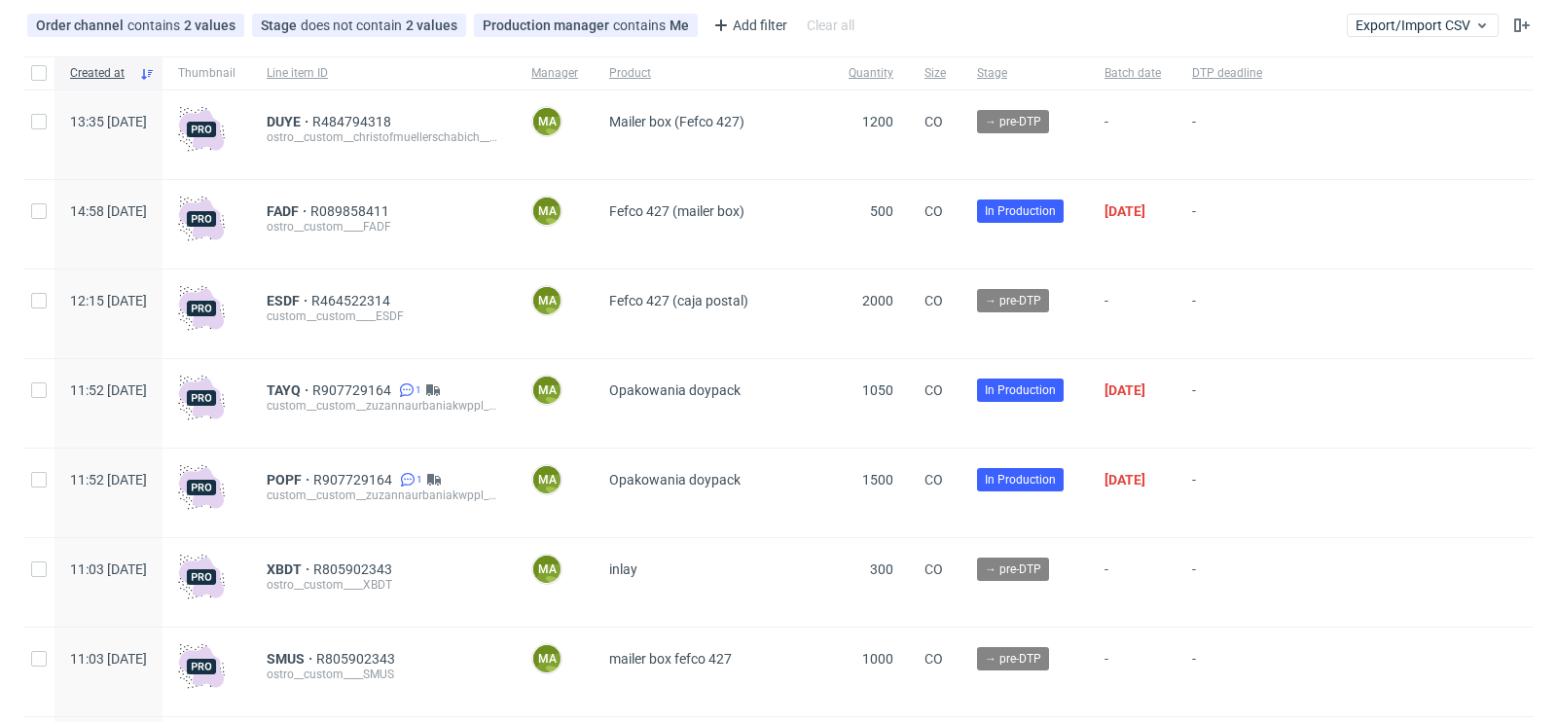
scroll to position [179, 0]
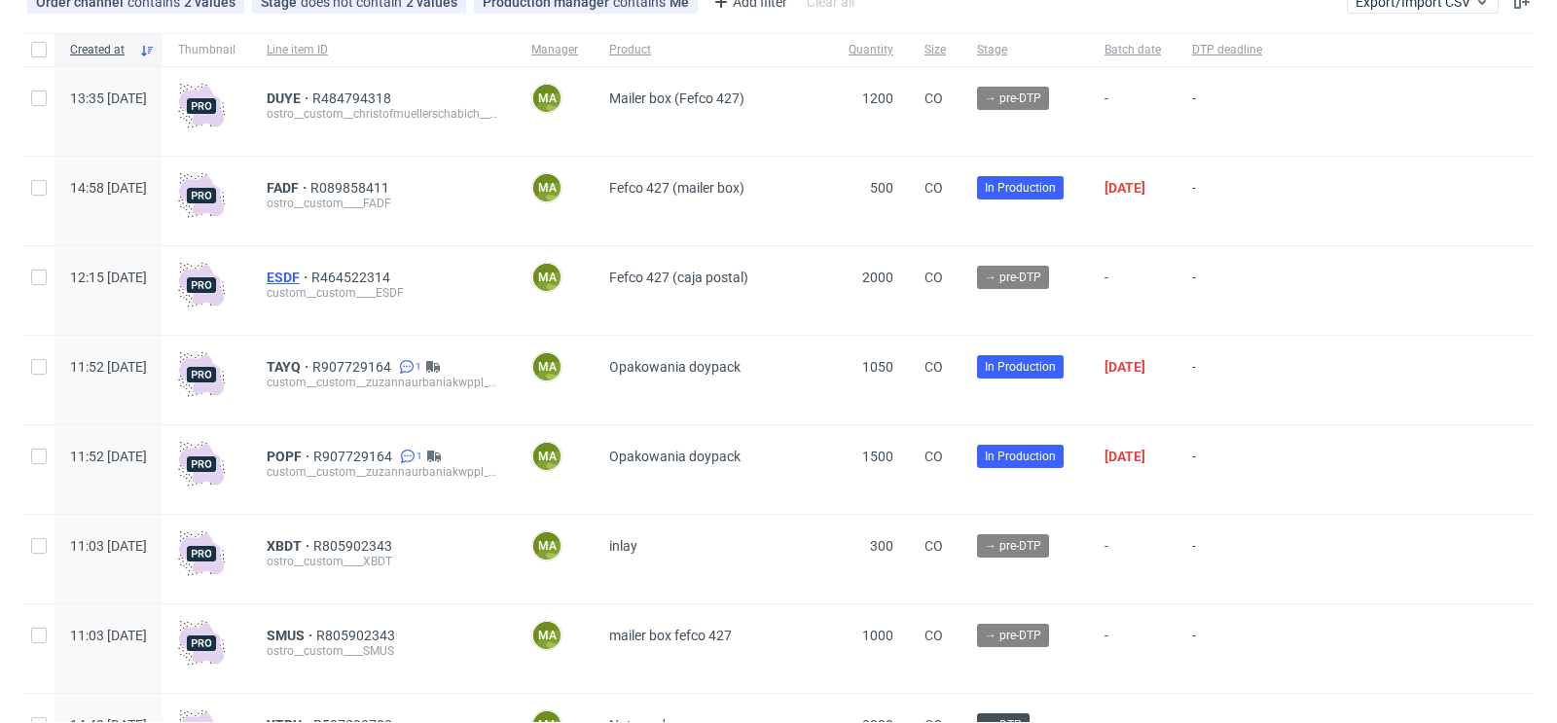
click at [311, 280] on span "ESDF" at bounding box center [289, 277] width 45 height 16
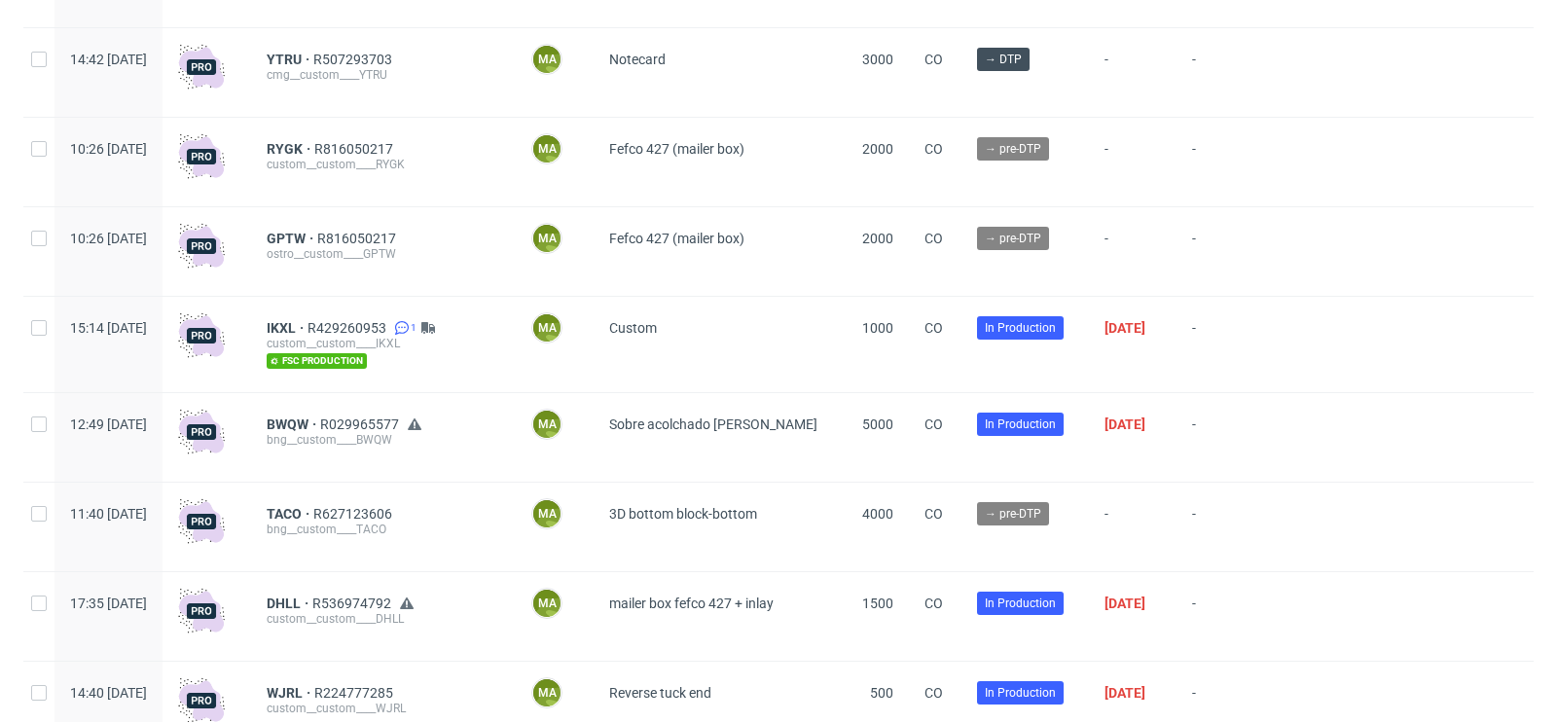
scroll to position [852, 0]
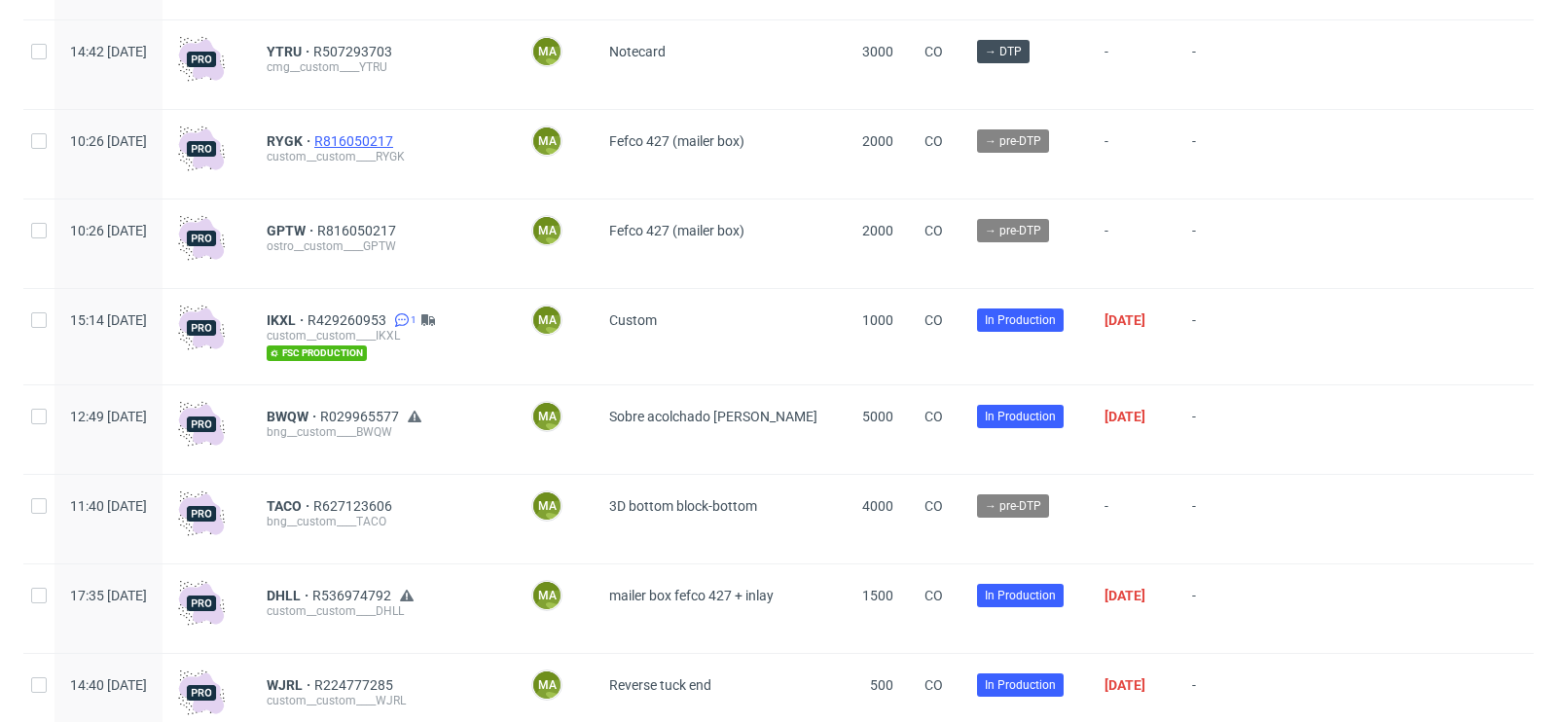
click at [397, 135] on span "R816050217" at bounding box center [355, 141] width 83 height 16
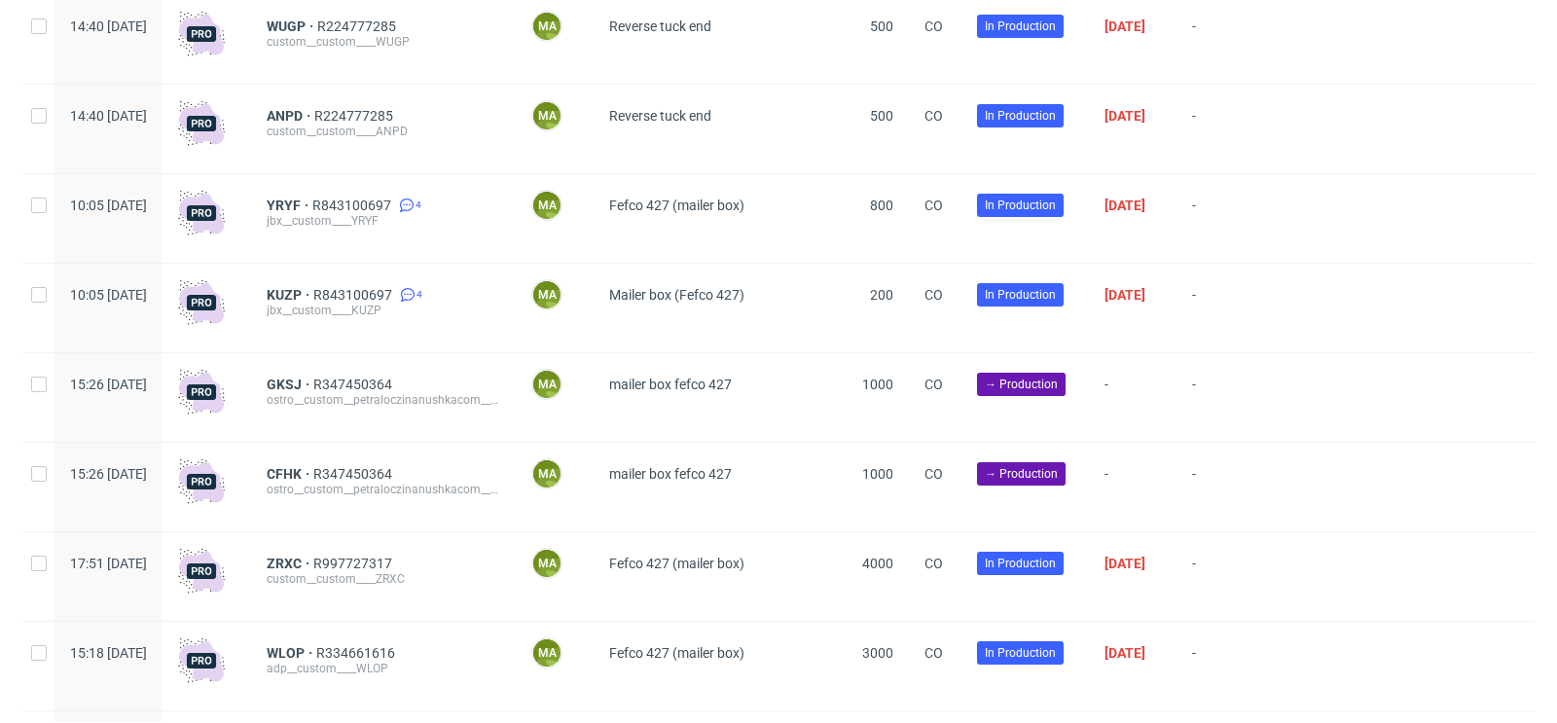
scroll to position [1698, 0]
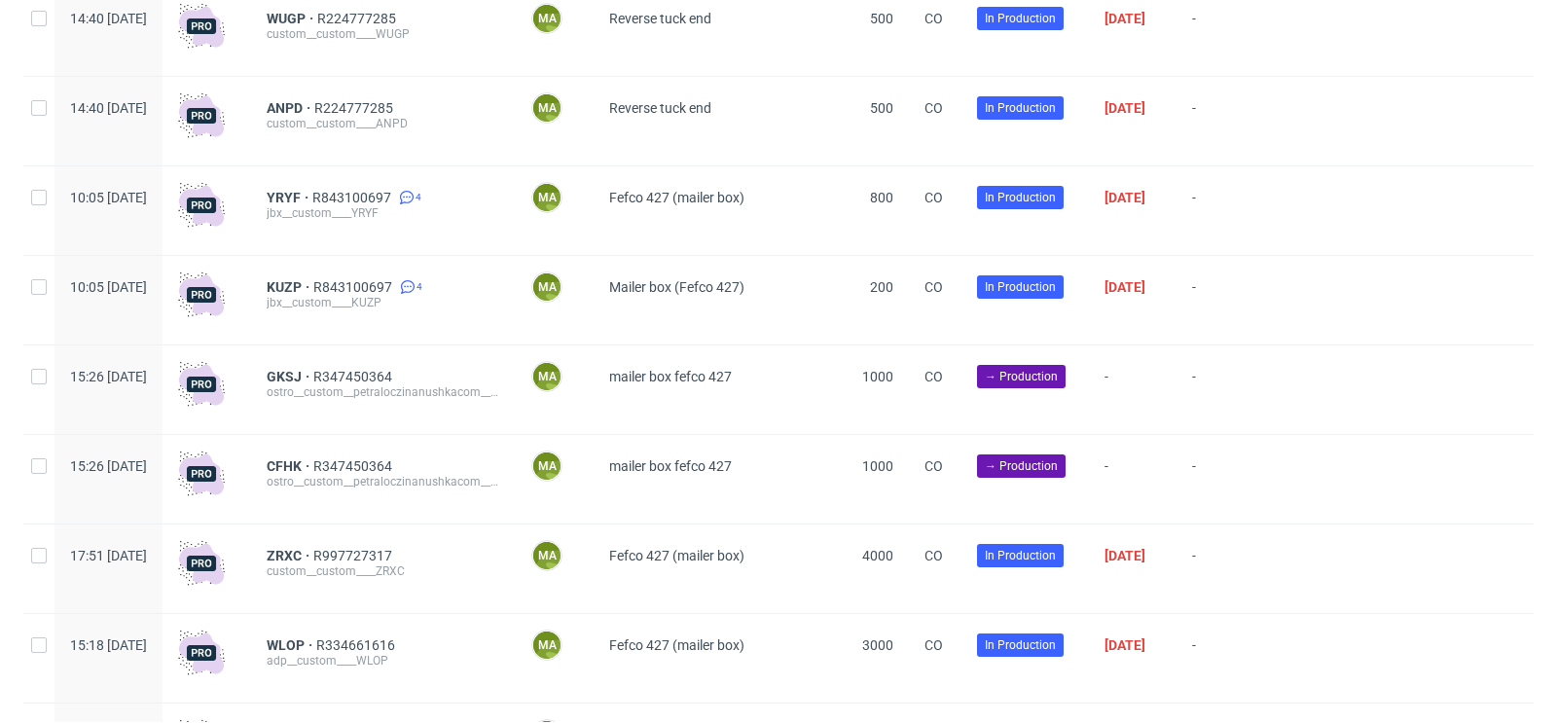
click at [396, 383] on span "R347450364" at bounding box center [354, 377] width 83 height 16
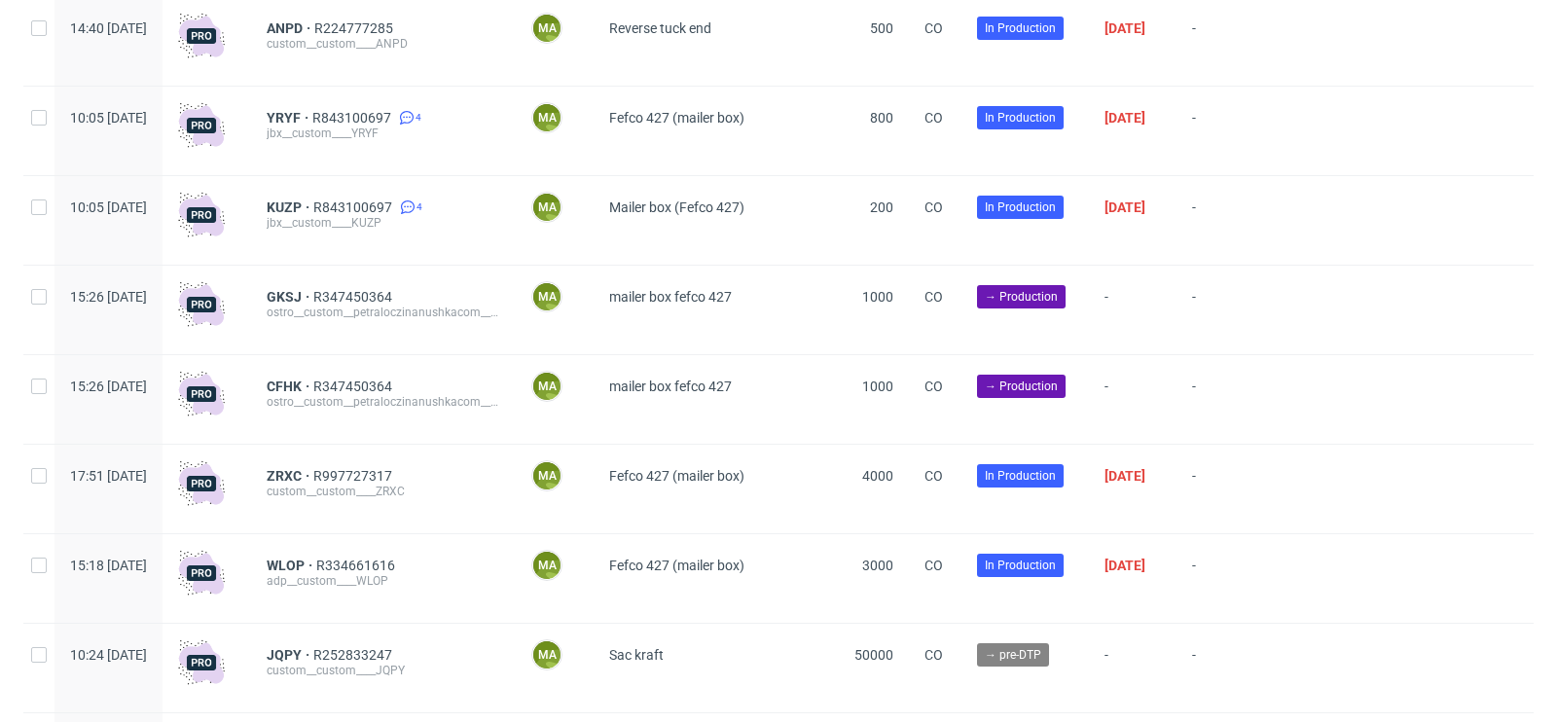
scroll to position [1776, 0]
click at [396, 300] on span "R347450364" at bounding box center [354, 298] width 83 height 16
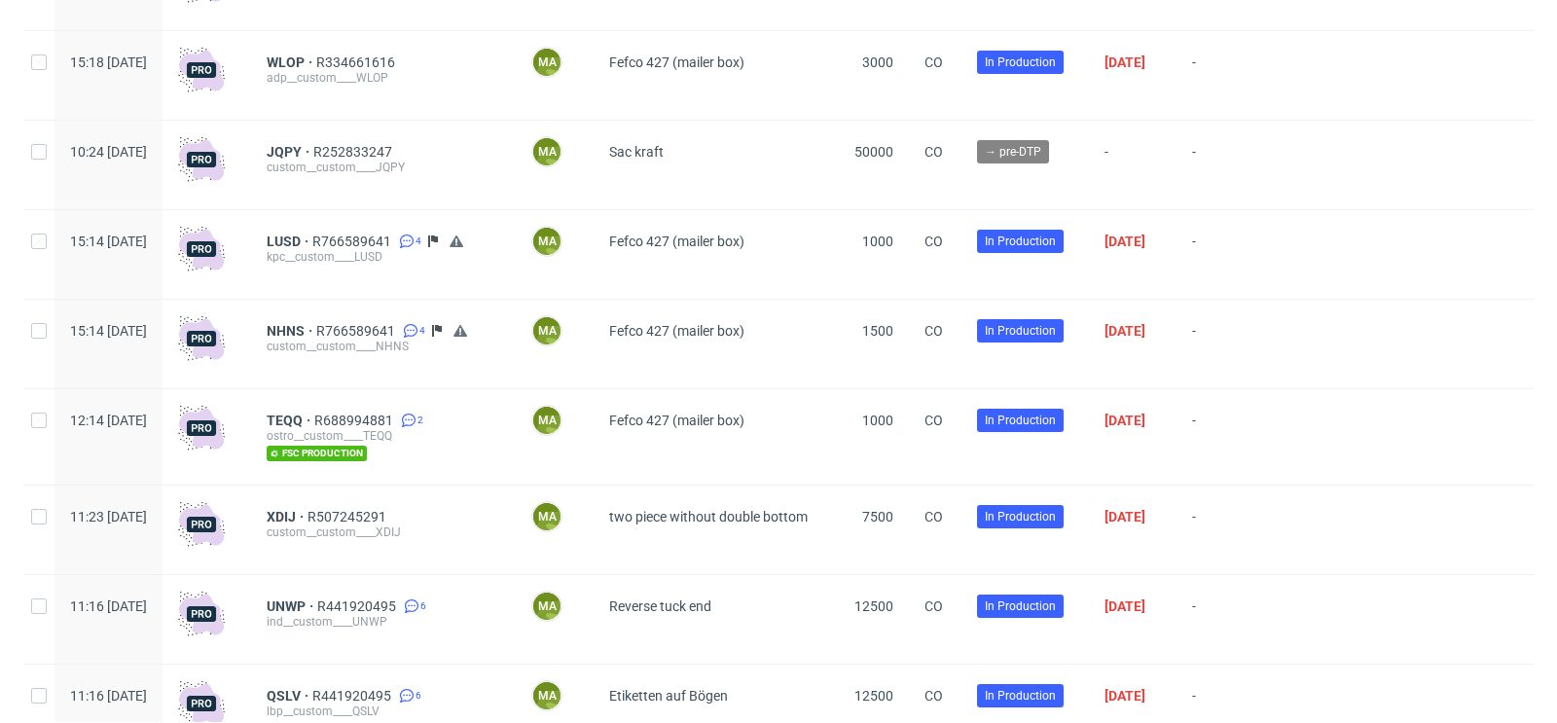
scroll to position [2299, 0]
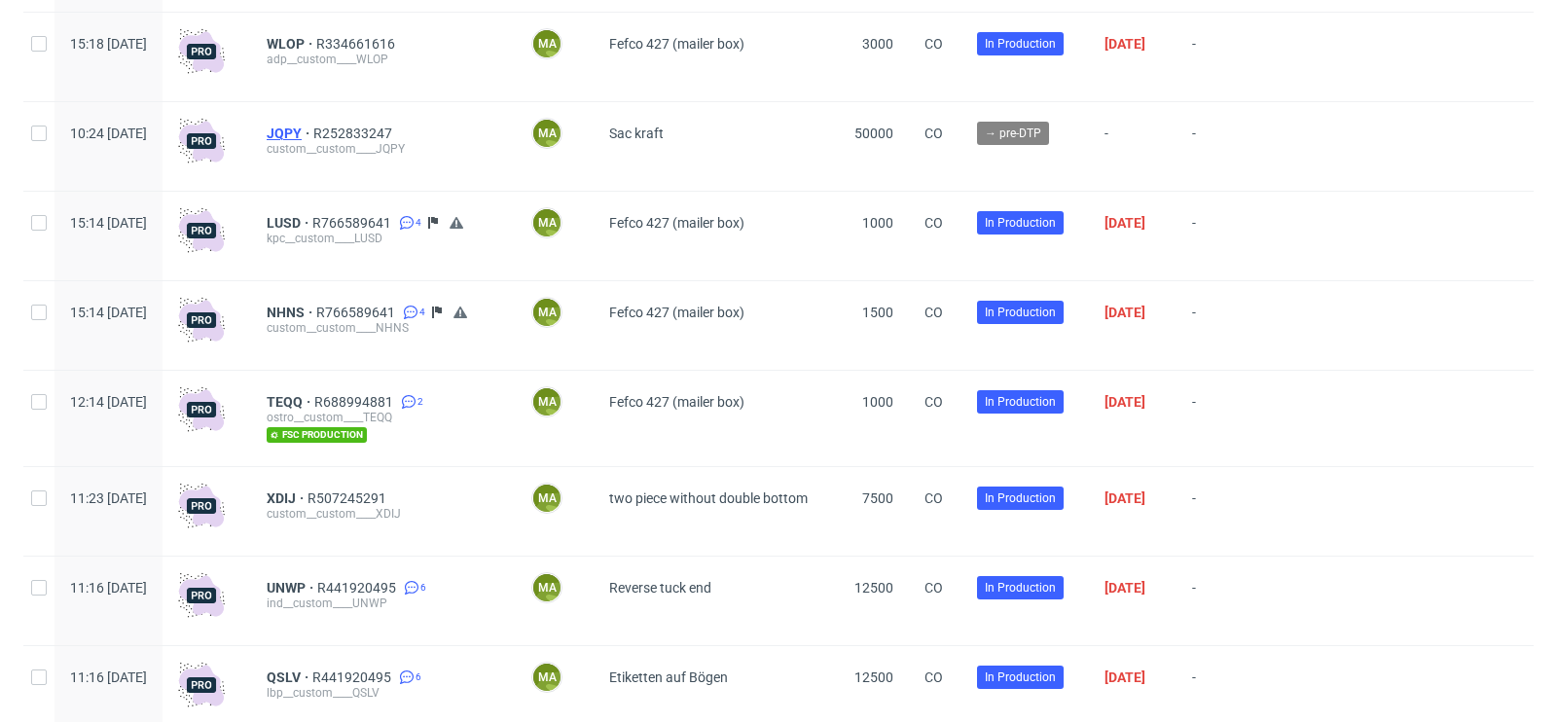
click at [313, 136] on span "JQPY" at bounding box center [290, 134] width 47 height 16
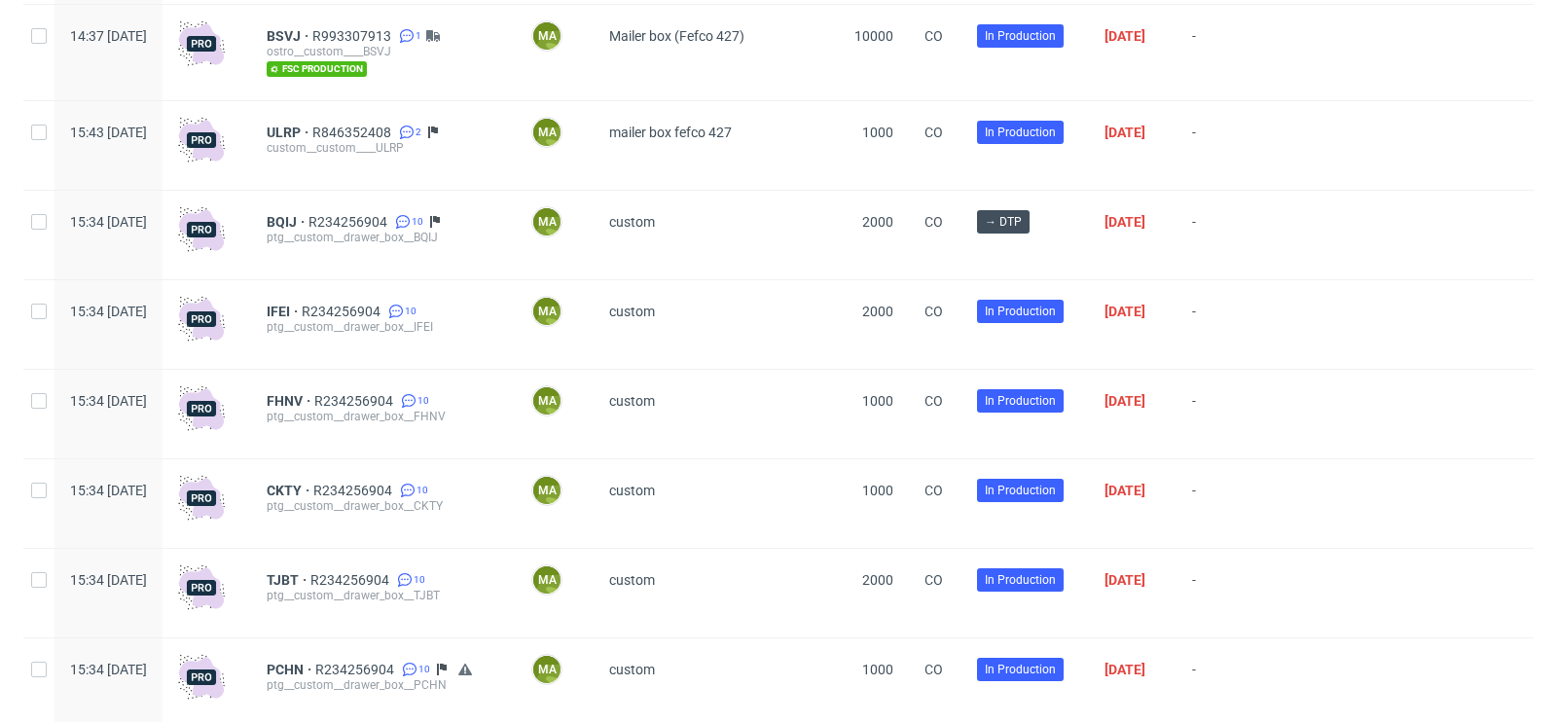
scroll to position [3659, 0]
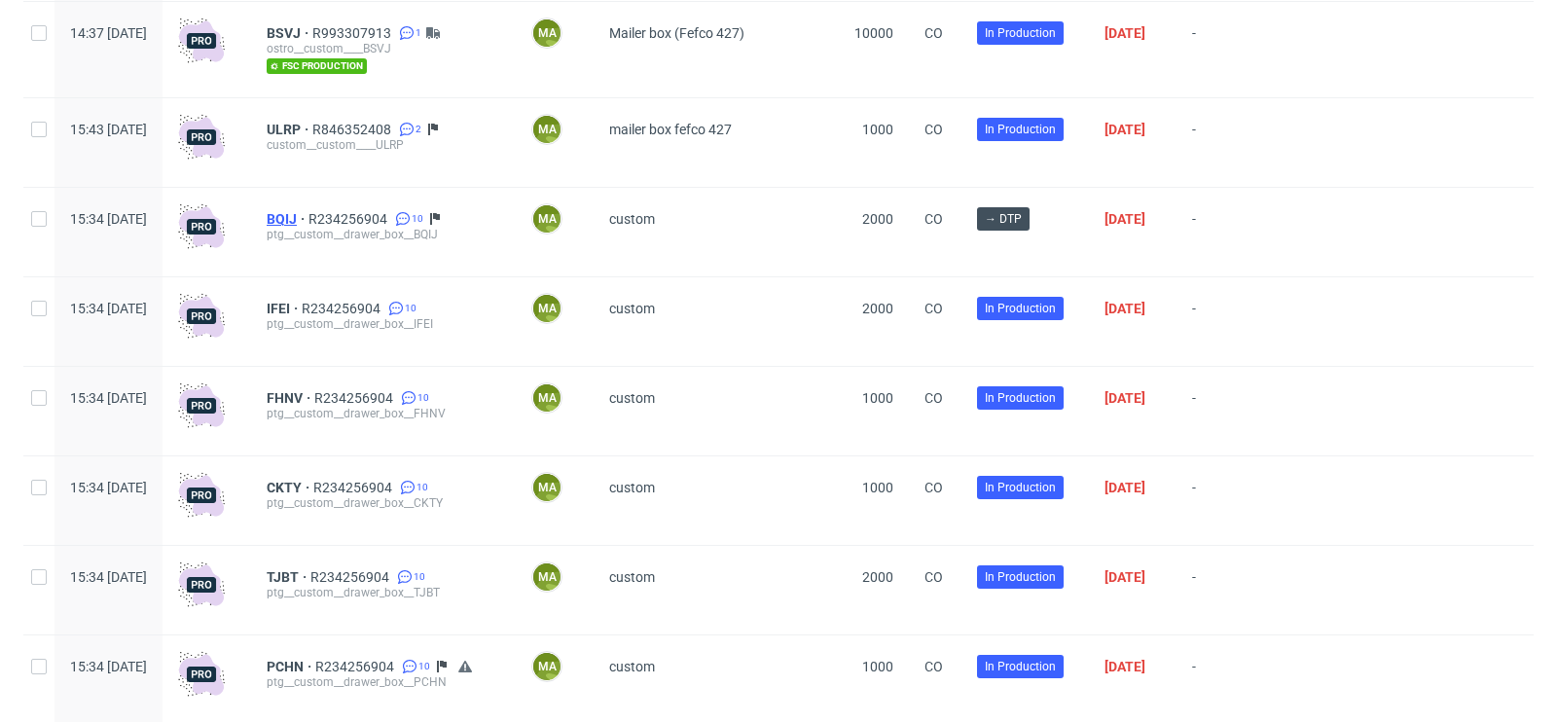
click at [308, 223] on span "BQIJ" at bounding box center [288, 219] width 42 height 16
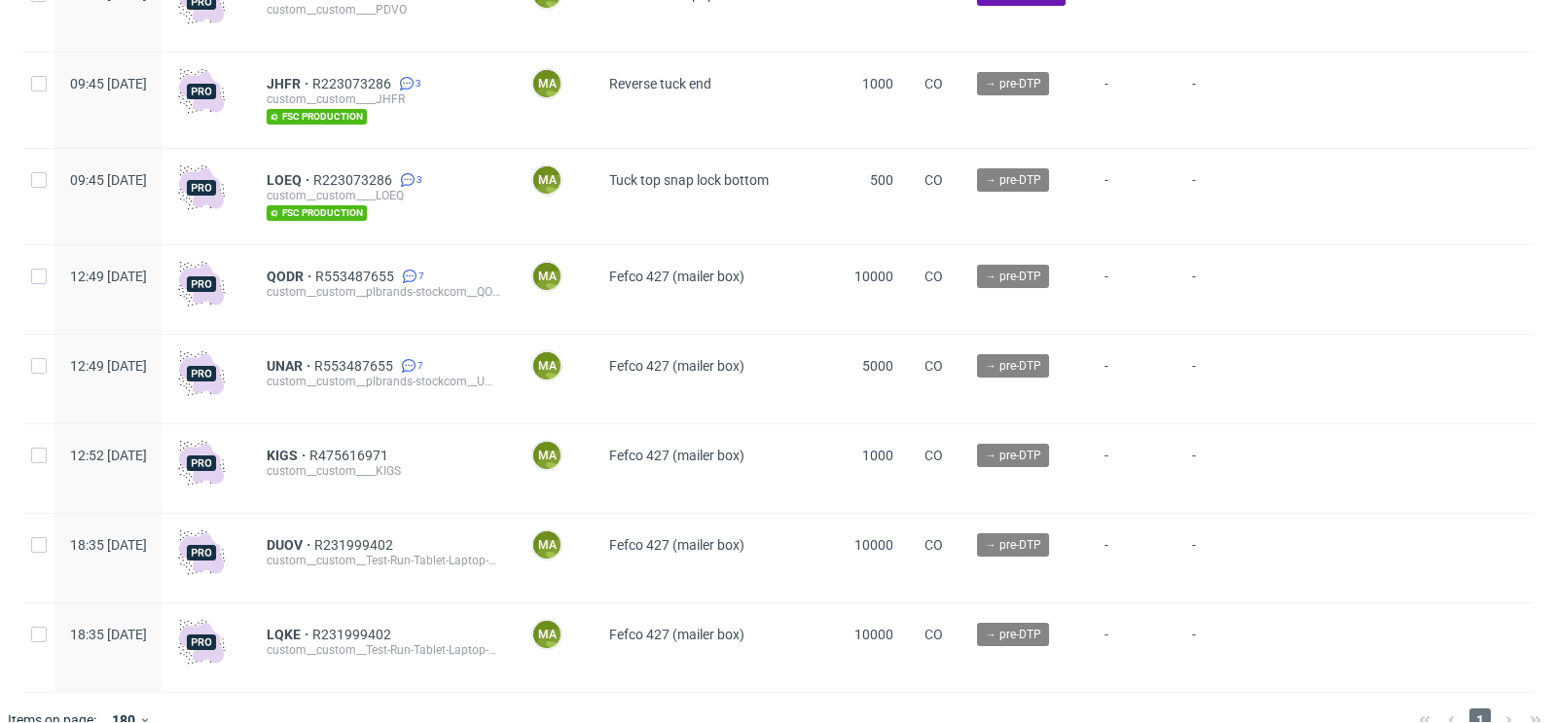
scroll to position [5538, 0]
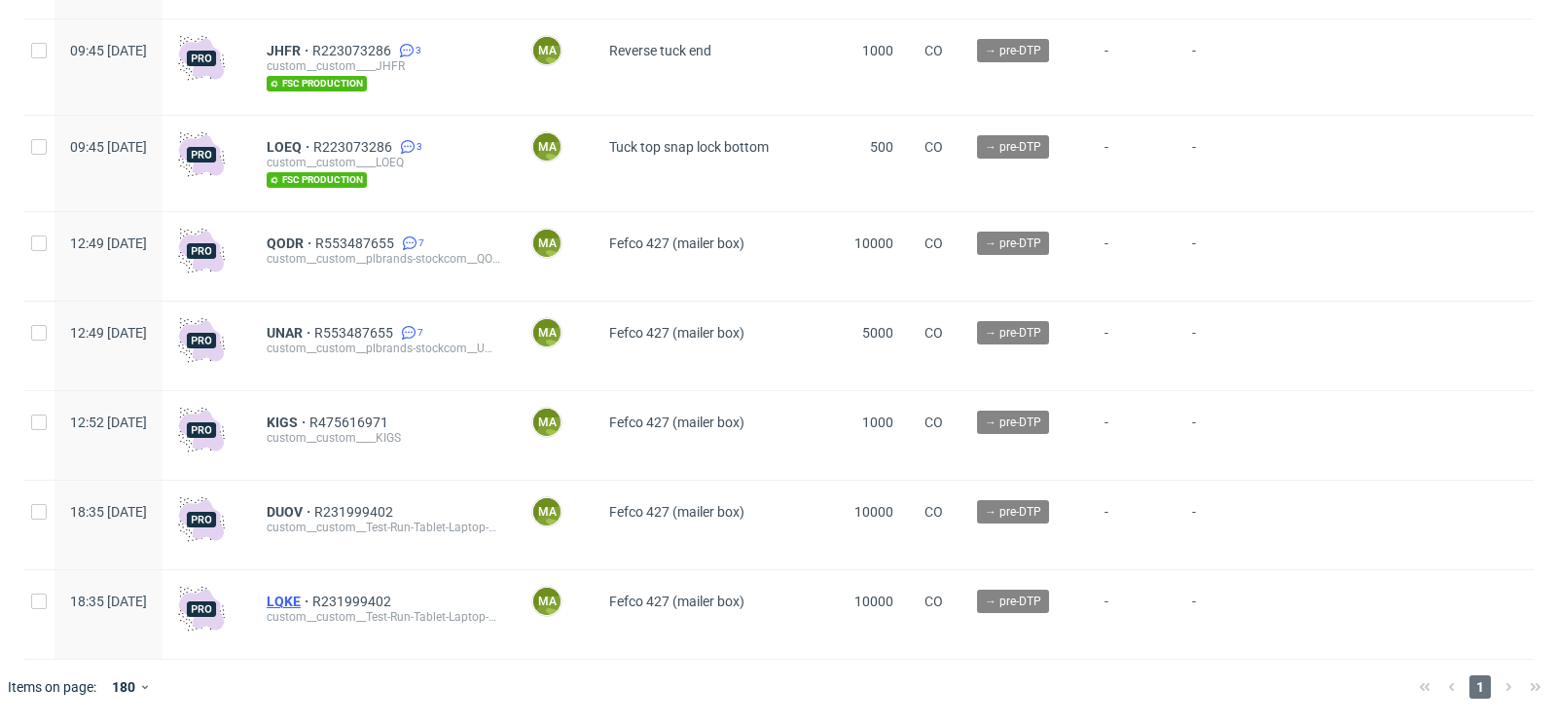
click at [312, 595] on span "LQKE" at bounding box center [290, 601] width 46 height 16
click at [314, 512] on span "DUOV" at bounding box center [291, 512] width 48 height 16
click at [309, 423] on span "KIGS" at bounding box center [288, 422] width 43 height 16
click at [314, 326] on span "UNAR" at bounding box center [291, 333] width 48 height 16
click at [315, 239] on span "QODR" at bounding box center [291, 243] width 49 height 16
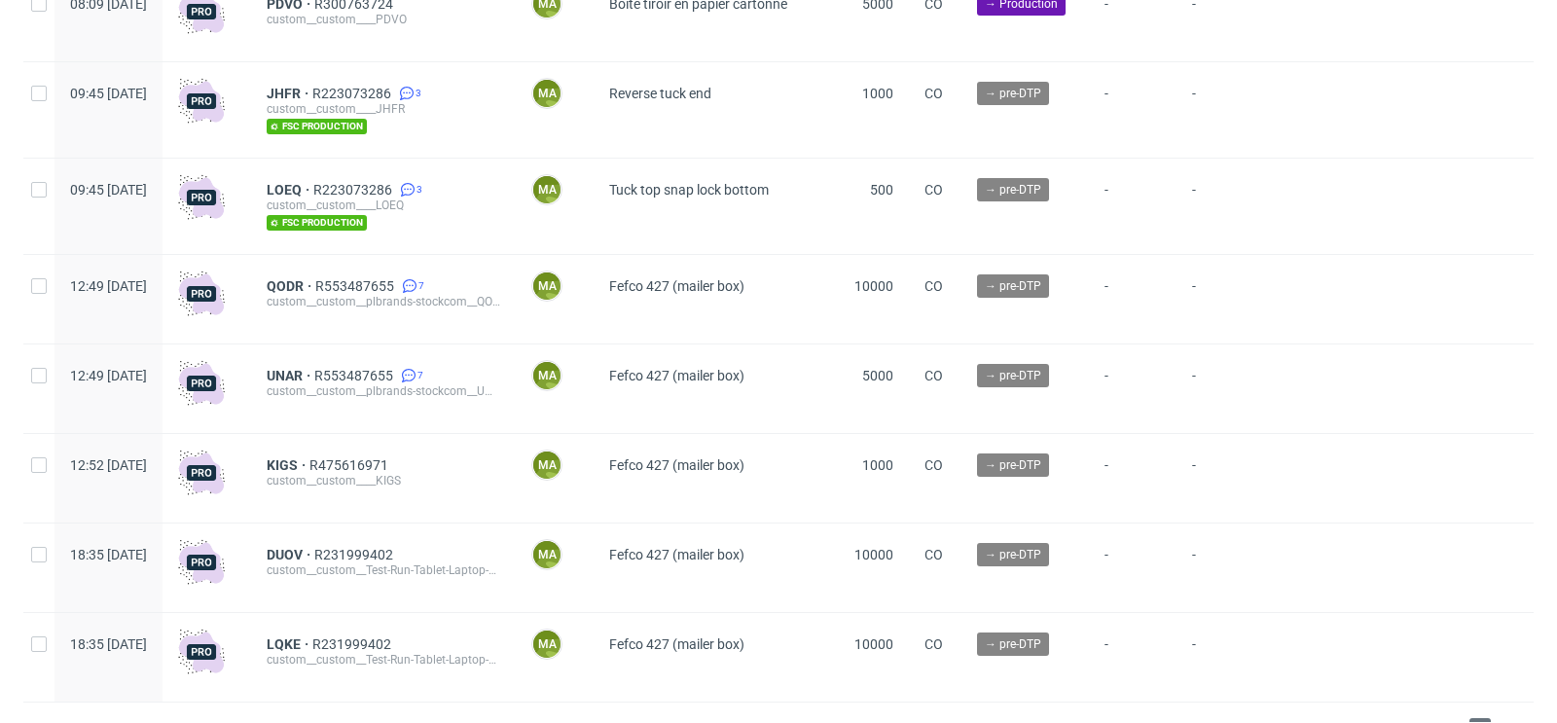
scroll to position [5477, 0]
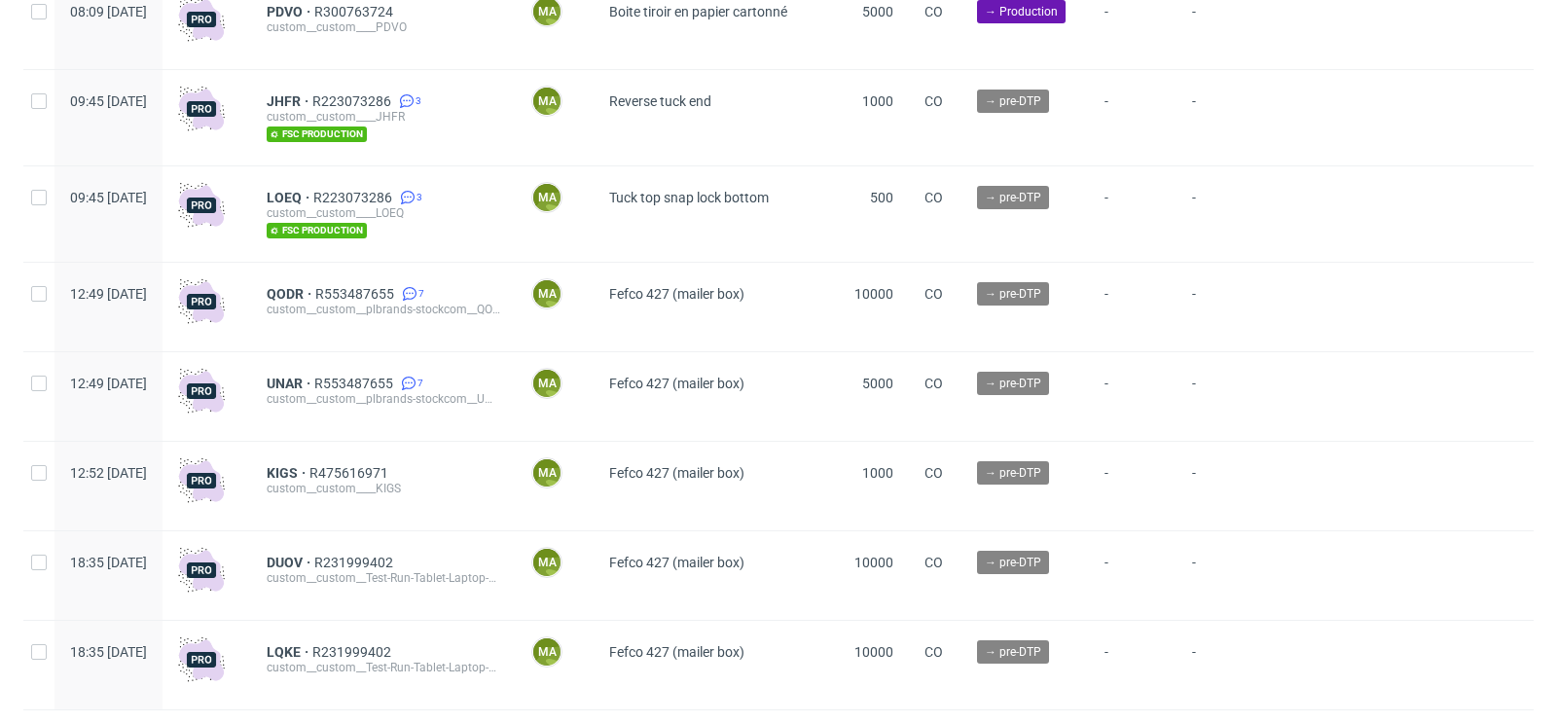
click at [412, 294] on div "QODR R553487655 7 custom__custom__plbrands-stockcom__QODR" at bounding box center [383, 307] width 265 height 89
click at [398, 296] on span "R553487655" at bounding box center [356, 294] width 83 height 16
click at [314, 387] on span "UNAR" at bounding box center [291, 384] width 48 height 16
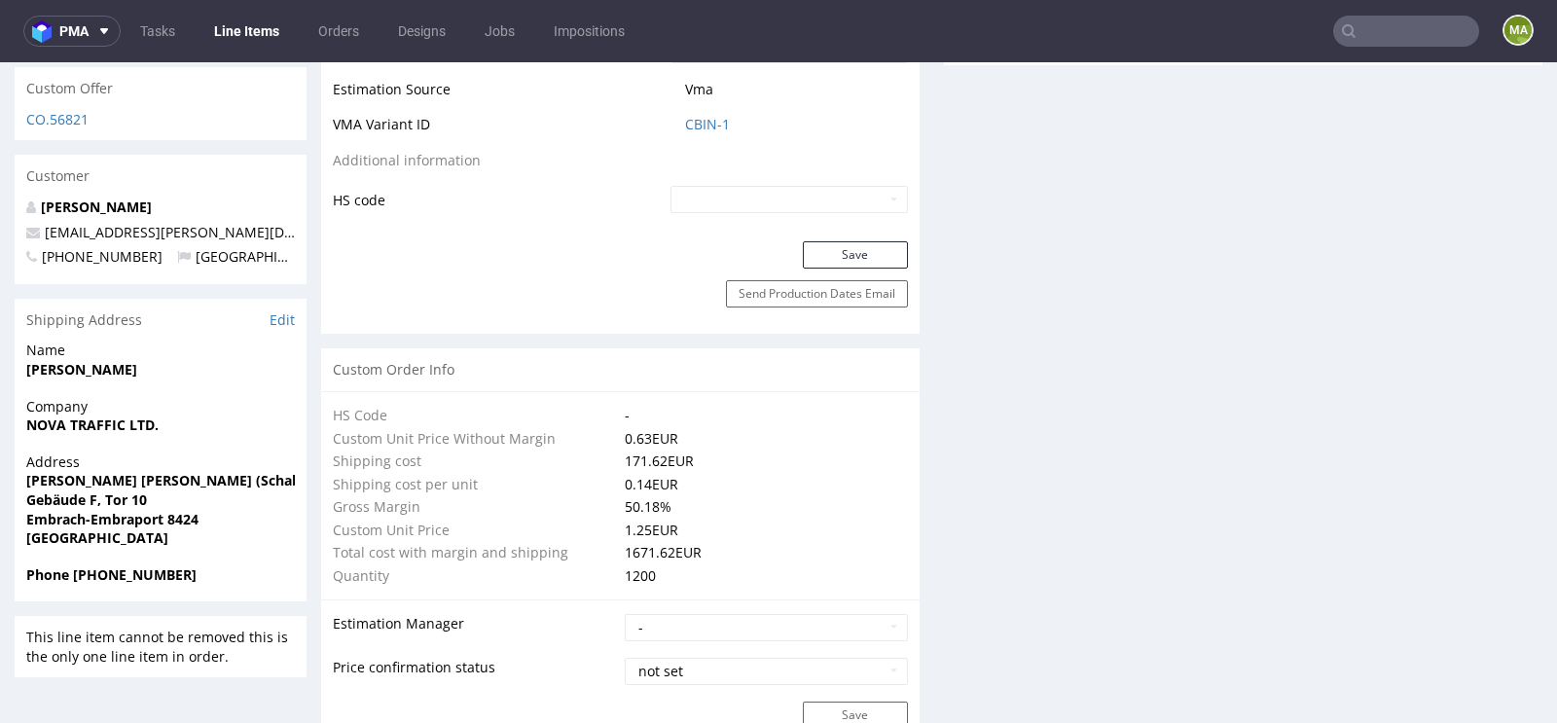
scroll to position [1156, 0]
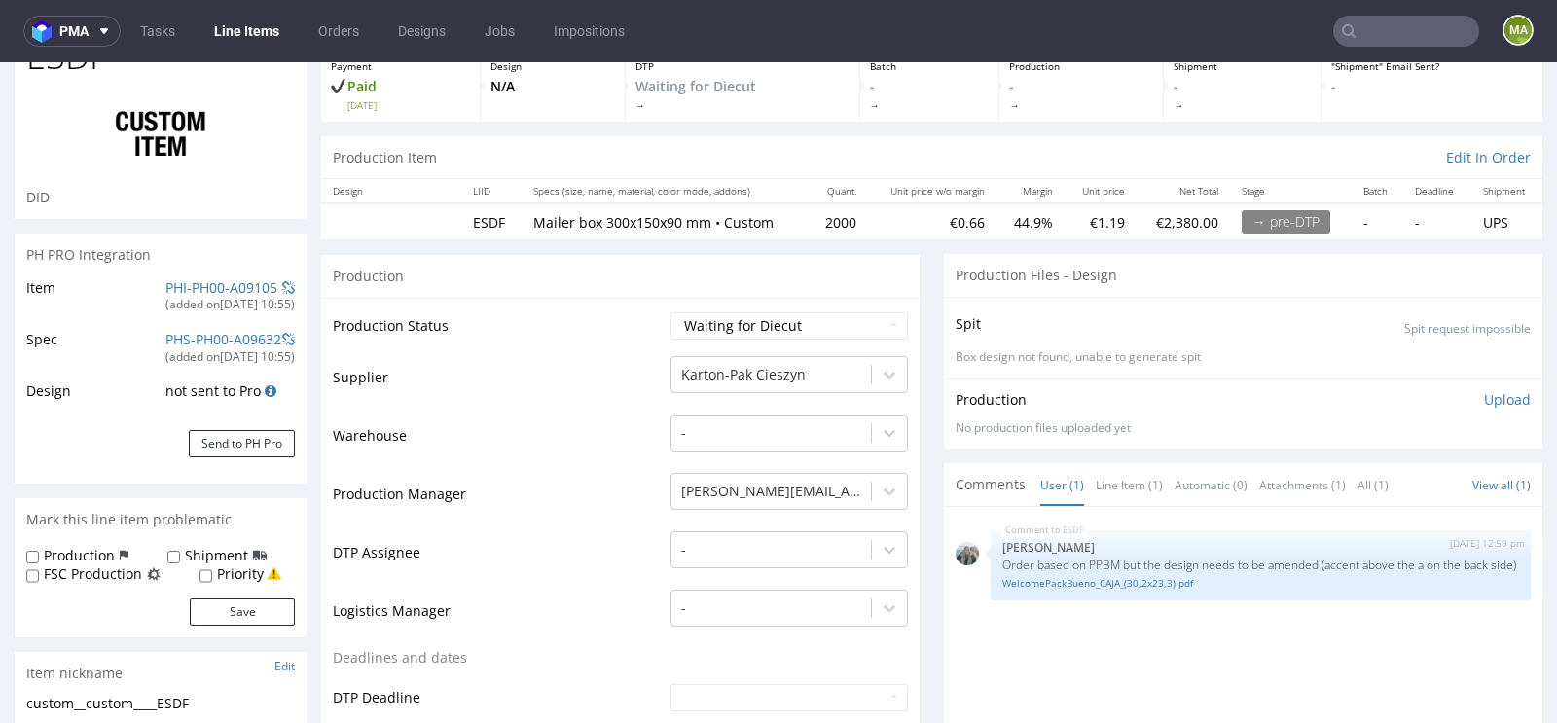
scroll to position [121, 0]
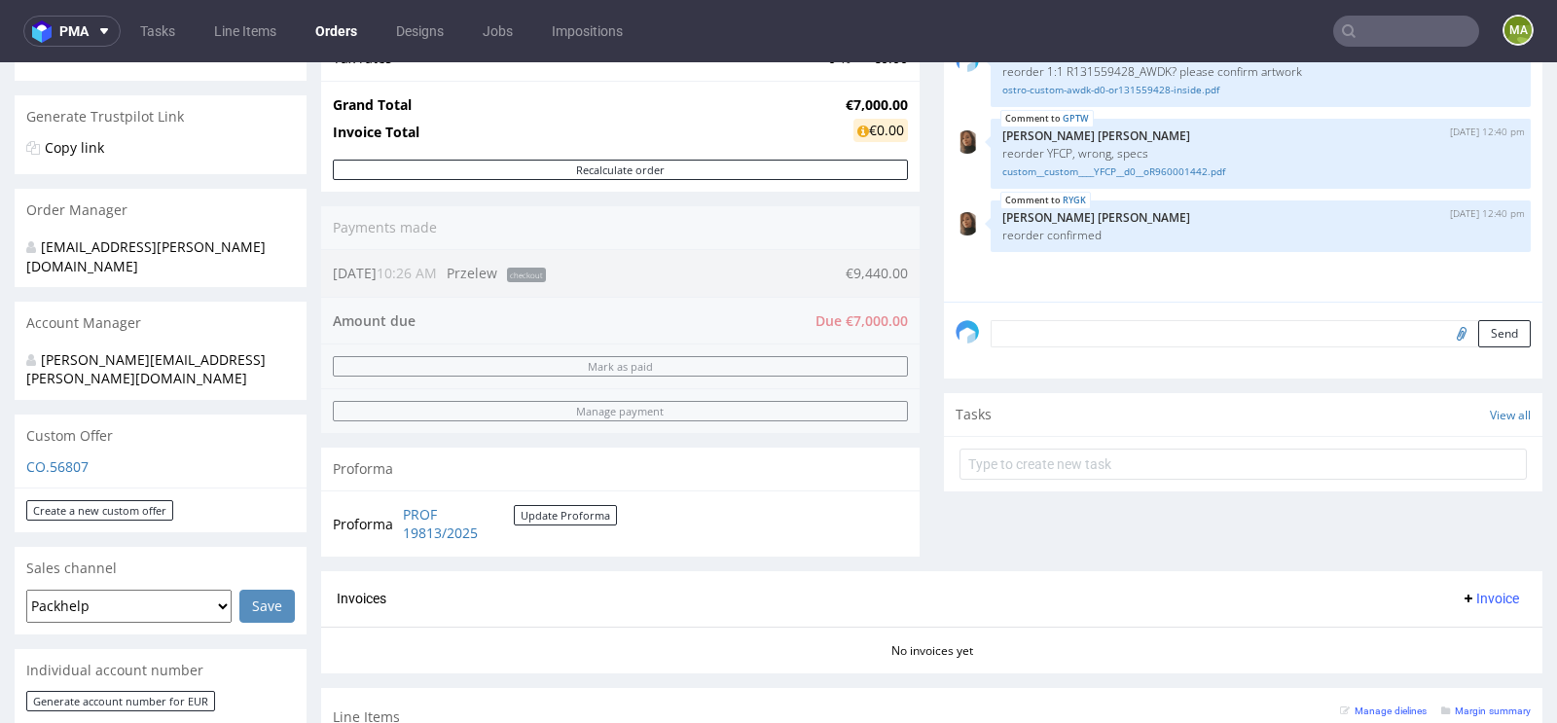
scroll to position [335, 0]
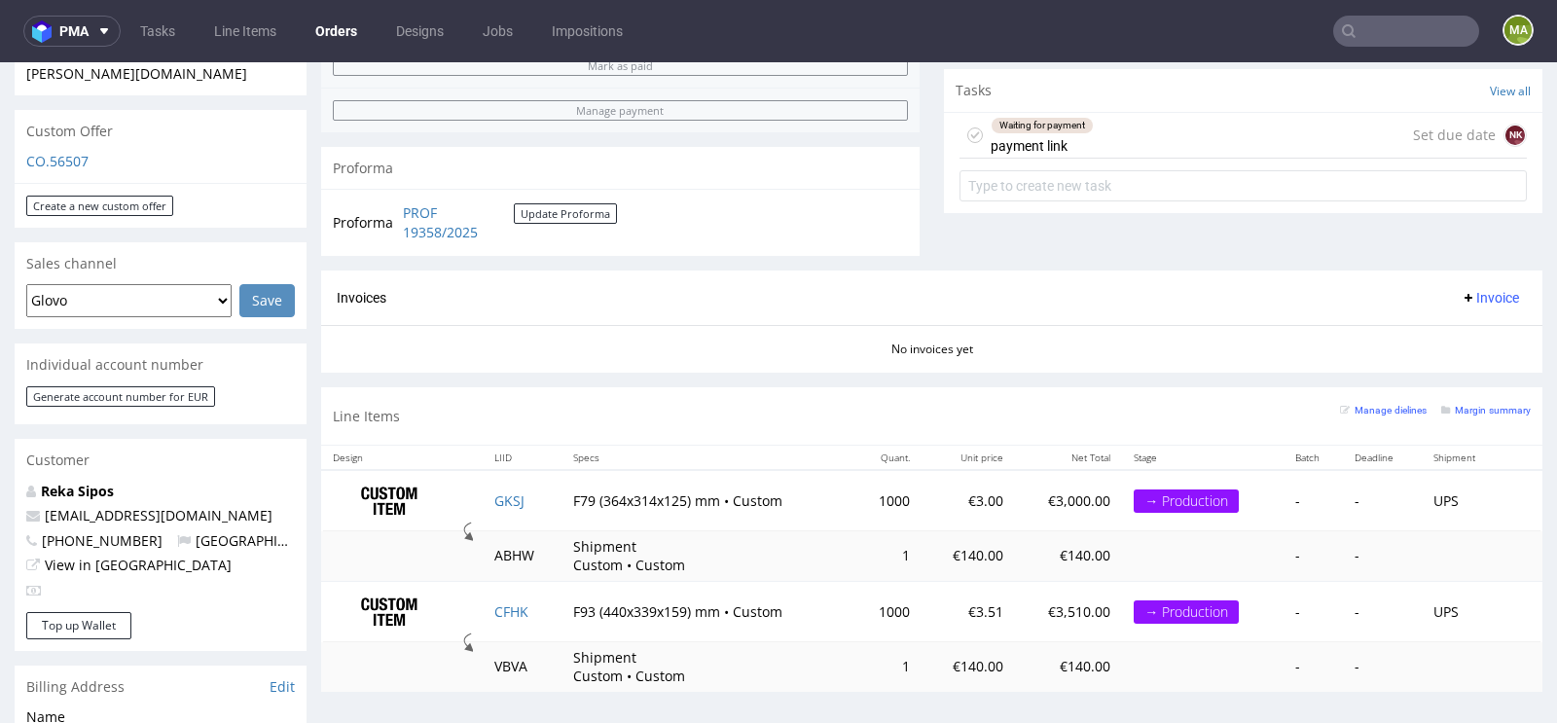
scroll to position [749, 0]
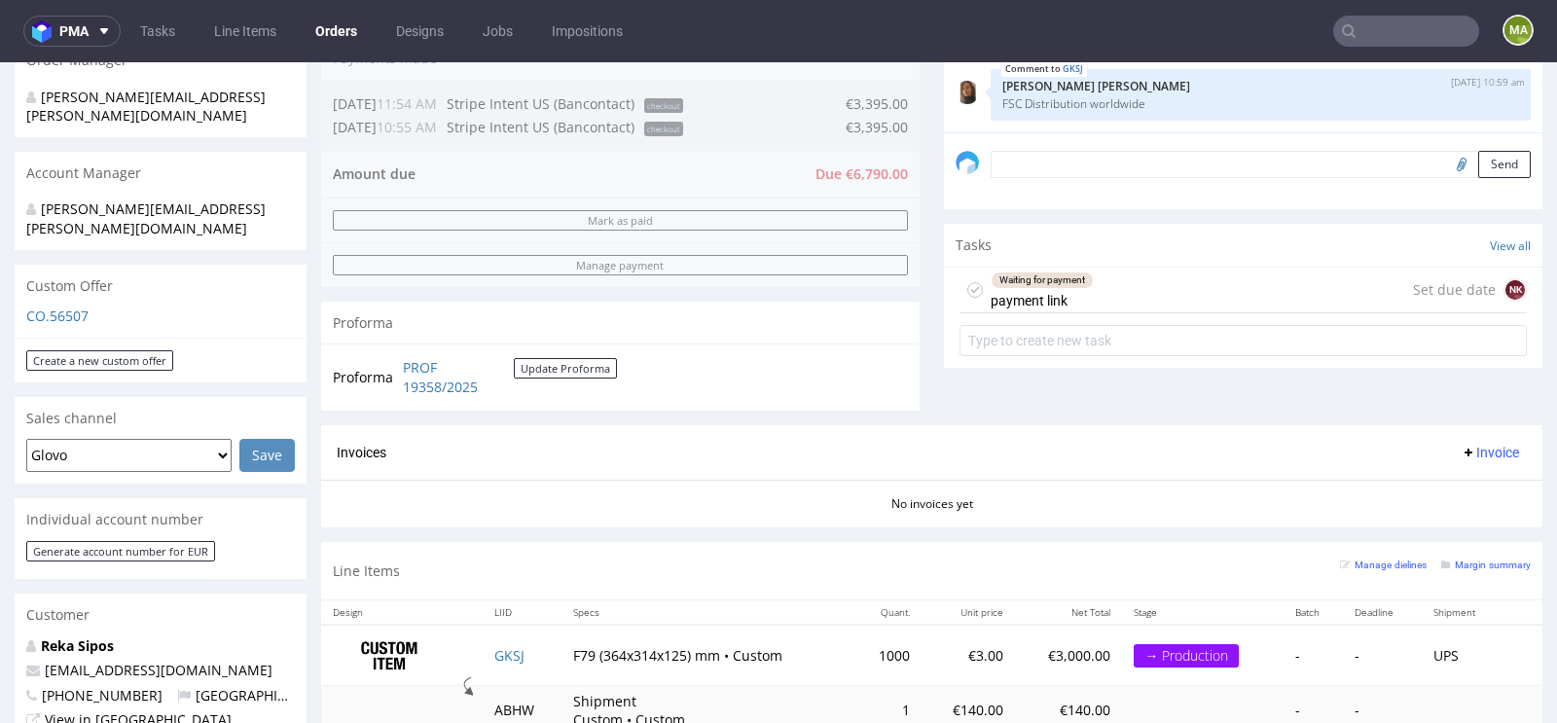
scroll to position [664, 0]
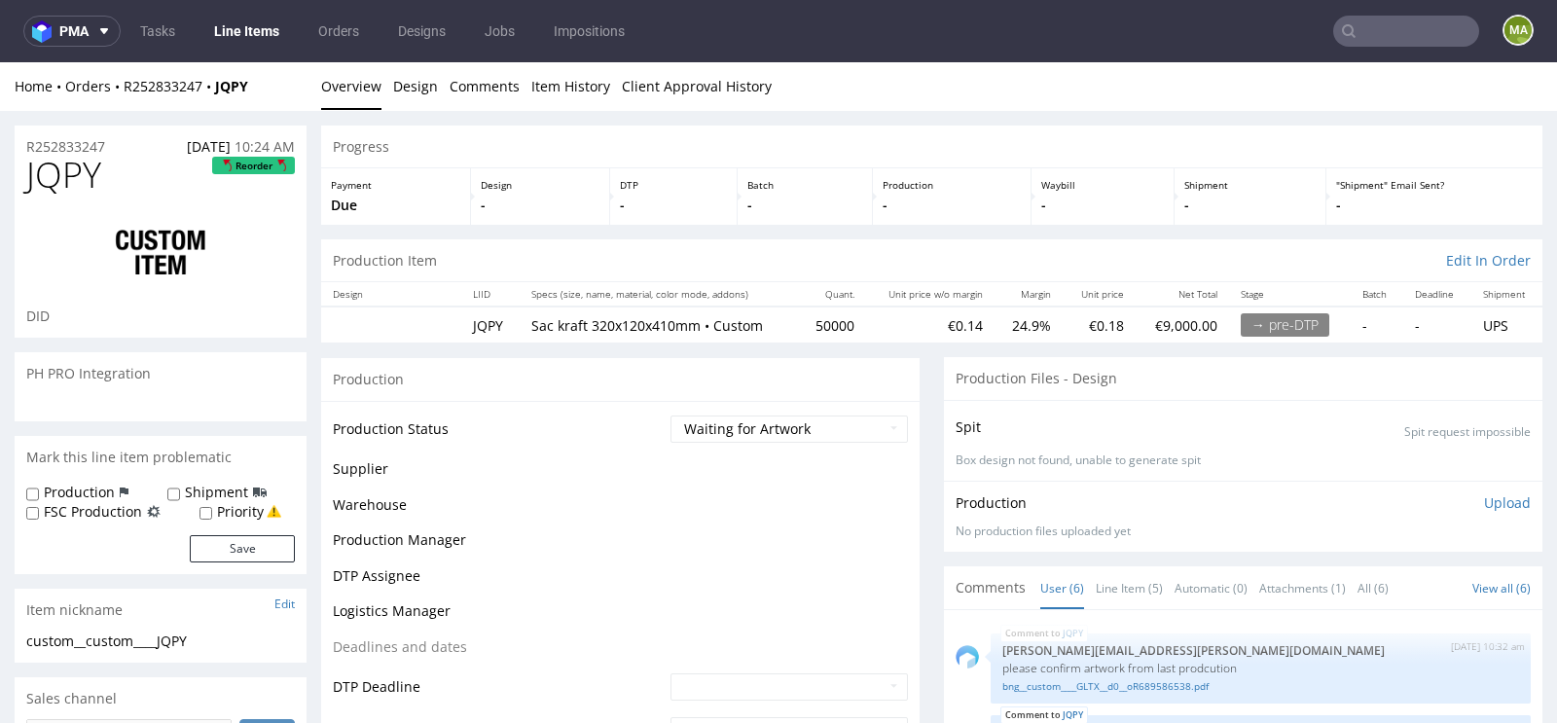
scroll to position [52, 0]
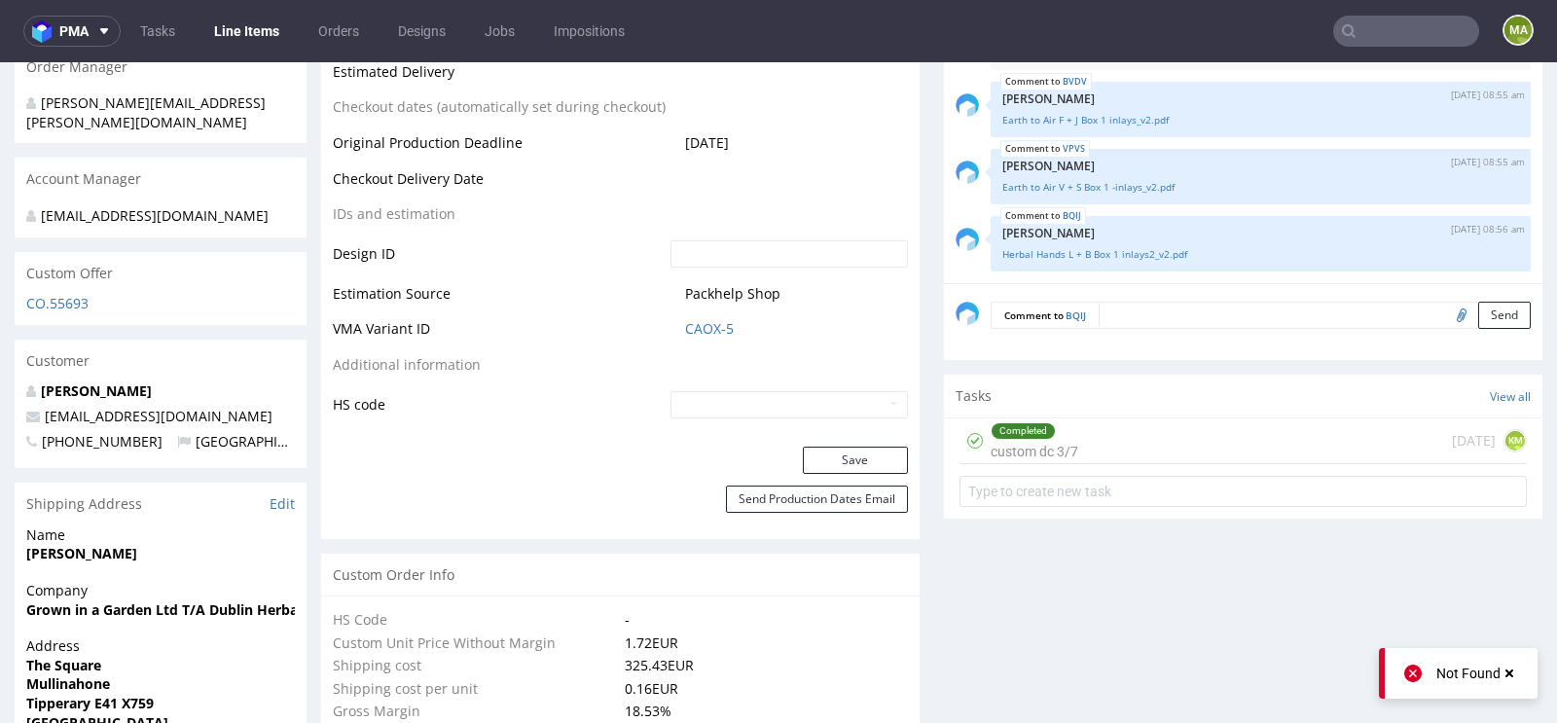
scroll to position [911, 0]
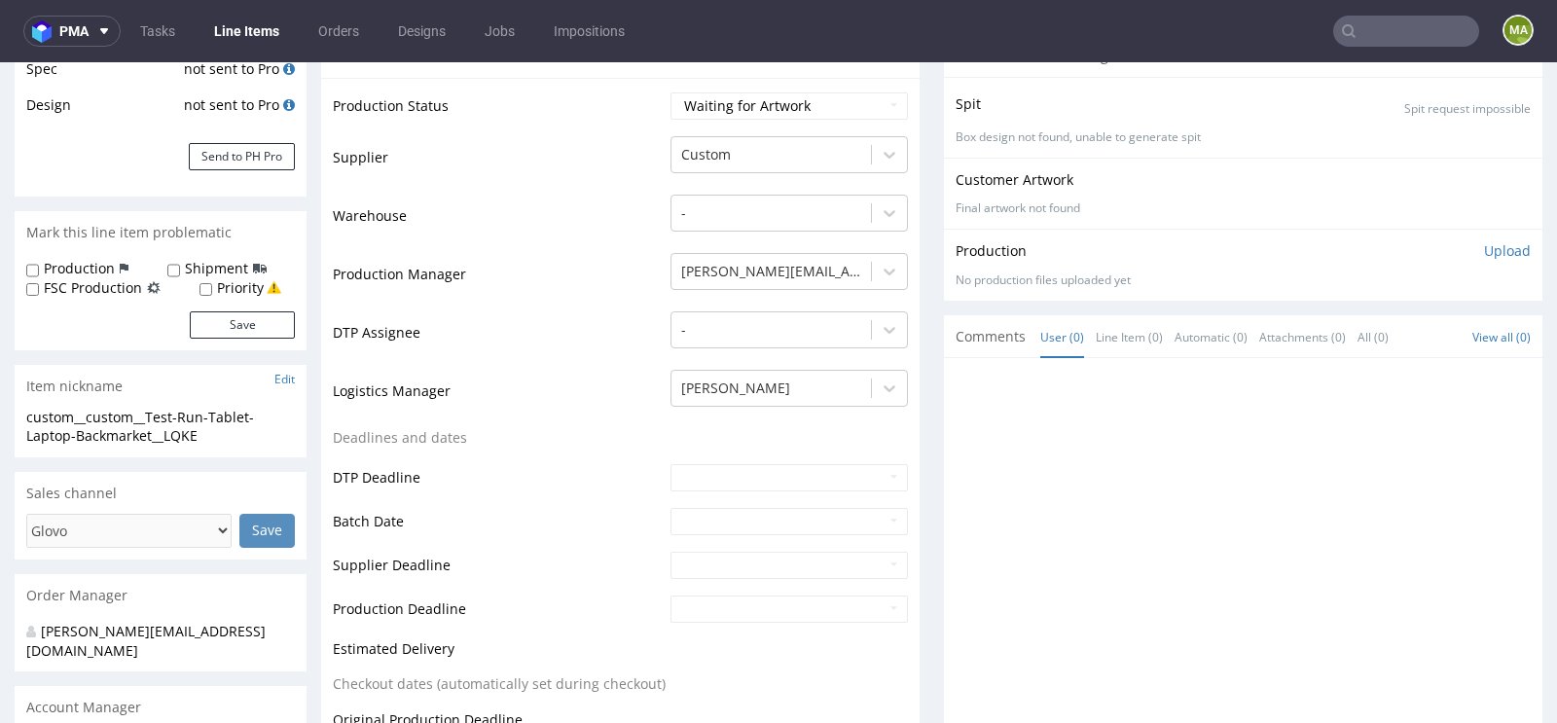
scroll to position [387, 0]
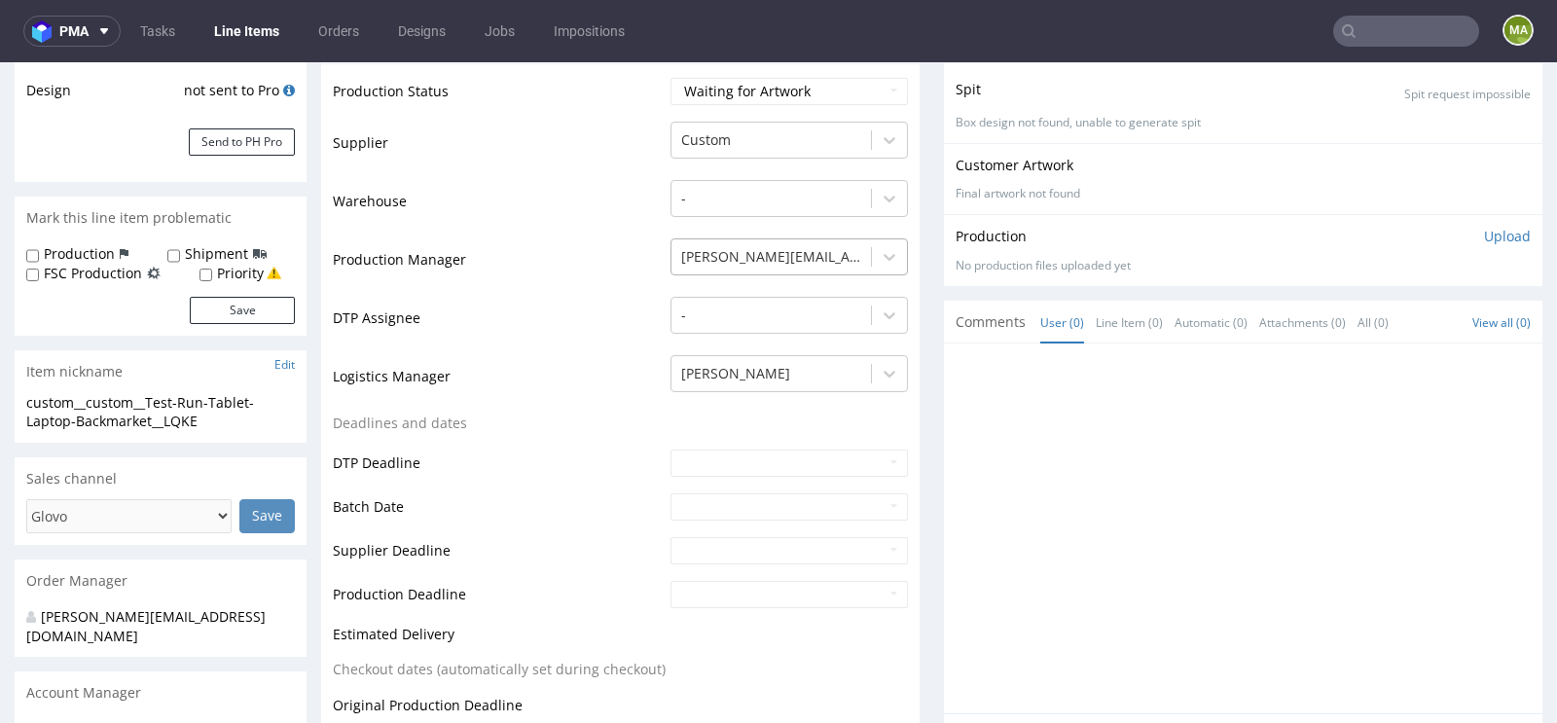
click at [784, 250] on div at bounding box center [771, 256] width 180 height 23
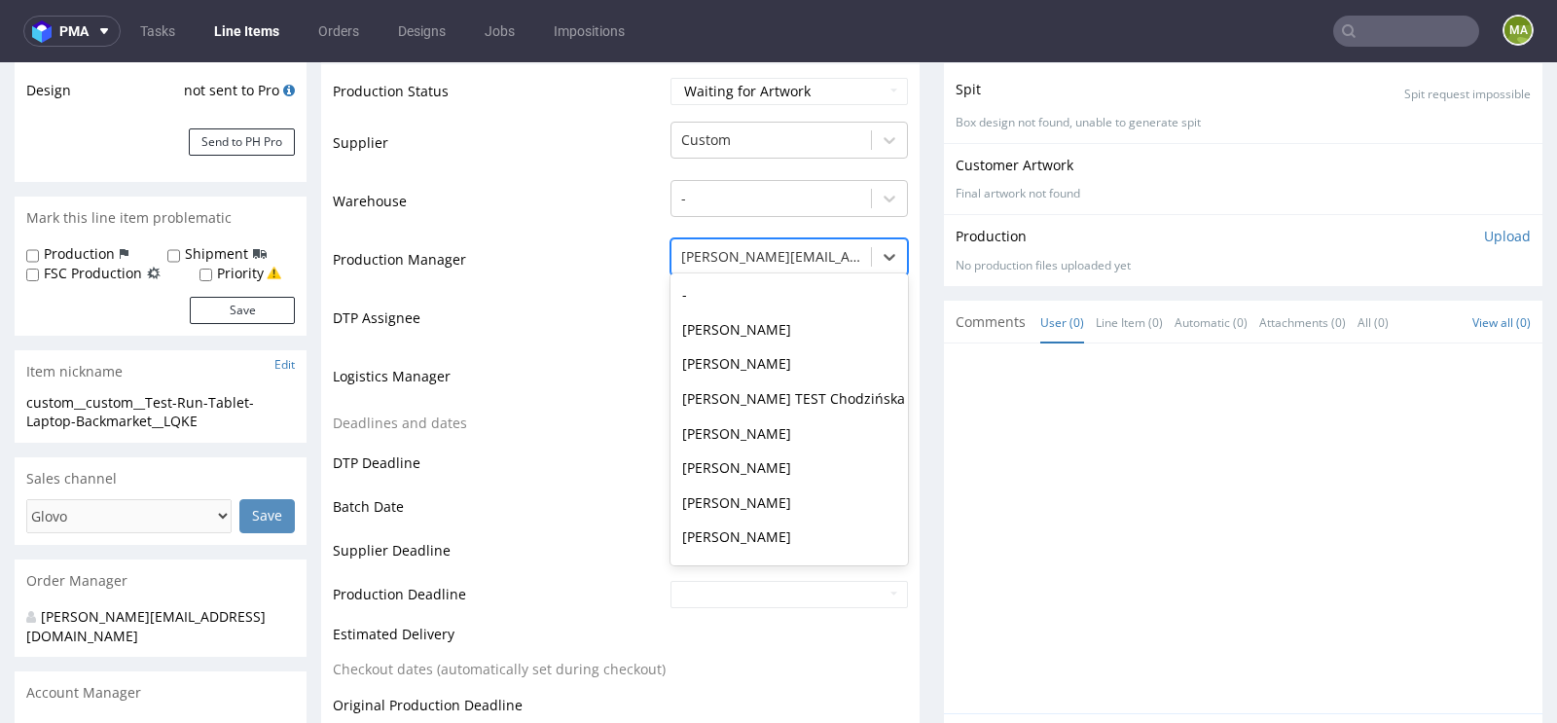
click at [784, 250] on div at bounding box center [771, 256] width 180 height 23
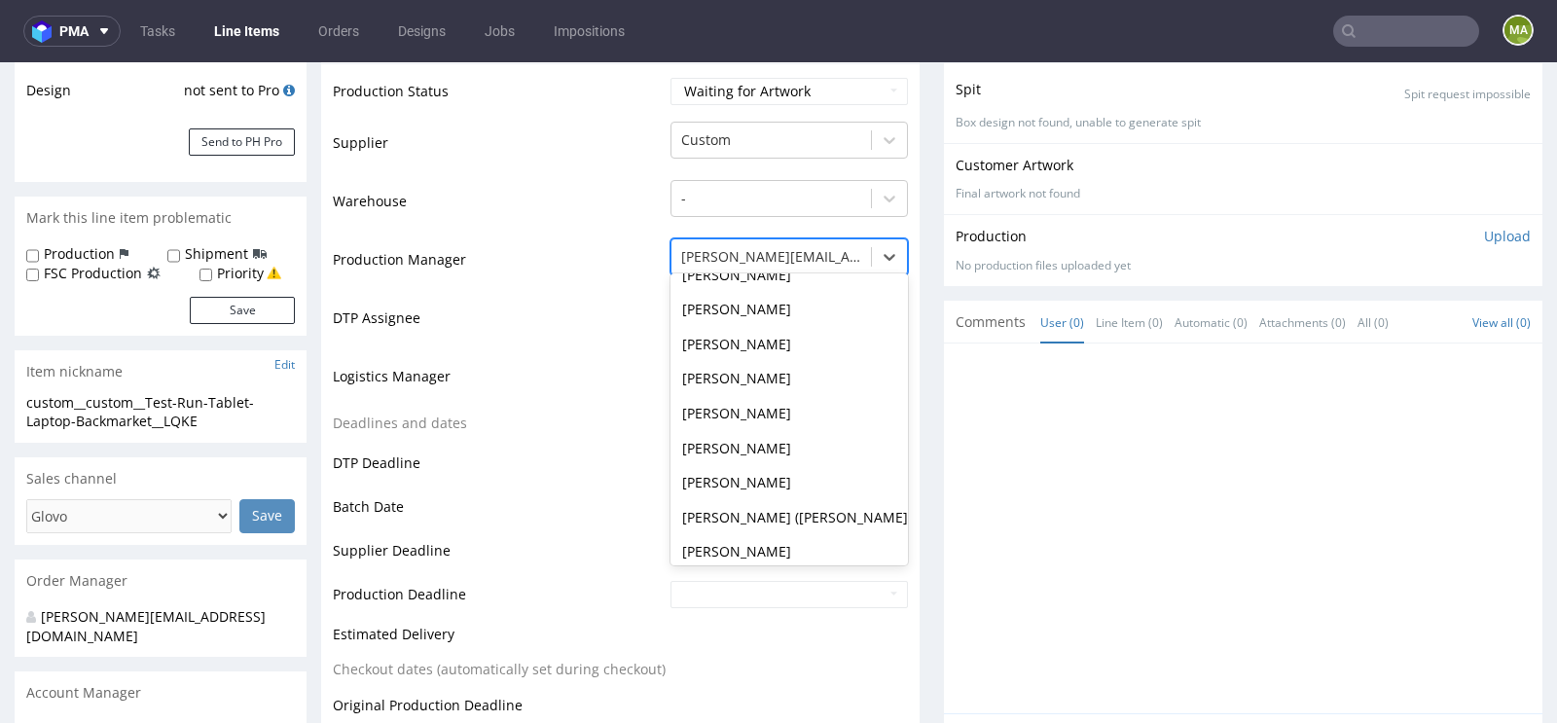
scroll to position [0, 0]
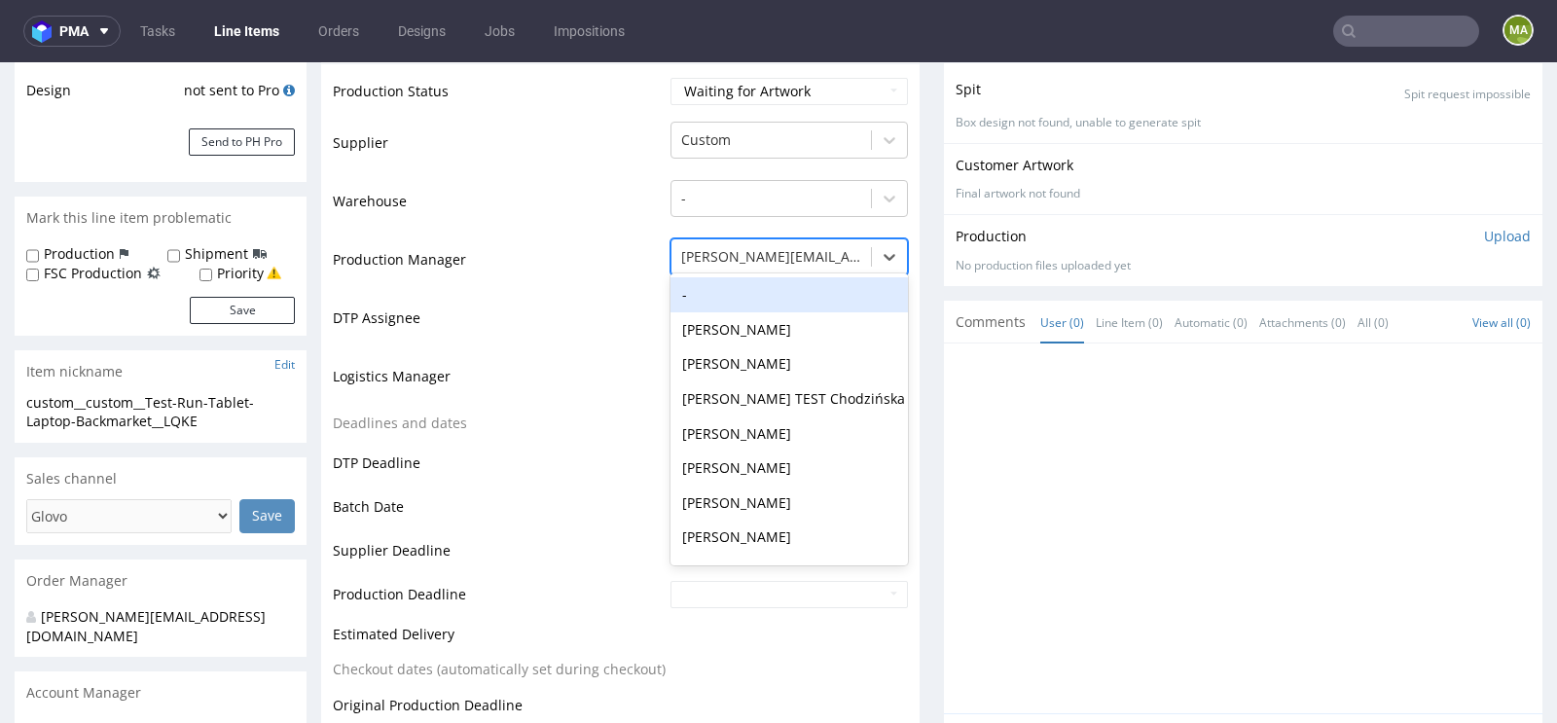
click at [784, 300] on div "-" at bounding box center [788, 294] width 237 height 35
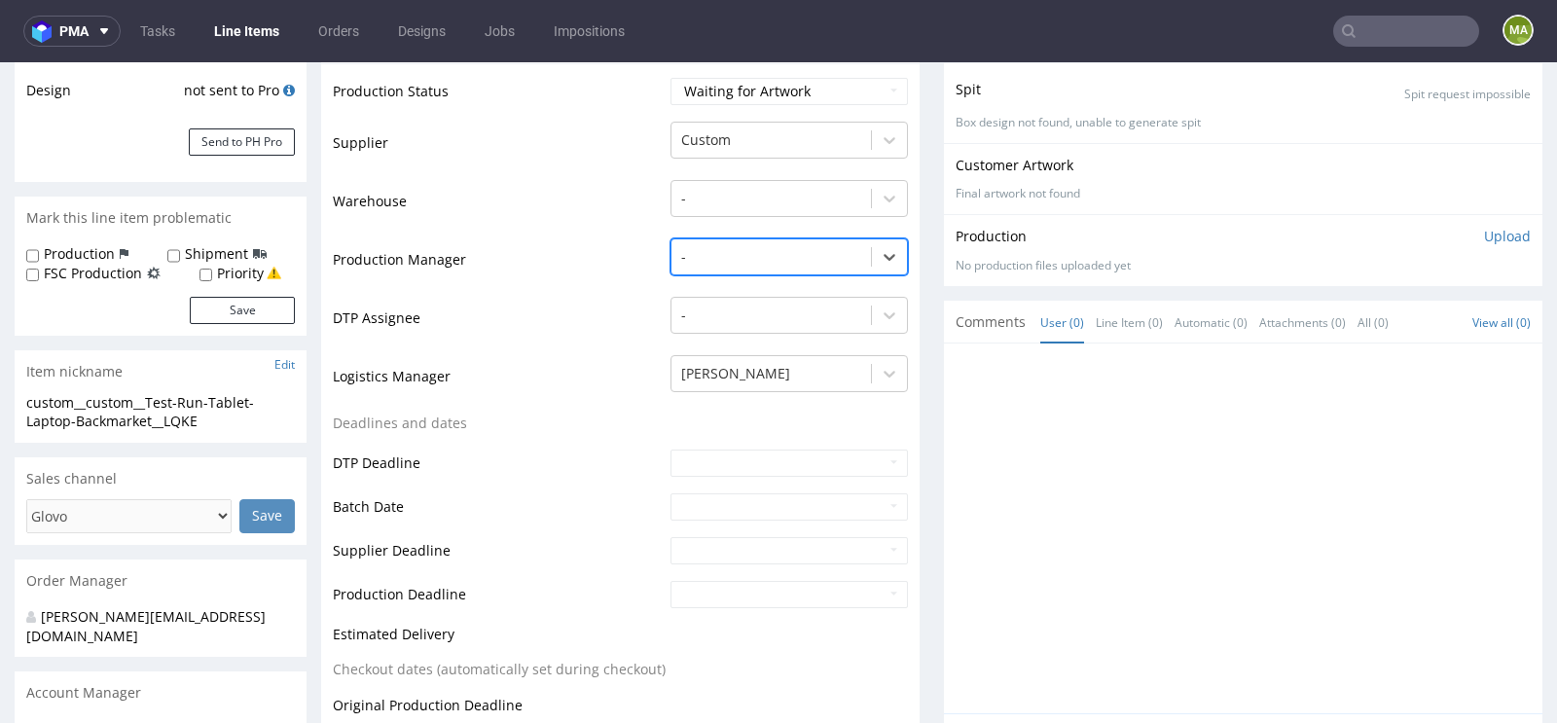
click at [578, 415] on td "Deadlines and dates" at bounding box center [499, 430] width 333 height 36
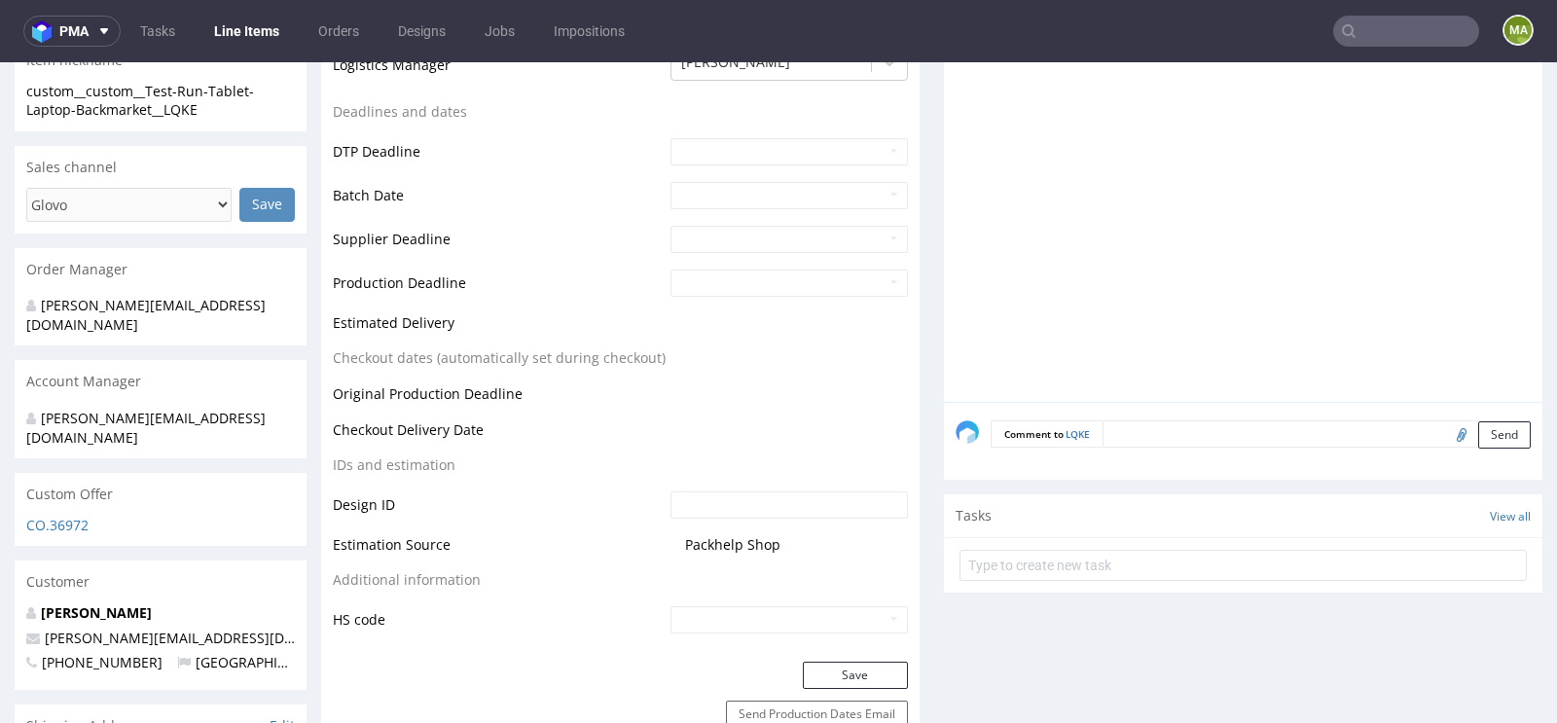
scroll to position [790, 0]
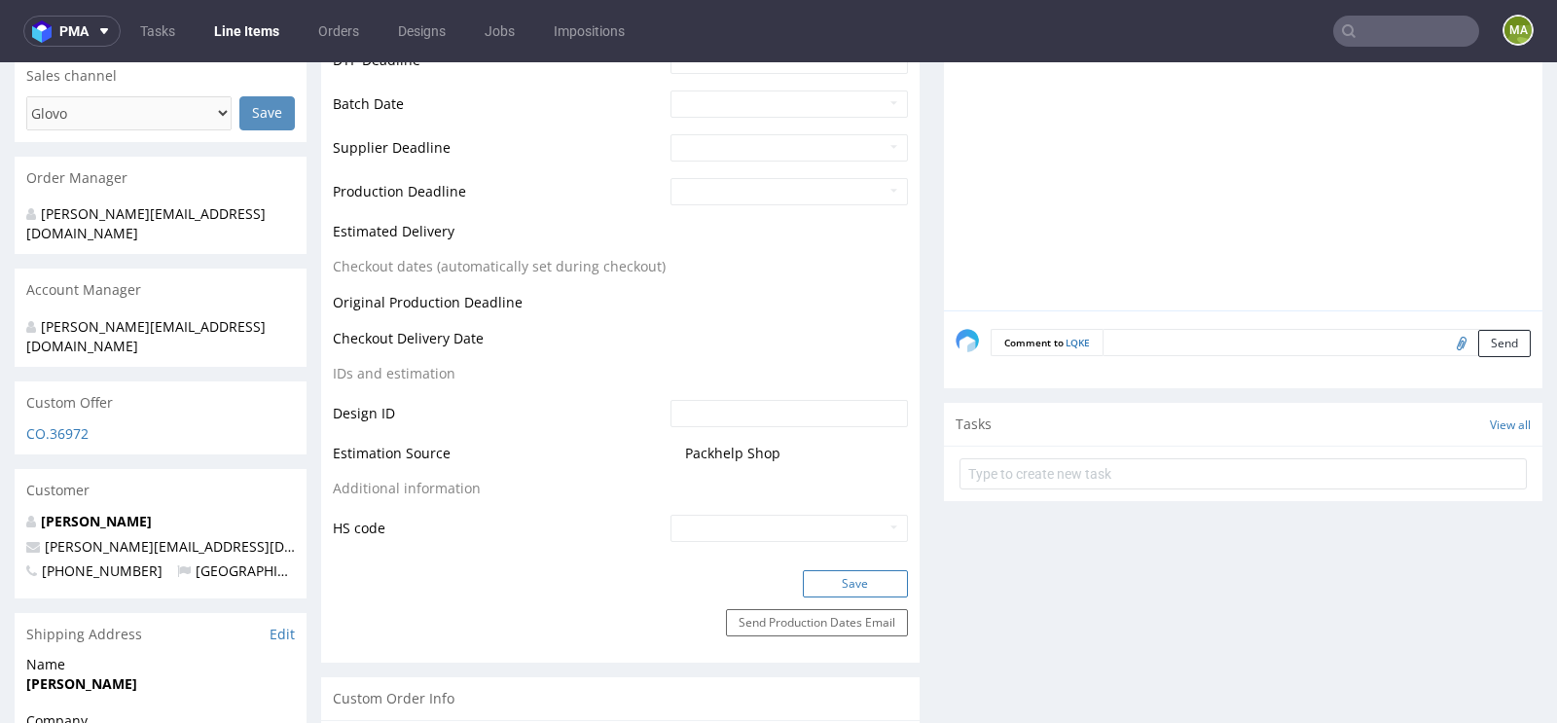
click at [829, 572] on button "Save" at bounding box center [855, 583] width 105 height 27
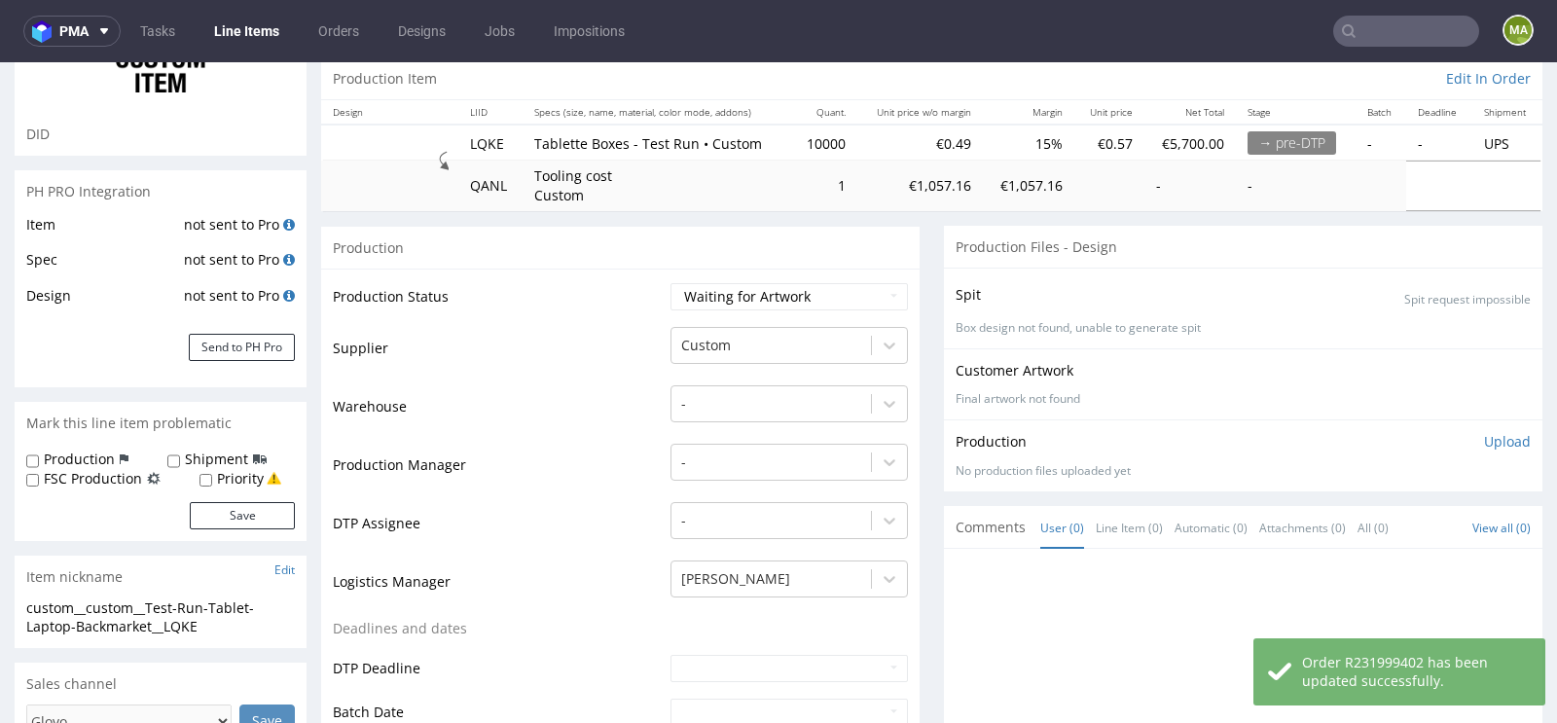
scroll to position [177, 0]
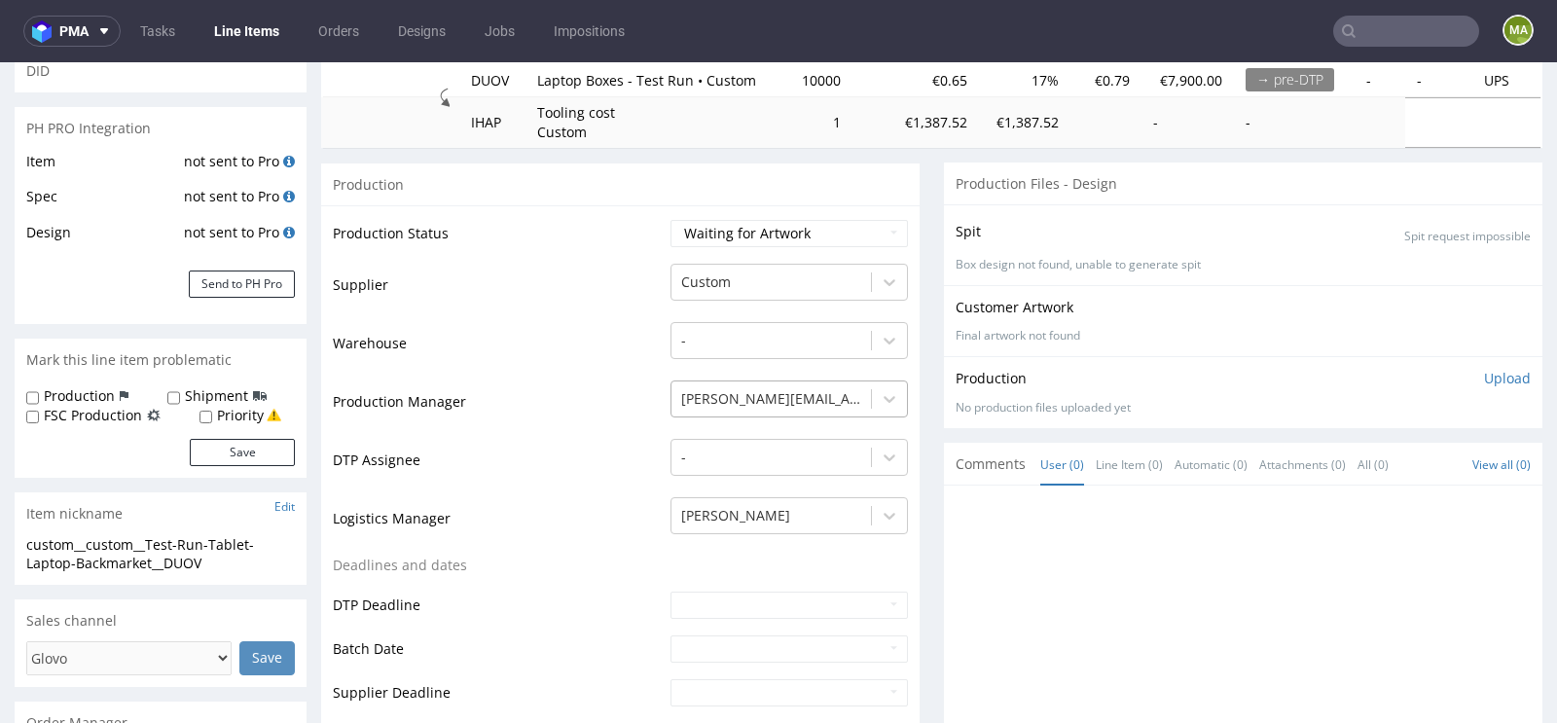
scroll to position [290, 0]
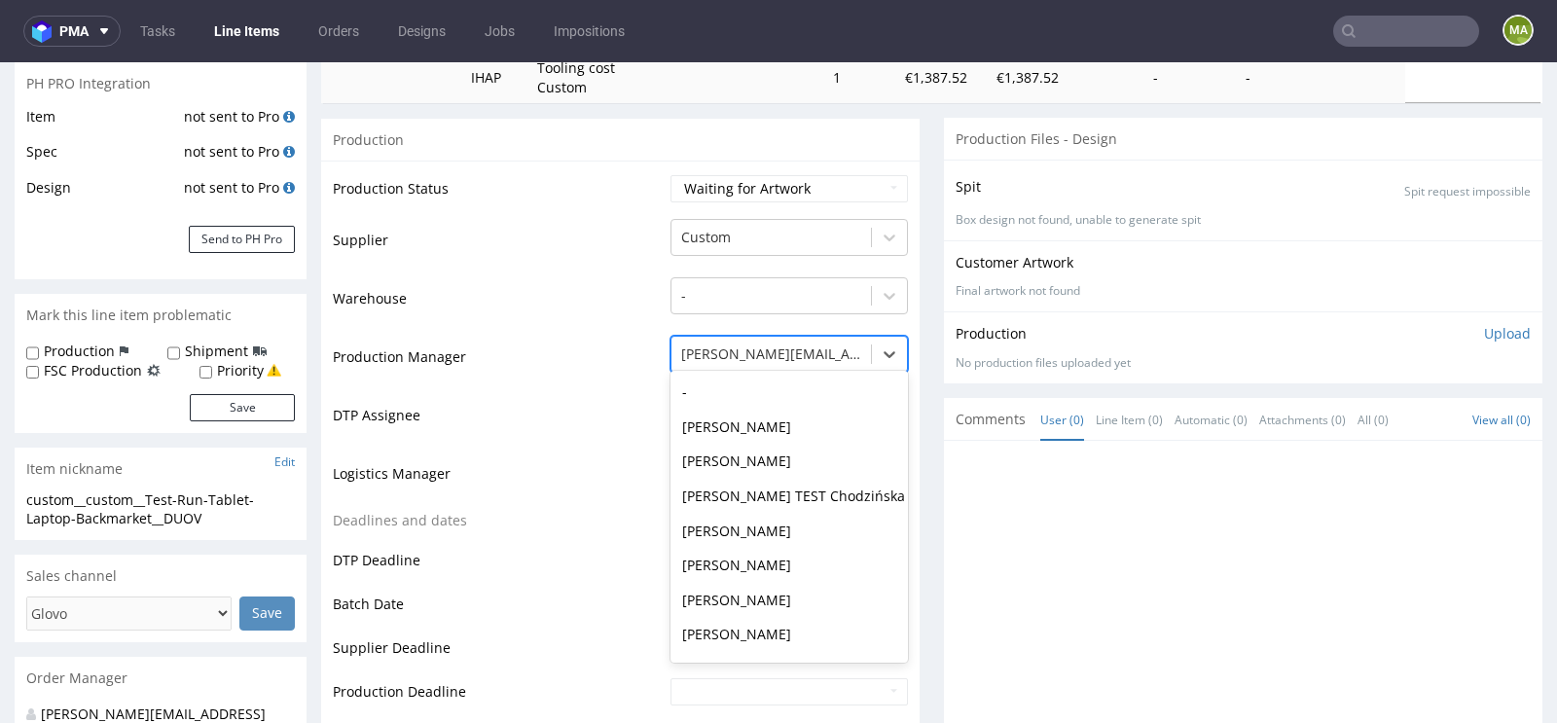
click at [770, 346] on div at bounding box center [771, 353] width 180 height 23
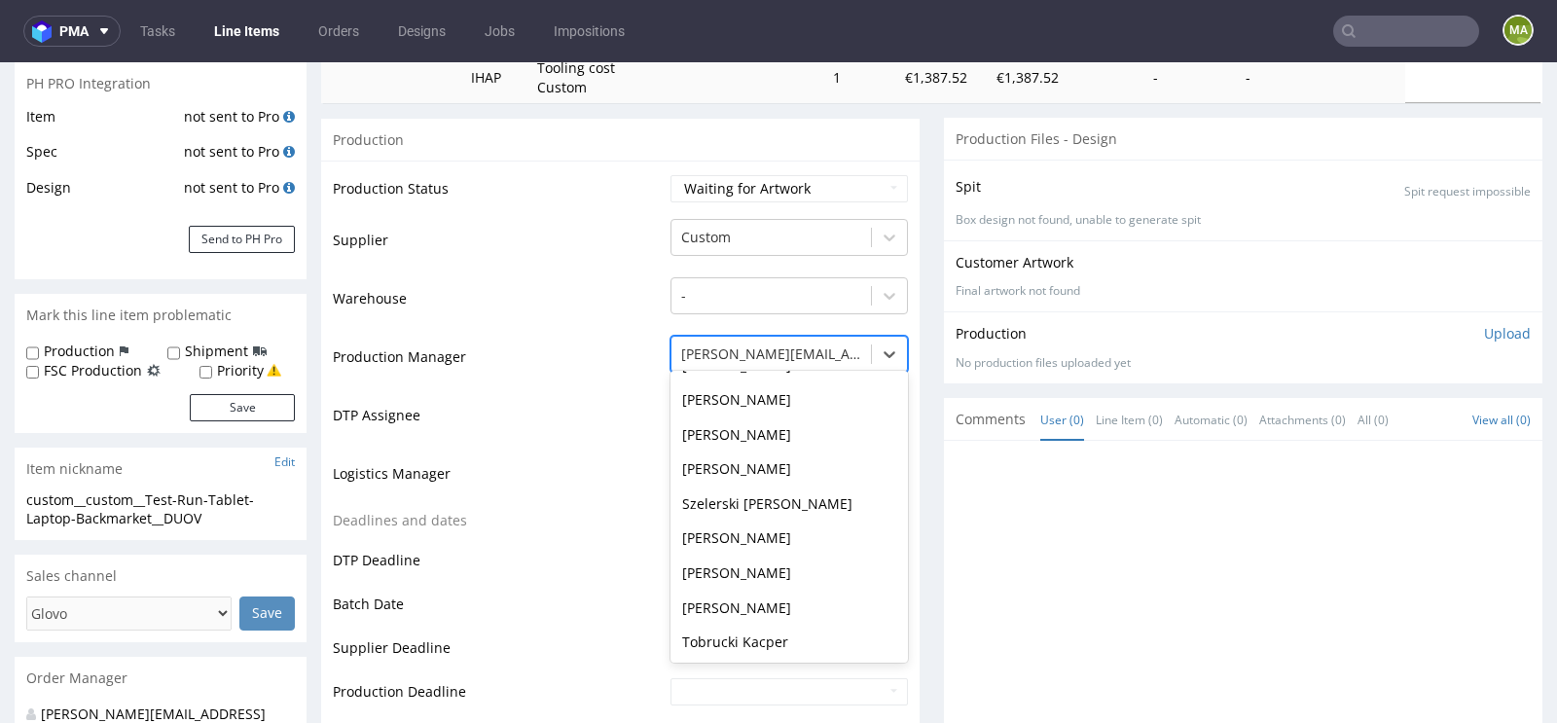
scroll to position [0, 0]
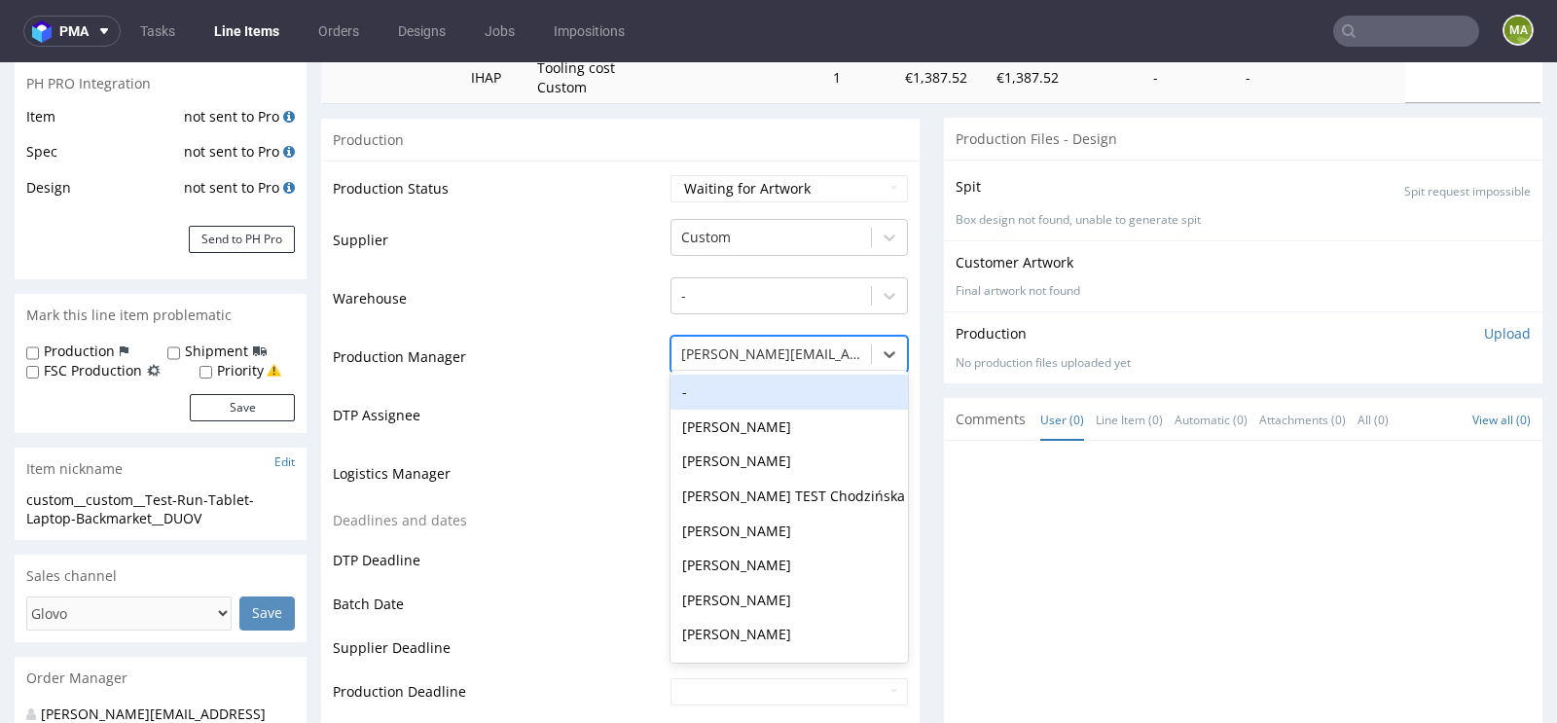
click at [752, 392] on div "-" at bounding box center [788, 392] width 237 height 35
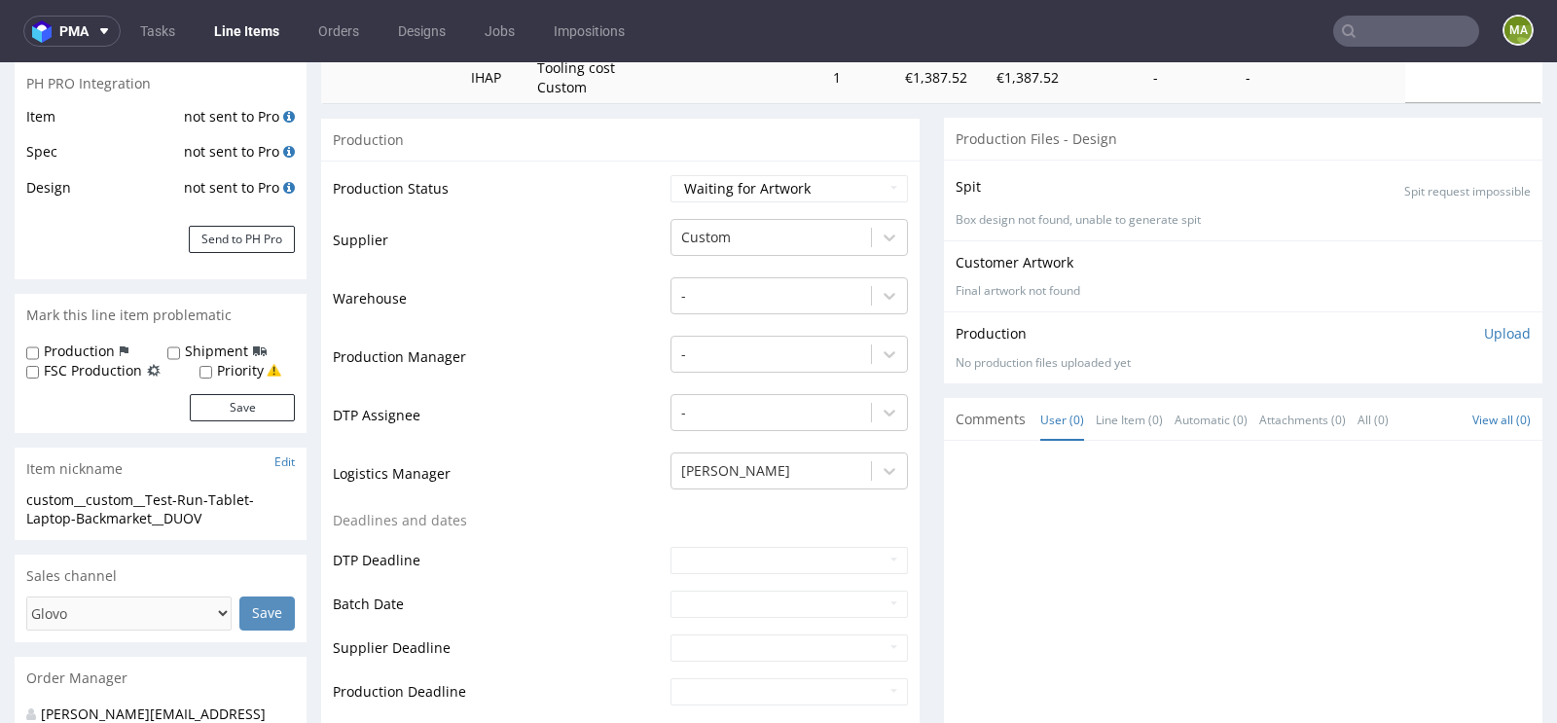
click at [554, 458] on td "Logistics Manager" at bounding box center [499, 479] width 333 height 58
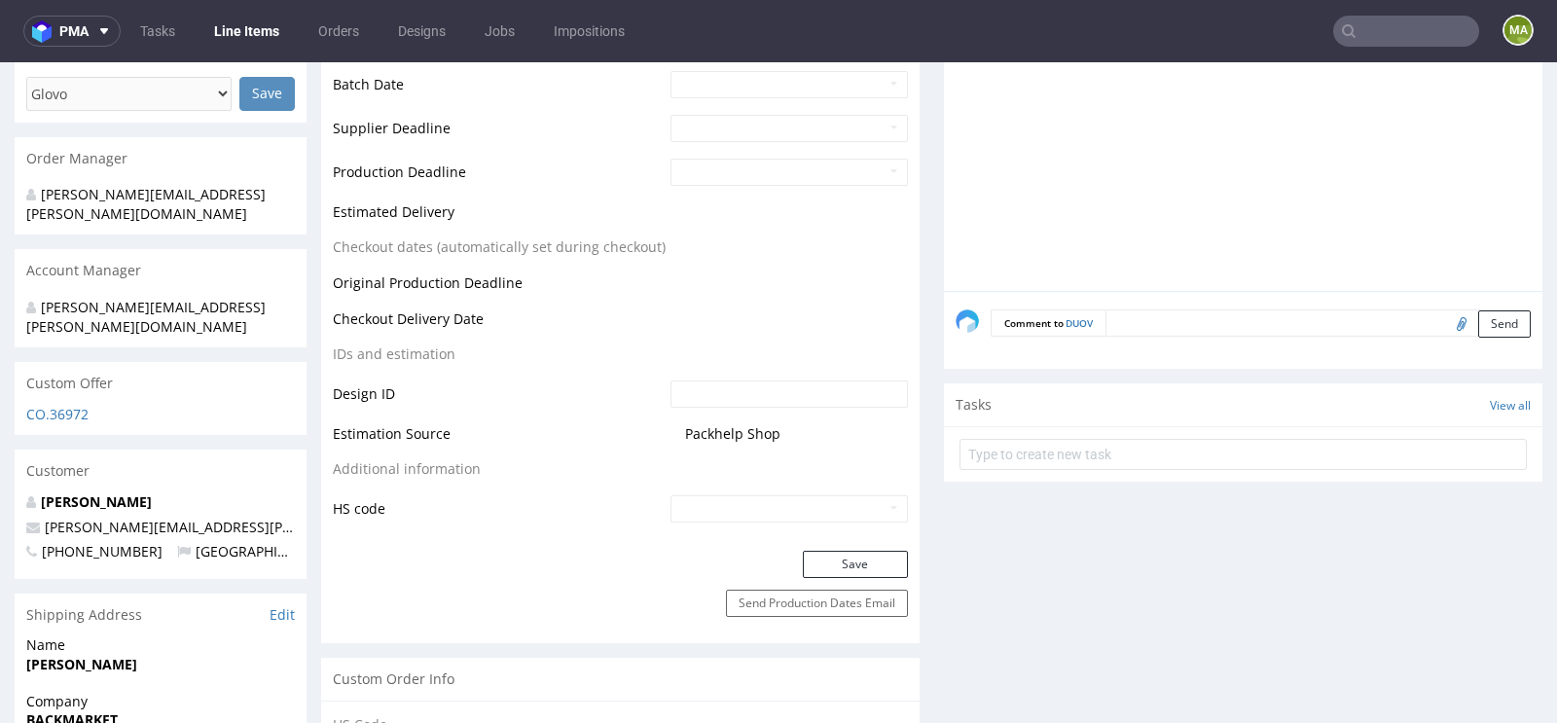
scroll to position [876, 0]
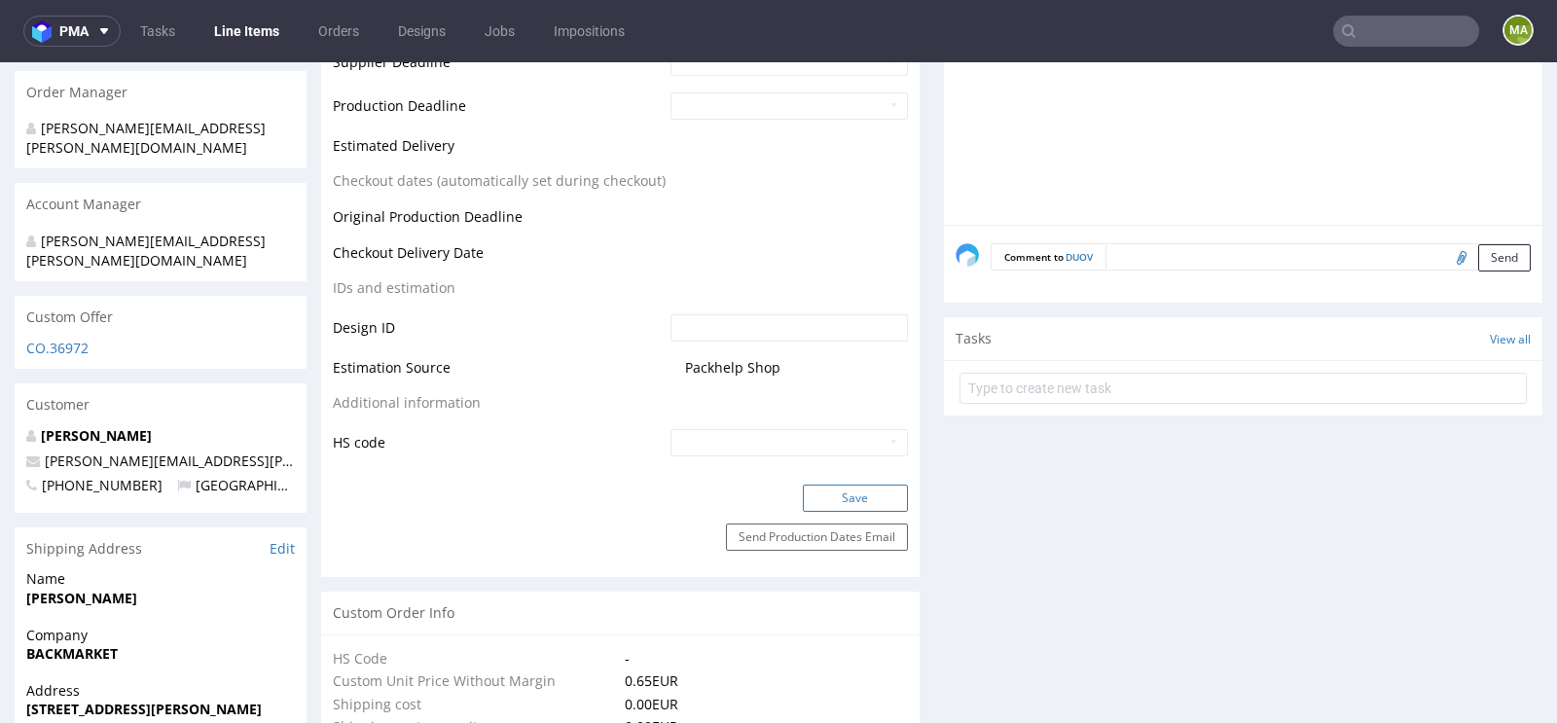
click at [840, 485] on button "Save" at bounding box center [855, 497] width 105 height 27
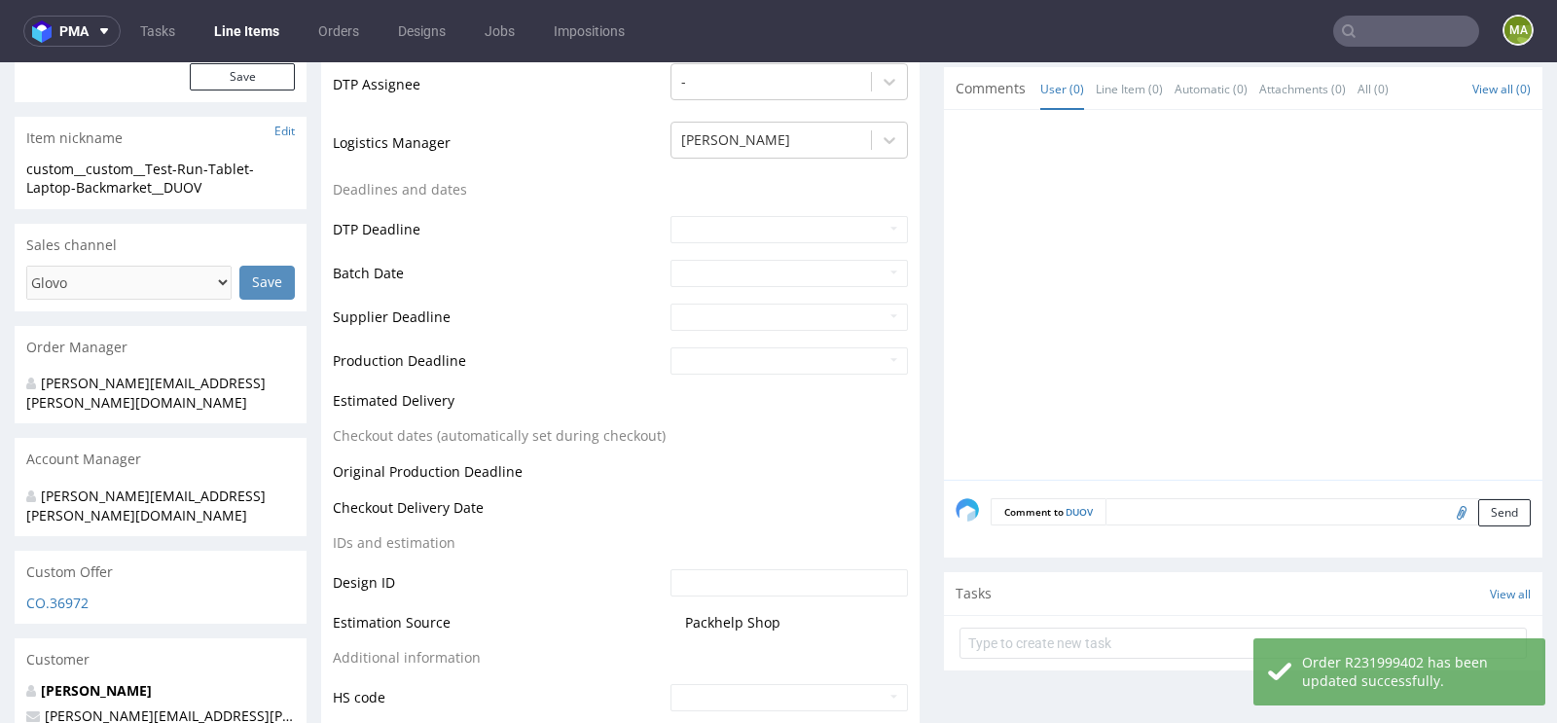
scroll to position [0, 0]
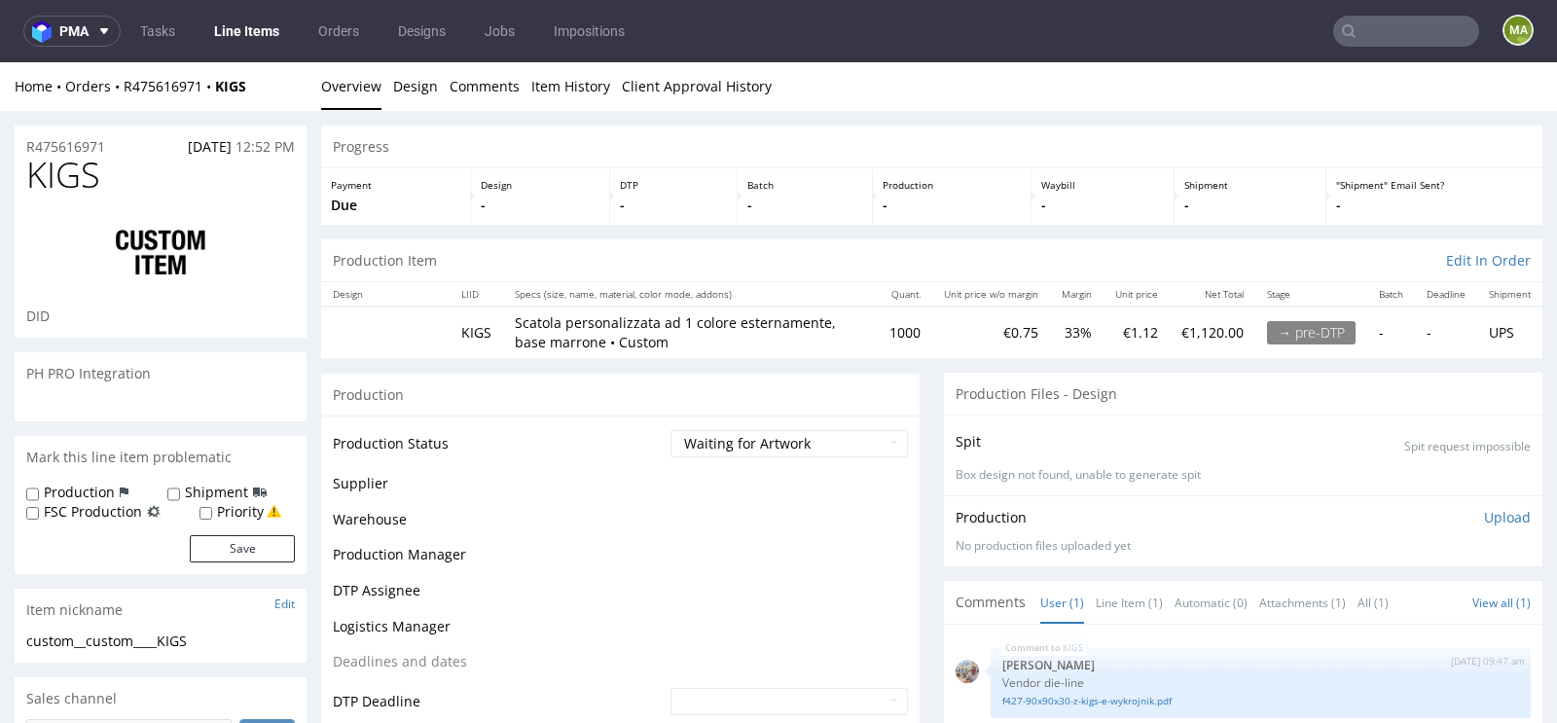
select select "in_progress"
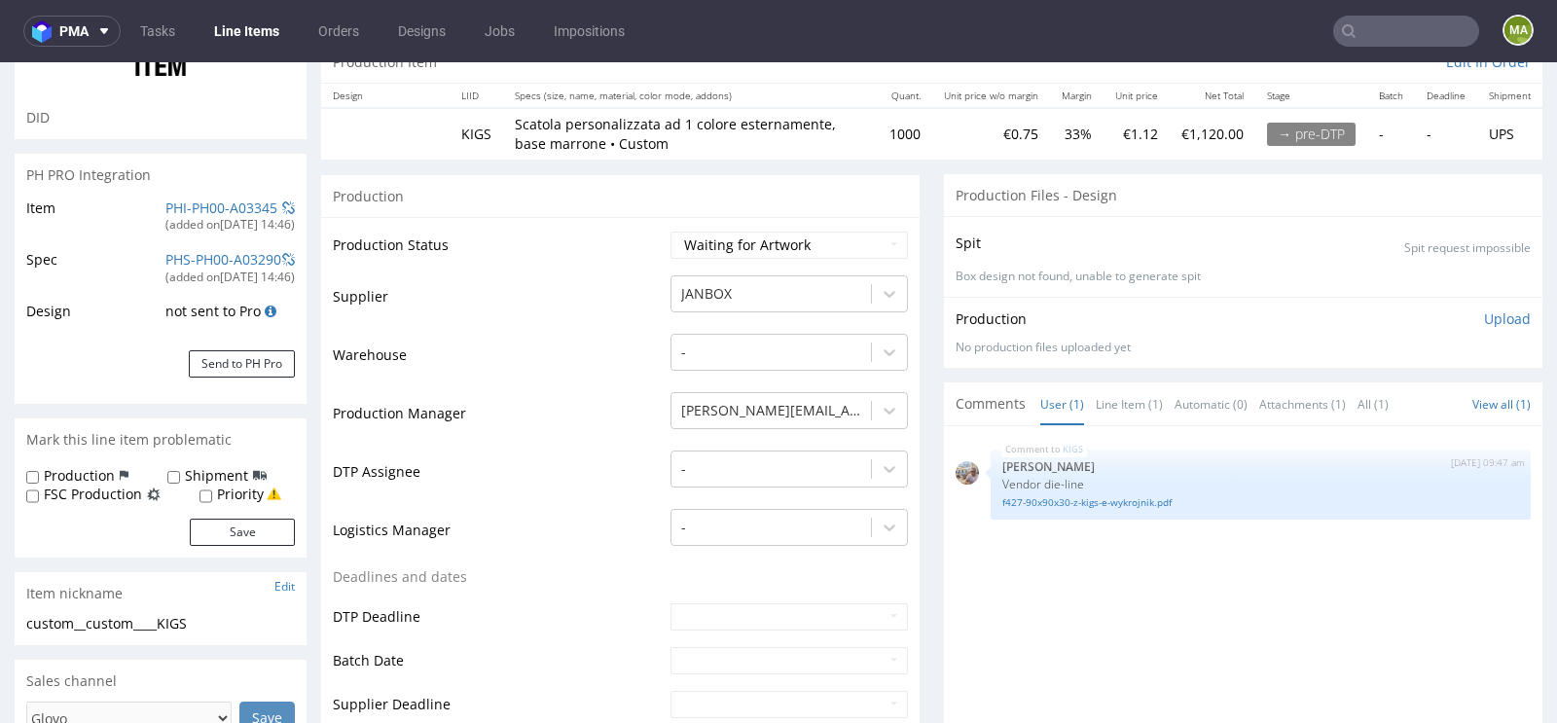
scroll to position [323, 0]
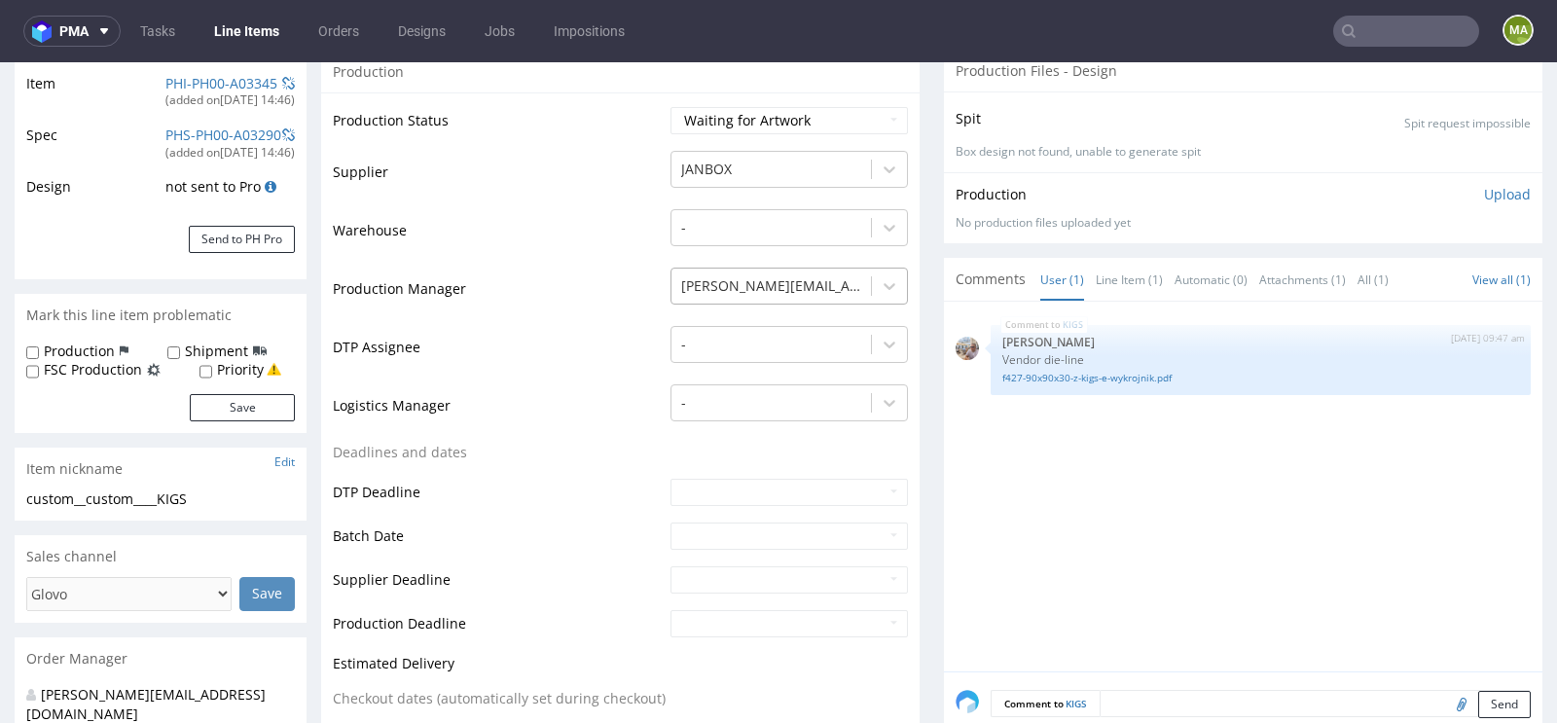
click at [799, 289] on div at bounding box center [771, 285] width 180 height 23
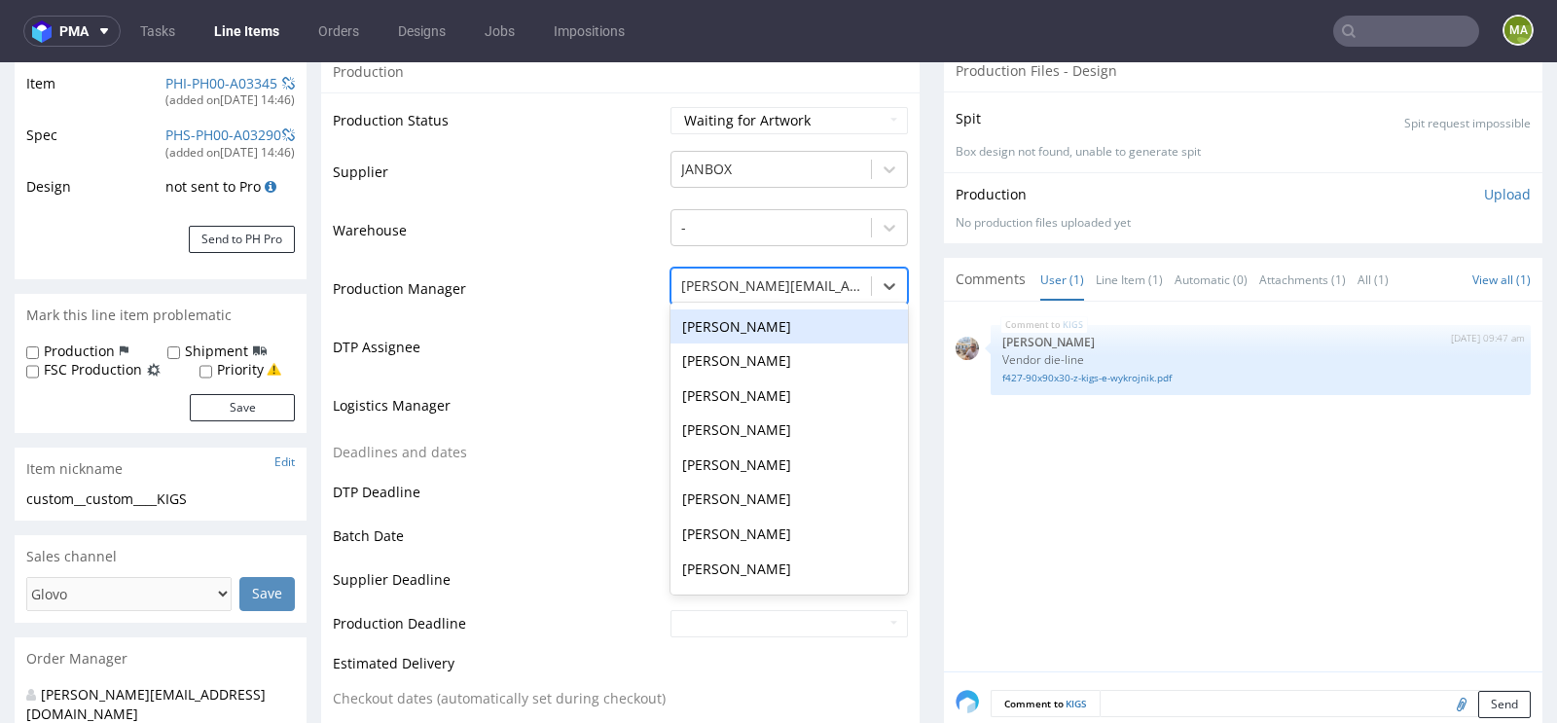
scroll to position [0, 0]
click at [748, 319] on div "-" at bounding box center [788, 323] width 237 height 35
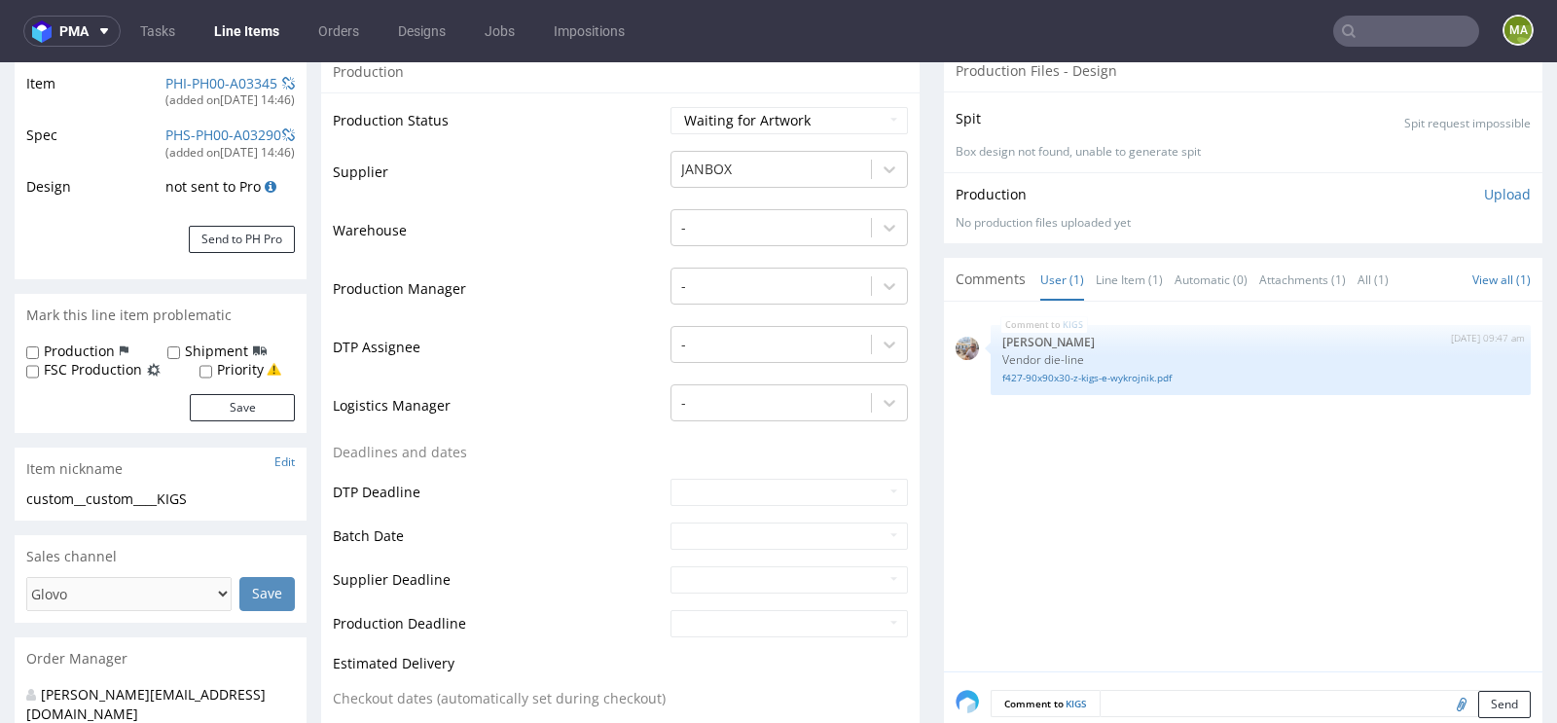
click at [572, 413] on td "Logistics Manager" at bounding box center [499, 411] width 333 height 58
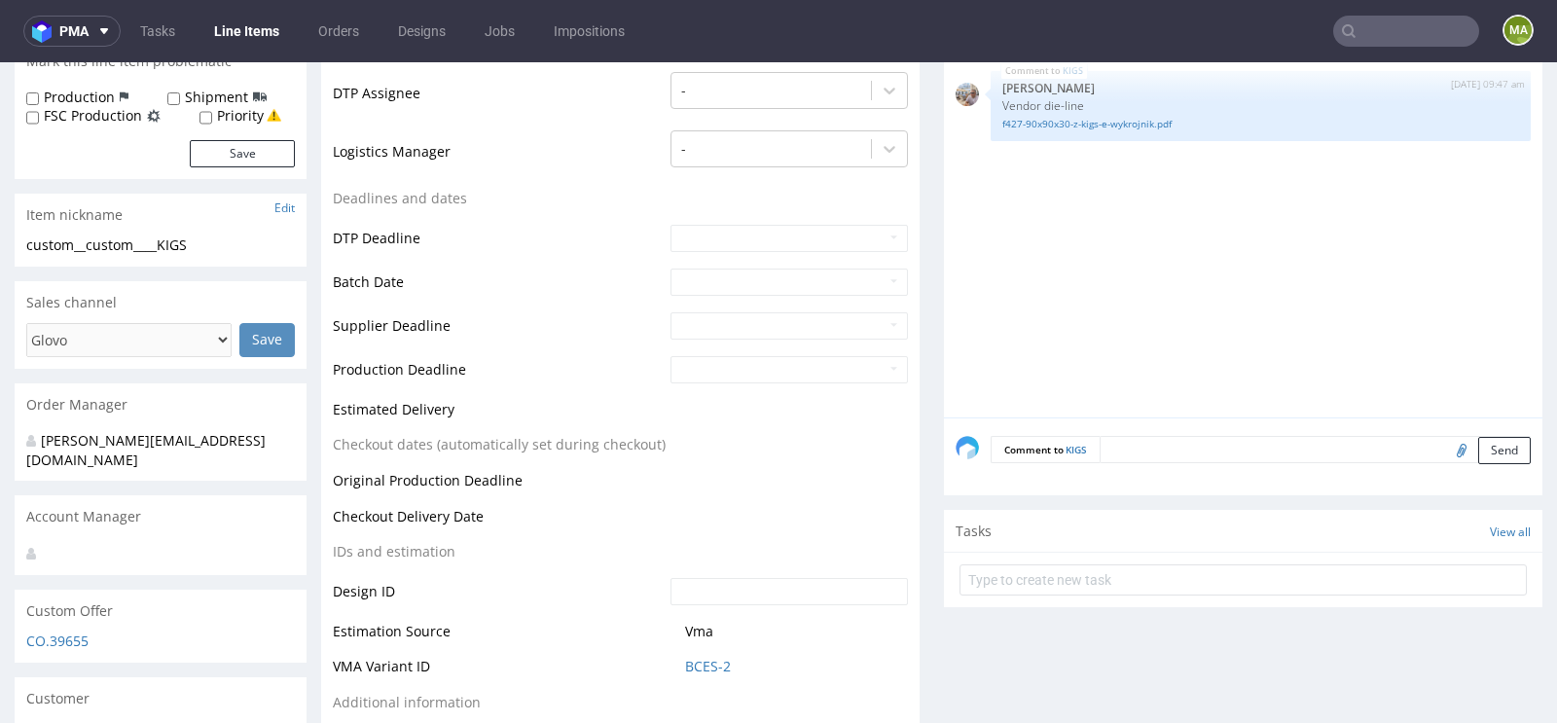
scroll to position [696, 0]
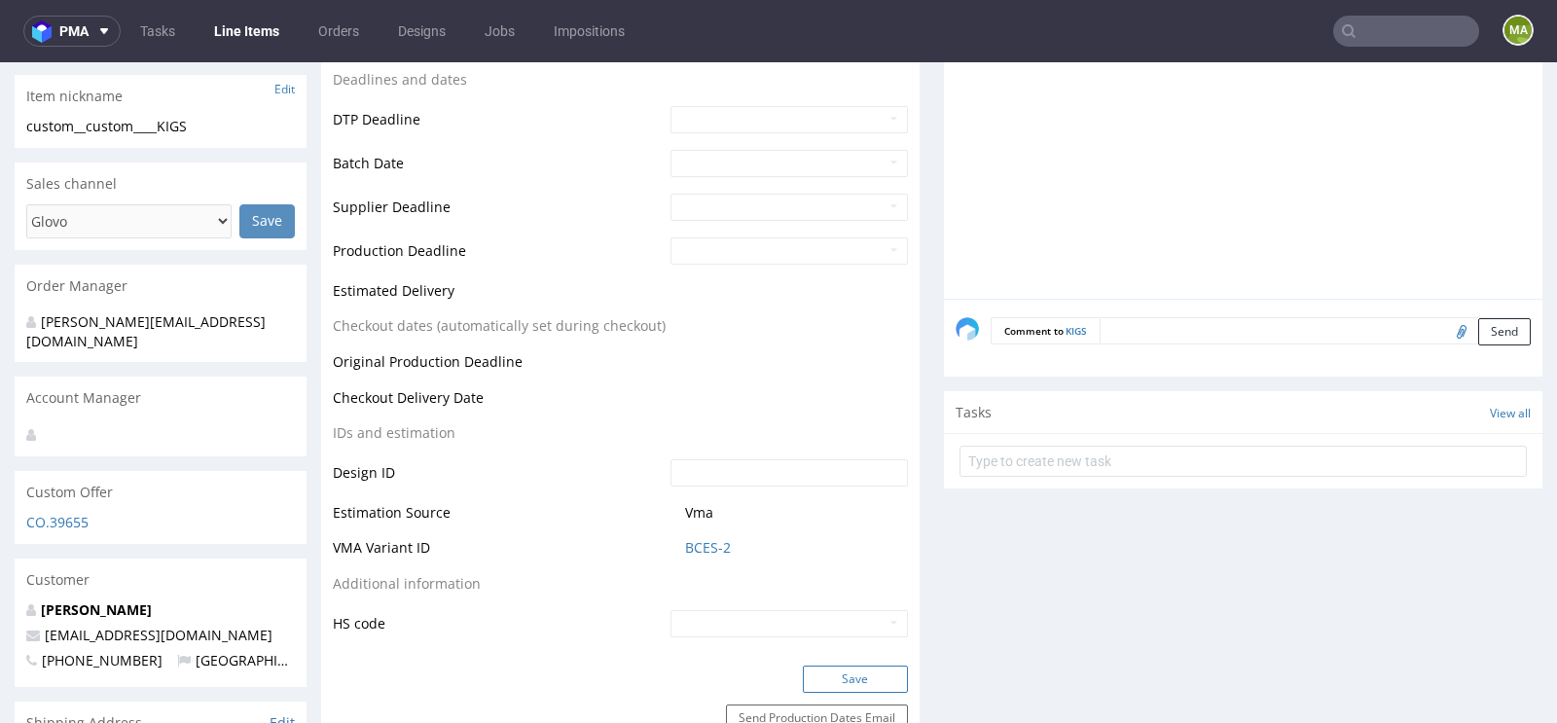
click at [816, 670] on button "Save" at bounding box center [855, 678] width 105 height 27
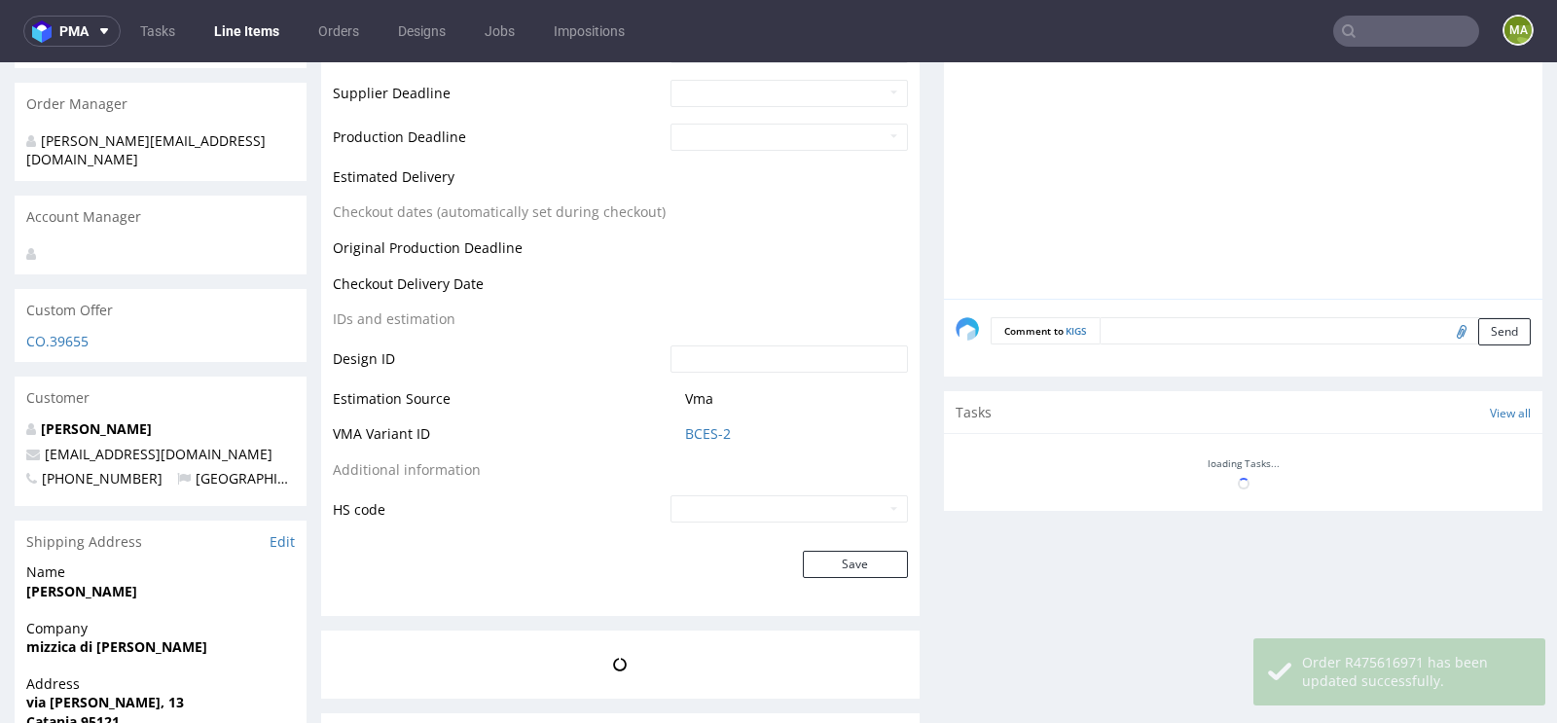
select select "in_progress"
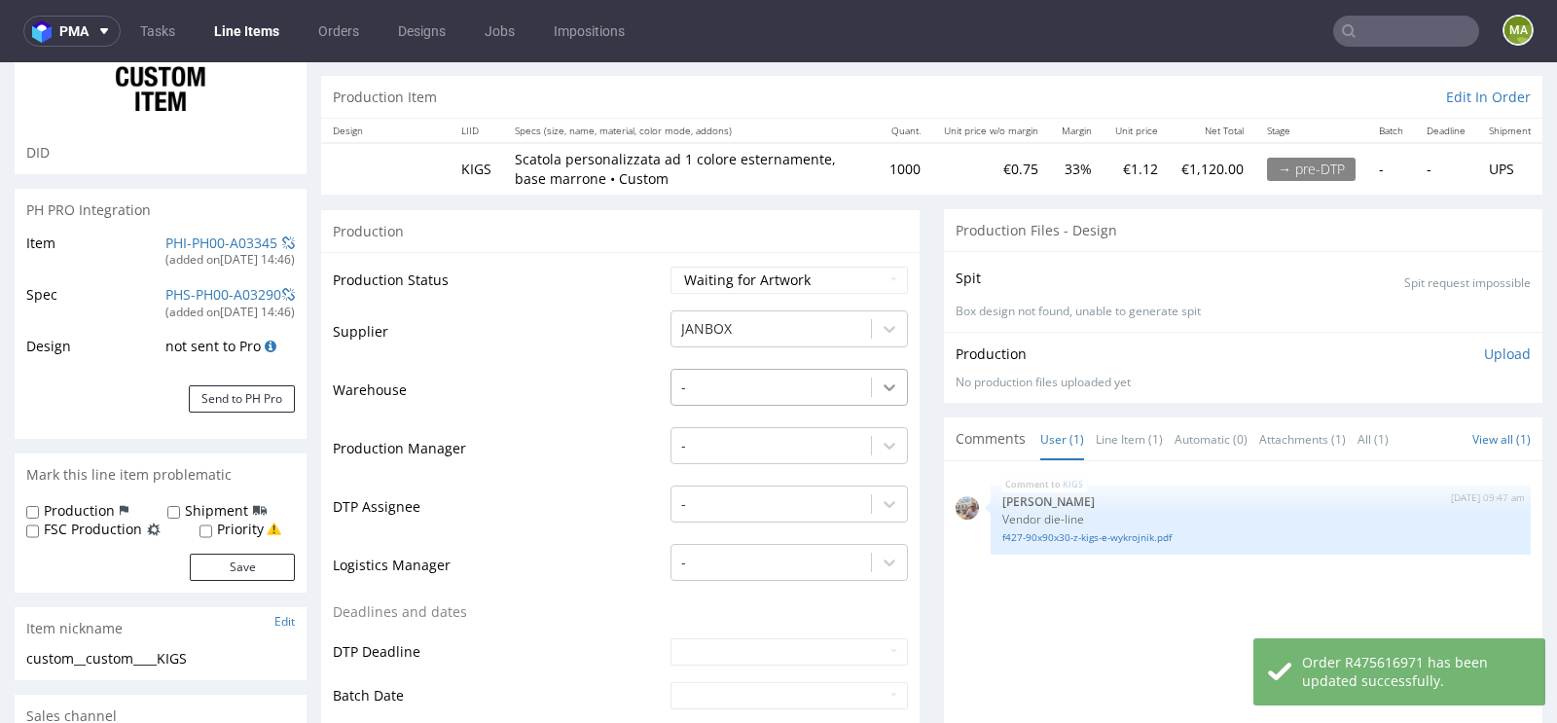
scroll to position [0, 0]
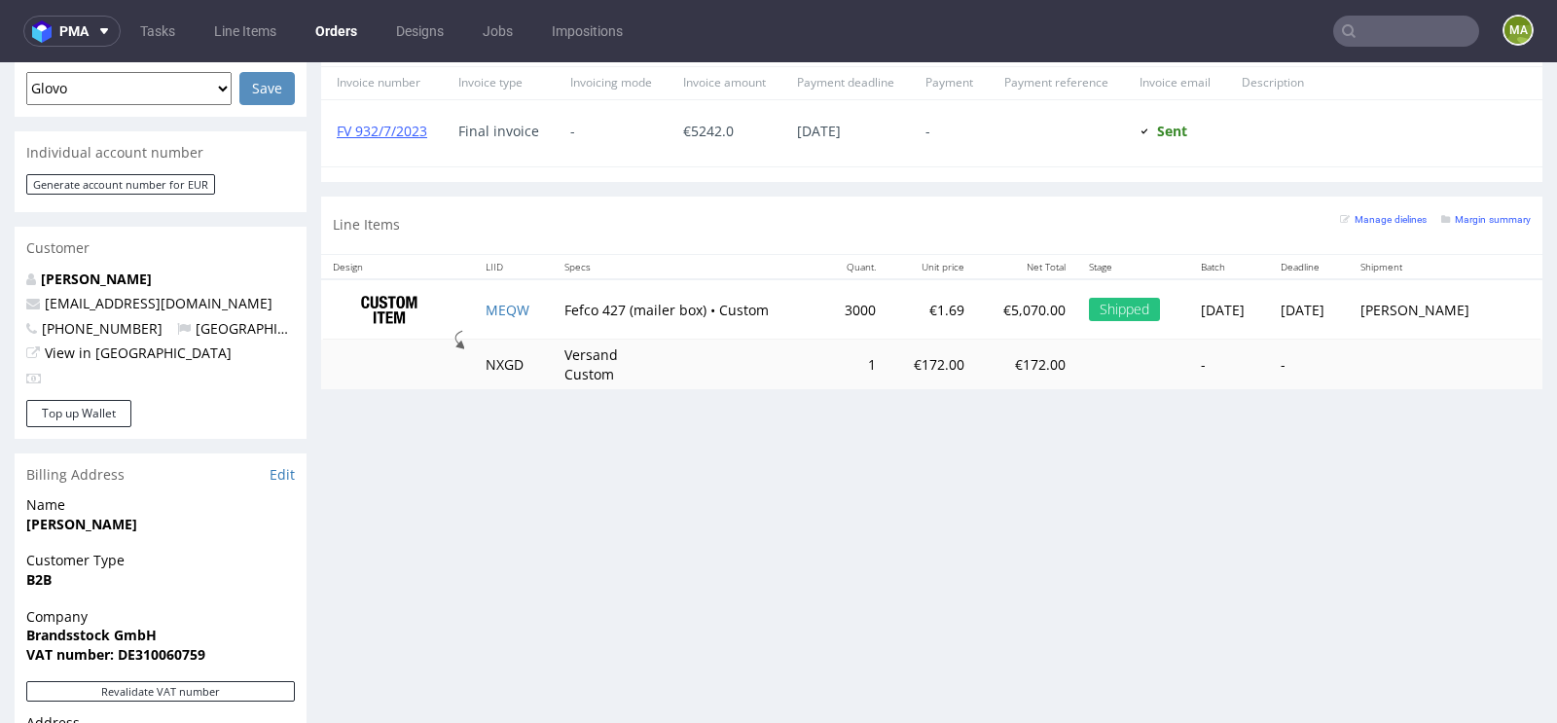
scroll to position [890, 0]
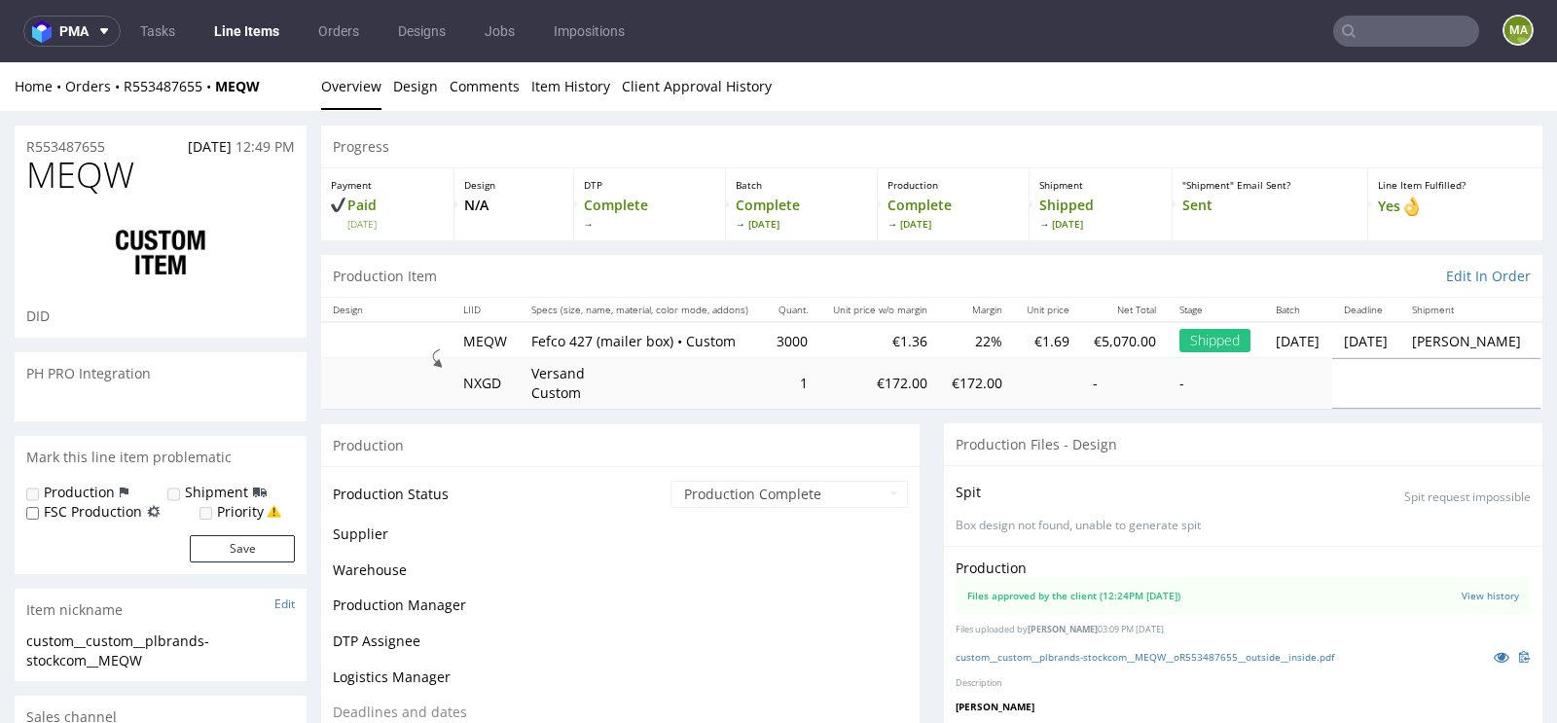
scroll to position [566, 0]
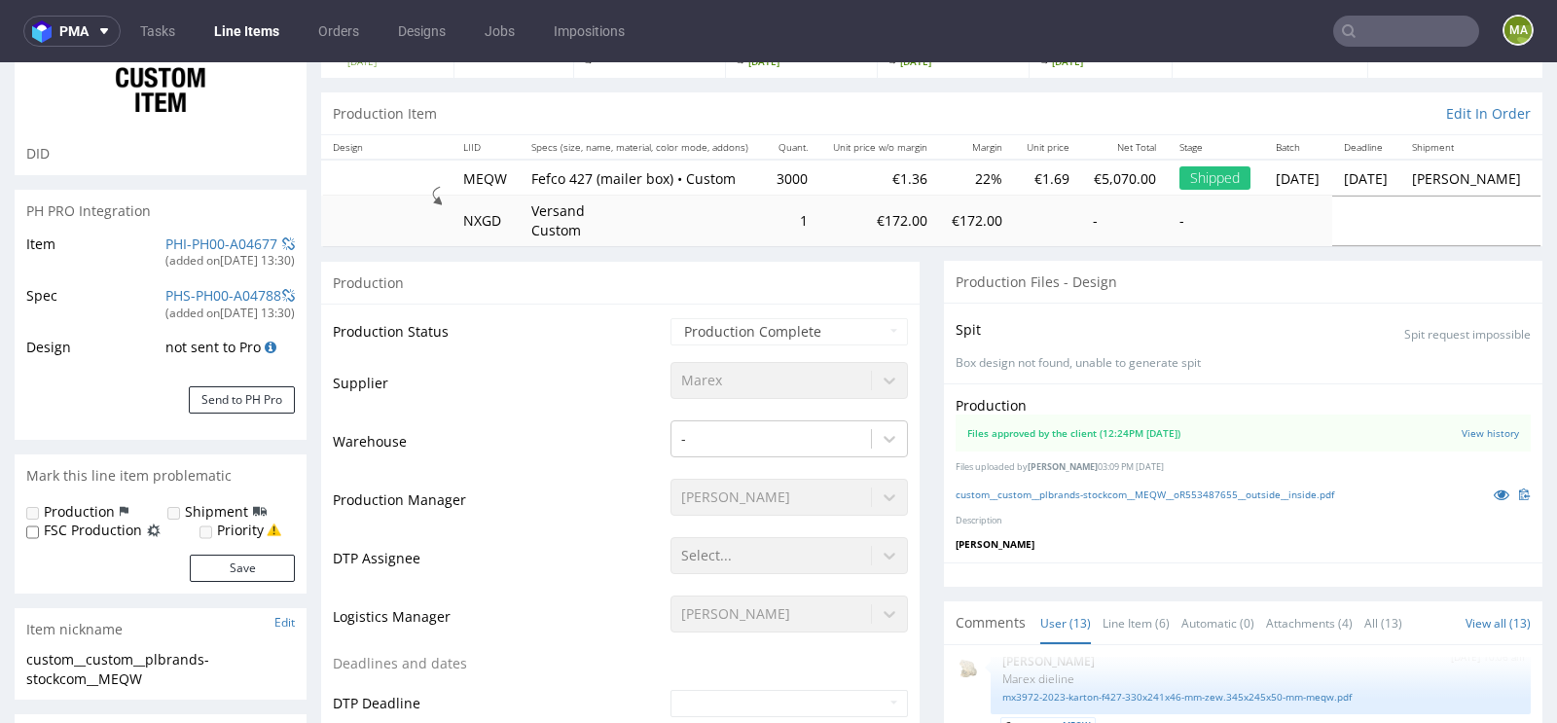
select select "in_progress"
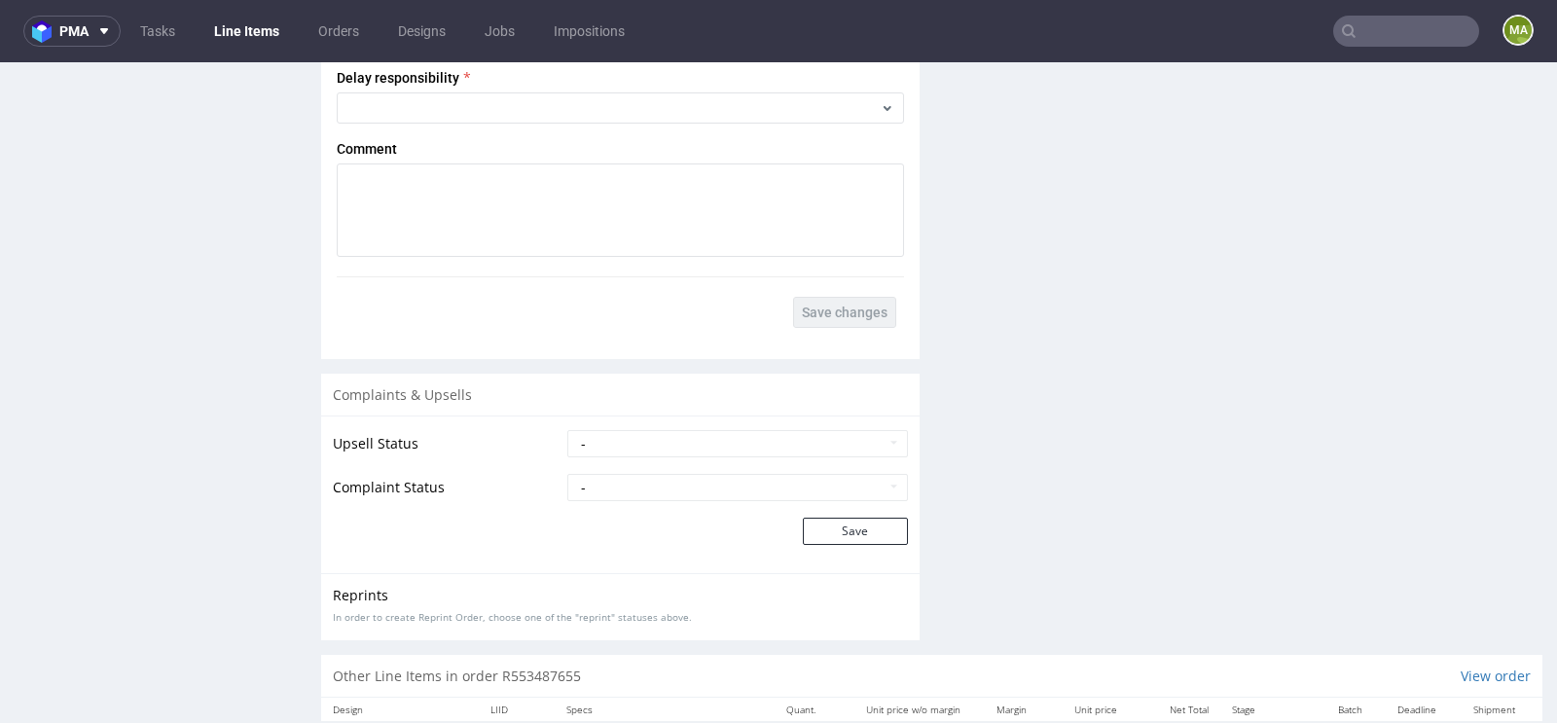
scroll to position [3806, 0]
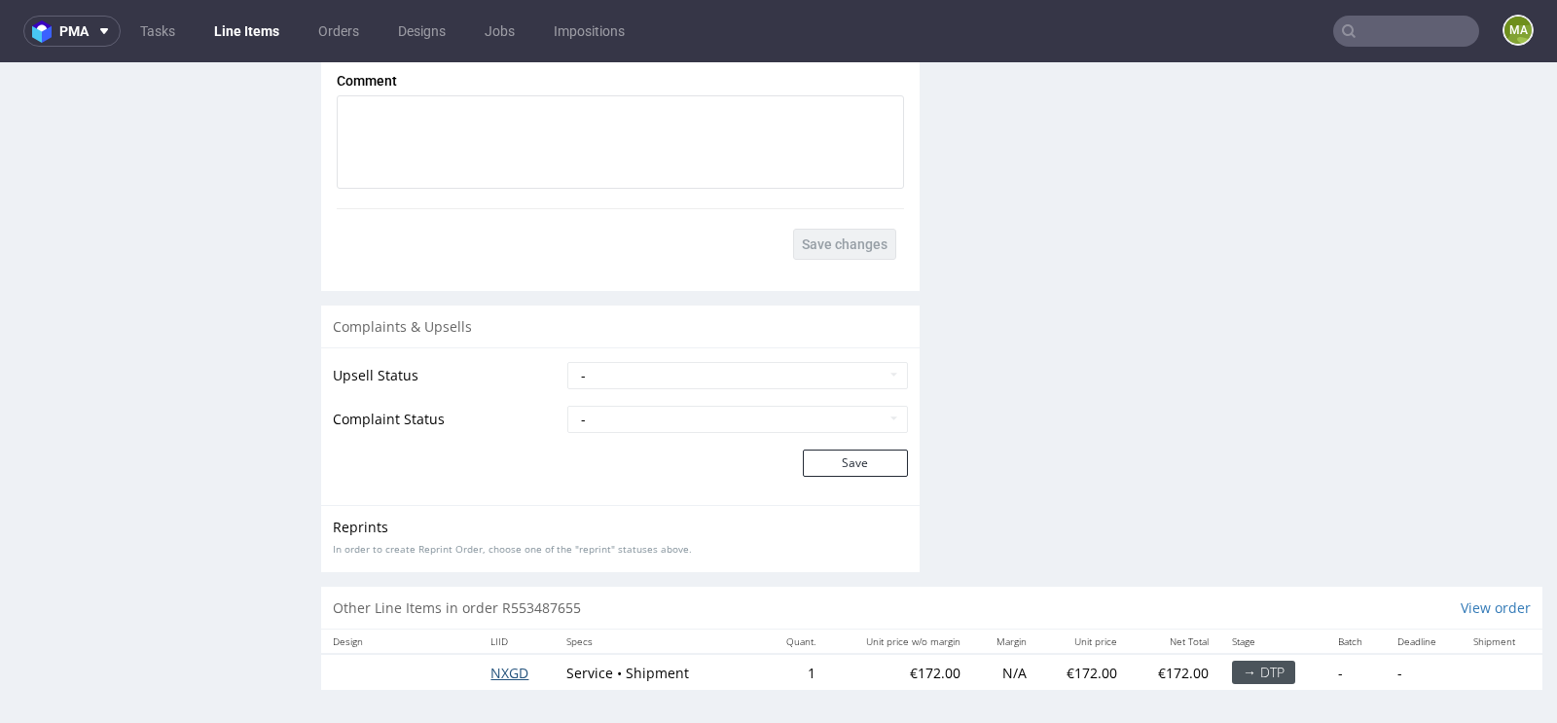
click at [508, 668] on span "NXGD" at bounding box center [509, 673] width 38 height 18
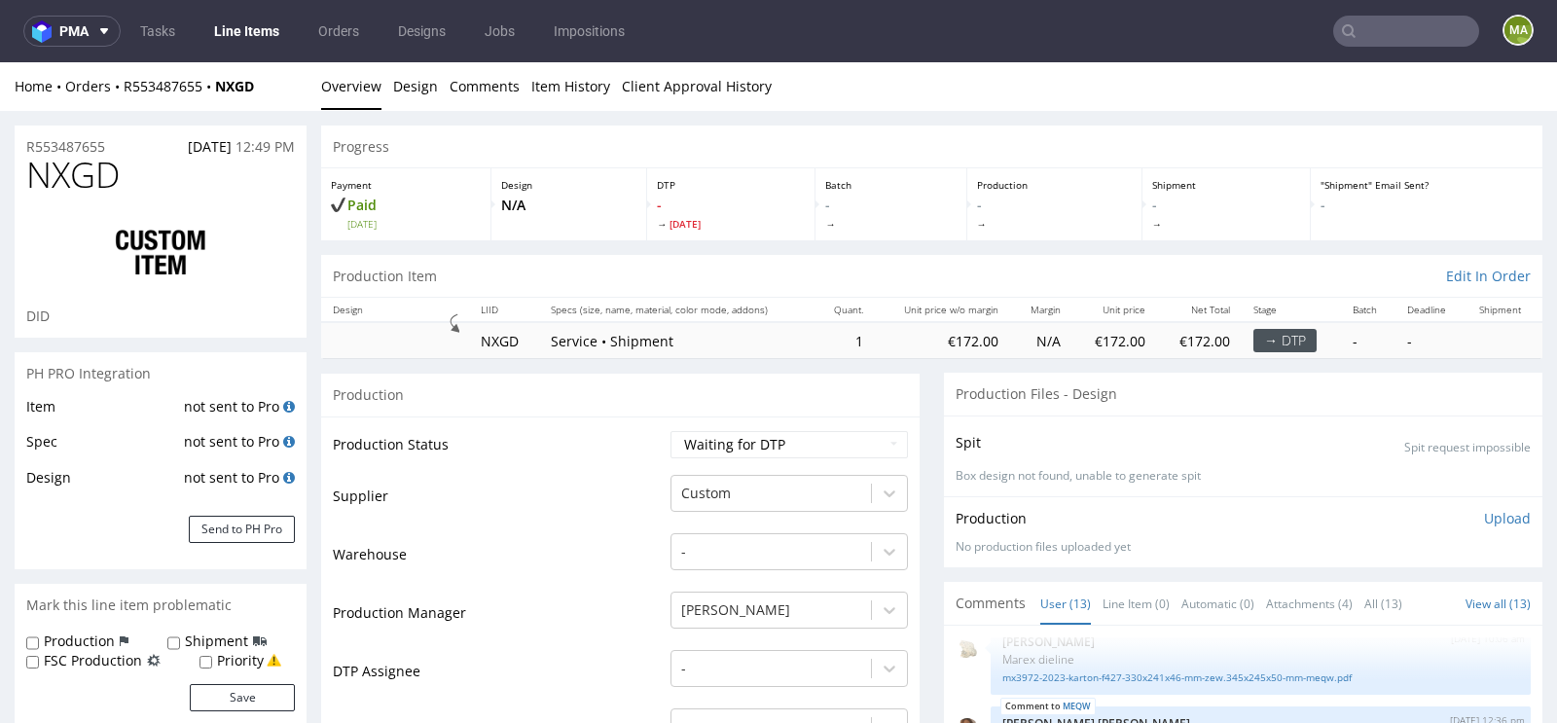
scroll to position [25, 0]
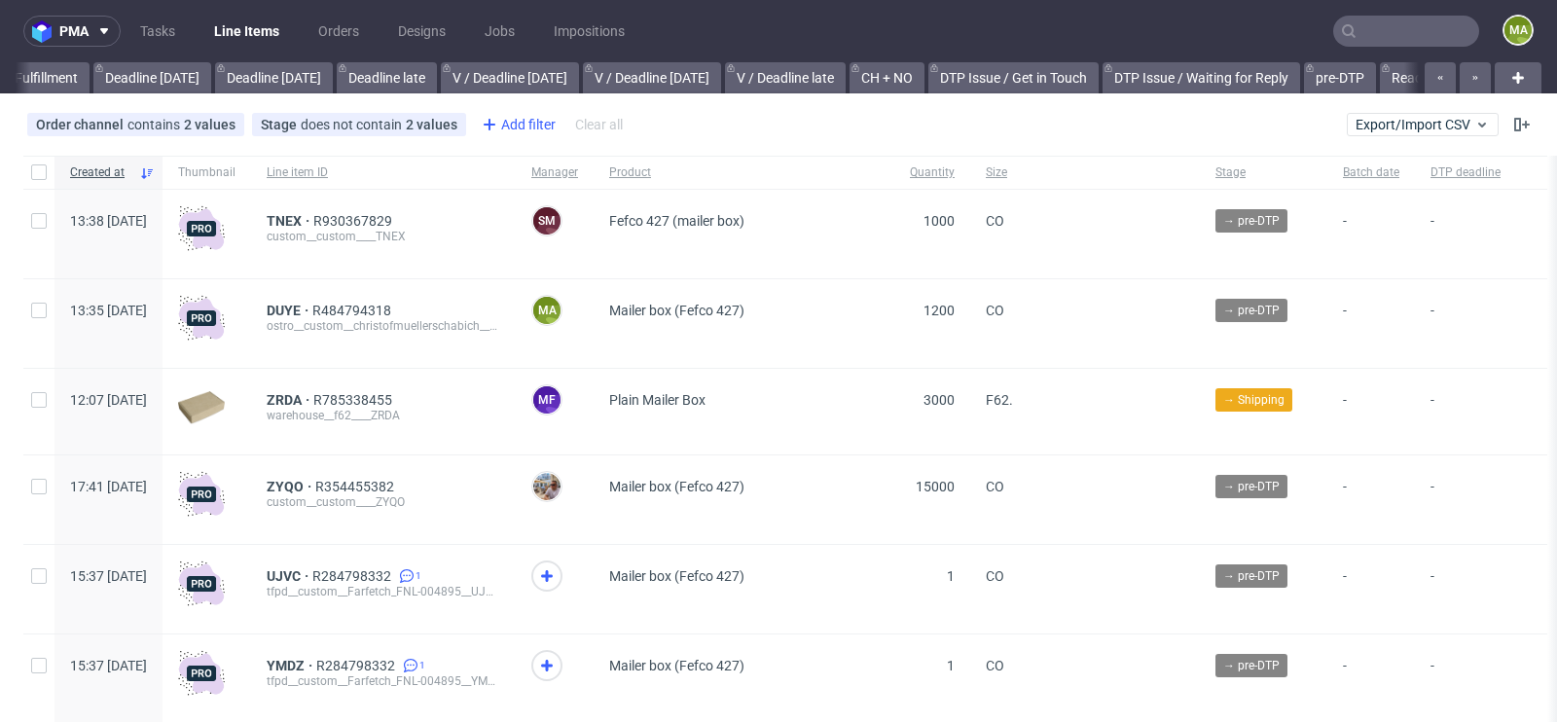
scroll to position [0, 2200]
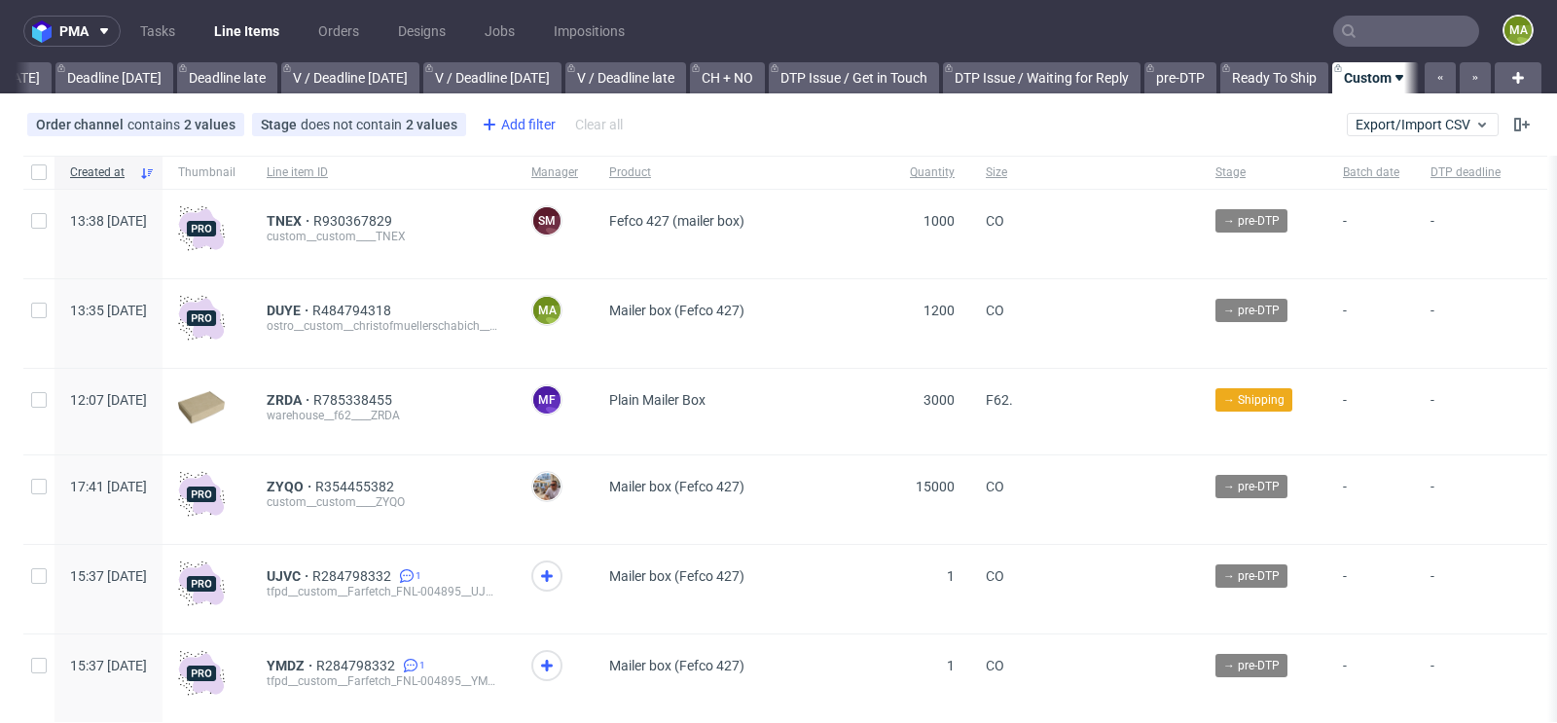
click at [516, 130] on div "Add filter" at bounding box center [517, 124] width 86 height 31
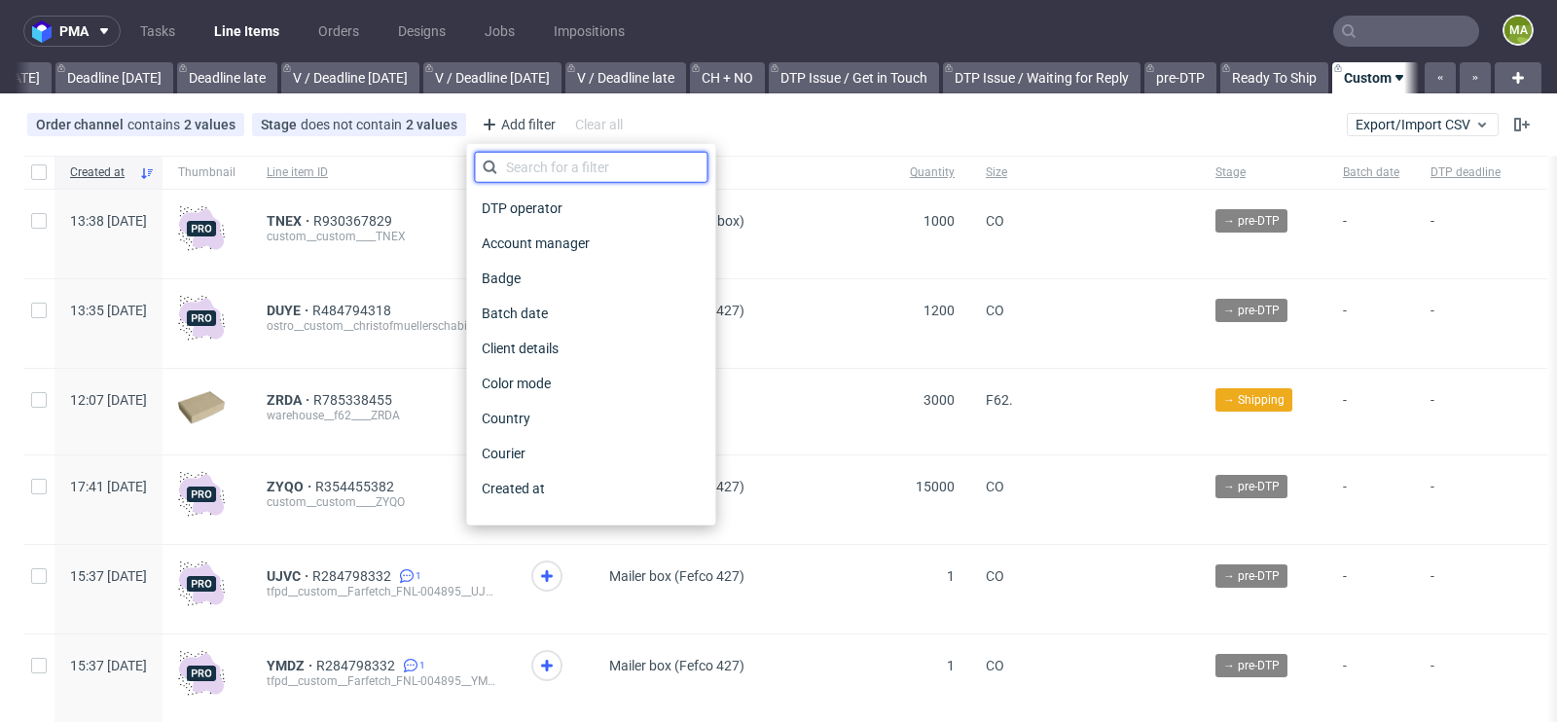
click at [538, 170] on input "text" at bounding box center [590, 167] width 233 height 31
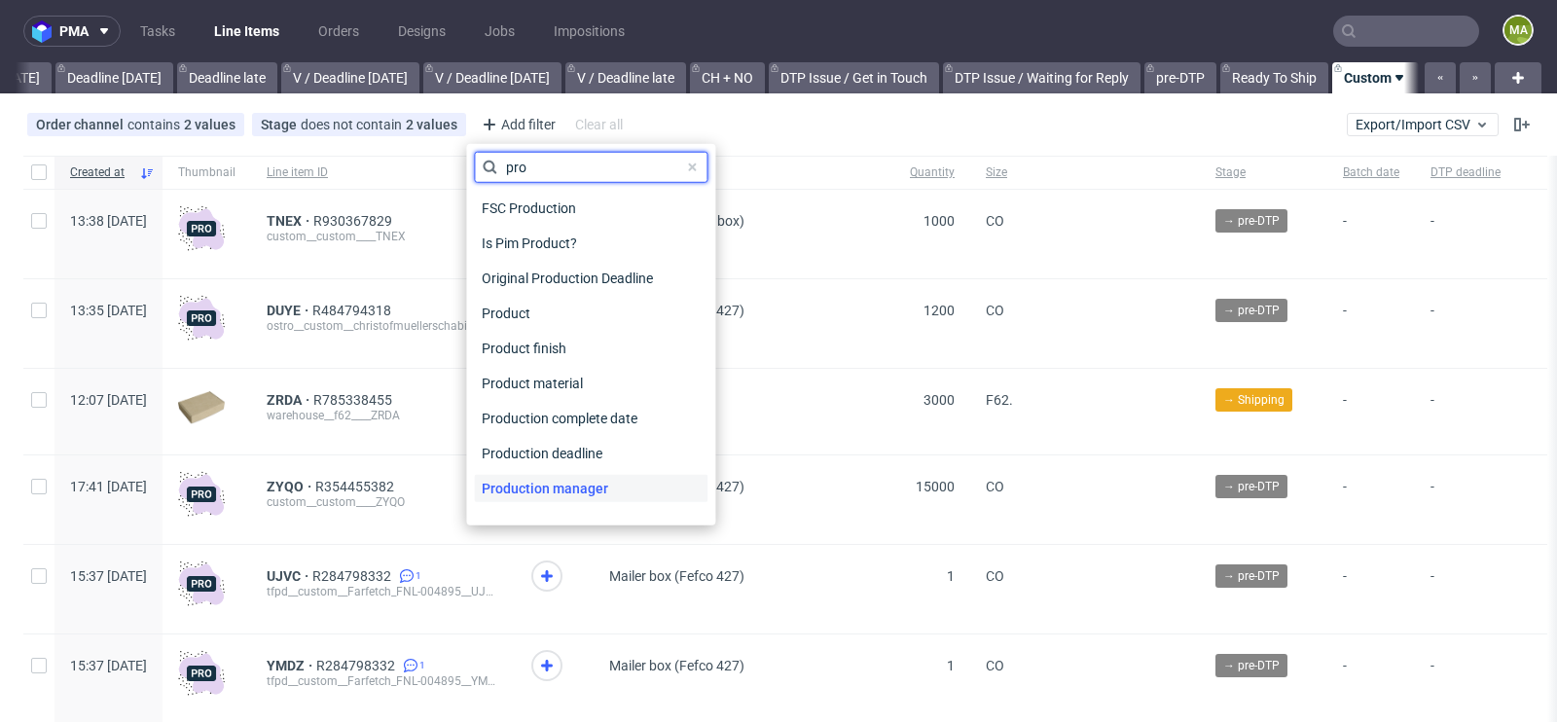
type input "pro"
click at [556, 490] on span "Production manager" at bounding box center [545, 488] width 142 height 27
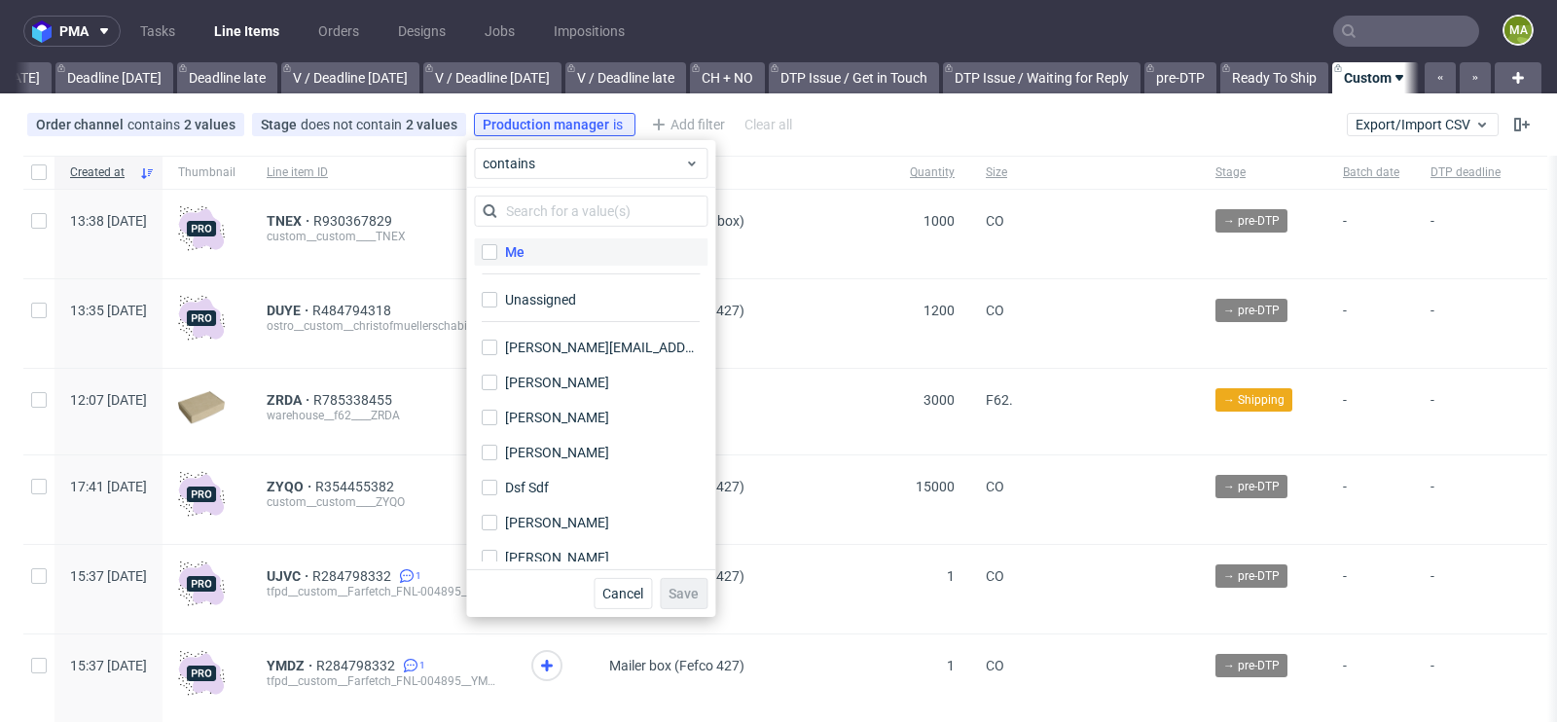
click at [557, 241] on label "Me" at bounding box center [590, 251] width 233 height 27
click at [497, 244] on input "Me" at bounding box center [490, 252] width 16 height 16
checkbox input "true"
click at [678, 587] on span "Save" at bounding box center [683, 594] width 30 height 14
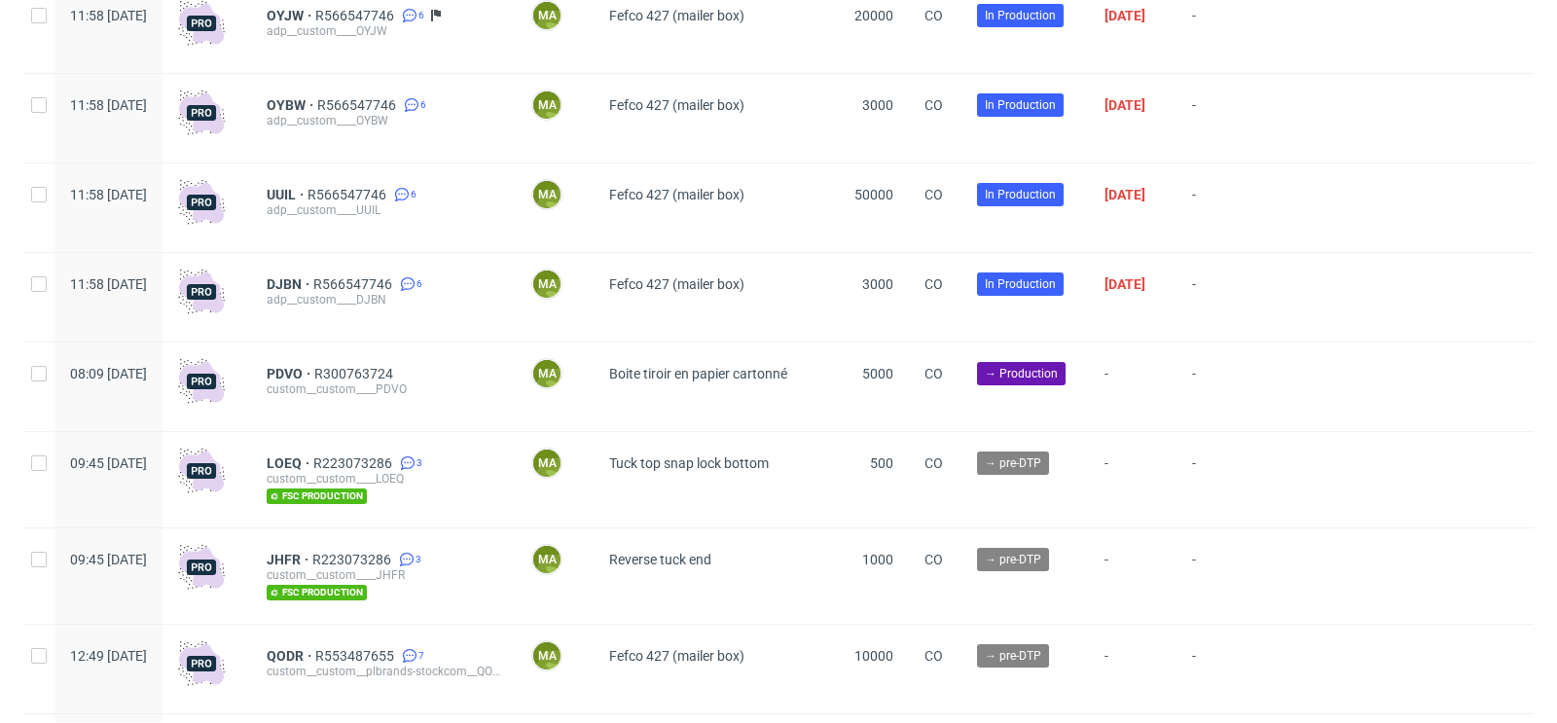
scroll to position [5269, 0]
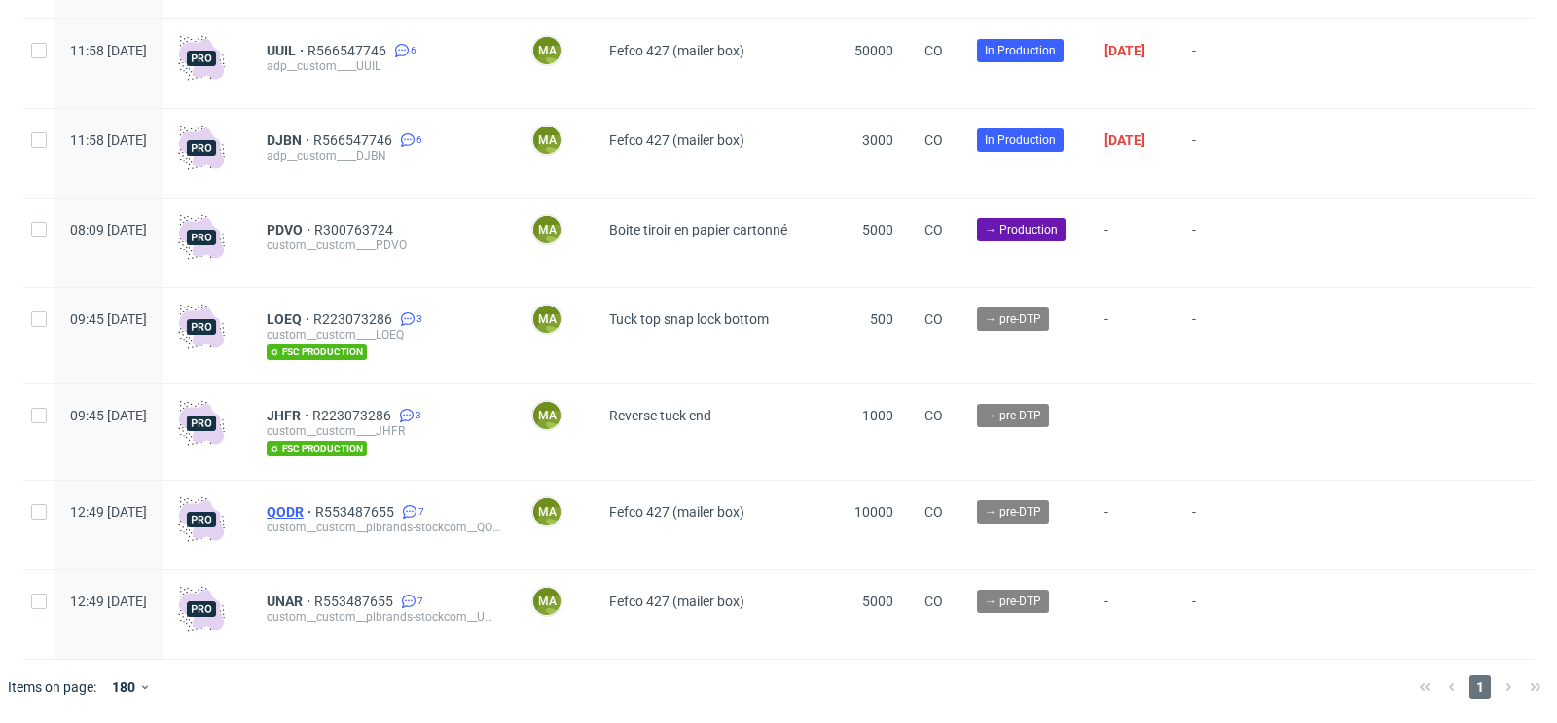
click at [315, 517] on span "QODR" at bounding box center [291, 512] width 49 height 16
click at [398, 514] on span "R553487655" at bounding box center [356, 512] width 83 height 16
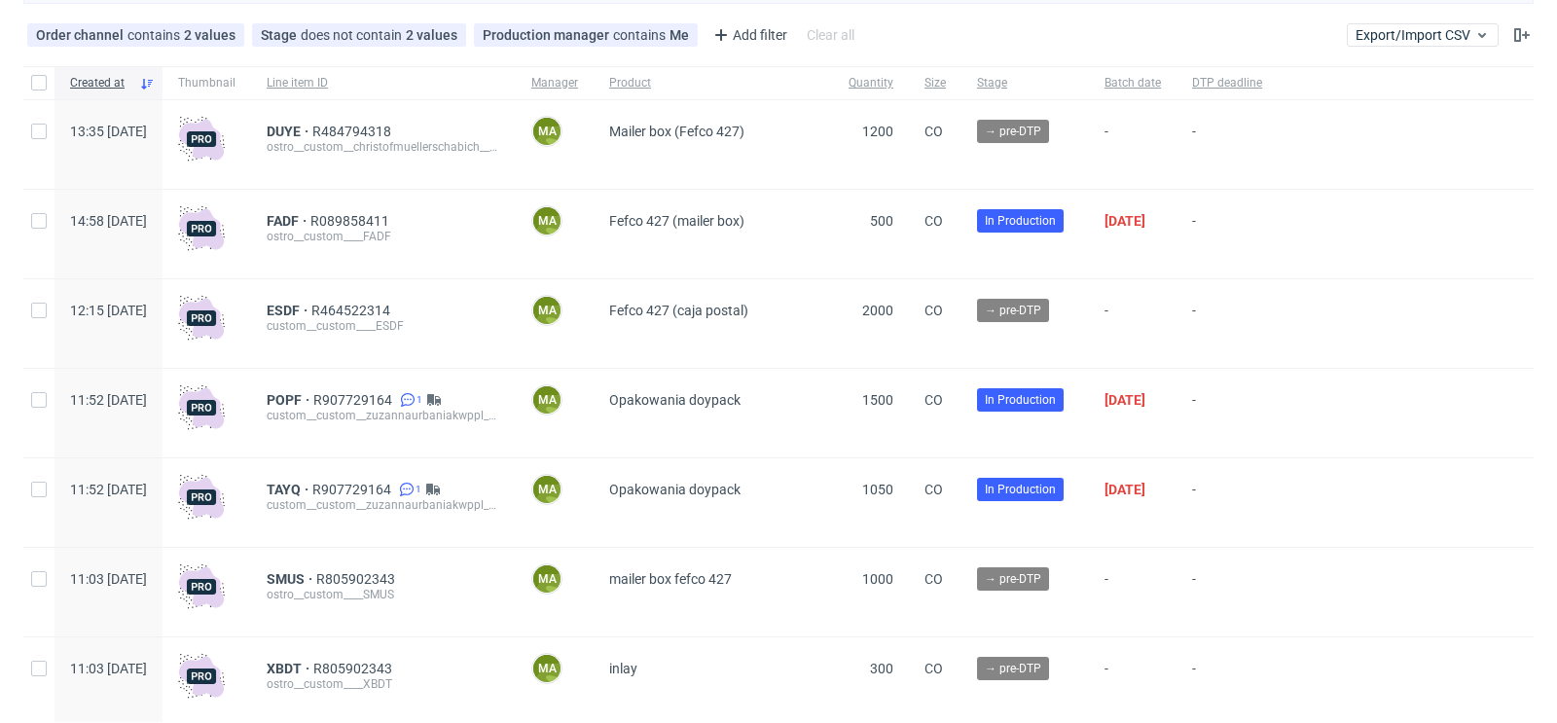
scroll to position [0, 0]
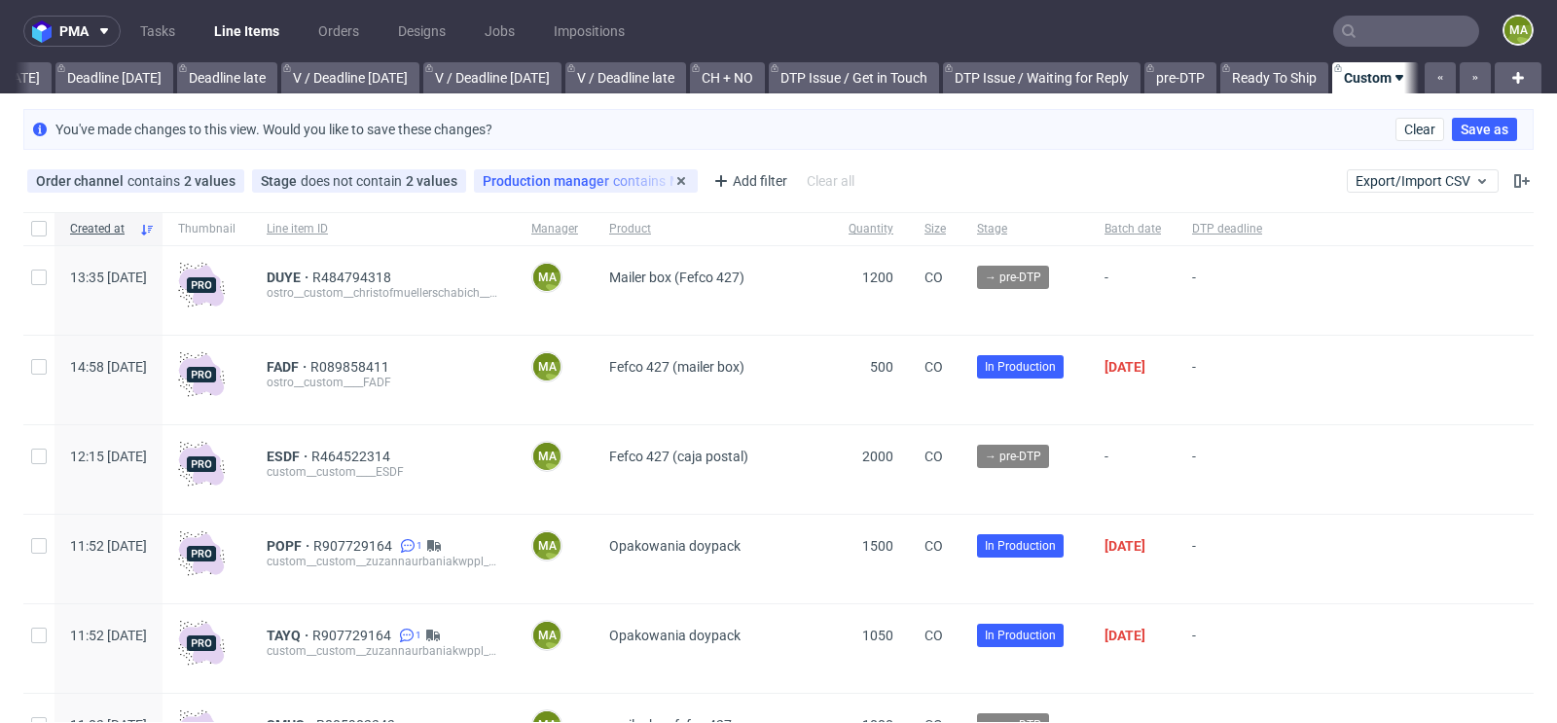
click at [623, 173] on div "Production manager contains Me" at bounding box center [586, 181] width 206 height 16
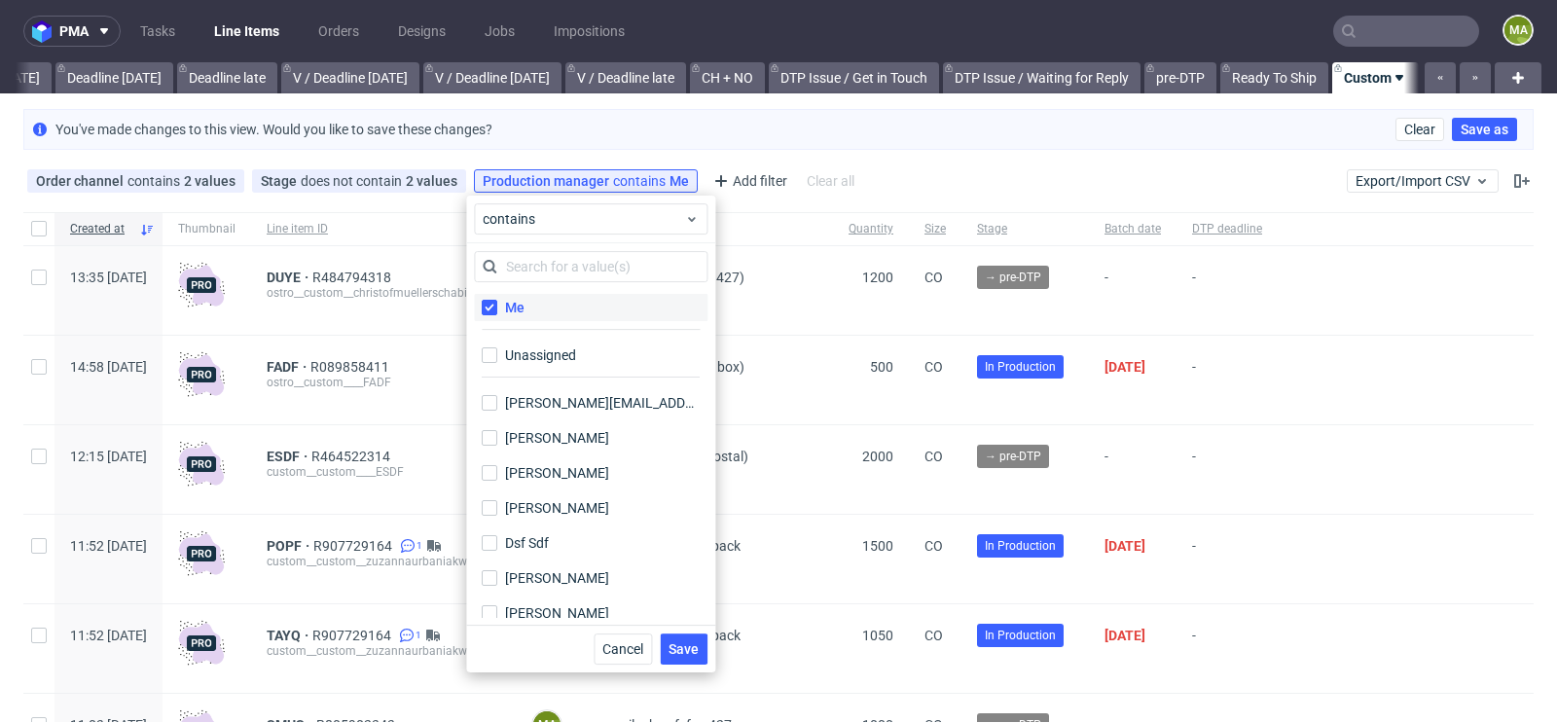
click at [517, 306] on div "Me" at bounding box center [514, 307] width 19 height 19
click at [497, 306] on input "Me" at bounding box center [490, 308] width 16 height 16
checkbox input "false"
click at [516, 350] on div "Unassigned" at bounding box center [541, 354] width 73 height 19
click at [497, 350] on input "Unassigned" at bounding box center [490, 355] width 16 height 16
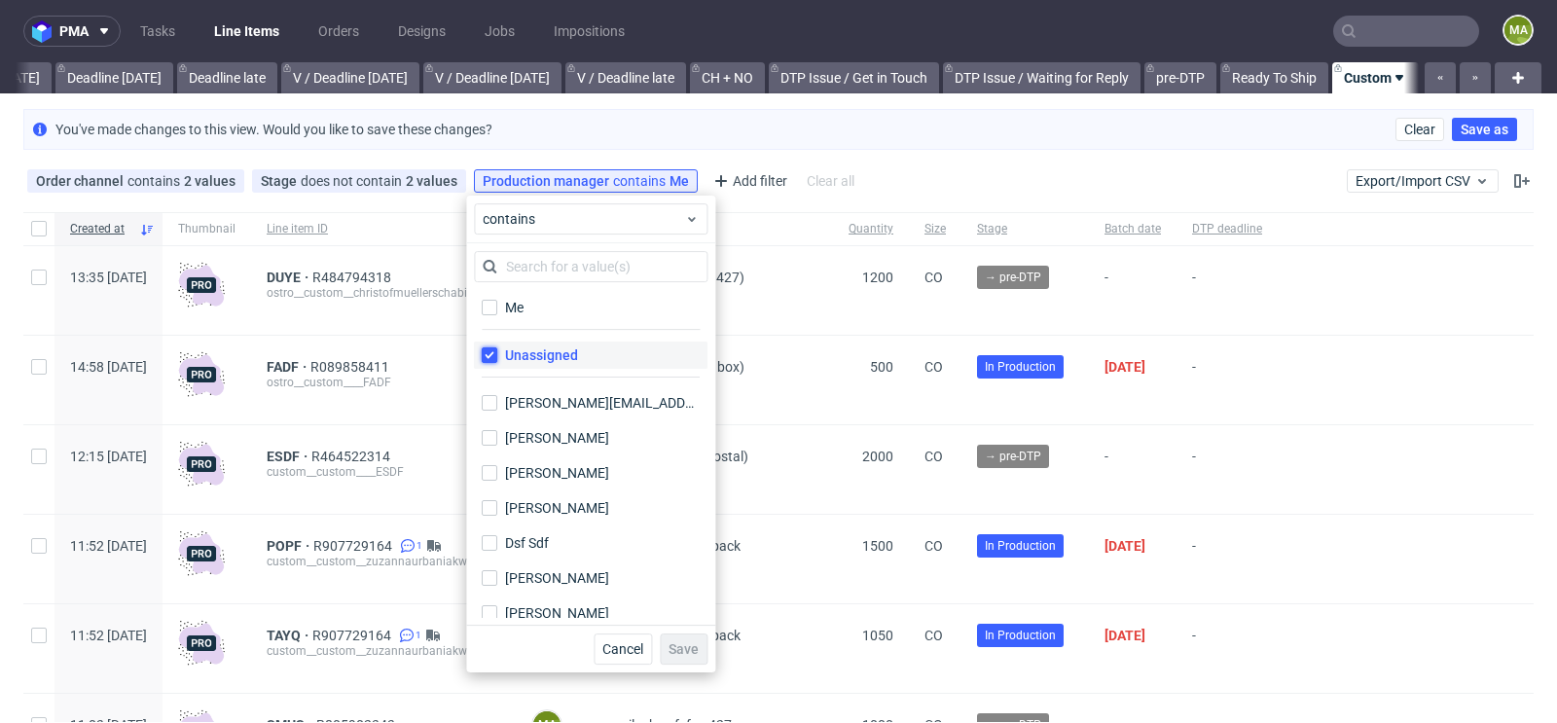
checkbox input "true"
click at [685, 628] on div "Cancel Save" at bounding box center [590, 649] width 249 height 48
click at [685, 648] on span "Save" at bounding box center [683, 649] width 30 height 14
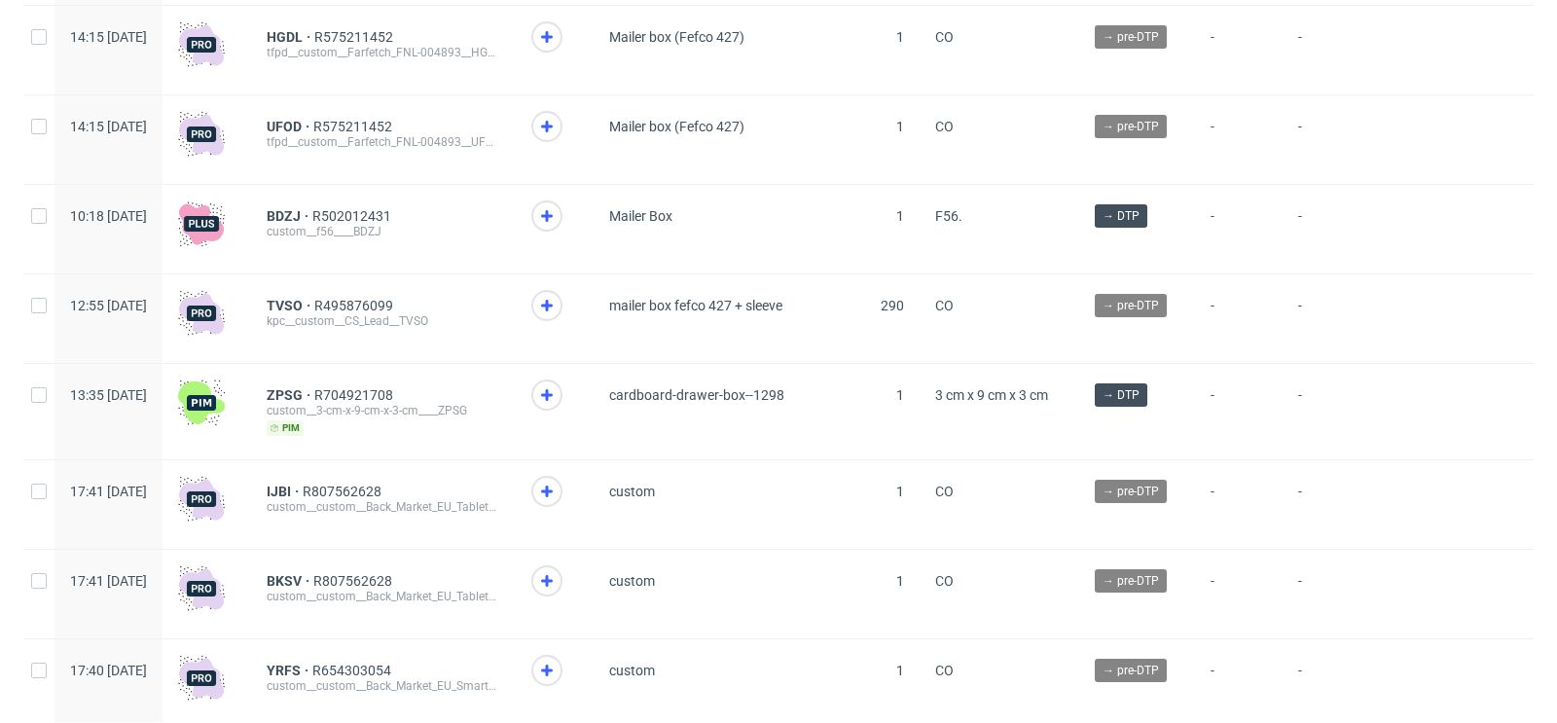
scroll to position [1136, 0]
click at [314, 310] on span "TVSO" at bounding box center [291, 305] width 48 height 16
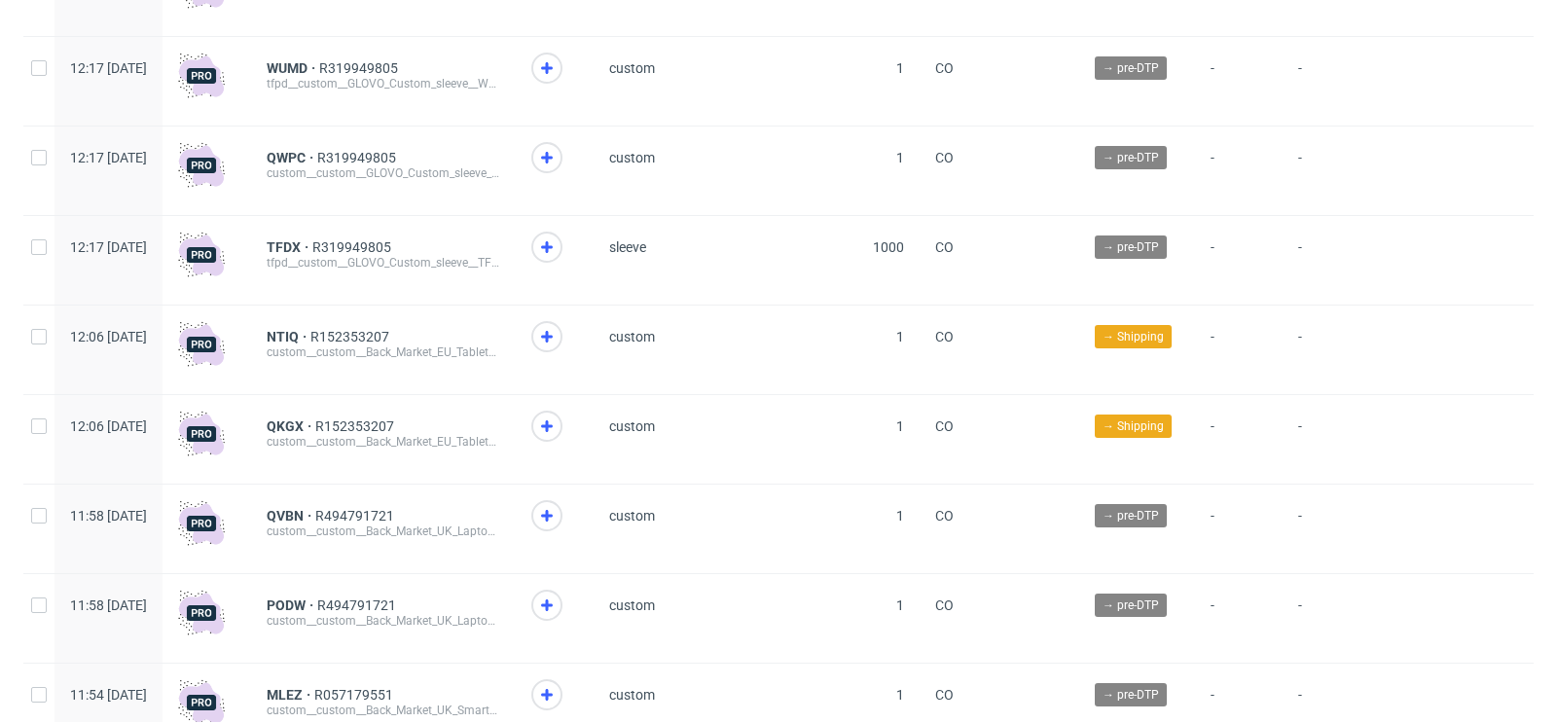
scroll to position [4503, 0]
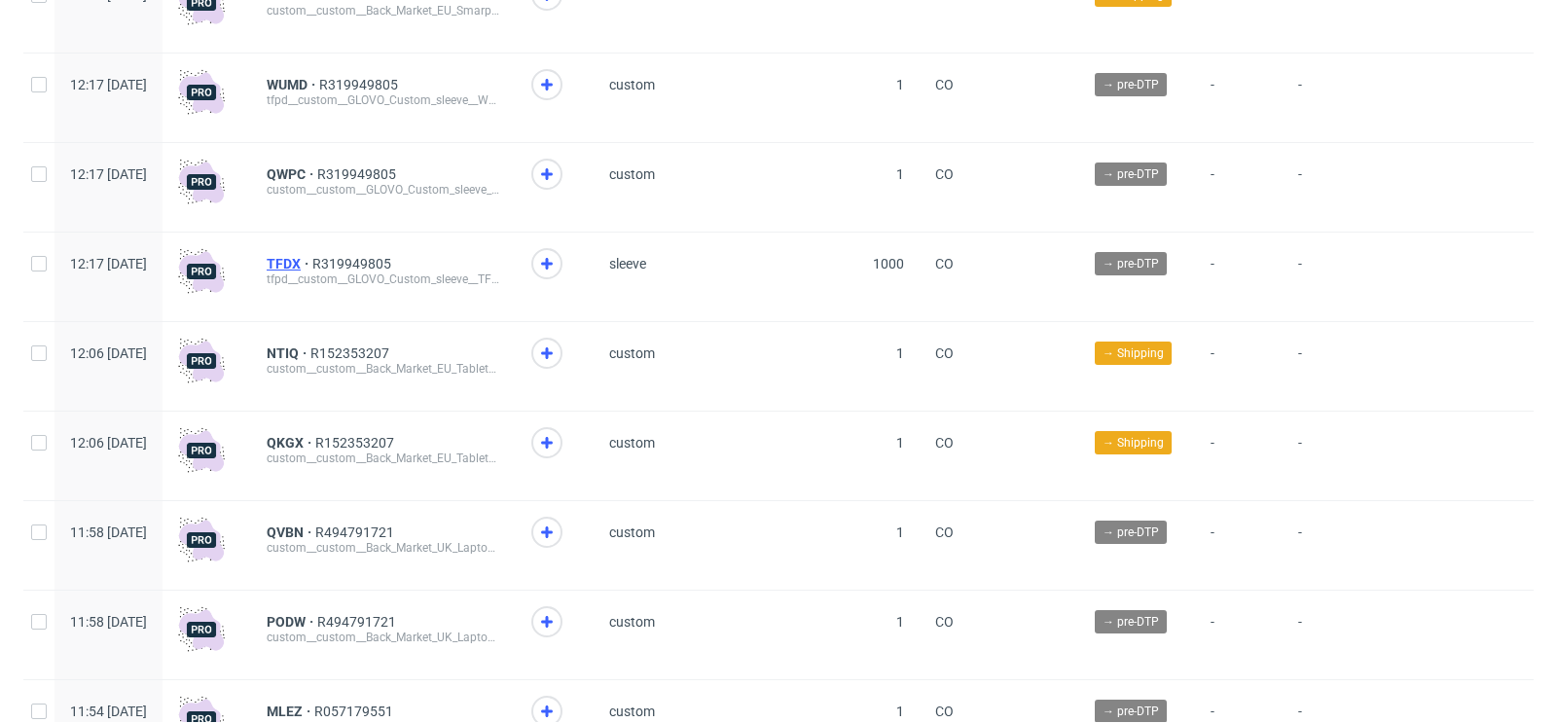
click at [312, 271] on span "TFDX" at bounding box center [290, 264] width 46 height 16
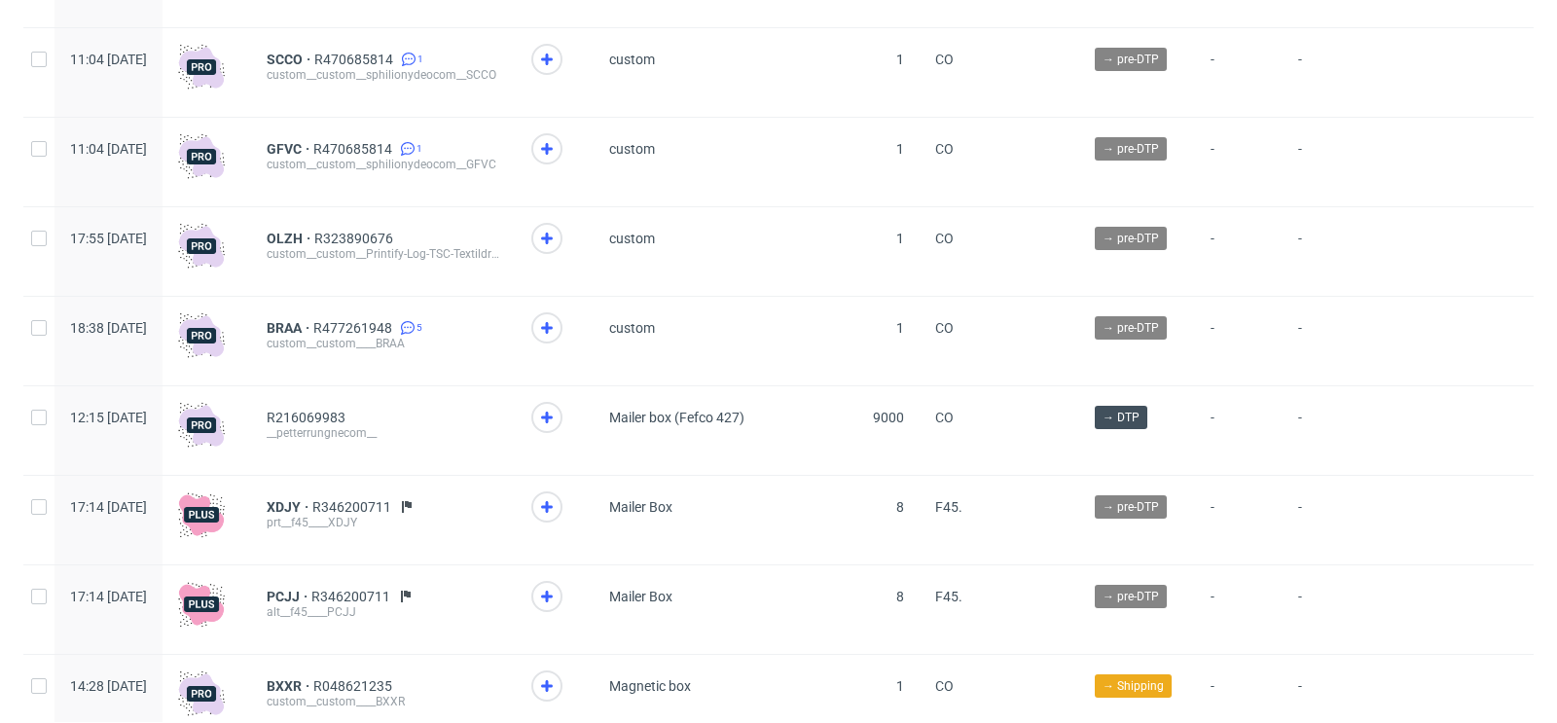
scroll to position [15203, 0]
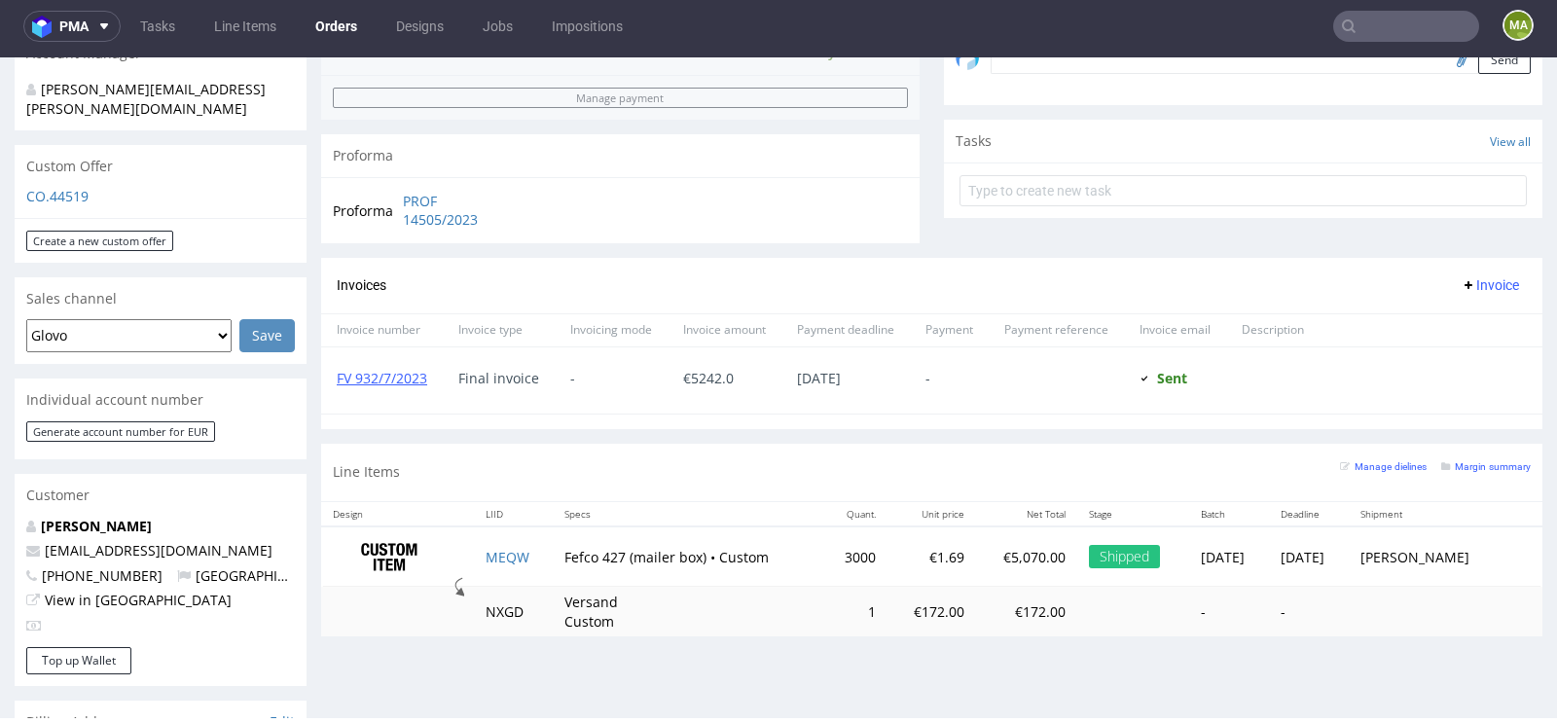
scroll to position [630, 0]
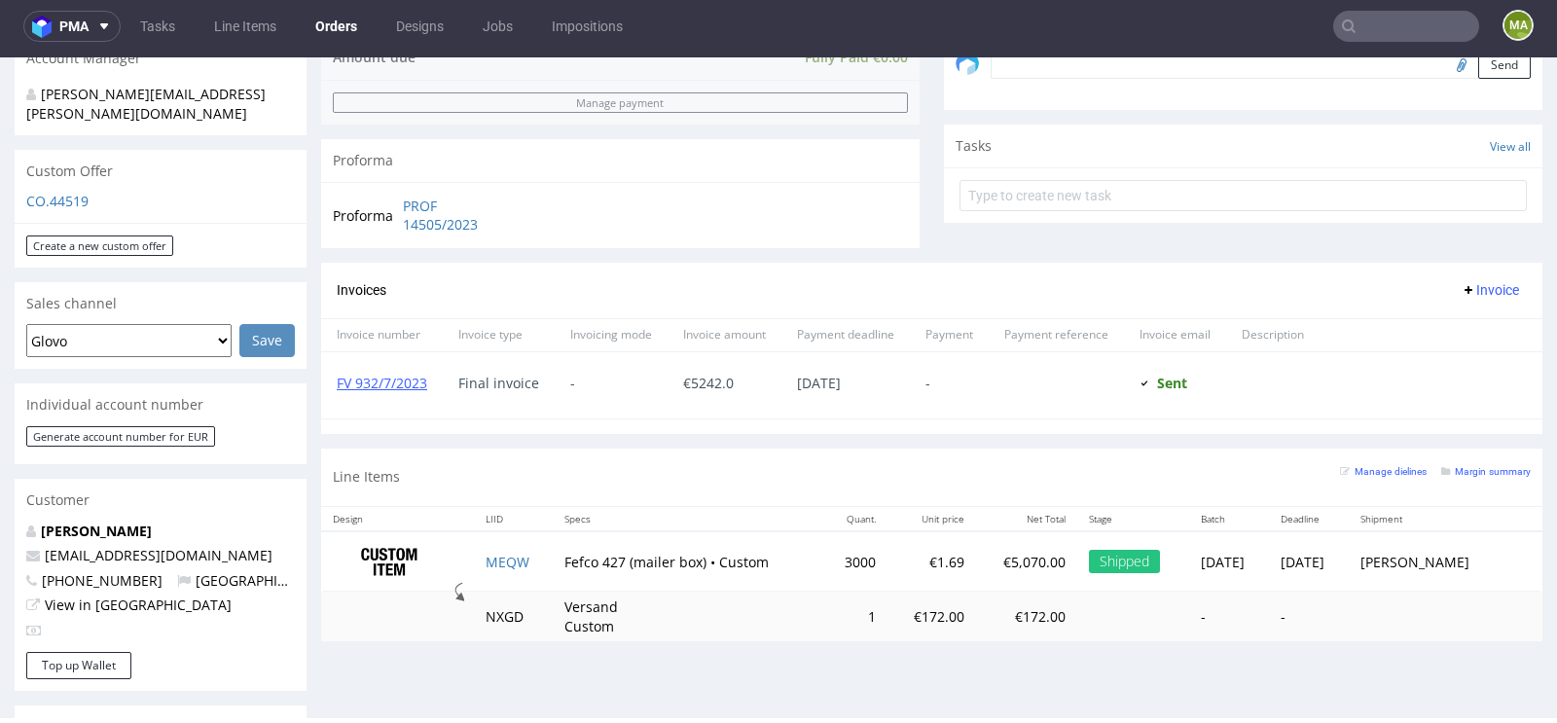
click at [80, 192] on p "CO.44519" at bounding box center [160, 201] width 269 height 19
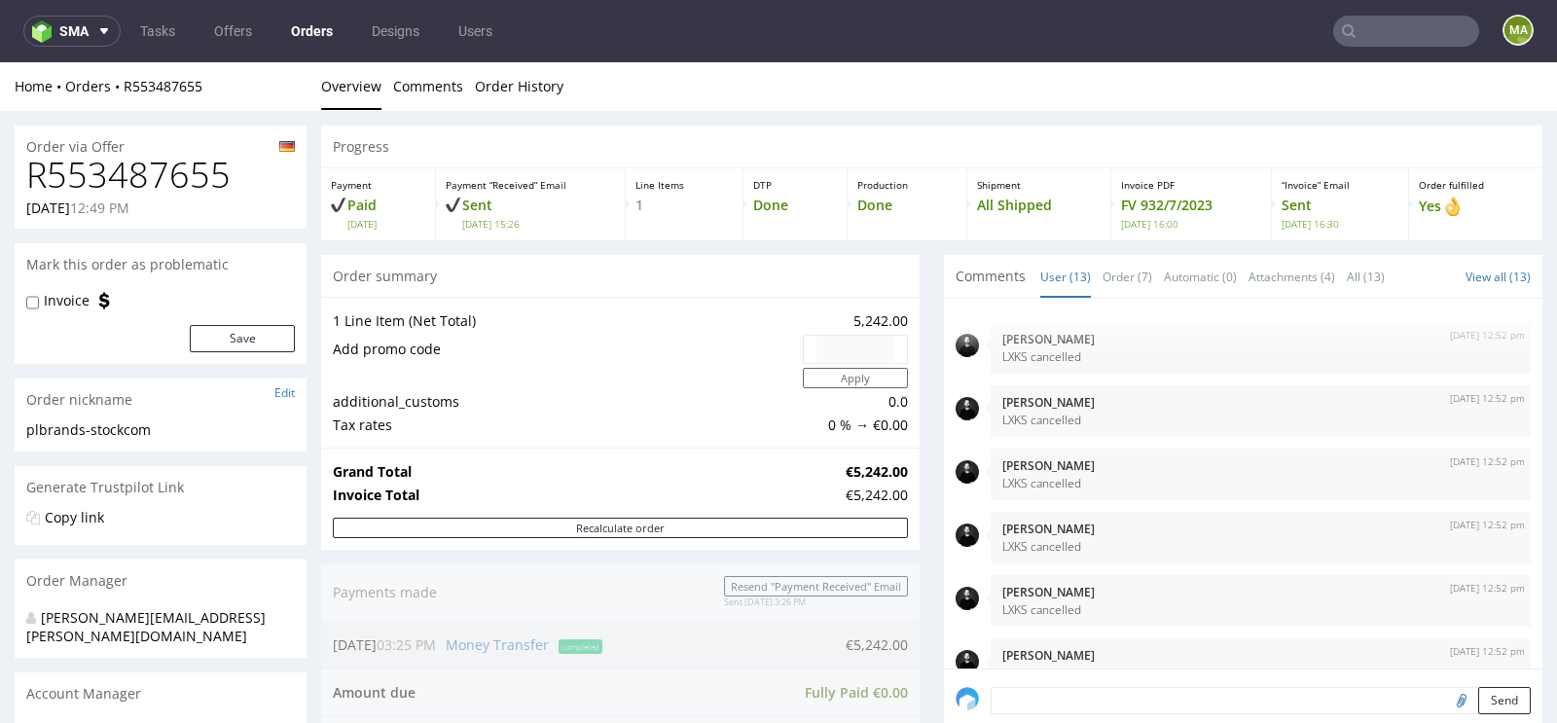
scroll to position [566, 0]
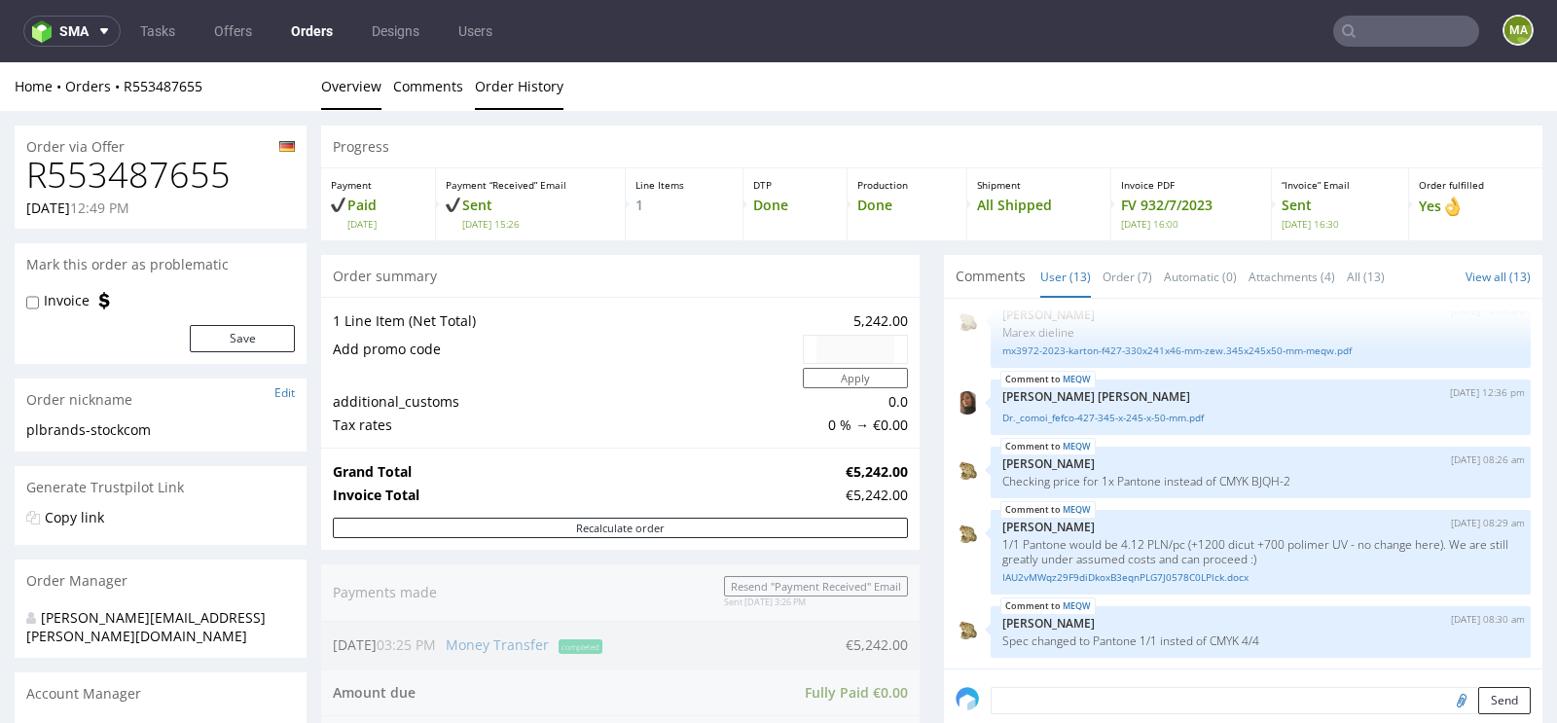
click at [520, 87] on link "Order History" at bounding box center [519, 86] width 89 height 48
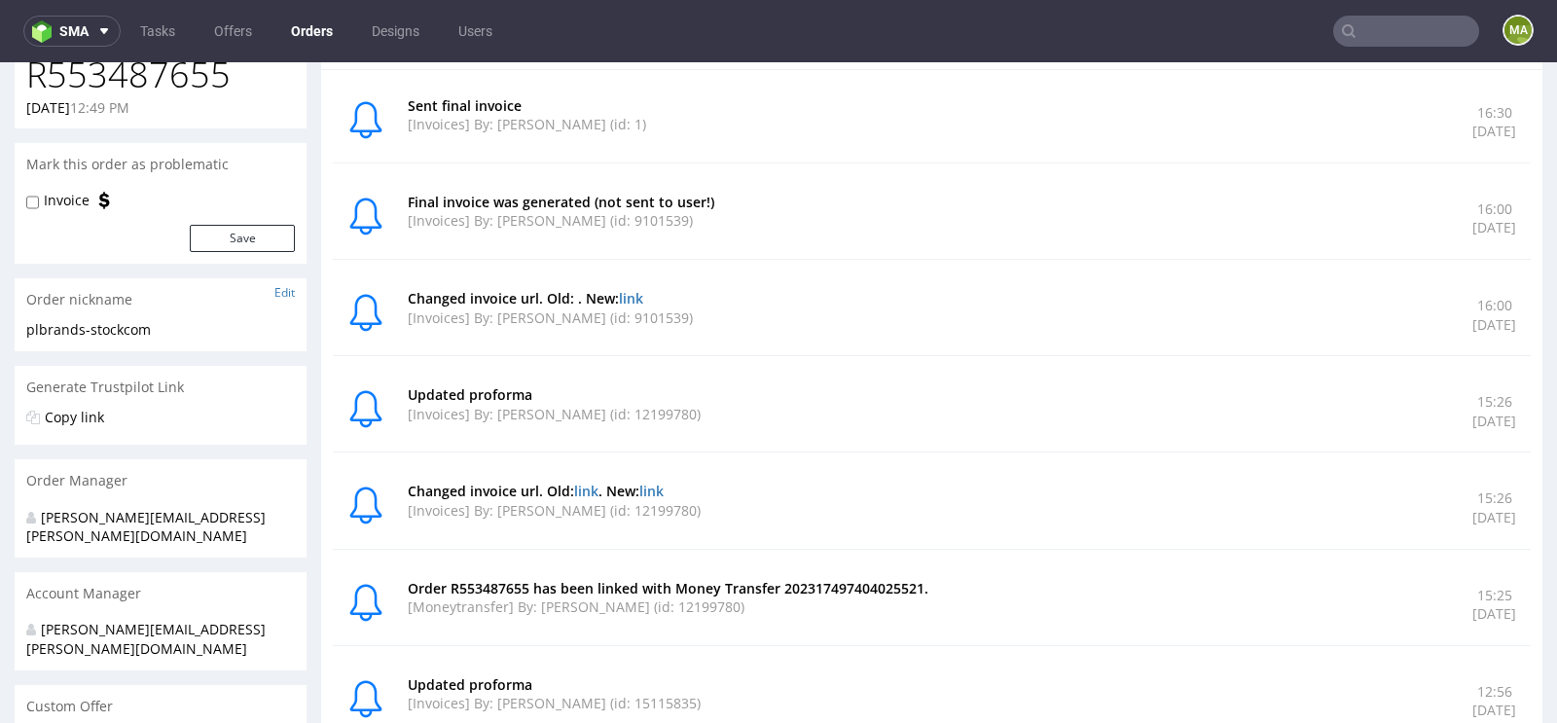
scroll to position [0, 0]
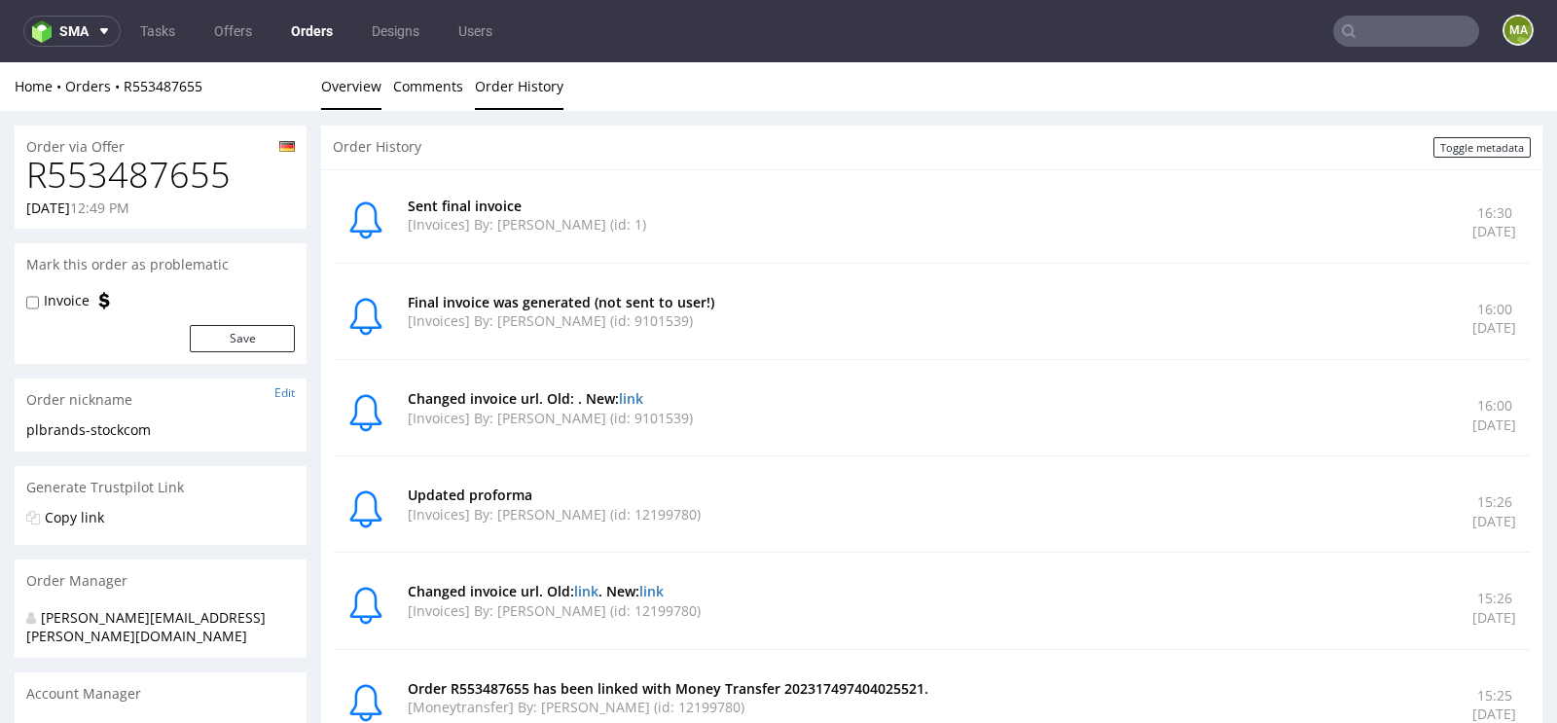
click at [364, 90] on link "Overview" at bounding box center [351, 86] width 60 height 48
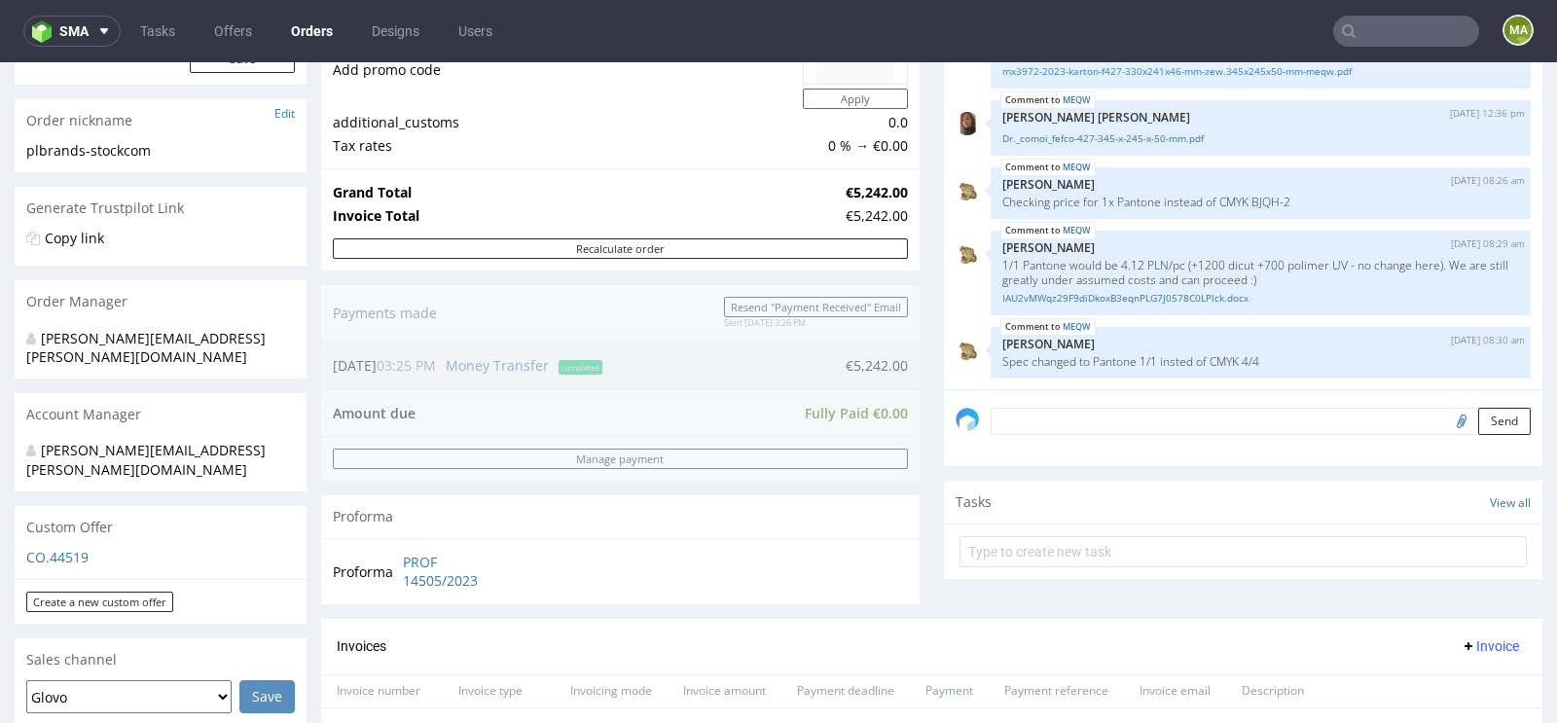
scroll to position [236, 0]
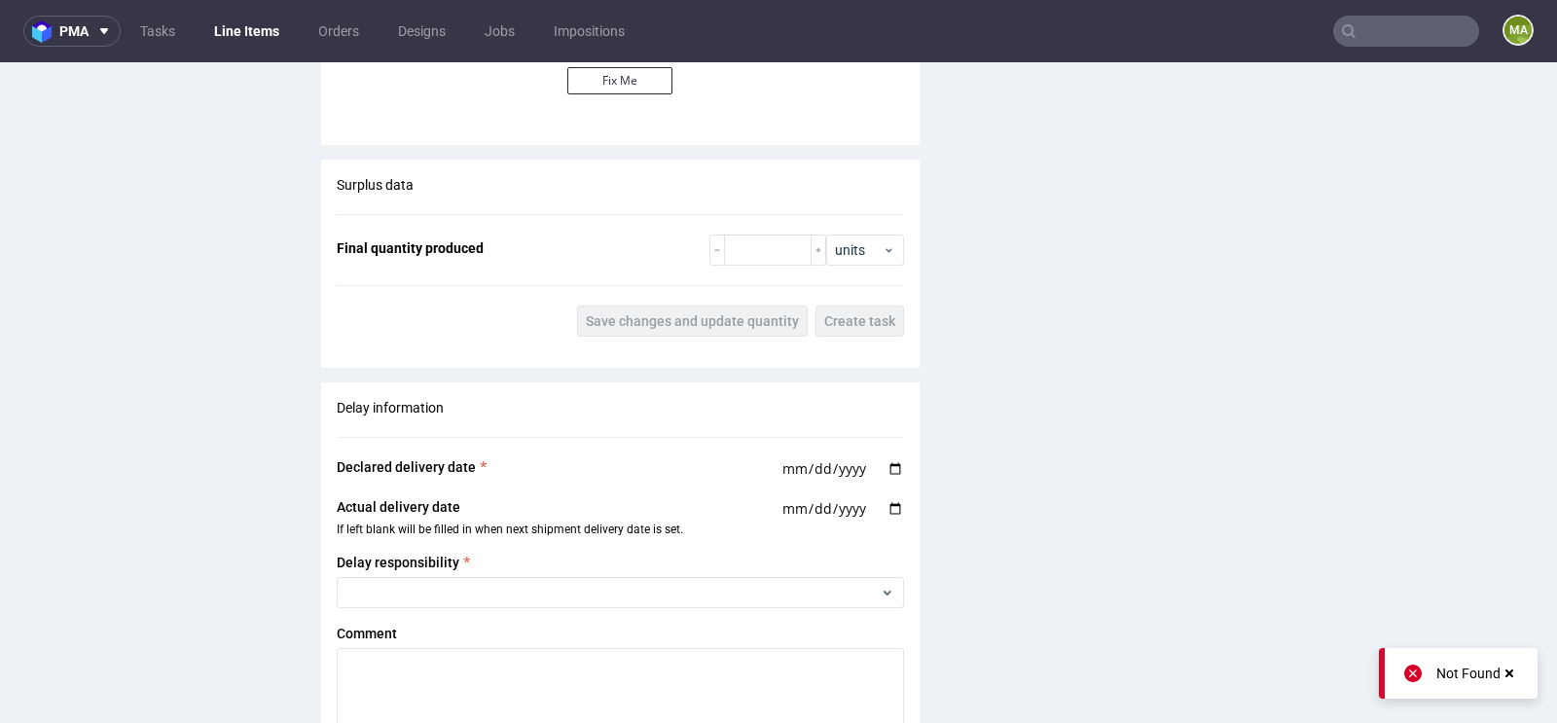
scroll to position [3561, 0]
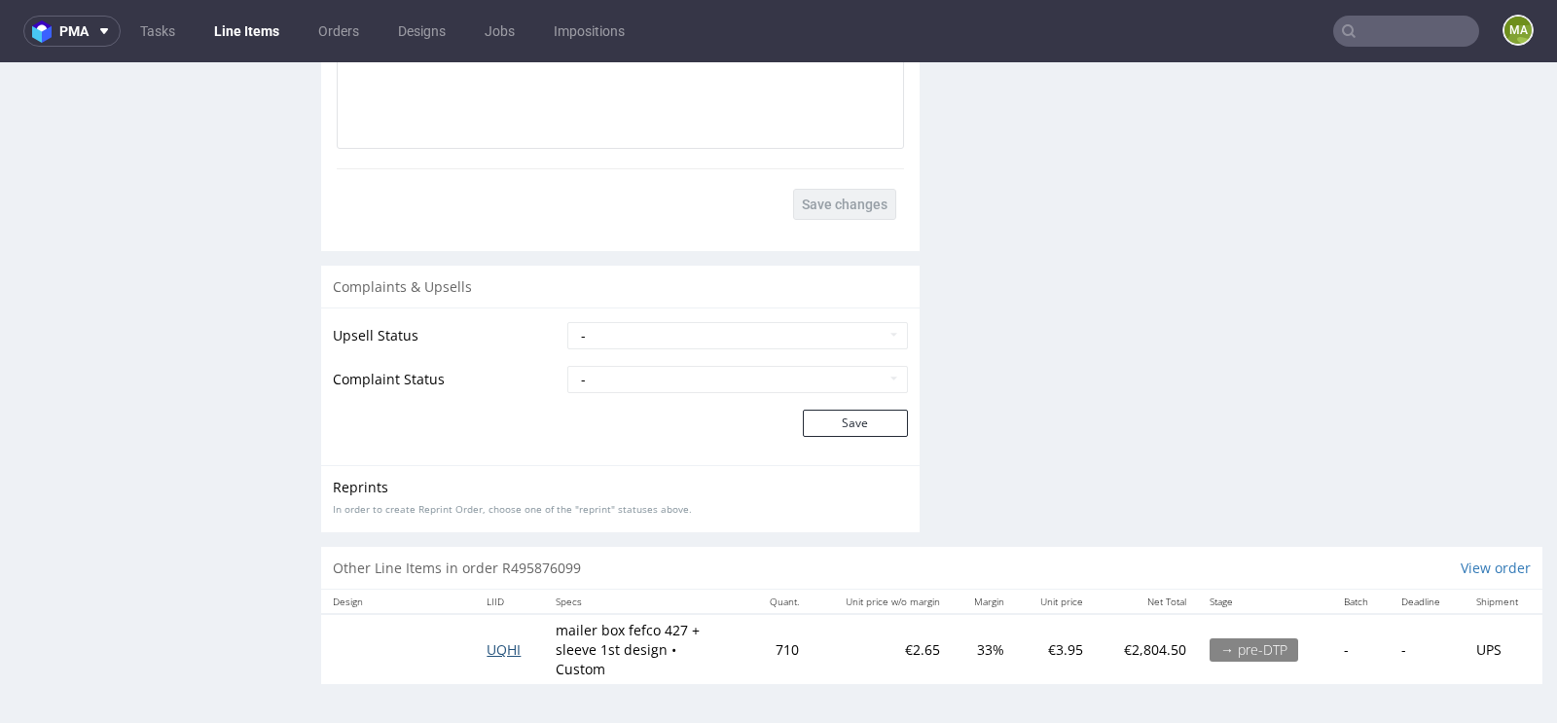
click at [498, 651] on span "UQHI" at bounding box center [503, 649] width 34 height 18
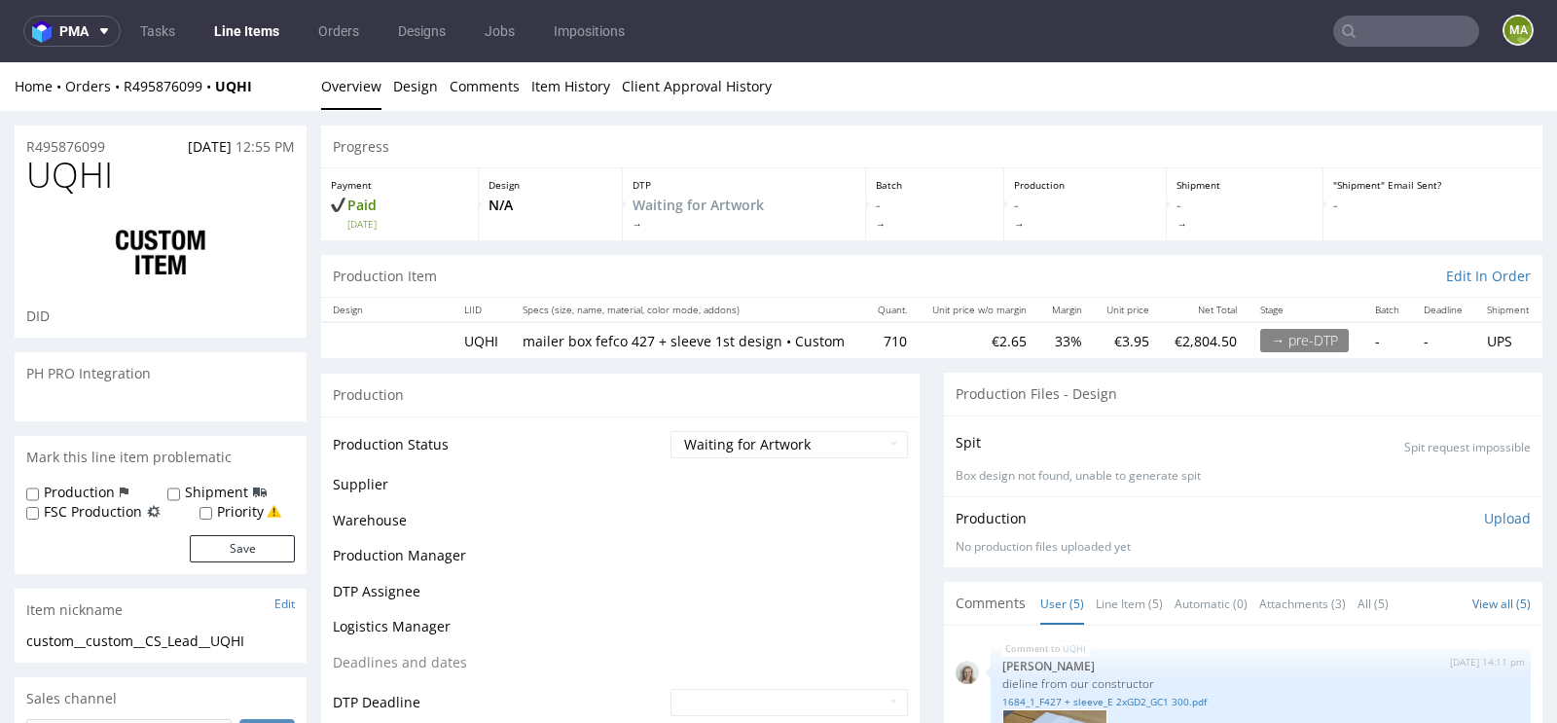
scroll to position [407, 0]
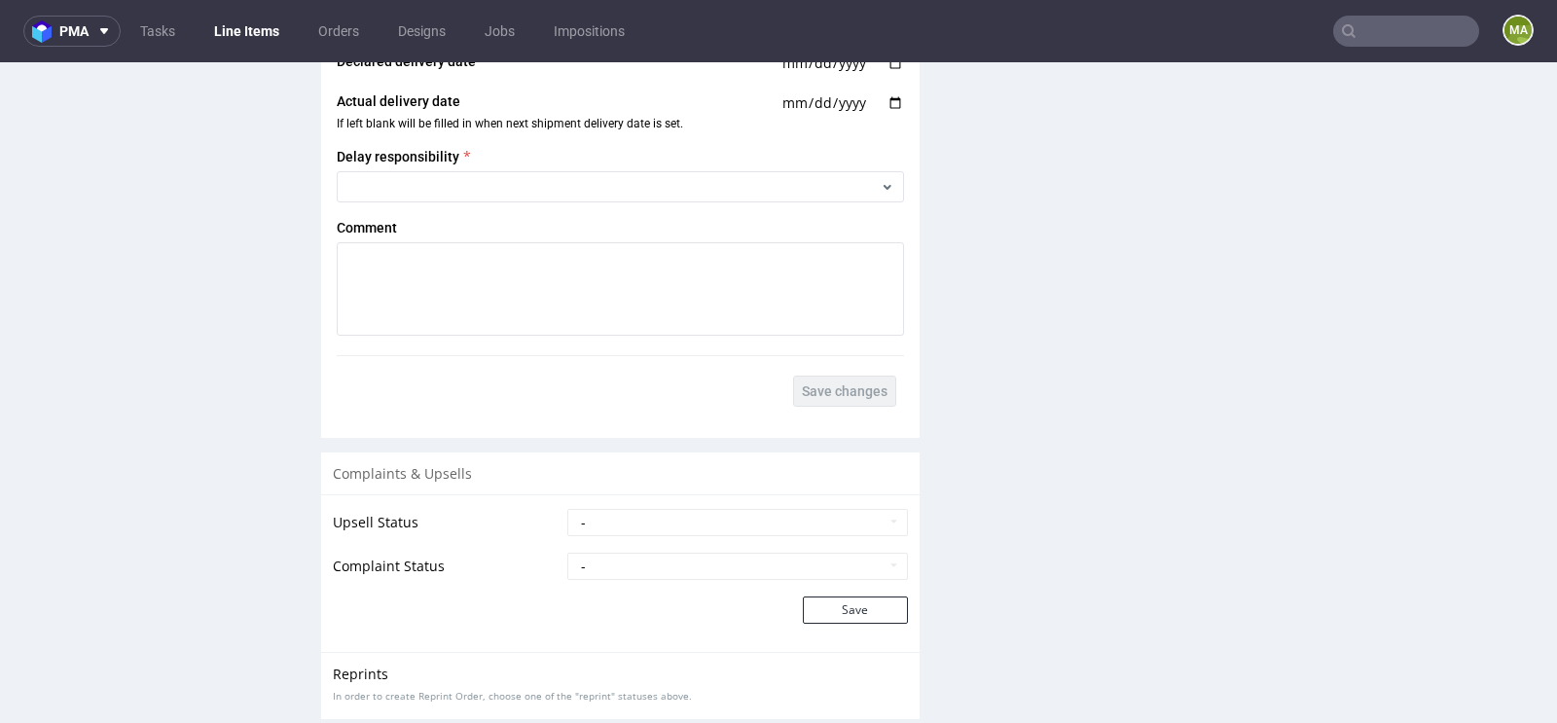
scroll to position [3402, 0]
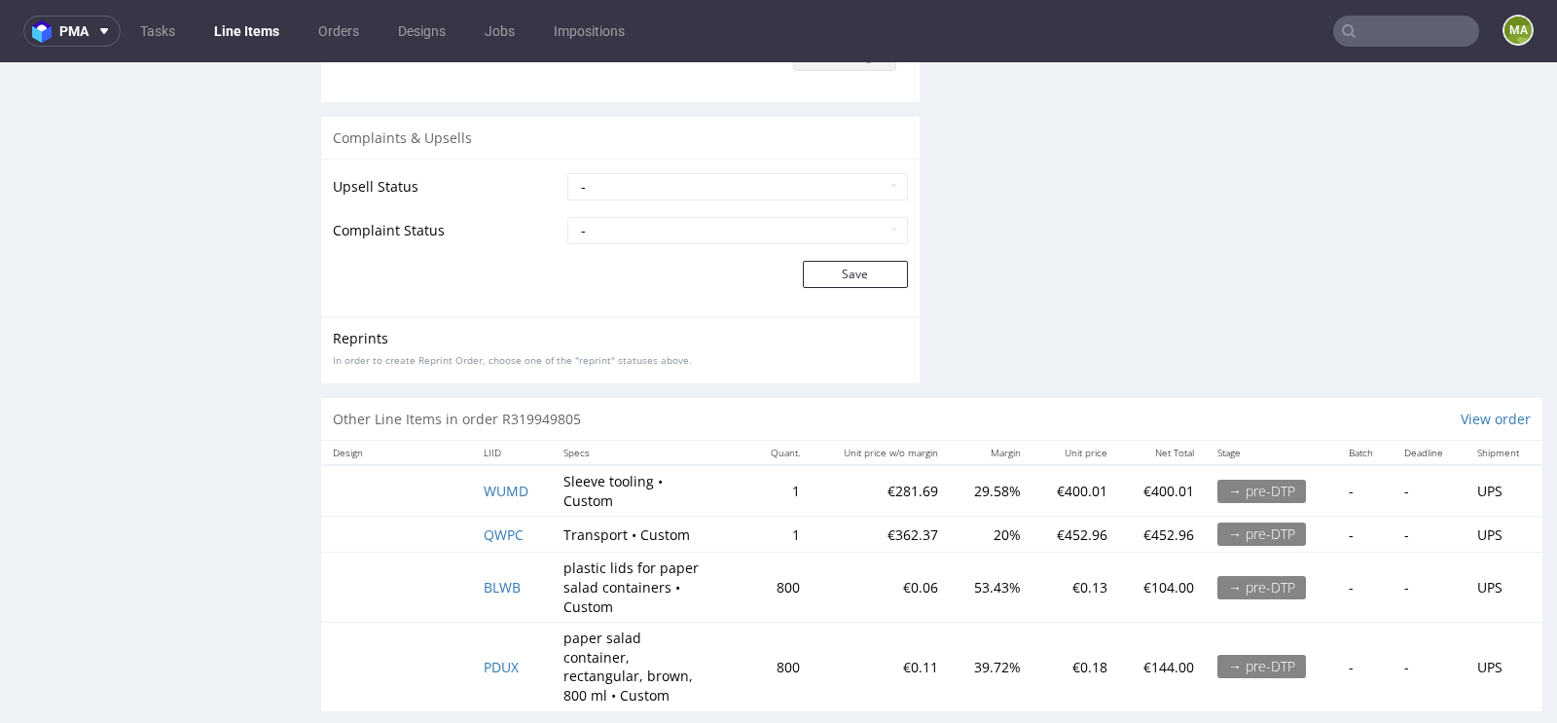
click at [507, 566] on td "BLWB" at bounding box center [512, 588] width 80 height 70
click at [493, 583] on span "BLWB" at bounding box center [502, 587] width 37 height 18
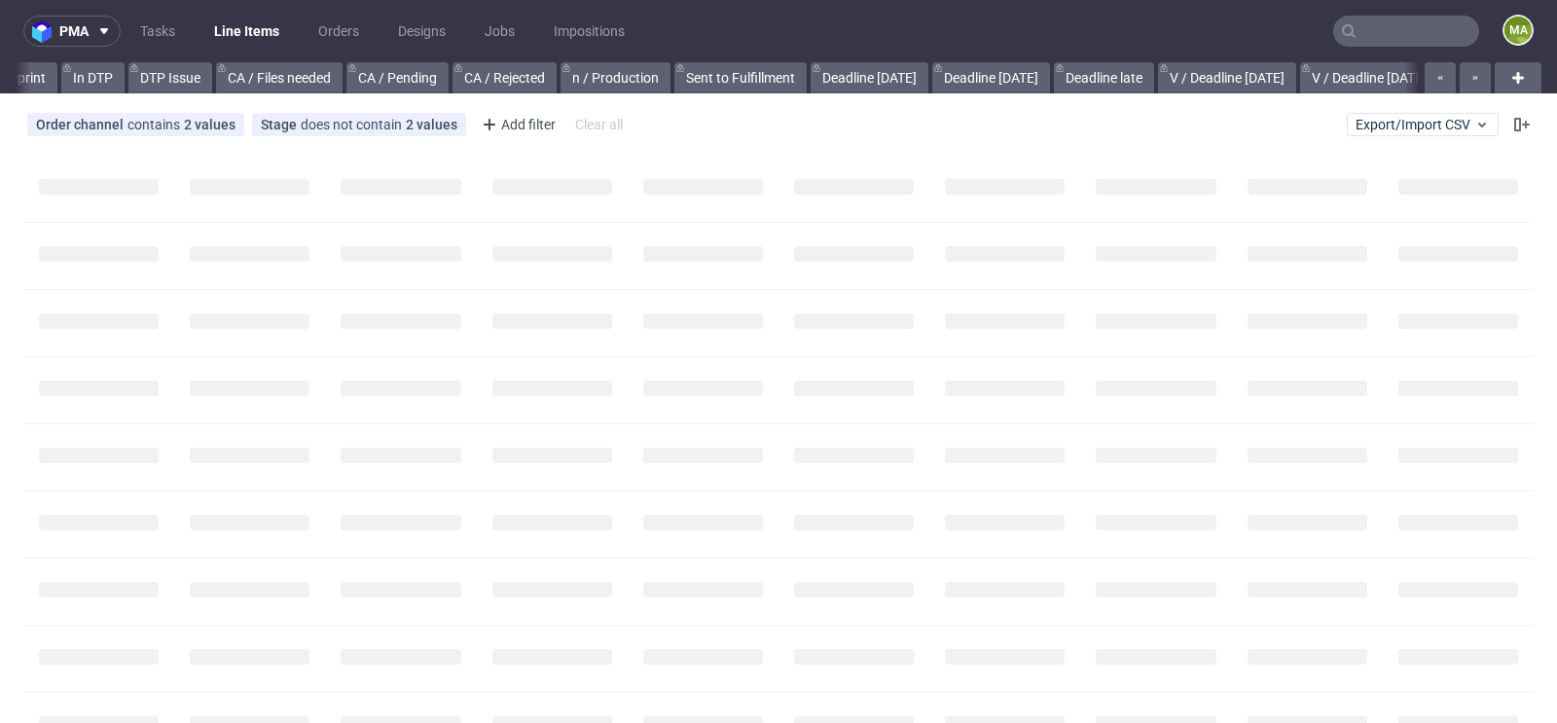
scroll to position [0, 1774]
